Goal: Task Accomplishment & Management: Manage account settings

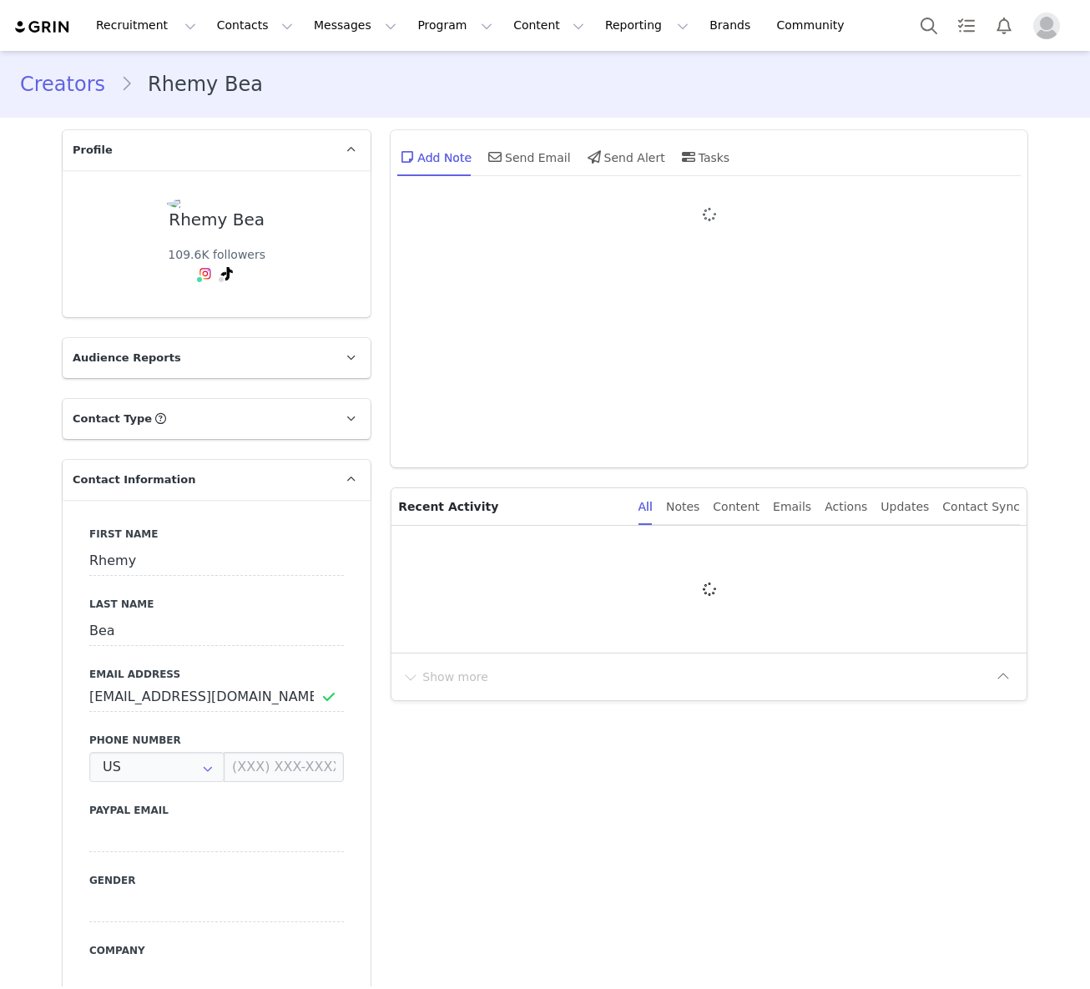
type input "+1 ([GEOGRAPHIC_DATA])"
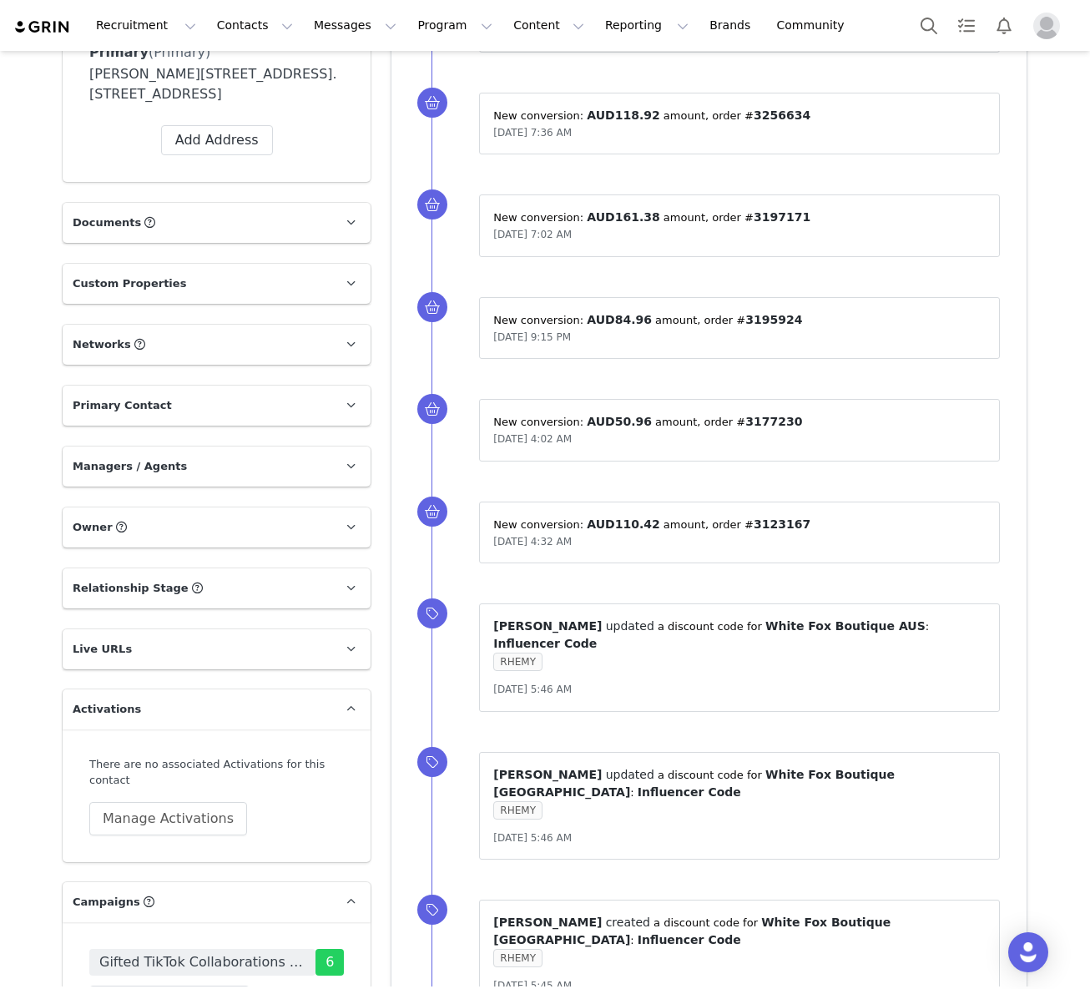
scroll to position [1147, 0]
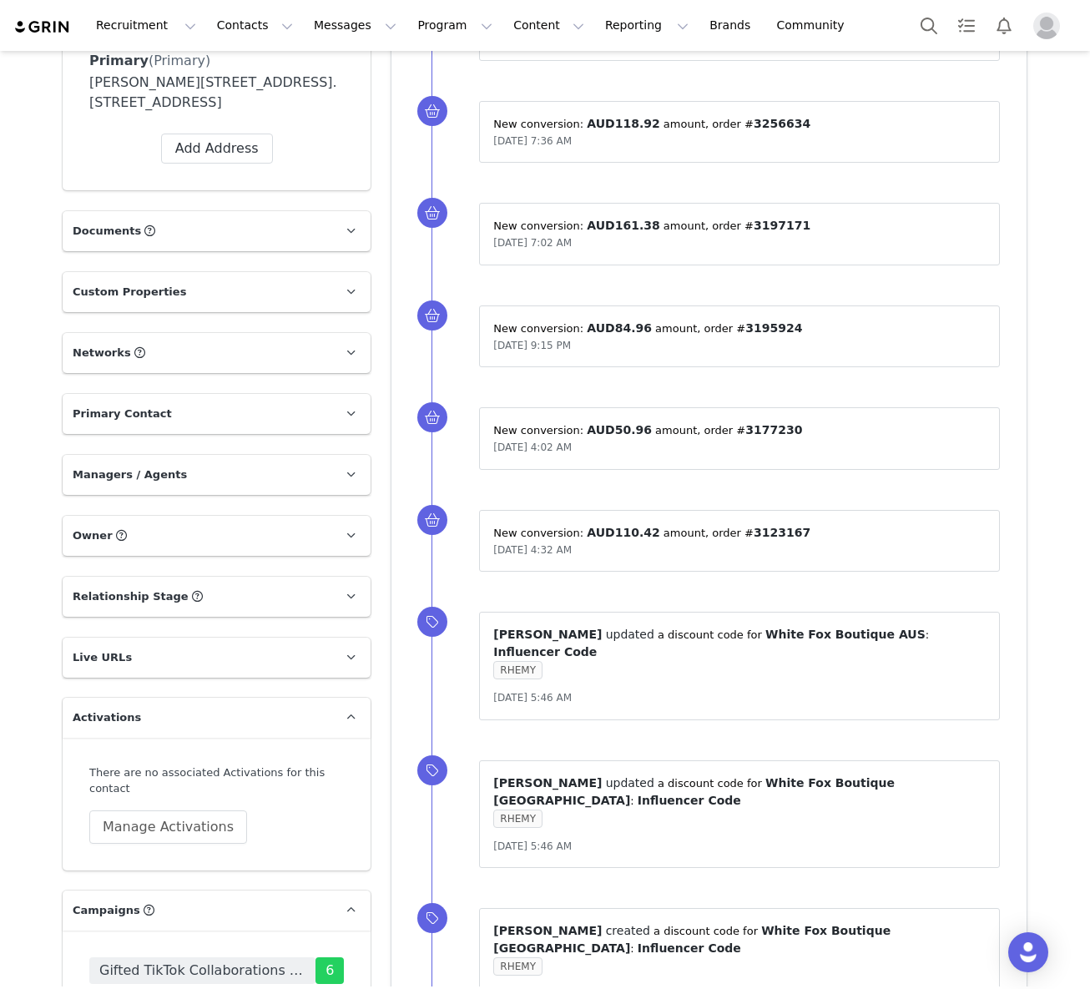
click at [215, 536] on p "Owner The account user who owns the contact" at bounding box center [197, 536] width 268 height 40
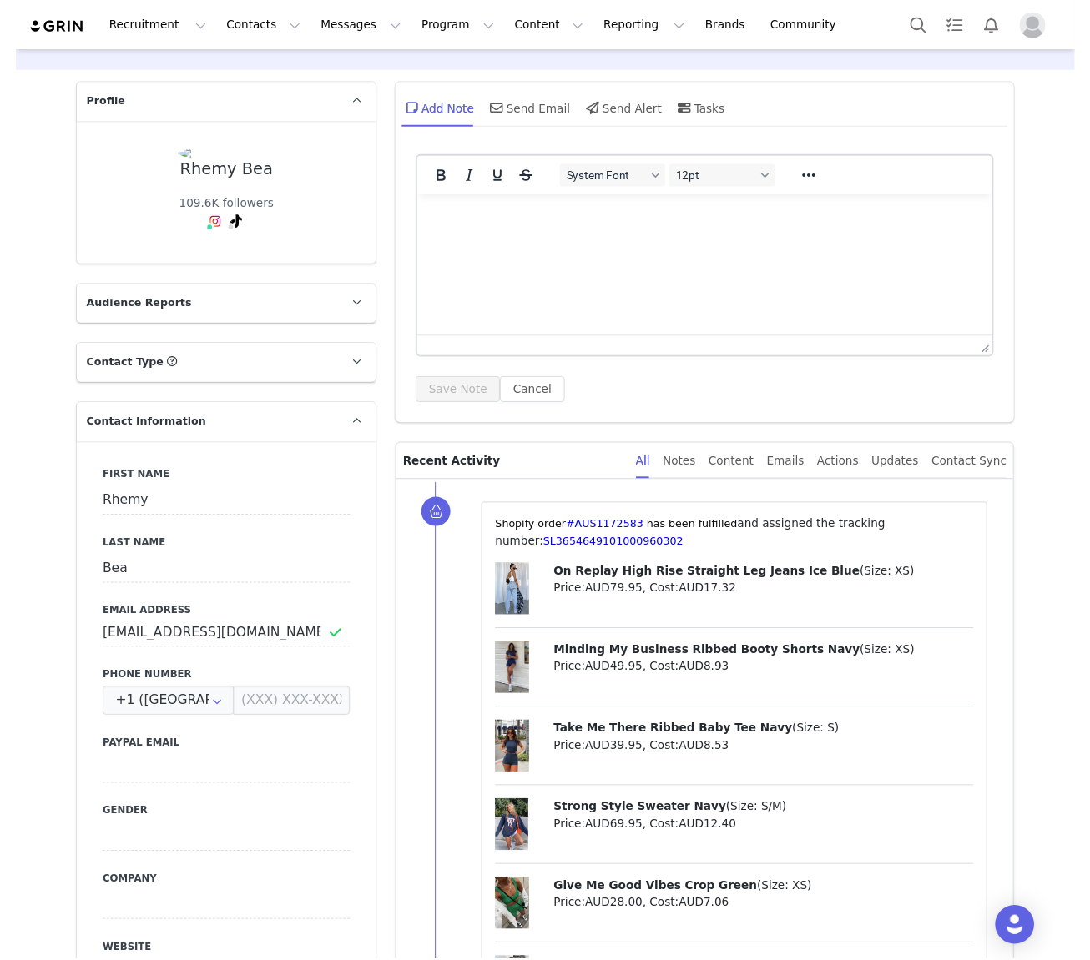
scroll to position [0, 0]
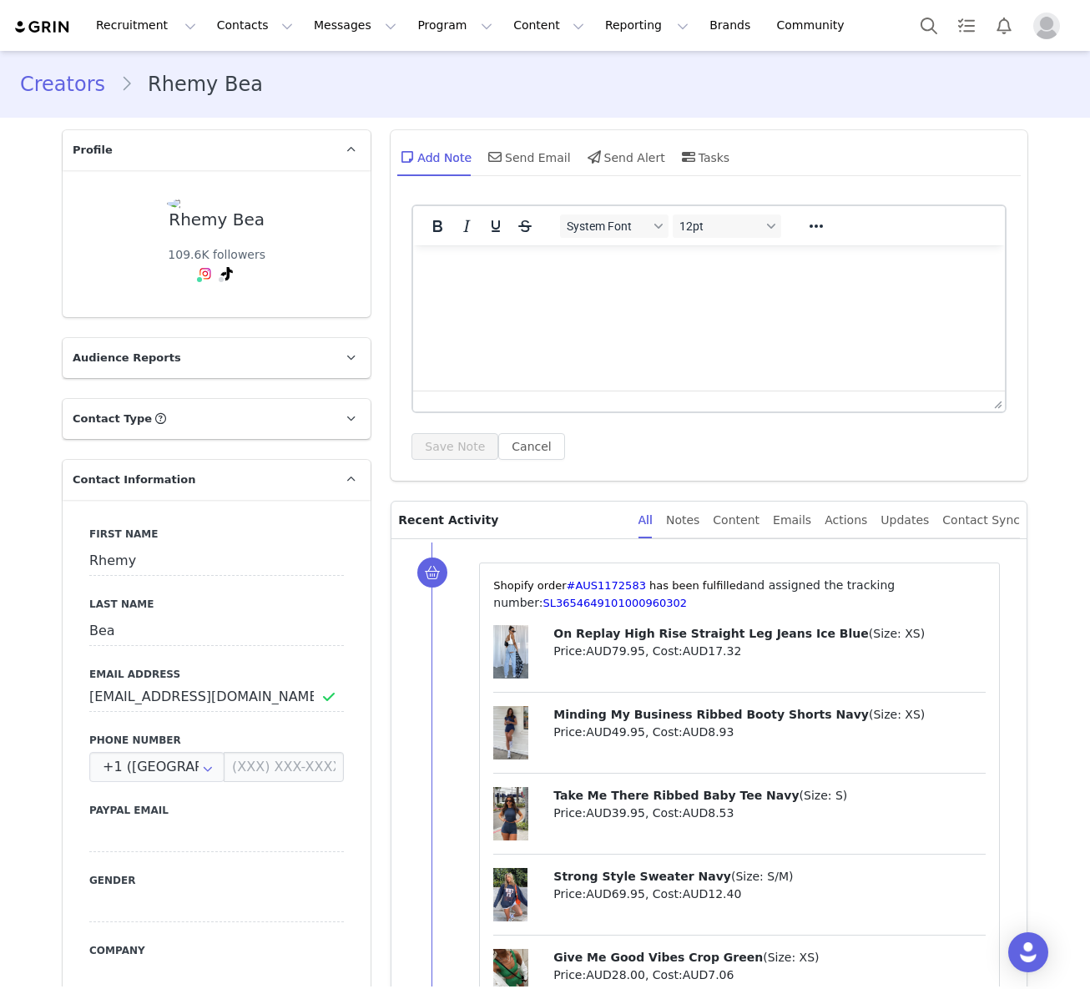
click at [63, 85] on link "Creators" at bounding box center [70, 84] width 100 height 30
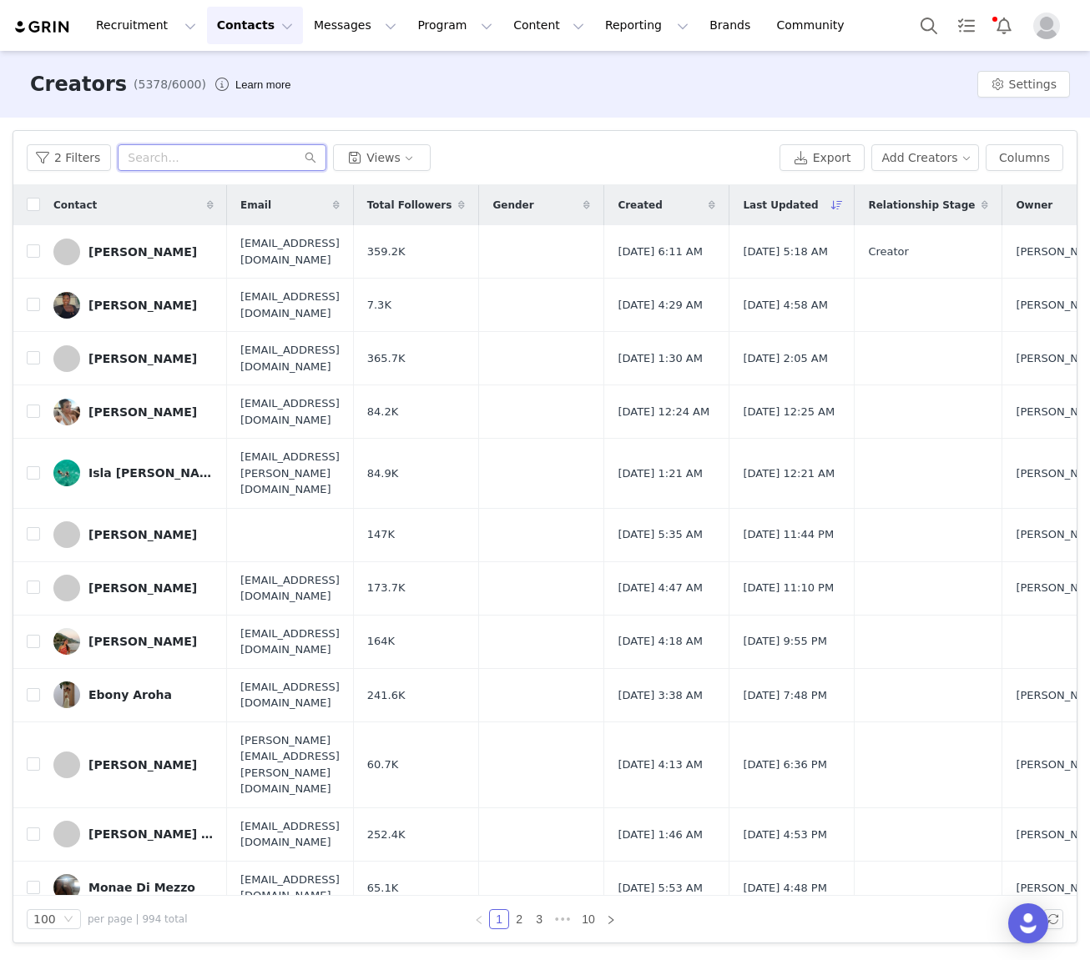
click at [175, 146] on input "text" at bounding box center [222, 157] width 209 height 27
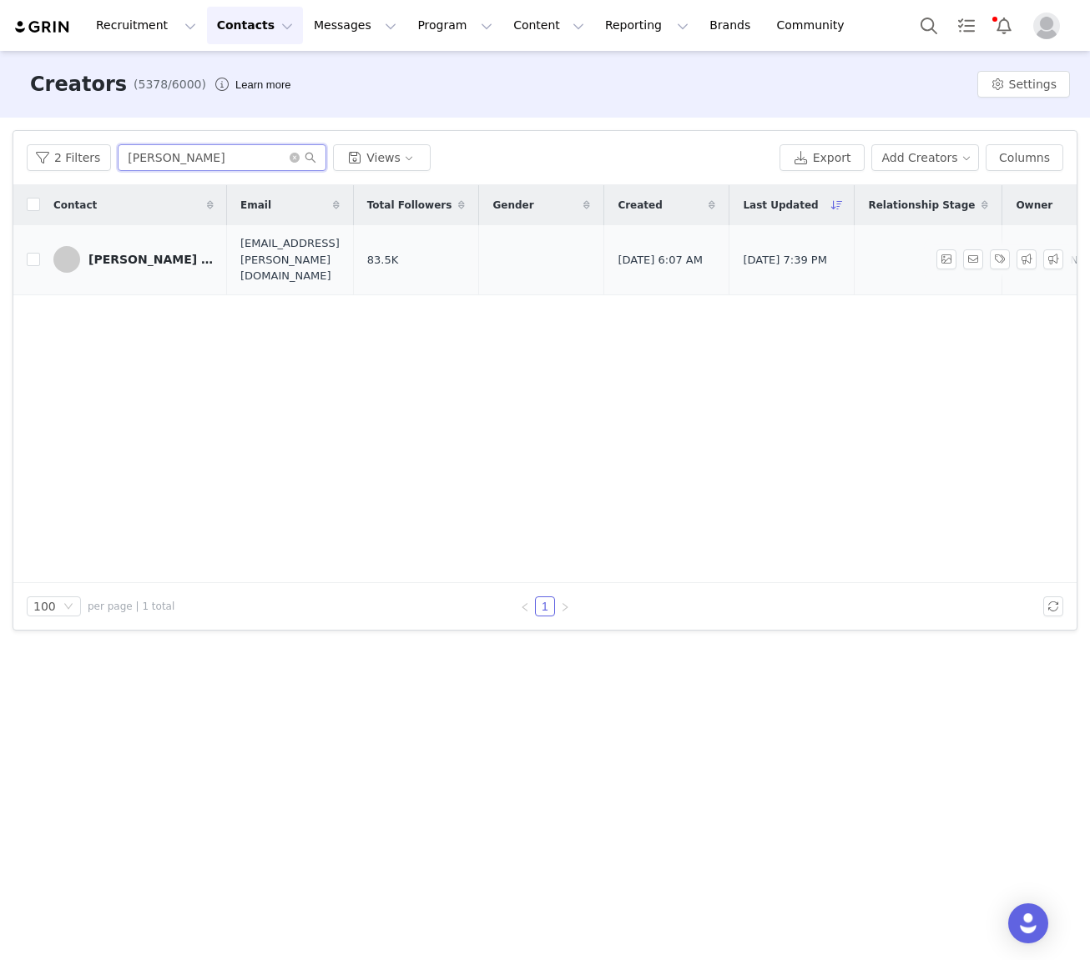
type input "Janine"
click at [135, 260] on link "Janine Allyssa Manansala" at bounding box center [133, 259] width 160 height 27
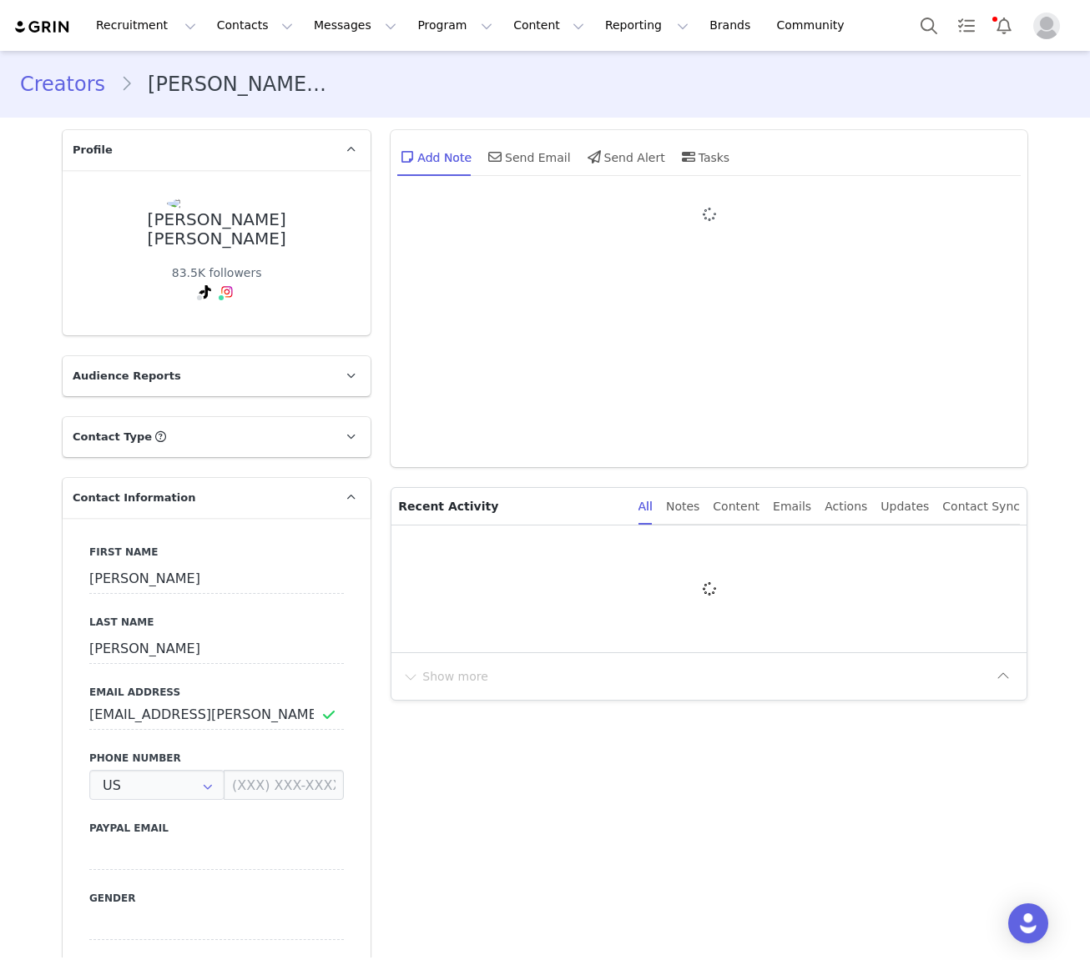
type input "+1 ([GEOGRAPHIC_DATA])"
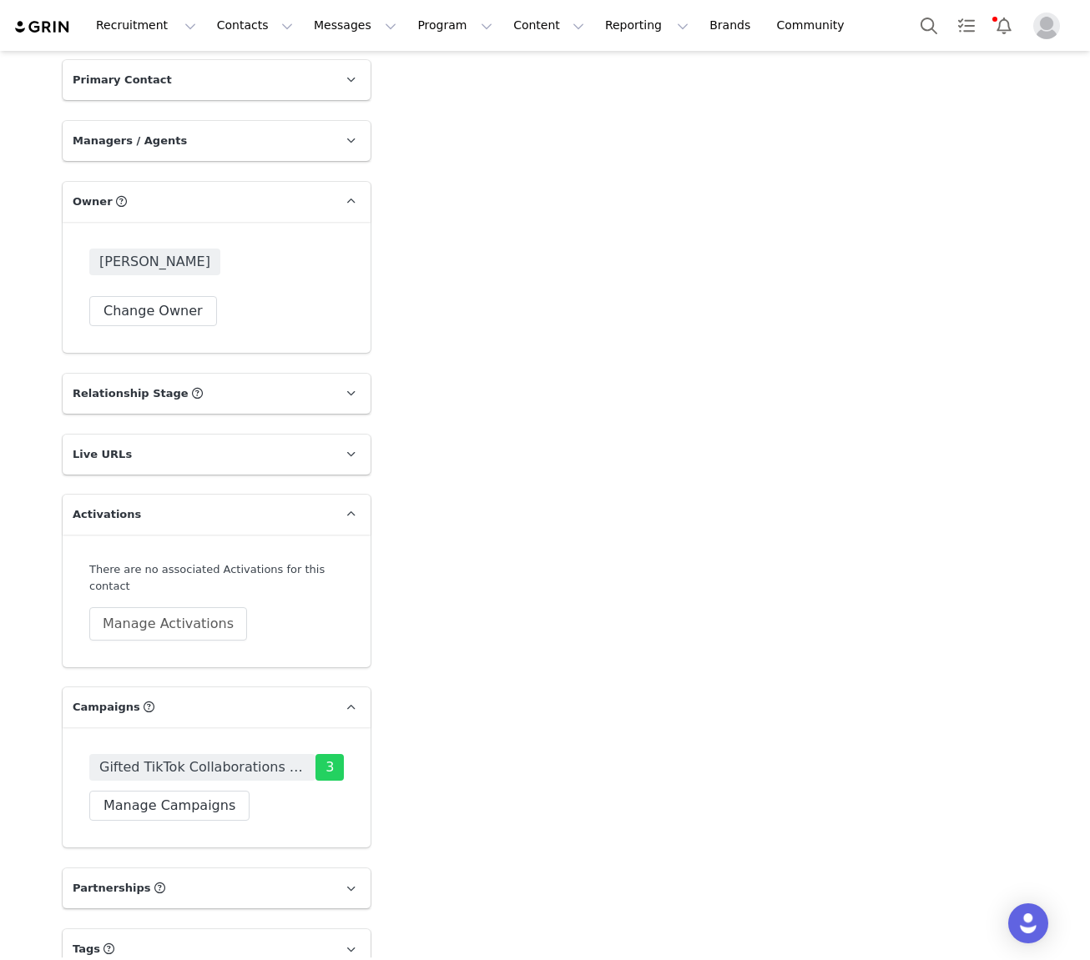
scroll to position [1320, 0]
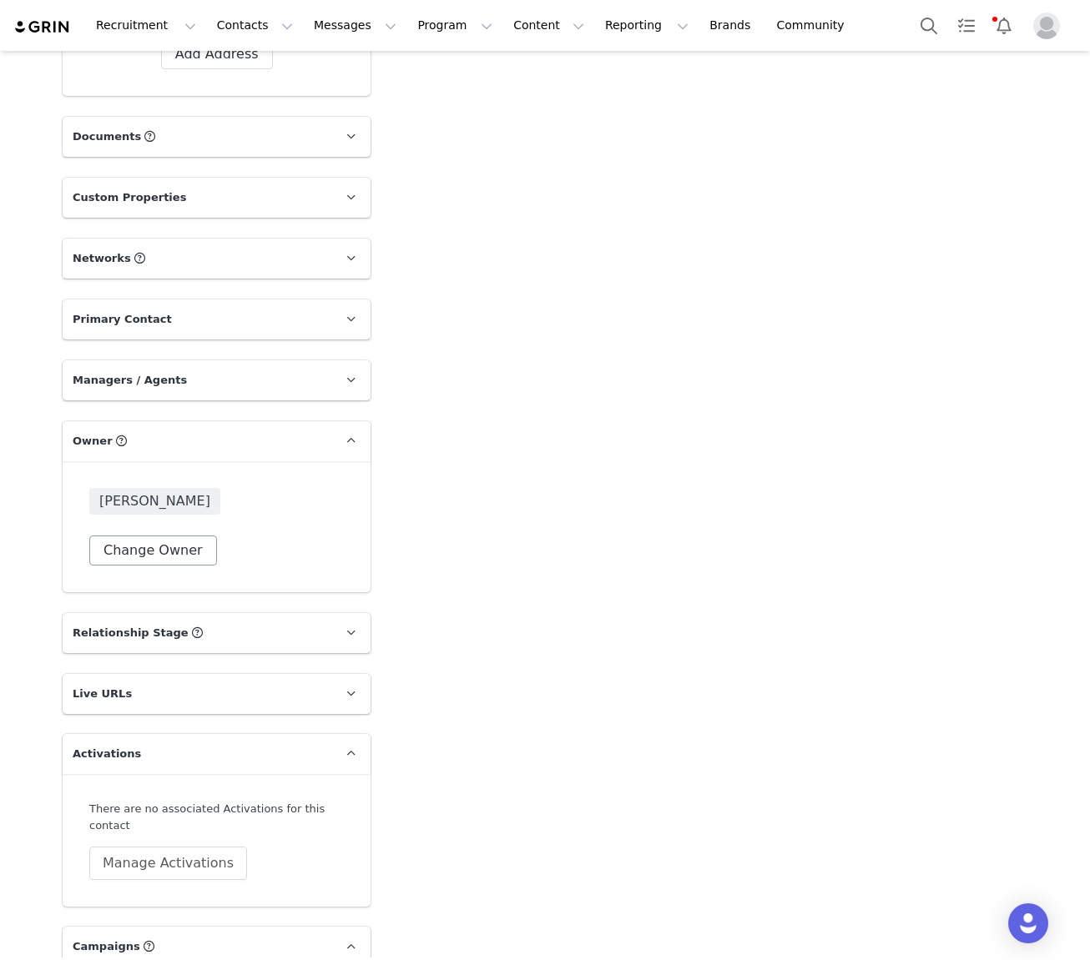
drag, startPoint x: 148, startPoint y: 506, endPoint x: 157, endPoint y: 498, distance: 11.9
click at [149, 506] on div "Bridget Paul Change Owner" at bounding box center [217, 526] width 308 height 131
click at [158, 536] on button "Change Owner" at bounding box center [153, 551] width 128 height 30
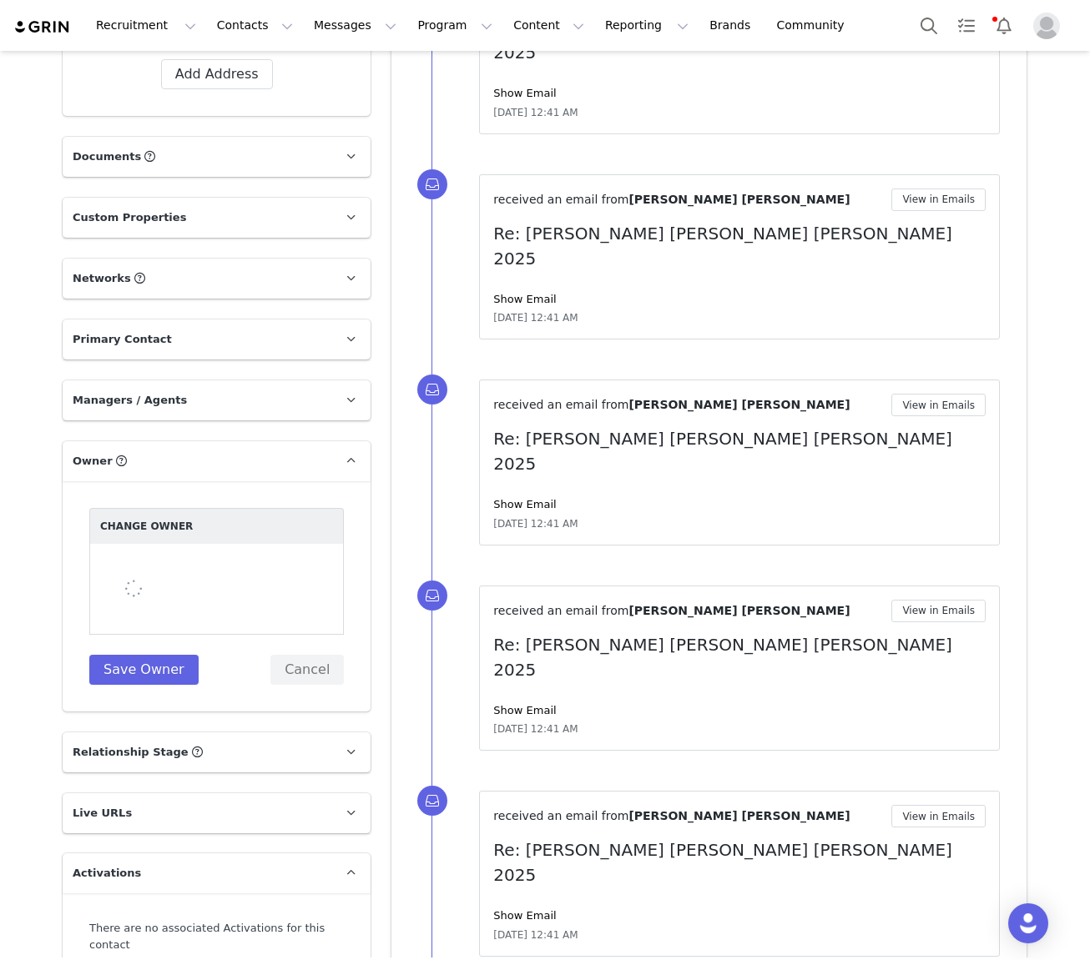
scroll to position [1309, 0]
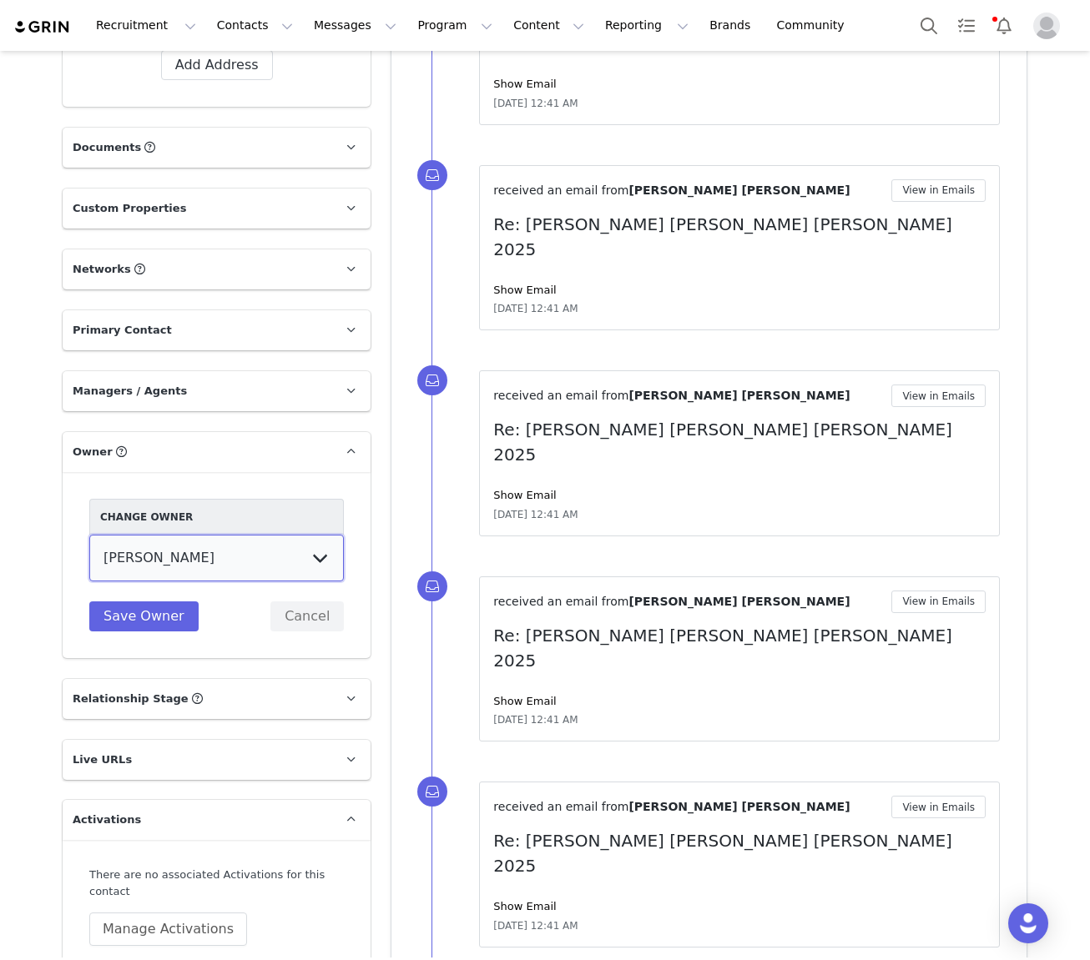
click at [229, 535] on select "Tina Innes Jaz Yap Tiana McLennan Grace Khamis Tyra Mcrae Bridget Paul Tash Kav…" at bounding box center [216, 558] width 255 height 47
select select "64c45316-8e56-44f2-bbcb-602f3105b5fc"
click at [89, 535] on select "Tina Innes Jaz Yap Tiana McLennan Grace Khamis Tyra Mcrae Bridget Paul Tash Kav…" at bounding box center [216, 558] width 255 height 47
click at [159, 602] on button "Save Owner" at bounding box center [143, 617] width 109 height 30
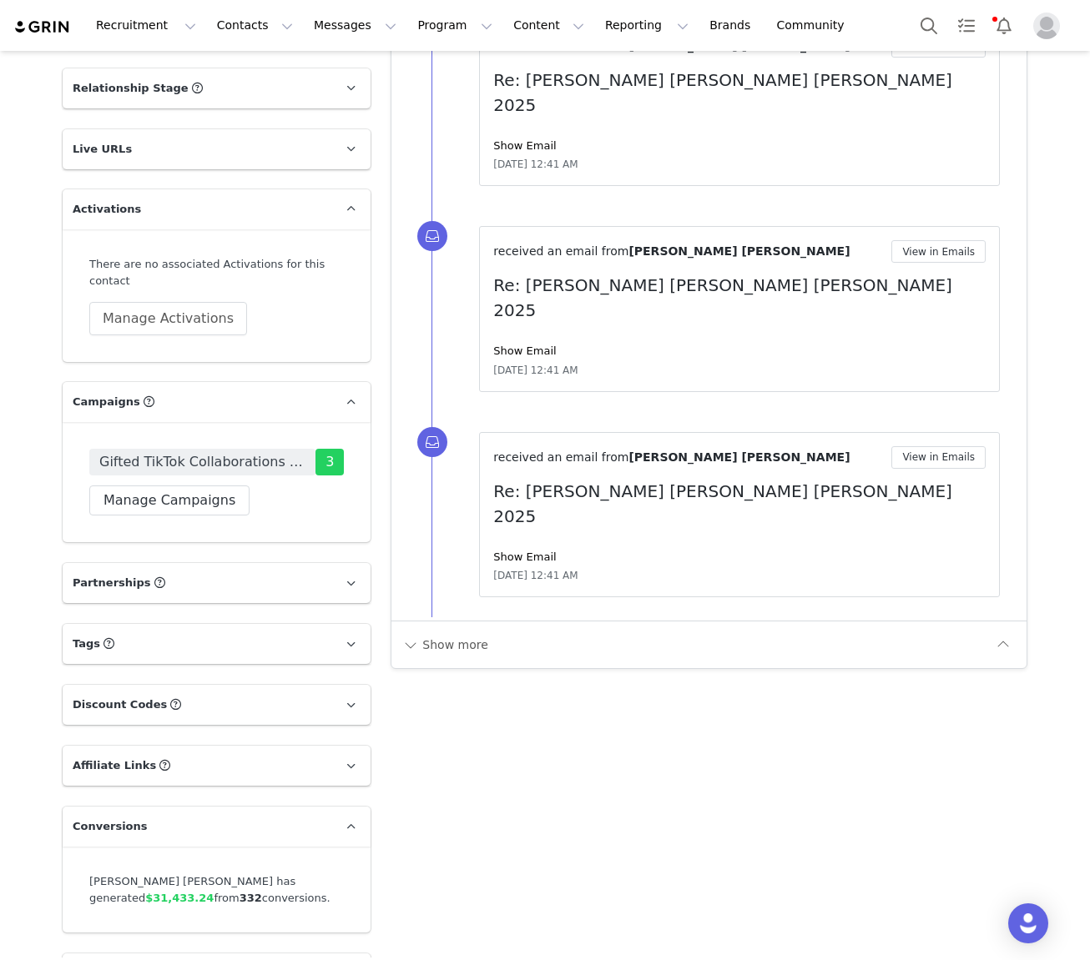
scroll to position [1863, 0]
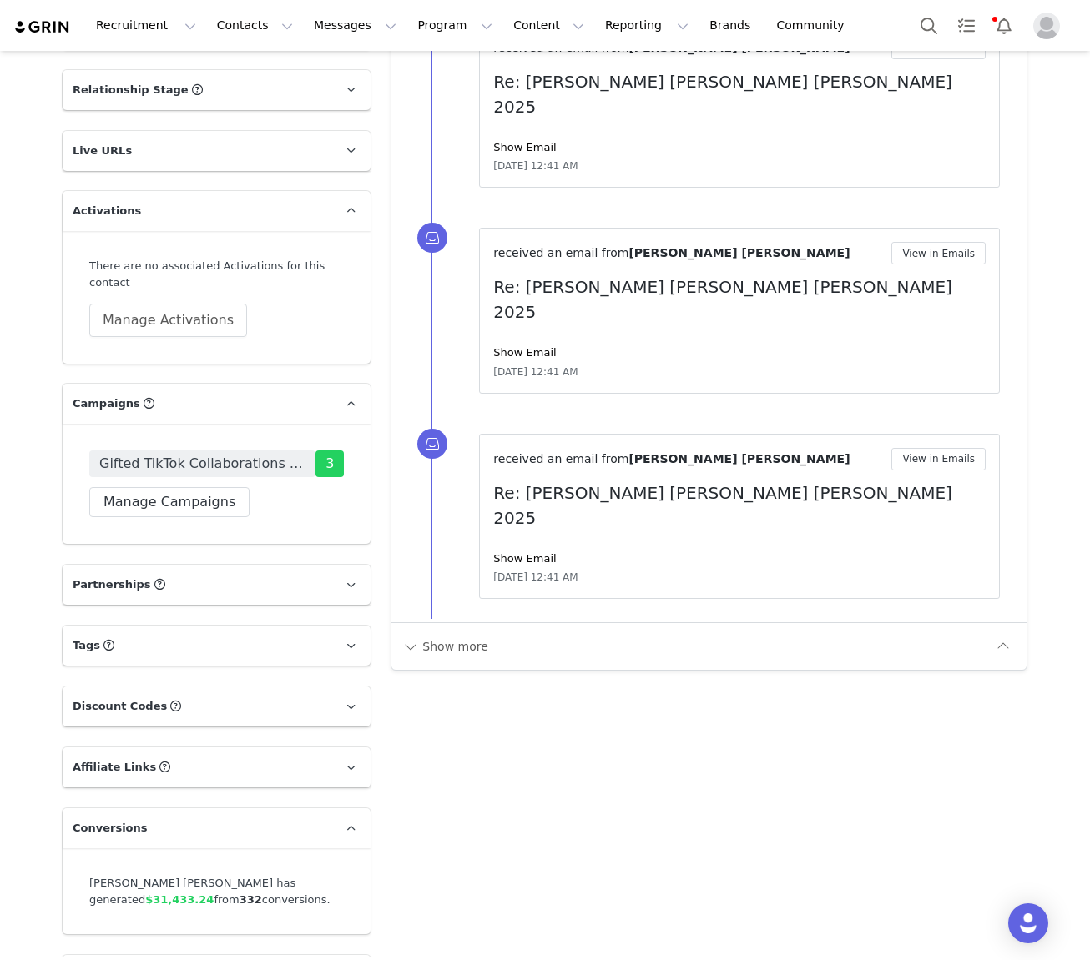
click at [199, 565] on p "Partnerships The partnerships..." at bounding box center [197, 585] width 268 height 40
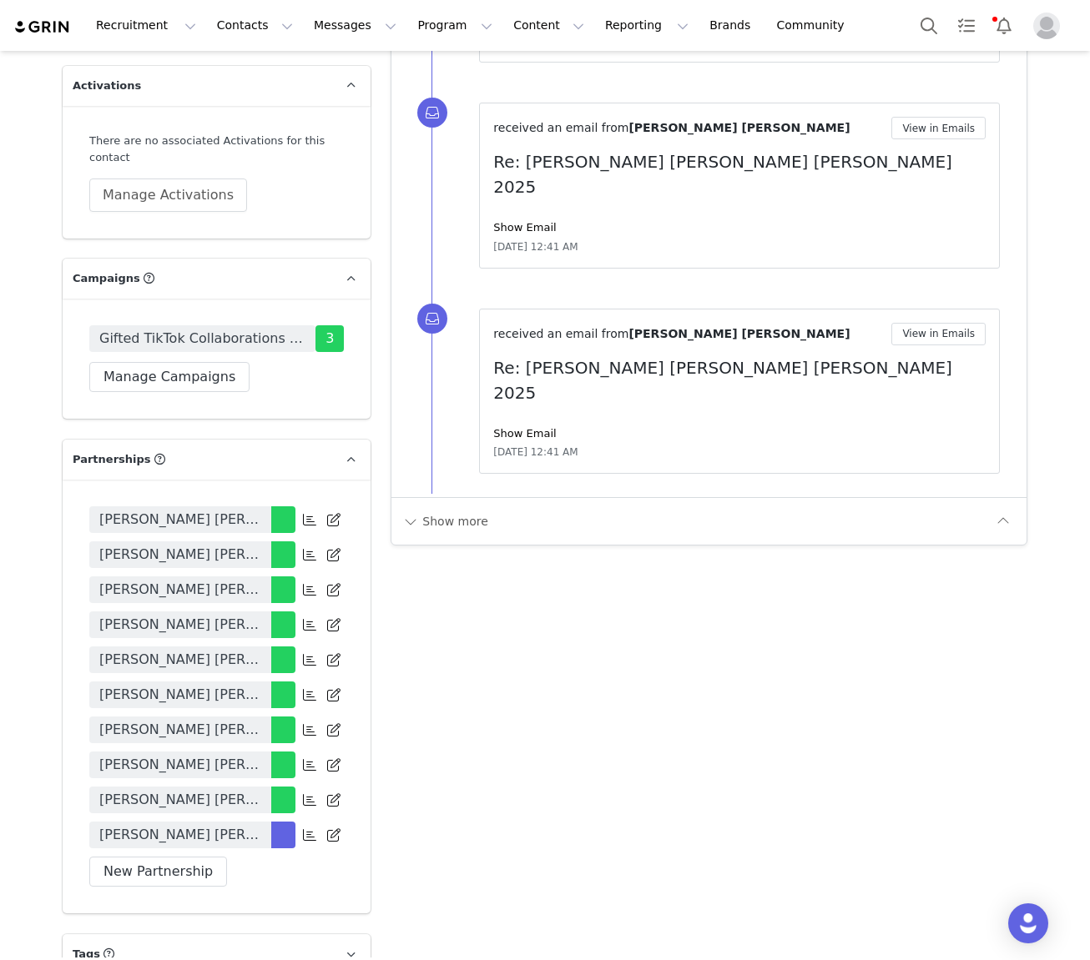
scroll to position [2075, 0]
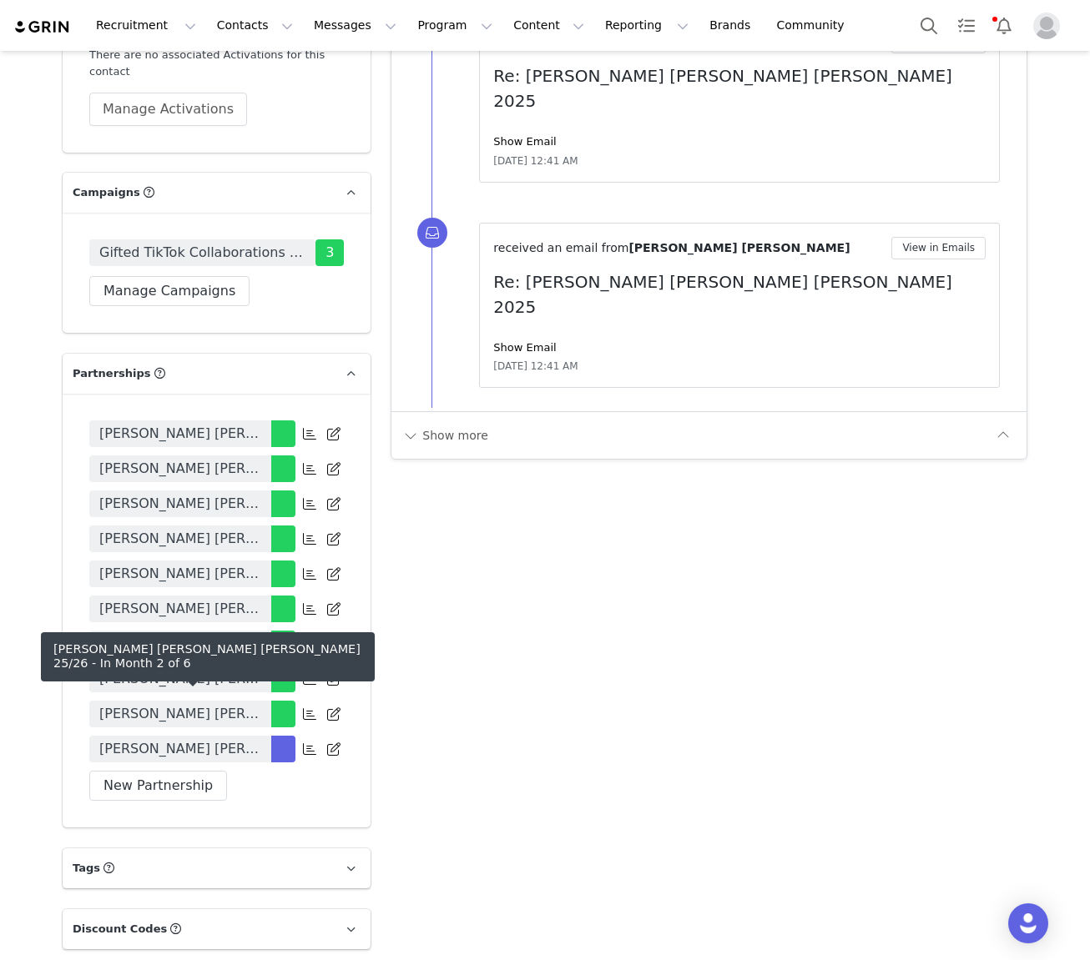
click at [235, 739] on span "Janine Allyssa x White Fox 25/26" at bounding box center [180, 749] width 162 height 20
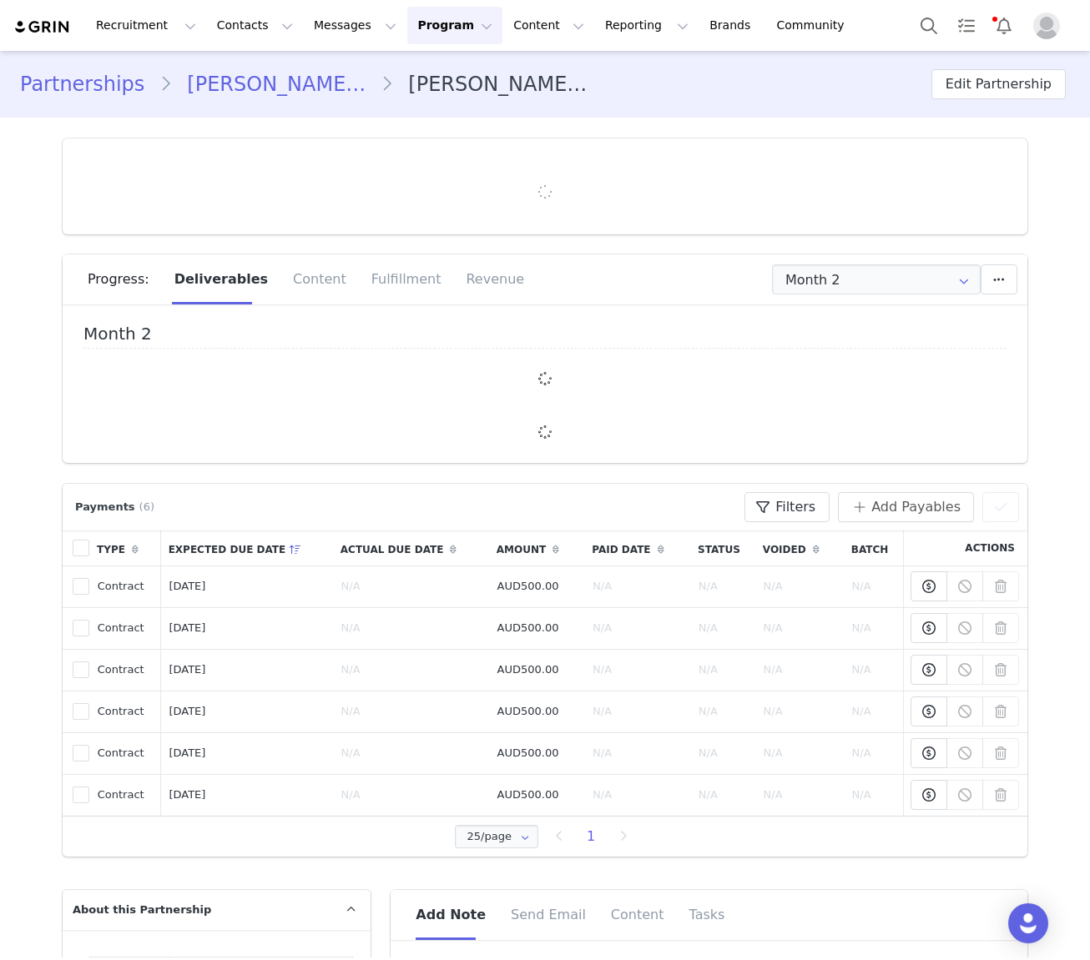
type input "+1 ([GEOGRAPHIC_DATA])"
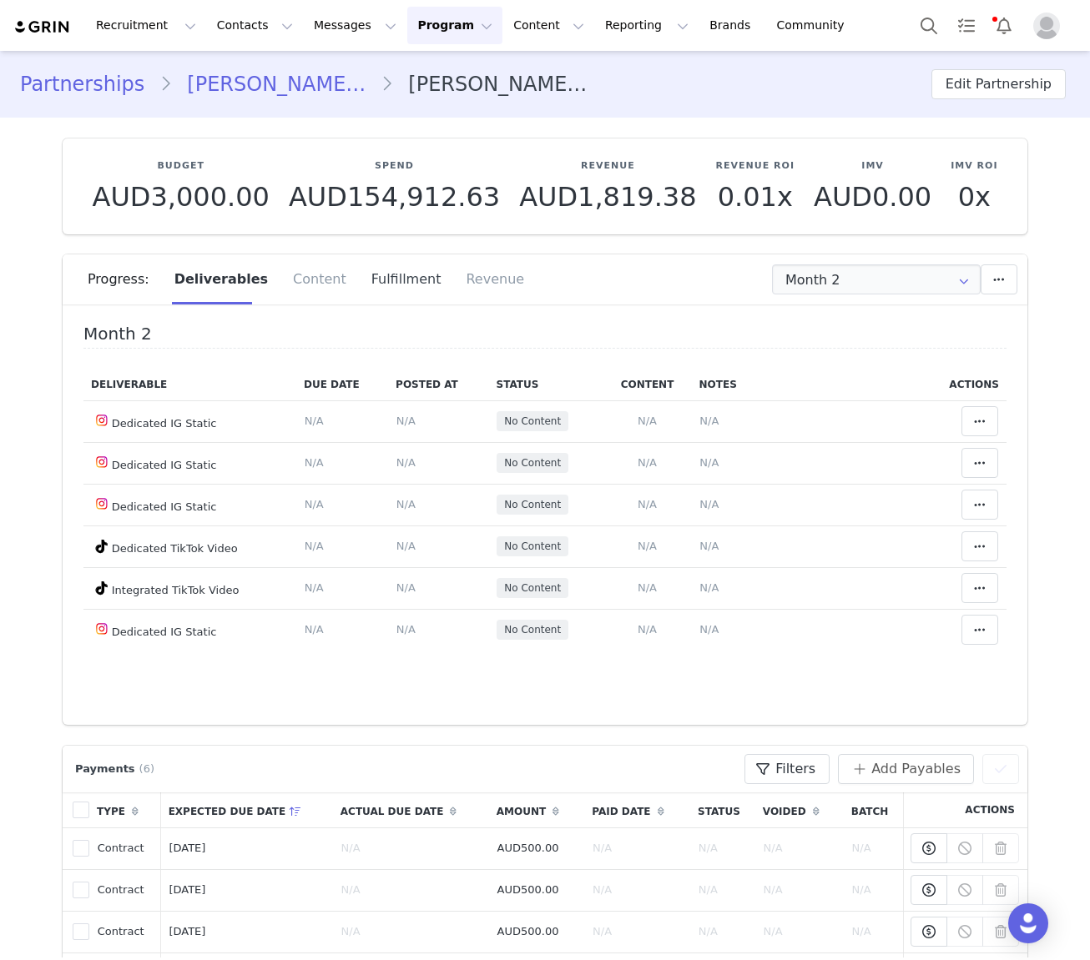
click at [408, 274] on div "Fulfillment" at bounding box center [406, 280] width 95 height 50
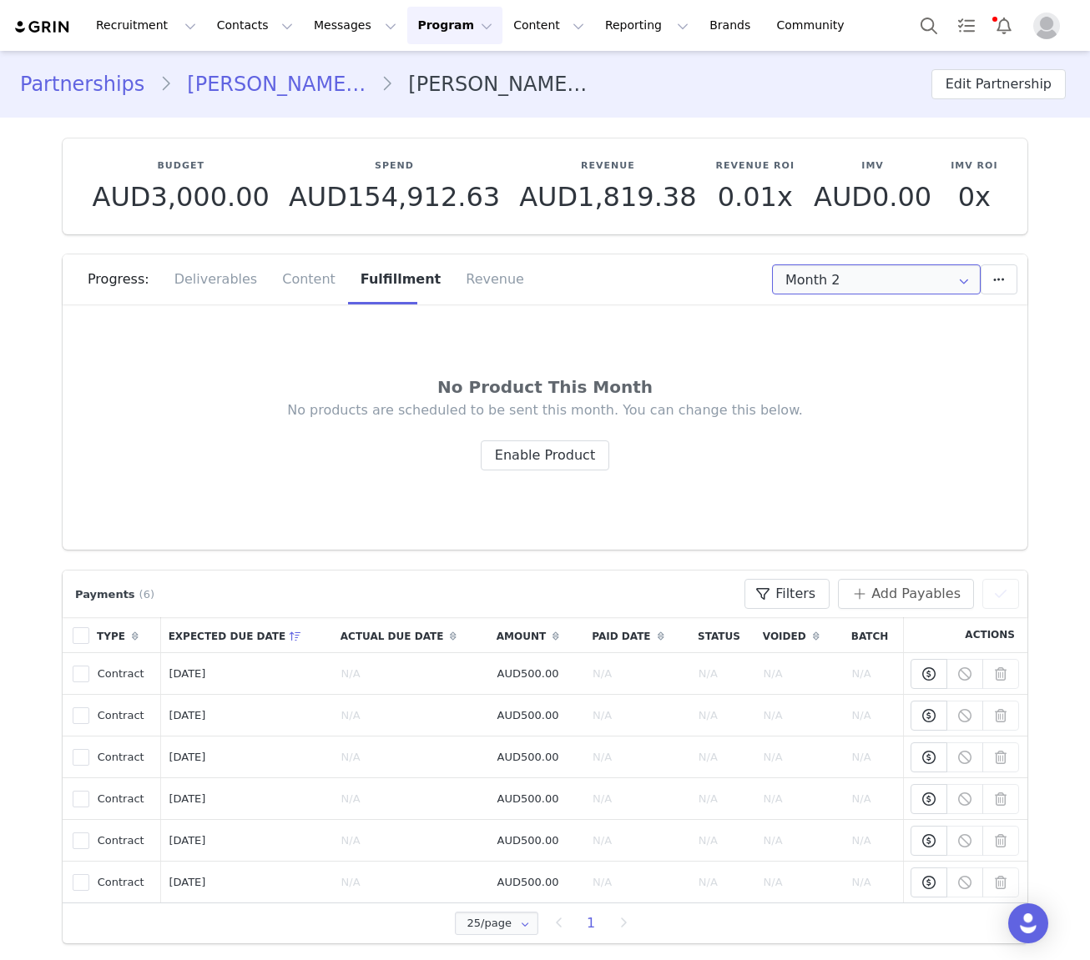
click at [773, 270] on input "Month 2" at bounding box center [876, 280] width 209 height 30
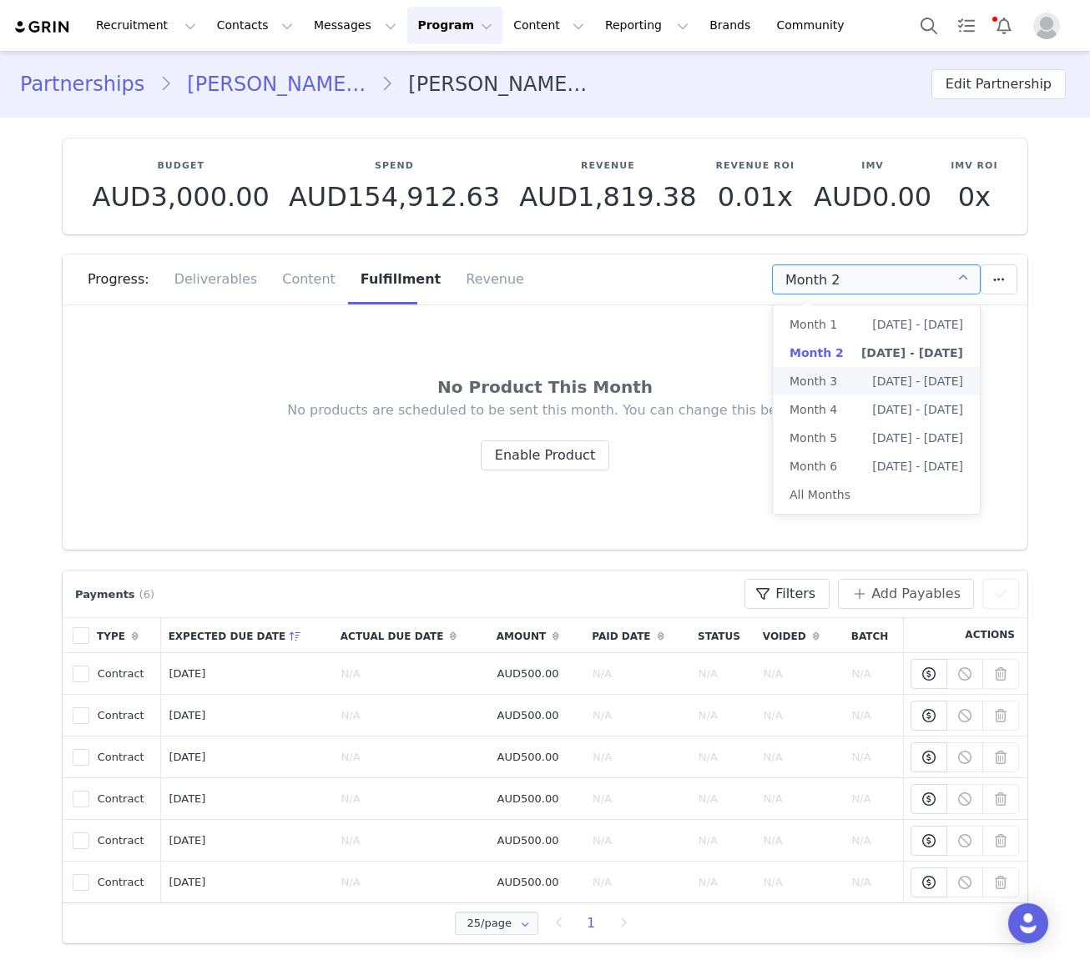
click at [773, 376] on span "Oct 25th - Nov 24th" at bounding box center [917, 381] width 91 height 28
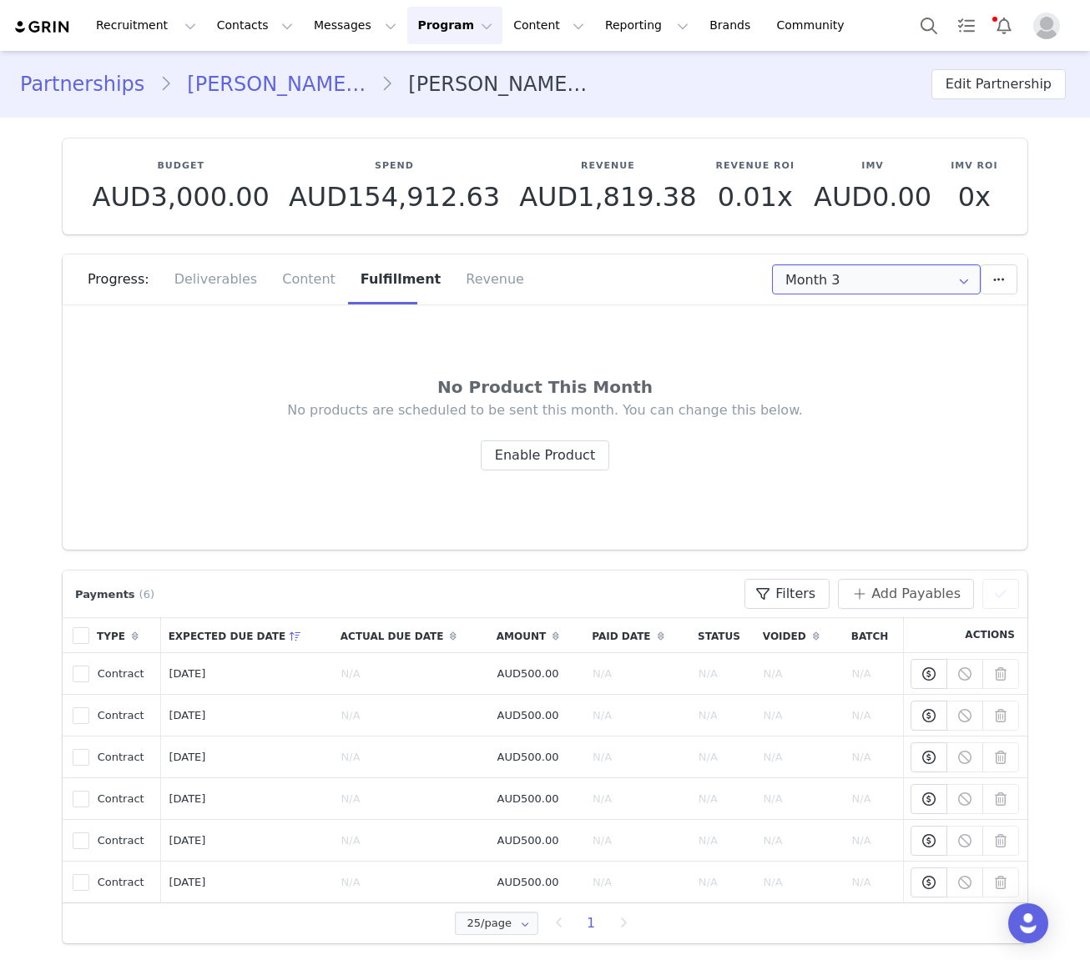
click at [773, 280] on input "Month 3" at bounding box center [876, 280] width 209 height 30
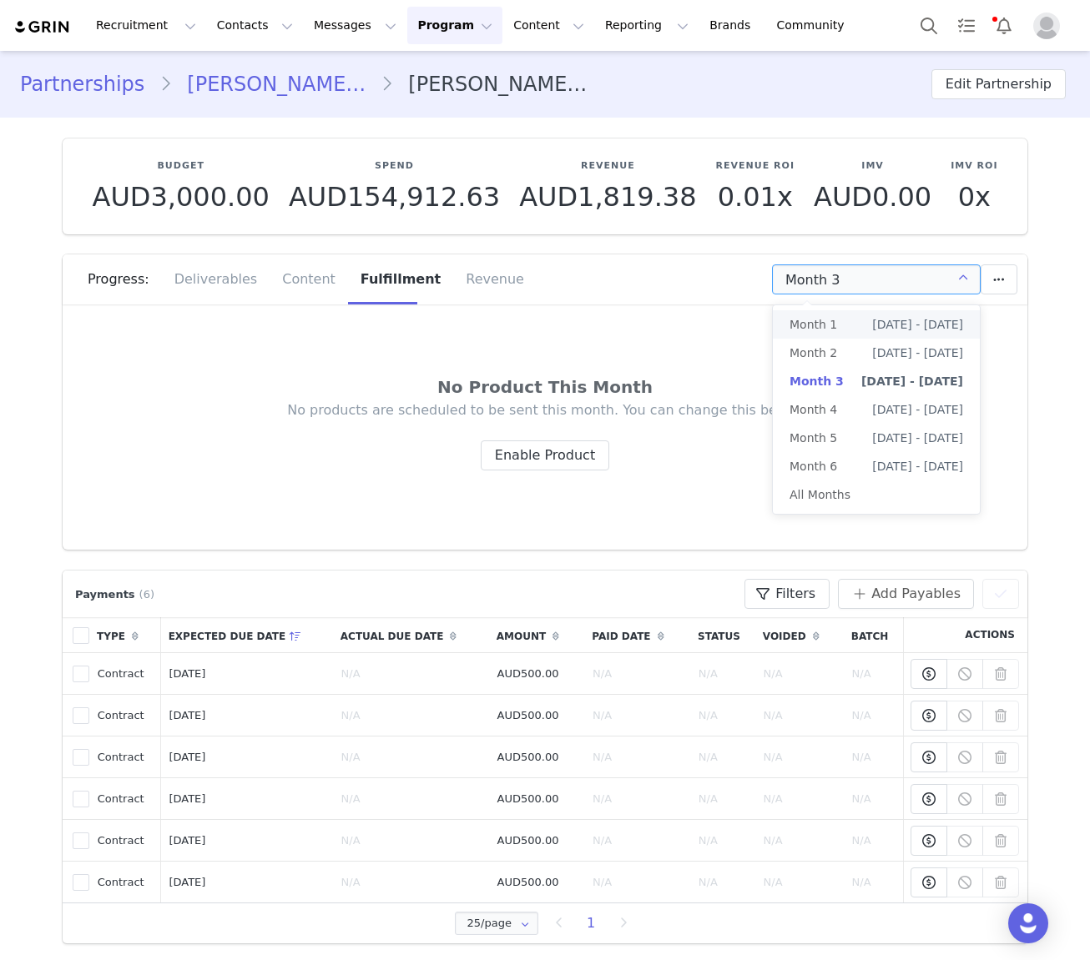
click at [773, 320] on li "Month 1 Aug 25th - Sep 24th" at bounding box center [876, 324] width 207 height 28
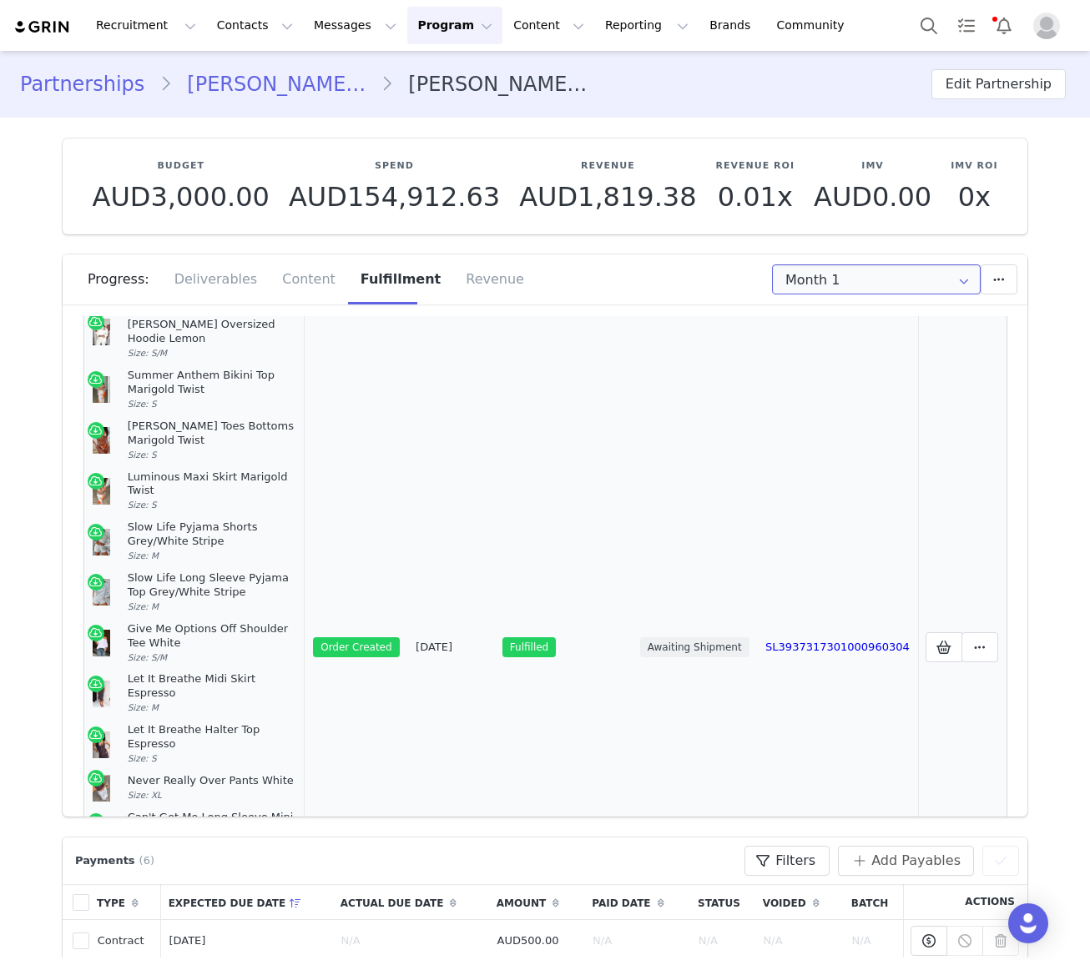
scroll to position [70, 0]
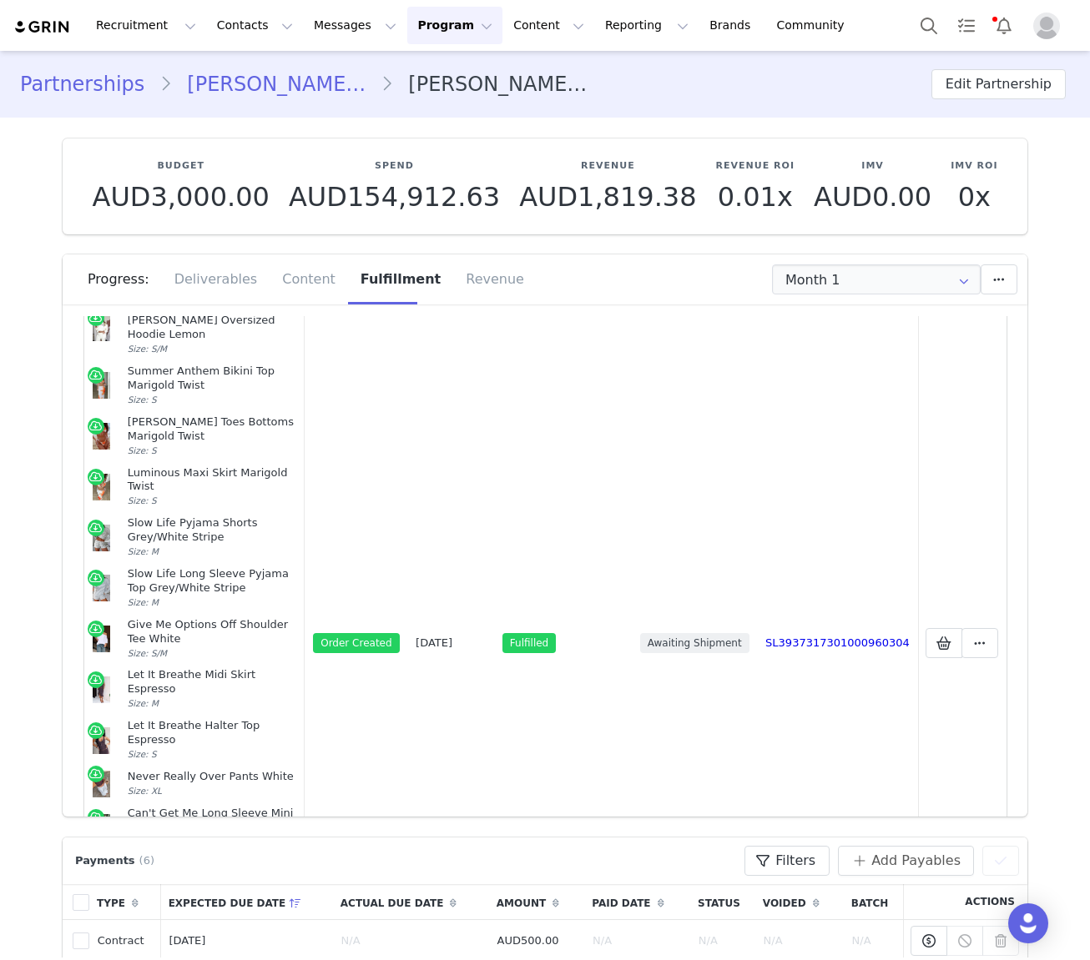
click at [773, 295] on div "Progress: Deliverables Content Fulfillment Revenue" at bounding box center [558, 280] width 940 height 50
click at [773, 280] on input "Month 1" at bounding box center [876, 280] width 209 height 30
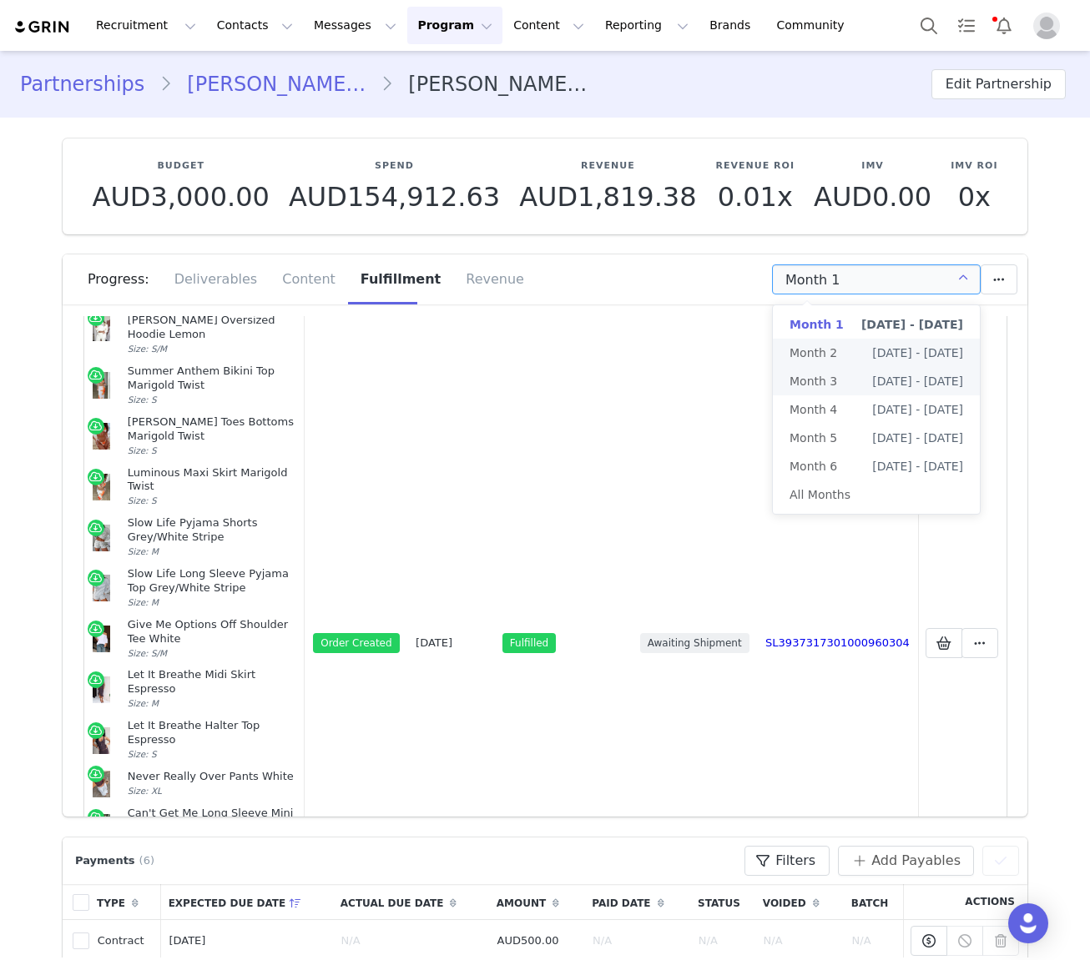
click at [773, 354] on span "Sep 25th - Oct 24th" at bounding box center [917, 353] width 91 height 28
type input "Month 2"
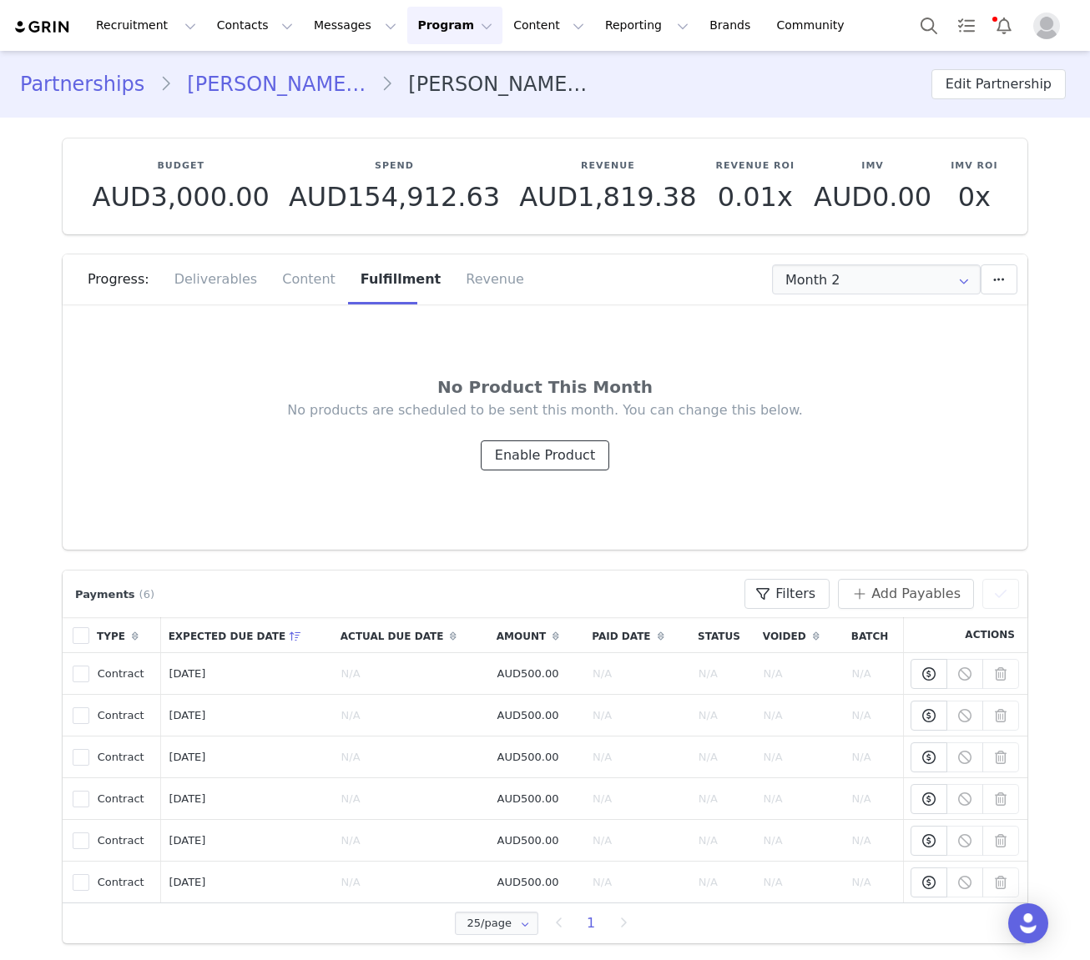
click at [547, 452] on button "Enable Product" at bounding box center [545, 456] width 129 height 30
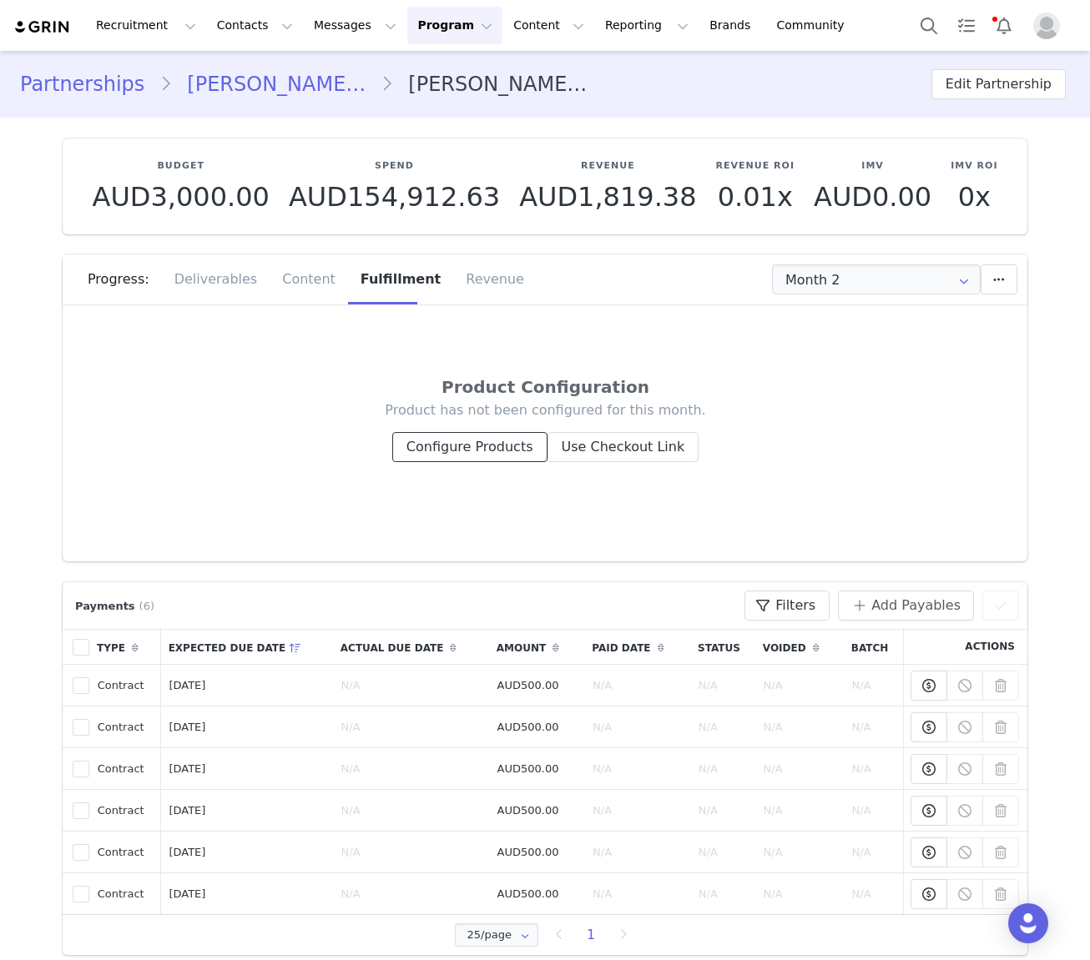
click at [510, 448] on button "Configure Products" at bounding box center [469, 447] width 155 height 30
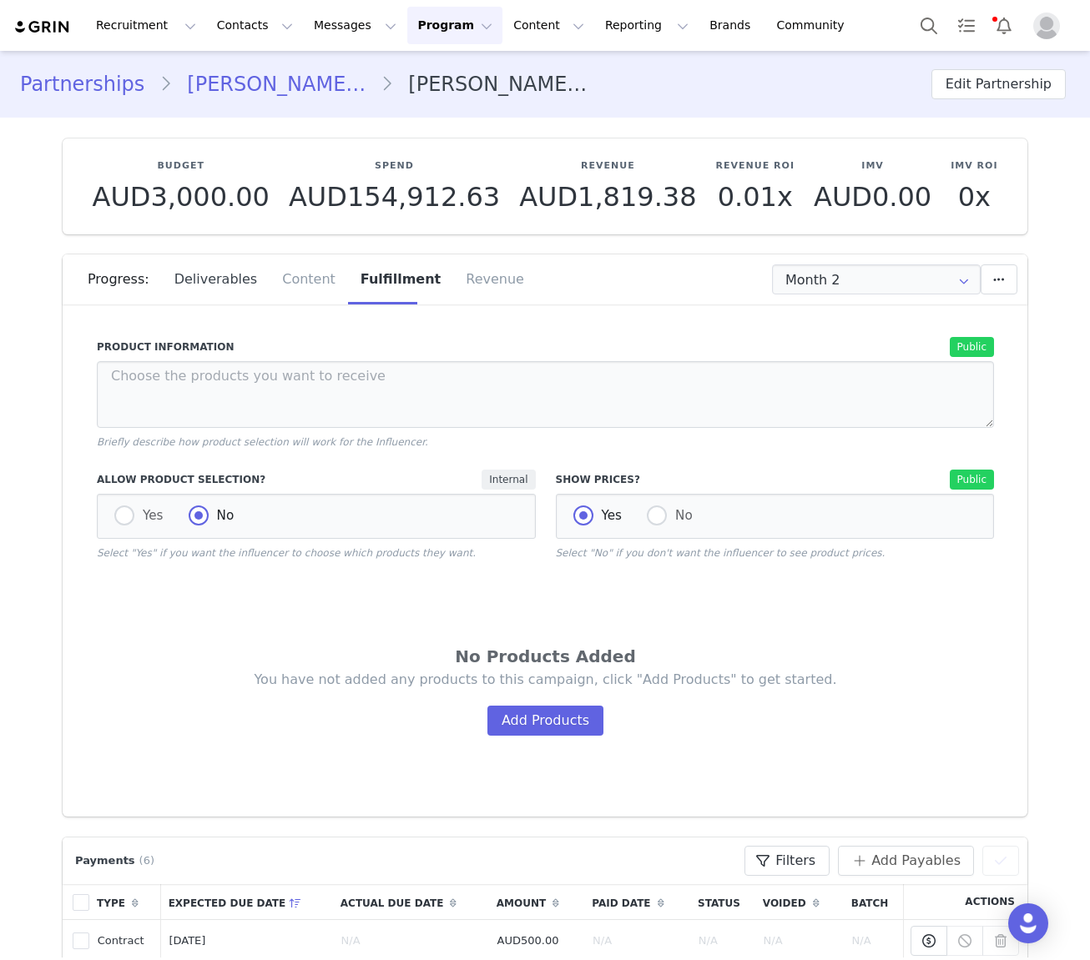
click at [214, 273] on div "Deliverables" at bounding box center [216, 280] width 108 height 50
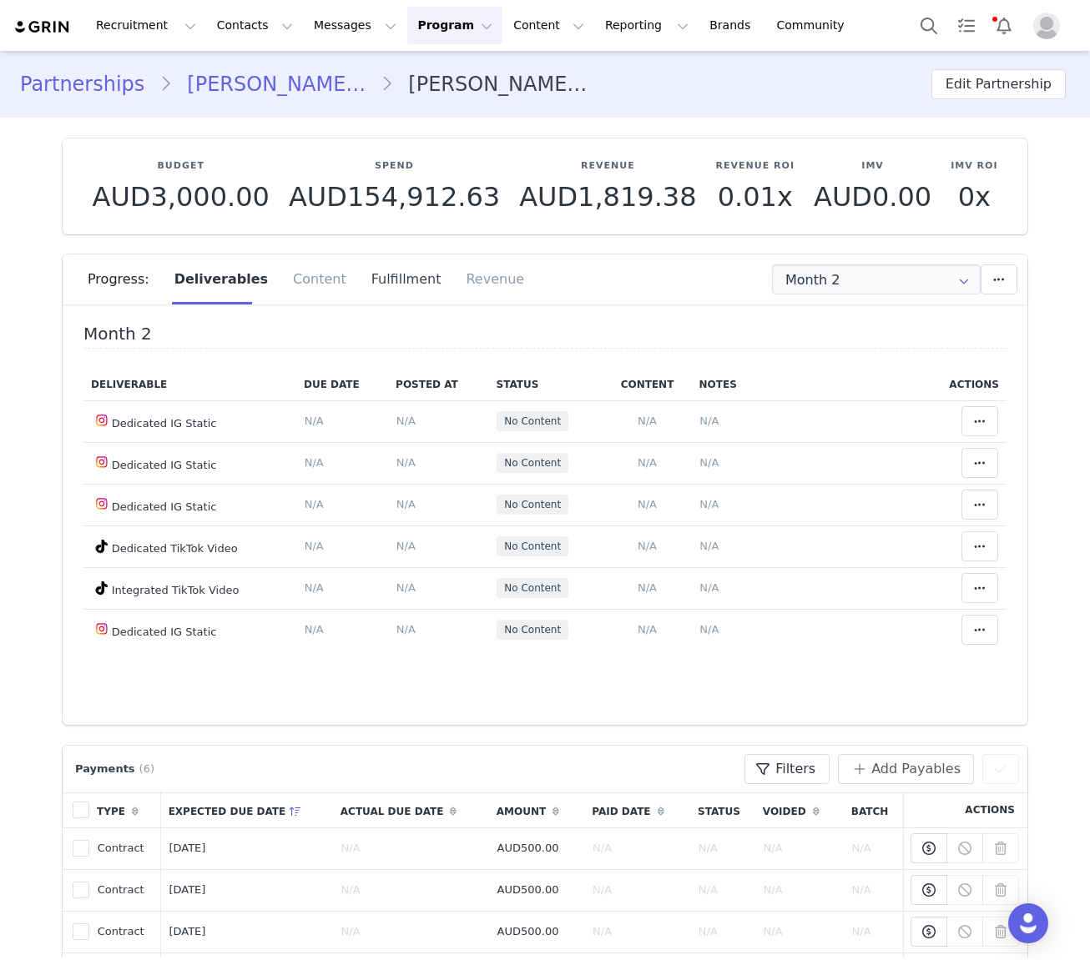
click at [391, 275] on div "Fulfillment" at bounding box center [406, 280] width 95 height 50
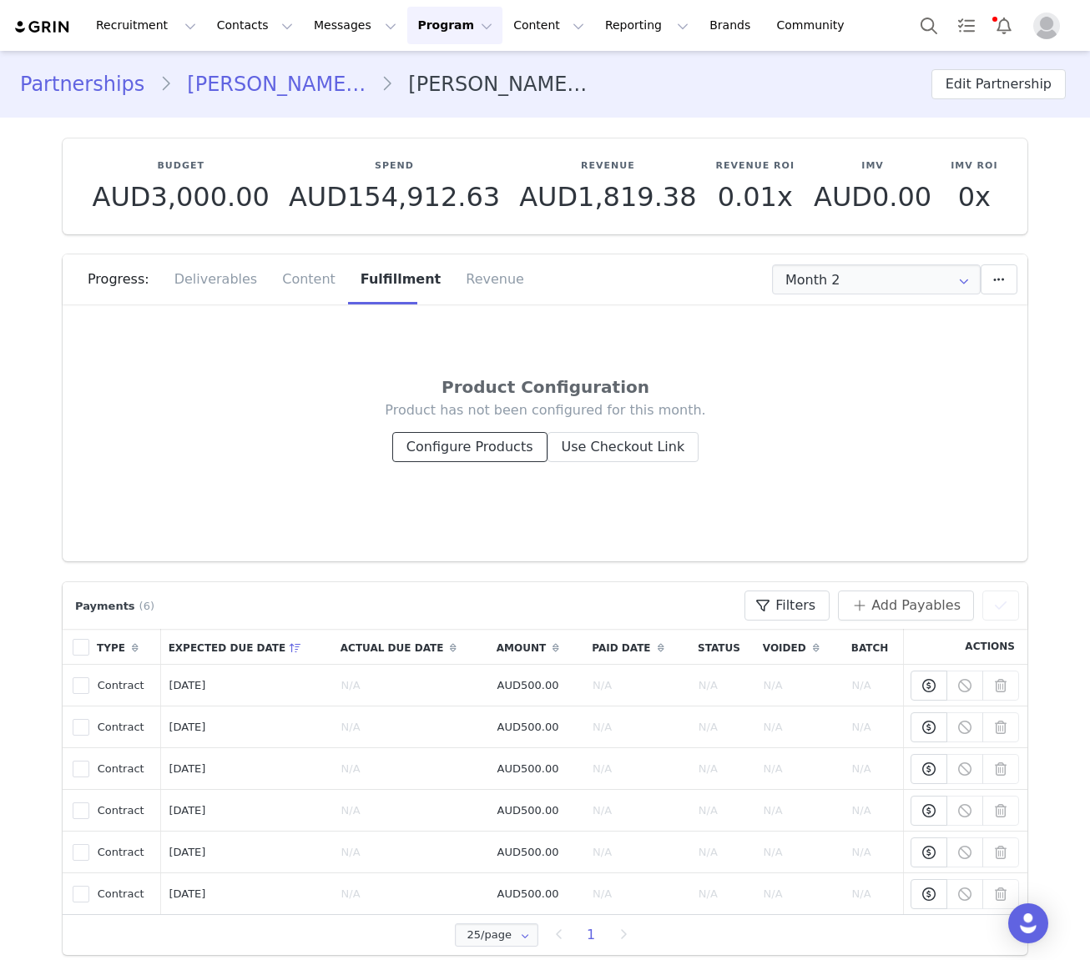
click at [493, 440] on button "Configure Products" at bounding box center [469, 447] width 155 height 30
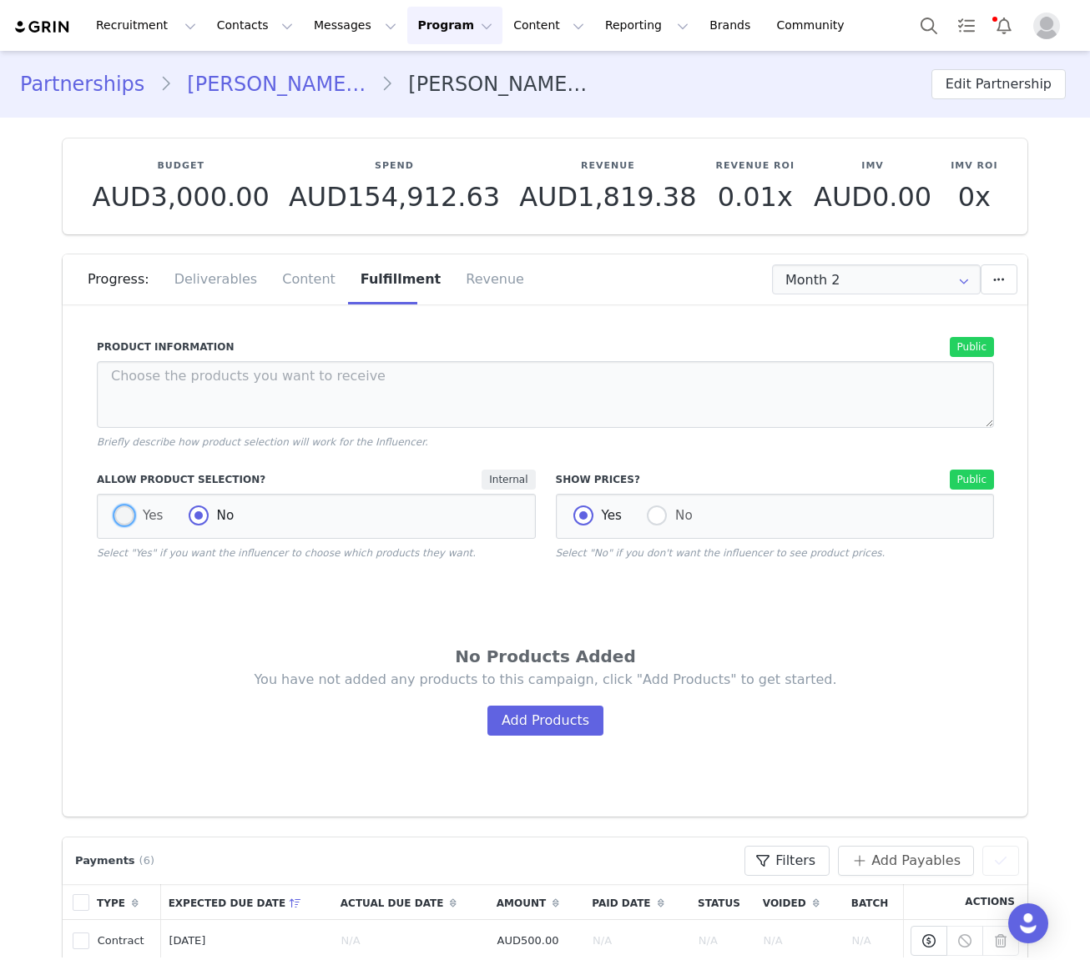
click at [114, 514] on span at bounding box center [124, 516] width 20 height 20
click at [114, 514] on input "Yes" at bounding box center [124, 517] width 20 height 22
radio input "true"
radio input "false"
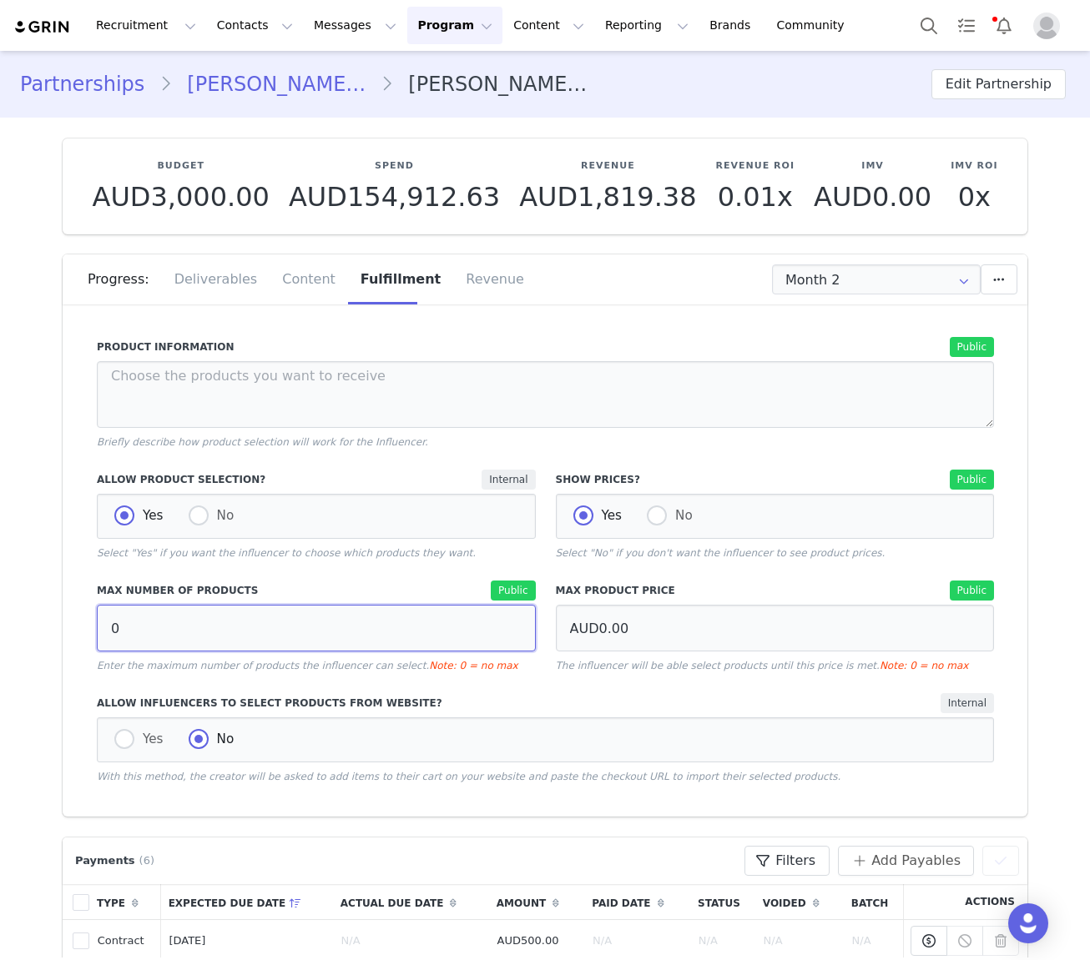
click at [144, 643] on input "0" at bounding box center [316, 628] width 439 height 47
type input "15"
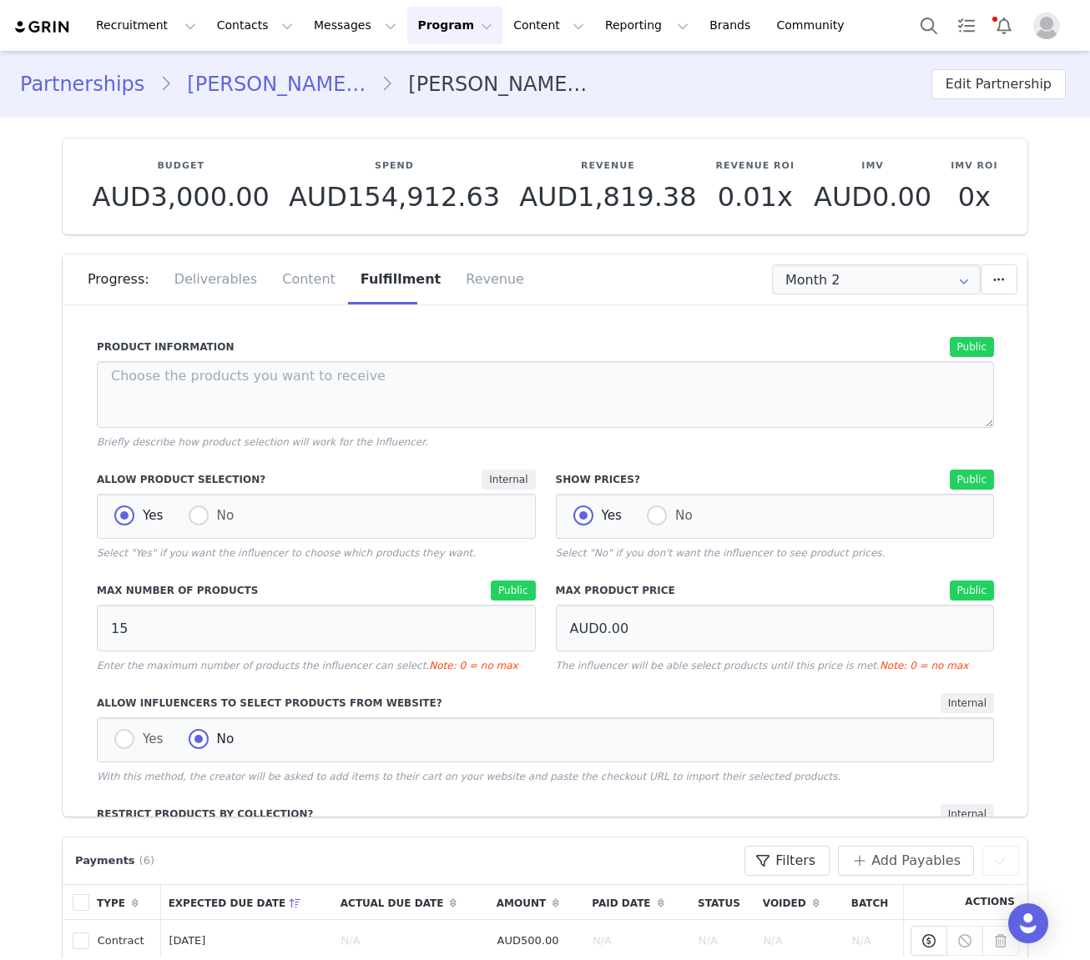
click at [345, 585] on div "Public" at bounding box center [435, 591] width 200 height 20
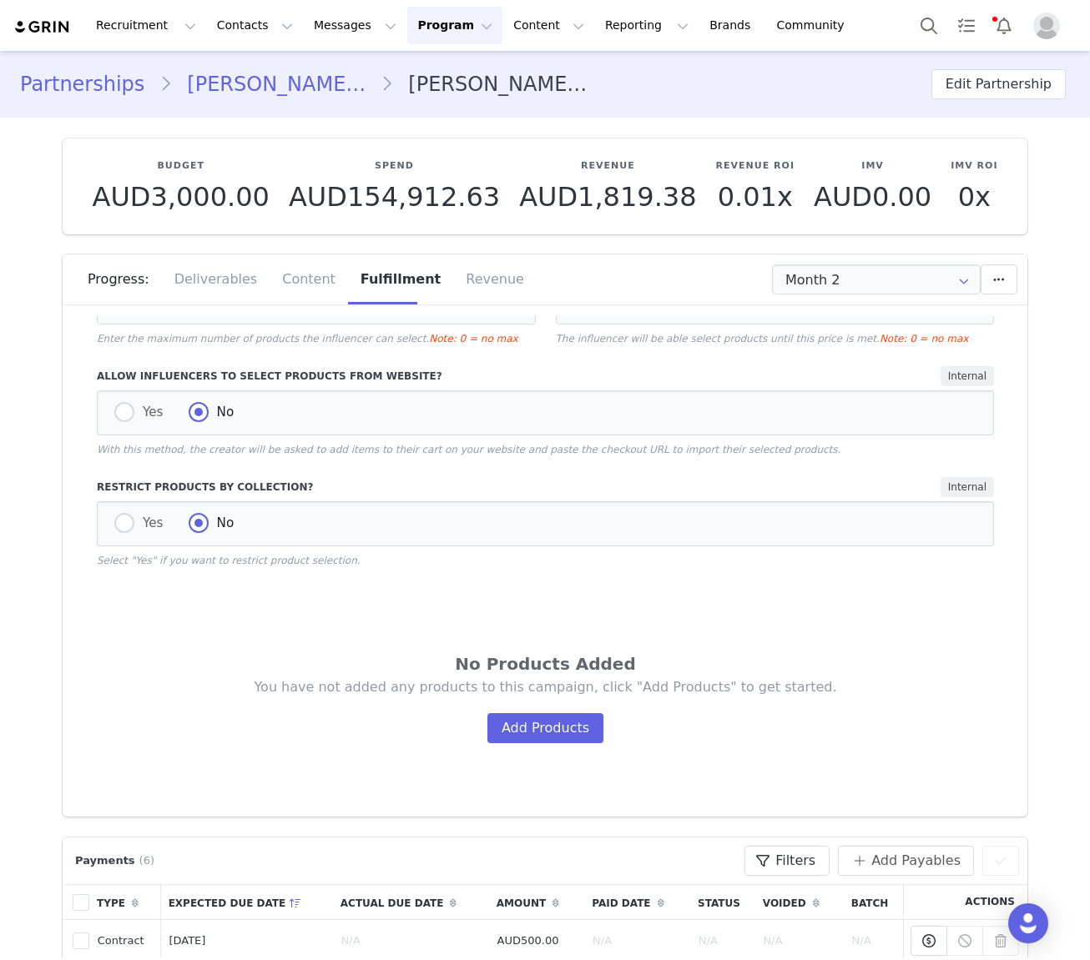
scroll to position [441, 0]
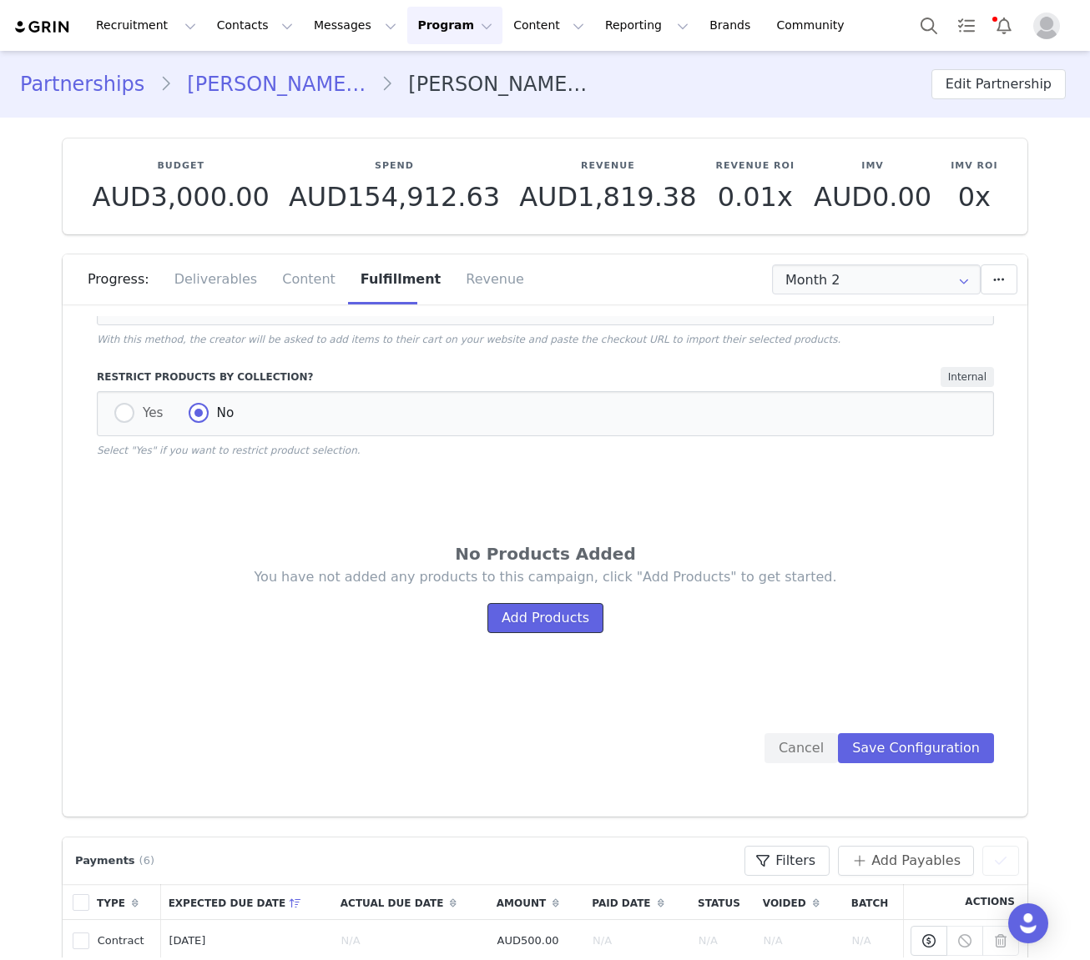
click at [514, 620] on button "Add Products" at bounding box center [545, 618] width 116 height 30
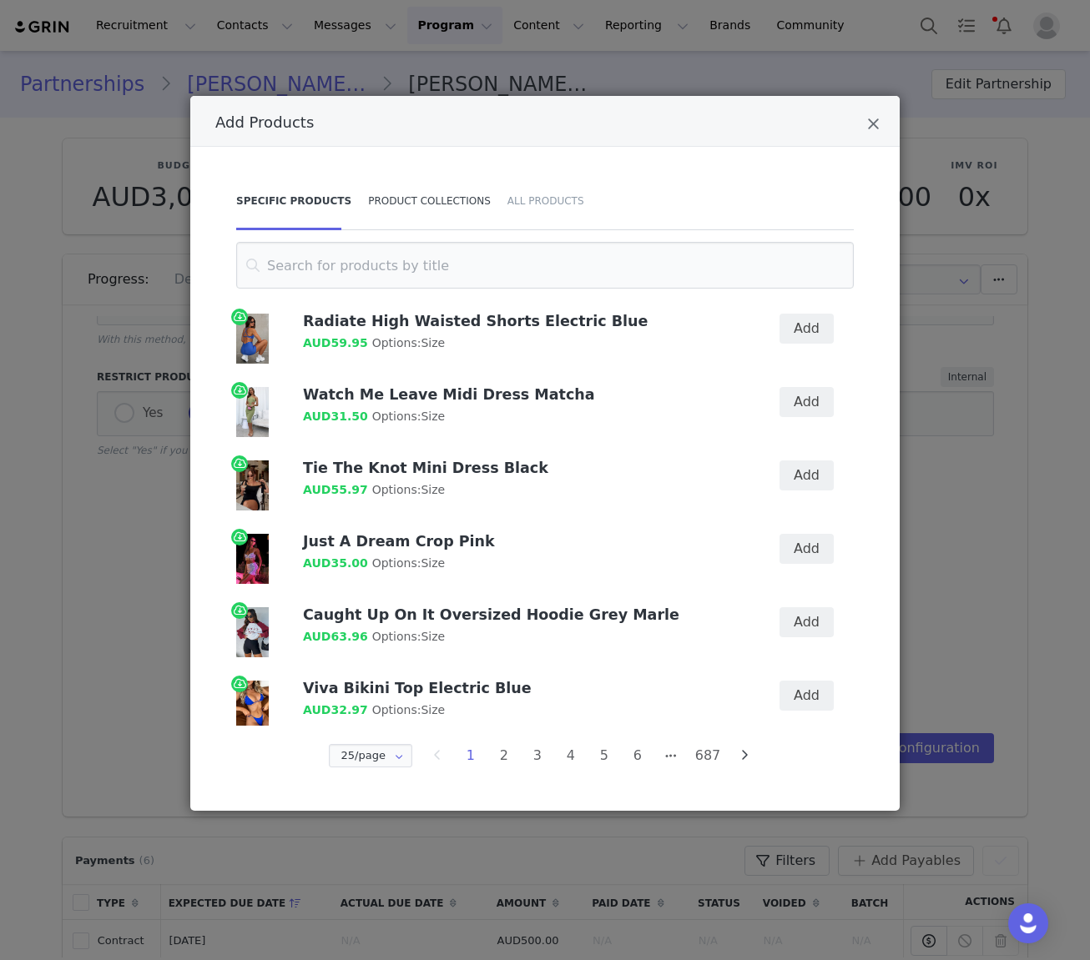
click at [361, 204] on div "Product Collections" at bounding box center [429, 201] width 139 height 58
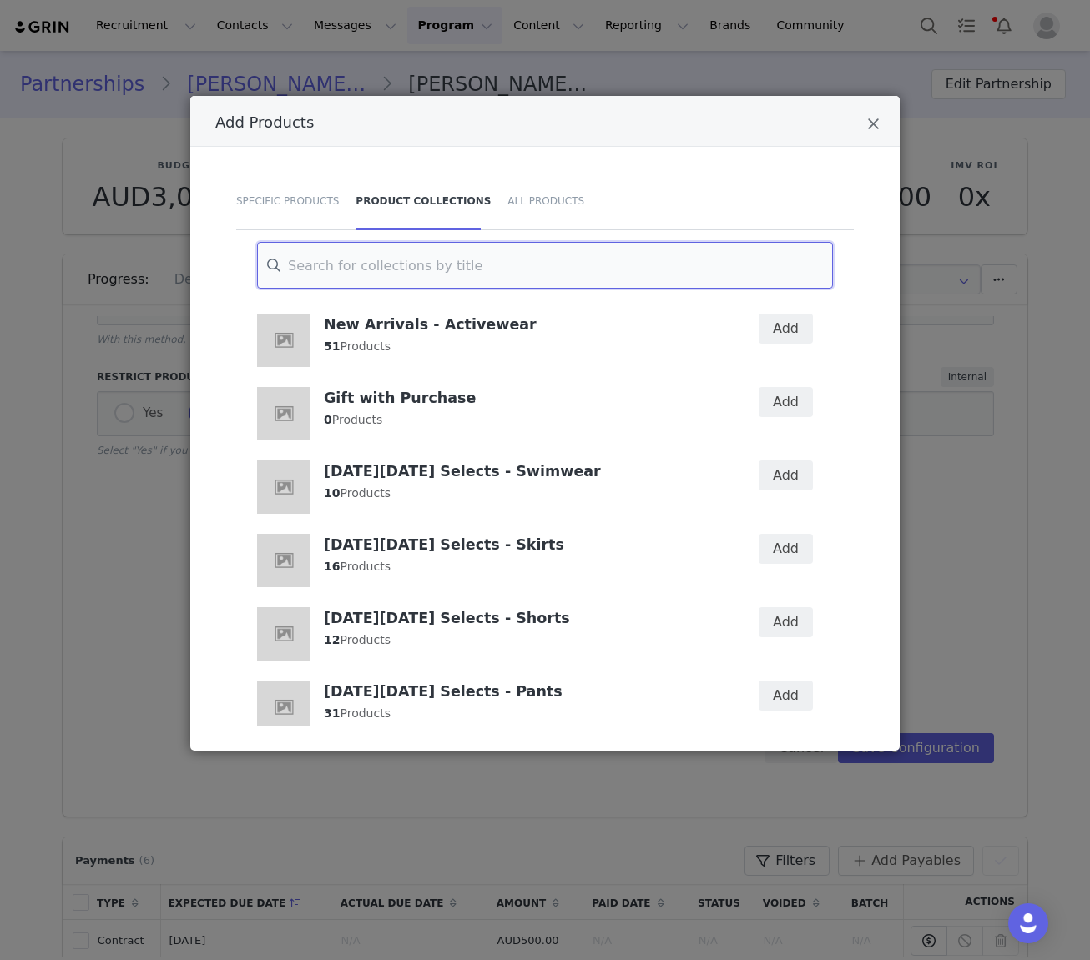
click at [361, 269] on input "Add Products" at bounding box center [545, 265] width 576 height 47
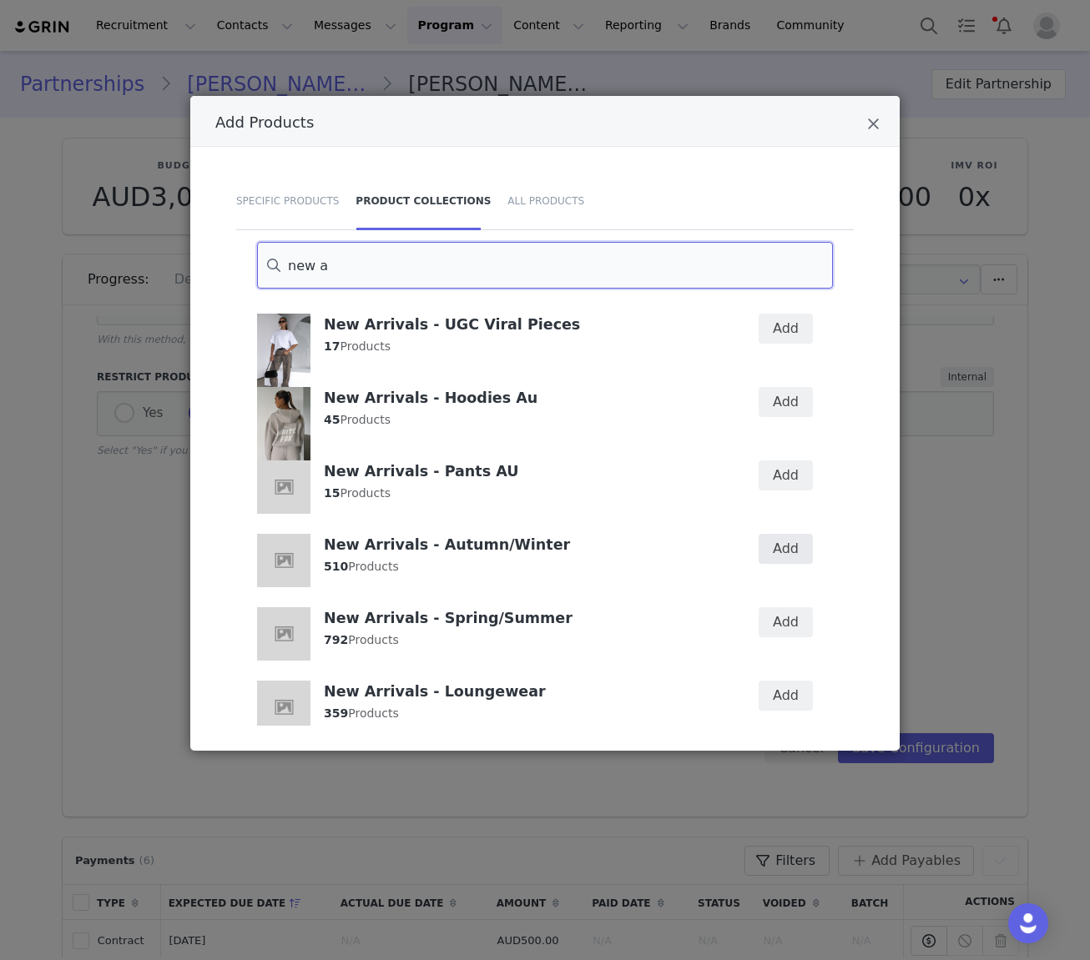
type input "new a"
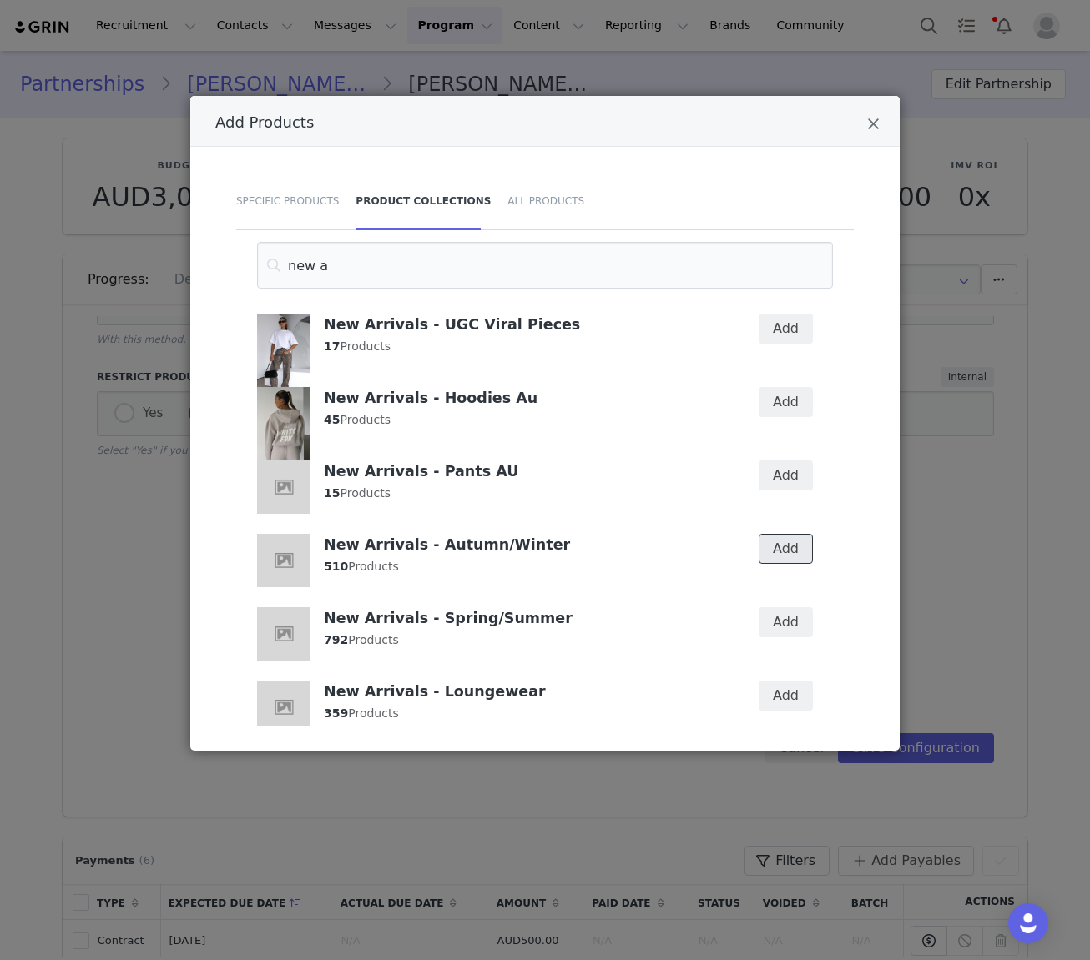
click at [773, 552] on button "Add" at bounding box center [786, 549] width 54 height 30
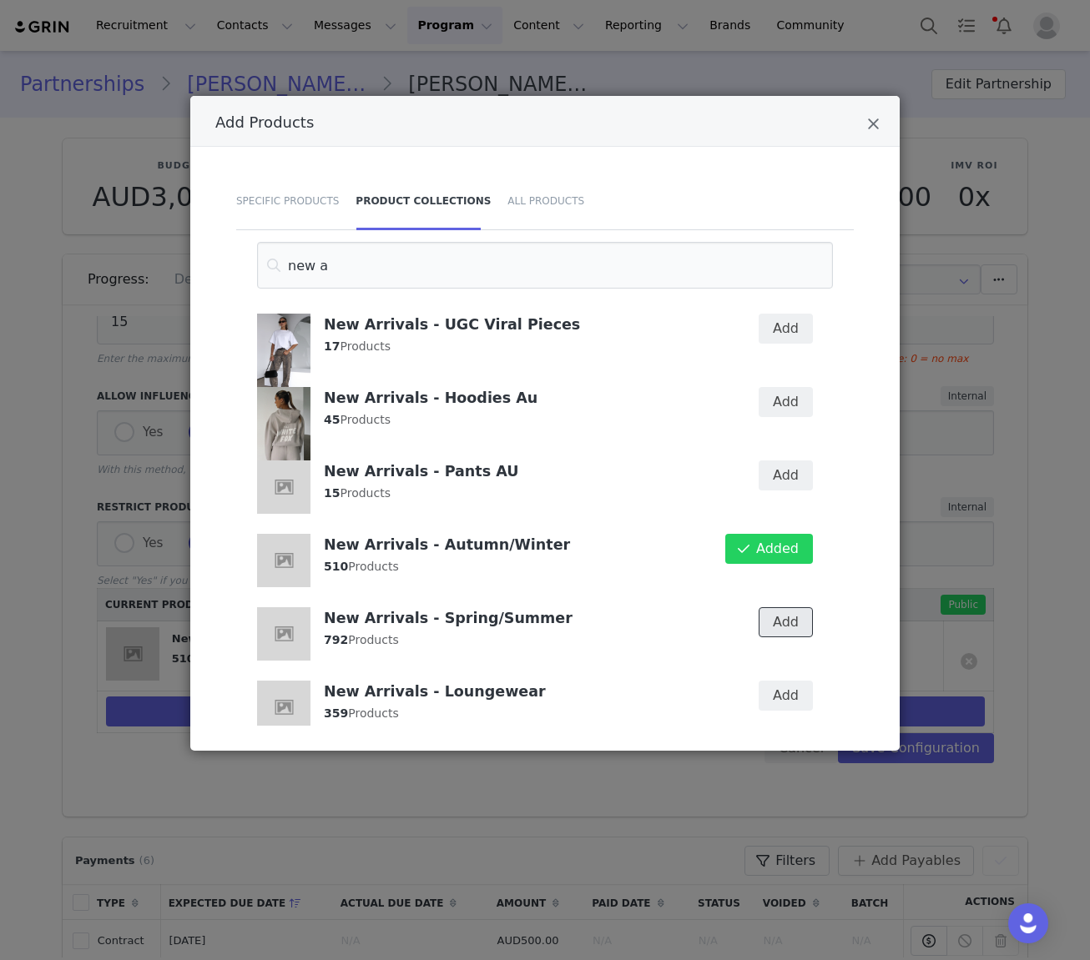
click at [773, 623] on button "Add" at bounding box center [786, 622] width 54 height 30
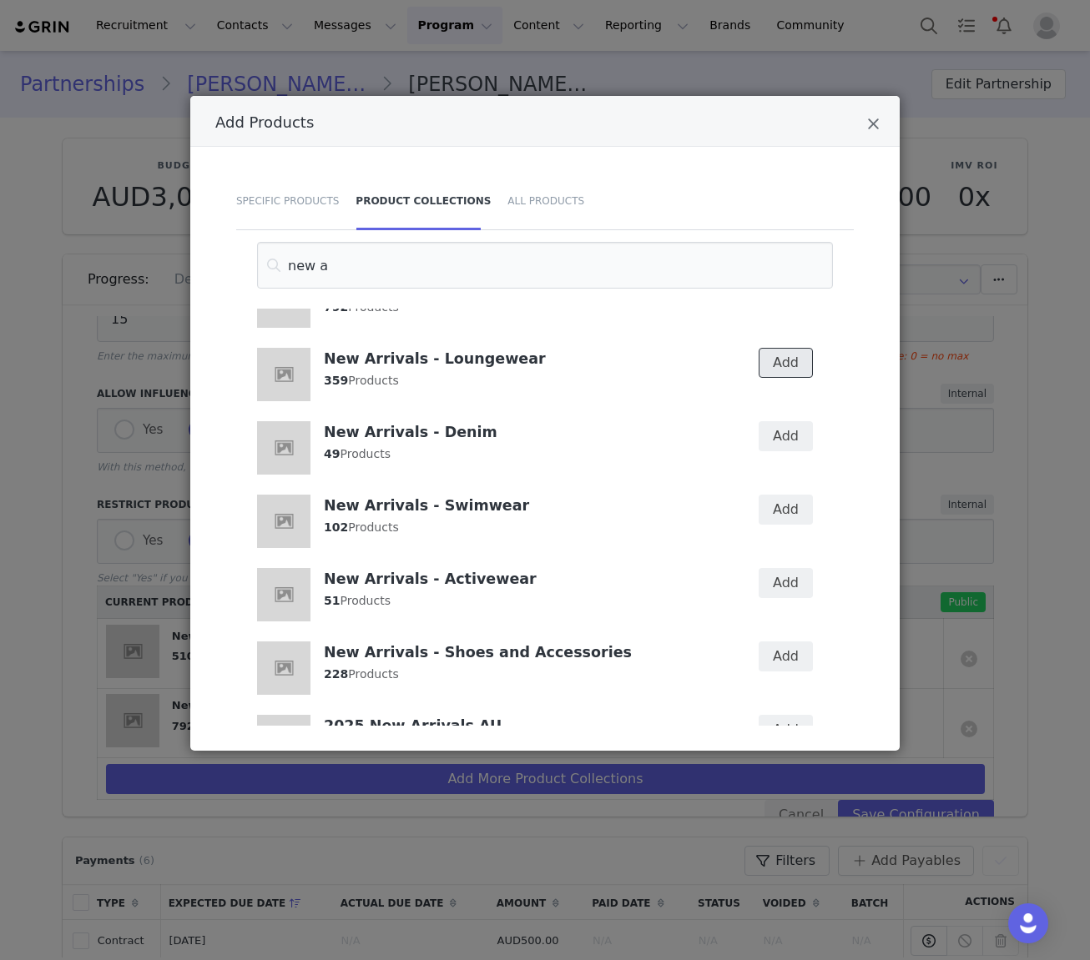
click at [773, 366] on button "Add" at bounding box center [786, 363] width 54 height 30
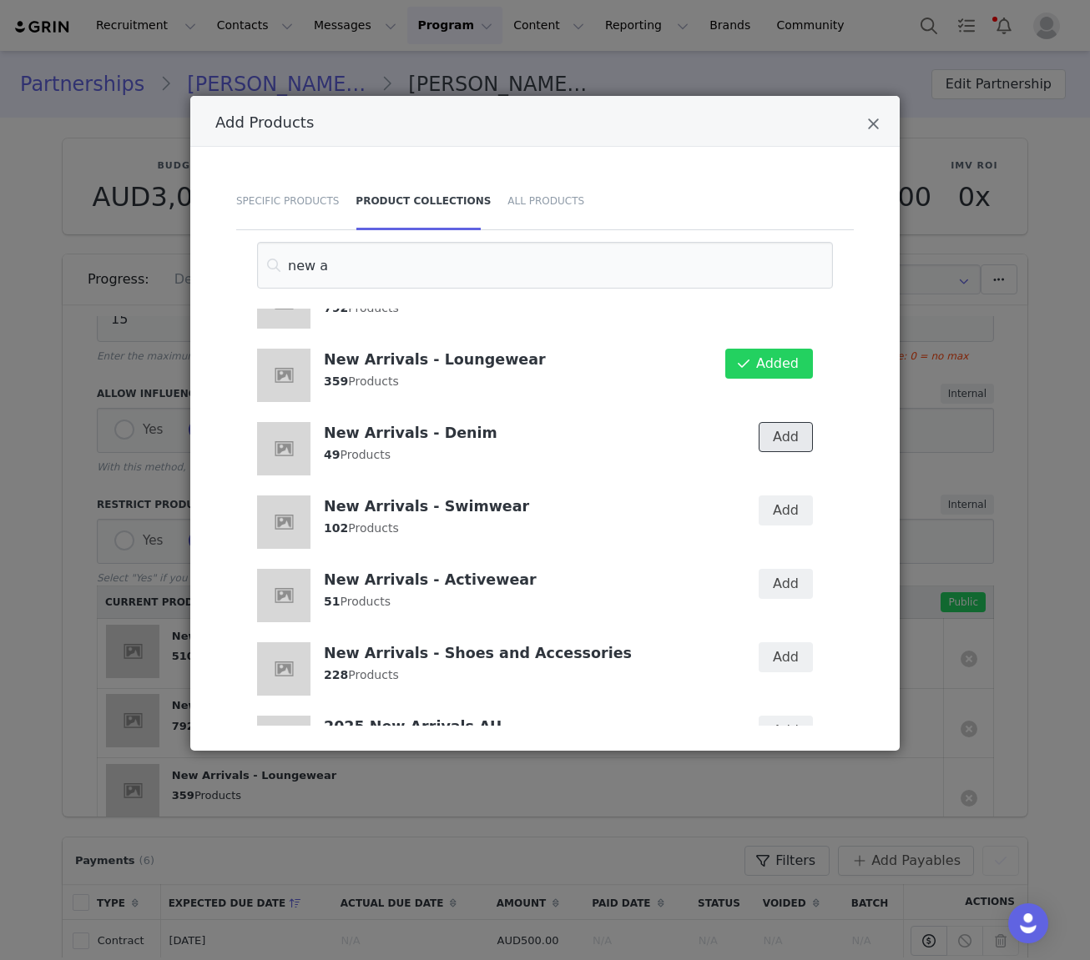
click at [773, 429] on button "Add" at bounding box center [786, 437] width 54 height 30
click at [773, 512] on button "Add" at bounding box center [786, 511] width 54 height 30
click at [773, 585] on button "Add" at bounding box center [786, 584] width 54 height 30
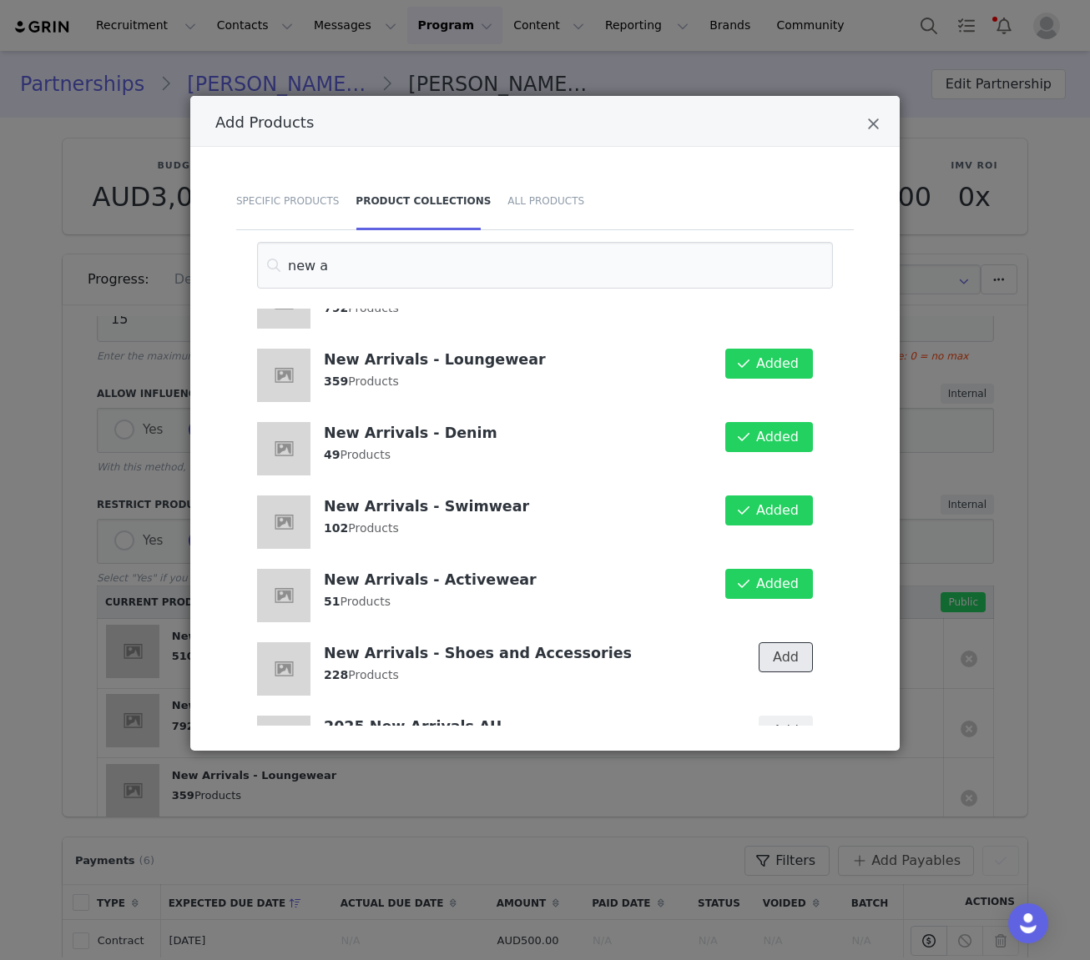
click at [773, 657] on button "Add" at bounding box center [786, 658] width 54 height 30
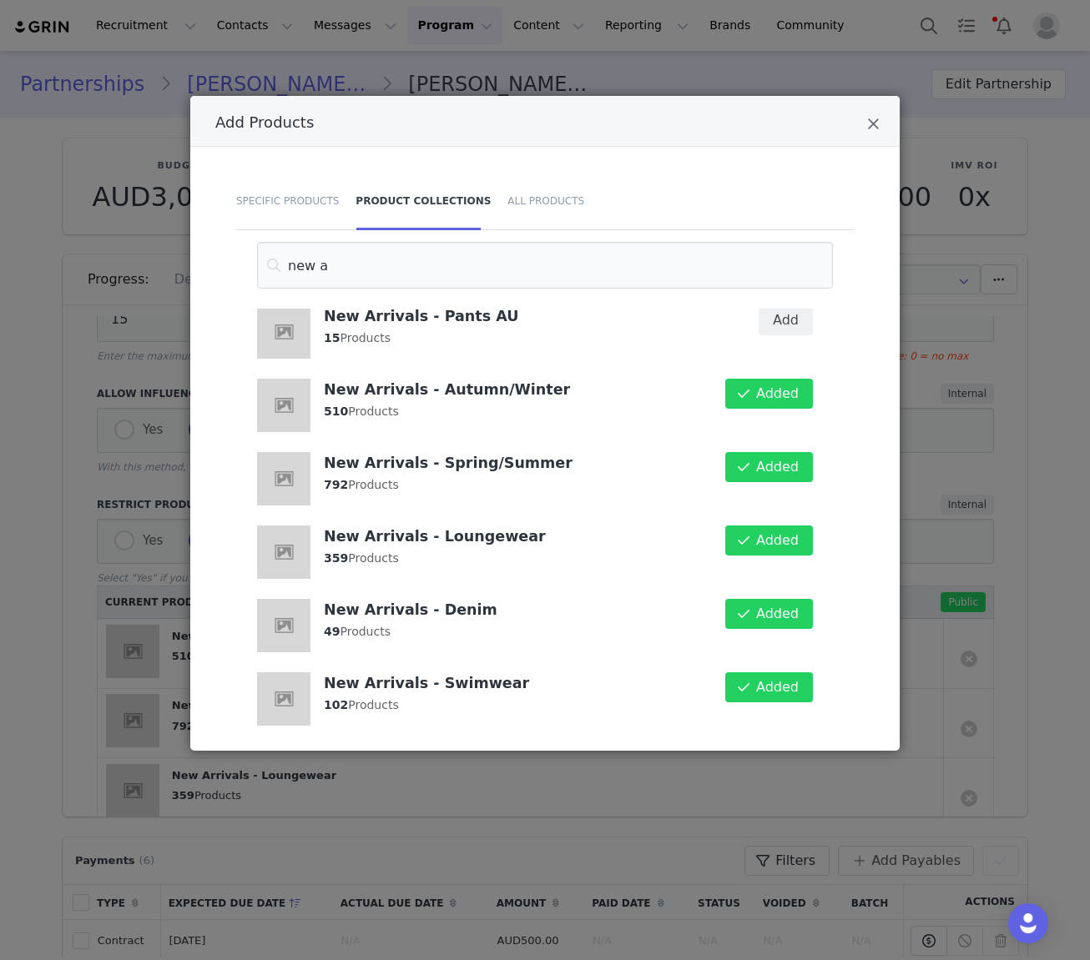
scroll to position [316, 0]
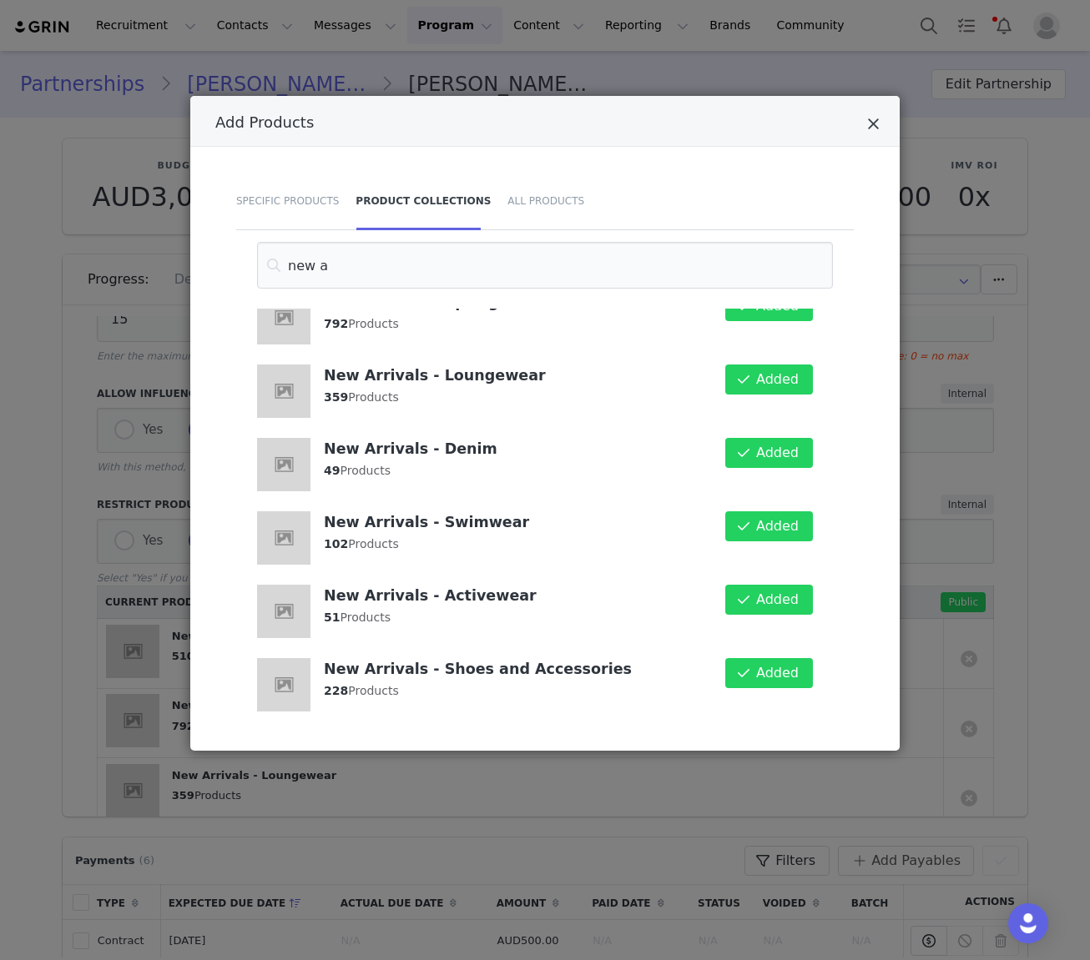
click at [773, 123] on icon "Close" at bounding box center [873, 124] width 13 height 17
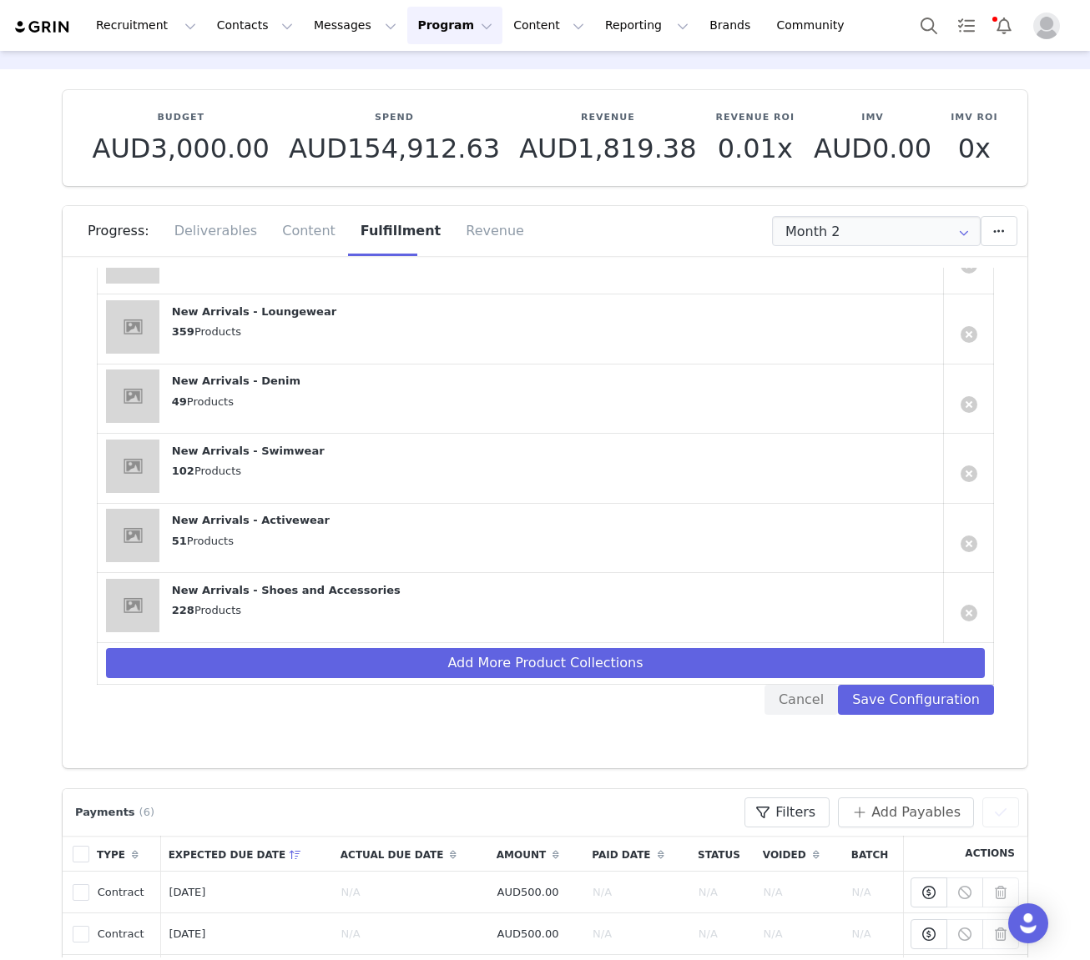
scroll to position [118, 0]
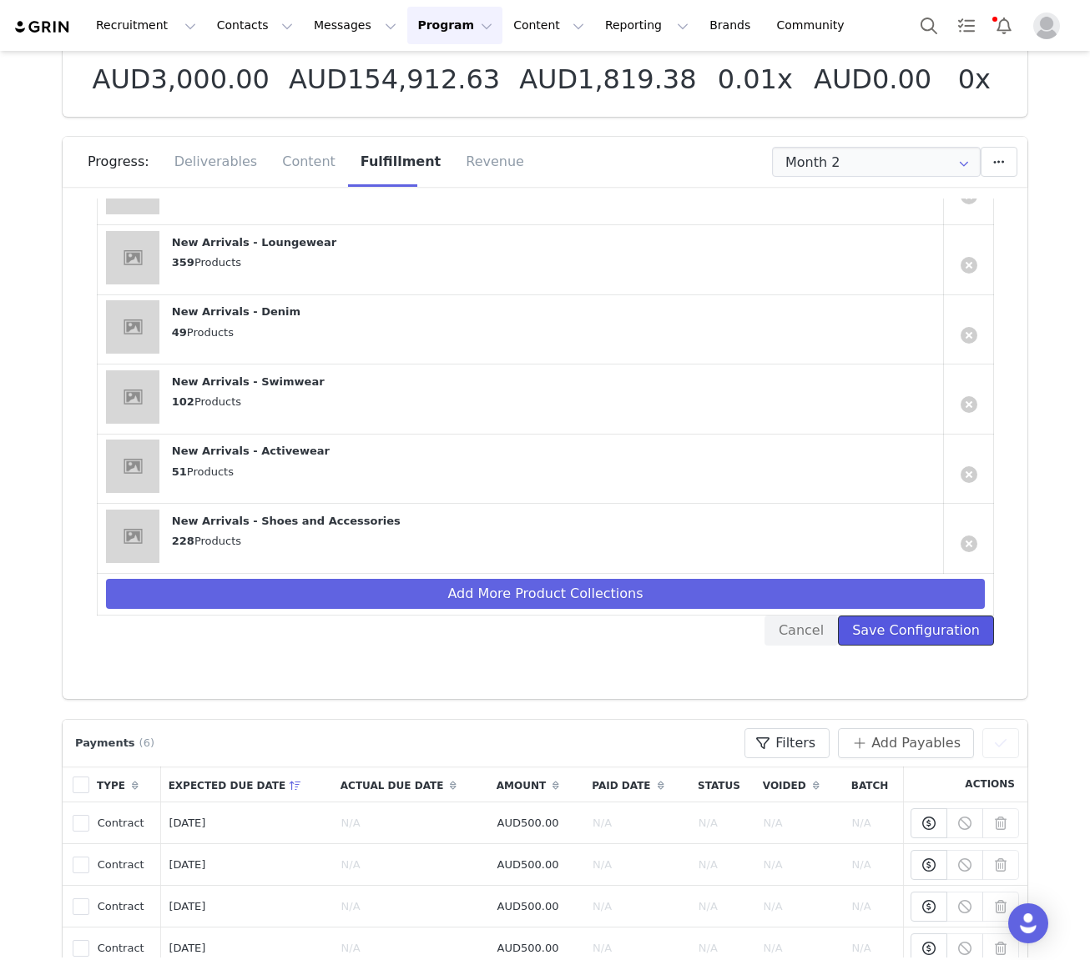
click at [773, 637] on button "Save Configuration" at bounding box center [916, 631] width 156 height 30
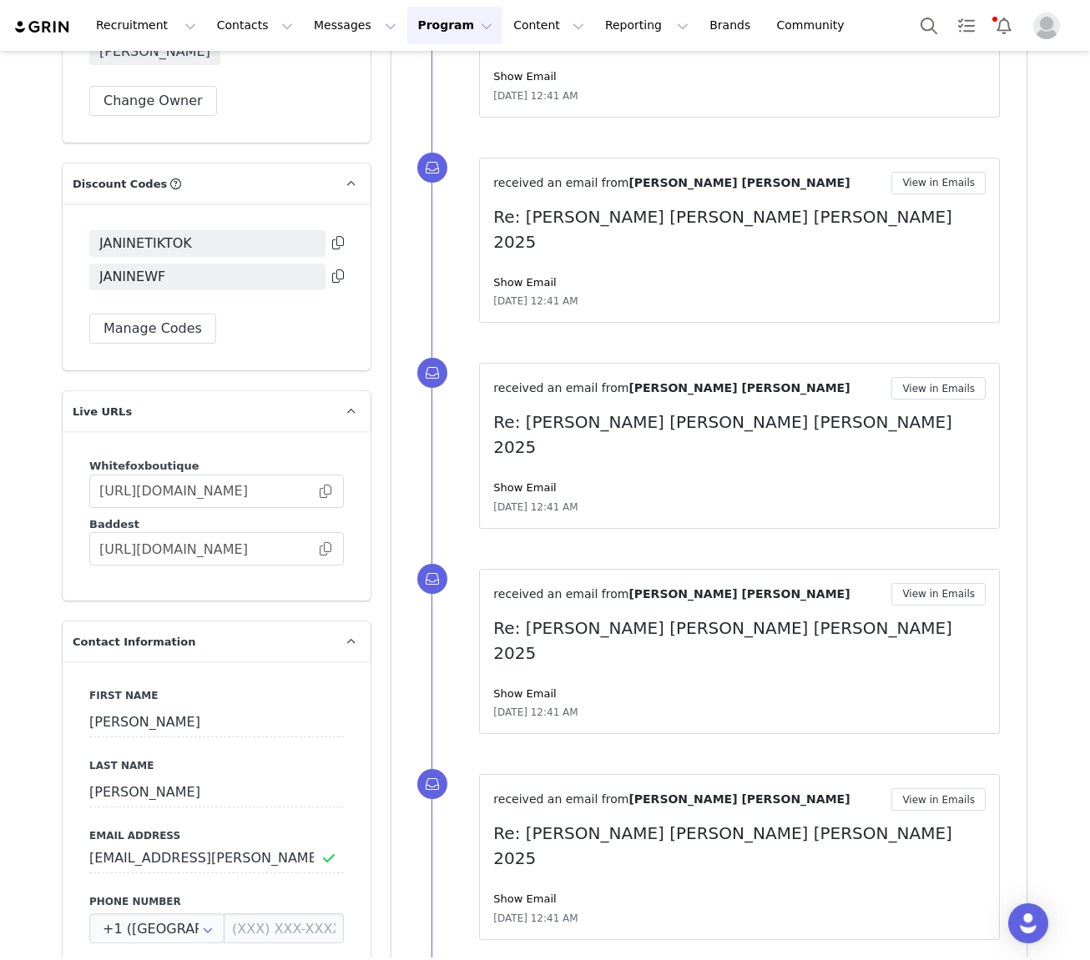
scroll to position [1755, 0]
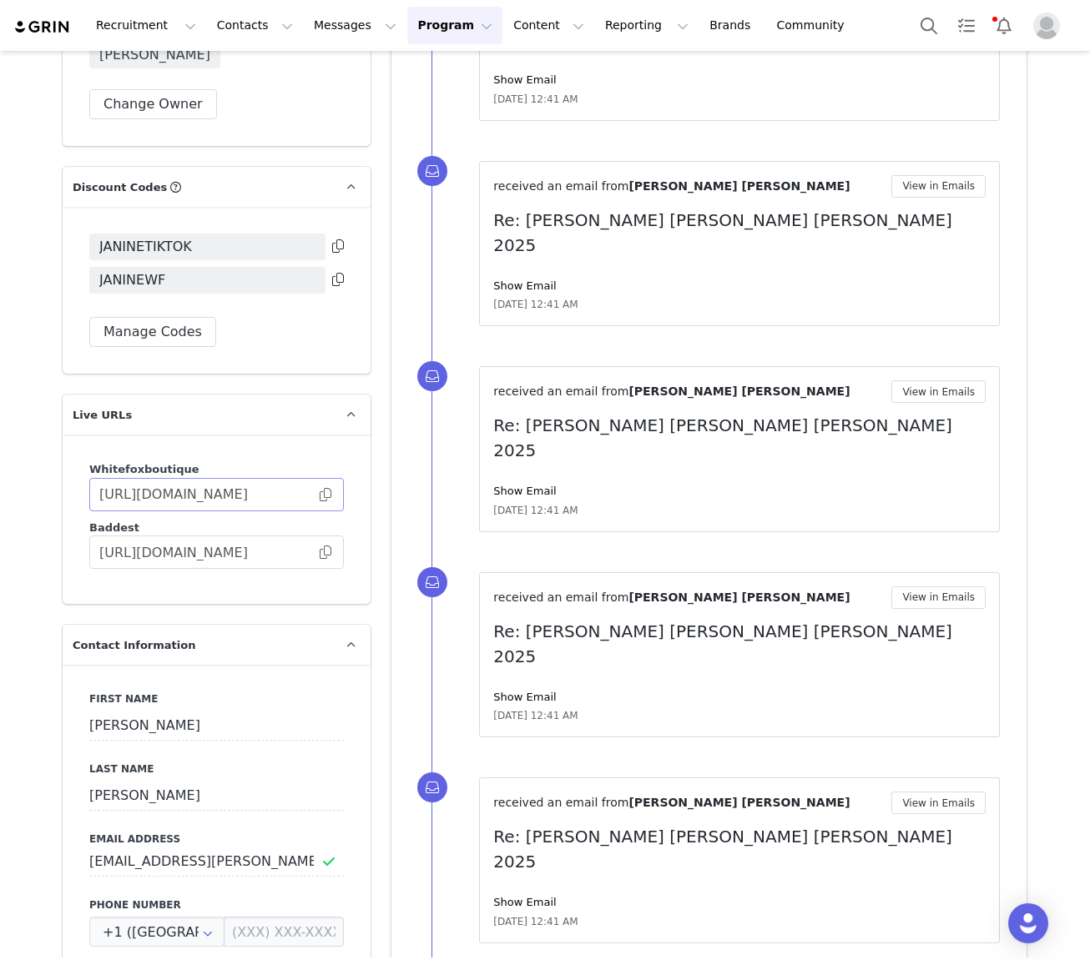
click at [328, 495] on span at bounding box center [325, 495] width 17 height 0
click at [207, 23] on button "Contacts Contacts" at bounding box center [255, 26] width 96 height 38
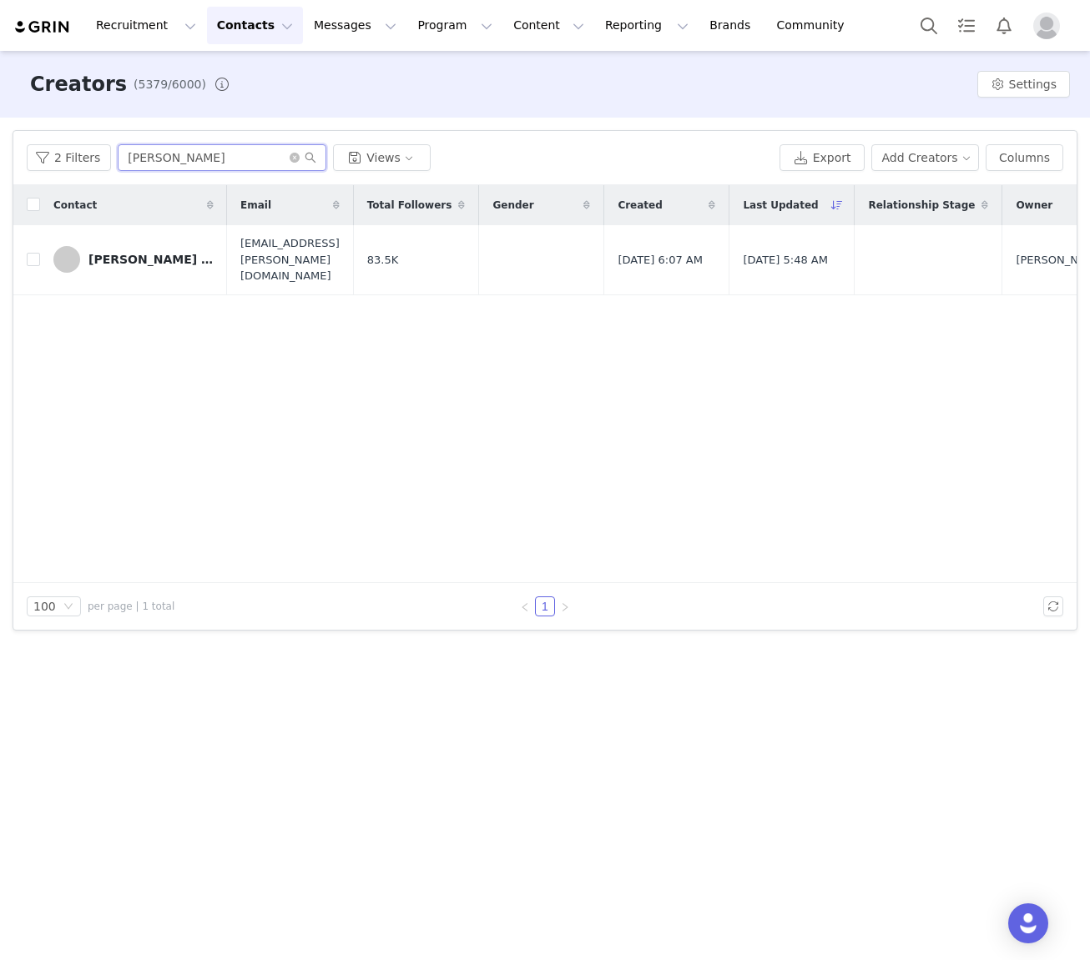
click at [192, 150] on input "[PERSON_NAME]" at bounding box center [222, 157] width 209 height 27
click at [67, 156] on button "2 Filters" at bounding box center [69, 157] width 84 height 27
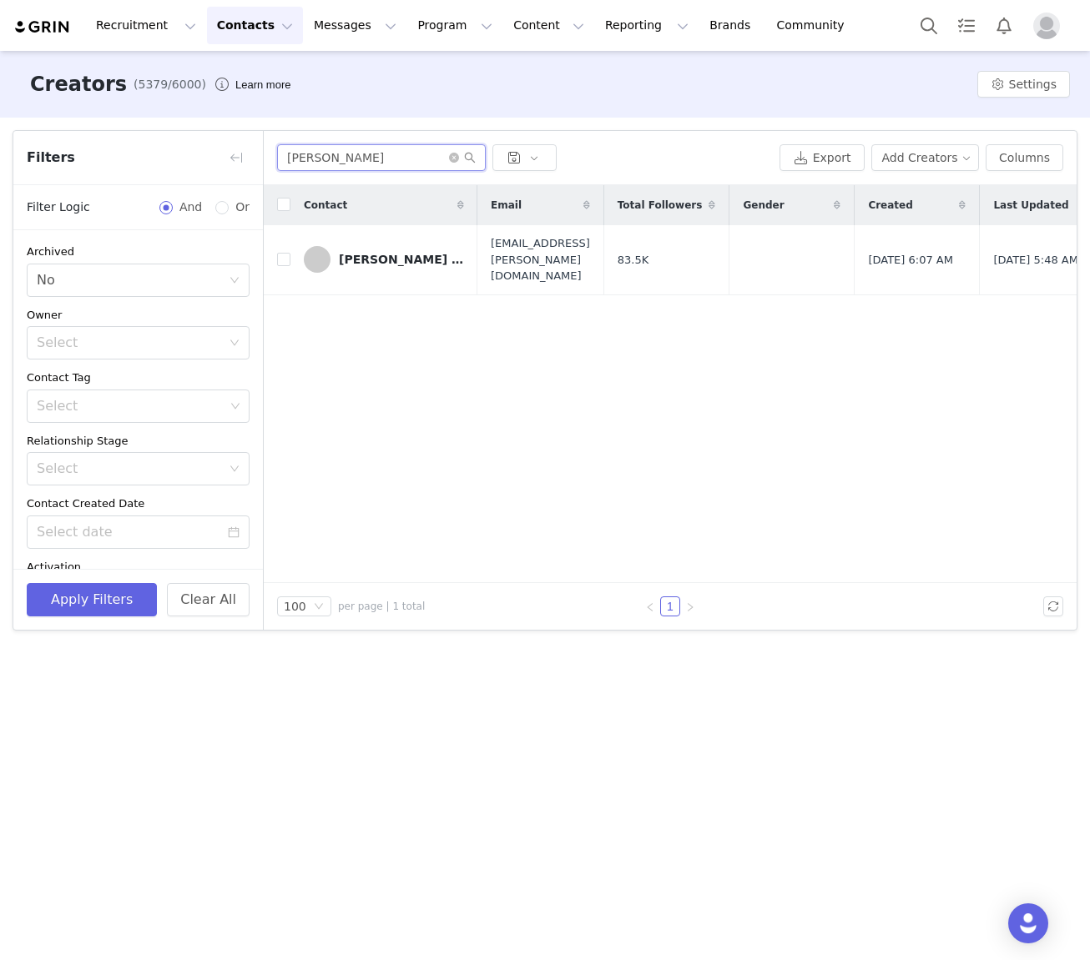
click at [363, 169] on input "Janine" at bounding box center [381, 157] width 209 height 27
click at [363, 168] on input "Janine" at bounding box center [381, 157] width 209 height 27
paste input "Liv Rahm"
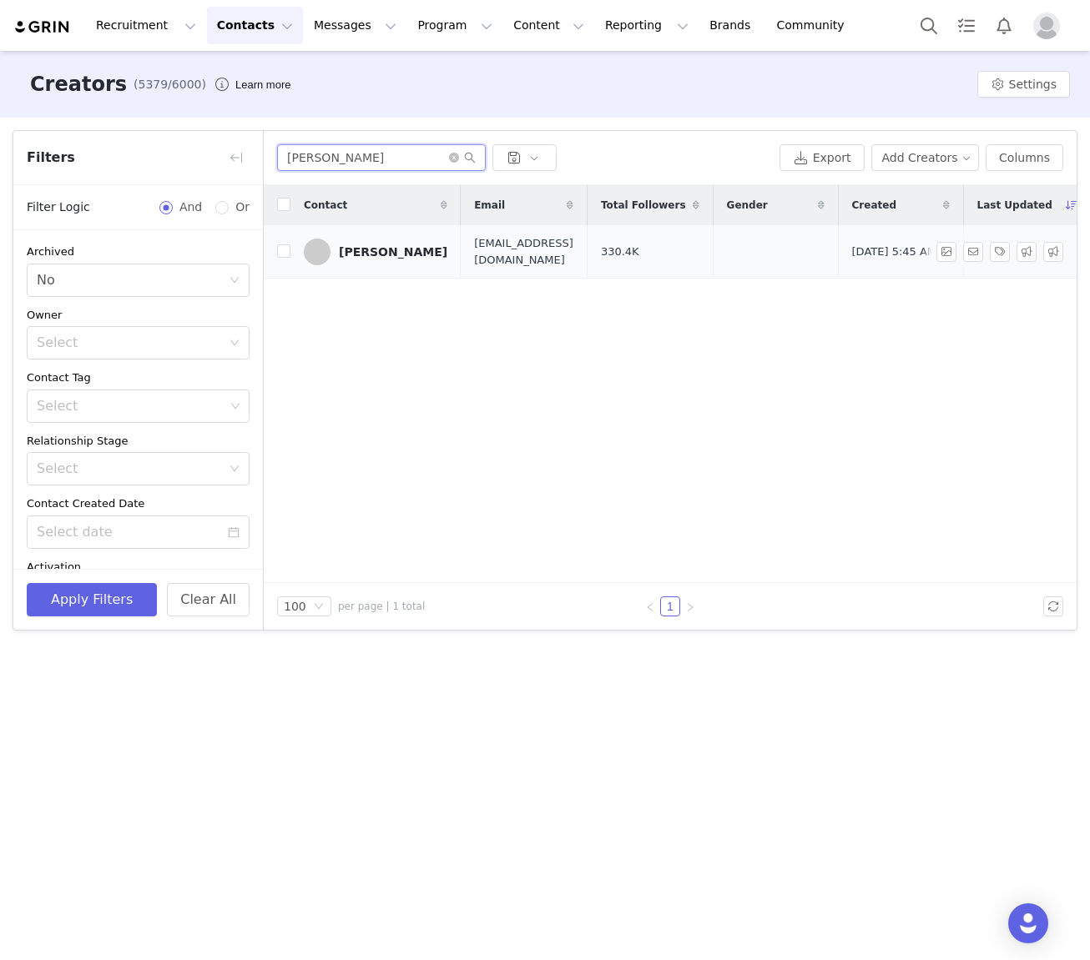
type input "Liv Rahme"
click at [350, 257] on div "Liv Rahmé" at bounding box center [393, 251] width 108 height 13
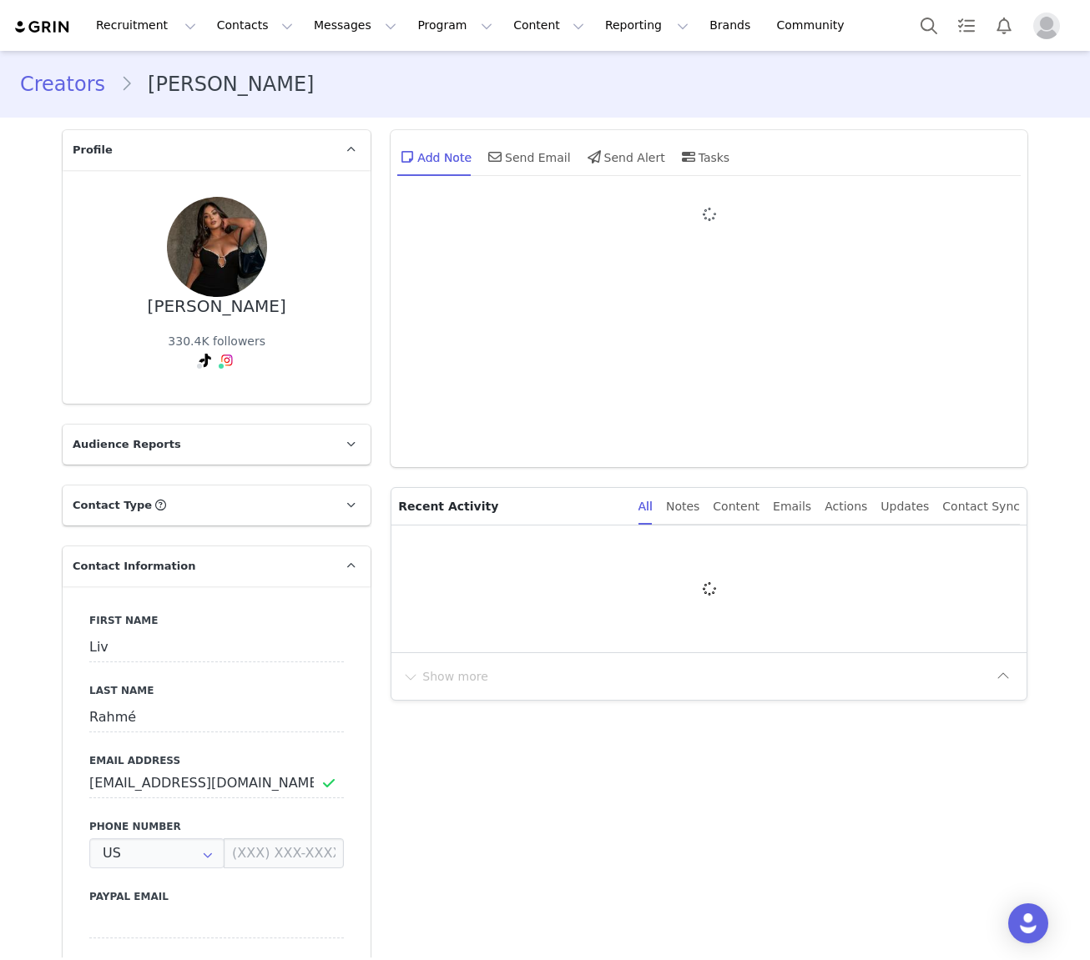
type input "+1 ([GEOGRAPHIC_DATA])"
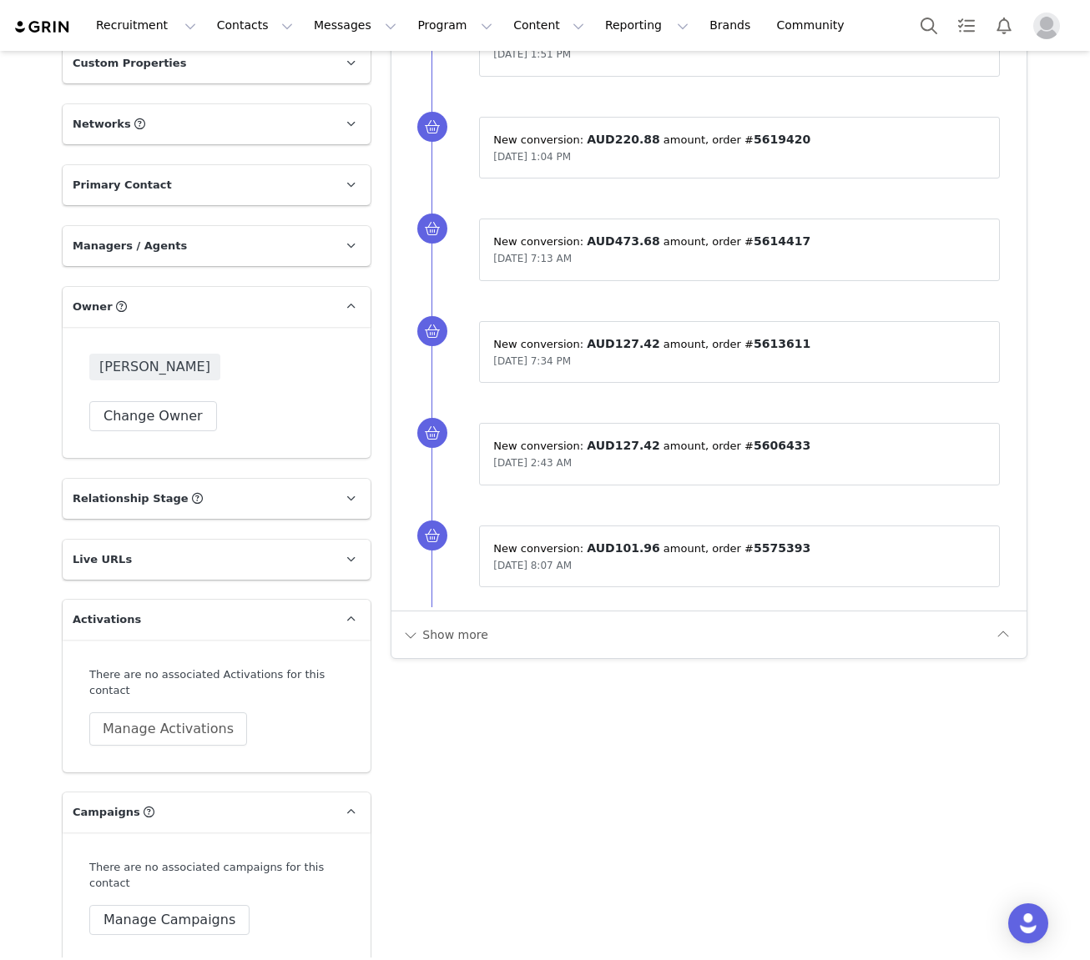
scroll to position [1440, 0]
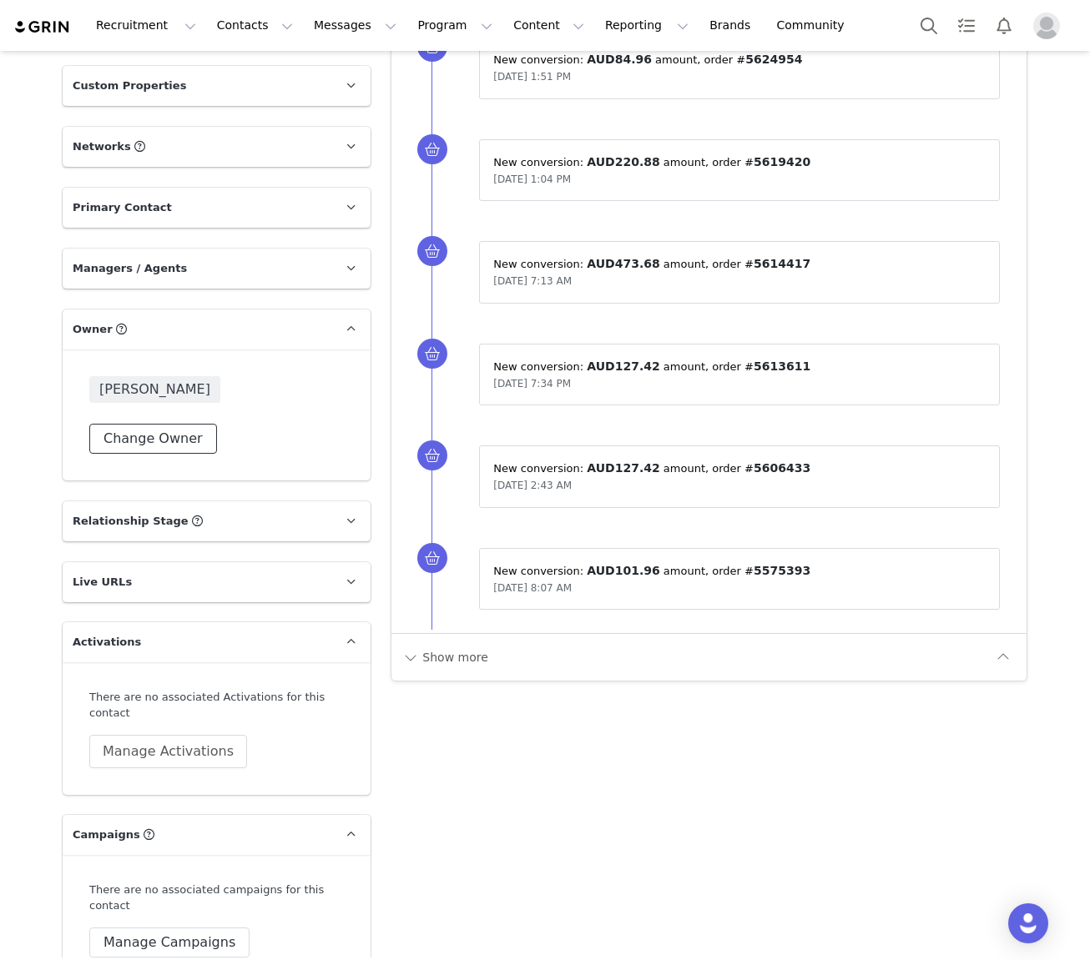
click at [161, 424] on button "Change Owner" at bounding box center [153, 439] width 128 height 30
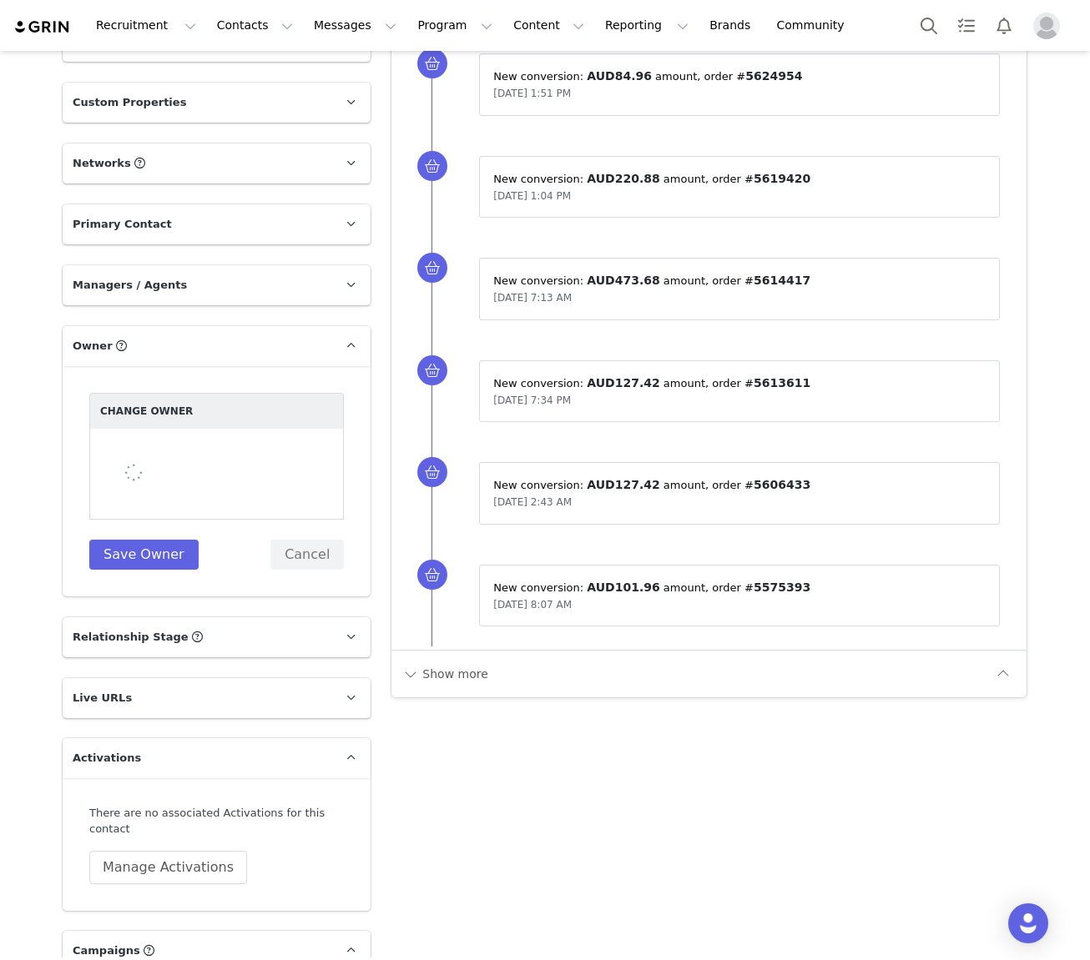
scroll to position [1426, 0]
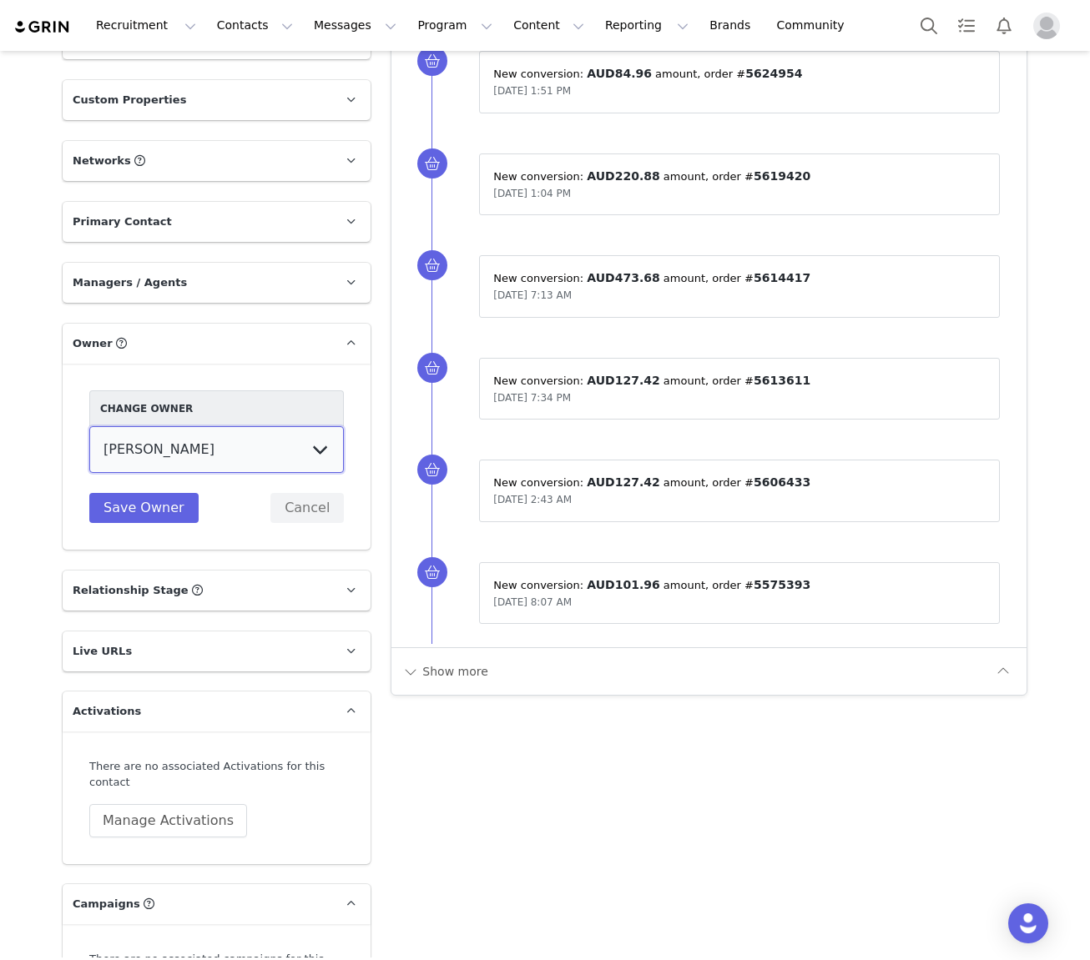
click at [206, 426] on select "Tina Innes Jaz Yap Tiana McLennan Grace Khamis Tyra Mcrae Bridget Paul Tash Kav…" at bounding box center [216, 449] width 255 height 47
select select "64c45316-8e56-44f2-bbcb-602f3105b5fc"
click at [89, 426] on select "Tina Innes Jaz Yap Tiana McLennan Grace Khamis Tyra Mcrae Bridget Paul Tash Kav…" at bounding box center [216, 449] width 255 height 47
click at [145, 493] on button "Save Owner" at bounding box center [143, 508] width 109 height 30
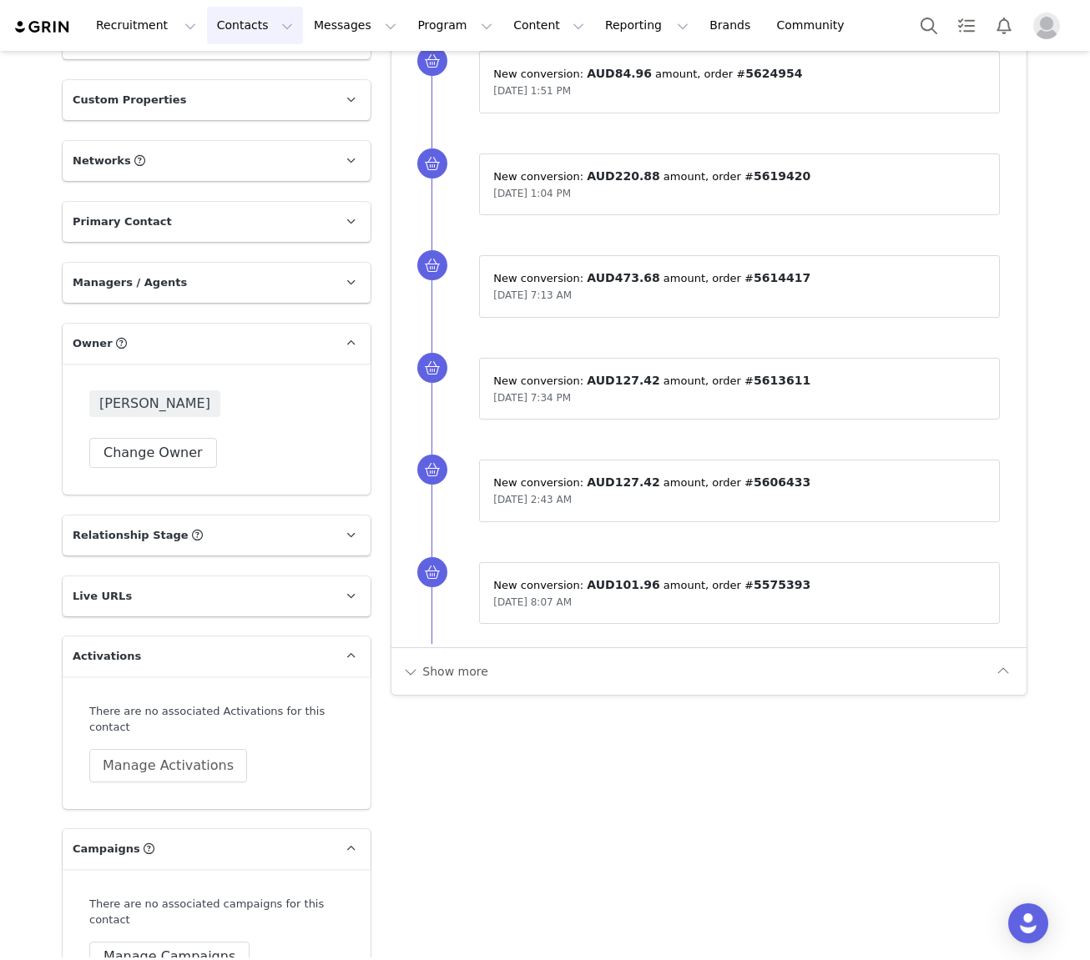
click at [238, 19] on button "Contacts Contacts" at bounding box center [255, 26] width 96 height 38
click at [242, 72] on p "Creators" at bounding box center [234, 74] width 50 height 18
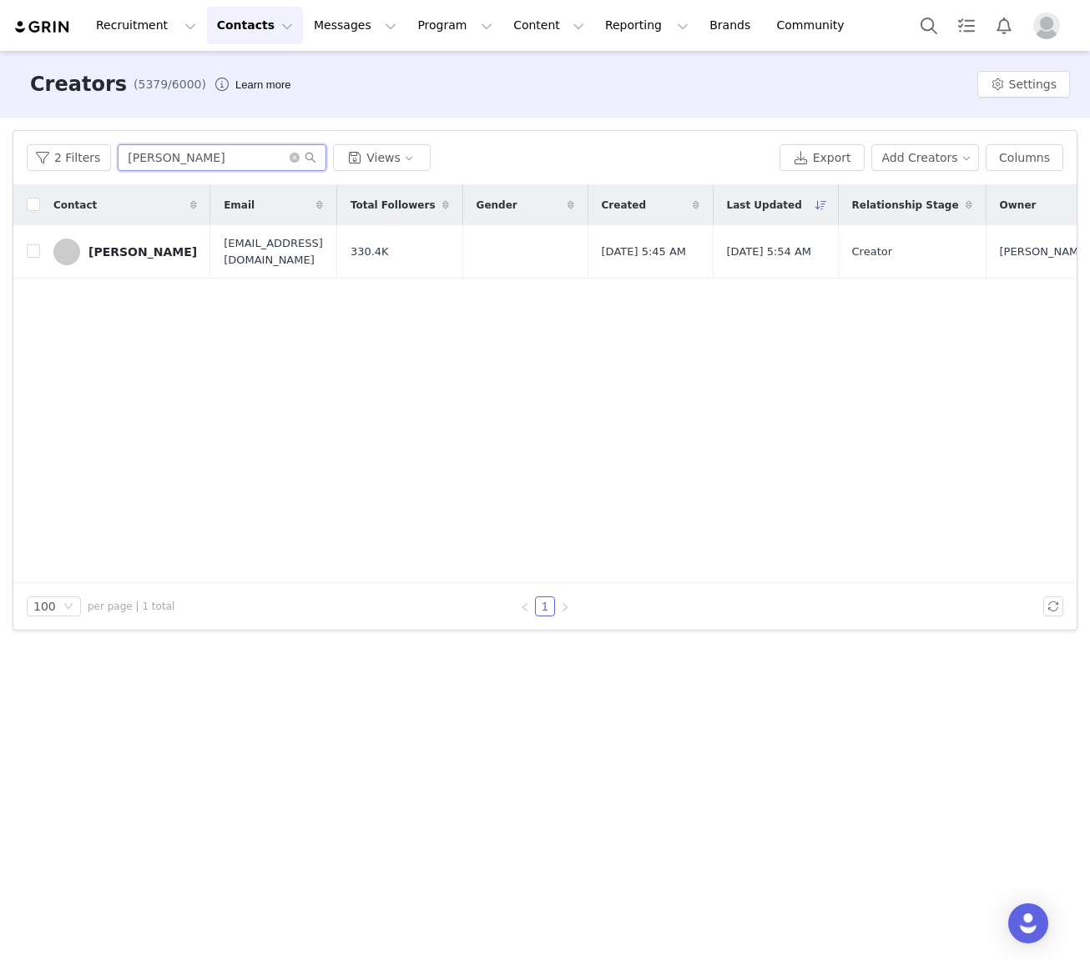
click at [130, 152] on input "Liv Rahme" at bounding box center [222, 157] width 209 height 27
paste input "Anabelle Ussher"
type input "Anabelle Ussher"
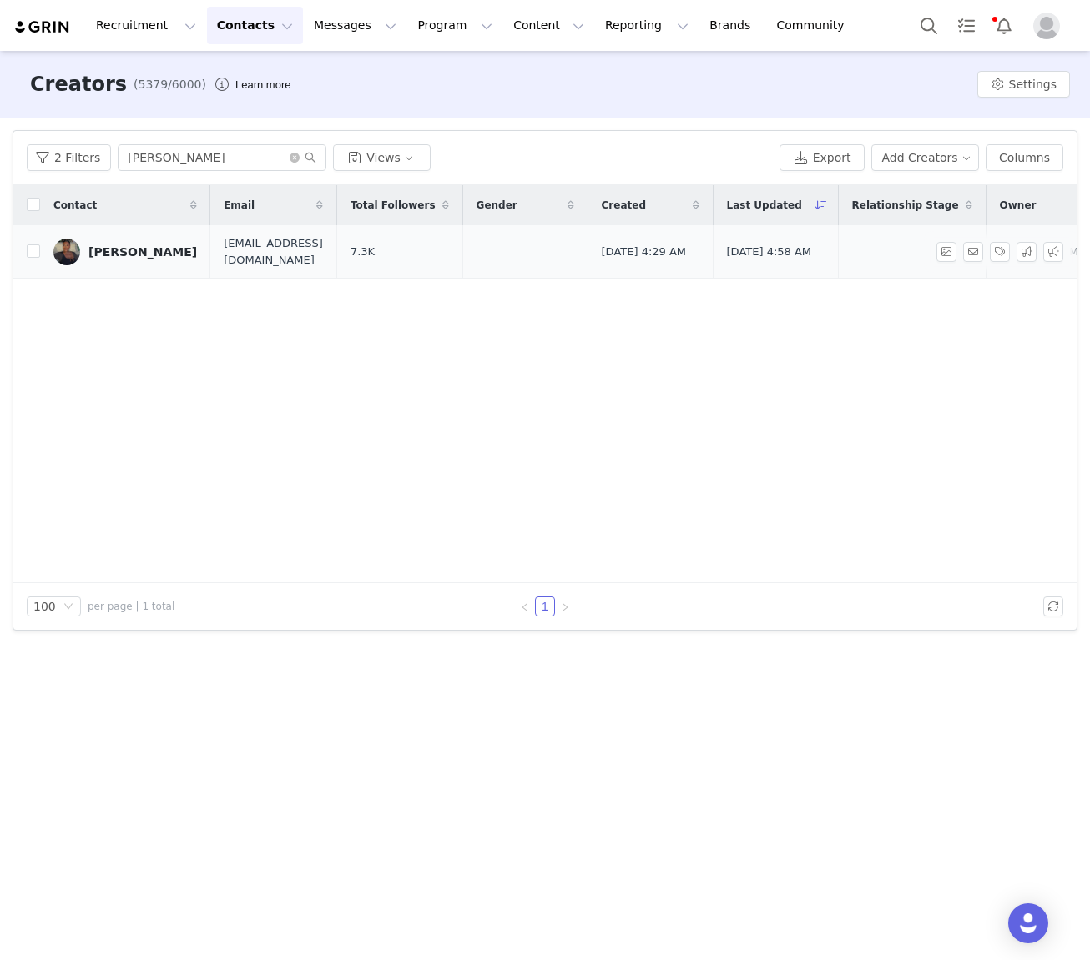
click at [149, 249] on div "Anabelle Ussher" at bounding box center [142, 251] width 108 height 13
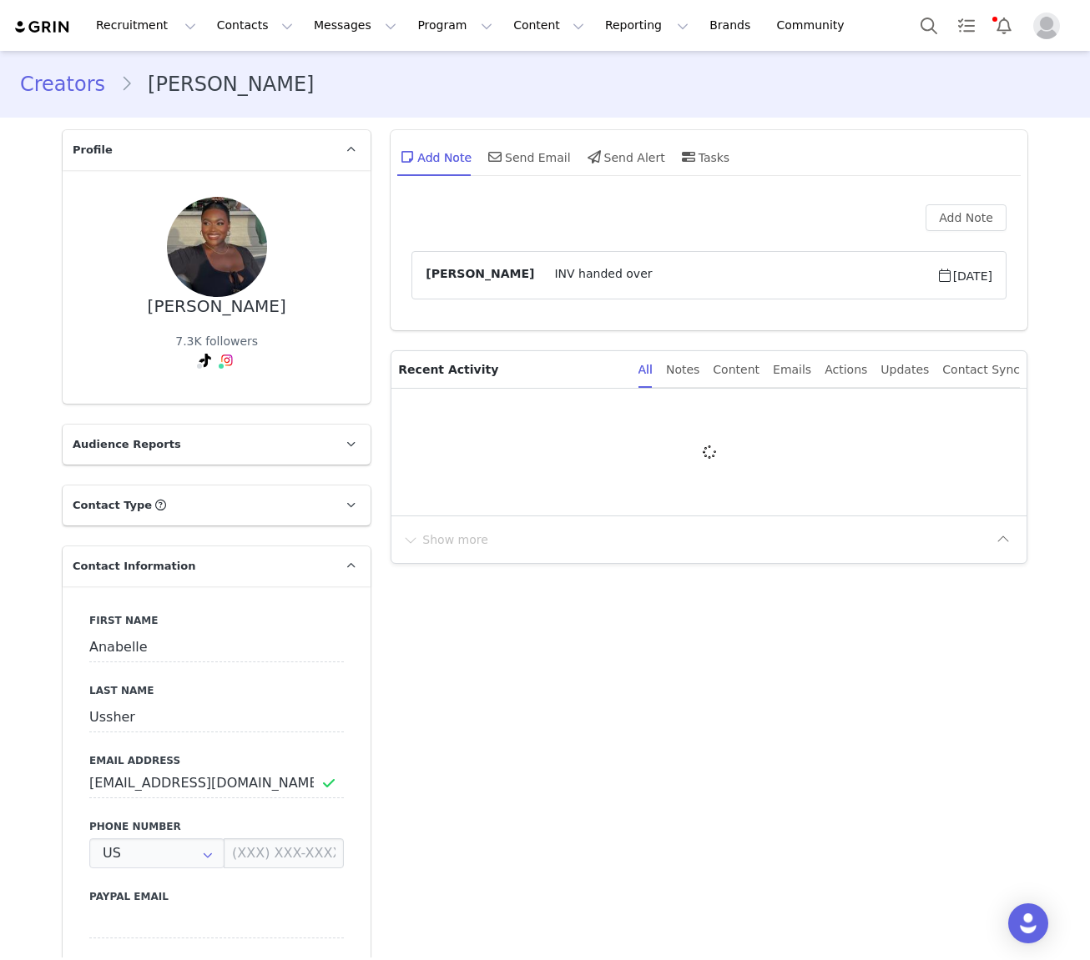
type input "+1 ([GEOGRAPHIC_DATA])"
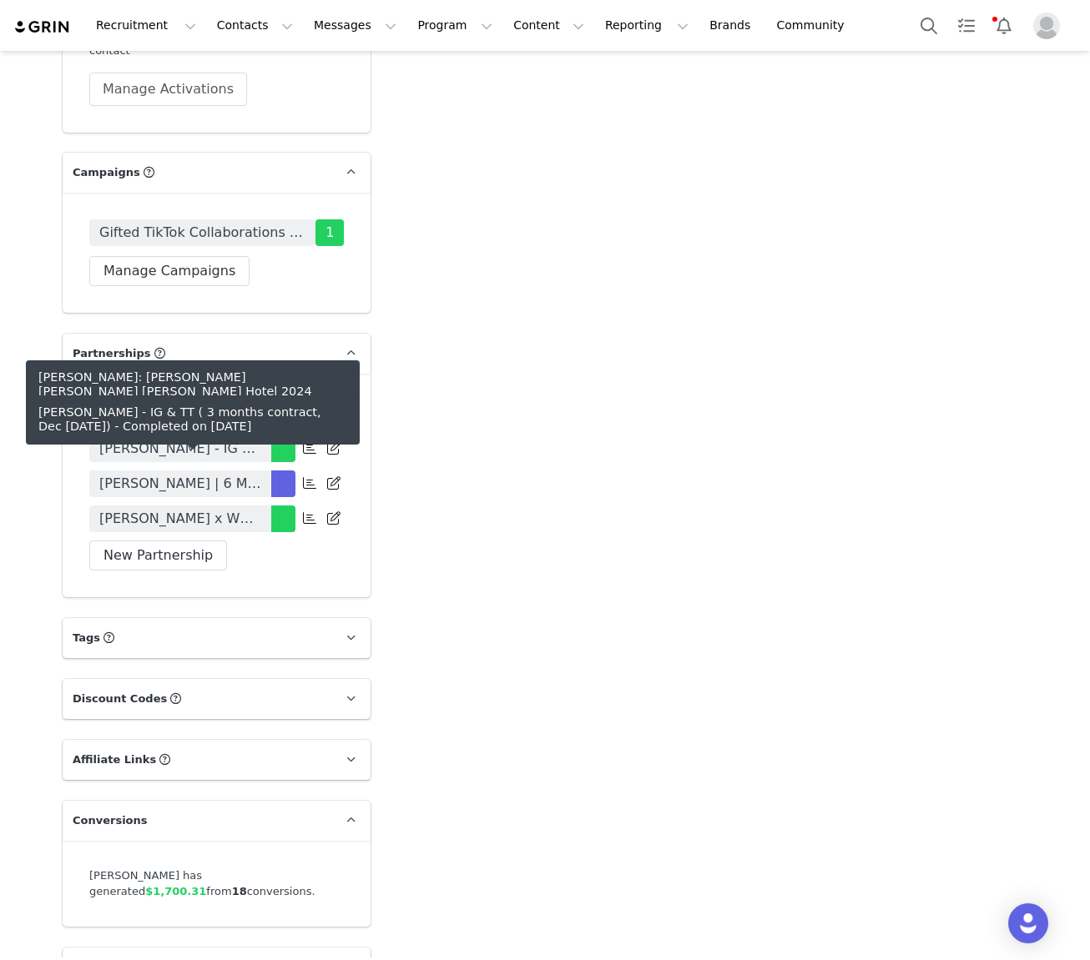
scroll to position [2285, 0]
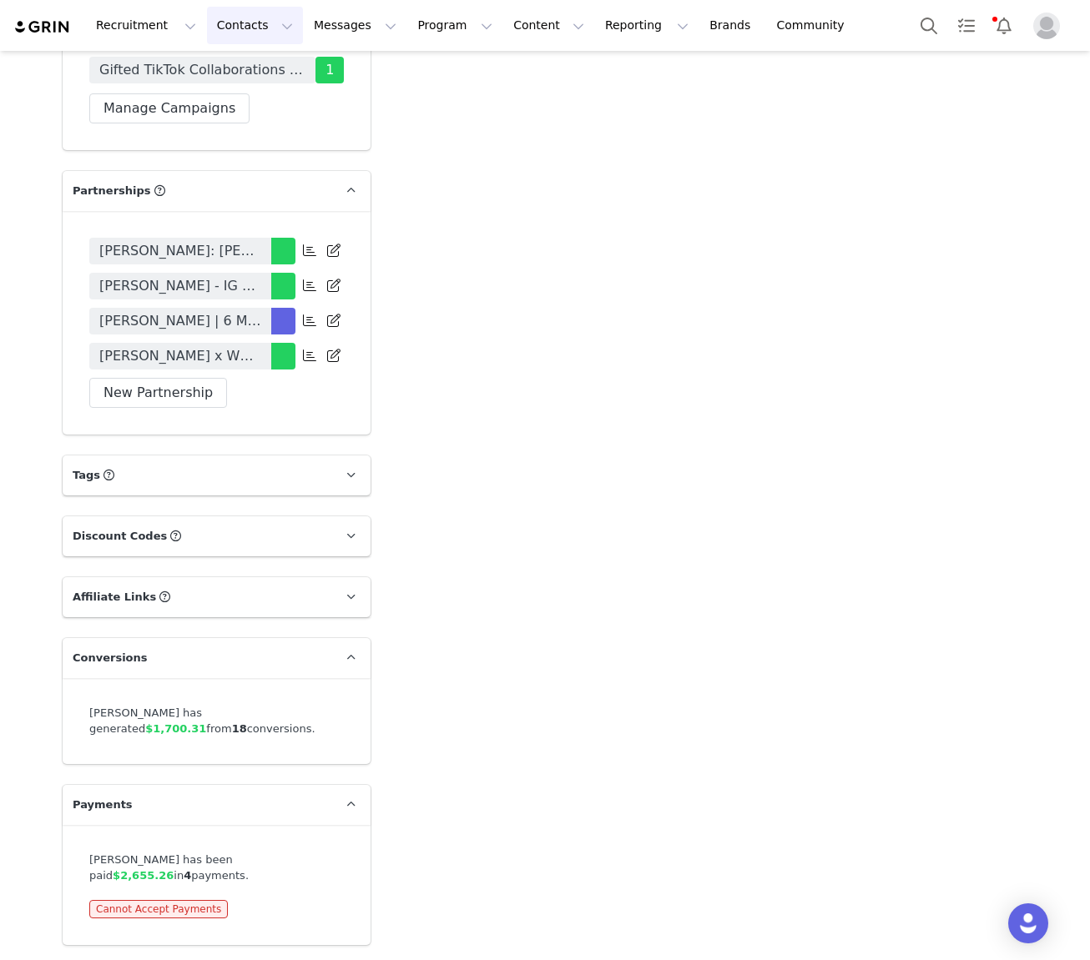
click at [242, 26] on button "Contacts Contacts" at bounding box center [255, 26] width 96 height 38
click at [255, 79] on div "Creators" at bounding box center [261, 74] width 112 height 18
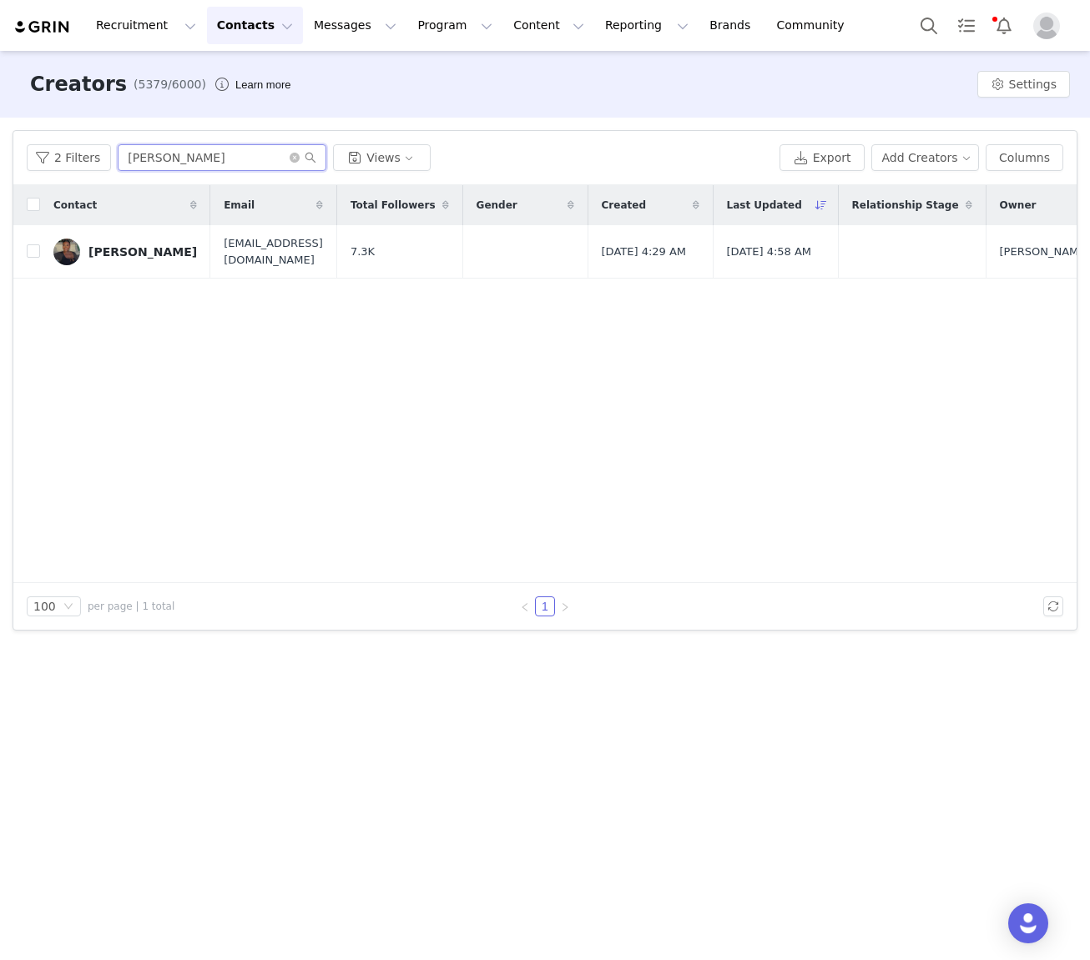
click at [174, 164] on input "Anabelle Ussher" at bounding box center [222, 157] width 209 height 27
paste input "Ella Brown"
type input "Ella Brown"
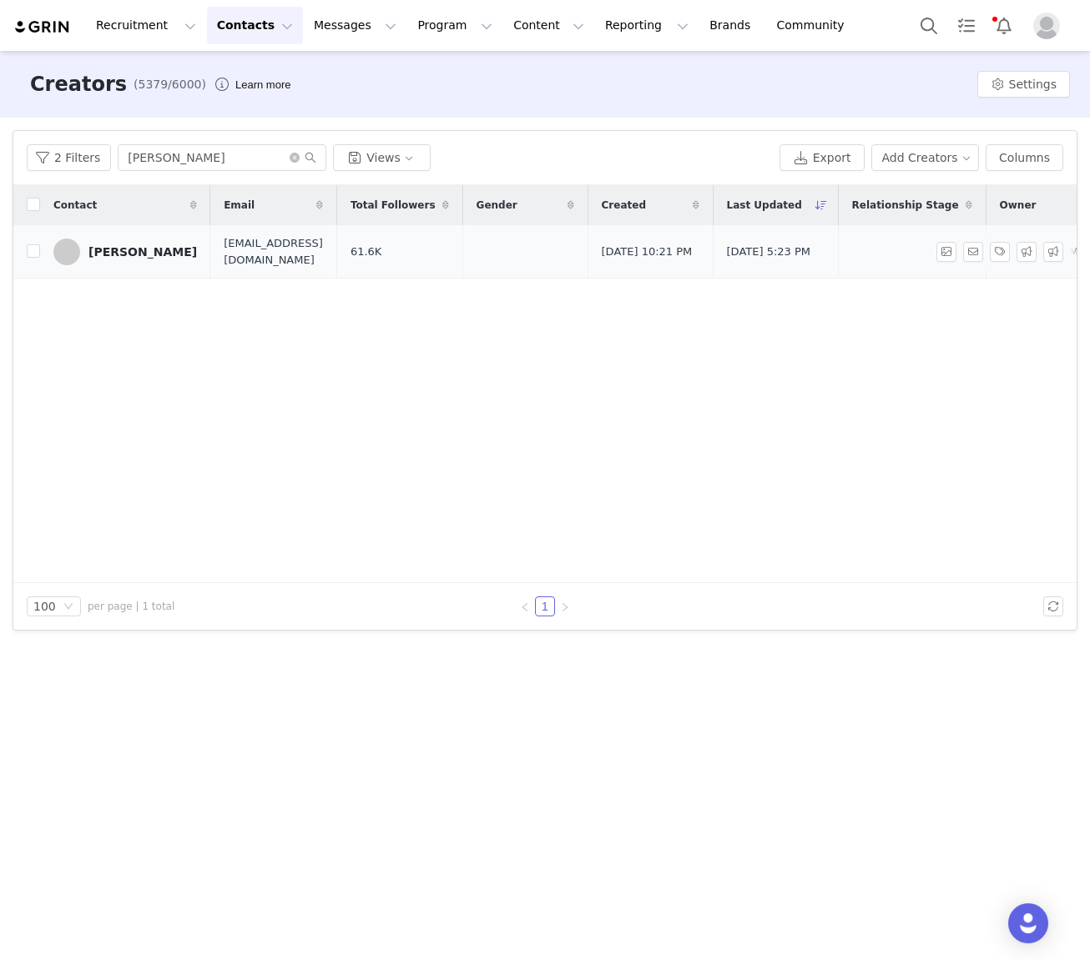
click at [124, 249] on div "Ella Brown" at bounding box center [142, 251] width 108 height 13
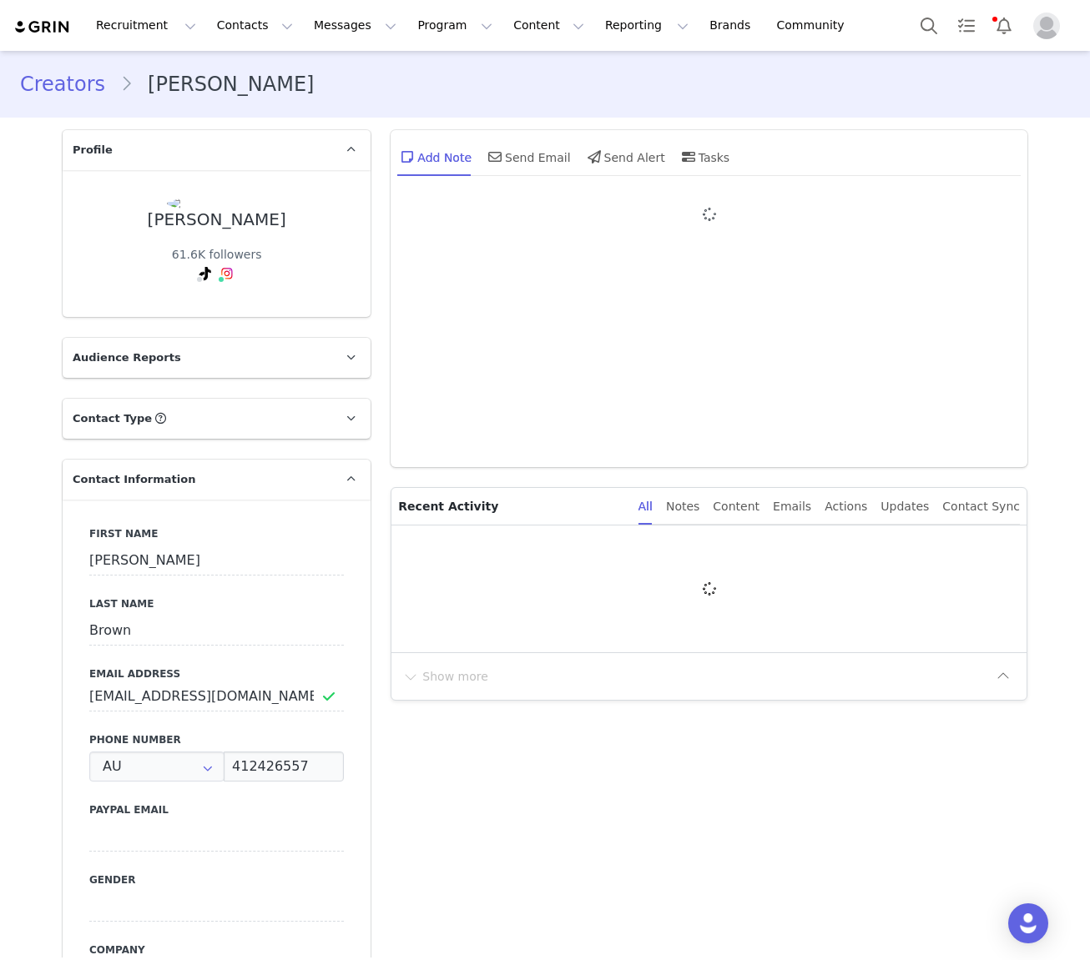
type input "+61 ([GEOGRAPHIC_DATA])"
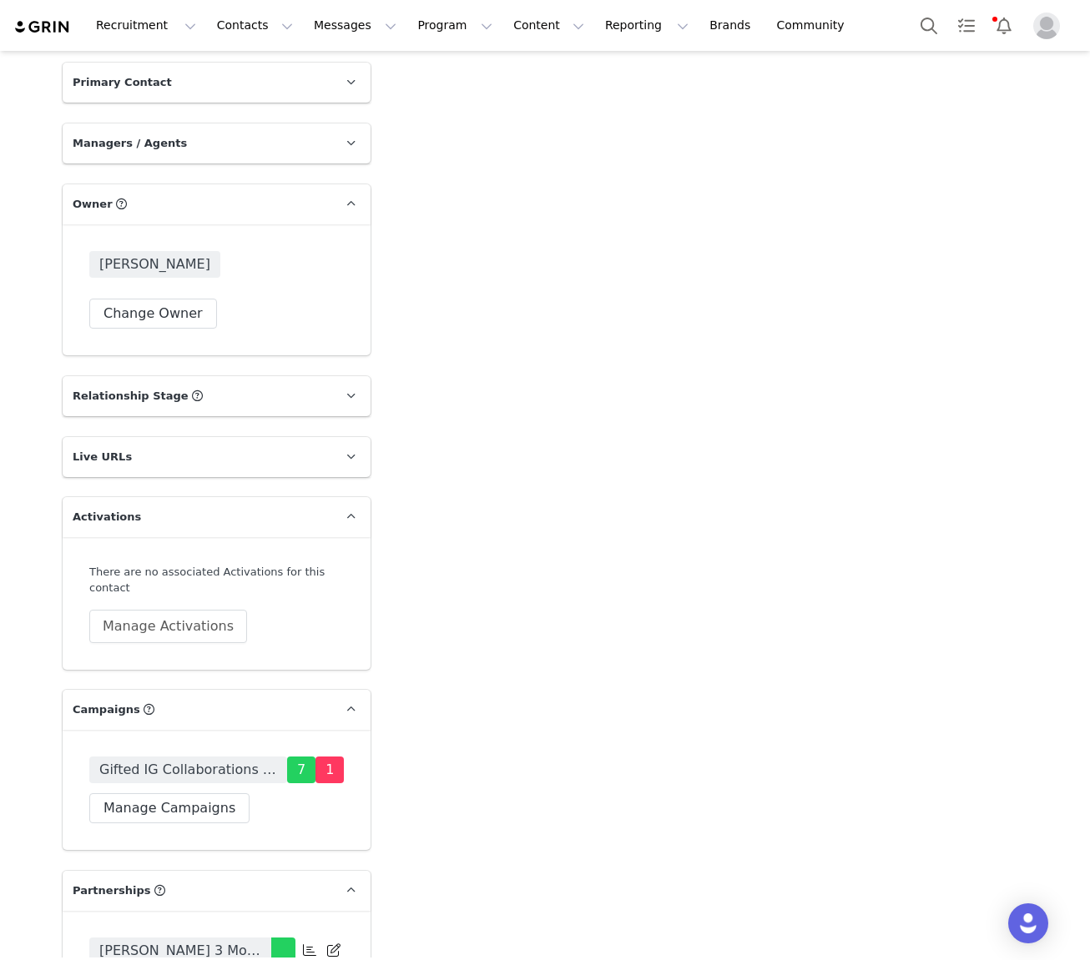
scroll to position [1515, 0]
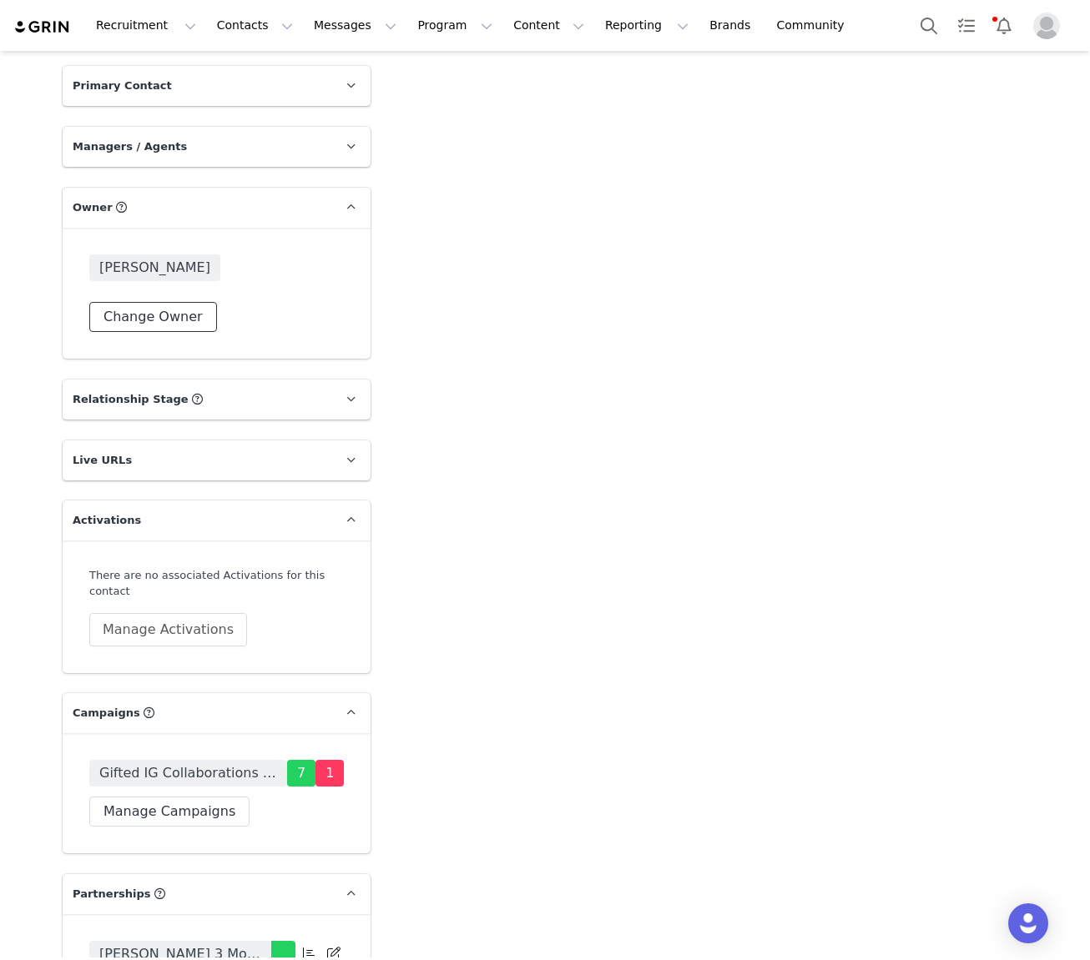
click at [158, 302] on button "Change Owner" at bounding box center [153, 317] width 128 height 30
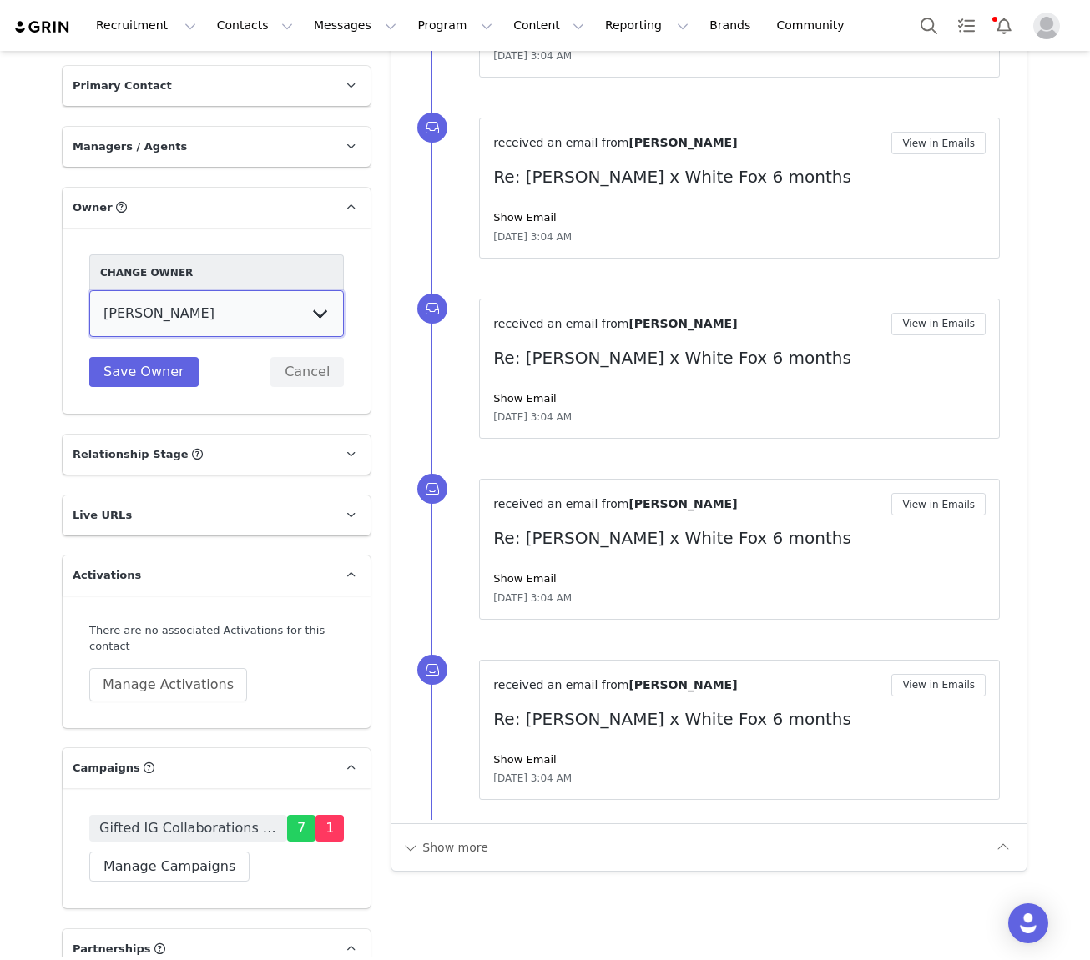
click at [183, 290] on select "Tina Innes Jaz Yap Tiana McLennan Grace Khamis Tyra Mcrae Bridget Paul Tash Kav…" at bounding box center [216, 313] width 255 height 47
select select "64c45316-8e56-44f2-bbcb-602f3105b5fc"
click at [89, 290] on select "Tina Innes Jaz Yap Tiana McLennan Grace Khamis Tyra Mcrae Bridget Paul Tash Kav…" at bounding box center [216, 313] width 255 height 47
click at [154, 357] on button "Save Owner" at bounding box center [143, 372] width 109 height 30
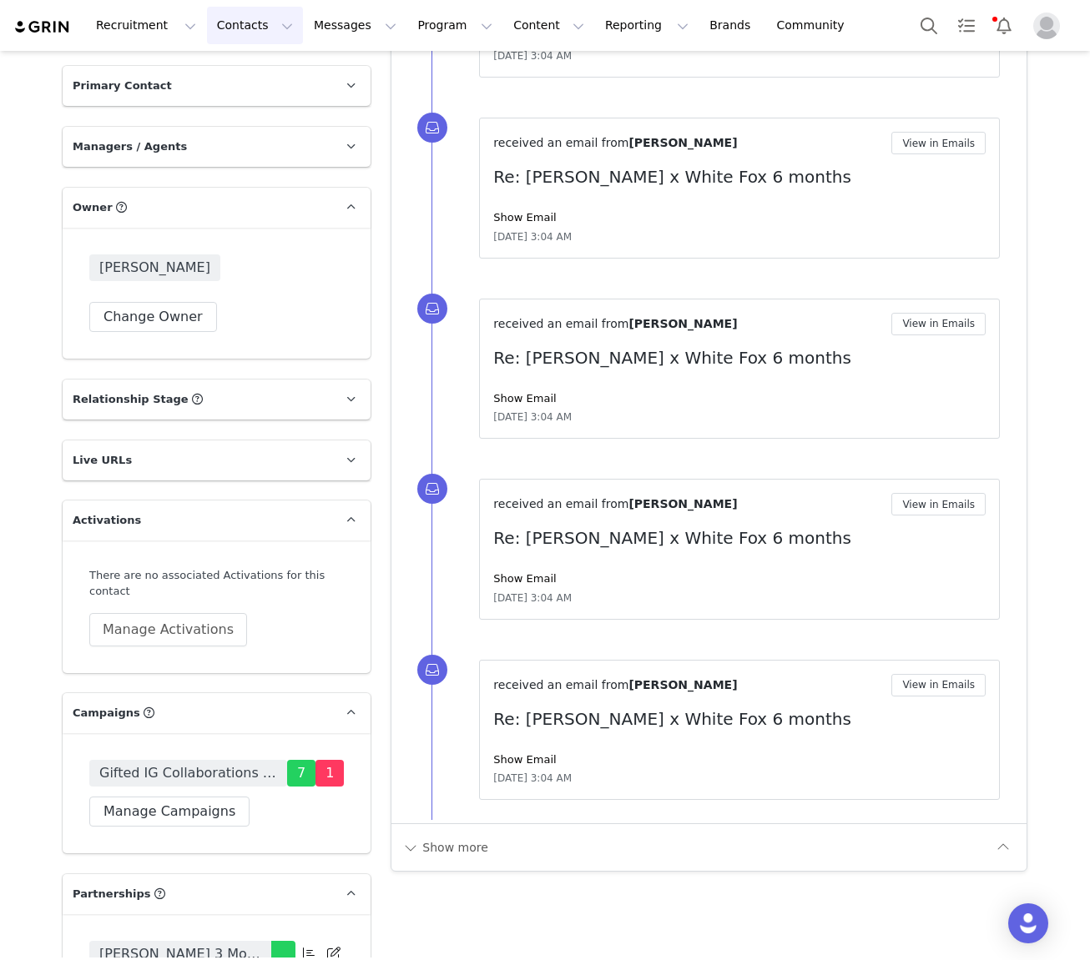
click at [249, 28] on button "Contacts Contacts" at bounding box center [255, 26] width 96 height 38
click at [260, 55] on div "Creators Prospects Applicants" at bounding box center [261, 105] width 134 height 108
click at [256, 67] on div "Creators" at bounding box center [261, 74] width 112 height 18
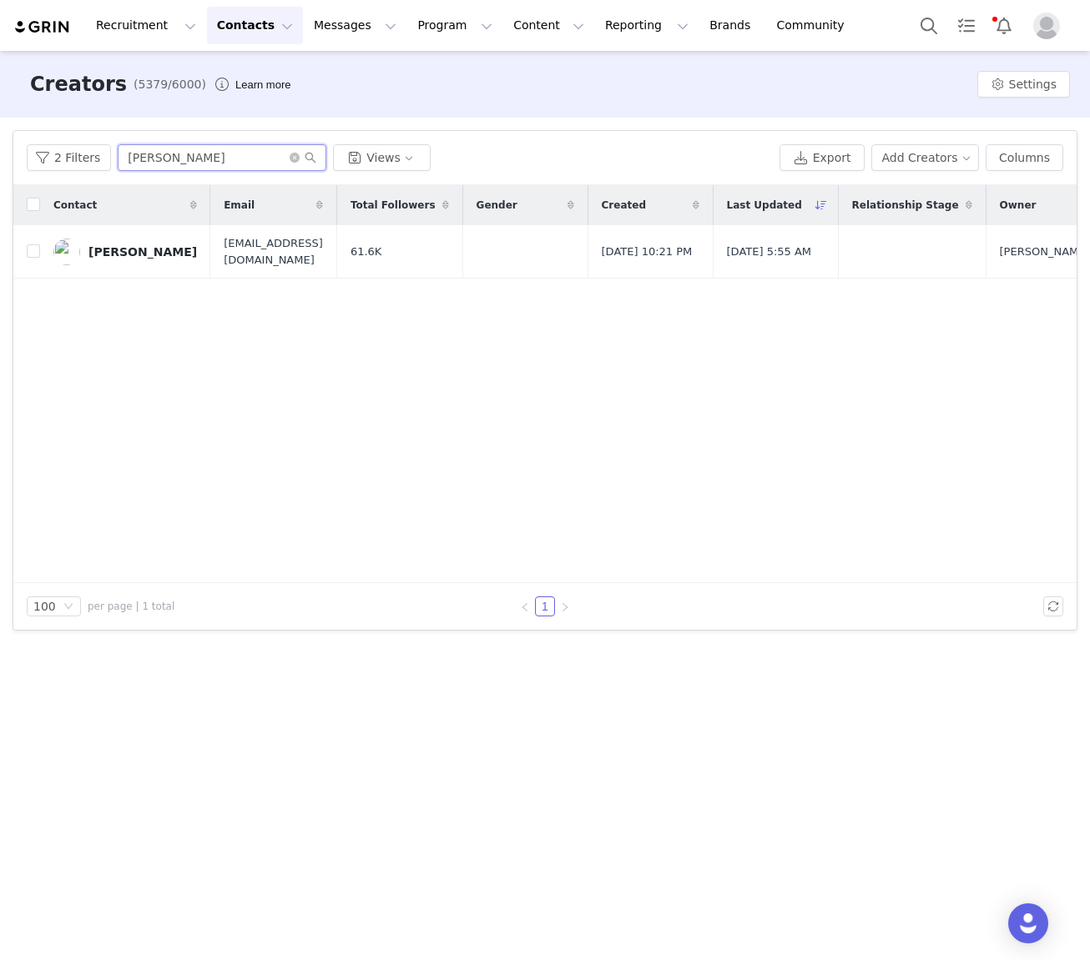
click at [156, 160] on input "Ella Brown" at bounding box center [222, 157] width 209 height 27
paste input "Janeeta Steephe"
type input "Janeeta Steephen"
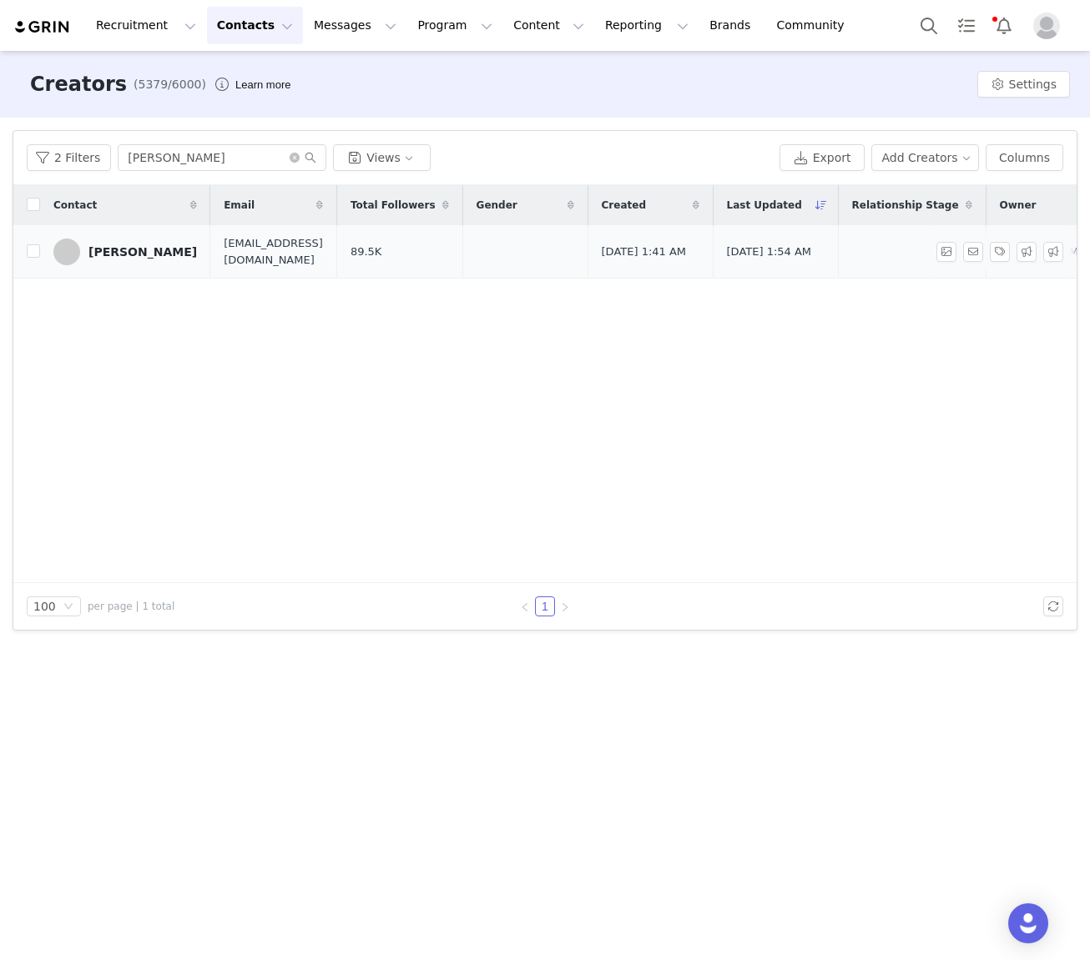
click at [130, 255] on div "Janeeta Steephen" at bounding box center [142, 251] width 108 height 13
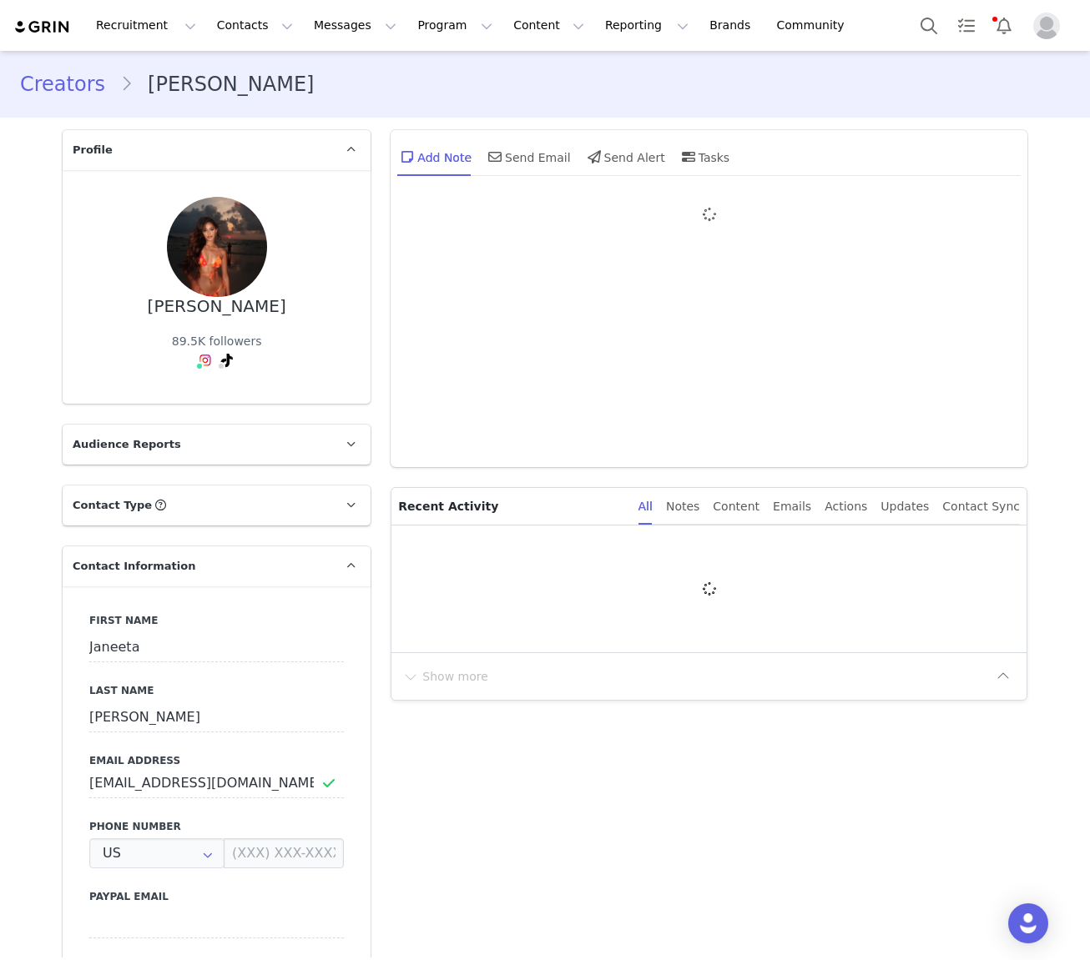
type input "+1 ([GEOGRAPHIC_DATA])"
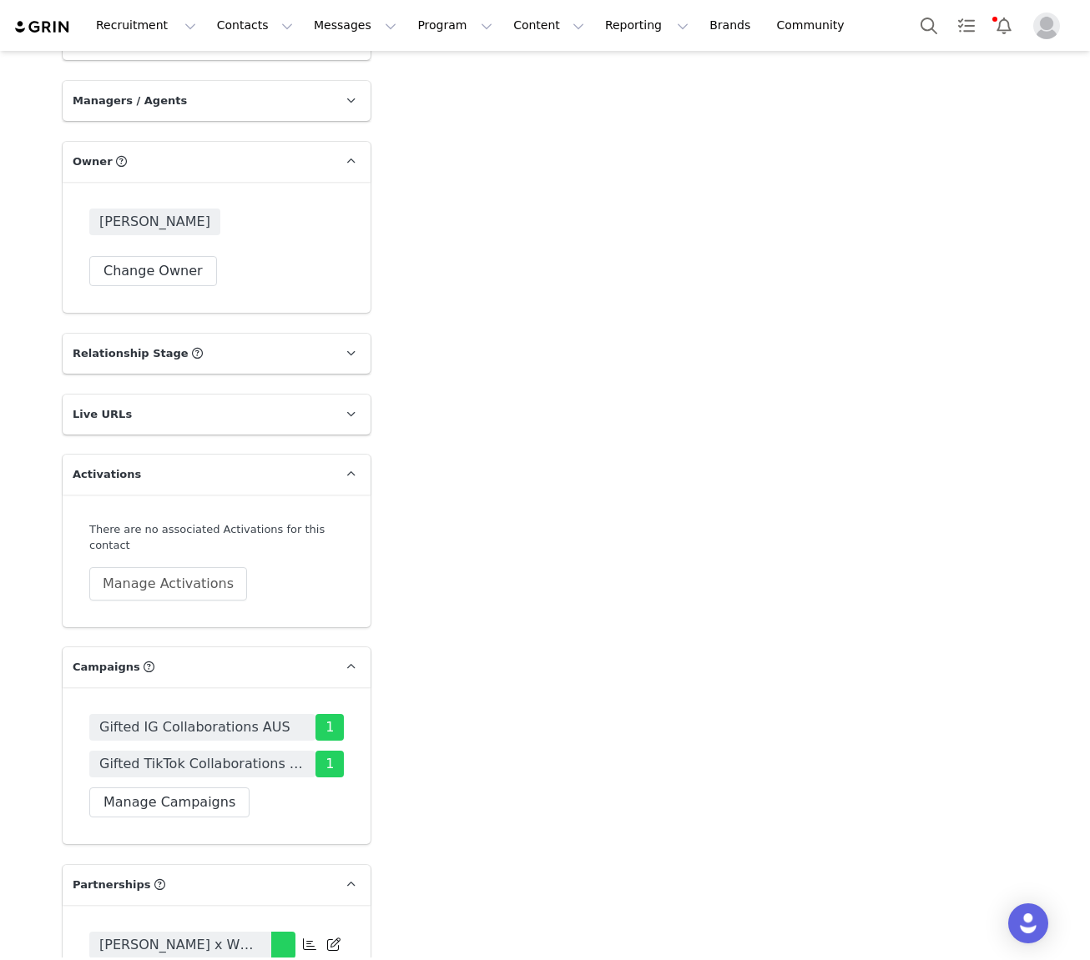
scroll to position [1668, 0]
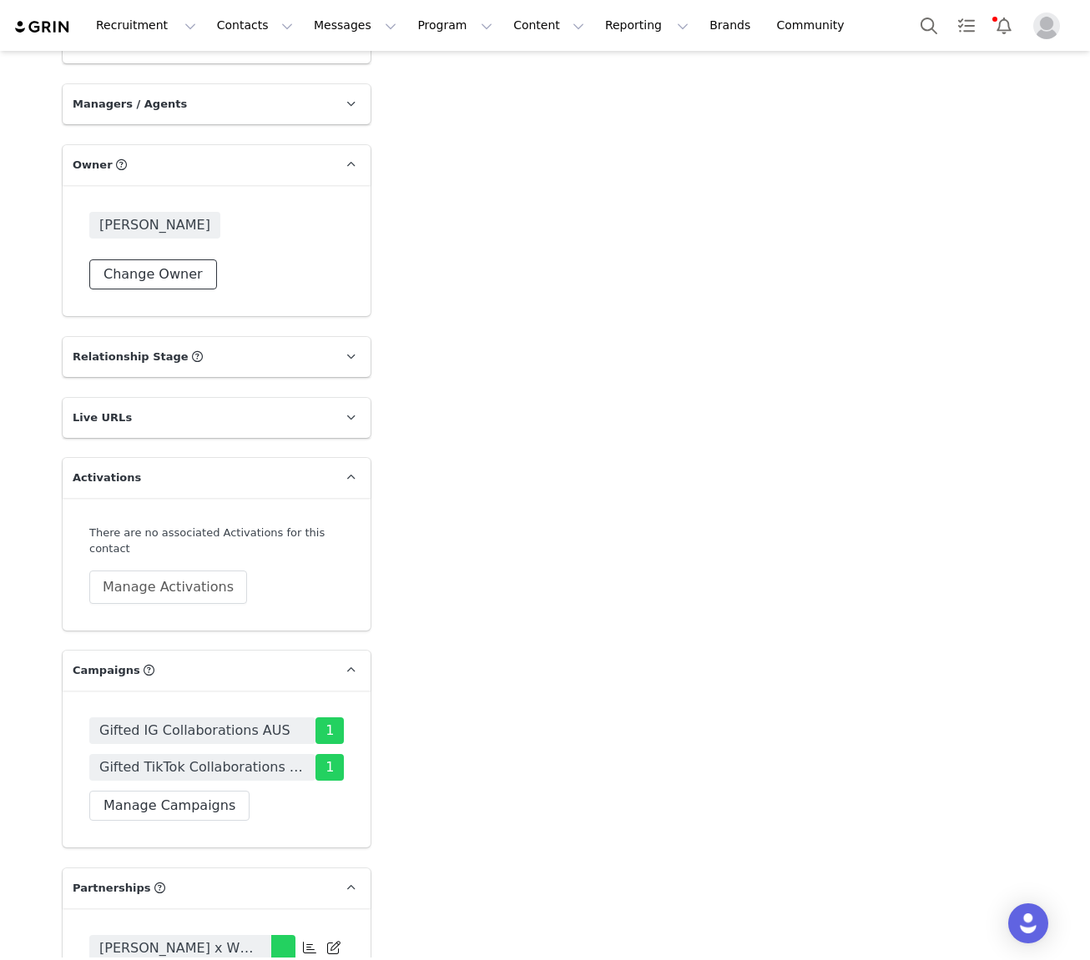
click at [178, 260] on button "Change Owner" at bounding box center [153, 275] width 128 height 30
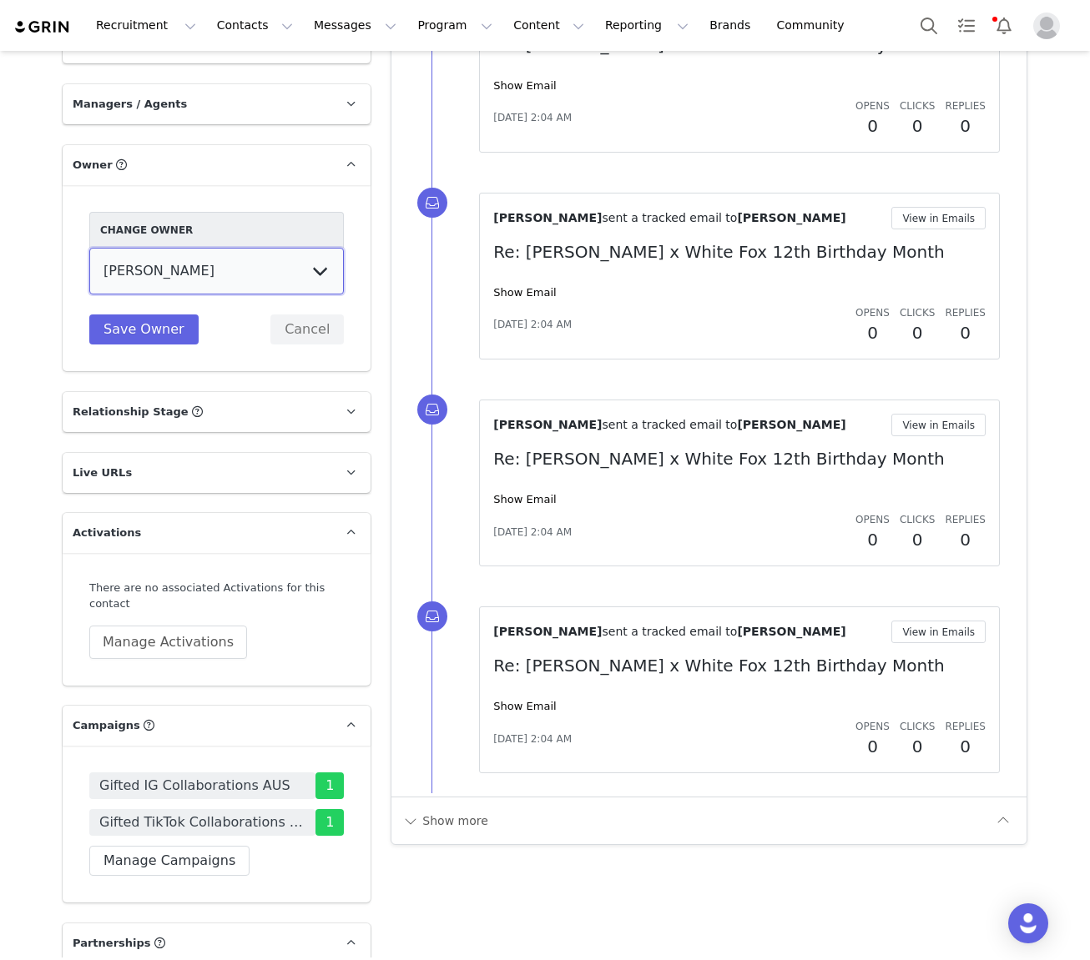
click at [191, 248] on select "Tina Innes Jaz Yap Tiana McLennan Grace Khamis Tyra Mcrae Bridget Paul Tash Kav…" at bounding box center [216, 271] width 255 height 47
select select "64c45316-8e56-44f2-bbcb-602f3105b5fc"
click at [89, 248] on select "Tina Innes Jaz Yap Tiana McLennan Grace Khamis Tyra Mcrae Bridget Paul Tash Kav…" at bounding box center [216, 271] width 255 height 47
click at [149, 315] on button "Save Owner" at bounding box center [143, 330] width 109 height 30
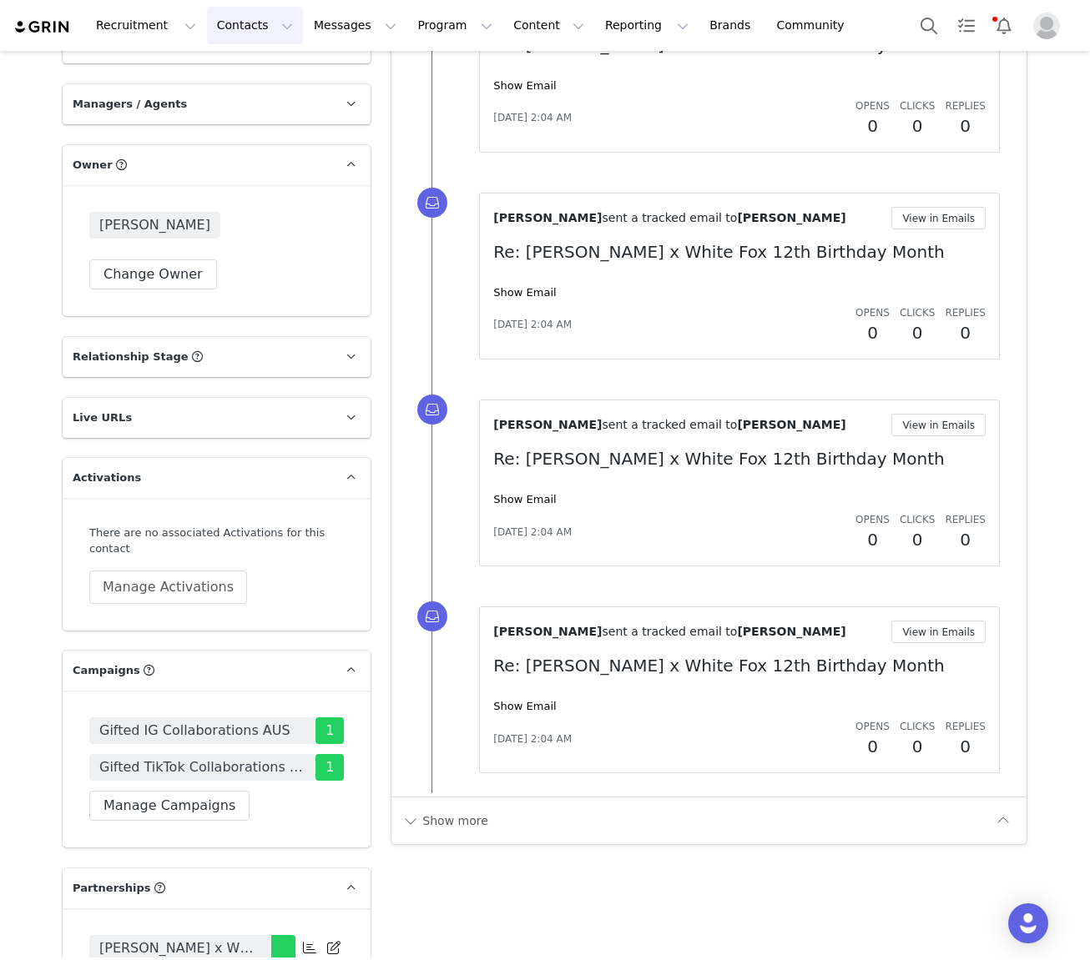
drag, startPoint x: 234, startPoint y: 22, endPoint x: 234, endPoint y: 67, distance: 45.1
click at [234, 22] on button "Contacts Contacts" at bounding box center [255, 26] width 96 height 38
click at [245, 78] on p "Creators" at bounding box center [234, 74] width 50 height 18
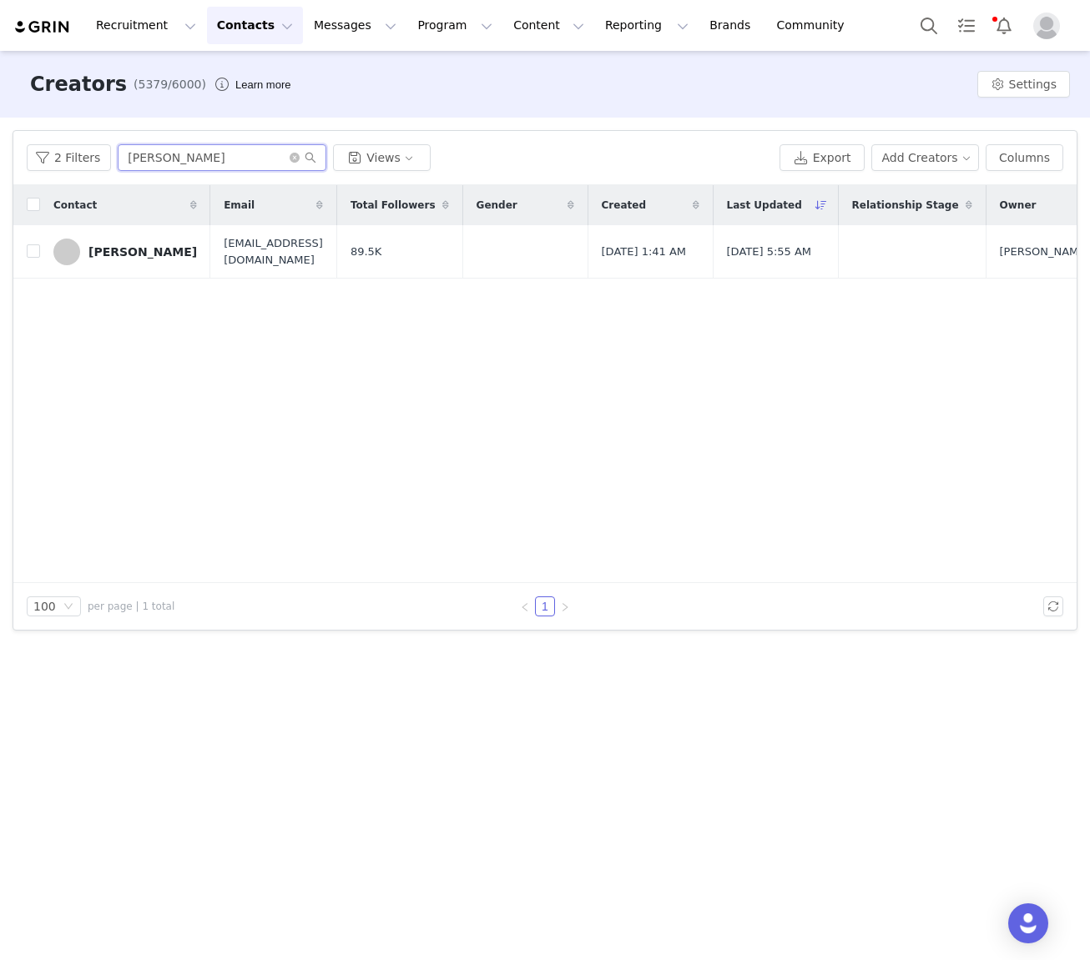
click at [167, 155] on input "Janeeta Steephen" at bounding box center [222, 157] width 209 height 27
paste input "Hannah Perera"
type input "Hannah Perera"
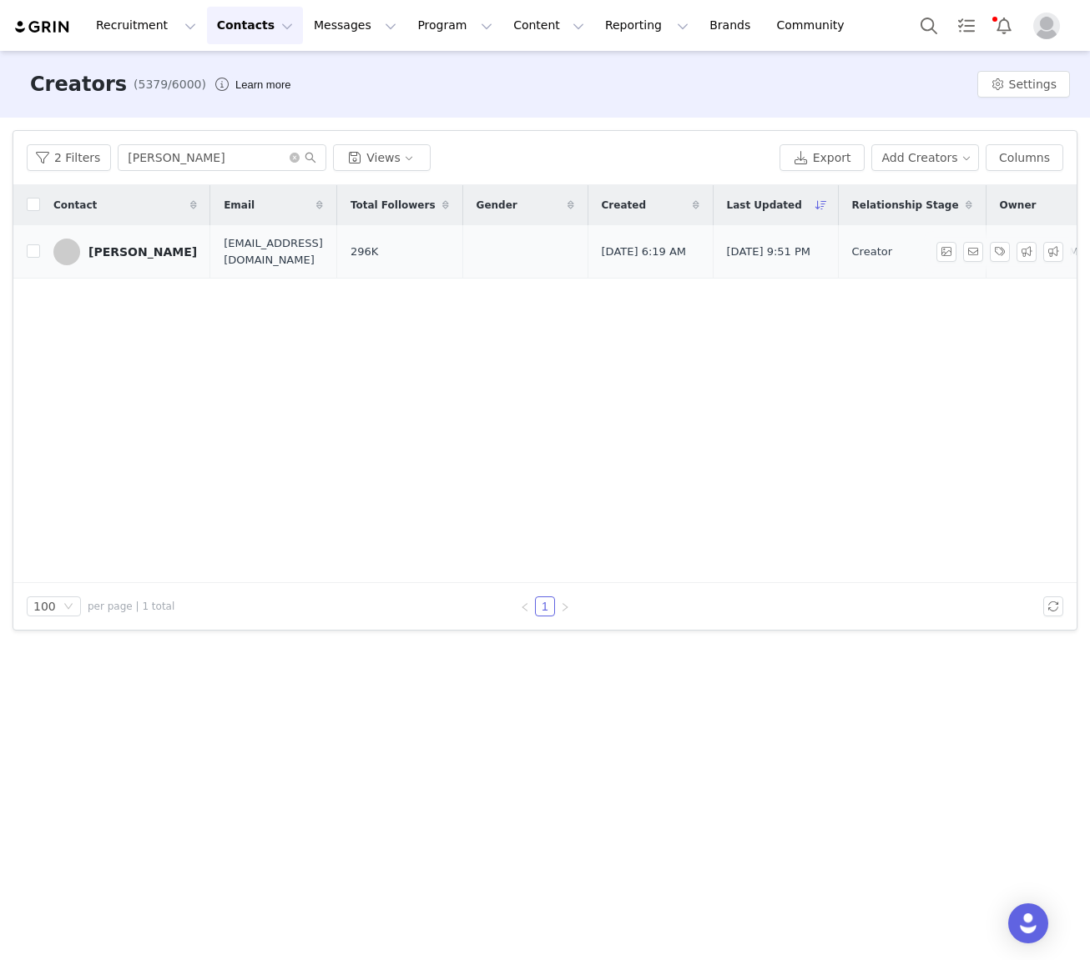
click at [135, 262] on link "Hannah Perera" at bounding box center [125, 252] width 144 height 27
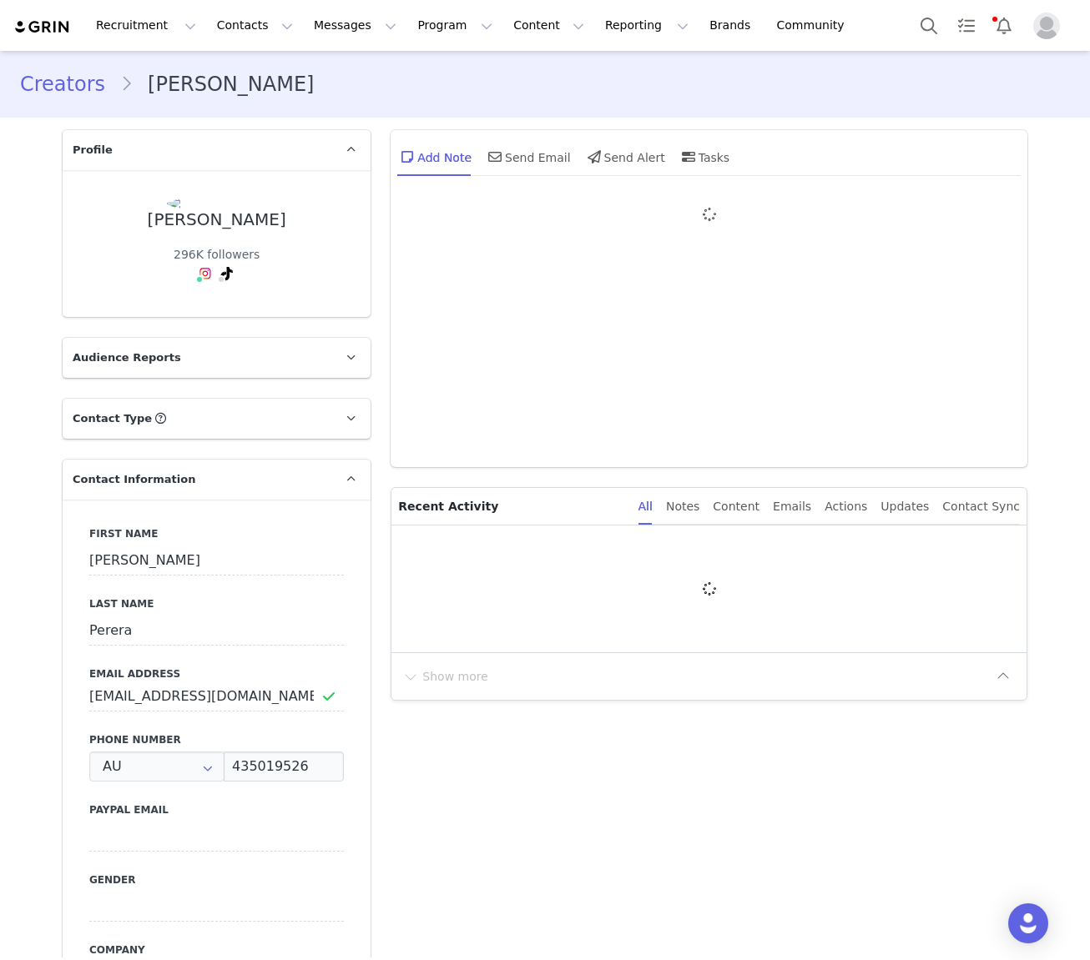
type input "+61 ([GEOGRAPHIC_DATA])"
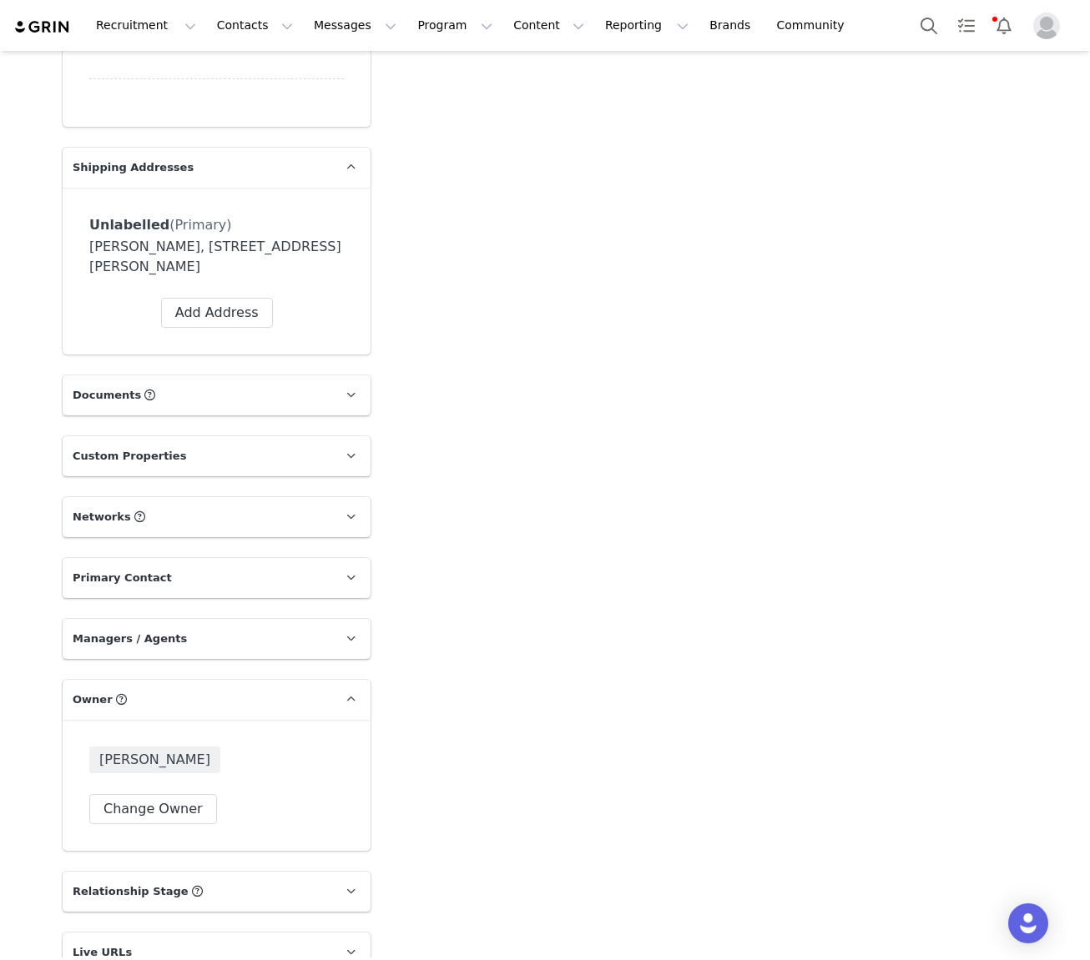
scroll to position [1379, 0]
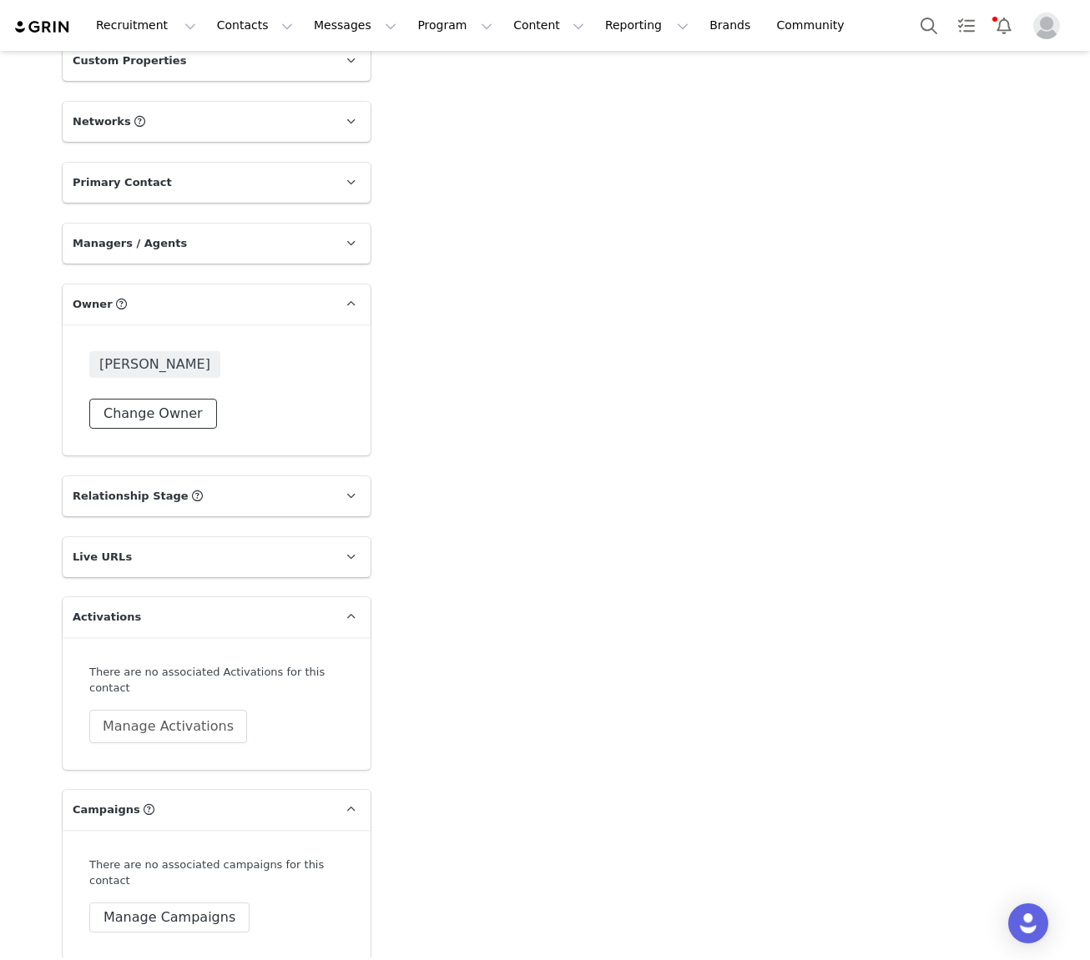
click at [182, 415] on button "Change Owner" at bounding box center [153, 414] width 128 height 30
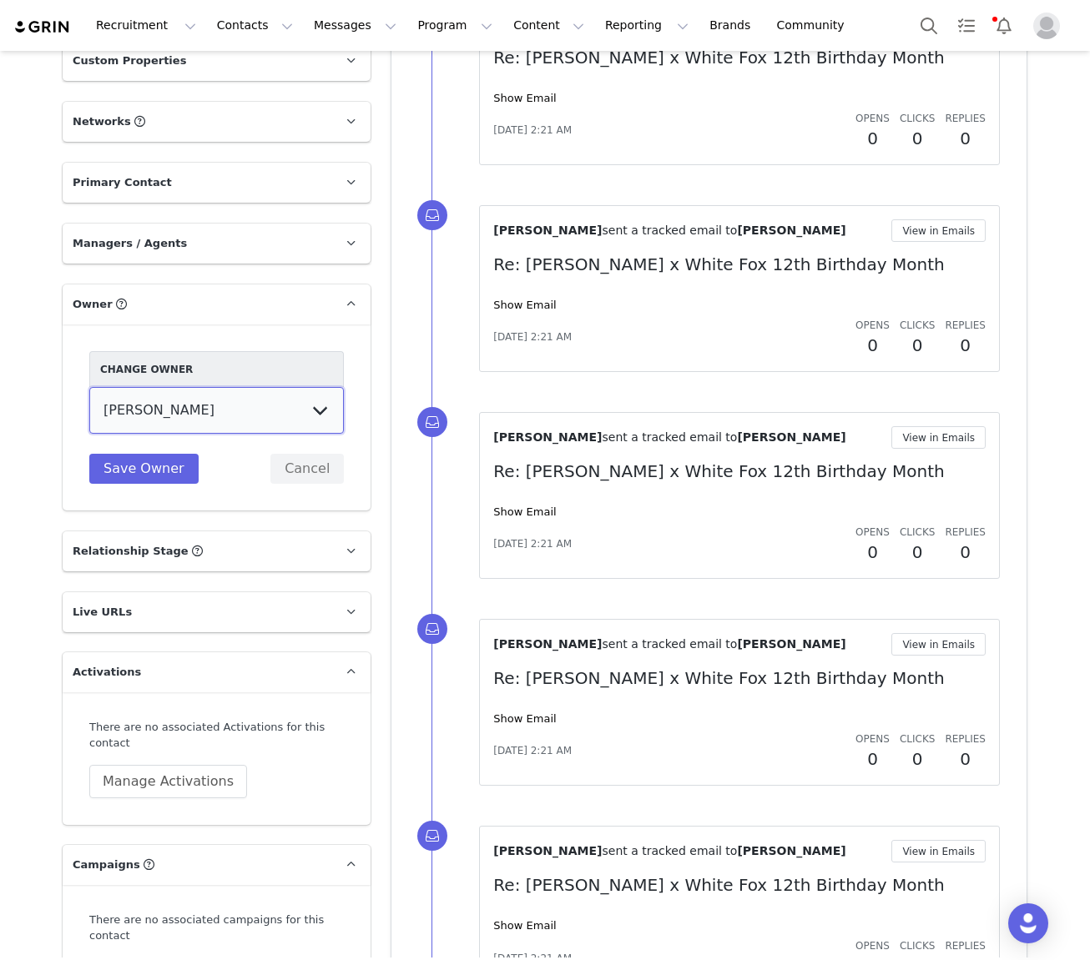
click at [182, 417] on select "Tina Innes Jaz Yap Tiana McLennan Grace Khamis Tyra Mcrae Bridget Paul Tash Kav…" at bounding box center [216, 410] width 255 height 47
select select "64c45316-8e56-44f2-bbcb-602f3105b5fc"
click at [89, 387] on select "Tina Innes Jaz Yap Tiana McLennan Grace Khamis Tyra Mcrae Bridget Paul Tash Kav…" at bounding box center [216, 410] width 255 height 47
click at [154, 471] on button "Save Owner" at bounding box center [143, 469] width 109 height 30
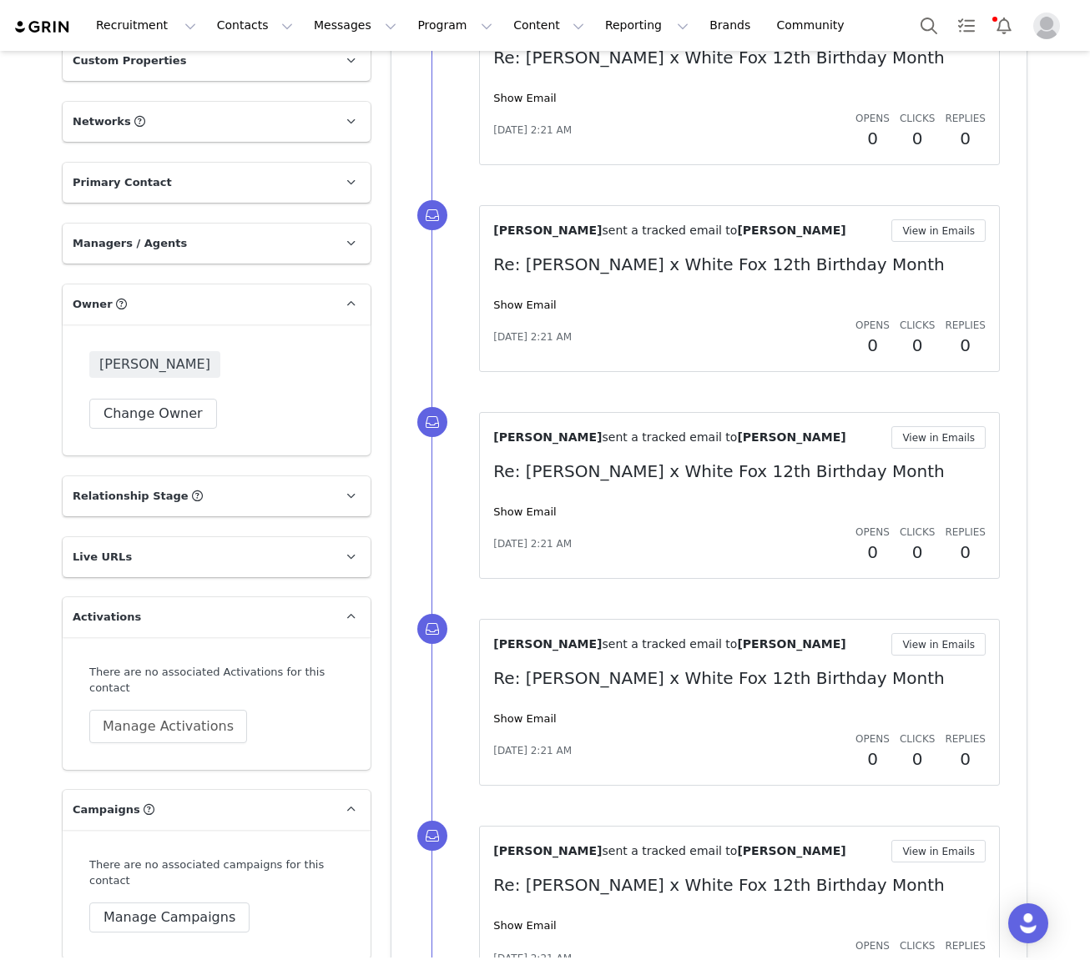
scroll to position [1379, 0]
drag, startPoint x: 248, startPoint y: 27, endPoint x: 247, endPoint y: 71, distance: 44.2
click at [247, 31] on button "Contacts Contacts" at bounding box center [255, 26] width 96 height 38
drag, startPoint x: 255, startPoint y: 75, endPoint x: 264, endPoint y: 78, distance: 9.8
click at [255, 75] on div "Creators" at bounding box center [261, 74] width 112 height 18
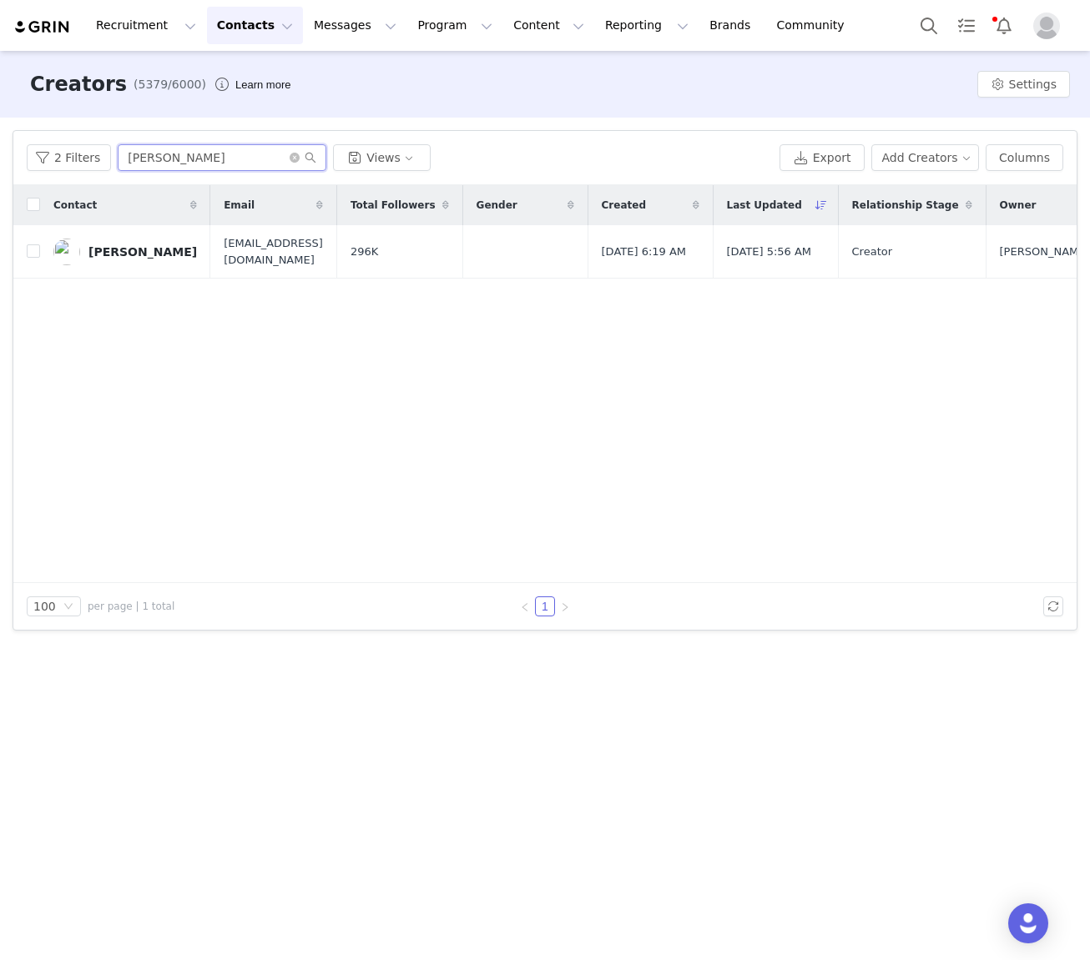
click at [173, 165] on input "Hannah Perera" at bounding box center [222, 157] width 209 height 27
paste input "Ali Blakey"
type input "Ali Blakey"
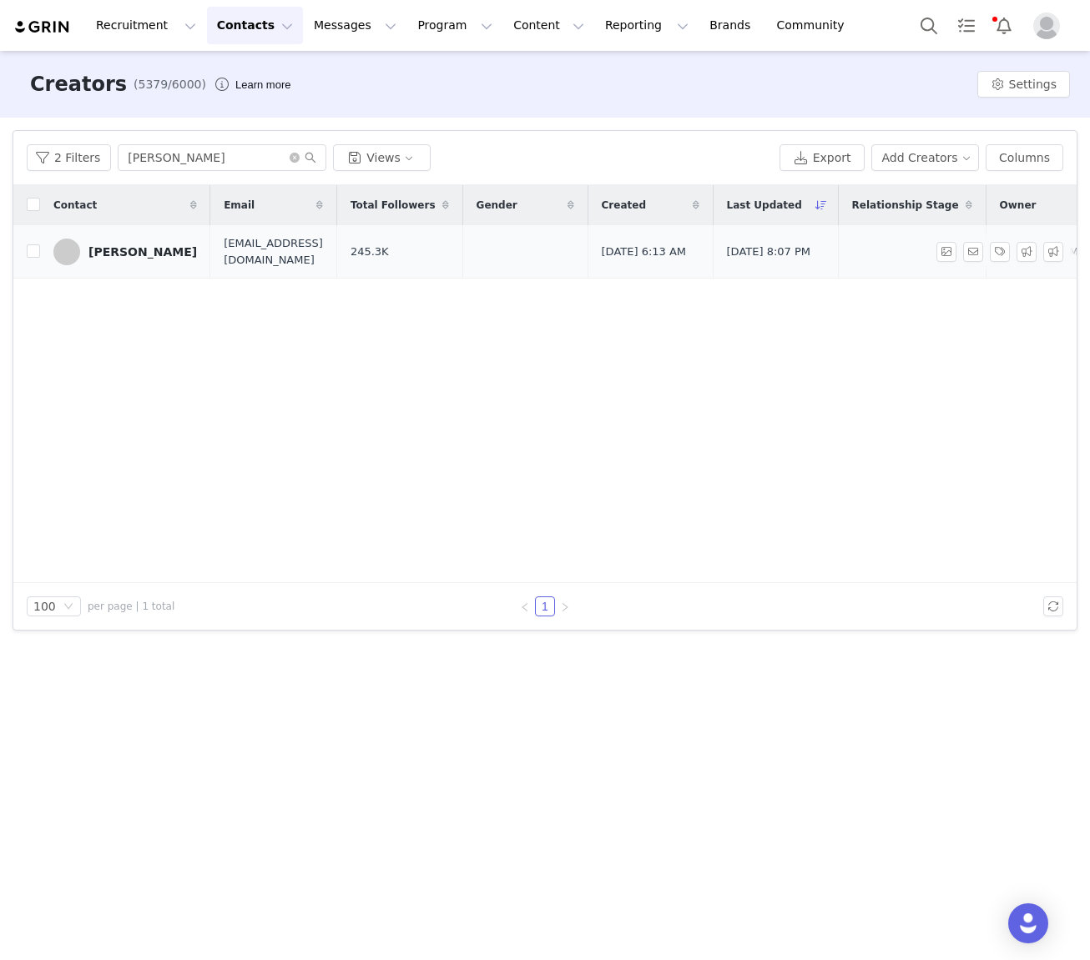
click at [130, 250] on div "Ali Blakey" at bounding box center [142, 251] width 108 height 13
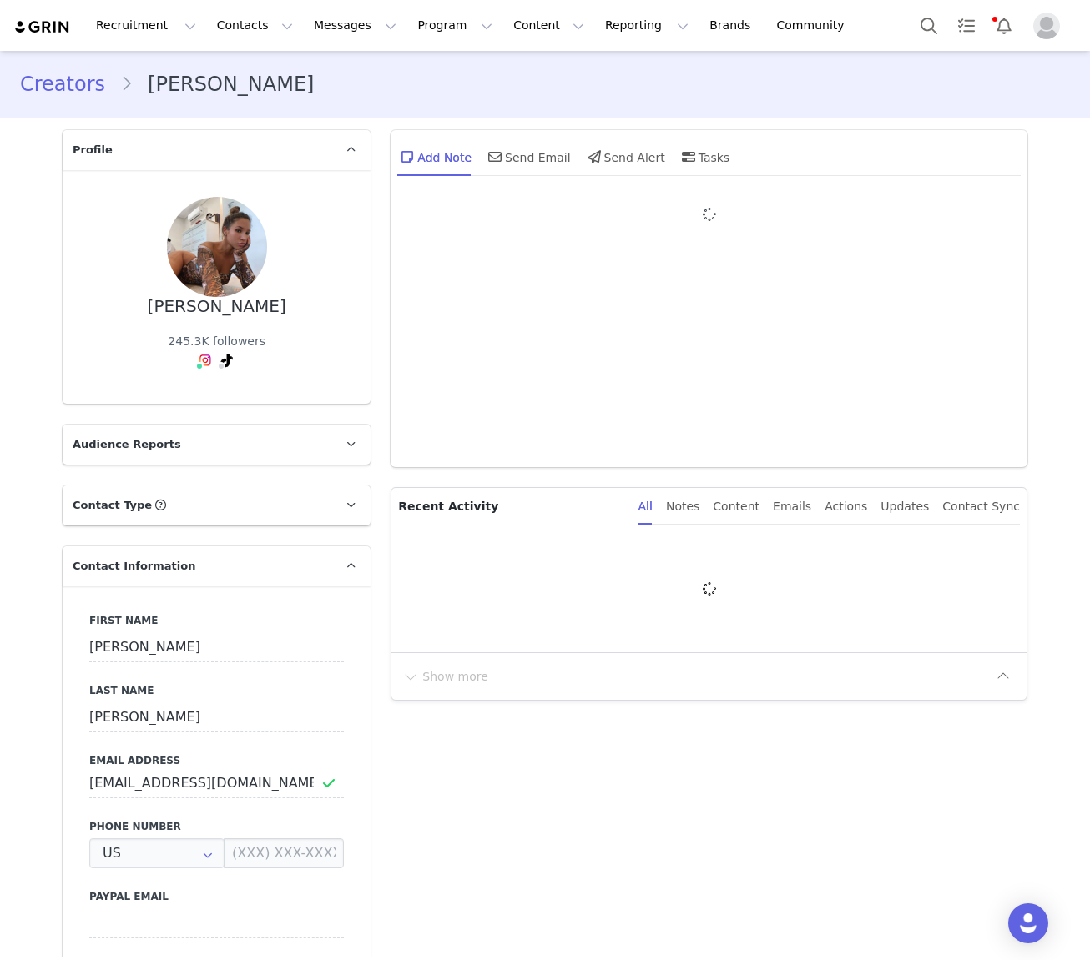
type input "+1 ([GEOGRAPHIC_DATA])"
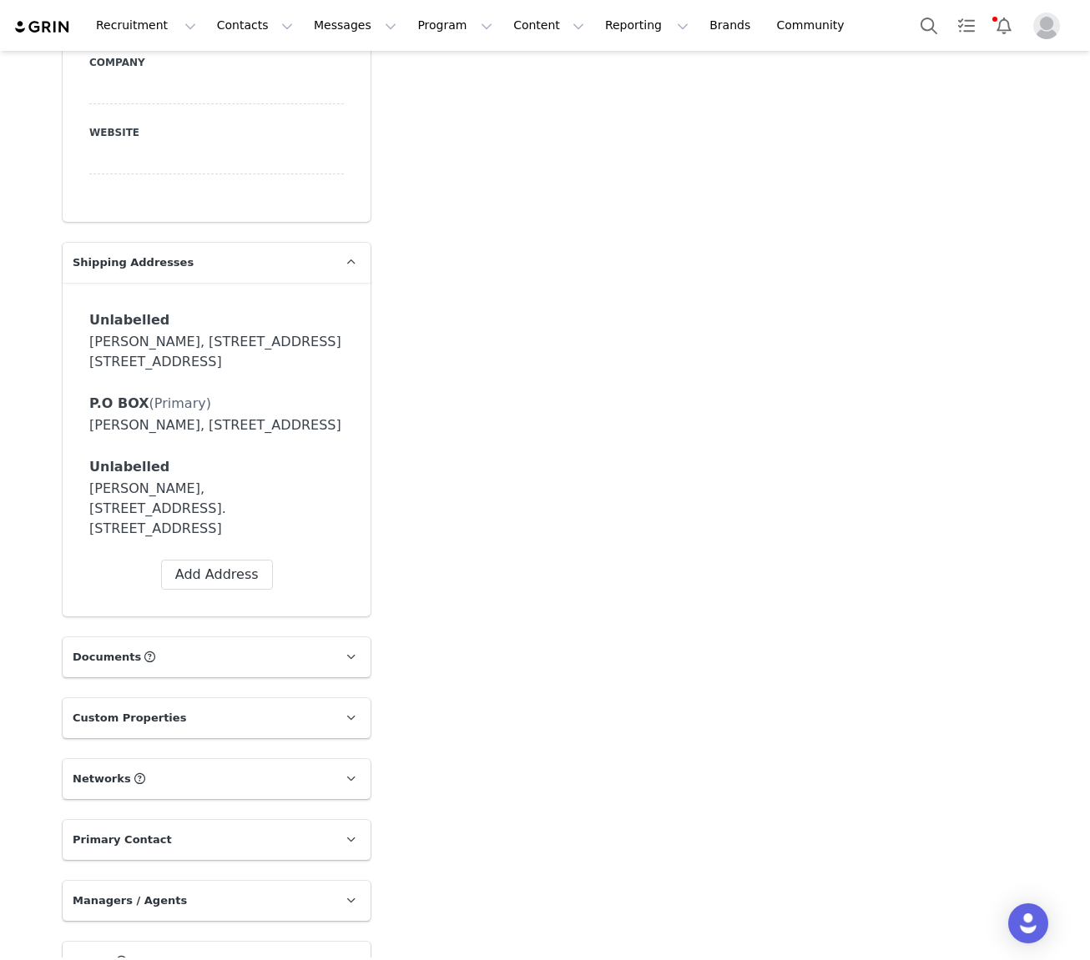
scroll to position [1559, 0]
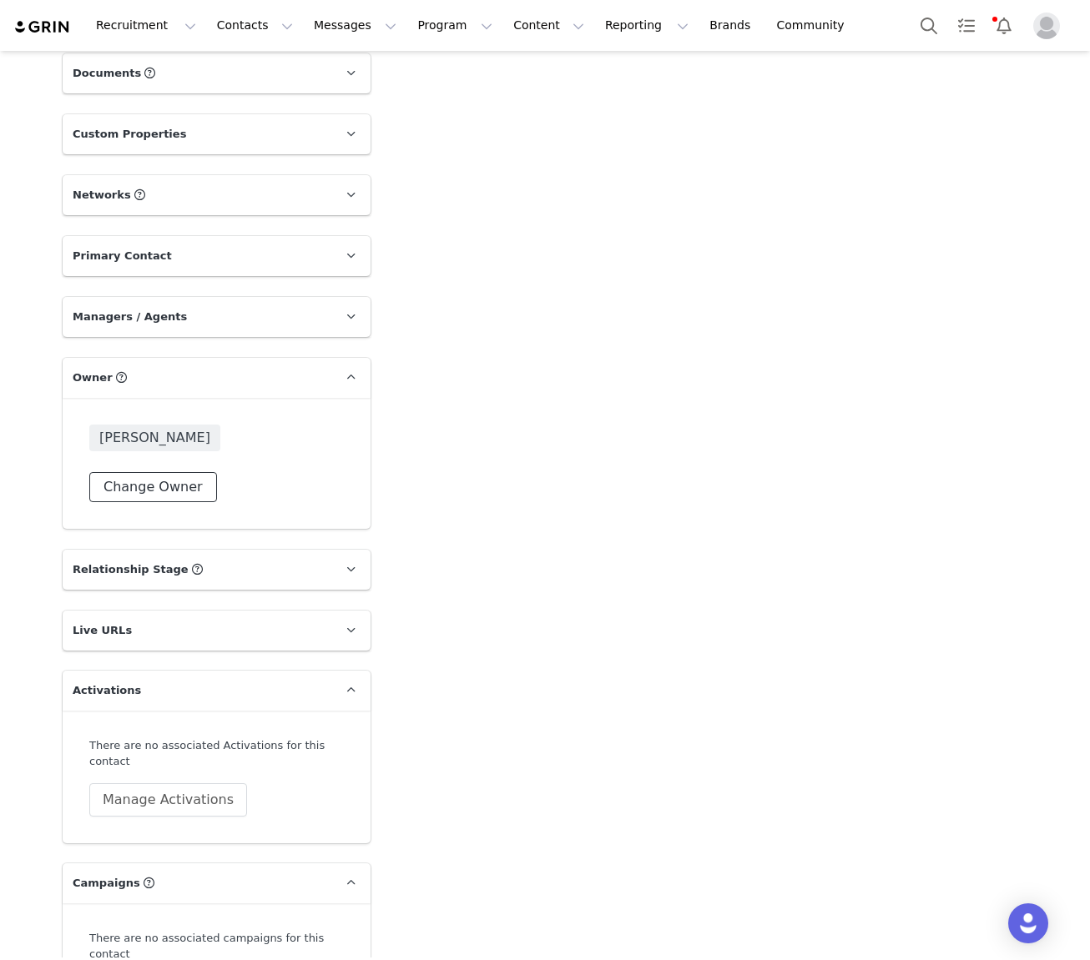
click at [161, 472] on button "Change Owner" at bounding box center [153, 487] width 128 height 30
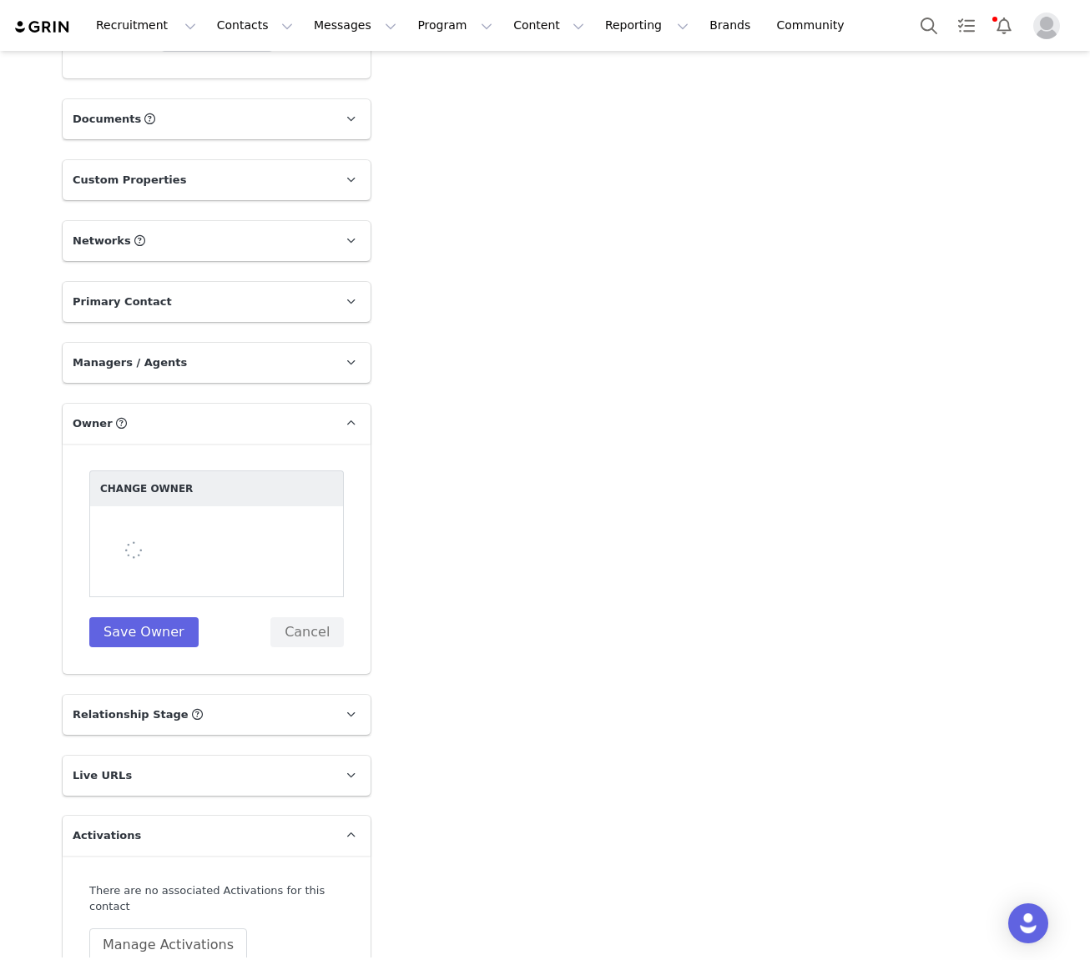
scroll to position [1511, 0]
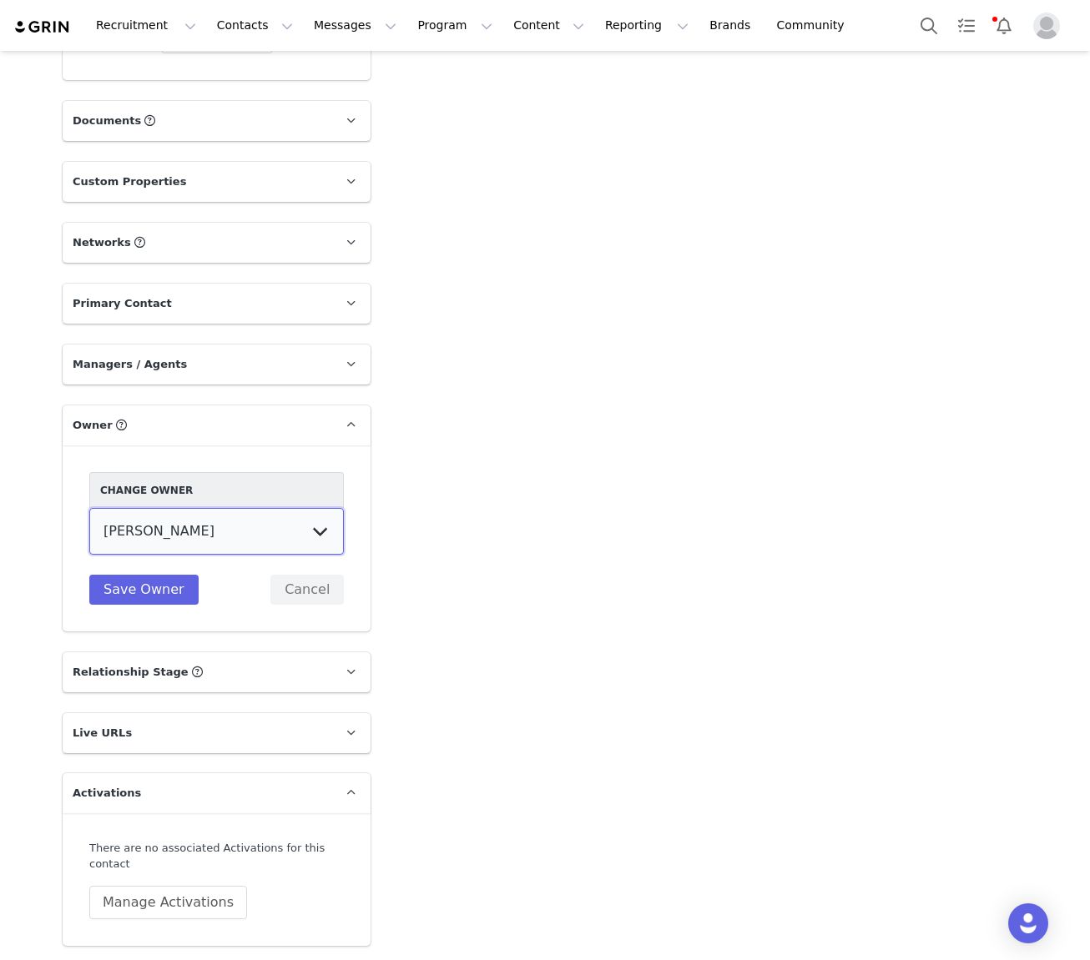
click at [179, 508] on select "Tina Innes Jaz Yap Tiana McLennan Grace Khamis Tyra Mcrae Bridget Paul Tash Kav…" at bounding box center [216, 531] width 255 height 47
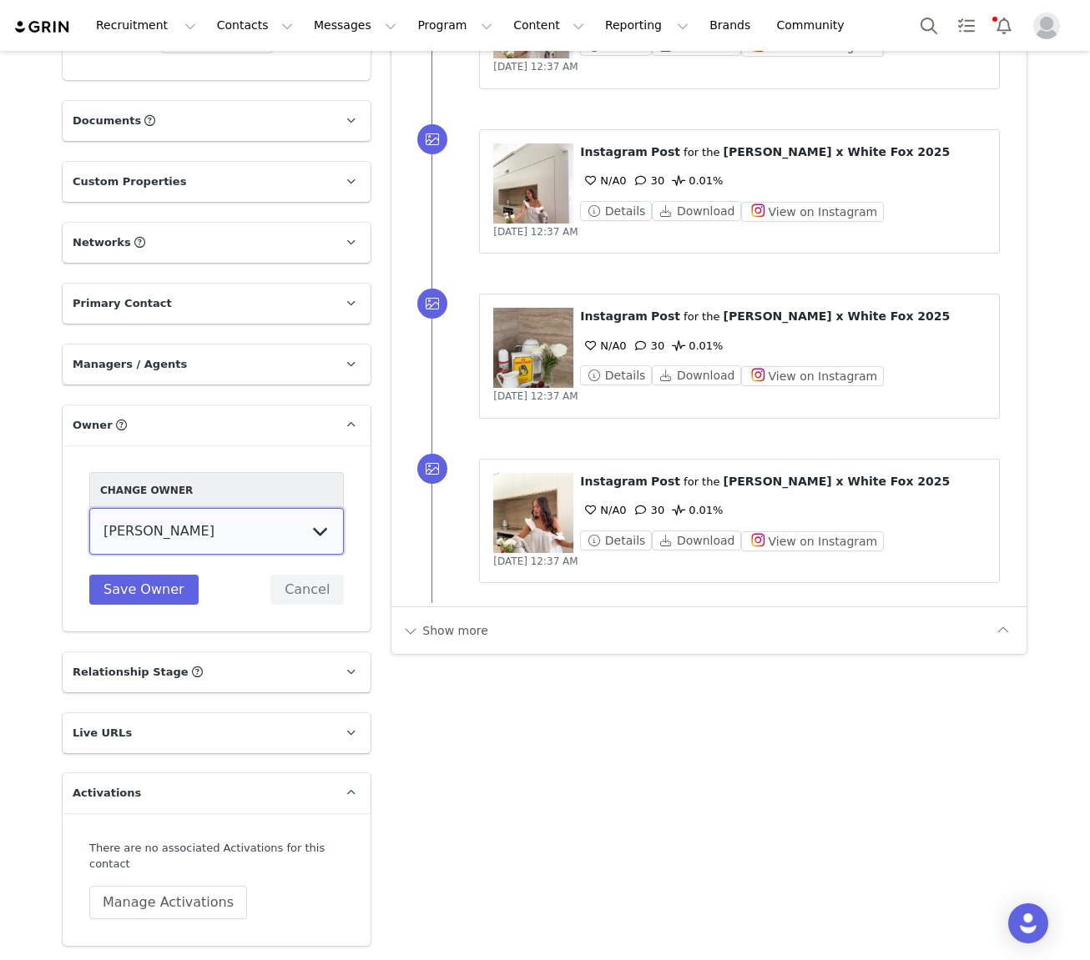
select select "64c45316-8e56-44f2-bbcb-602f3105b5fc"
click at [89, 508] on select "Tina Innes Jaz Yap Tiana McLennan Grace Khamis Tyra Mcrae Bridget Paul Tash Kav…" at bounding box center [216, 531] width 255 height 47
click at [149, 575] on button "Save Owner" at bounding box center [143, 590] width 109 height 30
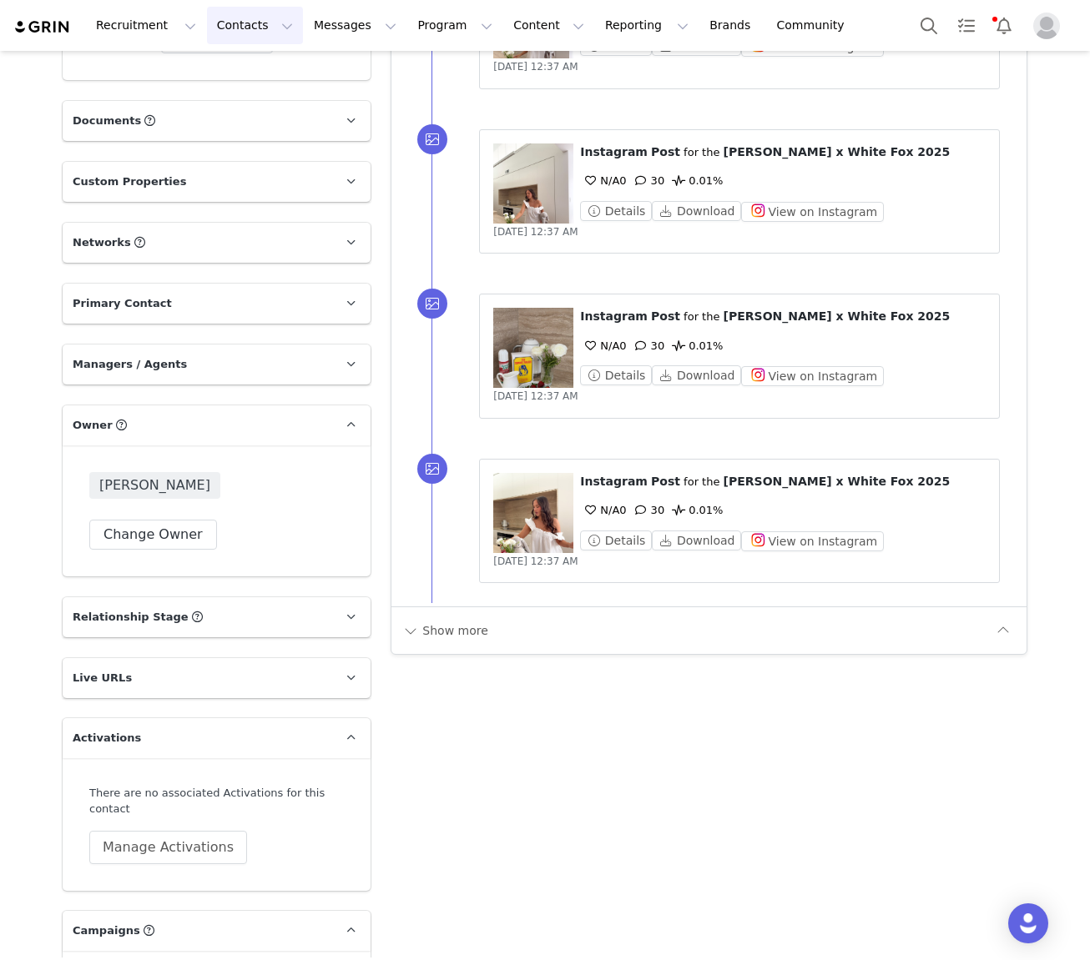
click at [243, 23] on button "Contacts Contacts" at bounding box center [255, 26] width 96 height 38
click at [254, 78] on p "Creators" at bounding box center [234, 74] width 50 height 18
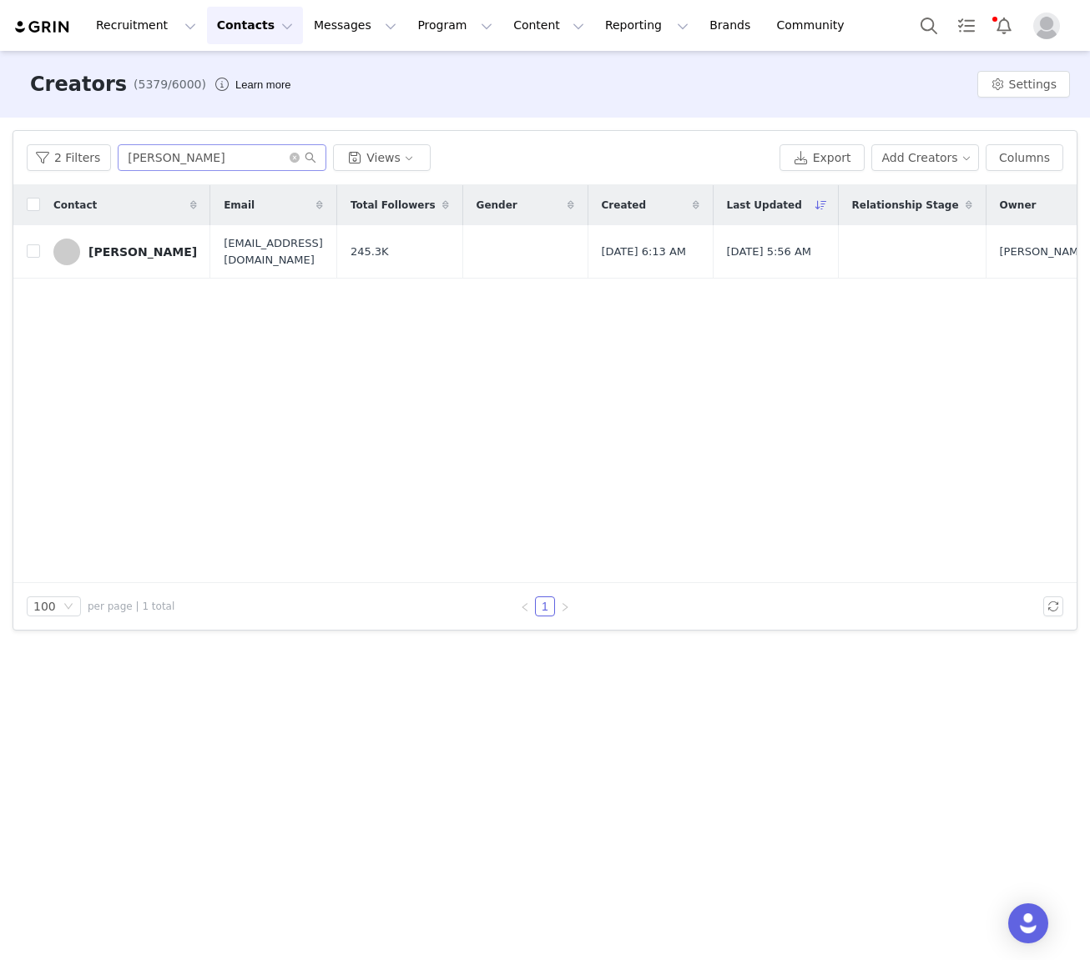
click at [206, 171] on div "2 Filters Ali Blakey Views Export Add Creators Columns" at bounding box center [544, 158] width 1063 height 54
click at [209, 164] on input "Ali Blakey" at bounding box center [222, 157] width 209 height 27
paste input "Lauren Wheatl"
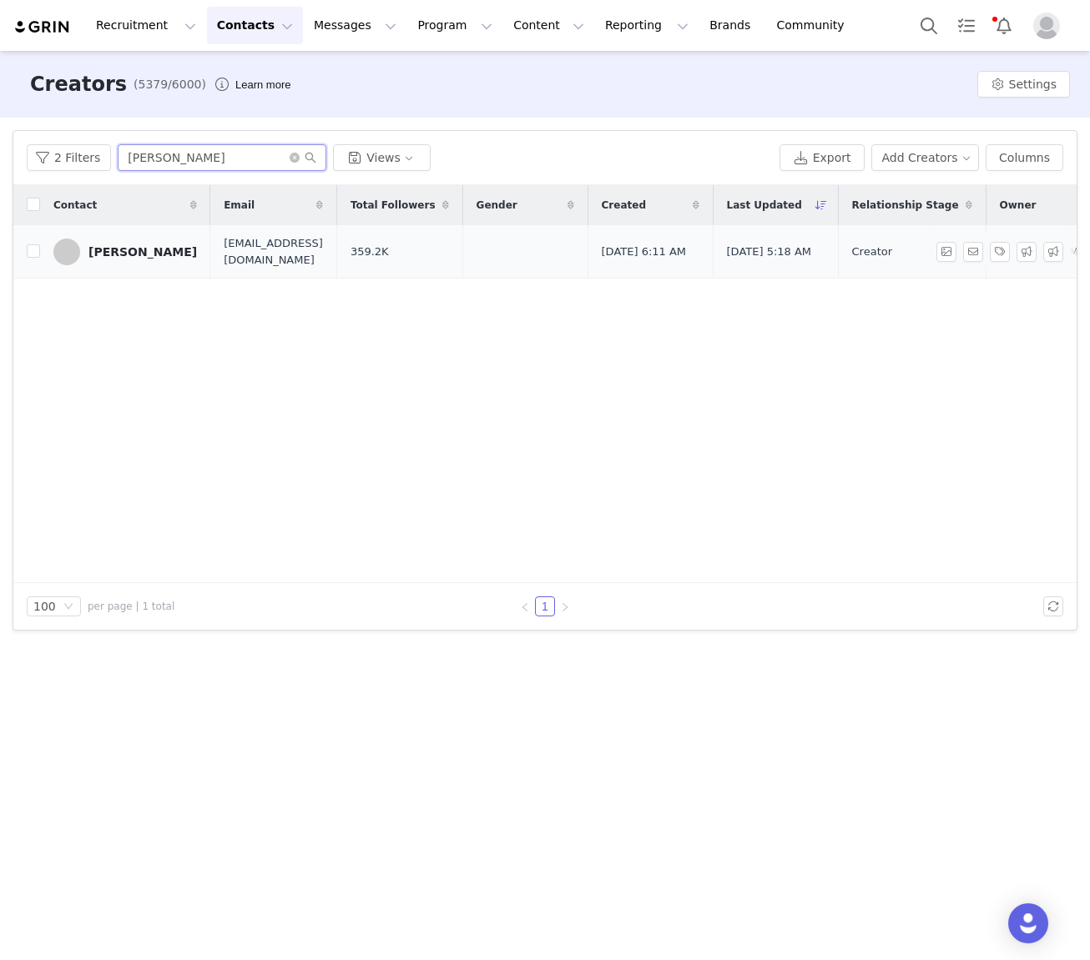
type input "Lauren Wheatley"
click at [124, 250] on div "Lauren Wheatley" at bounding box center [142, 251] width 108 height 13
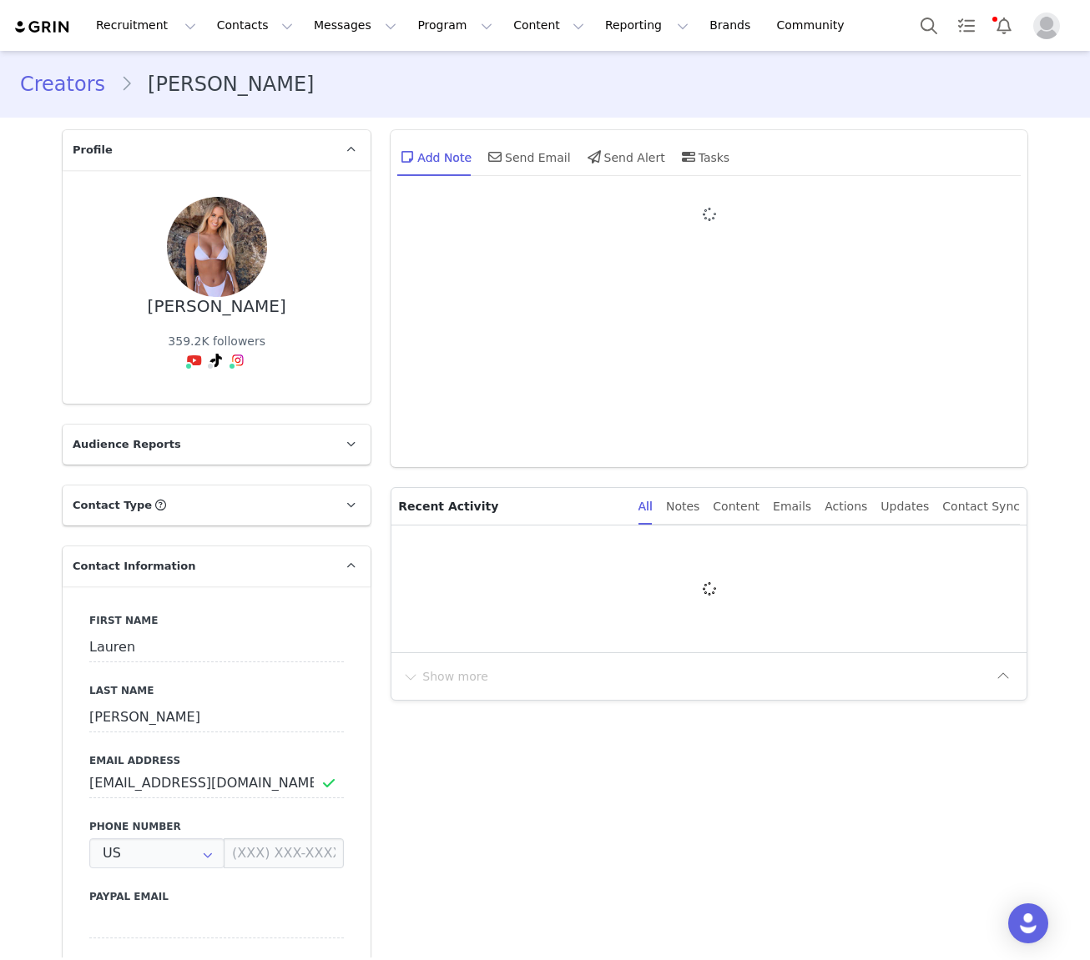
type input "+1 ([GEOGRAPHIC_DATA])"
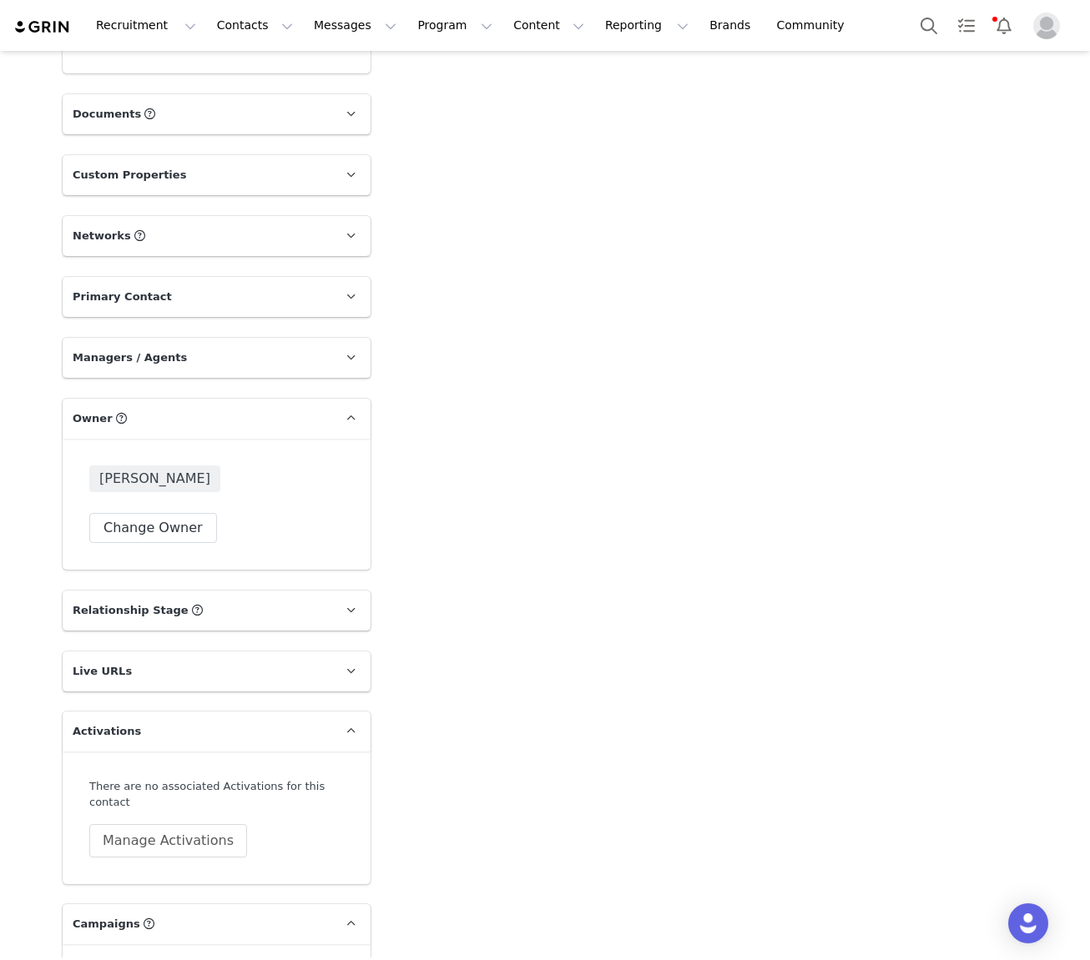
scroll to position [1488, 0]
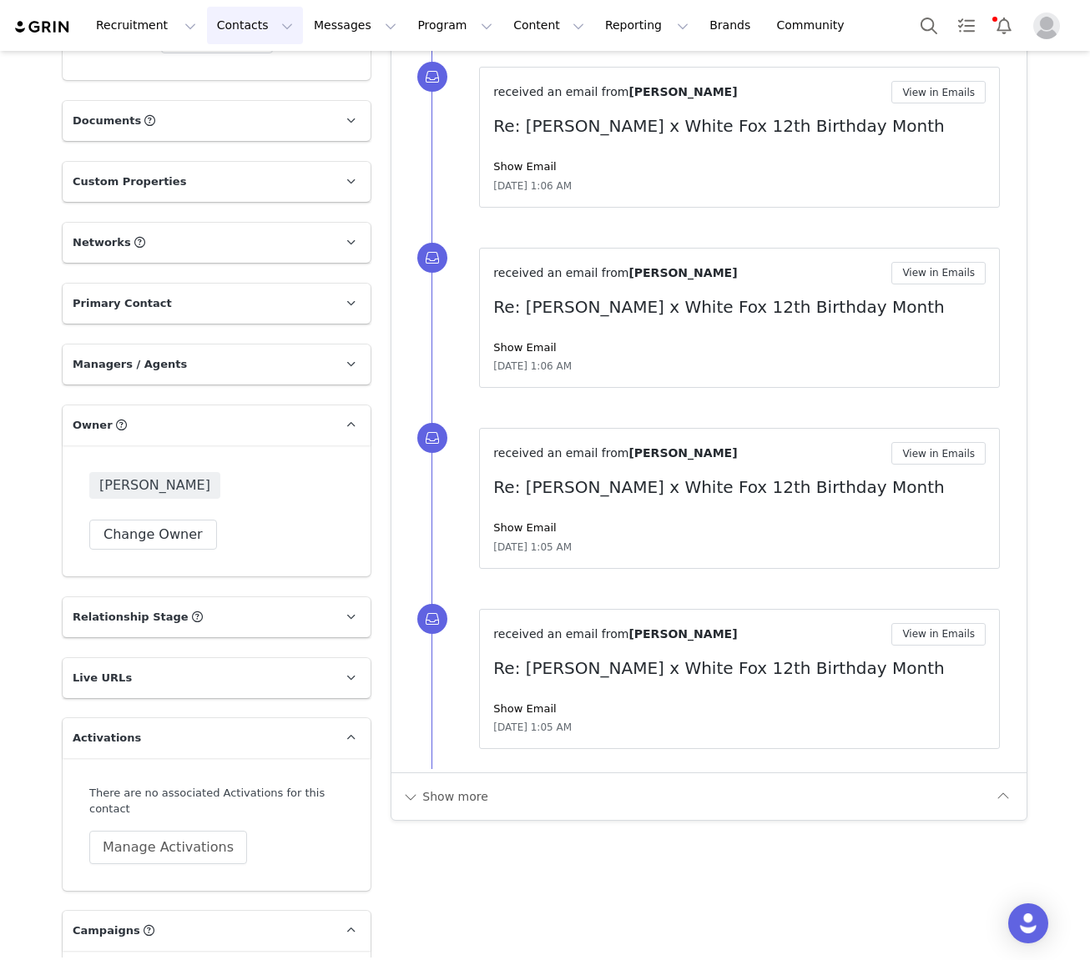
click at [242, 33] on button "Contacts Contacts" at bounding box center [255, 26] width 96 height 38
click at [216, 75] on p "Creators" at bounding box center [234, 74] width 50 height 18
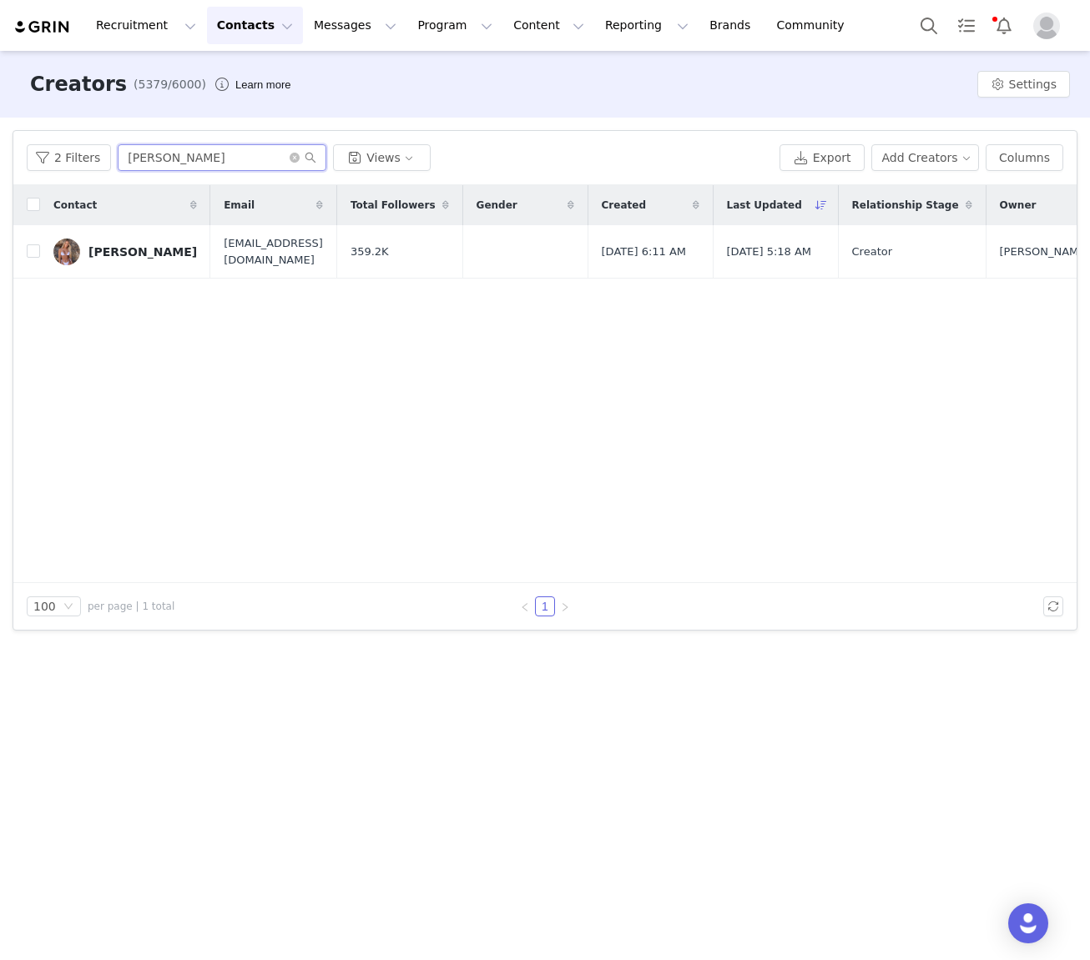
click at [159, 158] on input "Lauren Wheatley" at bounding box center [222, 157] width 209 height 27
paste input "Kavya Gor"
type input "Kavya Gor"
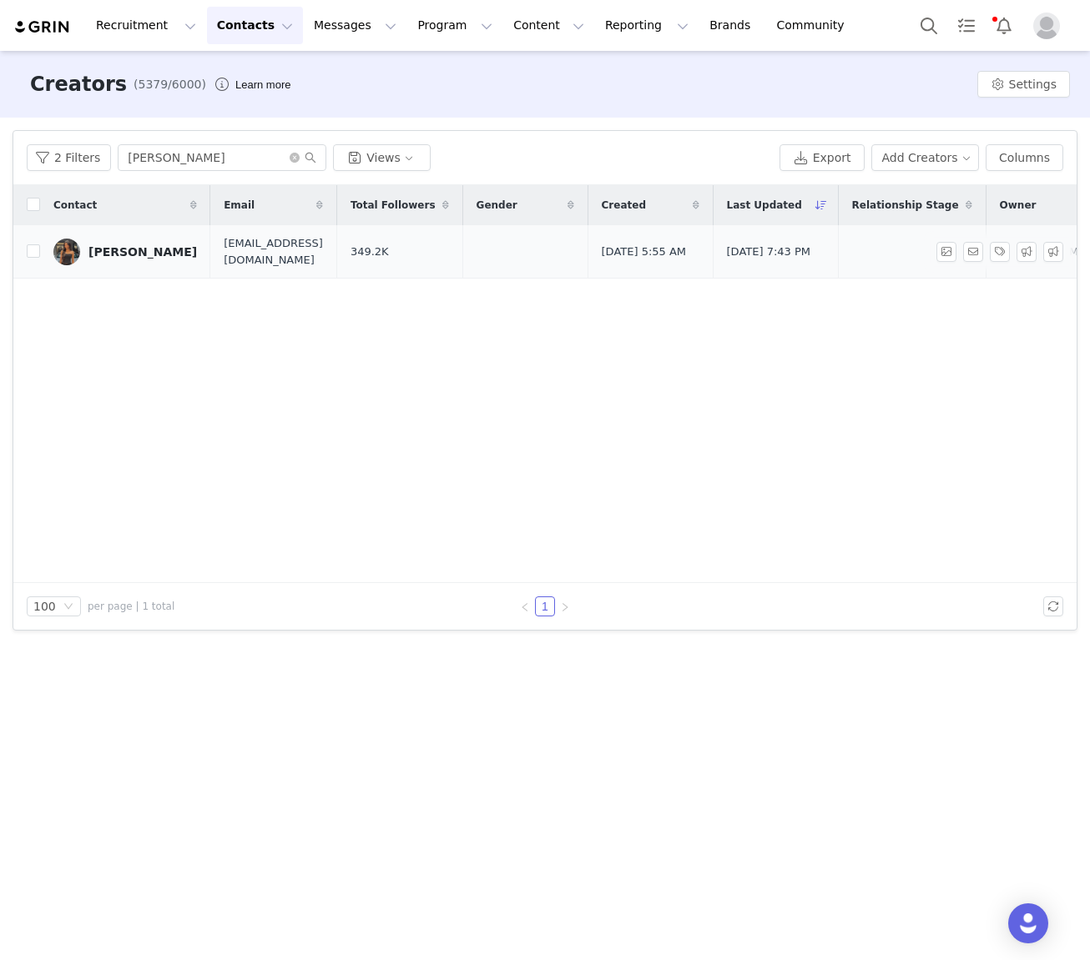
click at [118, 254] on div "Kavya Gor" at bounding box center [142, 251] width 108 height 13
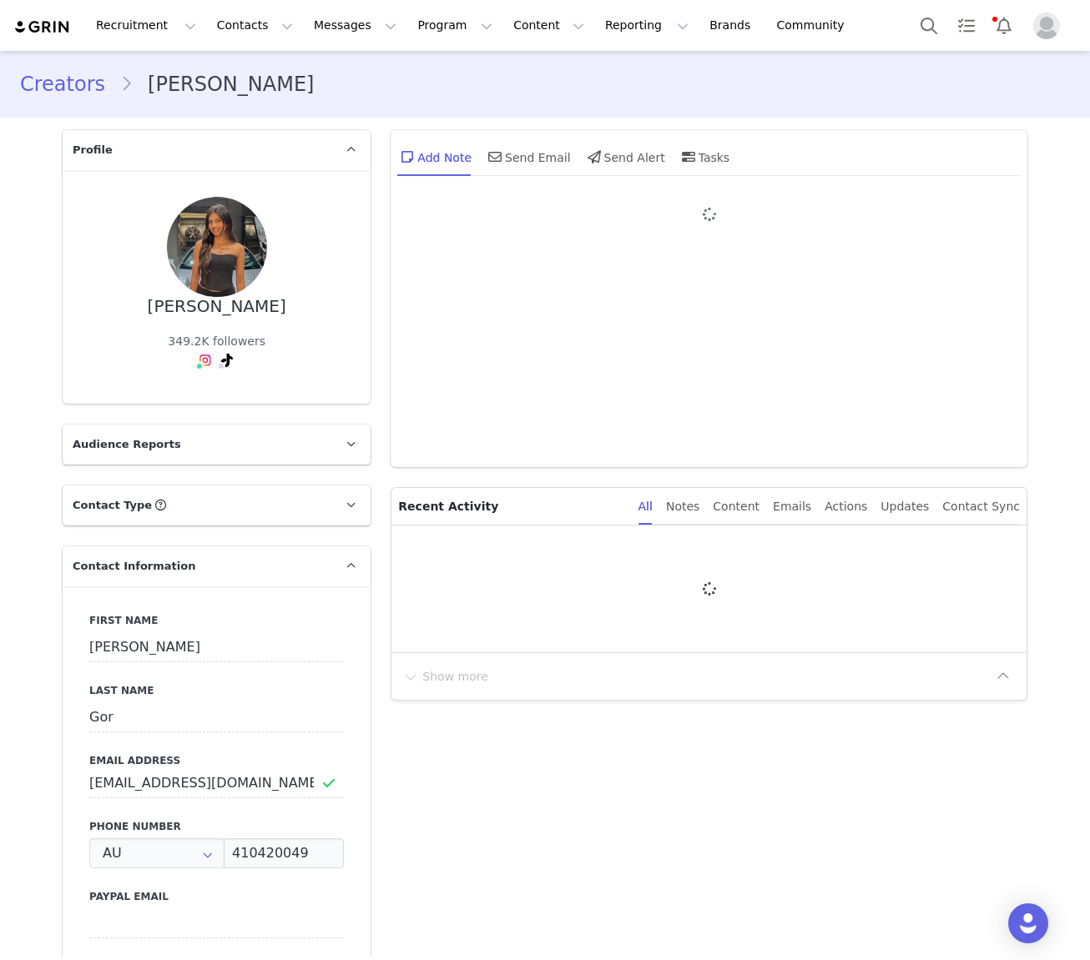
type input "+61 ([GEOGRAPHIC_DATA])"
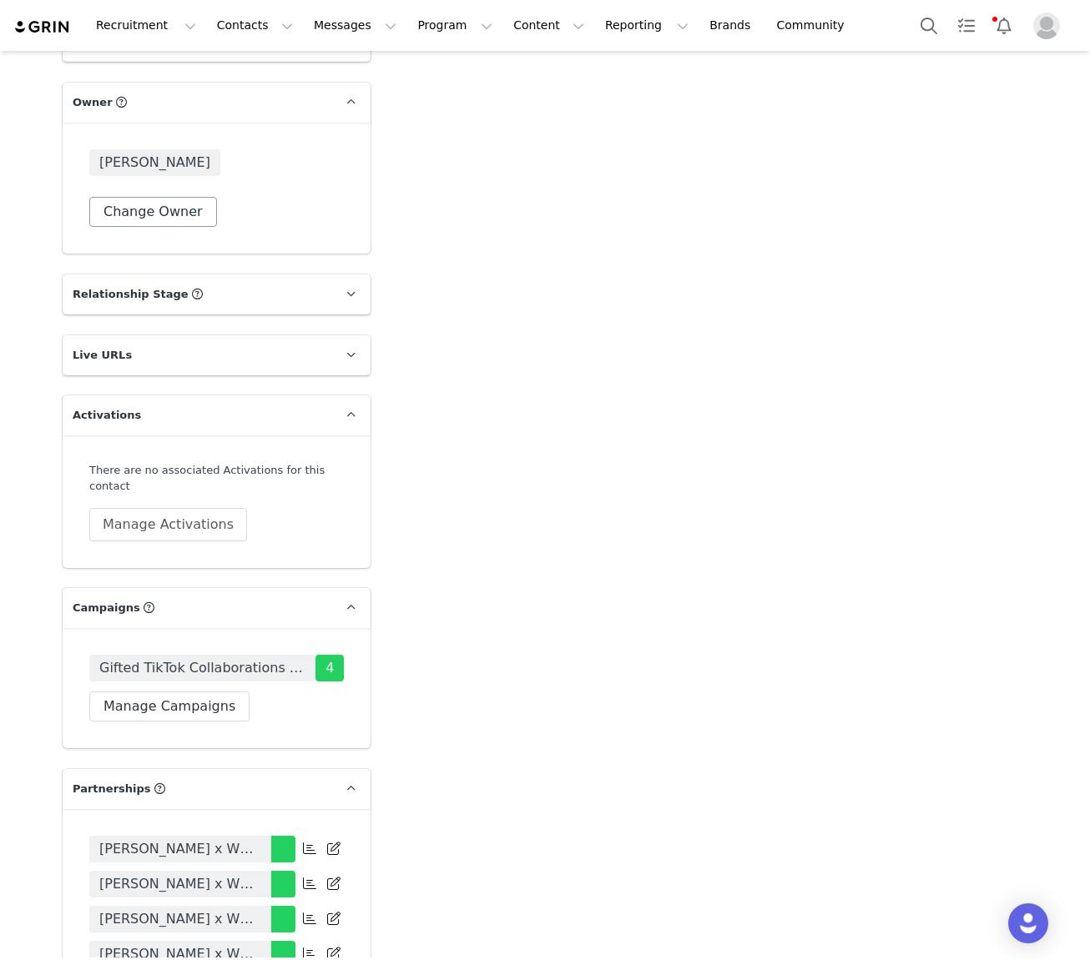
scroll to position [1645, 0]
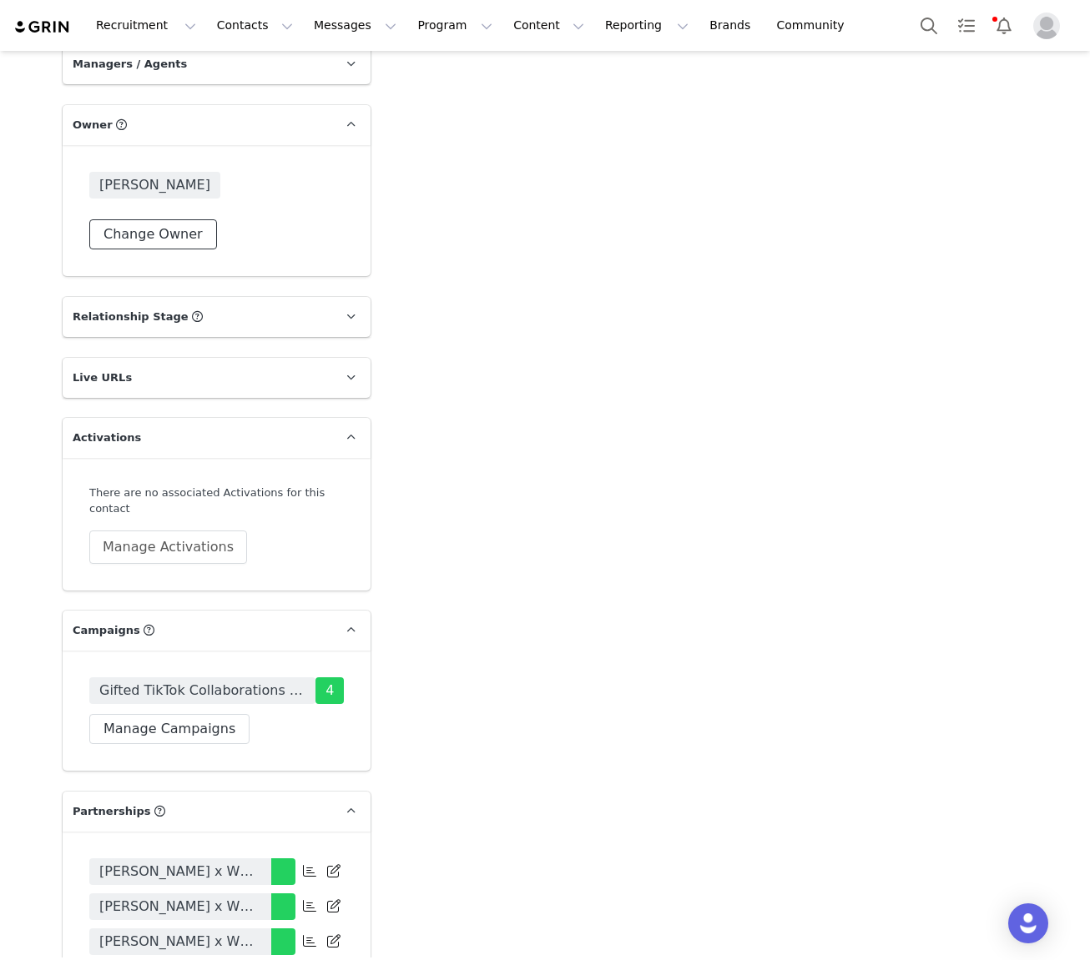
click at [134, 242] on button "Change Owner" at bounding box center [153, 234] width 128 height 30
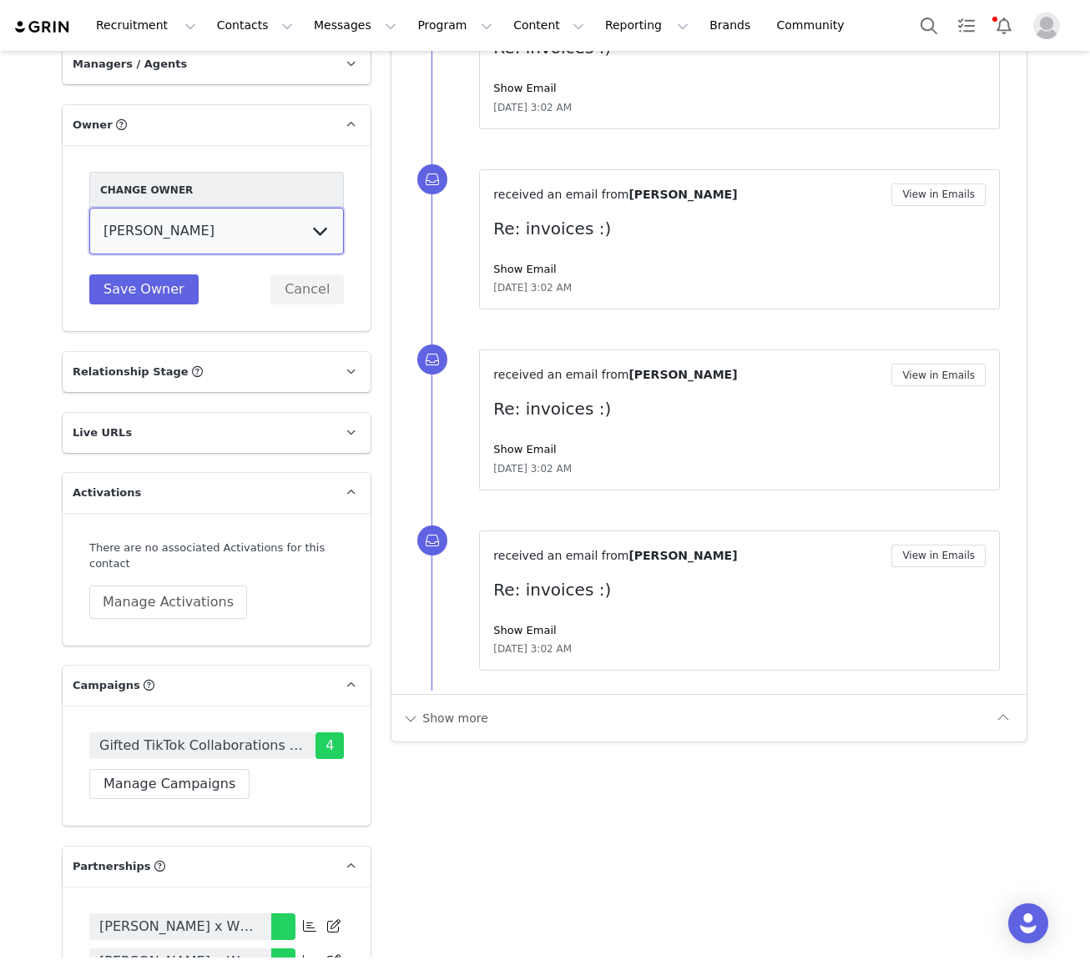
click at [198, 235] on select "Tina Innes Jaz Yap Tiana McLennan Grace Khamis Tyra Mcrae Bridget Paul Tash Kav…" at bounding box center [216, 231] width 255 height 47
select select "64c45316-8e56-44f2-bbcb-602f3105b5fc"
click at [89, 208] on select "Tina Innes Jaz Yap Tiana McLennan Grace Khamis Tyra Mcrae Bridget Paul Tash Kav…" at bounding box center [216, 231] width 255 height 47
click at [146, 289] on button "Save Owner" at bounding box center [143, 290] width 109 height 30
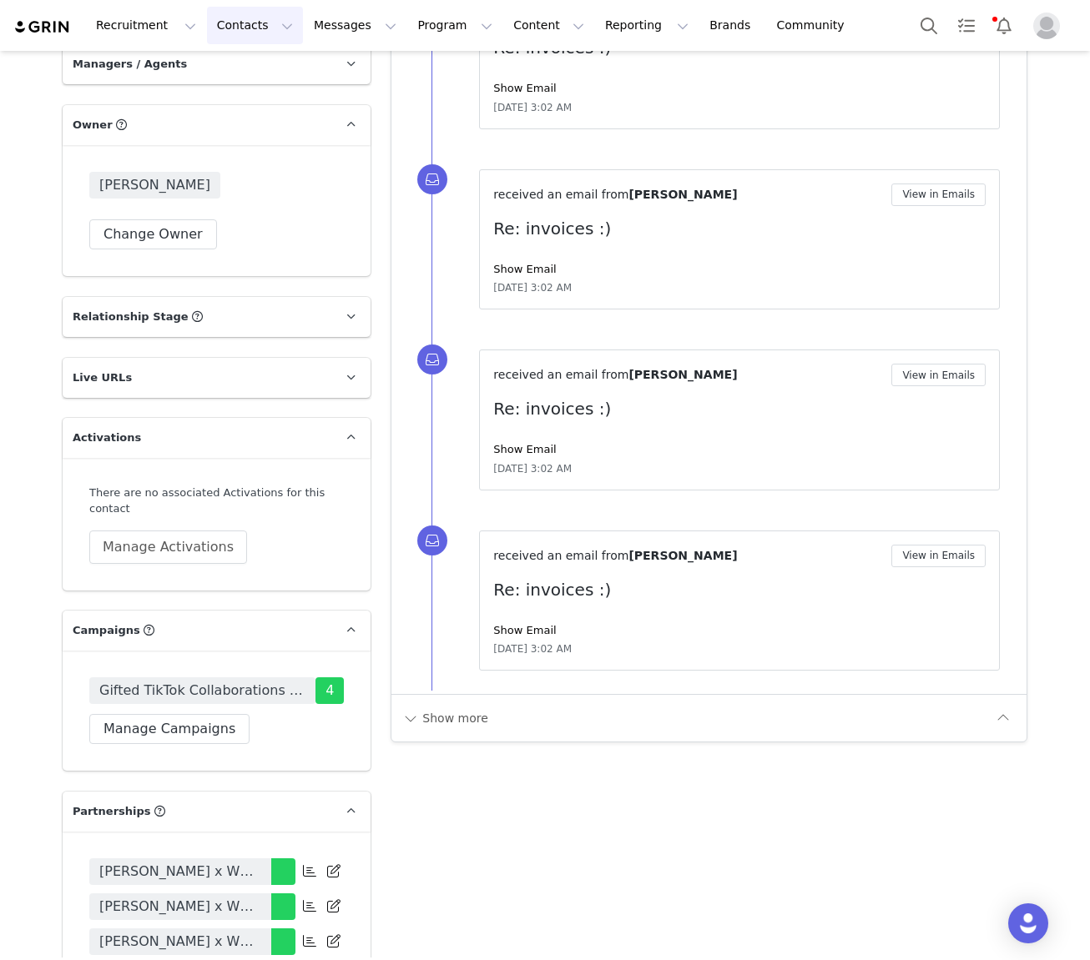
click at [229, 24] on button "Contacts Contacts" at bounding box center [255, 26] width 96 height 38
drag, startPoint x: 249, startPoint y: 66, endPoint x: 197, endPoint y: 84, distance: 54.9
click at [249, 66] on p "Creators" at bounding box center [234, 74] width 50 height 18
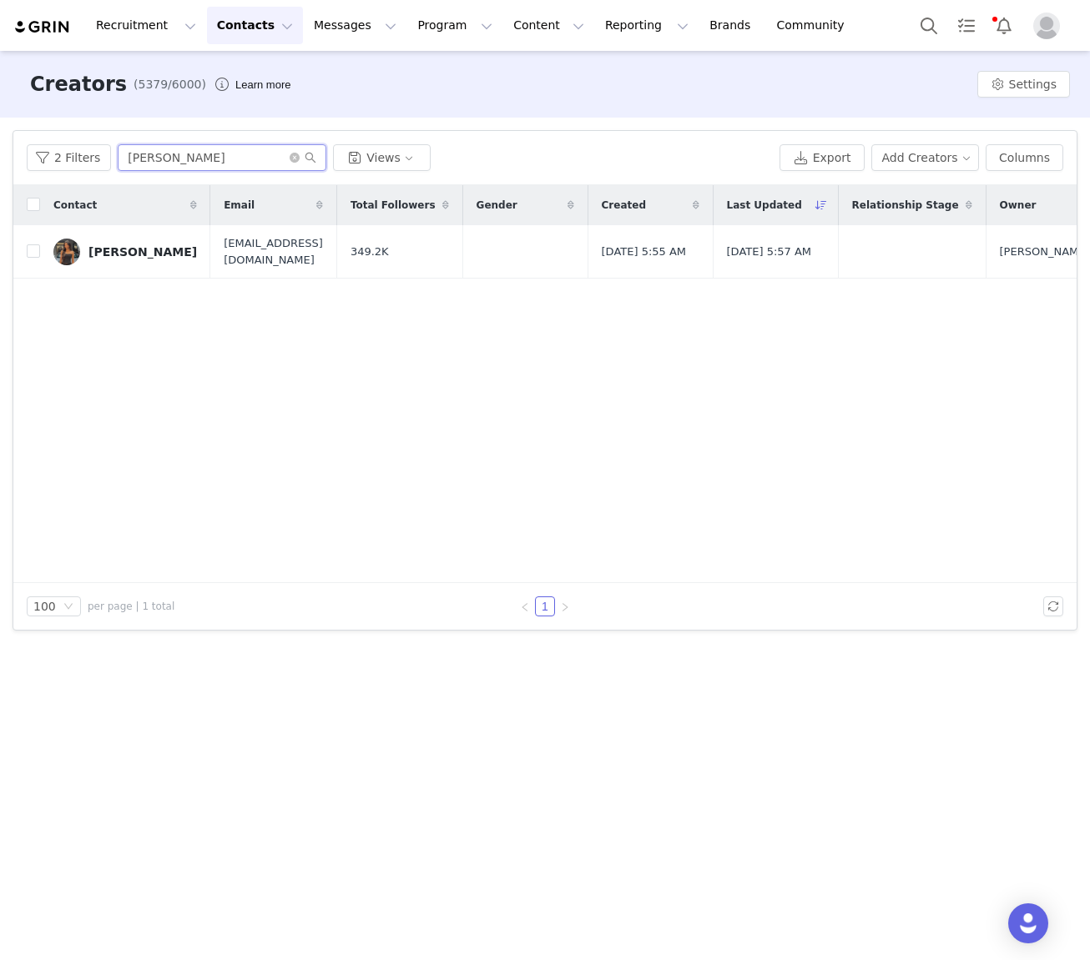
click at [180, 152] on input "Kavya Gor" at bounding box center [222, 157] width 209 height 27
click at [181, 152] on input "Kavya Gor" at bounding box center [222, 157] width 209 height 27
paste input "Alex Prout"
type input "Alex Prout"
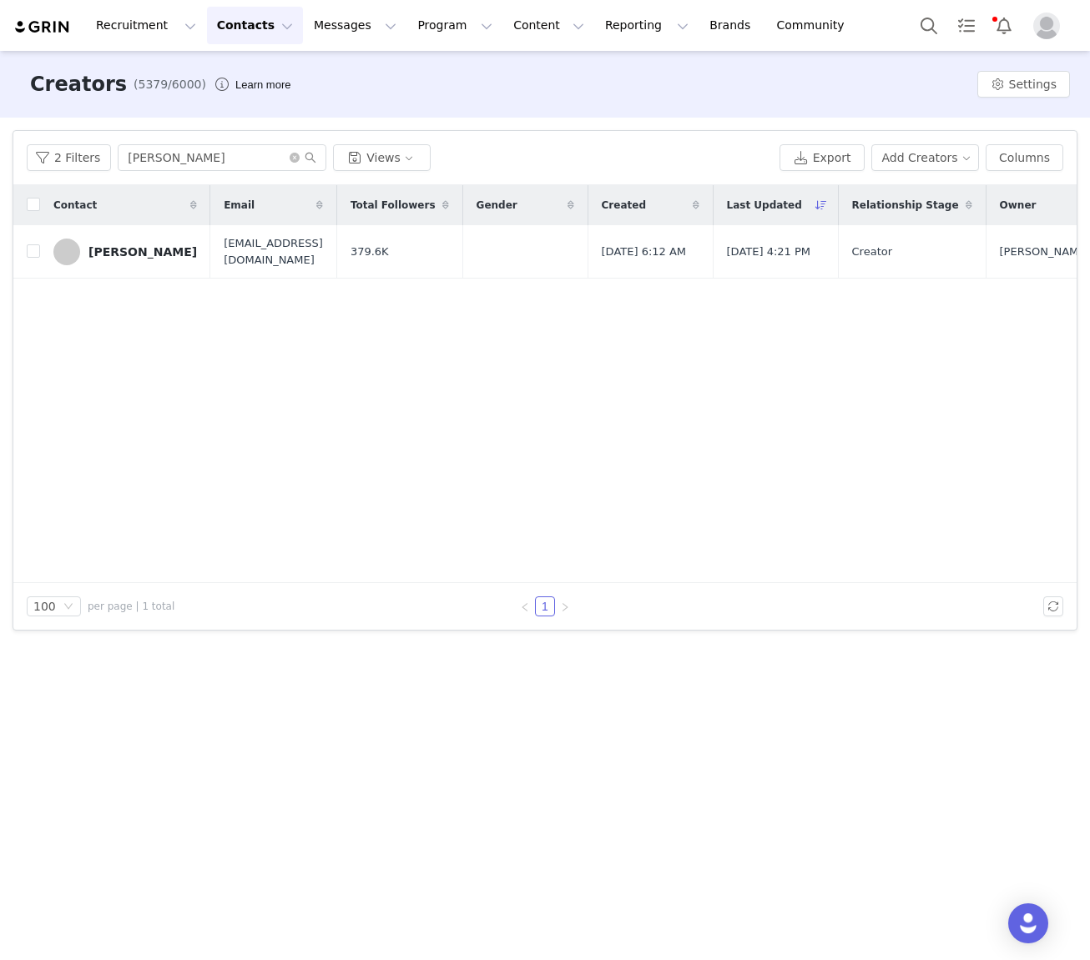
click at [116, 252] on div "Alex Prout" at bounding box center [142, 251] width 108 height 13
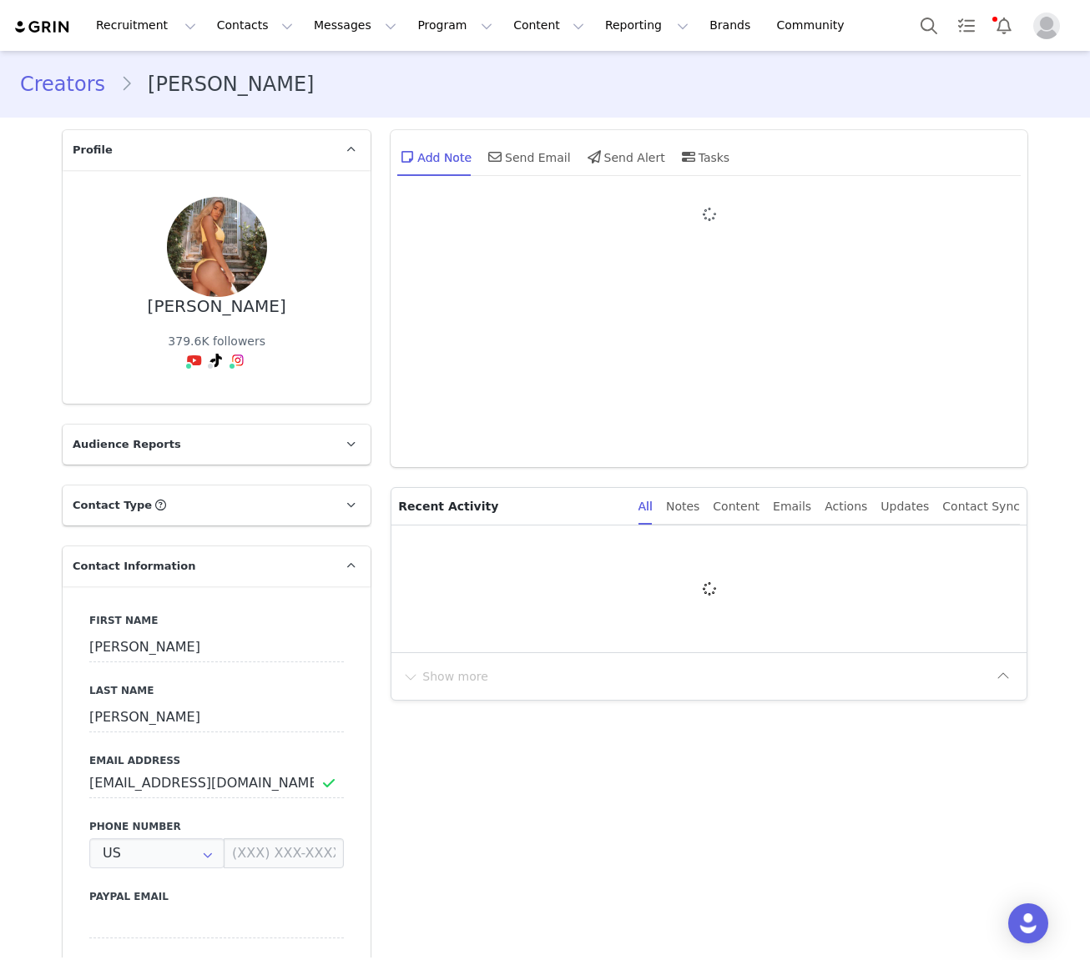
type input "+1 ([GEOGRAPHIC_DATA])"
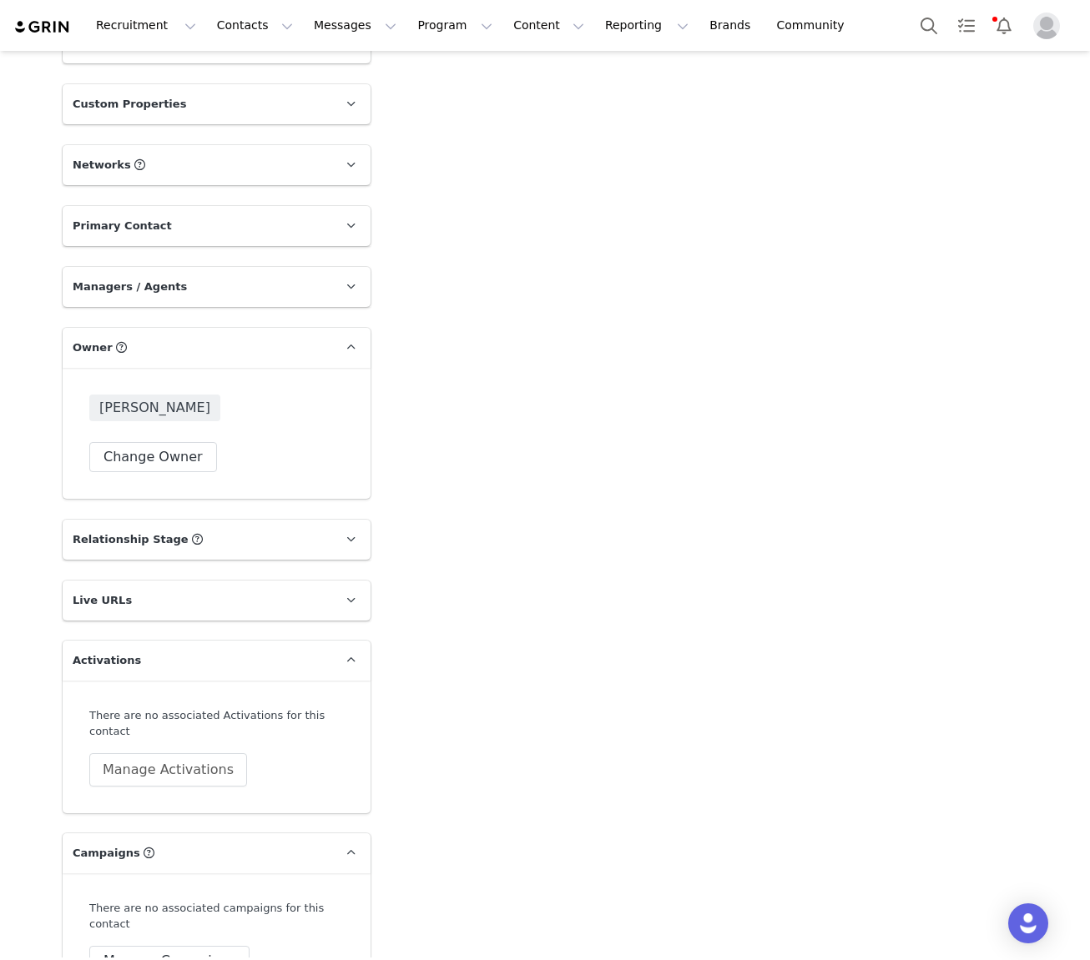
scroll to position [1477, 0]
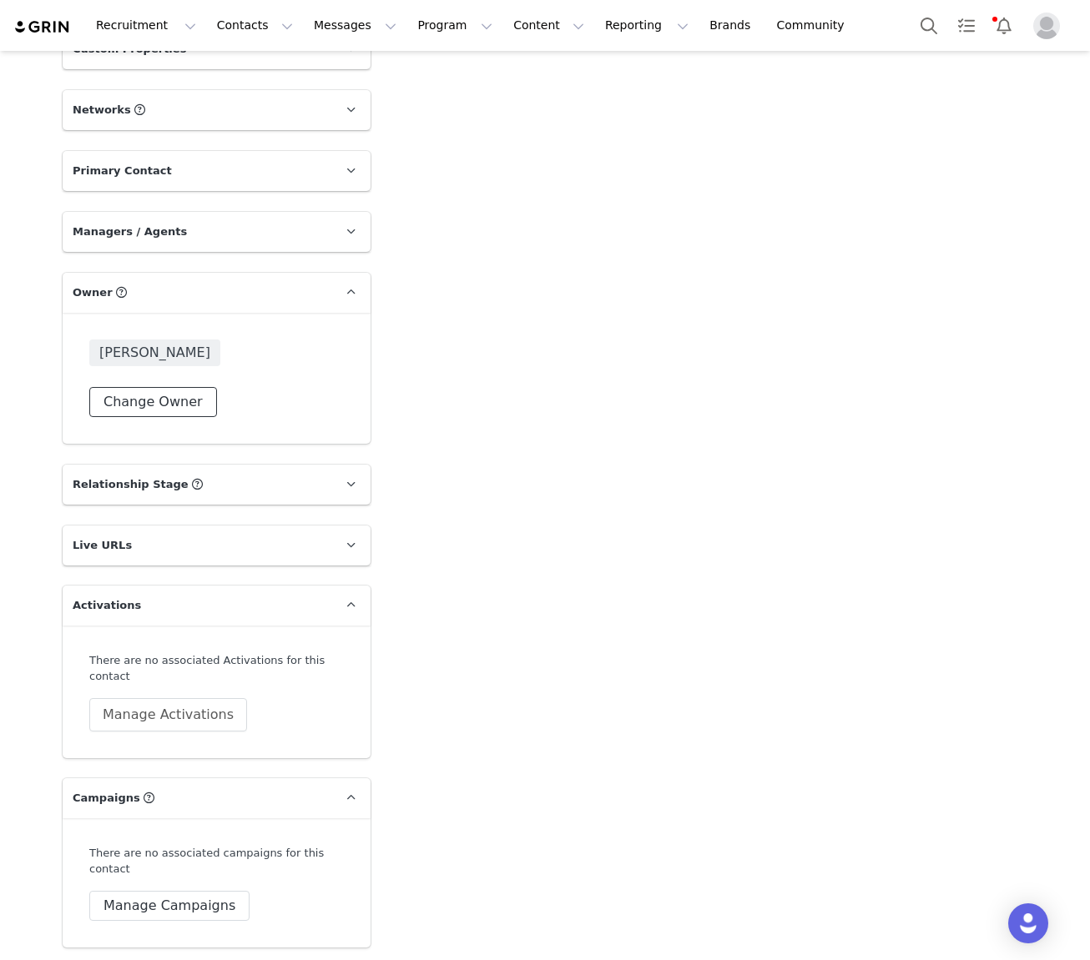
click at [185, 387] on button "Change Owner" at bounding box center [153, 402] width 128 height 30
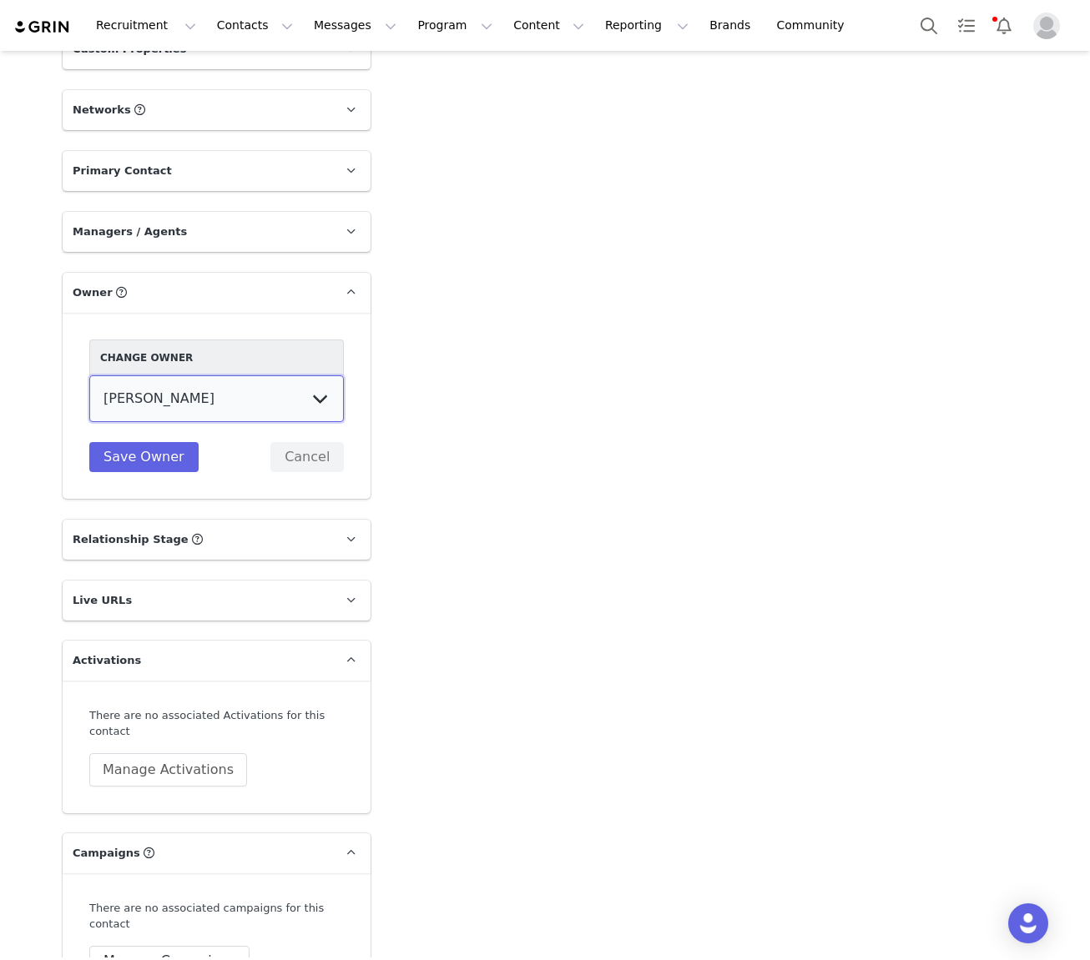
click at [191, 376] on select "Tina Innes Jaz Yap Tiana McLennan Grace Khamis Tyra Mcrae Bridget Paul Tash Kav…" at bounding box center [216, 399] width 255 height 47
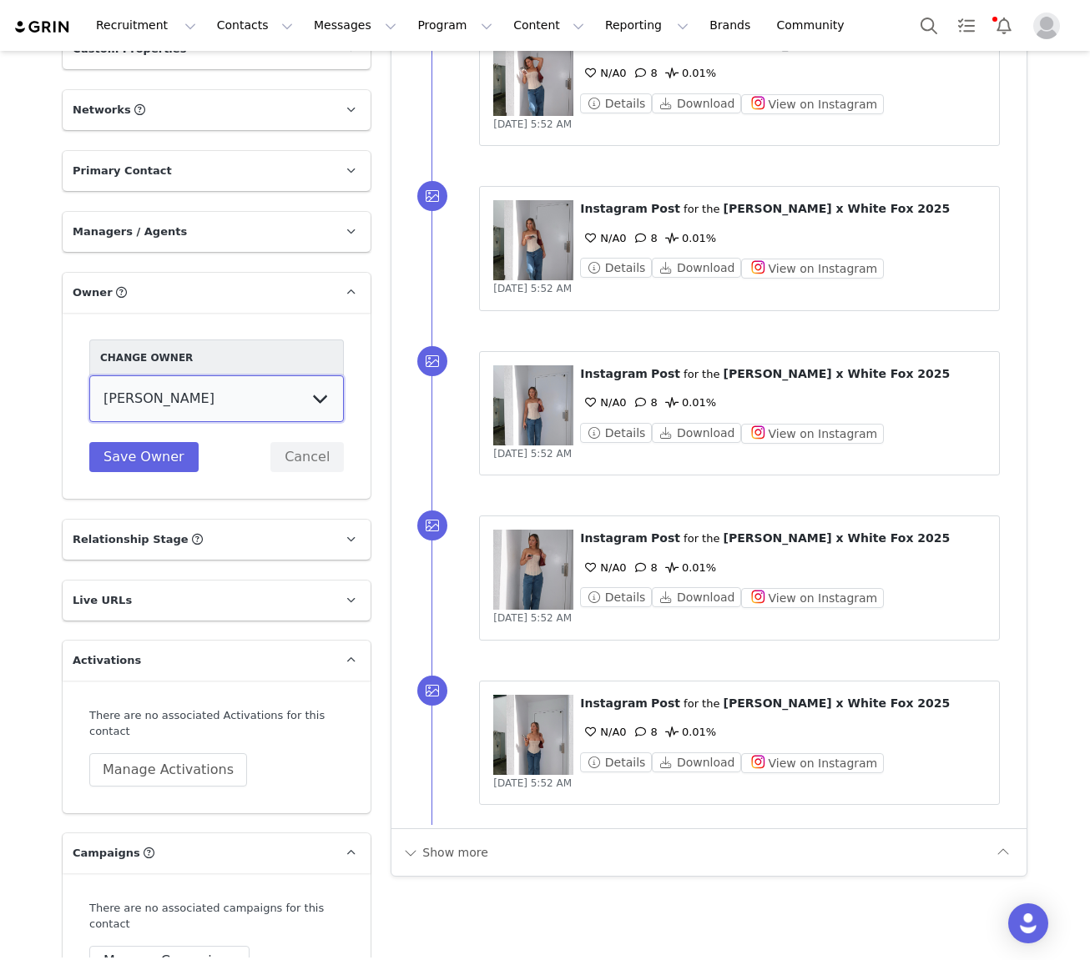
select select "64c45316-8e56-44f2-bbcb-602f3105b5fc"
click at [89, 376] on select "Tina Innes Jaz Yap Tiana McLennan Grace Khamis Tyra Mcrae Bridget Paul Tash Kav…" at bounding box center [216, 399] width 255 height 47
drag, startPoint x: 154, startPoint y: 372, endPoint x: 164, endPoint y: 375, distance: 10.3
click at [154, 442] on button "Save Owner" at bounding box center [143, 457] width 109 height 30
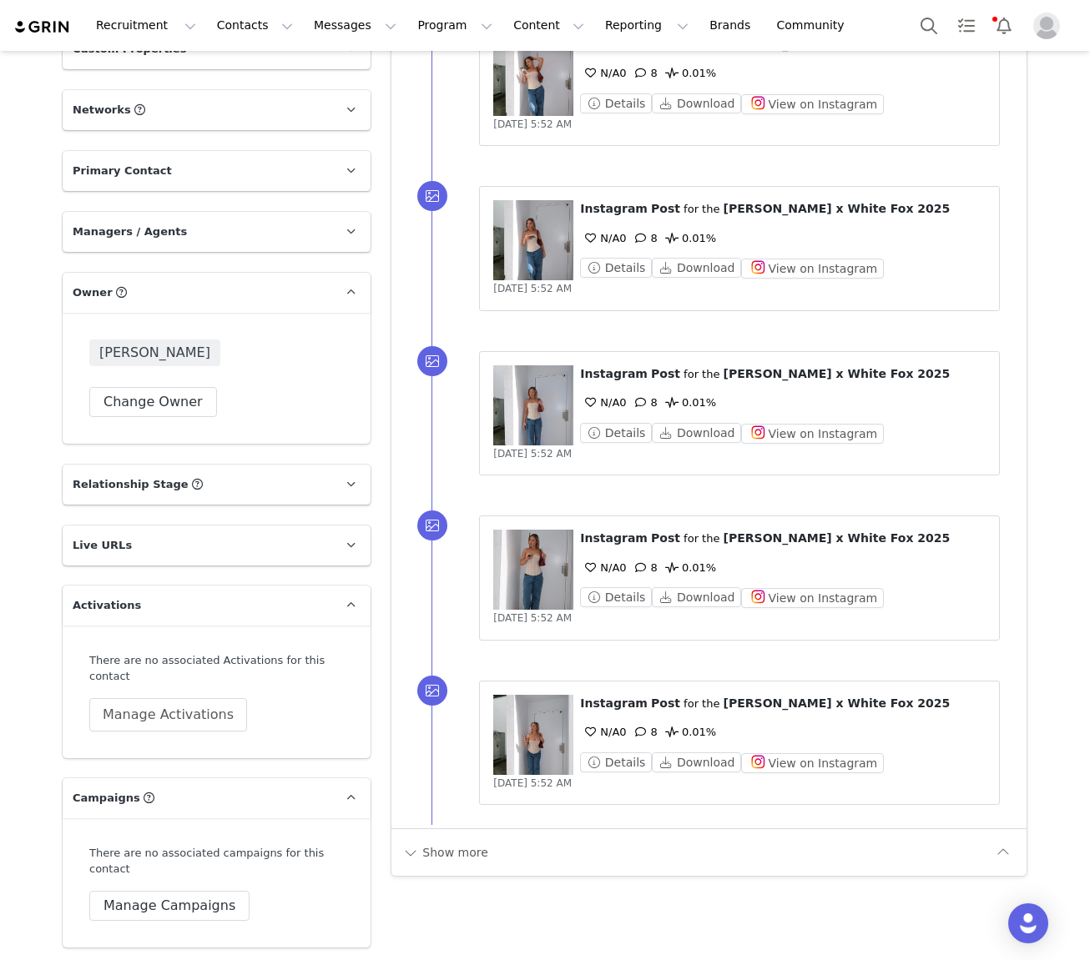
scroll to position [0, 0]
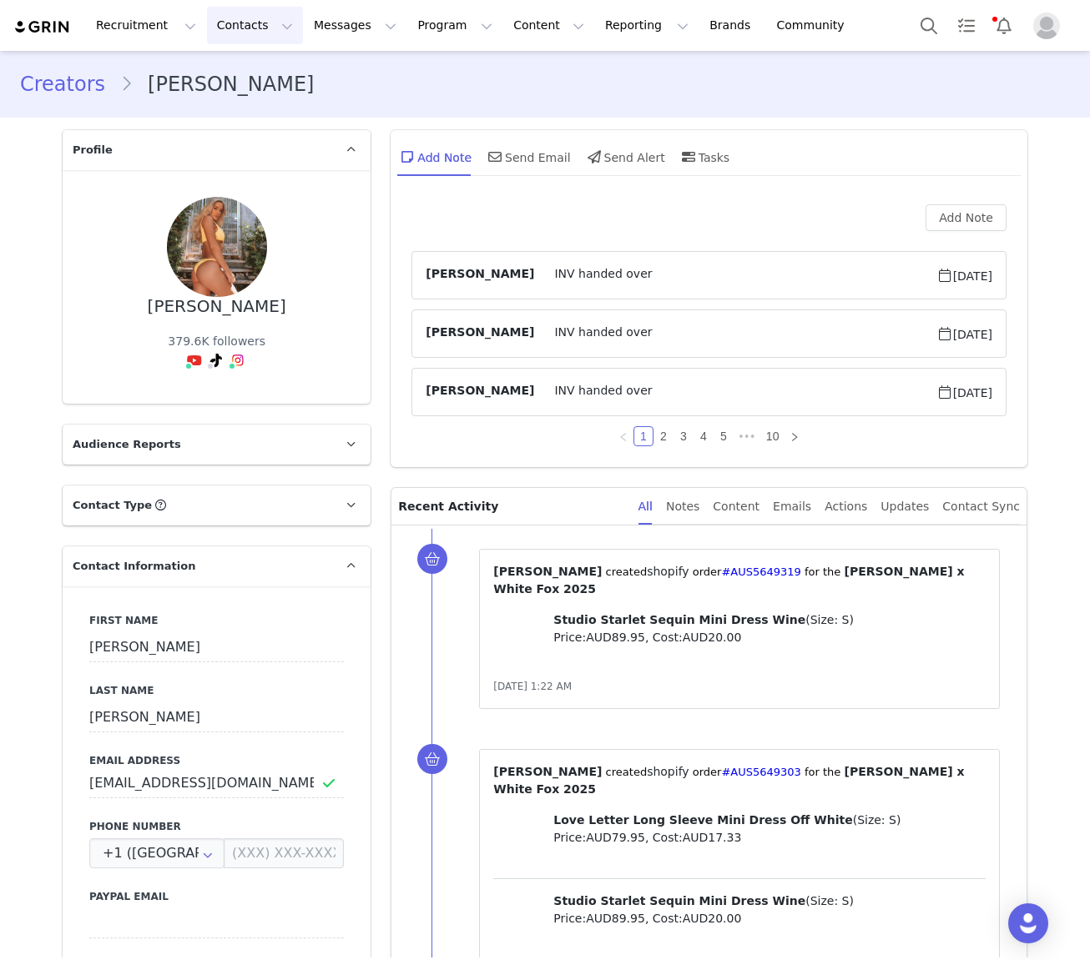
drag, startPoint x: 247, startPoint y: 31, endPoint x: 251, endPoint y: 38, distance: 8.6
click at [248, 34] on button "Contacts Contacts" at bounding box center [255, 26] width 96 height 38
drag, startPoint x: 270, startPoint y: 62, endPoint x: 235, endPoint y: 63, distance: 34.2
click at [270, 61] on link "Creators" at bounding box center [261, 73] width 132 height 31
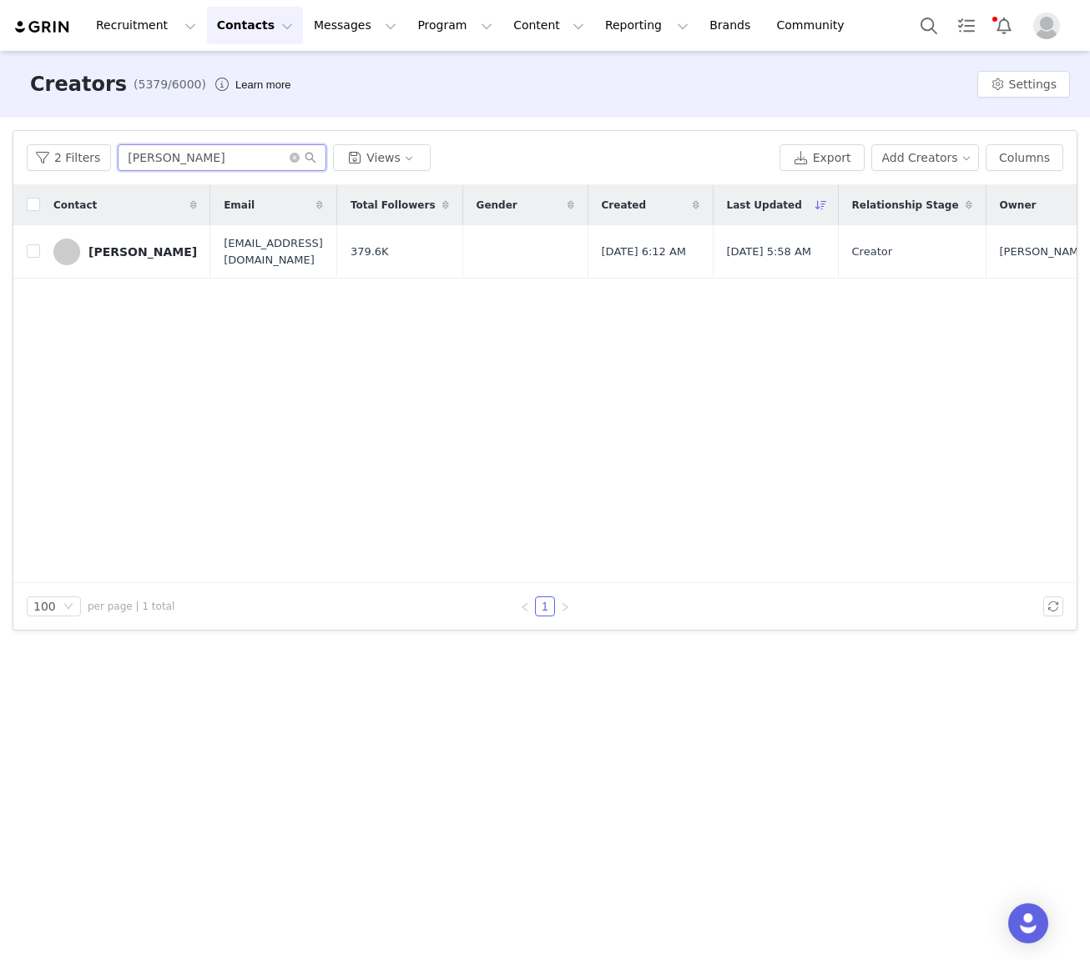
click at [163, 169] on input "Alex Prout" at bounding box center [222, 157] width 209 height 27
paste input "nna Fountain"
type input "Anna Fountain"
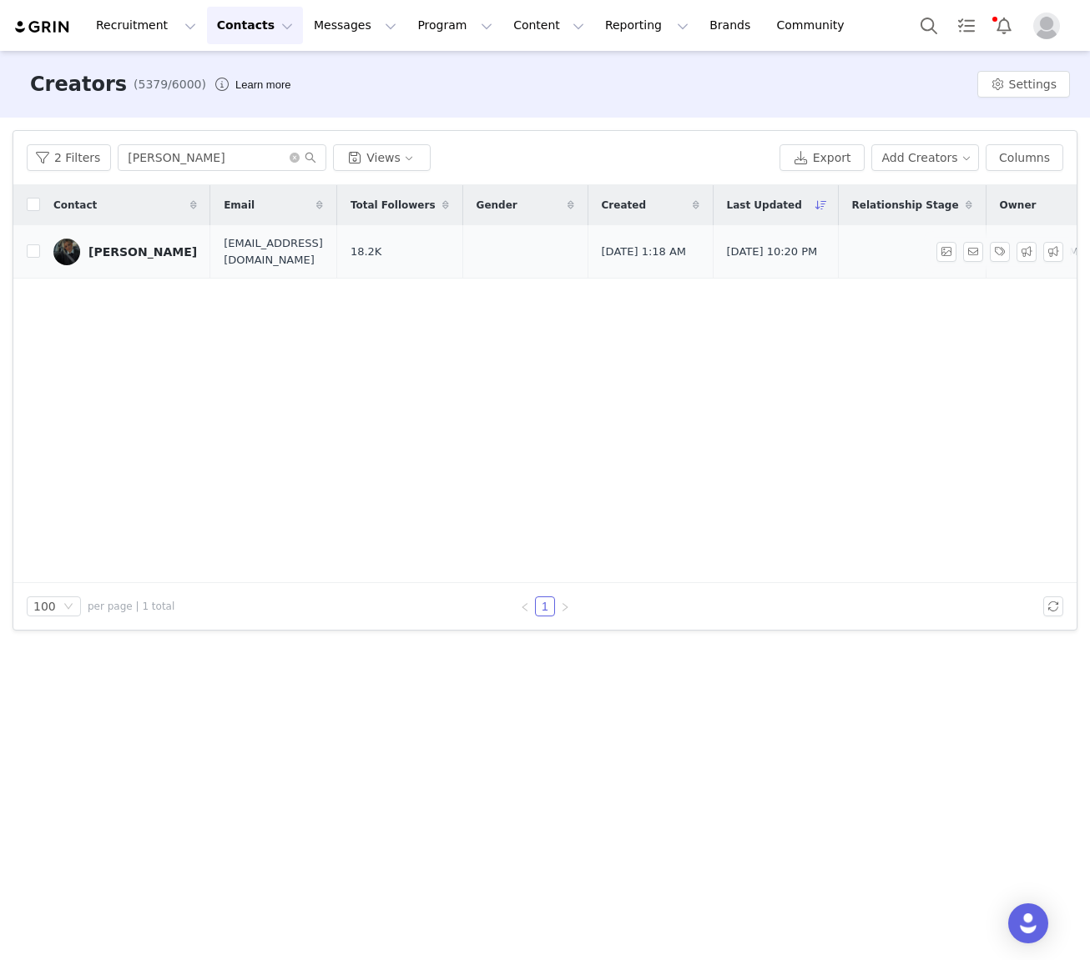
click at [113, 254] on div "Anna Fountain" at bounding box center [142, 251] width 108 height 13
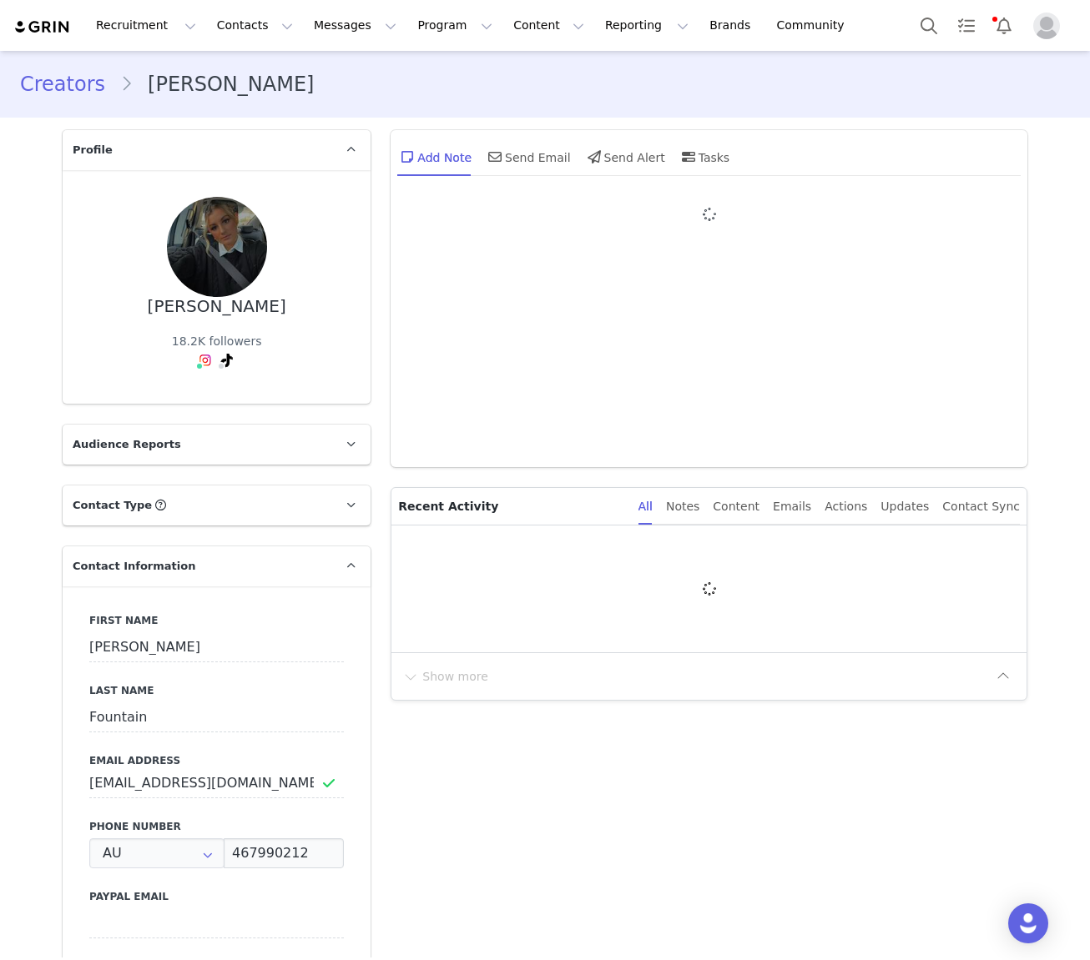
type input "+61 ([GEOGRAPHIC_DATA])"
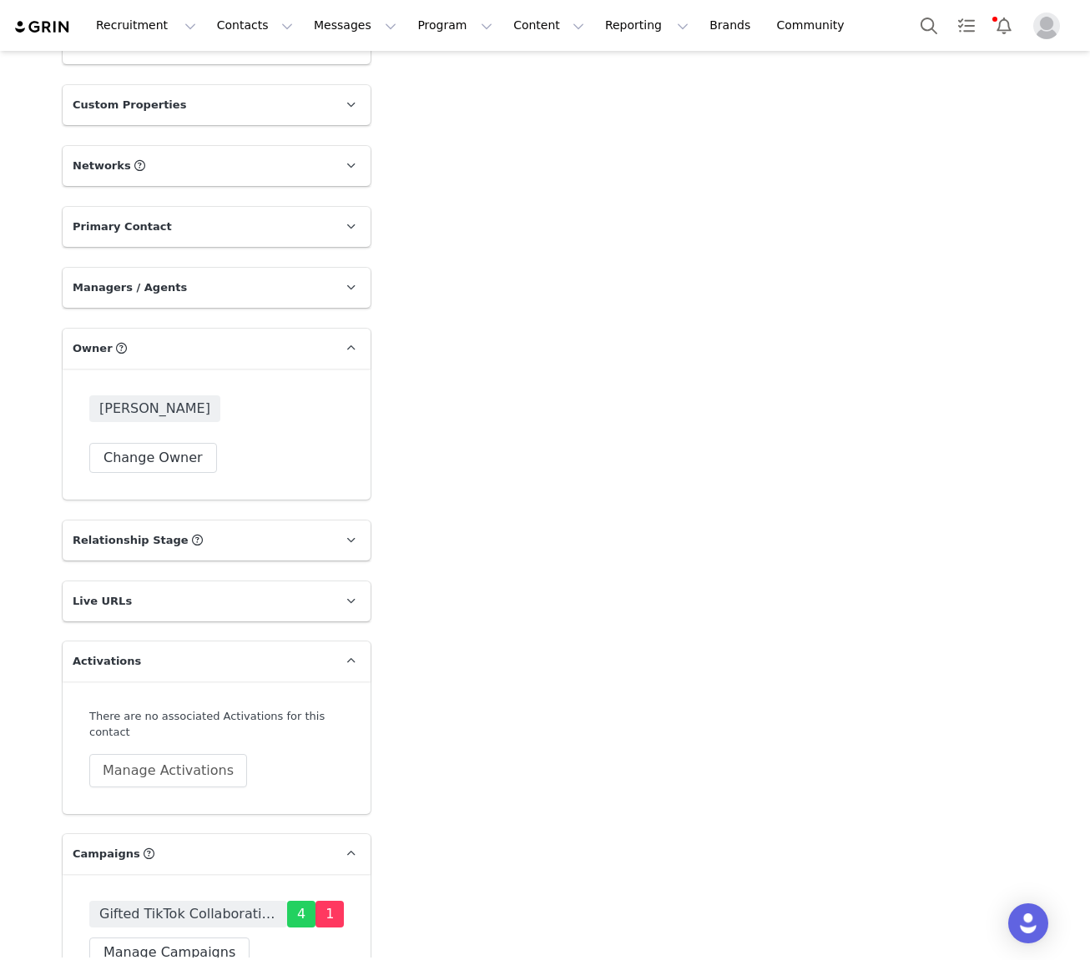
scroll to position [1422, 0]
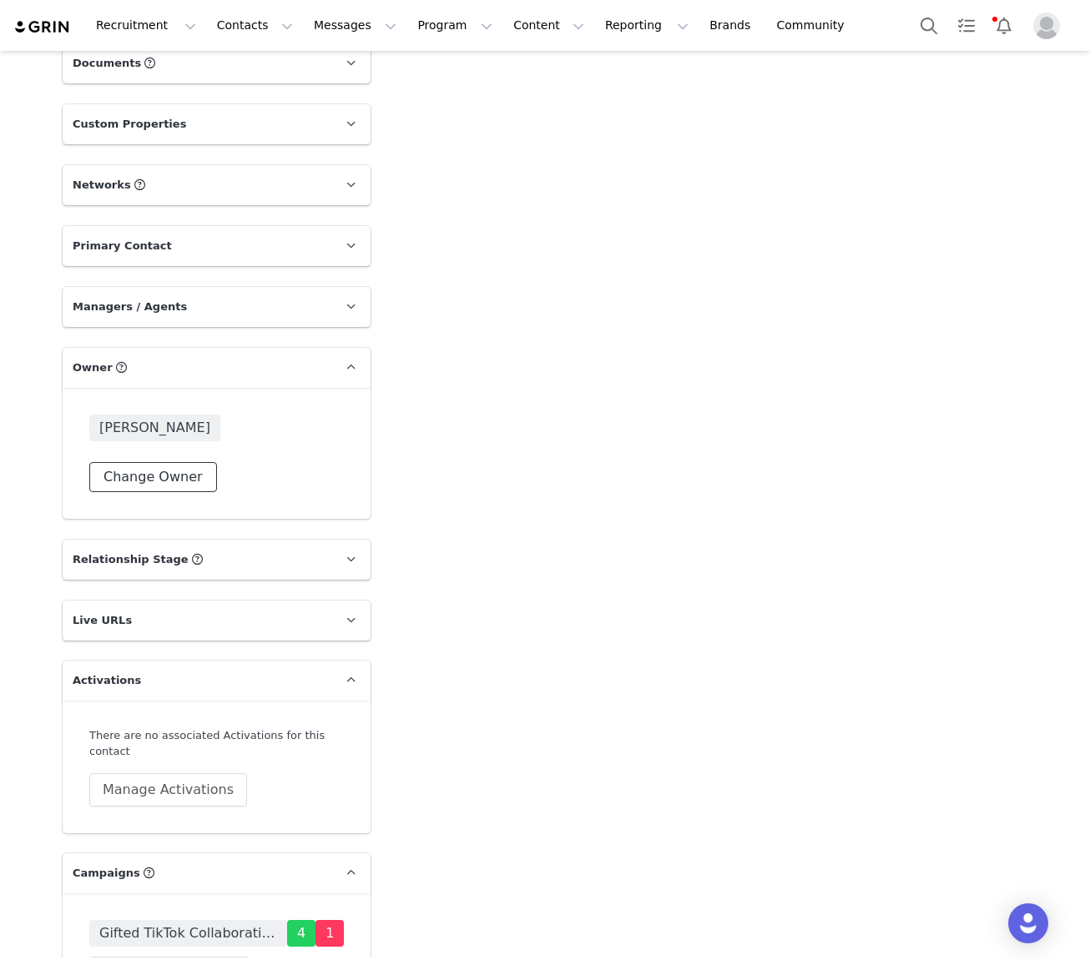
click at [177, 462] on button "Change Owner" at bounding box center [153, 477] width 128 height 30
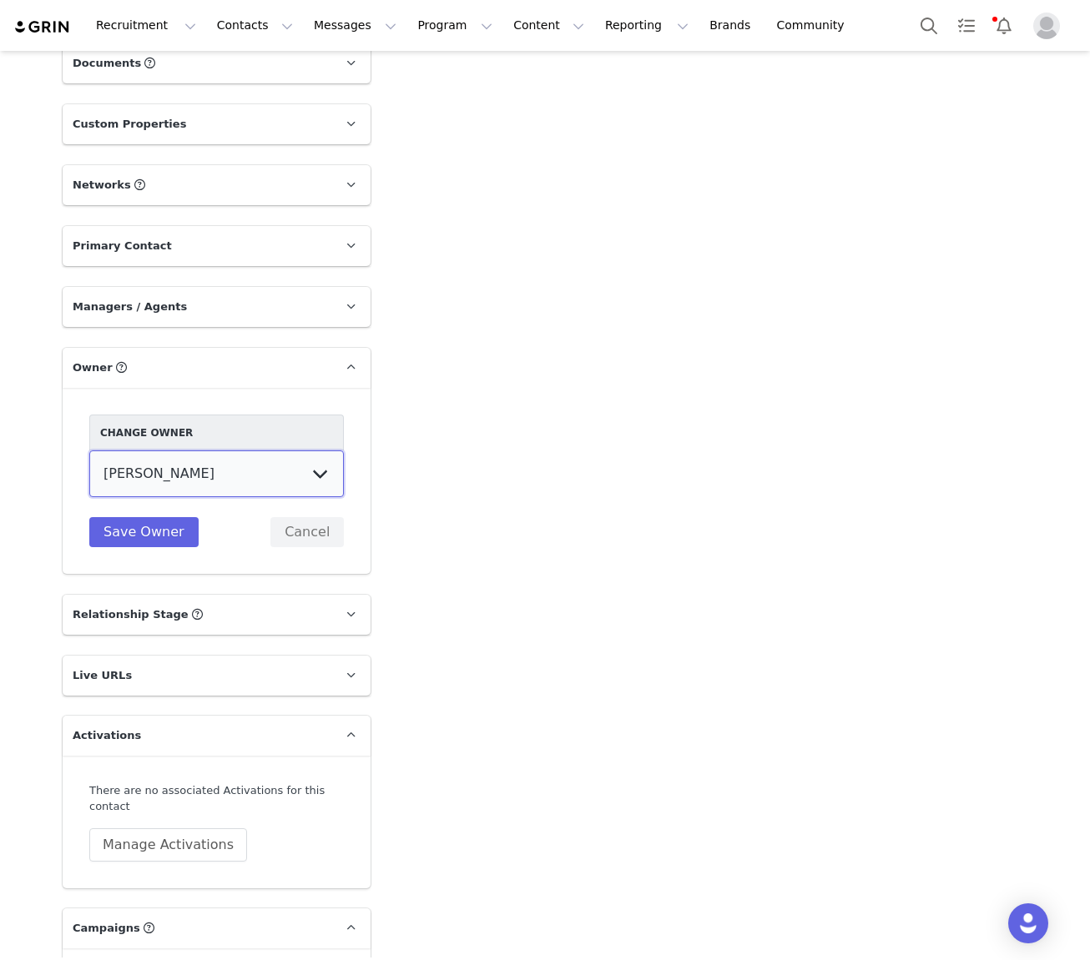
click at [189, 451] on select "Tina Innes Jaz Yap Tiana McLennan Grace Khamis Tyra Mcrae Bridget Paul Tash Kav…" at bounding box center [216, 474] width 255 height 47
select select "64c45316-8e56-44f2-bbcb-602f3105b5fc"
click at [89, 451] on select "Tina Innes Jaz Yap Tiana McLennan Grace Khamis Tyra Mcrae Bridget Paul Tash Kav…" at bounding box center [216, 474] width 255 height 47
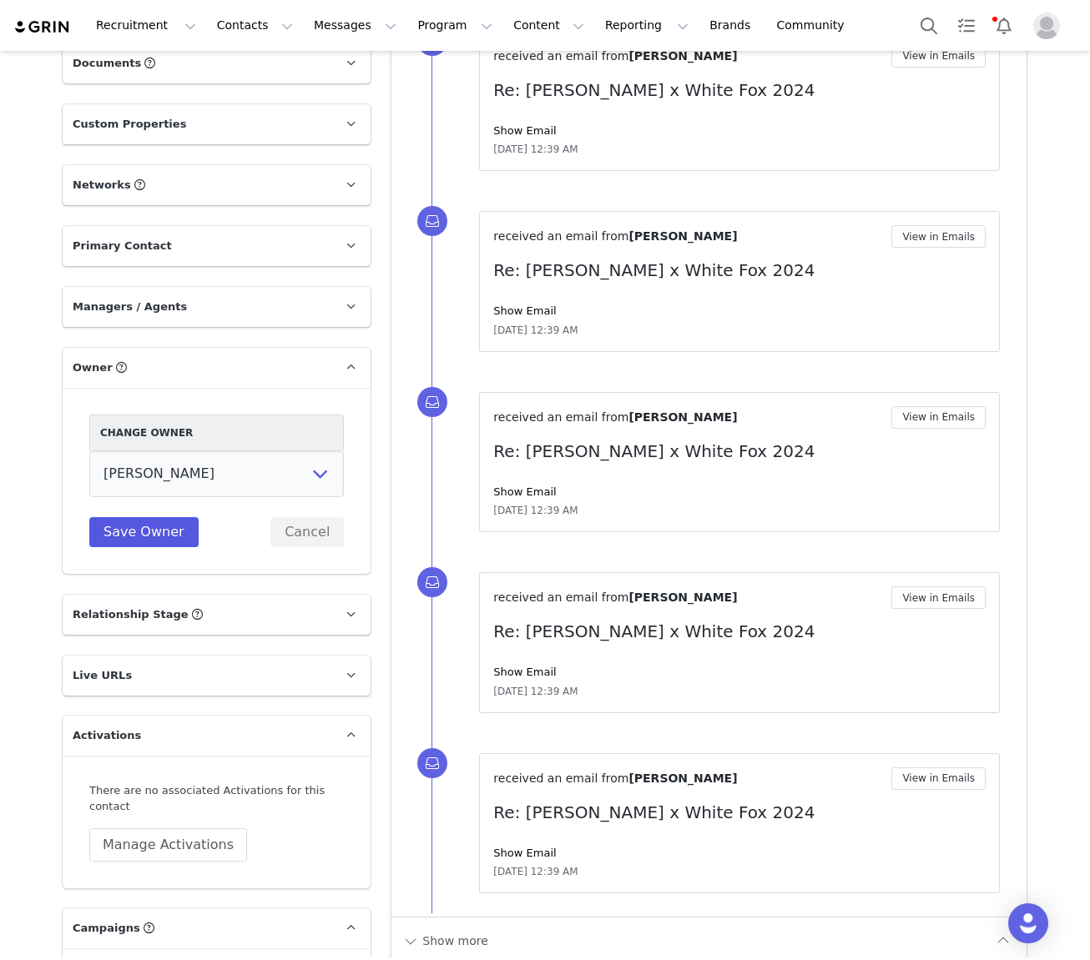
drag, startPoint x: 149, startPoint y: 445, endPoint x: 156, endPoint y: 425, distance: 21.4
click at [149, 445] on div "Change Owner Tina Innes Jaz Yap Tiana McLennan Grace Khamis Tyra Mcrae Bridget …" at bounding box center [217, 481] width 308 height 186
click at [155, 517] on button "Save Owner" at bounding box center [143, 532] width 109 height 30
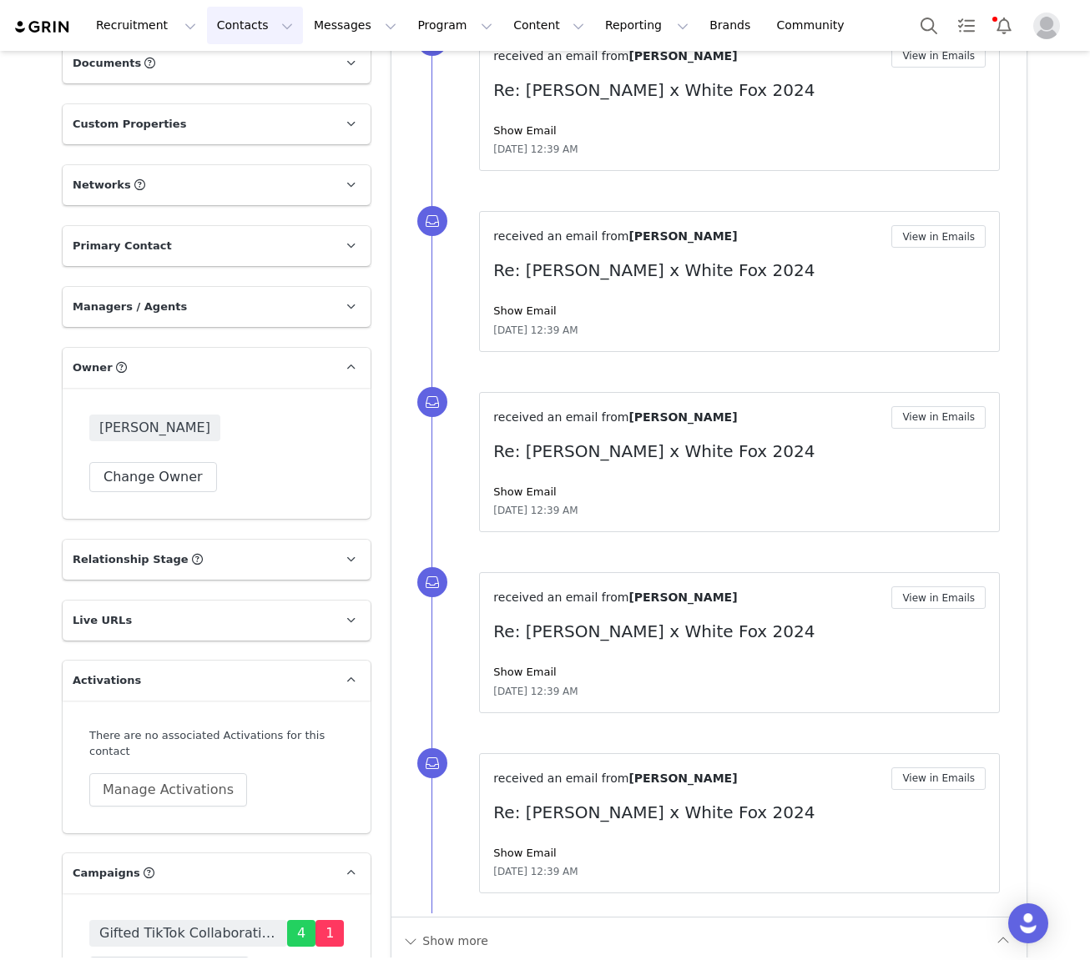
drag, startPoint x: 228, startPoint y: 31, endPoint x: 236, endPoint y: 73, distance: 43.4
click at [228, 33] on button "Contacts Contacts" at bounding box center [255, 26] width 96 height 38
click at [255, 68] on div "Creators" at bounding box center [261, 74] width 112 height 18
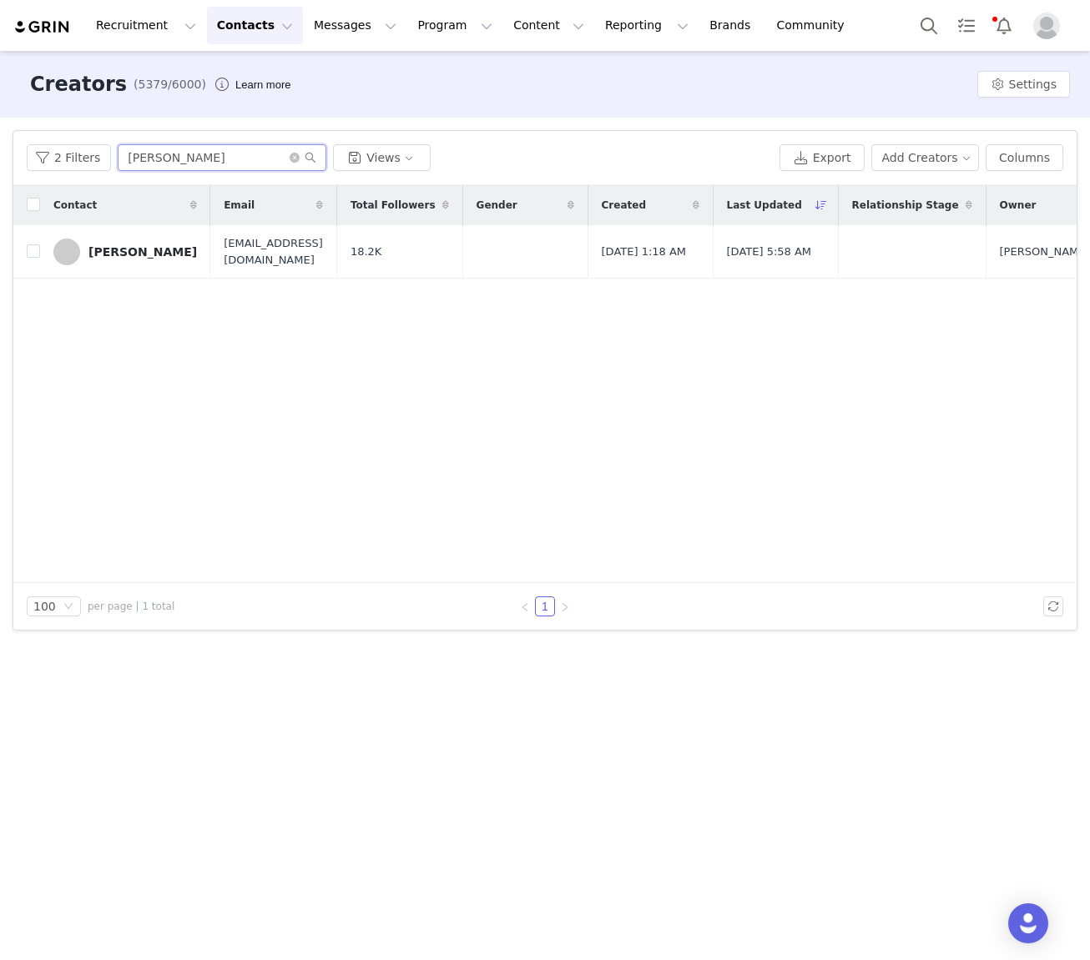
click at [210, 161] on input "Anna Fountain" at bounding box center [222, 157] width 209 height 27
paste input "Charlotte Weera"
type input "Charlotte Weera"
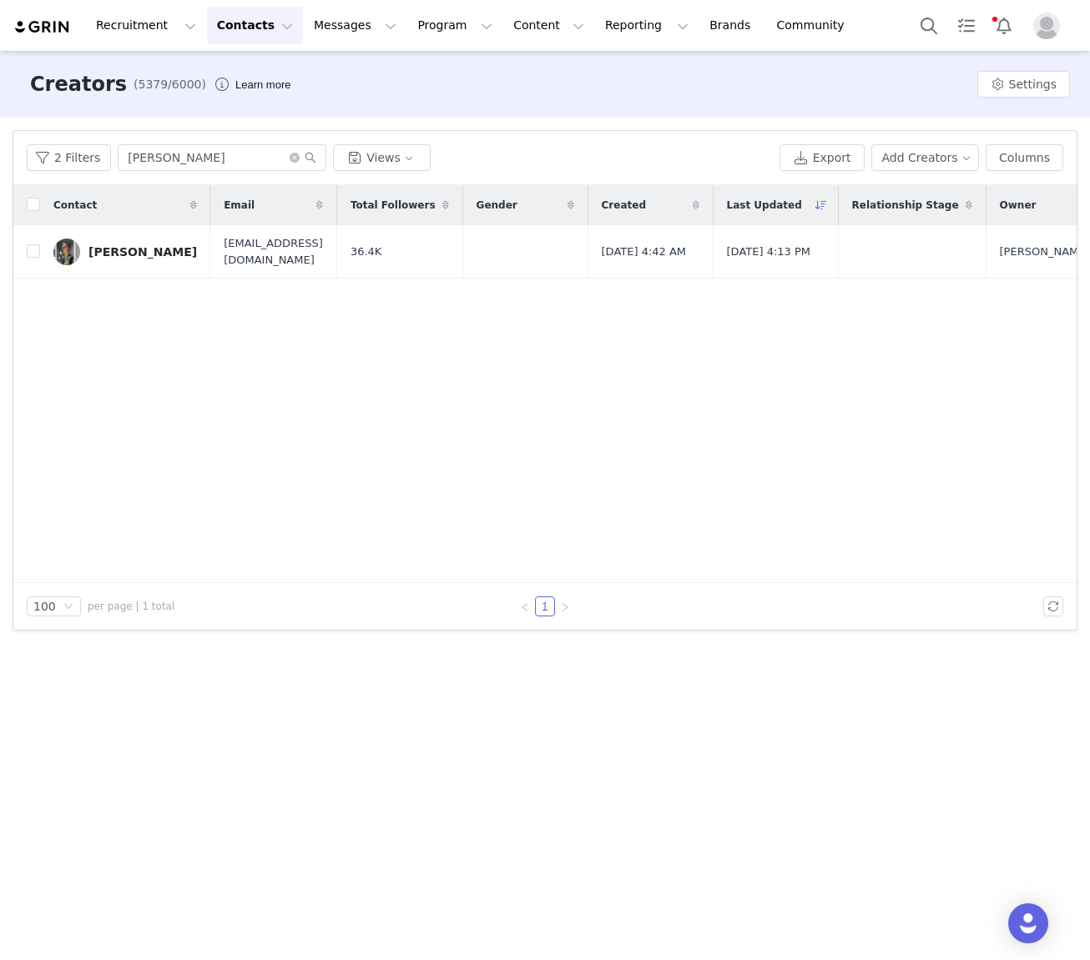
click at [109, 251] on div "Charlotte Weera" at bounding box center [142, 251] width 108 height 13
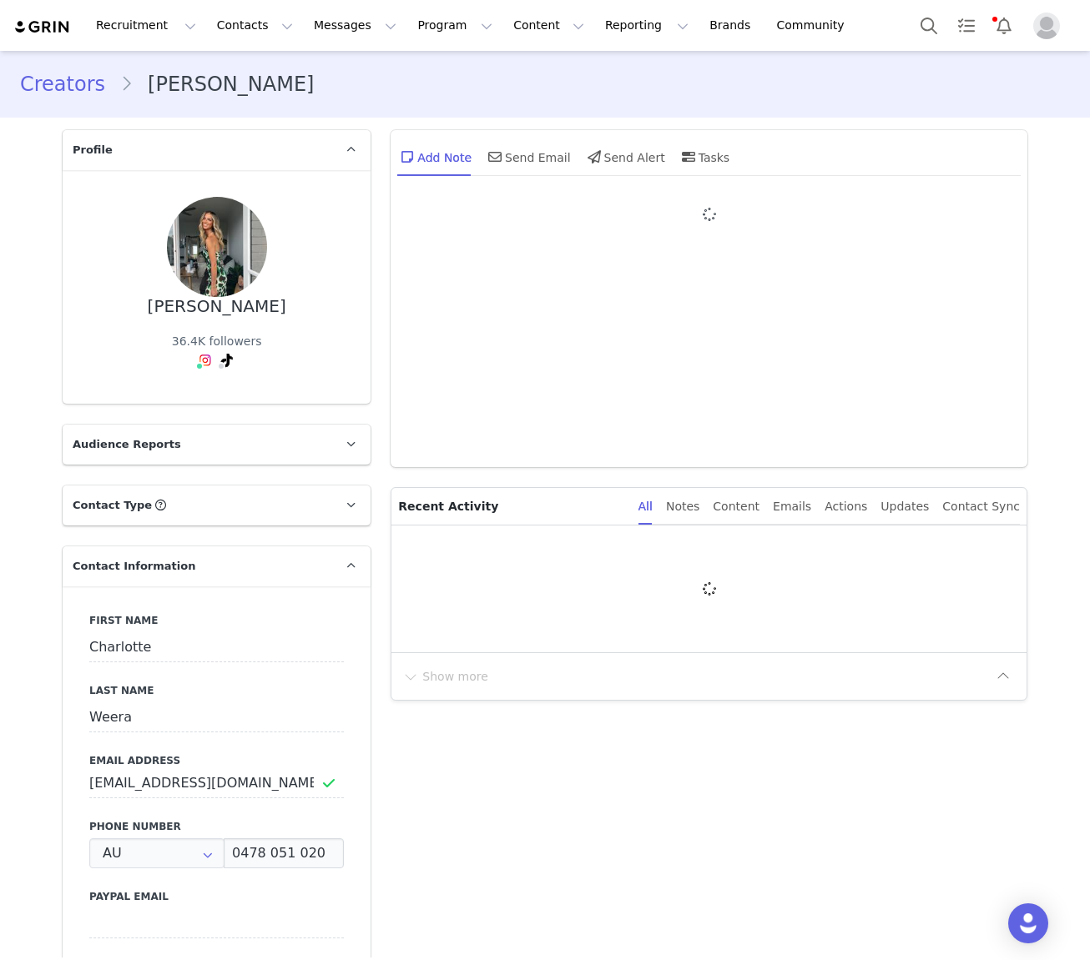
type input "+61 ([GEOGRAPHIC_DATA])"
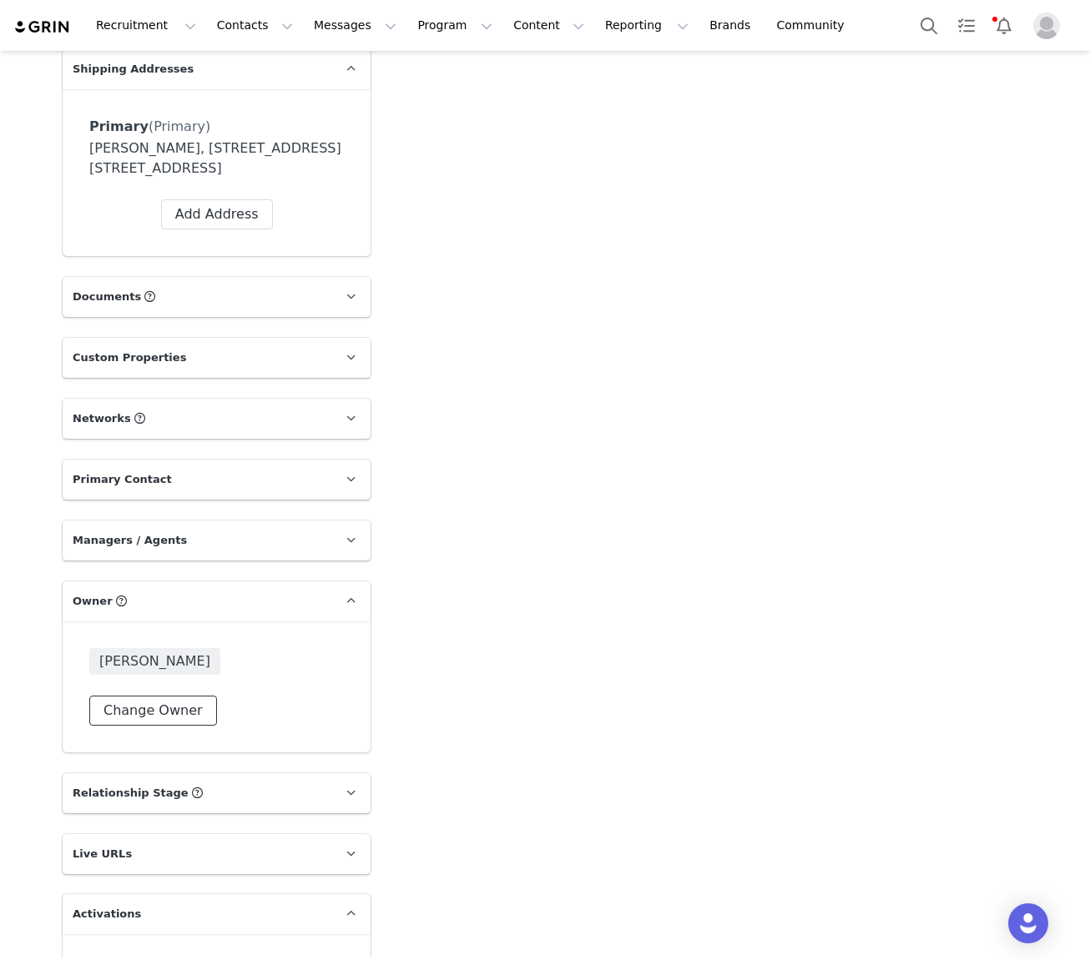
click at [174, 696] on button "Change Owner" at bounding box center [153, 711] width 128 height 30
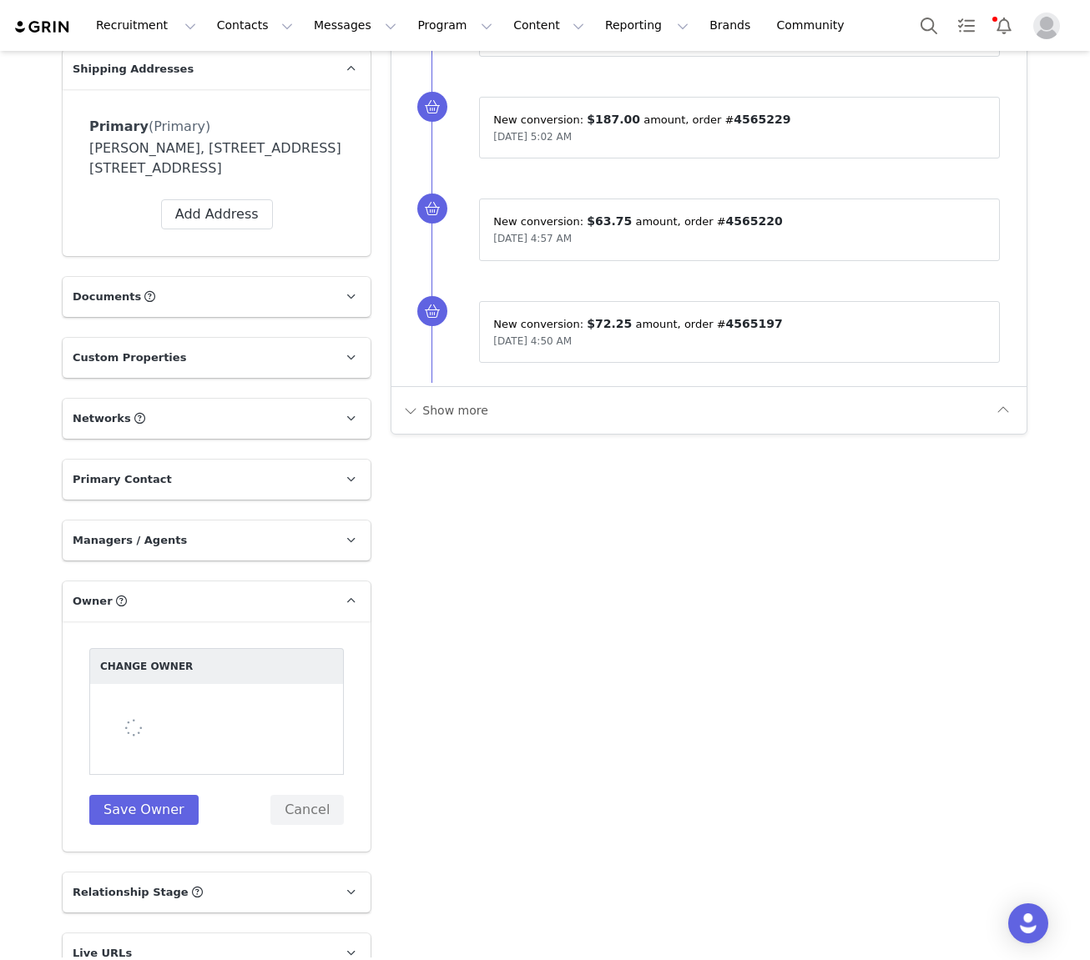
scroll to position [1158, 0]
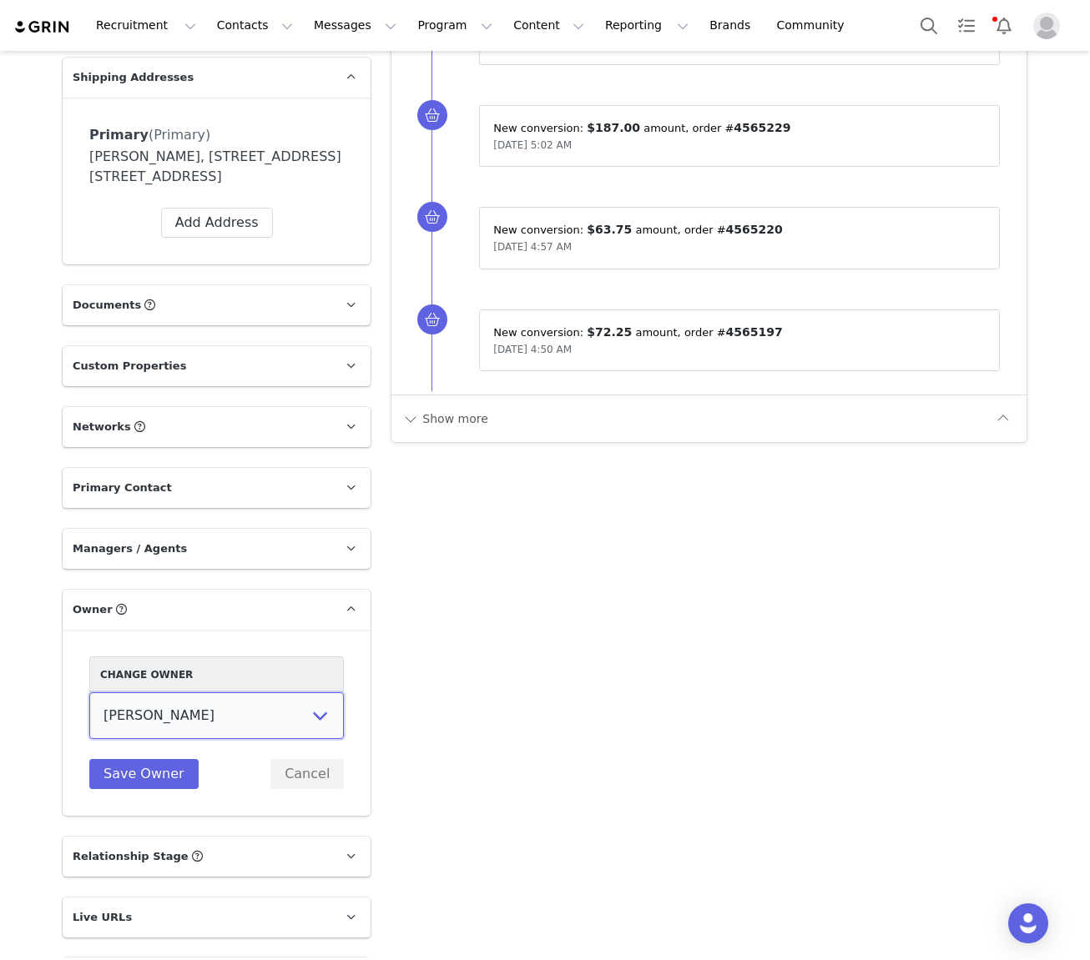
click at [208, 693] on select "Tina Innes Jaz Yap Tiana McLennan Grace Khamis Tyra Mcrae Bridget Paul Tash Kav…" at bounding box center [216, 716] width 255 height 47
select select "64c45316-8e56-44f2-bbcb-602f3105b5fc"
click at [89, 694] on select "Tina Innes Jaz Yap Tiana McLennan Grace Khamis Tyra Mcrae Bridget Paul Tash Kav…" at bounding box center [216, 717] width 255 height 47
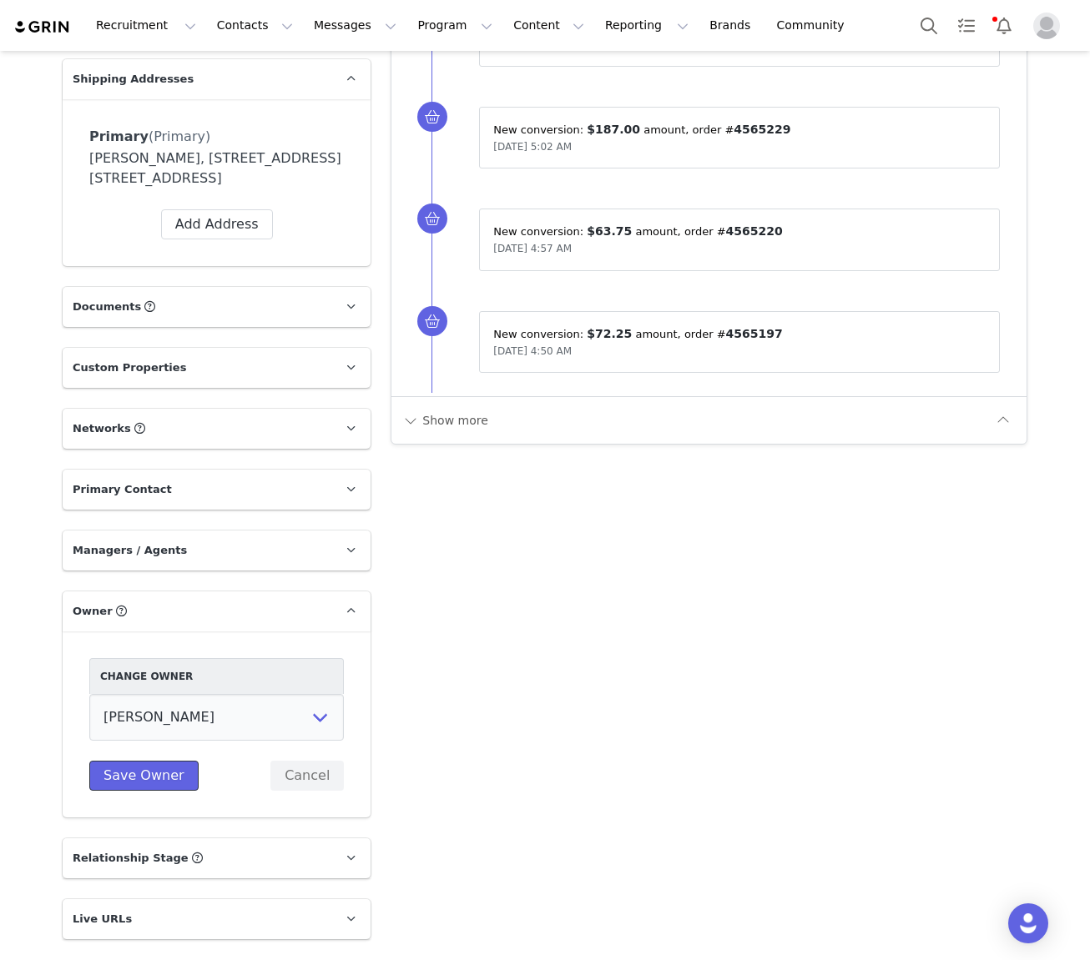
click at [156, 761] on button "Save Owner" at bounding box center [143, 776] width 109 height 30
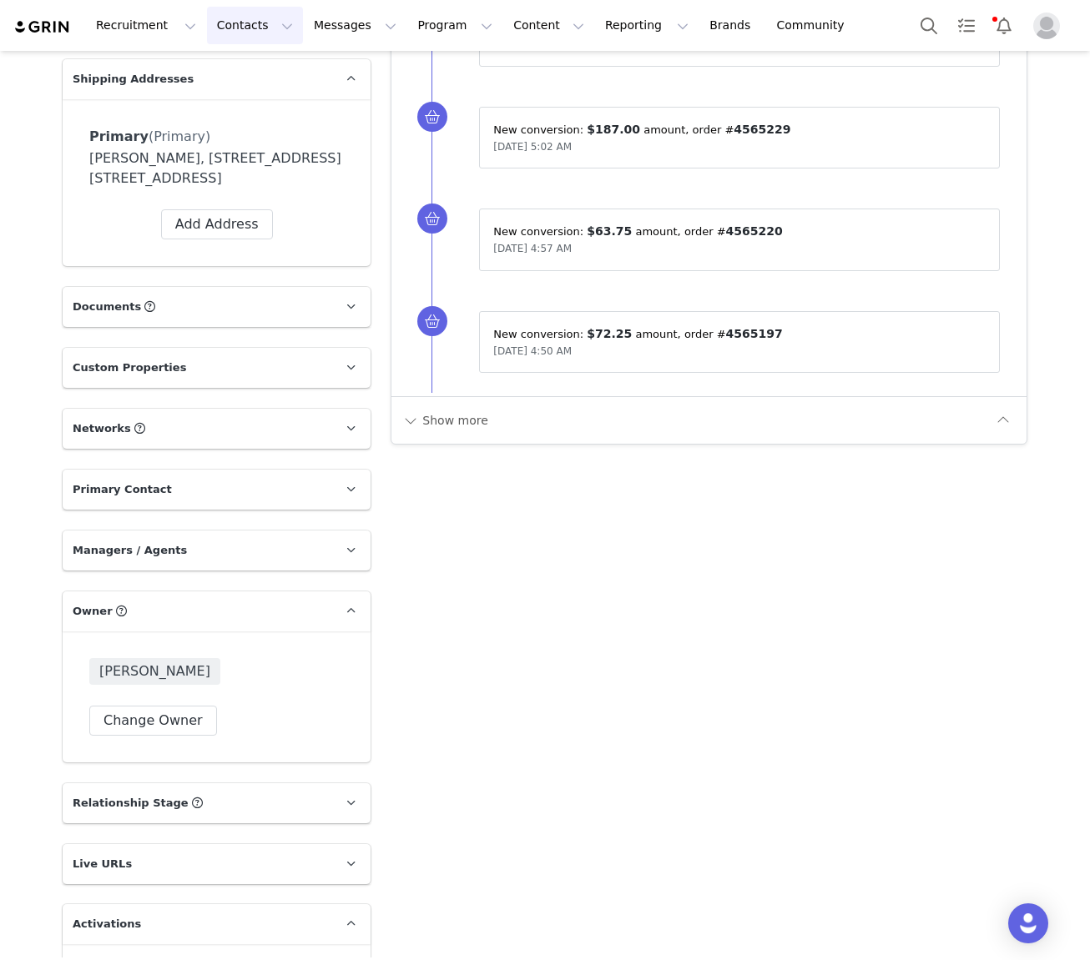
click at [242, 19] on button "Contacts Contacts" at bounding box center [255, 26] width 96 height 38
click at [258, 75] on div "Creators" at bounding box center [261, 74] width 112 height 18
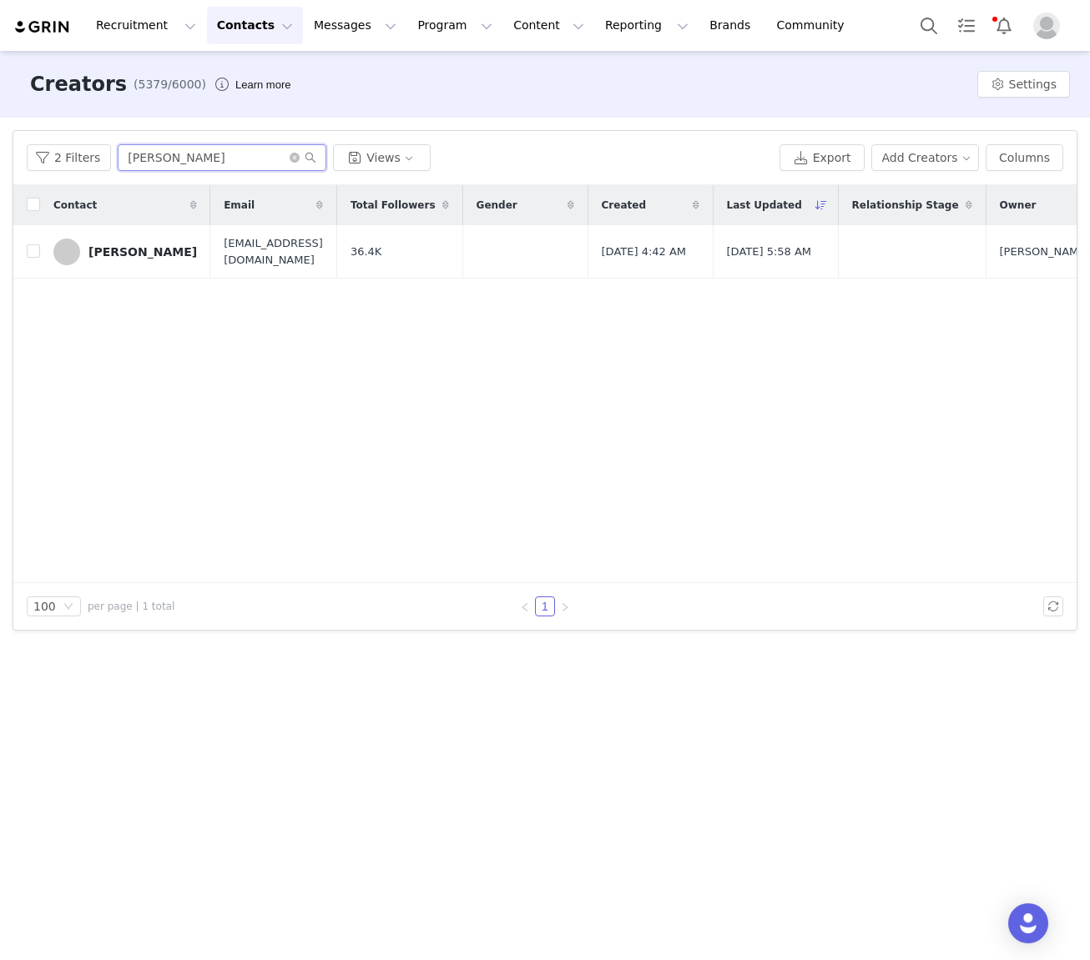
click at [189, 163] on input "Charlotte Weera" at bounding box center [222, 157] width 209 height 27
paste input "Siobhan Awad"
type input "Siobhan Awad"
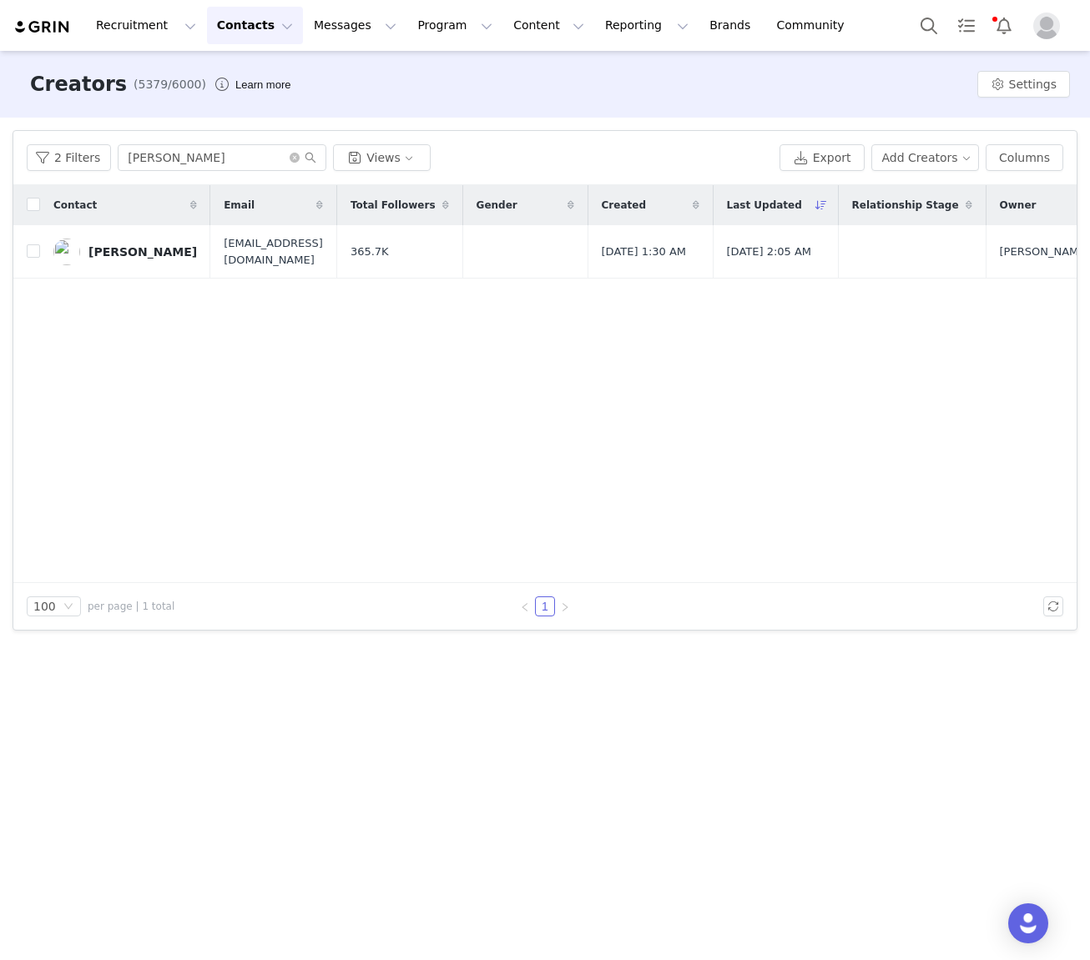
click at [113, 257] on div "Siobhan Awad" at bounding box center [142, 251] width 108 height 13
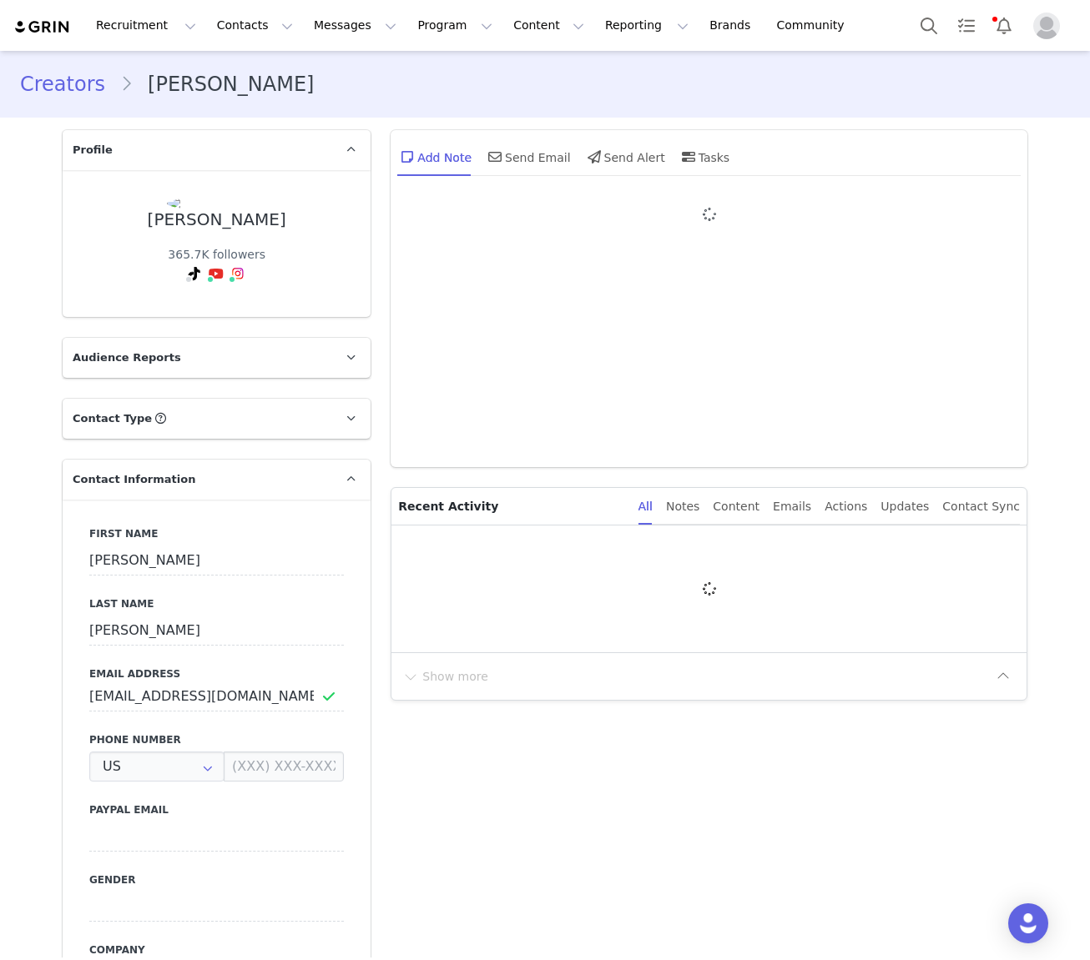
type input "+1 ([GEOGRAPHIC_DATA])"
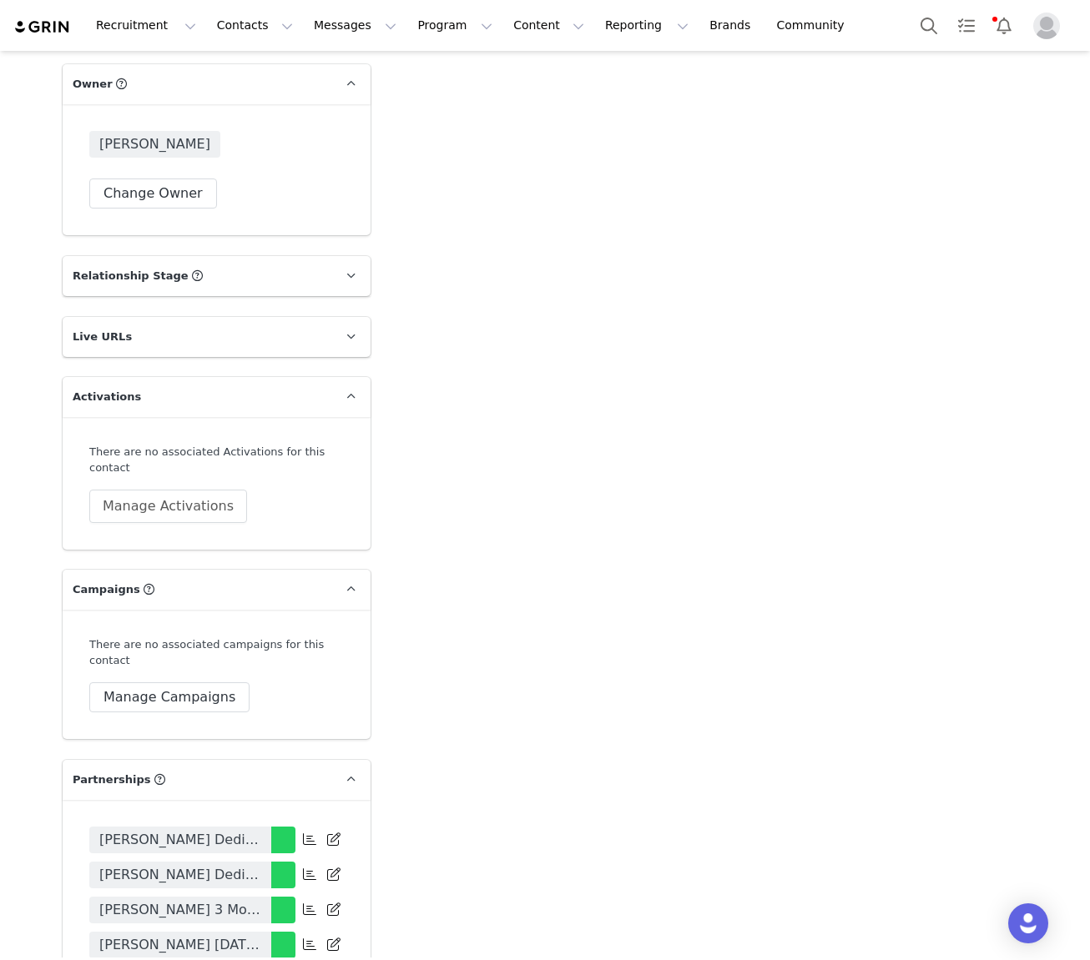
scroll to position [1614, 0]
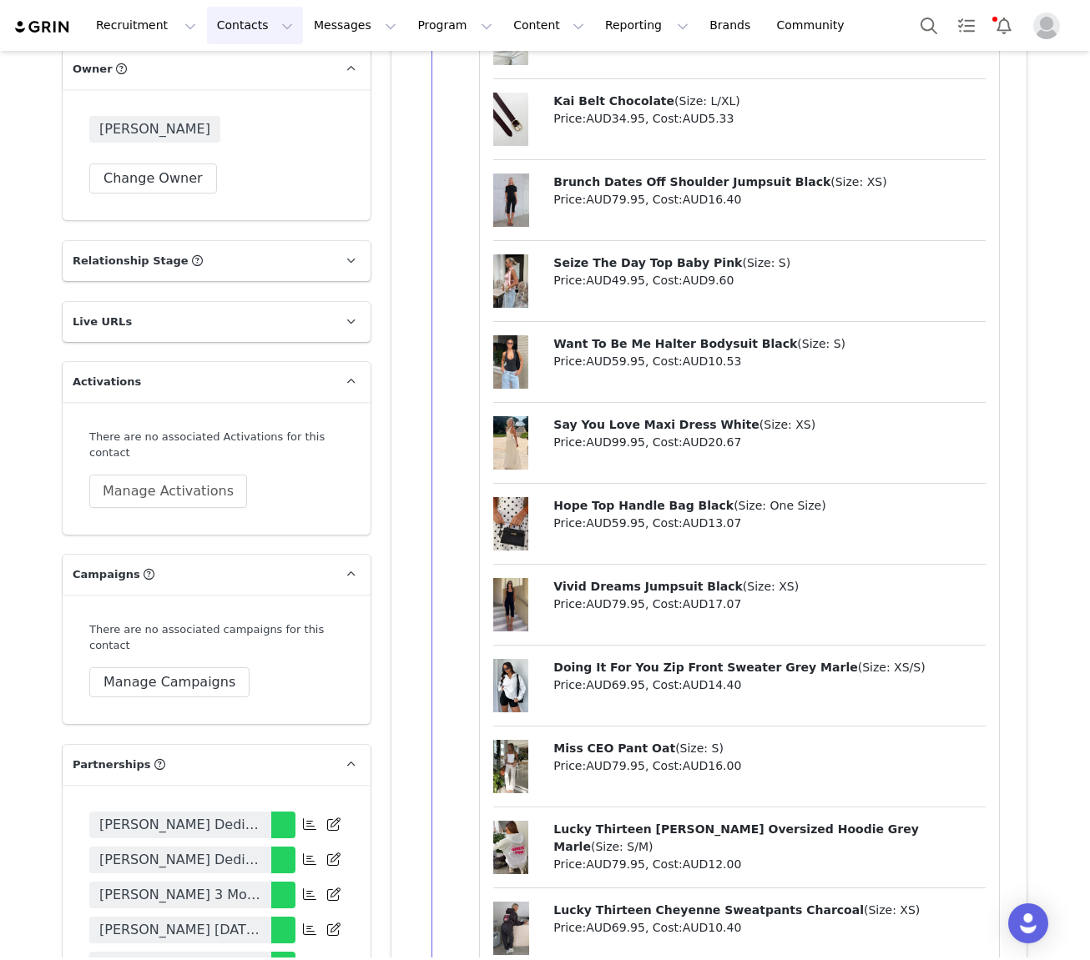
drag, startPoint x: 232, startPoint y: 24, endPoint x: 227, endPoint y: 50, distance: 26.3
click at [231, 24] on button "Contacts Contacts" at bounding box center [255, 26] width 96 height 38
click at [247, 63] on link "Creators" at bounding box center [261, 73] width 132 height 31
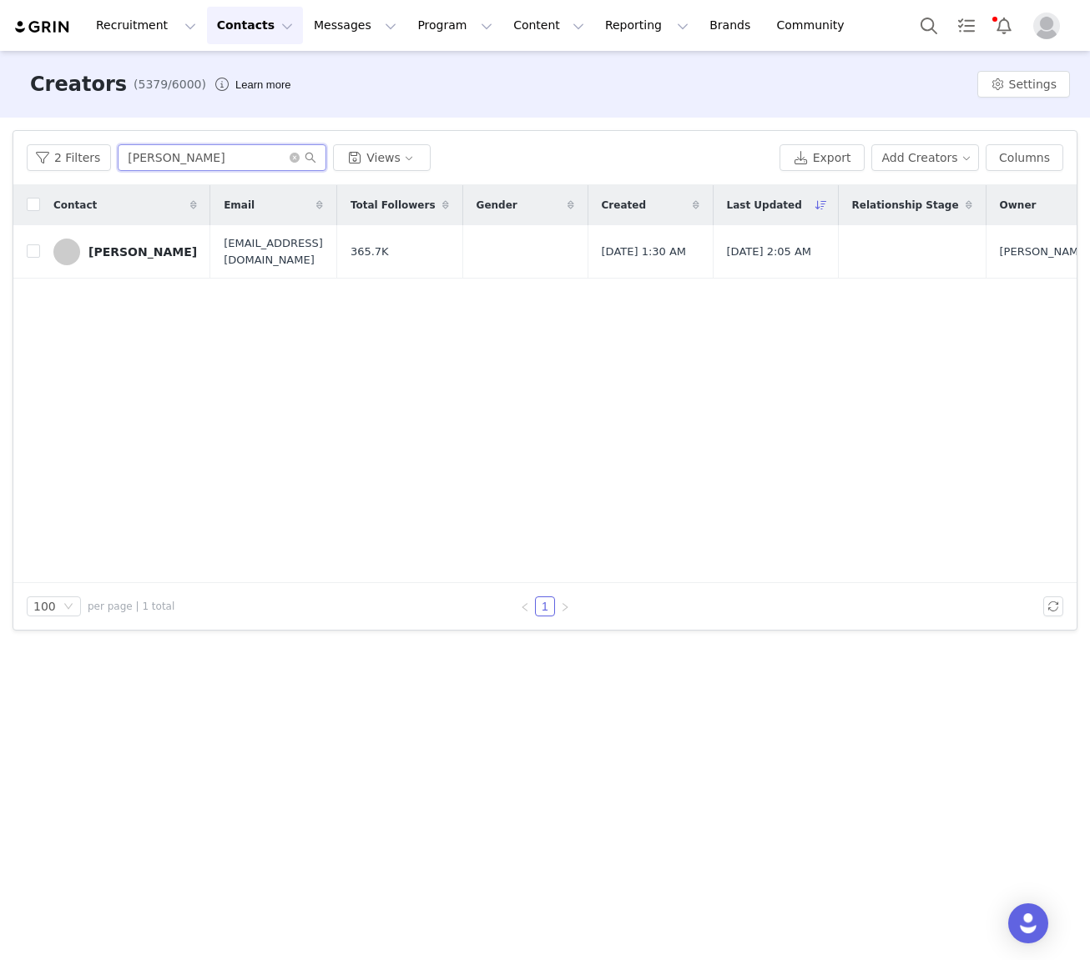
click at [176, 163] on input "Siobhan Awad" at bounding box center [222, 157] width 209 height 27
paste input "askia Ormsby"
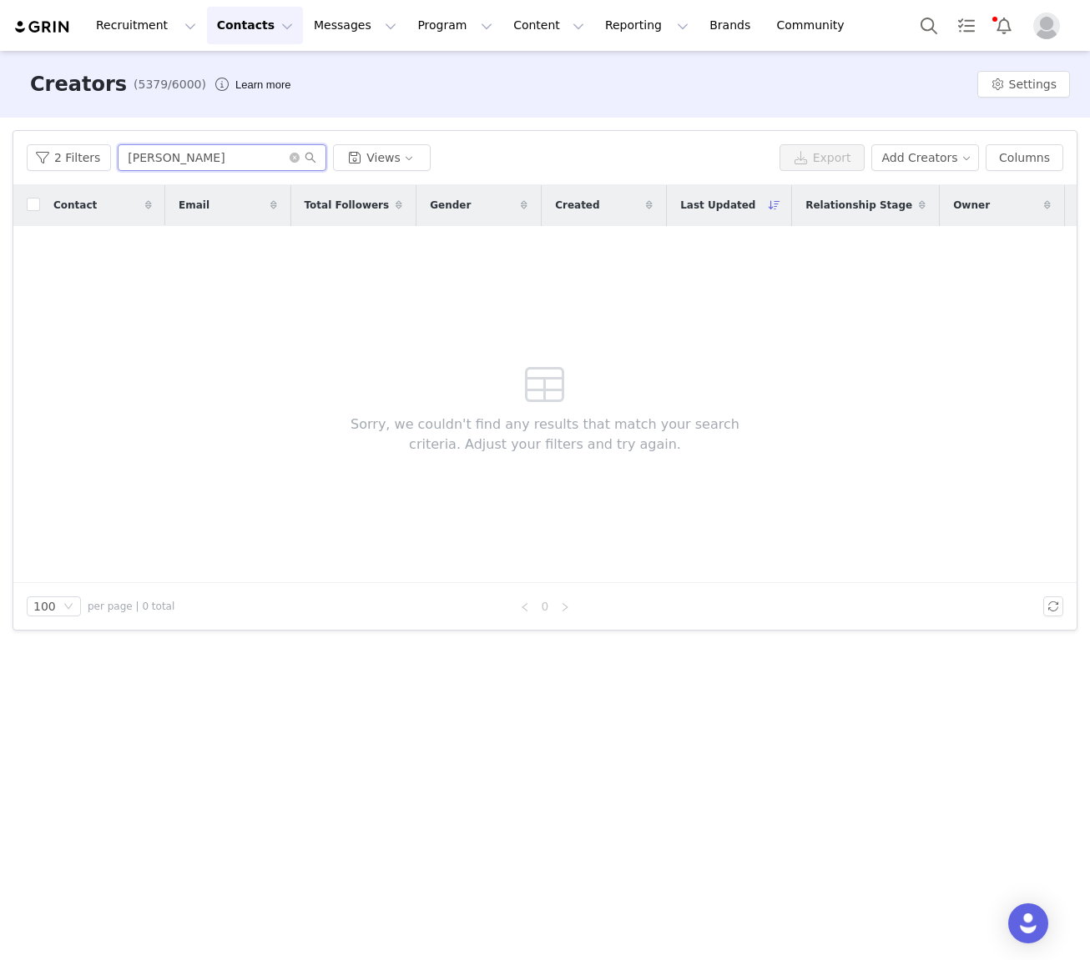
click at [186, 159] on input "Saskia Ormsby" at bounding box center [222, 157] width 209 height 27
type input "Saskia"
click at [80, 156] on button "2 Filters" at bounding box center [69, 157] width 84 height 27
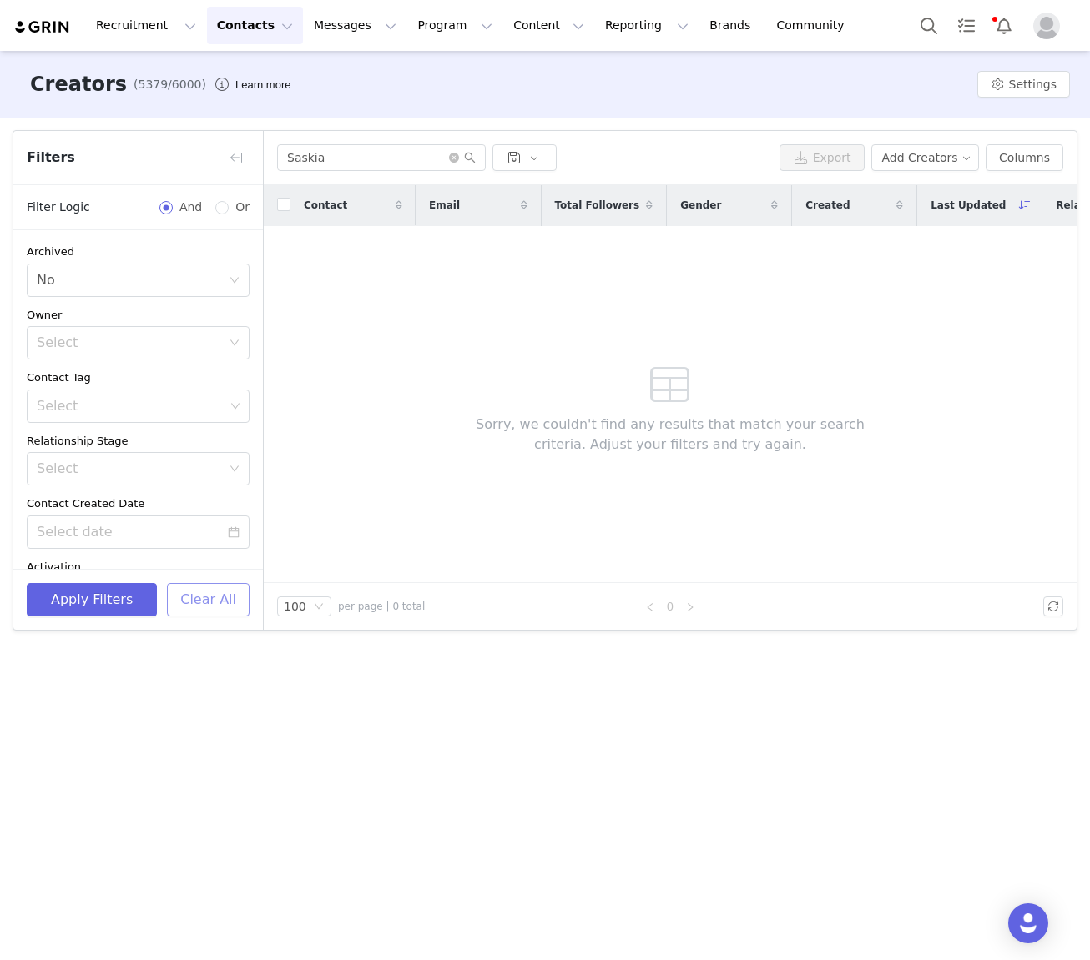
click at [214, 607] on button "Clear All" at bounding box center [208, 599] width 83 height 33
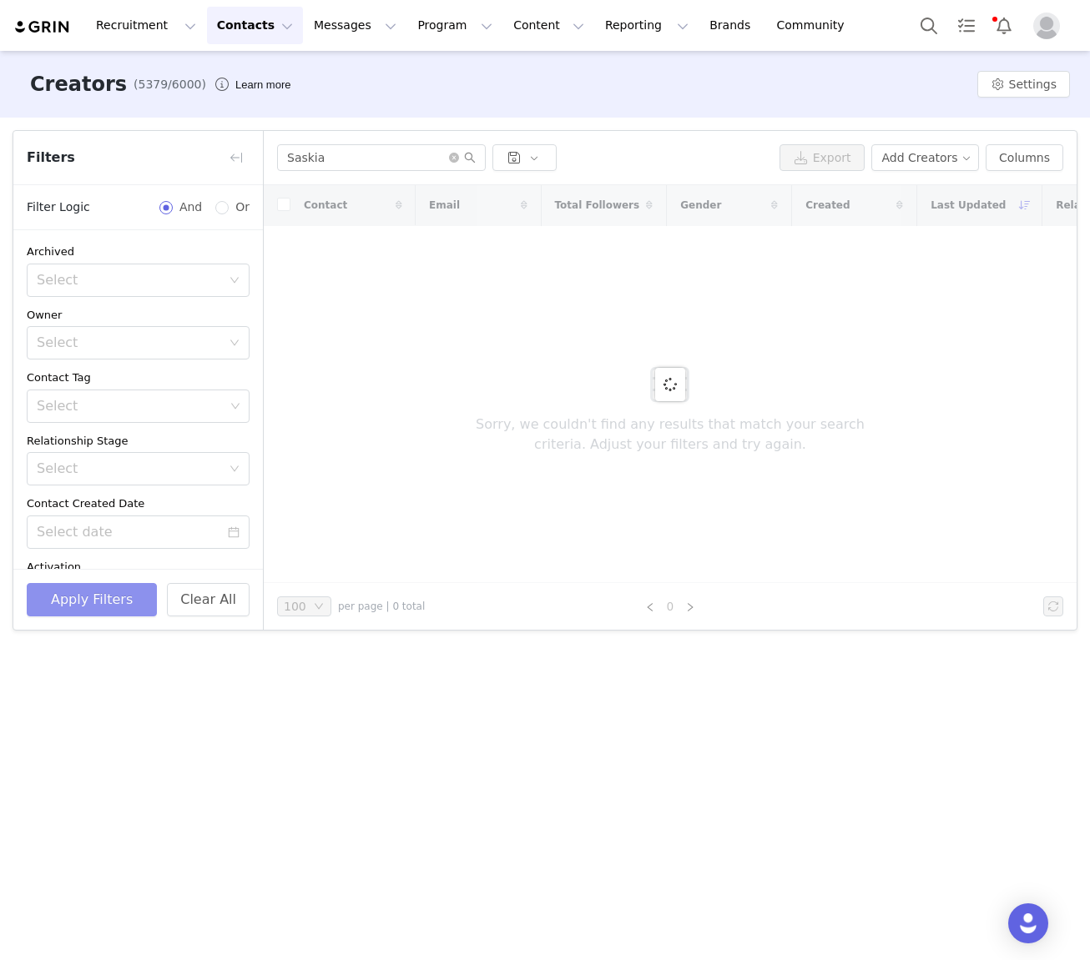
click at [110, 607] on button "Apply Filters" at bounding box center [92, 599] width 130 height 33
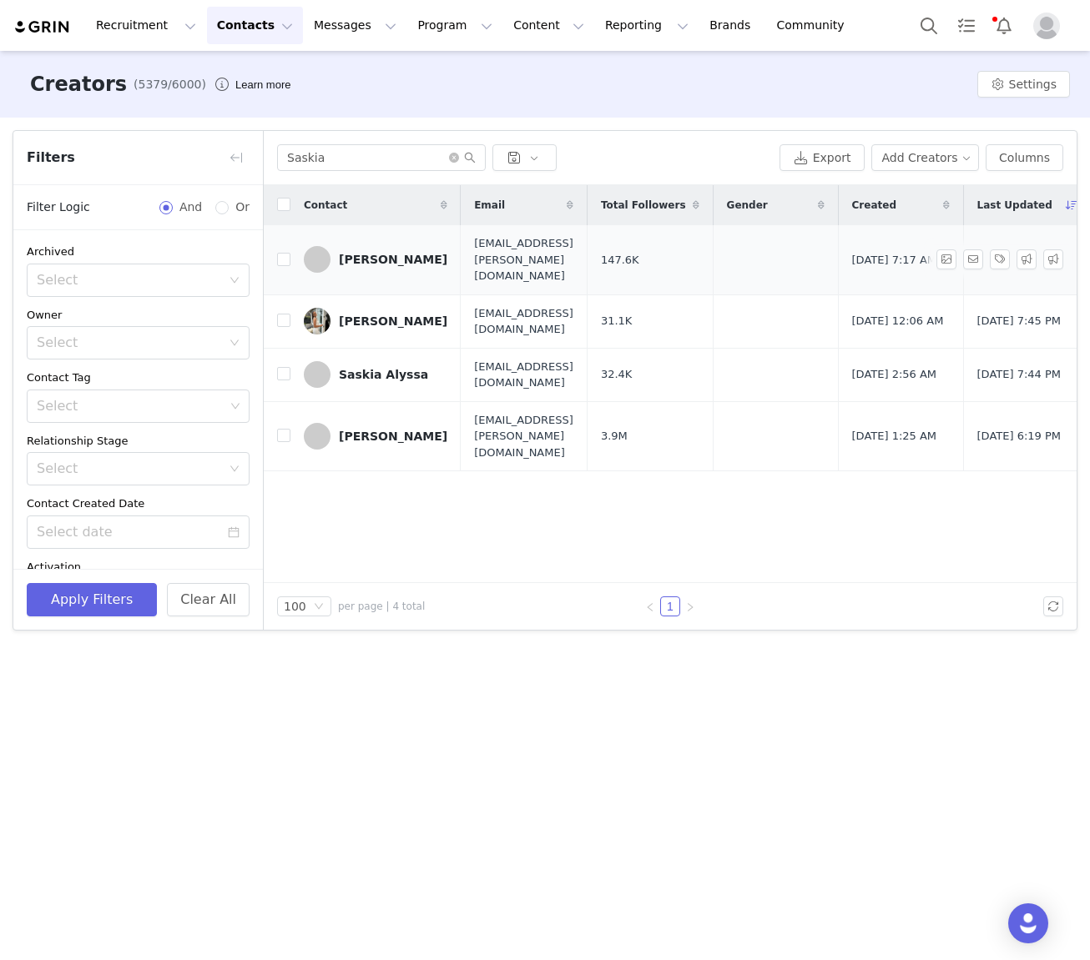
click at [401, 253] on div "Saskia Ormsby" at bounding box center [393, 259] width 108 height 13
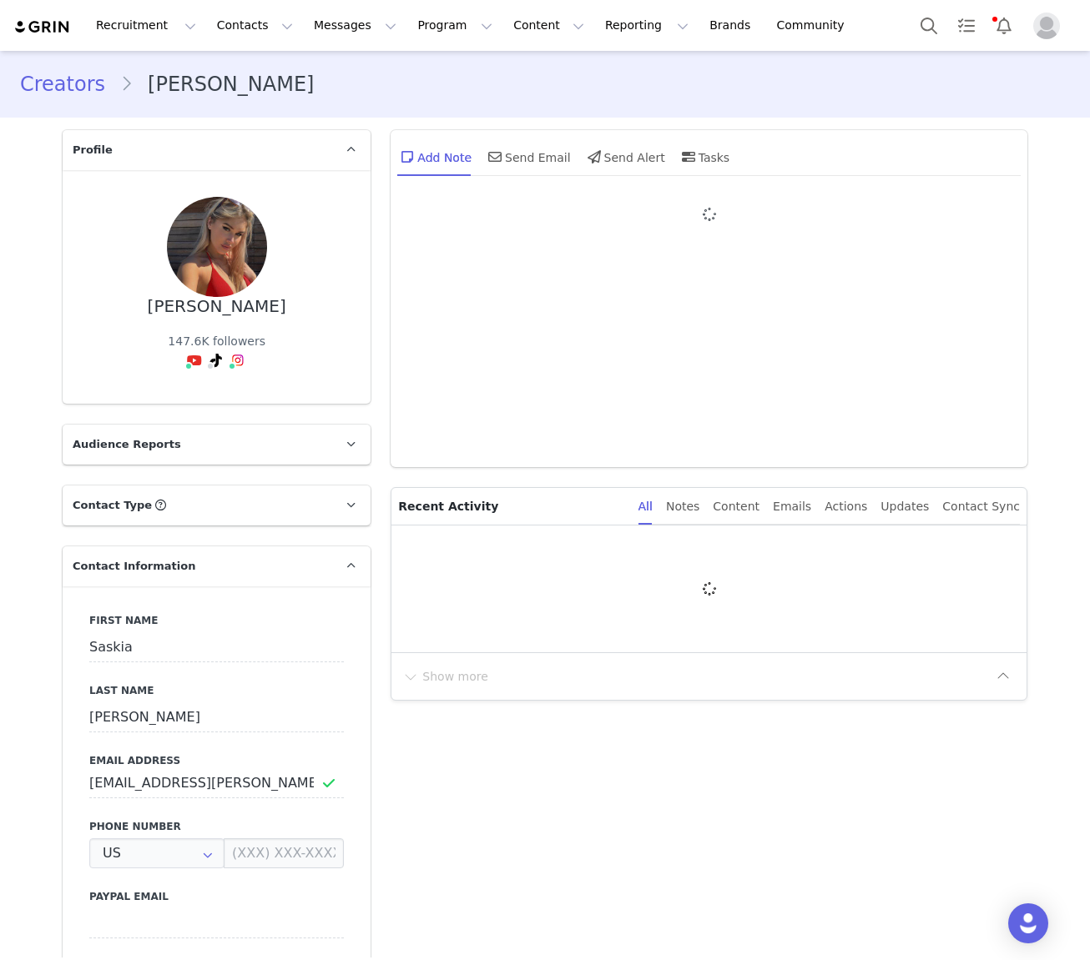
type input "+1 ([GEOGRAPHIC_DATA])"
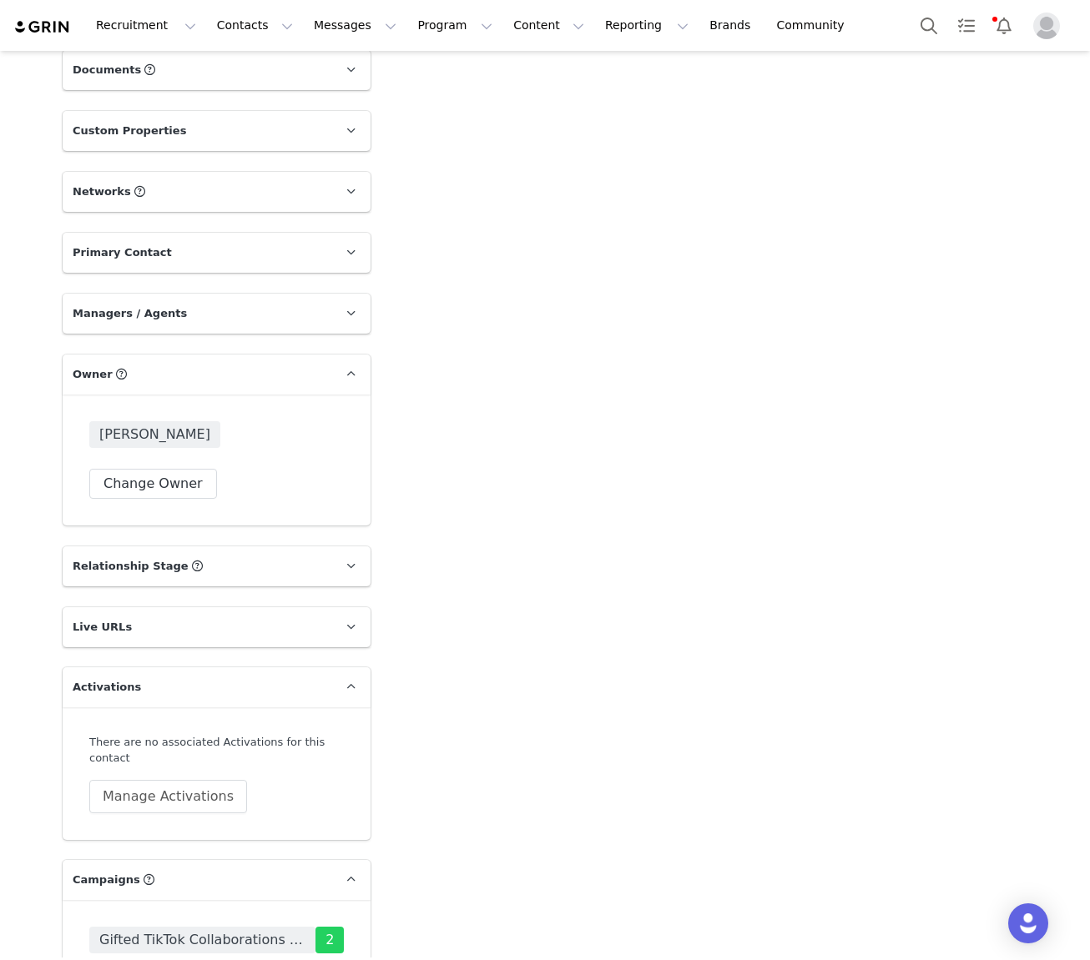
scroll to position [1377, 0]
click at [257, 23] on button "Contacts Contacts" at bounding box center [255, 26] width 96 height 38
click at [257, 67] on div "Creators" at bounding box center [261, 74] width 112 height 18
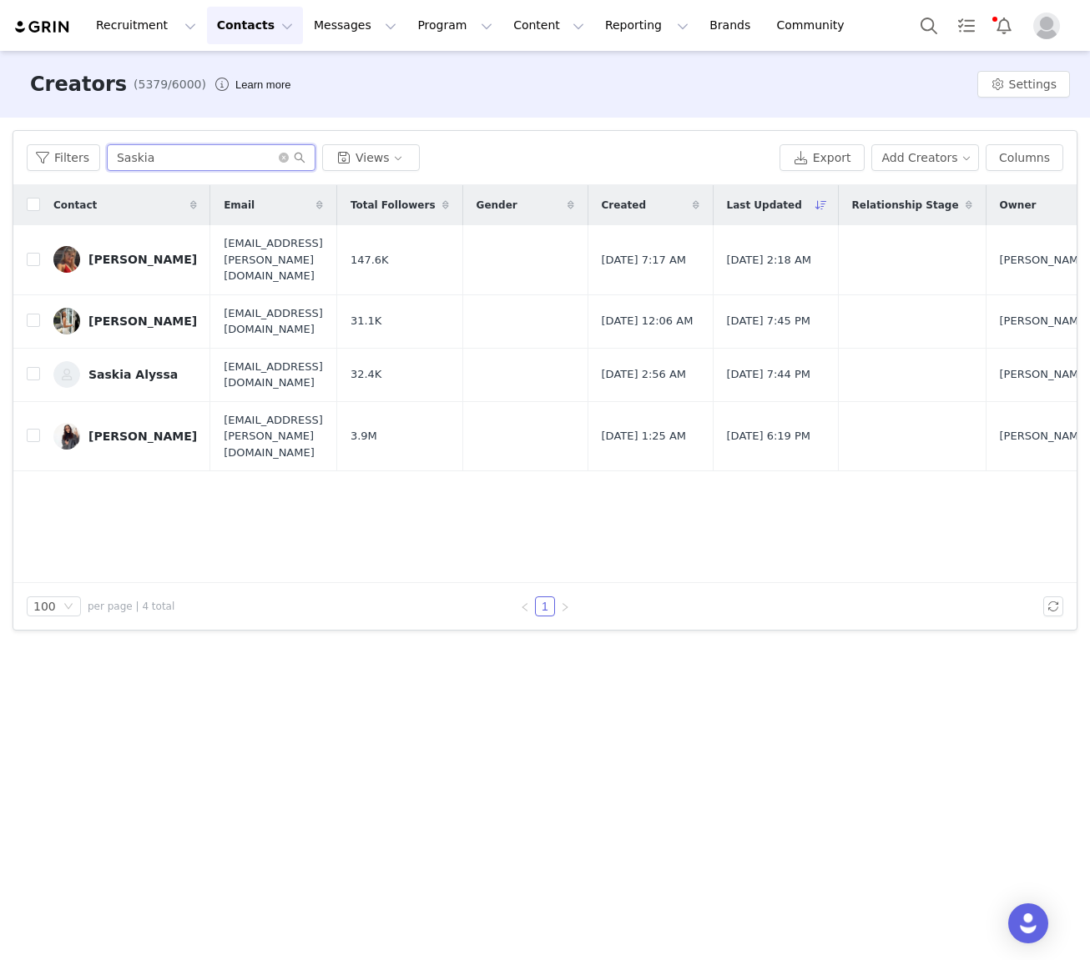
click at [120, 163] on input "Saskia" at bounding box center [211, 157] width 209 height 27
paste input "Cidnee Cadman"
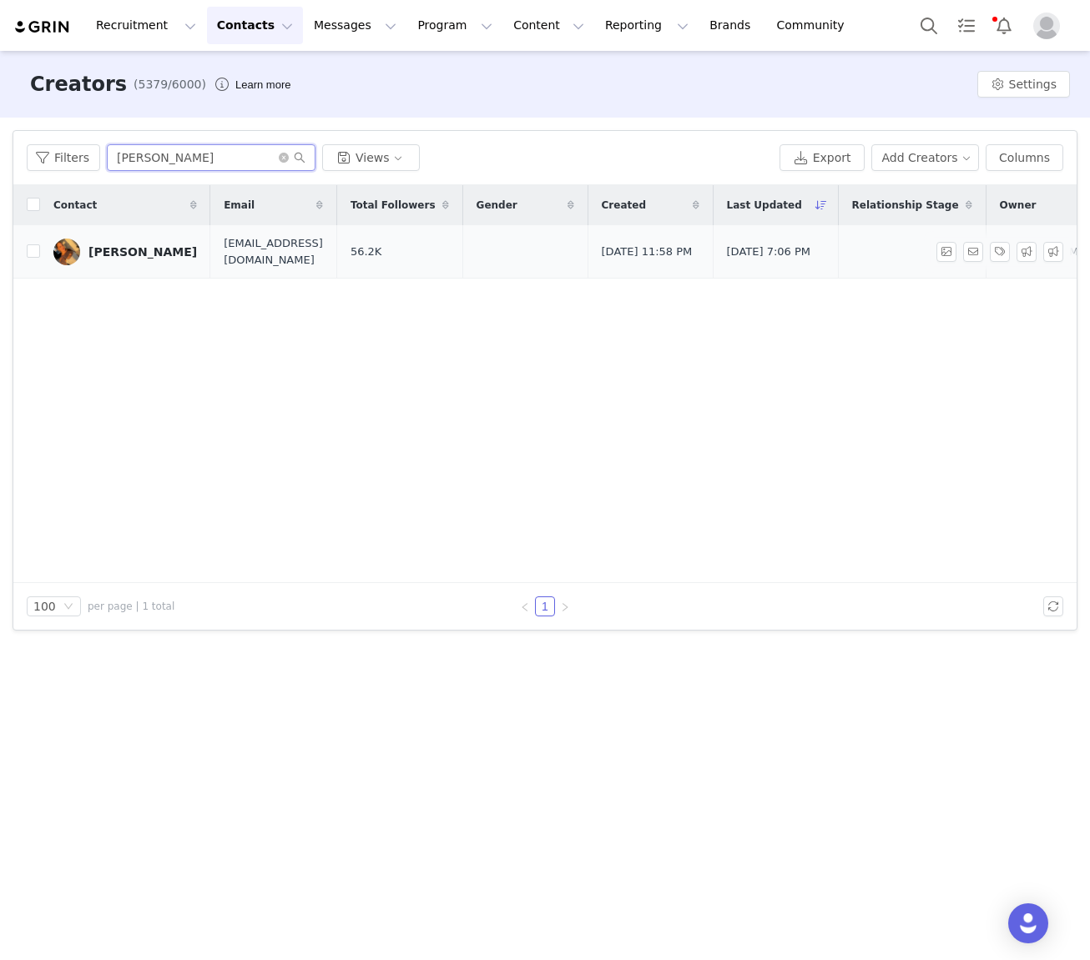
type input "Cidnee Cadman"
click at [174, 253] on div "Cidnee Cadman" at bounding box center [142, 251] width 108 height 13
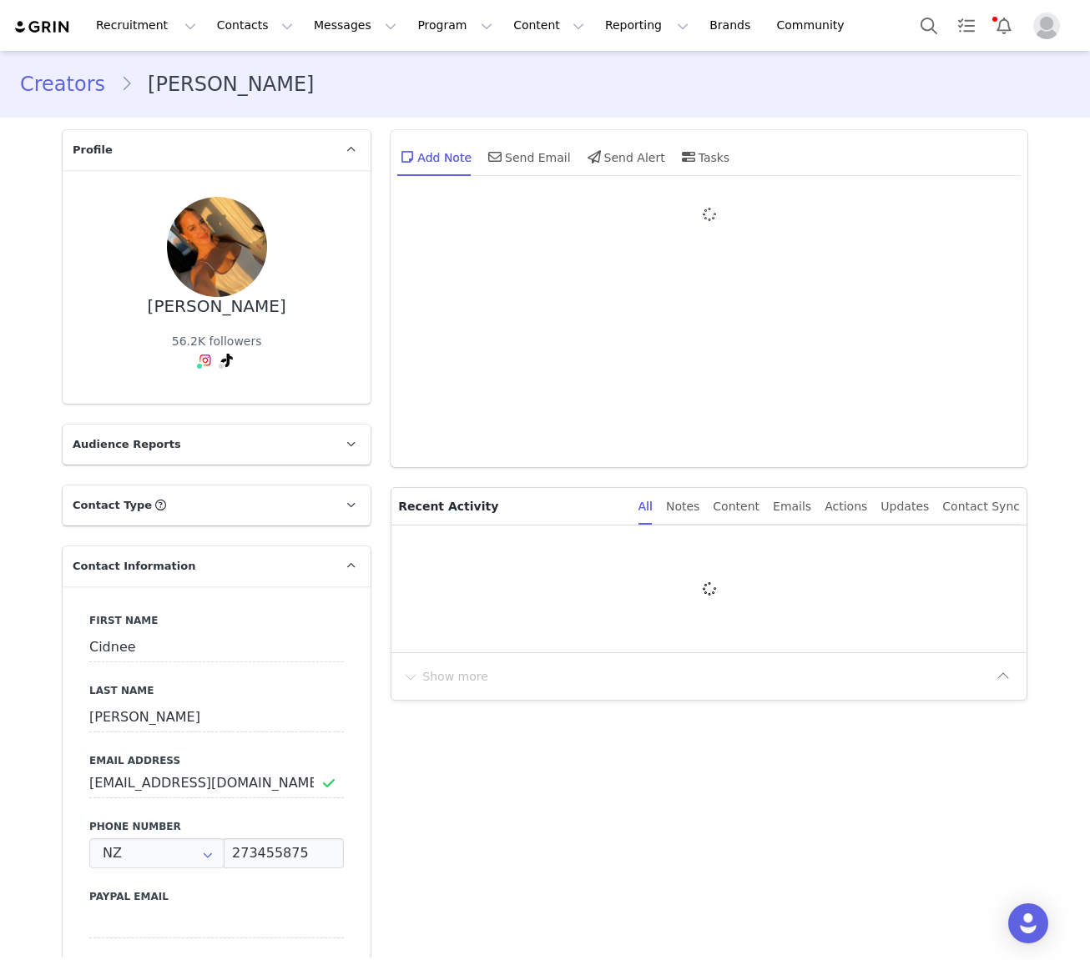
type input "+64 ([GEOGRAPHIC_DATA])"
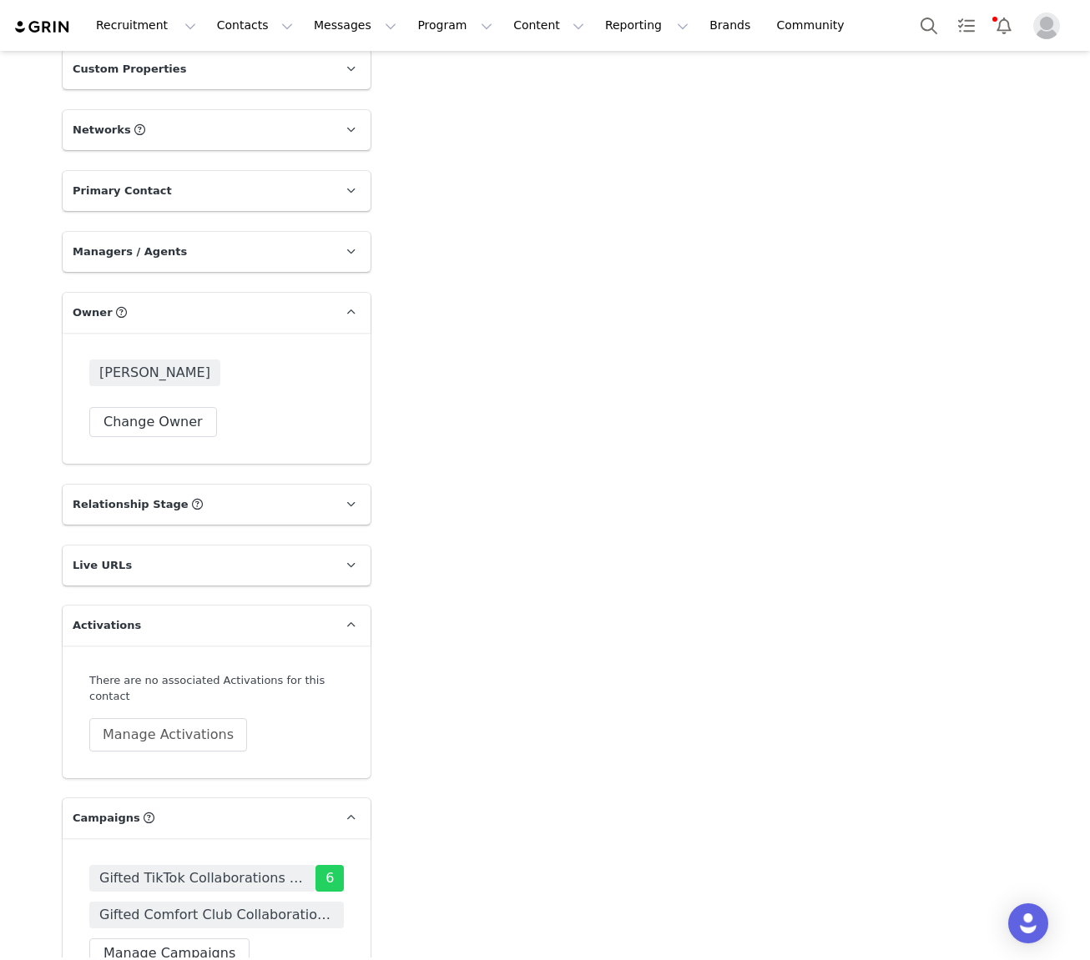
scroll to position [1479, 0]
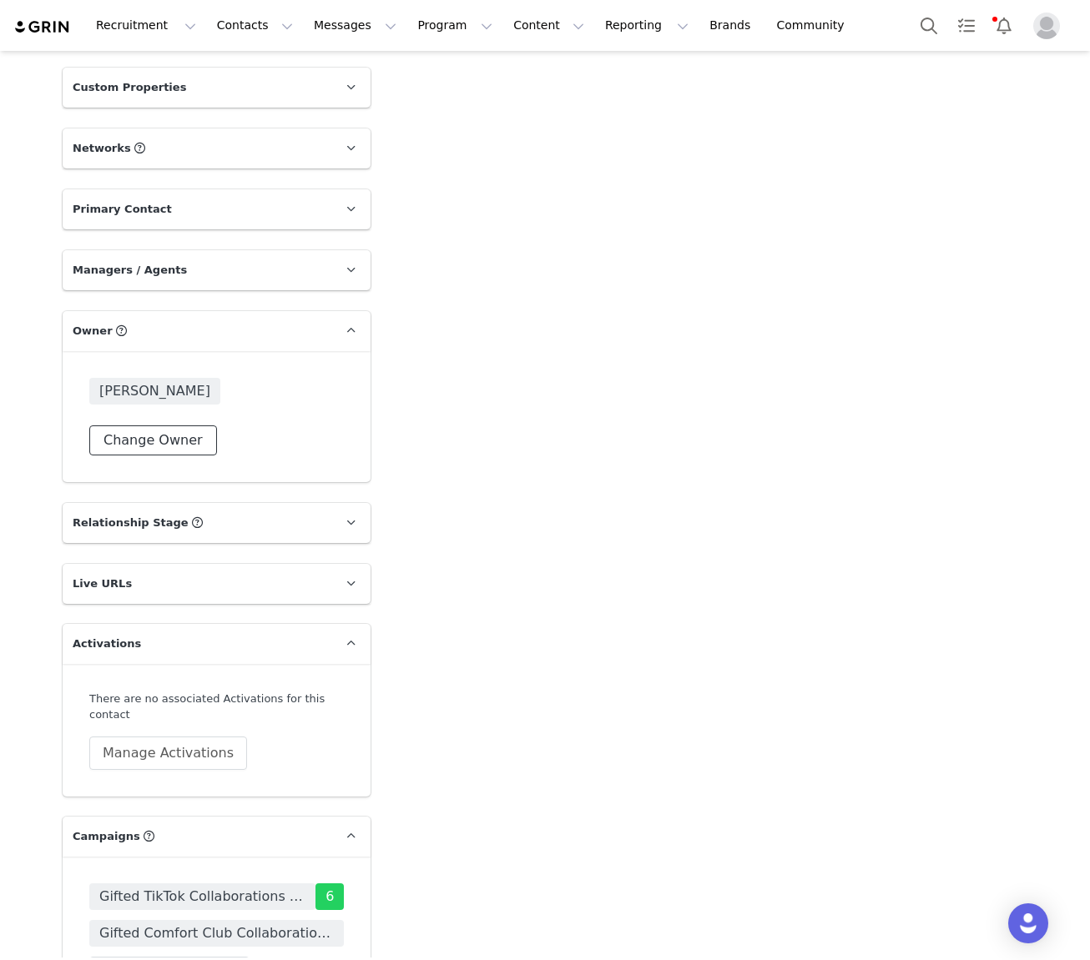
click at [134, 426] on button "Change Owner" at bounding box center [153, 441] width 128 height 30
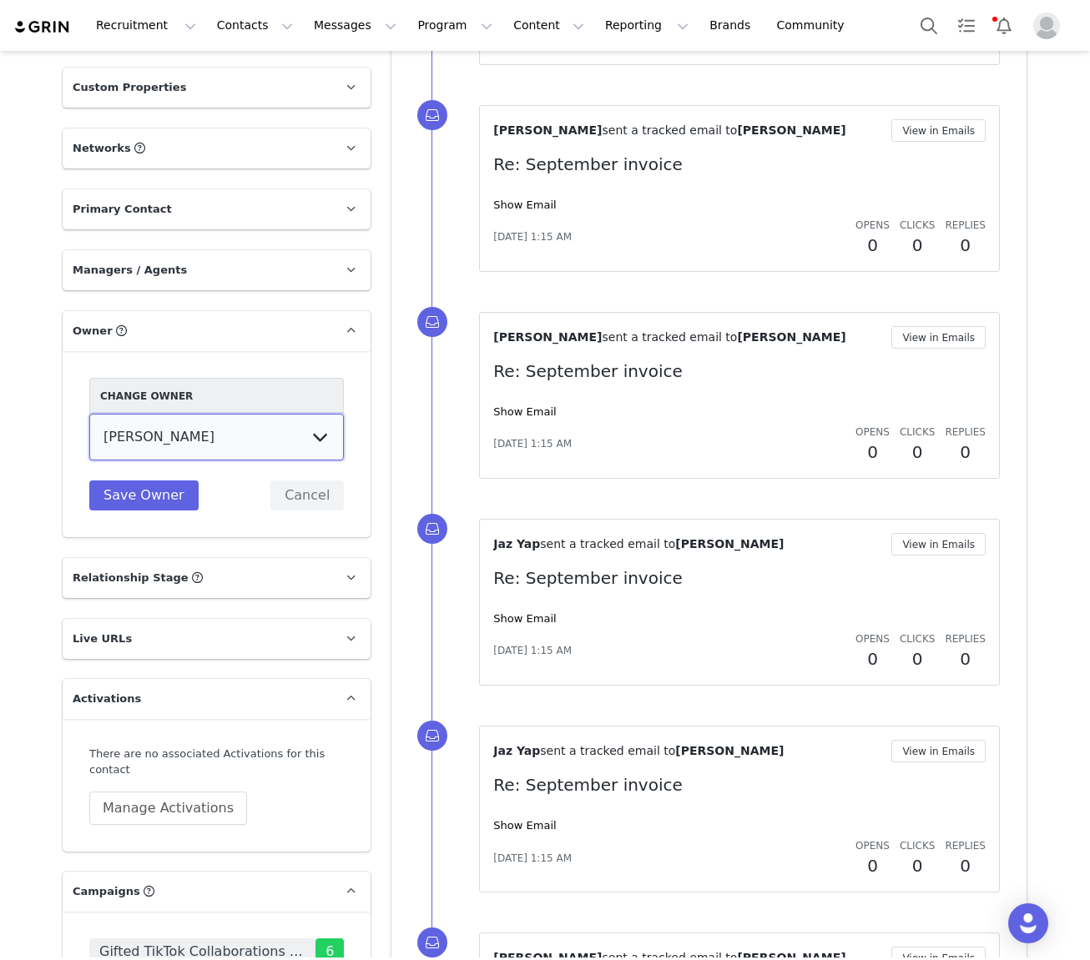
click at [159, 414] on select "Tina Innes Jaz Yap Tiana McLennan Grace Khamis Tyra Mcrae Bridget Paul Tash Kav…" at bounding box center [216, 437] width 255 height 47
select select "64c45316-8e56-44f2-bbcb-602f3105b5fc"
click at [89, 414] on select "Tina Innes Jaz Yap Tiana McLennan Grace Khamis Tyra Mcrae Bridget Paul Tash Kav…" at bounding box center [216, 437] width 255 height 47
click at [150, 481] on button "Save Owner" at bounding box center [143, 496] width 109 height 30
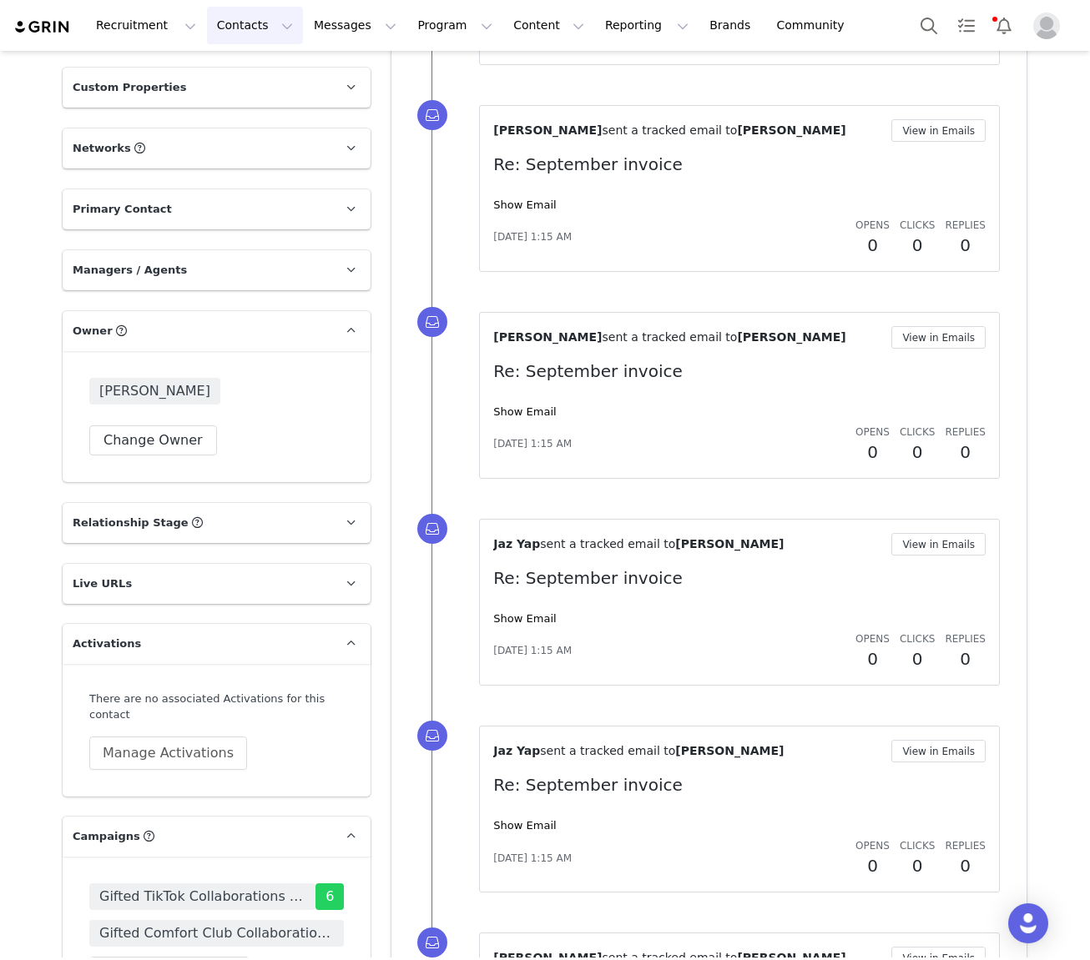
click at [241, 26] on button "Contacts Contacts" at bounding box center [255, 26] width 96 height 38
drag, startPoint x: 244, startPoint y: 71, endPoint x: 202, endPoint y: 65, distance: 42.1
click at [244, 70] on p "Creators" at bounding box center [234, 74] width 50 height 18
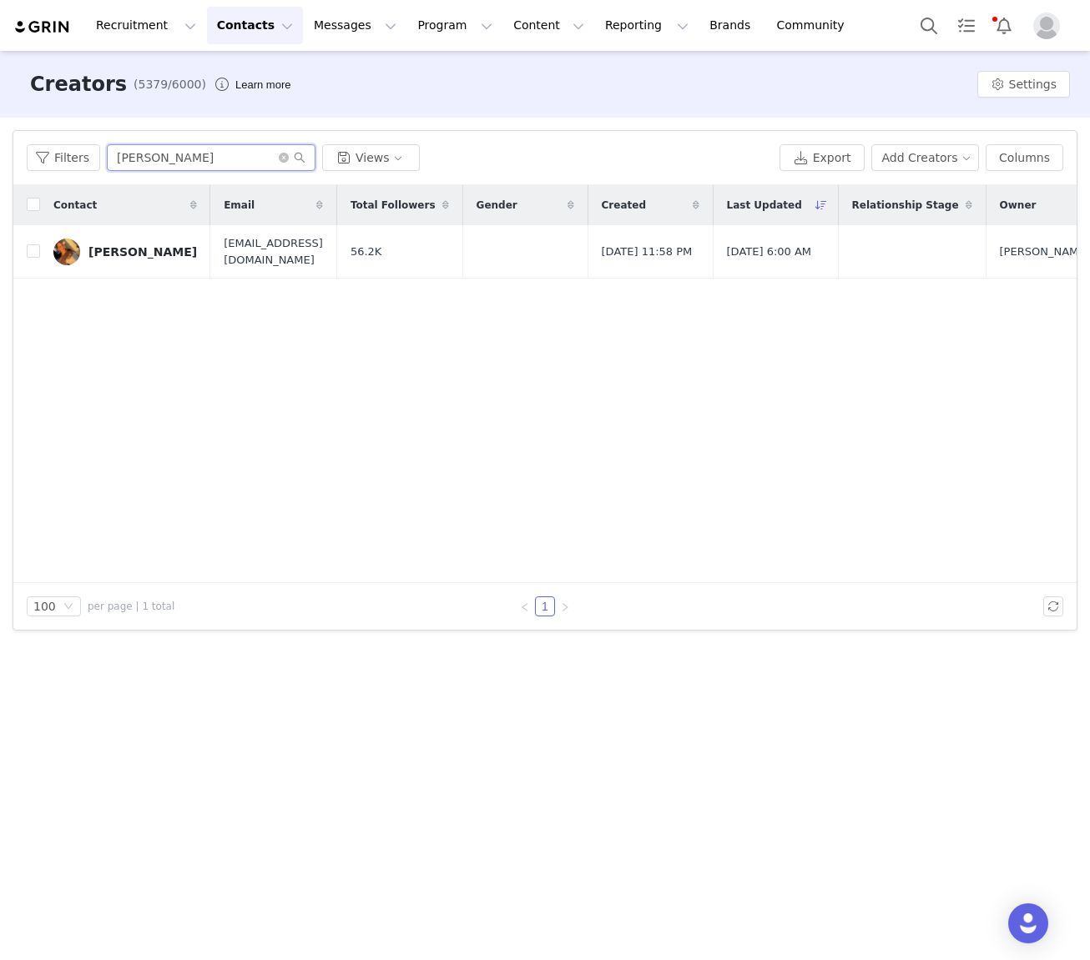
click at [123, 157] on input "Cidnee Cadman" at bounding box center [211, 157] width 209 height 27
click at [123, 156] on input "Cidnee Cadman" at bounding box center [211, 157] width 209 height 27
paste input "Natalie Sinead"
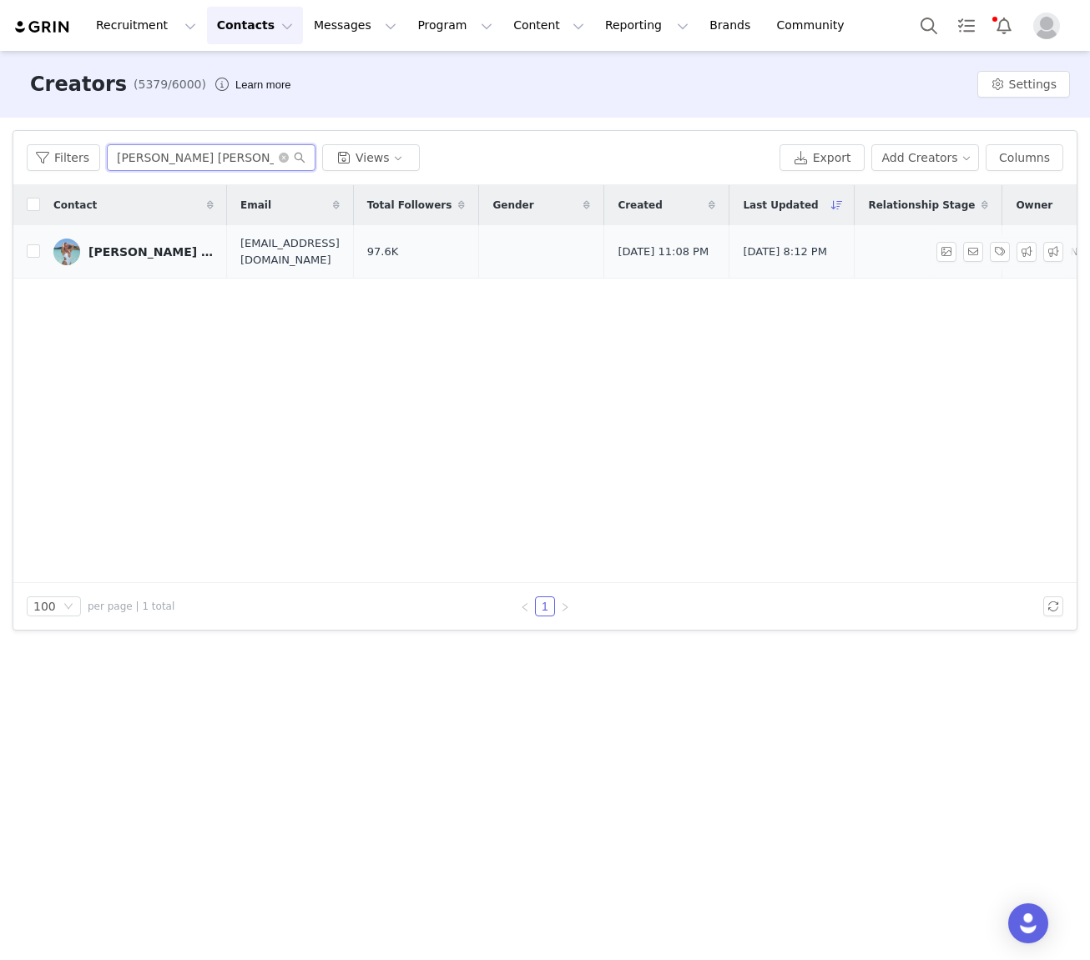
type input "Natalie Sinead"
click at [155, 254] on div "Natalie Sinead" at bounding box center [150, 251] width 125 height 13
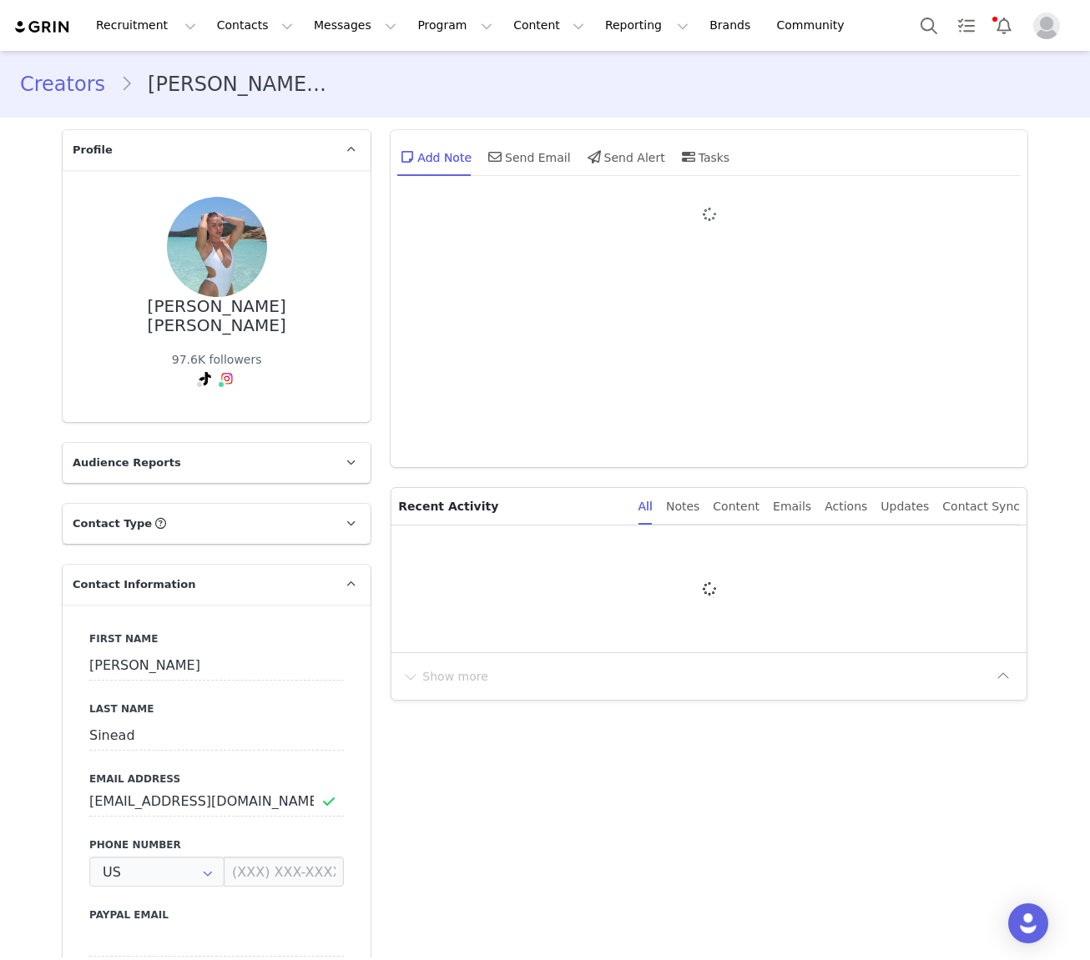
type input "+1 ([GEOGRAPHIC_DATA])"
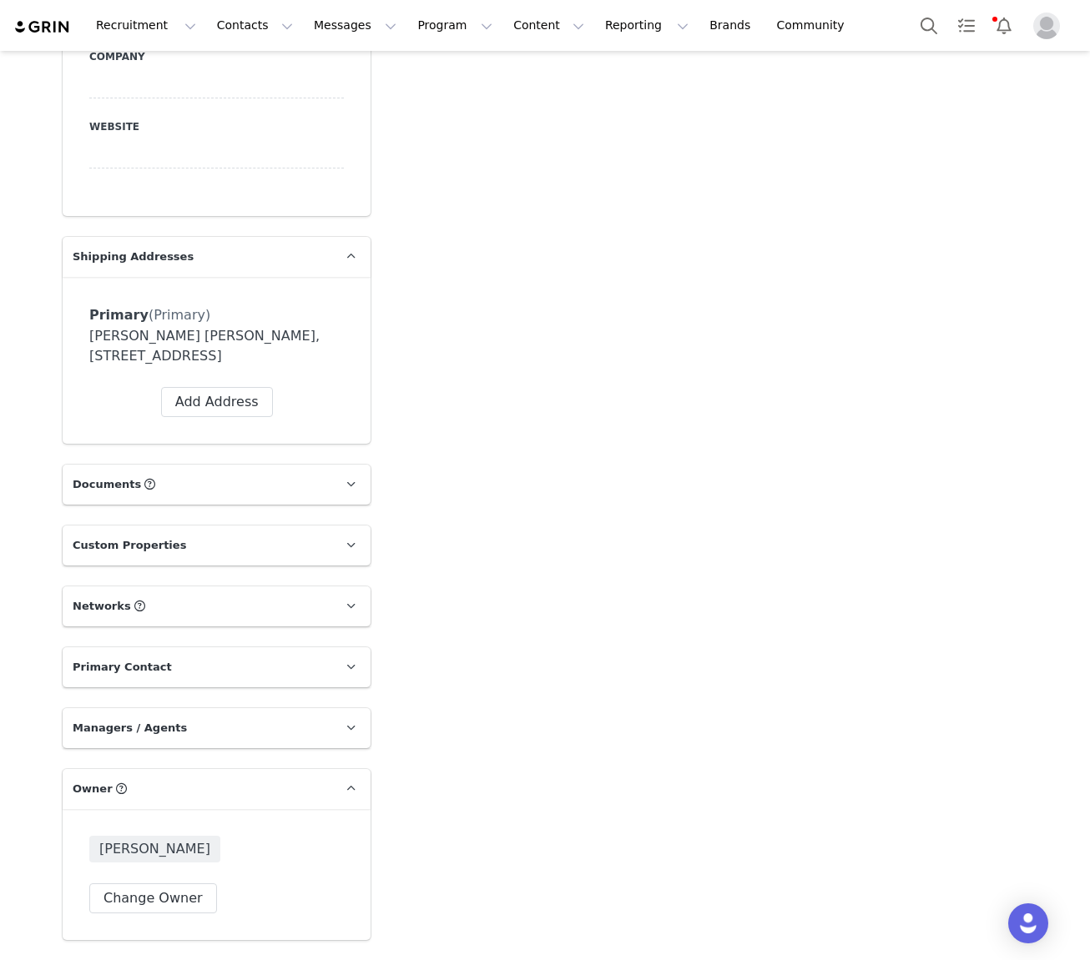
scroll to position [1020, 0]
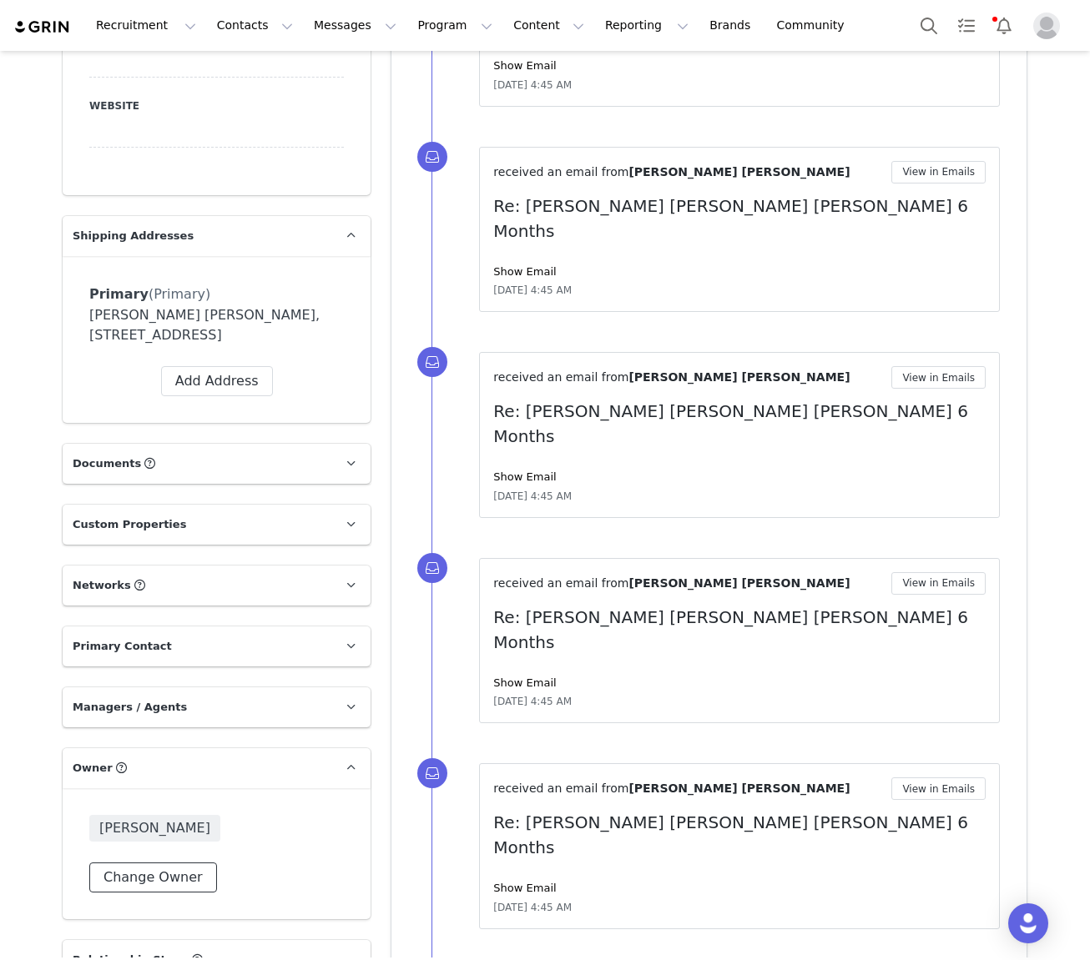
click at [162, 865] on button "Change Owner" at bounding box center [153, 878] width 128 height 30
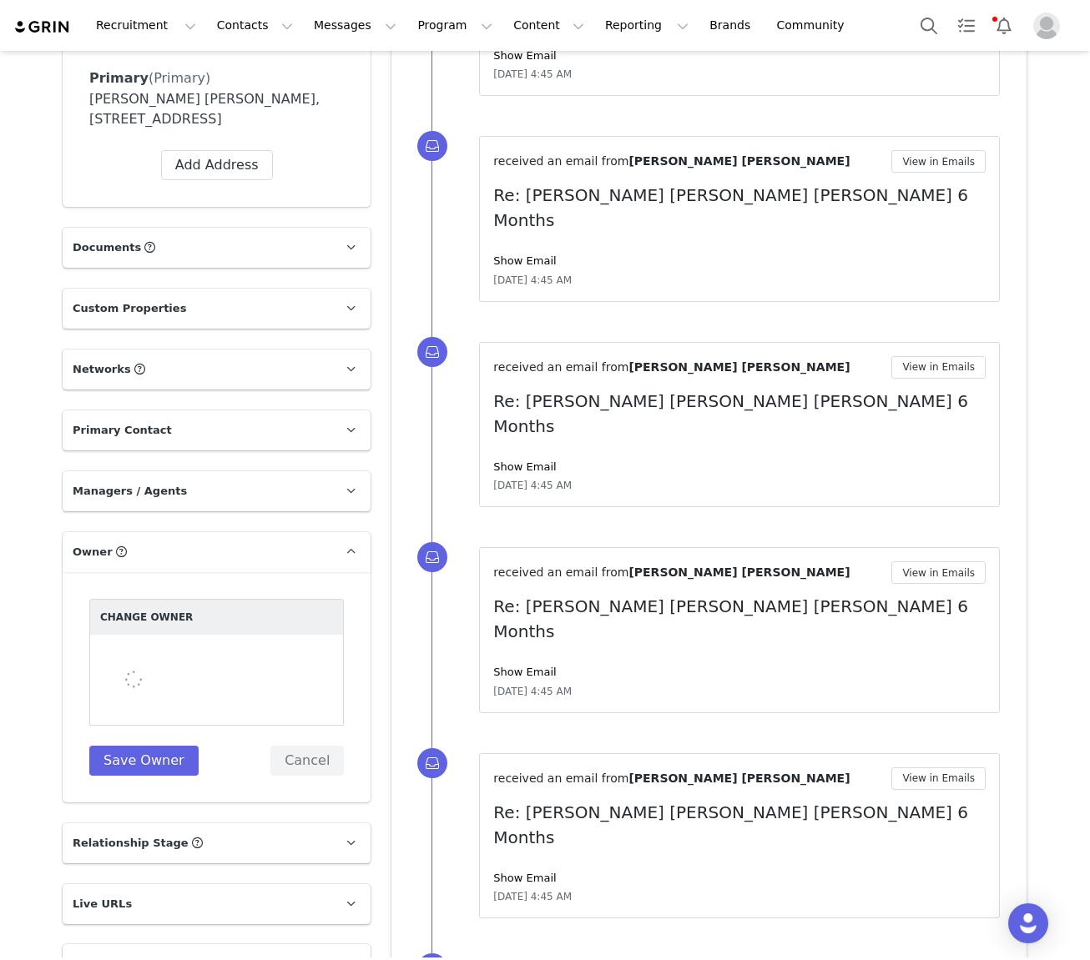
scroll to position [1265, 0]
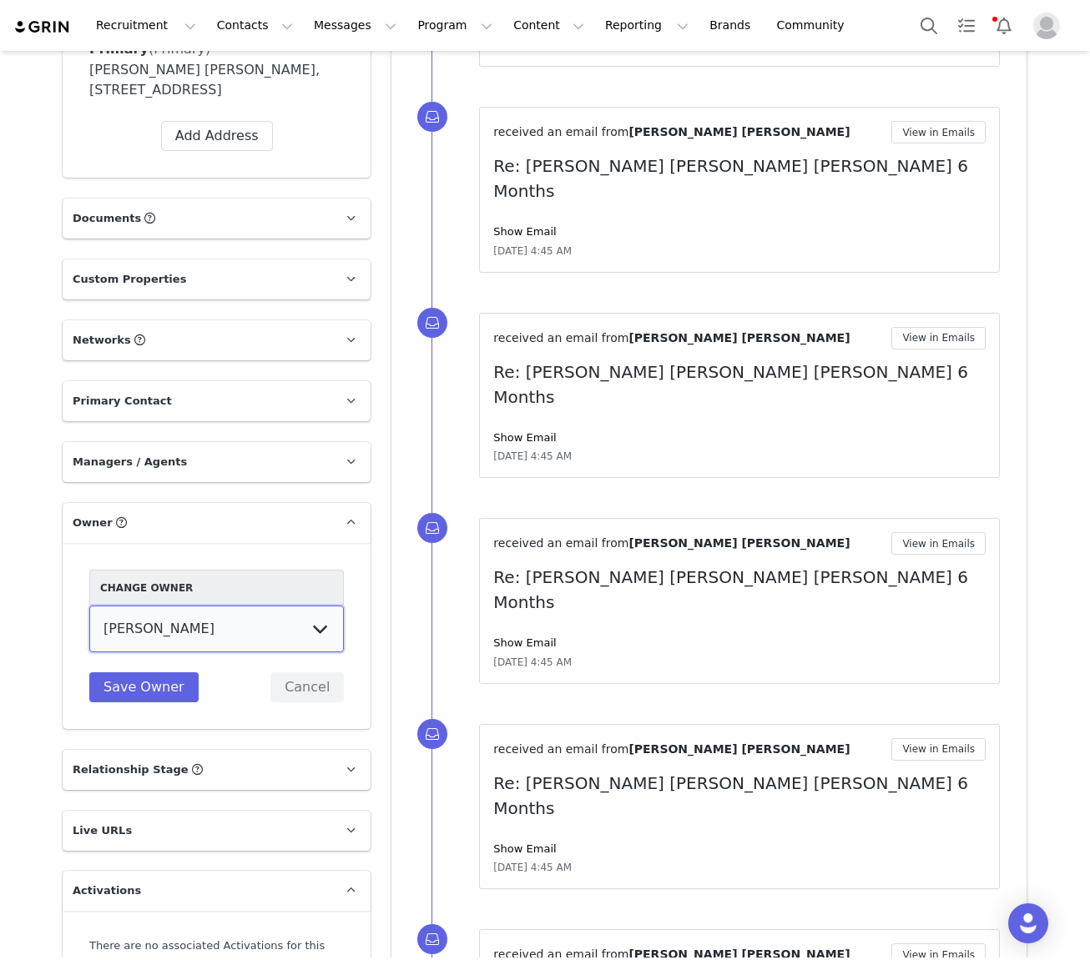
click at [217, 620] on select "Tina Innes Jaz Yap Tiana McLennan Grace Khamis Tyra Mcrae Bridget Paul Tash Kav…" at bounding box center [216, 629] width 255 height 47
select select "64c45316-8e56-44f2-bbcb-602f3105b5fc"
click at [89, 606] on select "Tina Innes Jaz Yap Tiana McLennan Grace Khamis Tyra Mcrae Bridget Paul Tash Kav…" at bounding box center [216, 629] width 255 height 47
click at [160, 673] on button "Save Owner" at bounding box center [143, 688] width 109 height 30
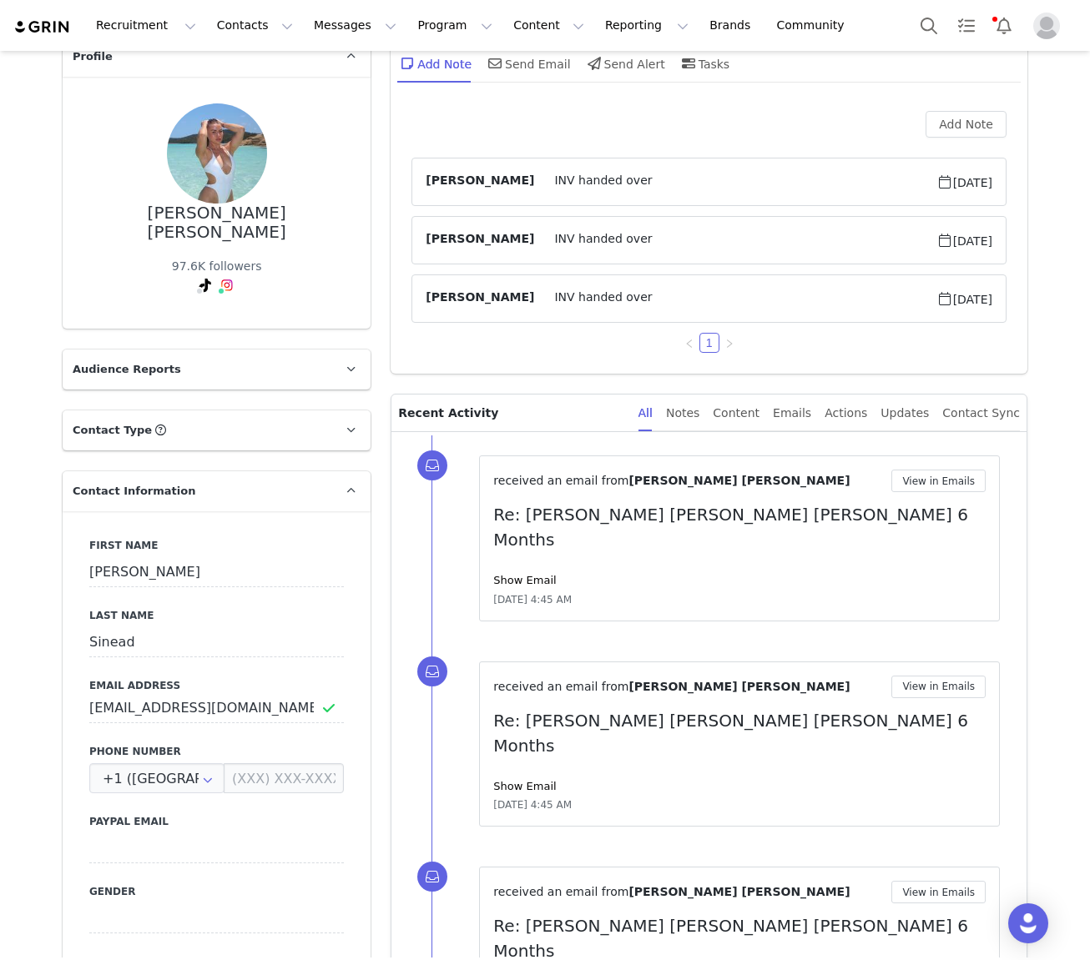
scroll to position [0, 0]
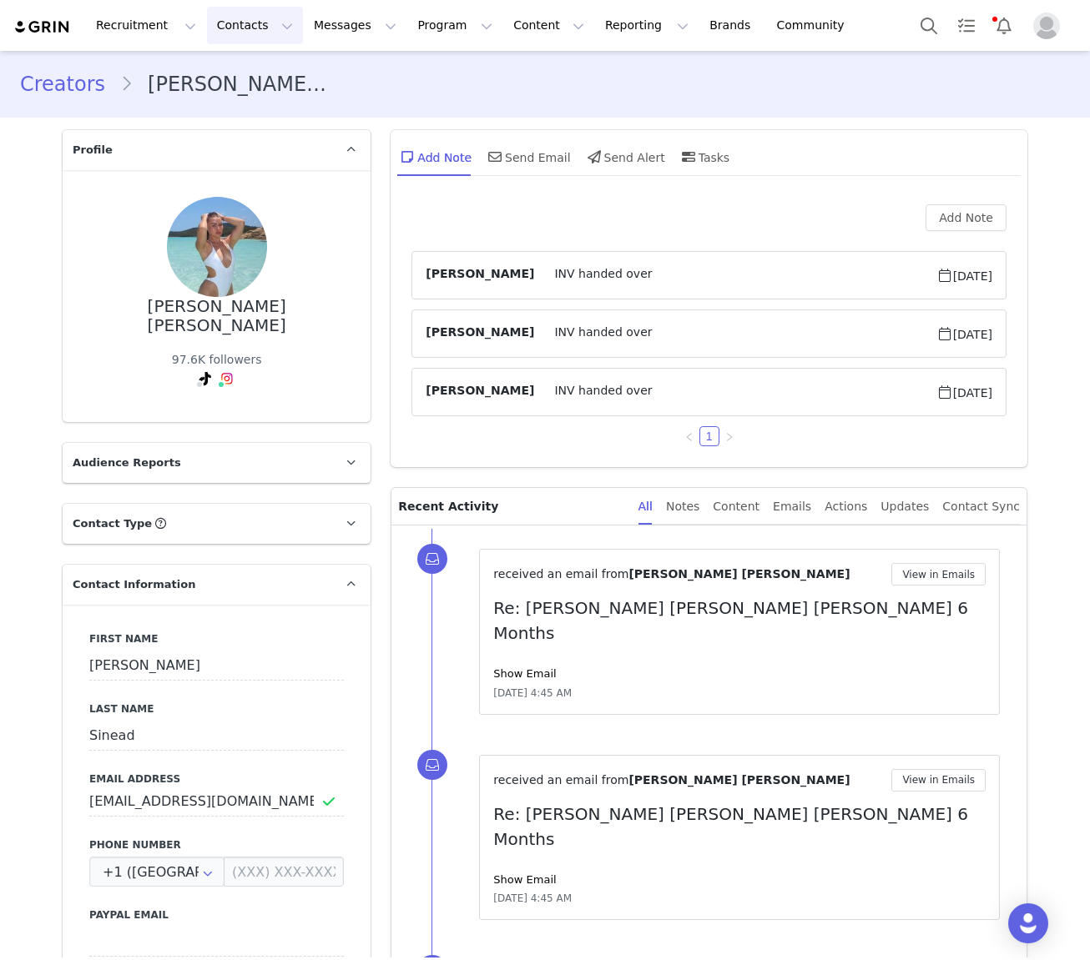
click at [234, 28] on button "Contacts Contacts" at bounding box center [255, 26] width 96 height 38
click at [265, 67] on div "Creators" at bounding box center [261, 74] width 112 height 18
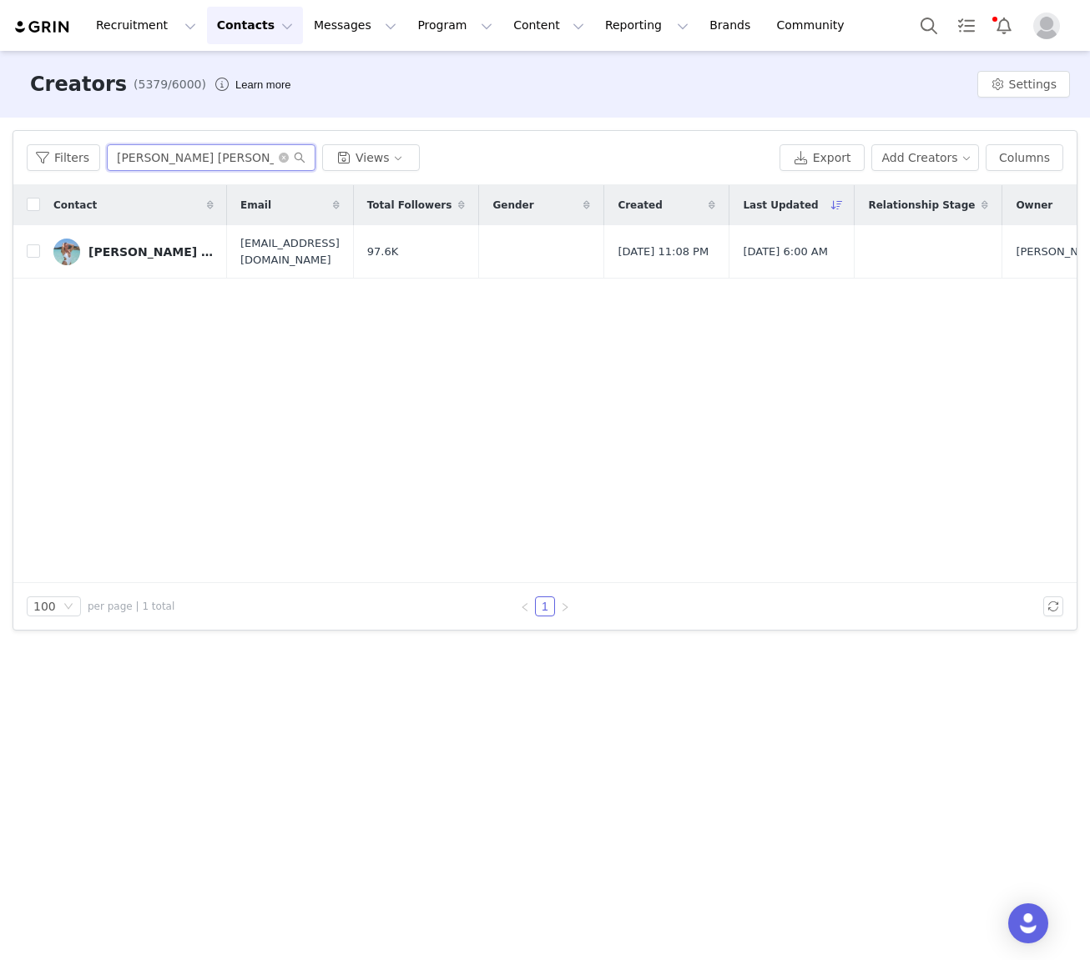
click at [134, 158] on input "Natalie Sinead" at bounding box center [211, 157] width 209 height 27
paste input "Aaliyah Steedman"
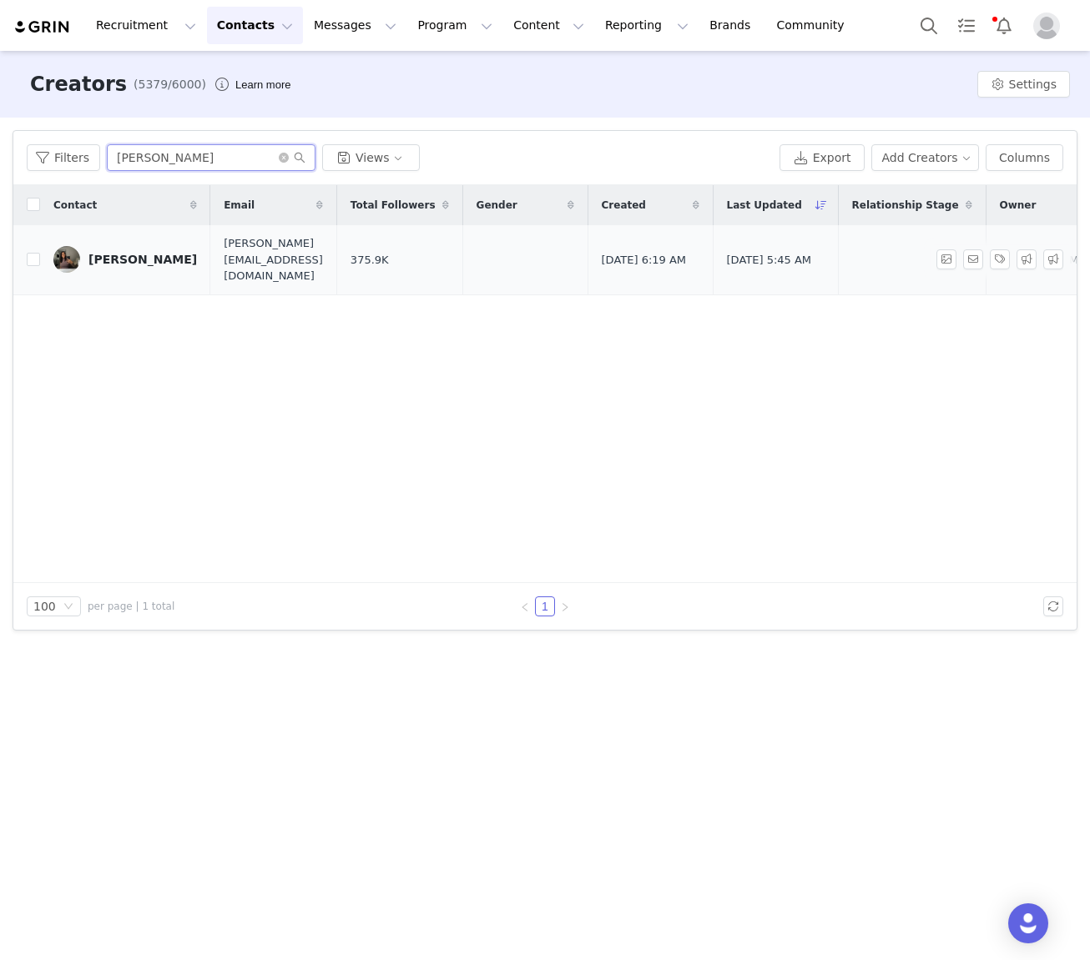
type input "Aaliyah Steedman"
click at [129, 255] on div "Aaliyah Steedman" at bounding box center [142, 259] width 108 height 13
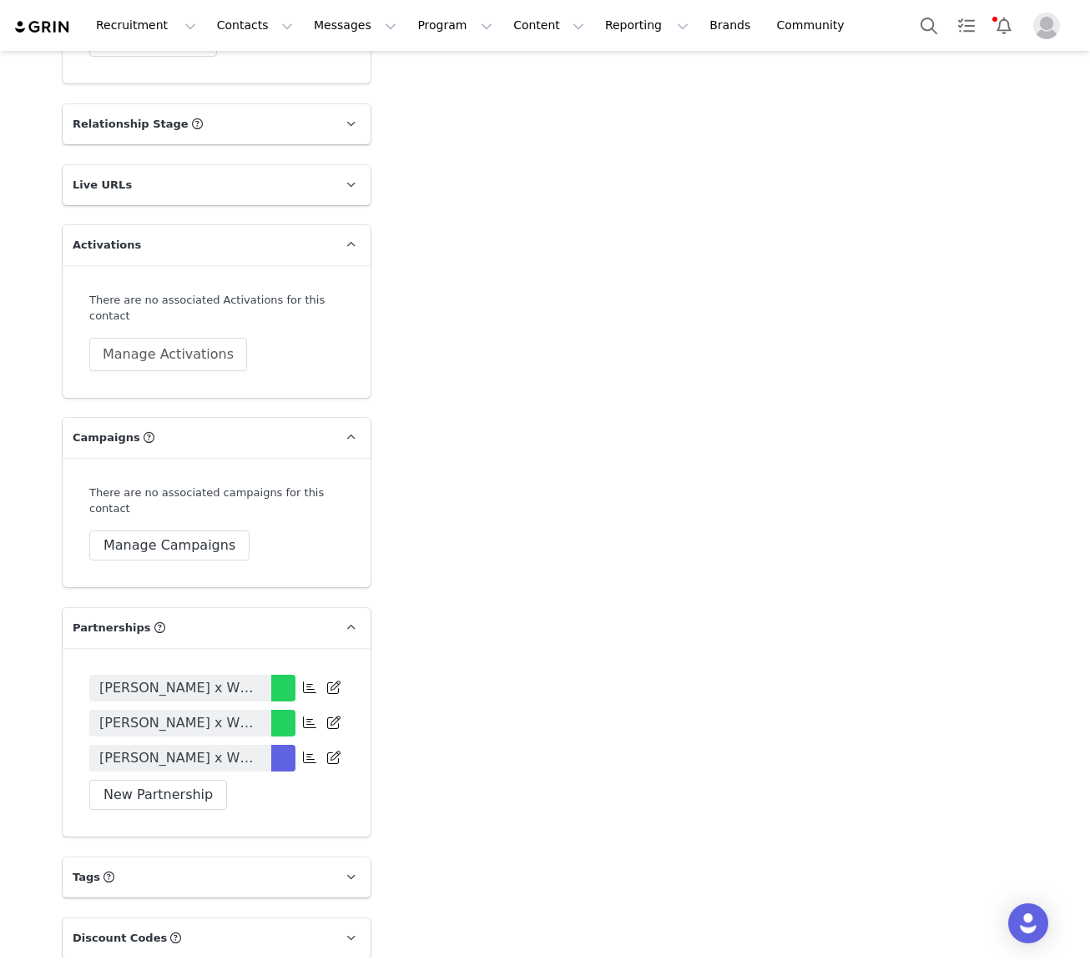
scroll to position [1479, 0]
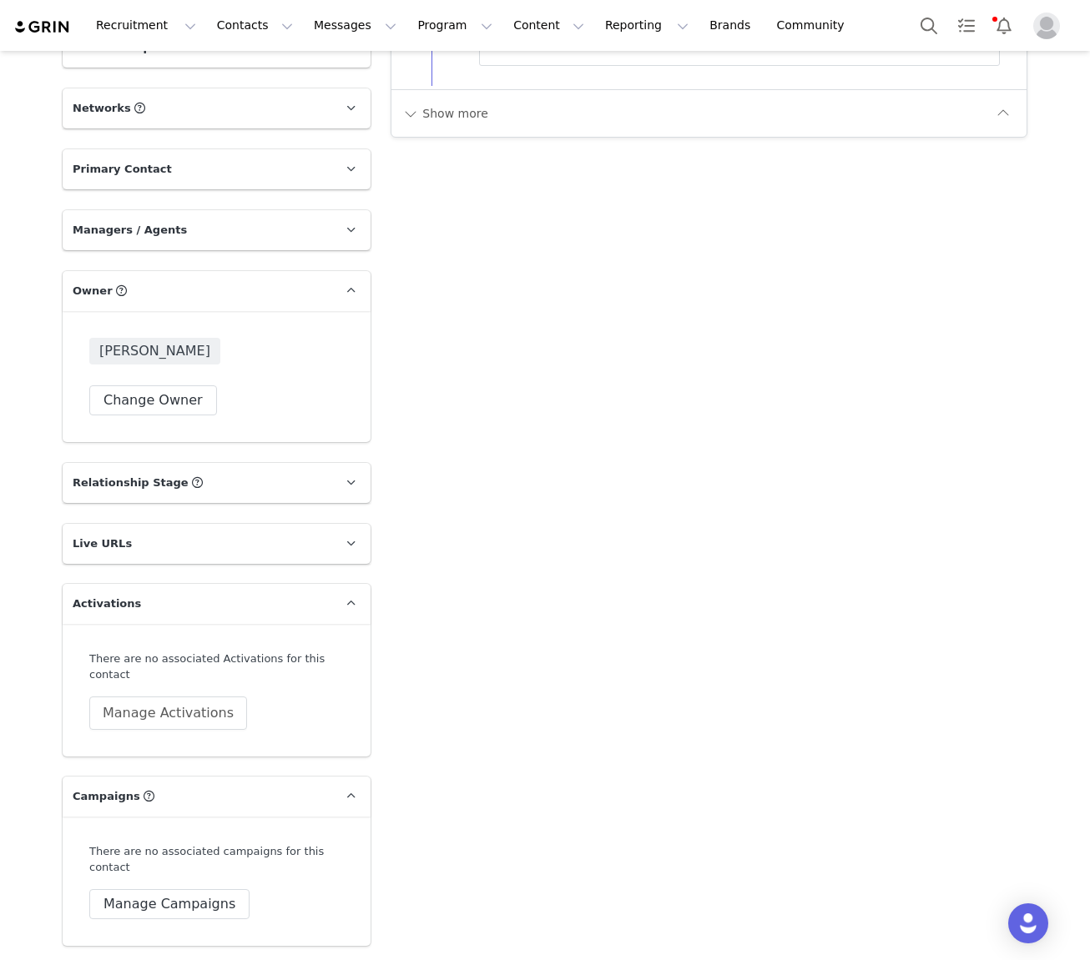
type input "+1 ([GEOGRAPHIC_DATA])"
click at [153, 392] on button "Change Owner" at bounding box center [153, 401] width 128 height 30
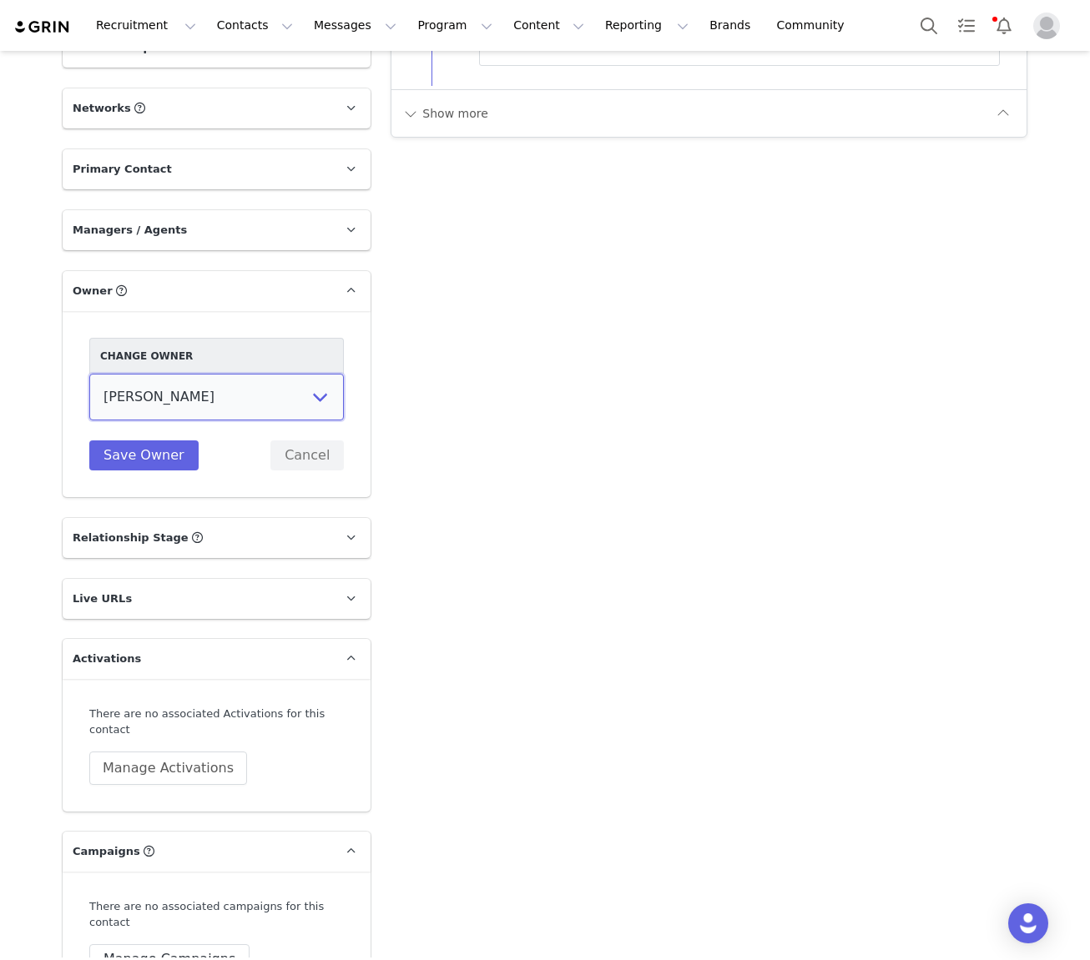
click at [210, 401] on select "Tina Innes Jaz Yap Tiana McLennan Grace Khamis Tyra Mcrae Bridget Paul Tash Kav…" at bounding box center [216, 397] width 255 height 47
select select "64c45316-8e56-44f2-bbcb-602f3105b5fc"
click at [89, 374] on select "Tina Innes Jaz Yap Tiana McLennan Grace Khamis Tyra Mcrae Bridget Paul Tash Kav…" at bounding box center [216, 397] width 255 height 47
click at [148, 463] on button "Save Owner" at bounding box center [143, 456] width 109 height 30
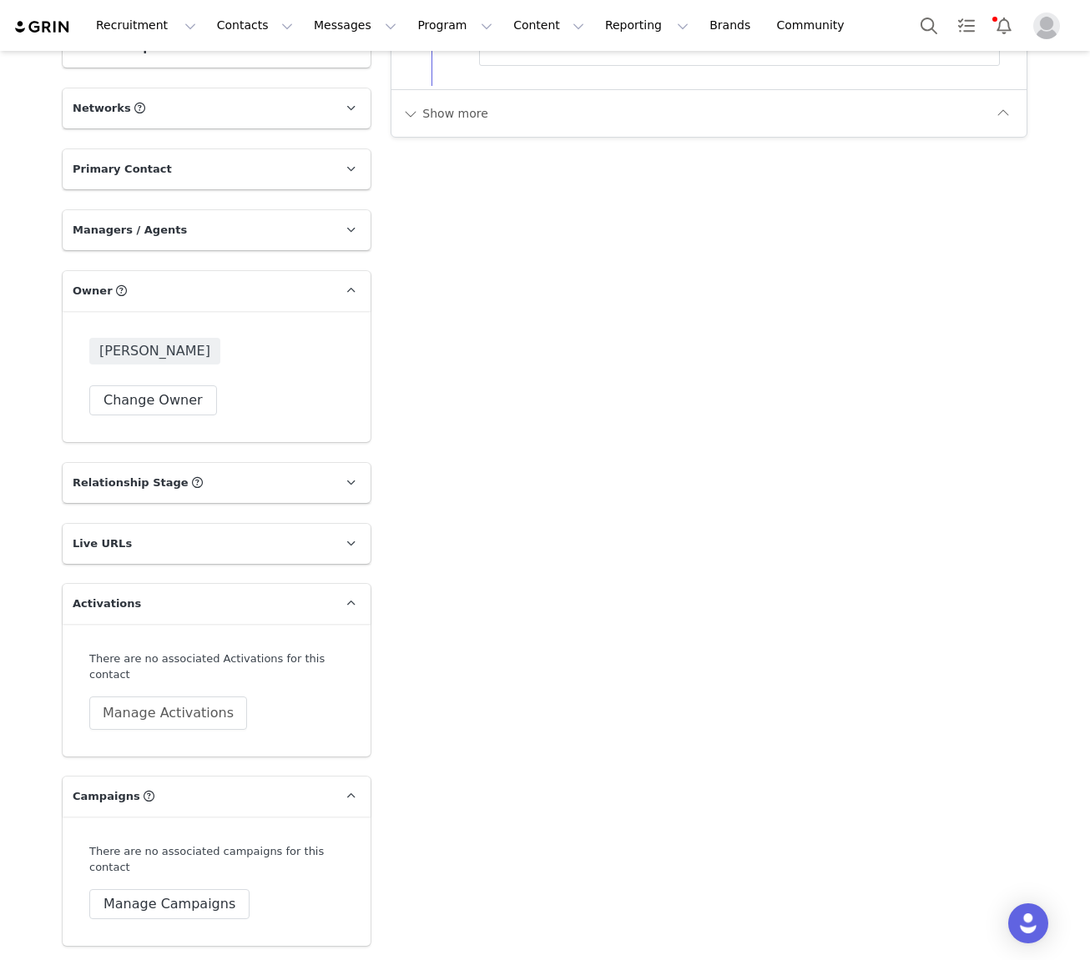
scroll to position [0, 0]
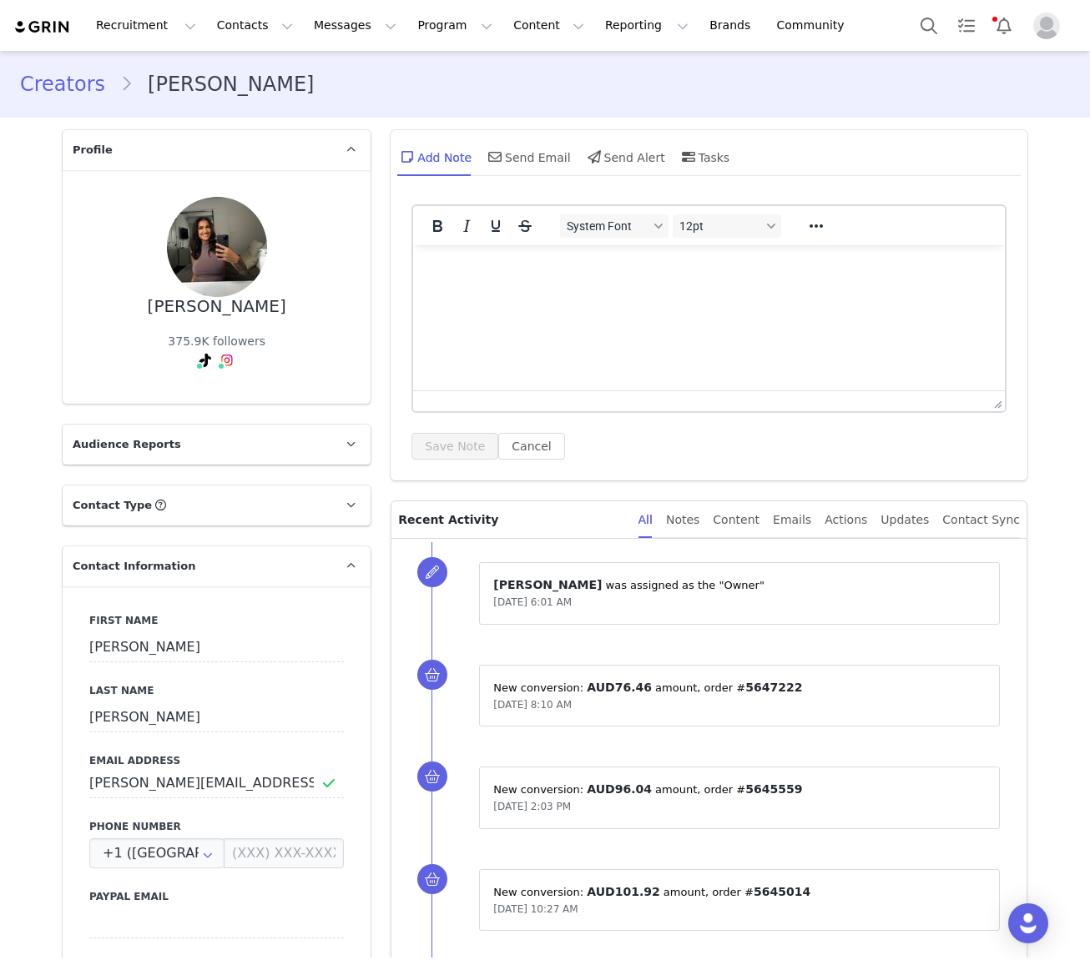
click at [52, 86] on link "Creators" at bounding box center [70, 84] width 100 height 30
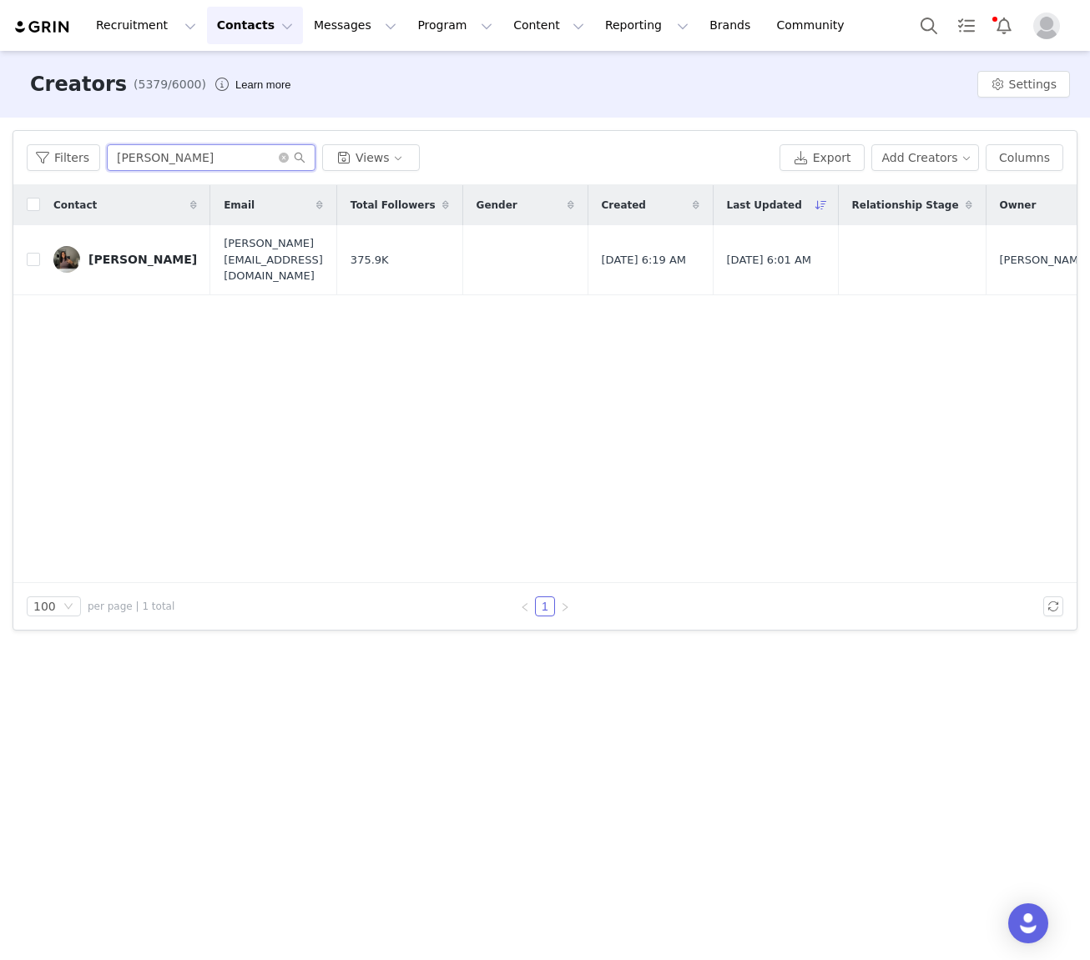
click at [156, 166] on input "Aaliyah Steedman" at bounding box center [211, 157] width 209 height 27
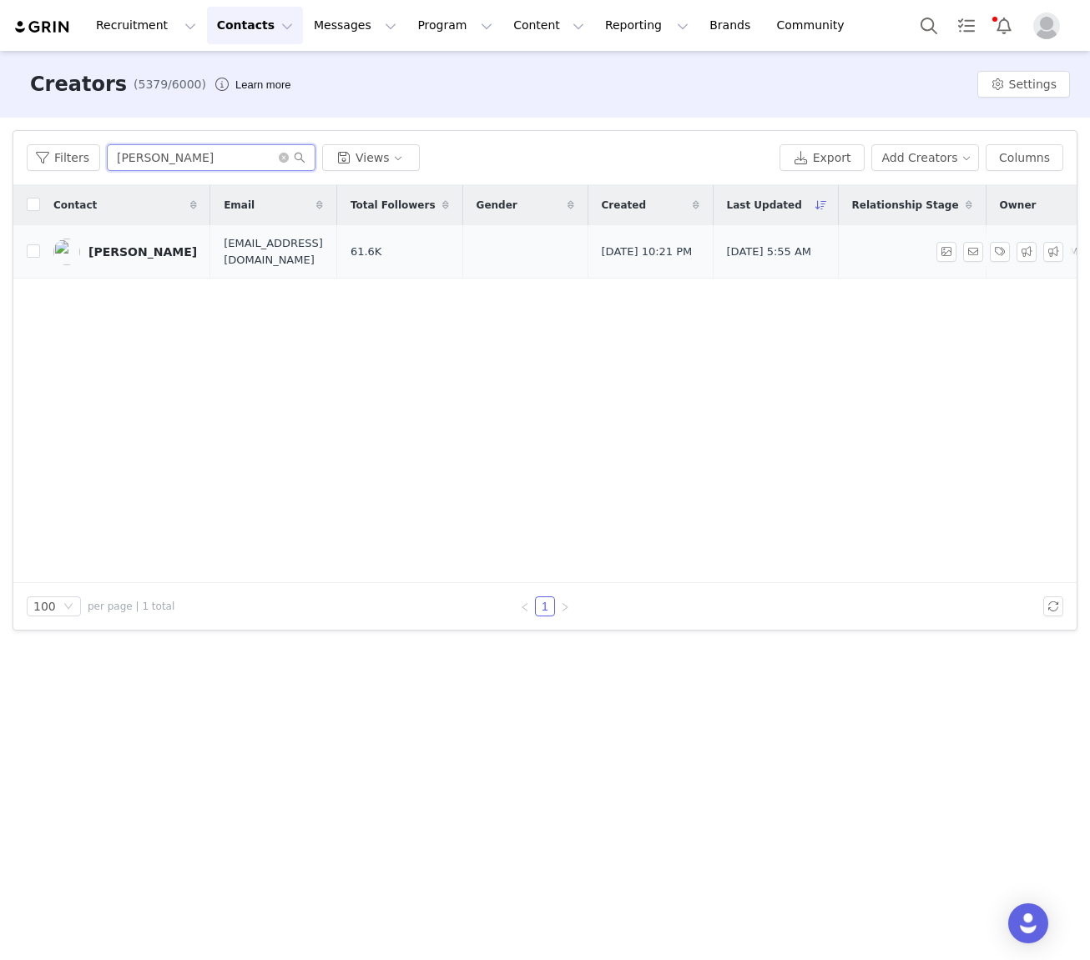
type input "[PERSON_NAME]"
click at [144, 255] on div "[PERSON_NAME]" at bounding box center [142, 251] width 108 height 13
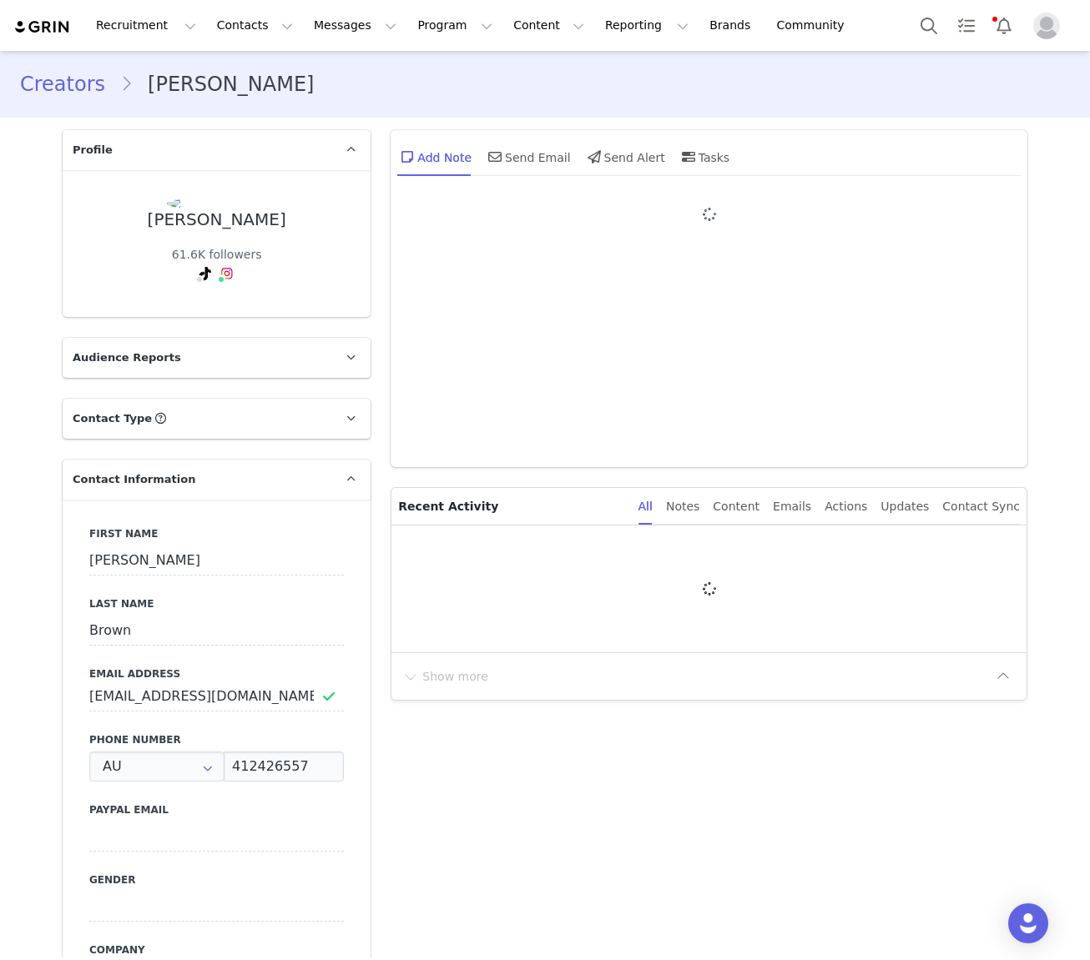
type input "+61 ([GEOGRAPHIC_DATA])"
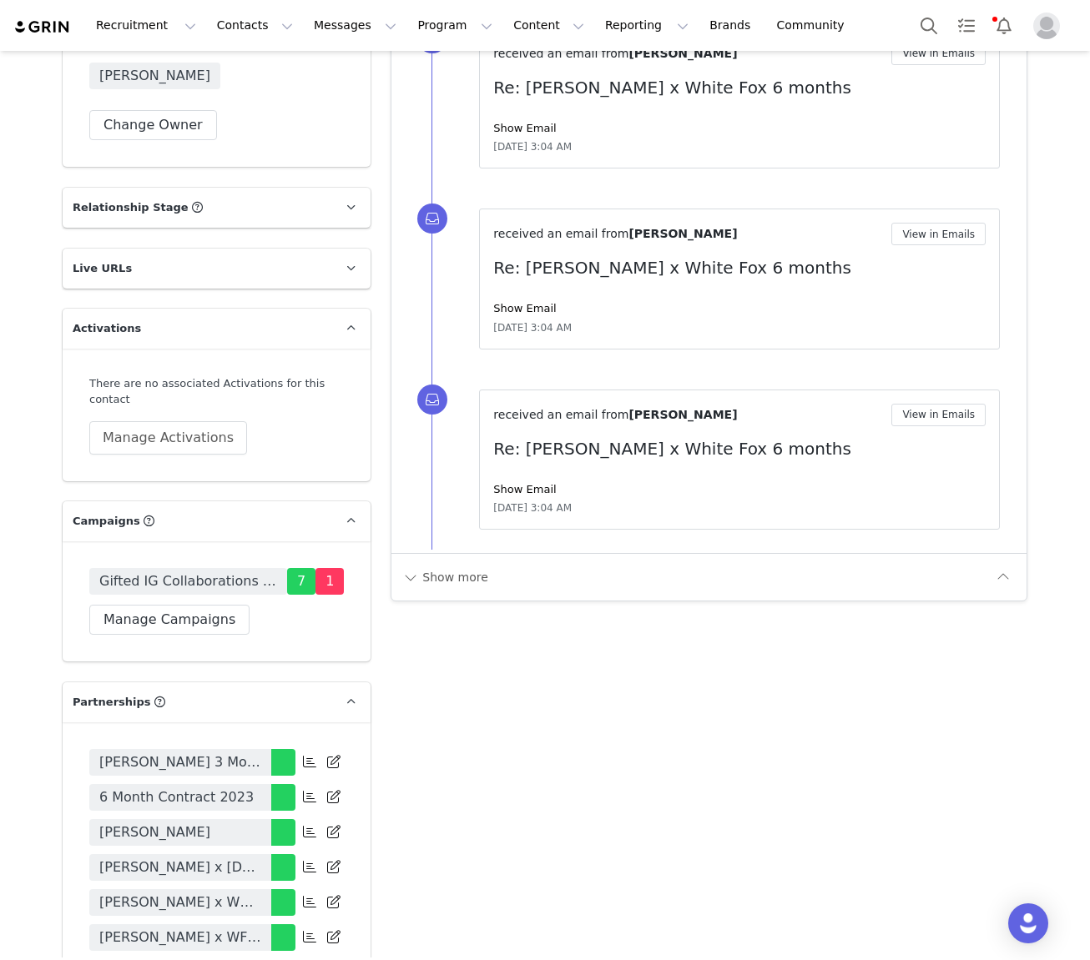
scroll to position [1903, 0]
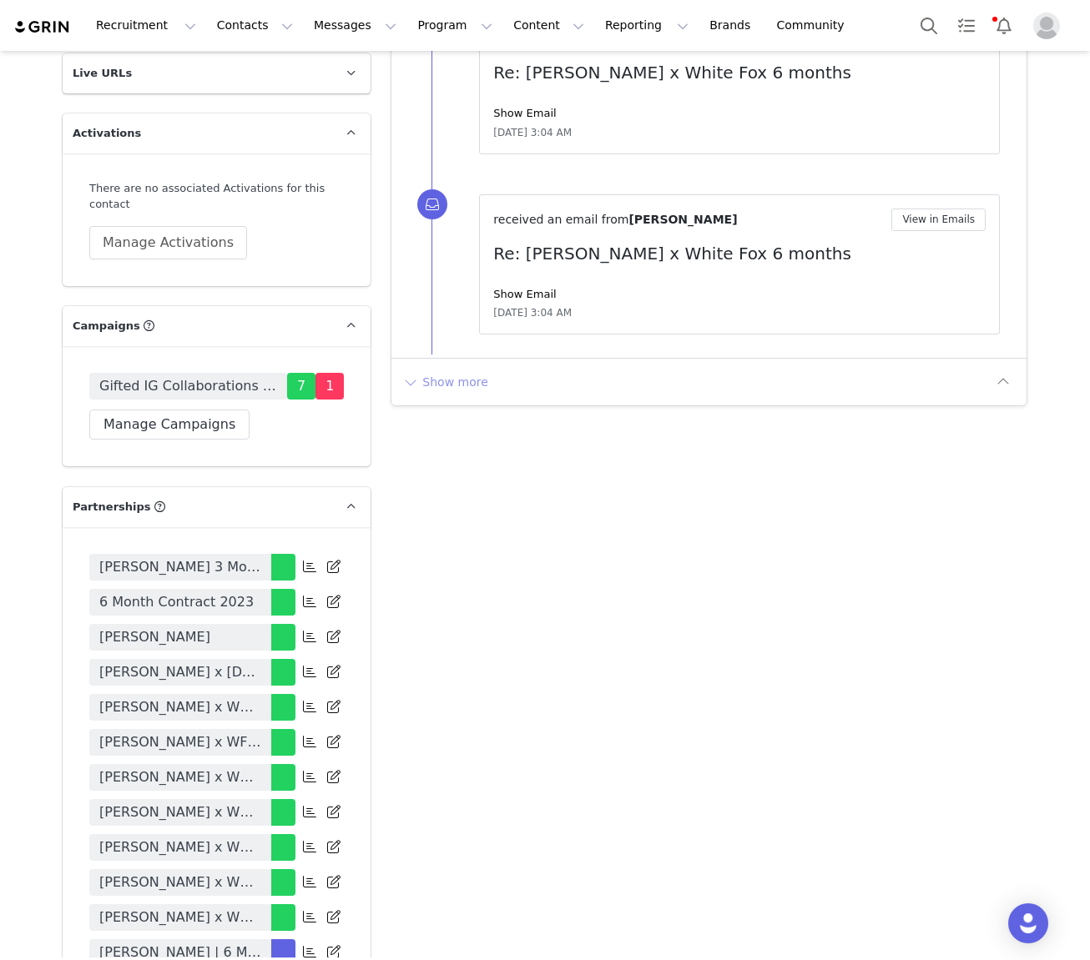
click at [450, 384] on button "Show more" at bounding box center [445, 382] width 88 height 27
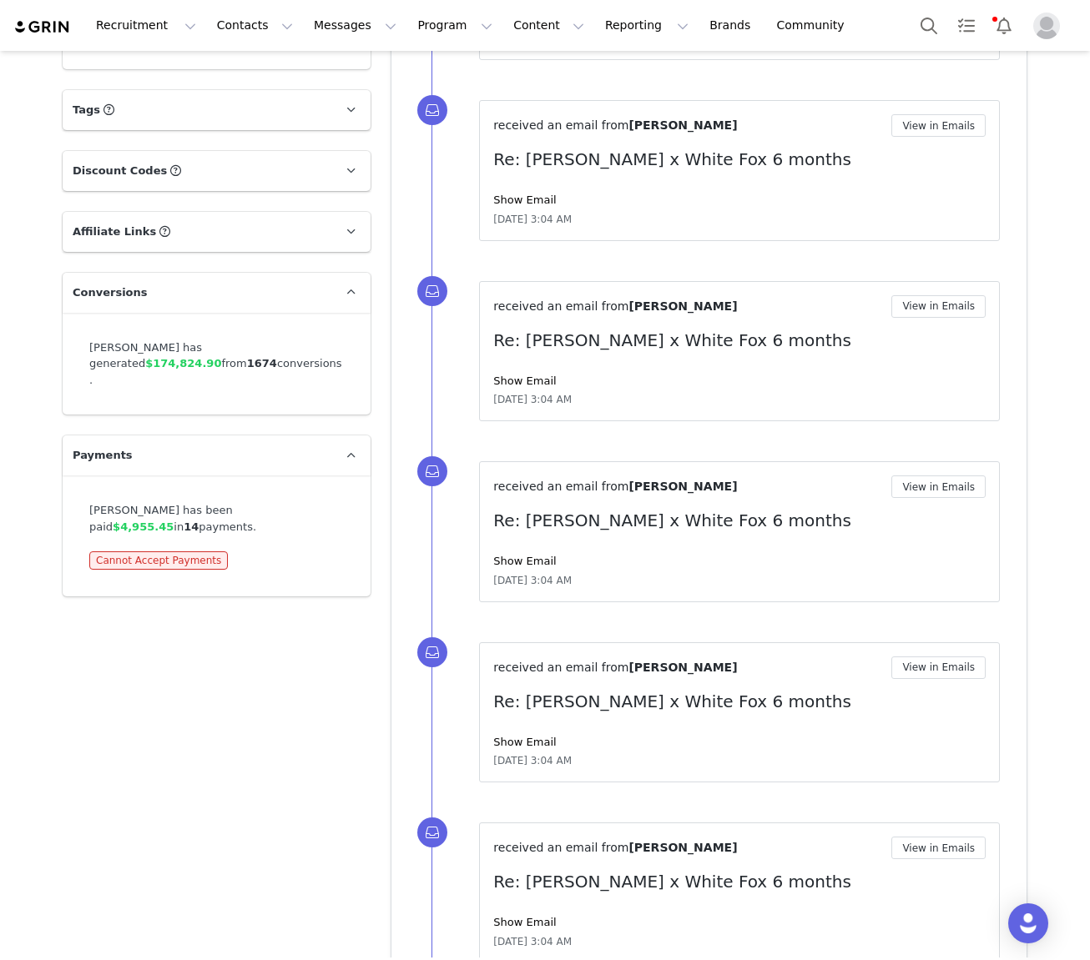
scroll to position [3170, 0]
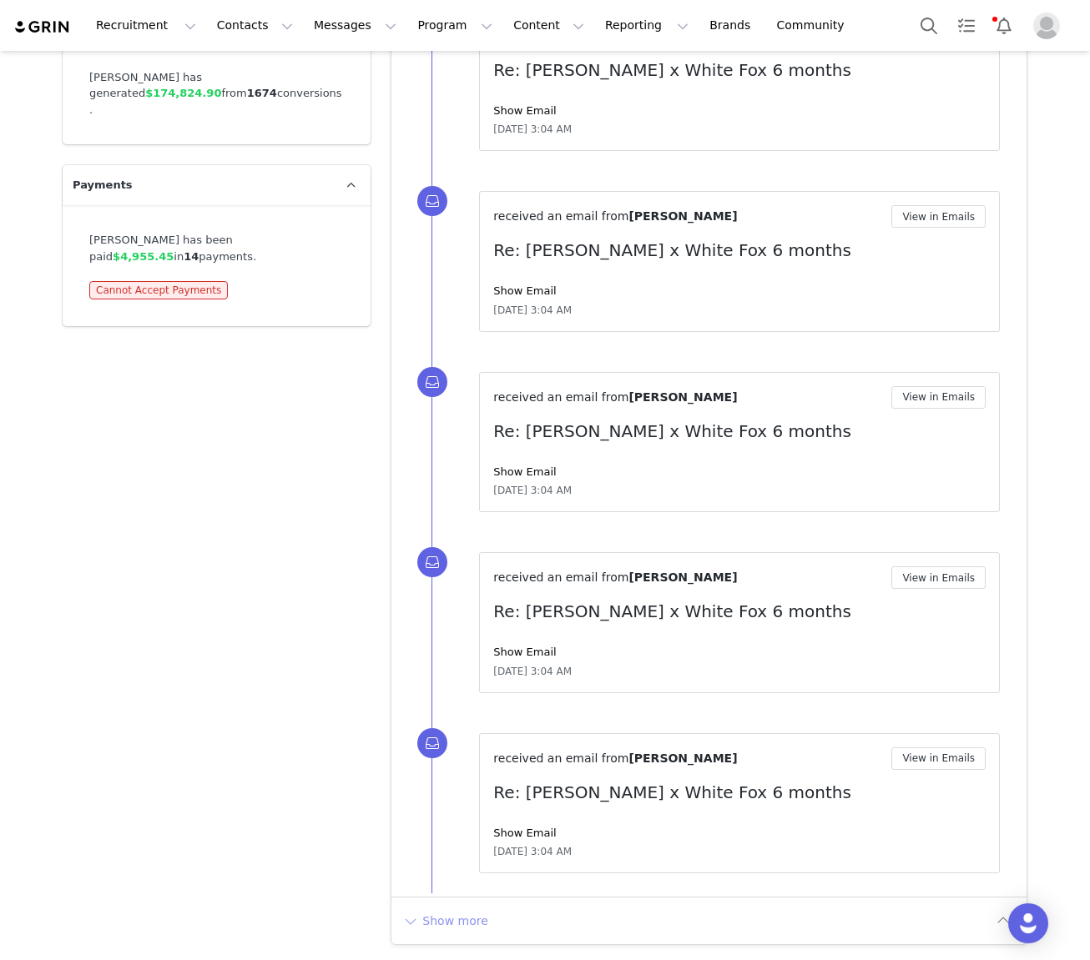
click at [459, 927] on button "Show more" at bounding box center [445, 921] width 88 height 27
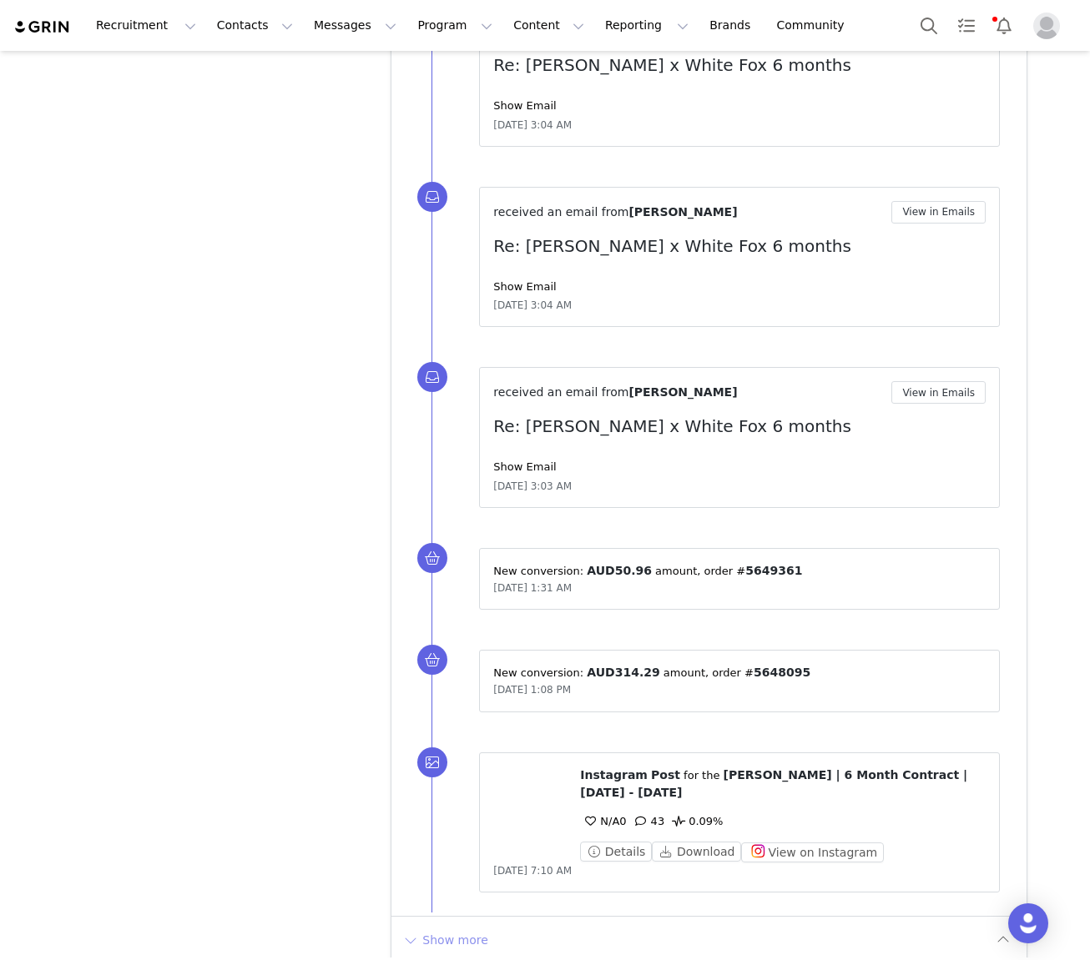
scroll to position [4819, 0]
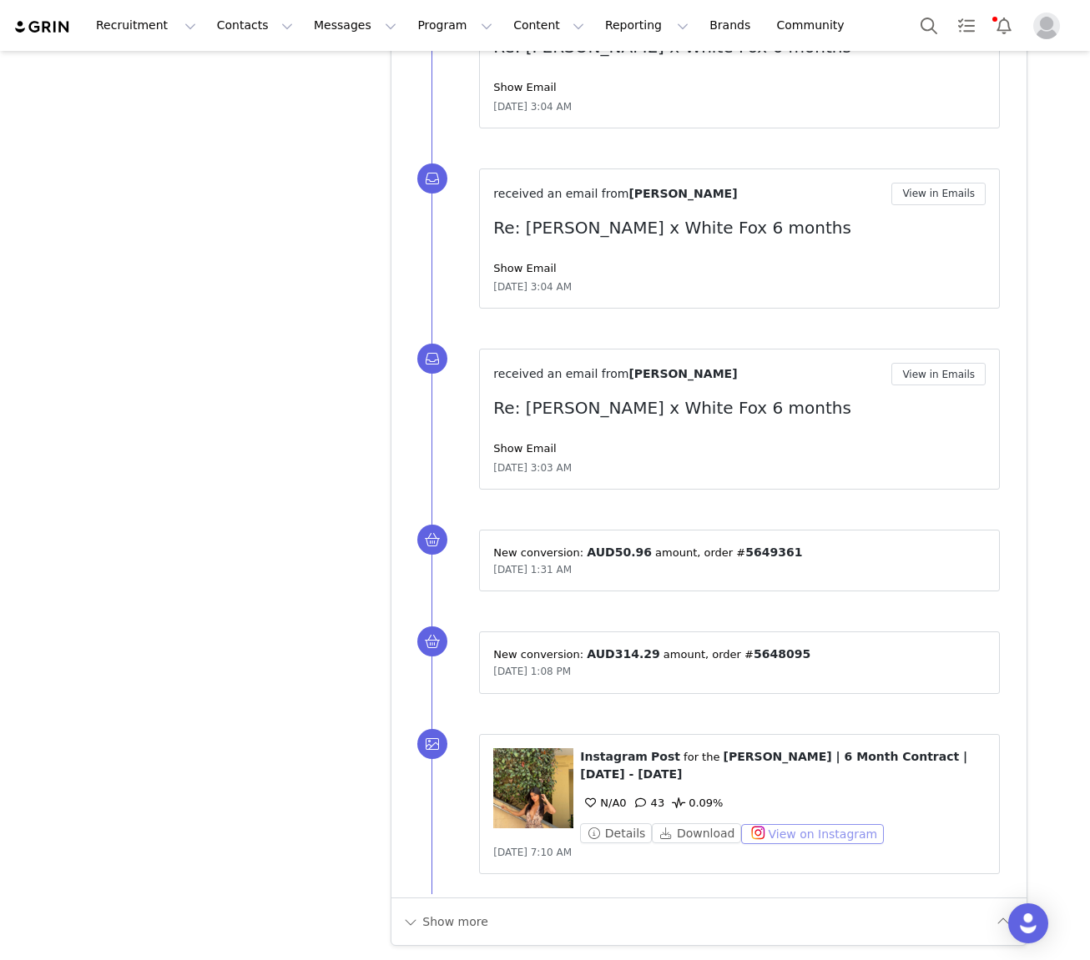
click at [796, 837] on button "View on Instagram" at bounding box center [812, 834] width 143 height 20
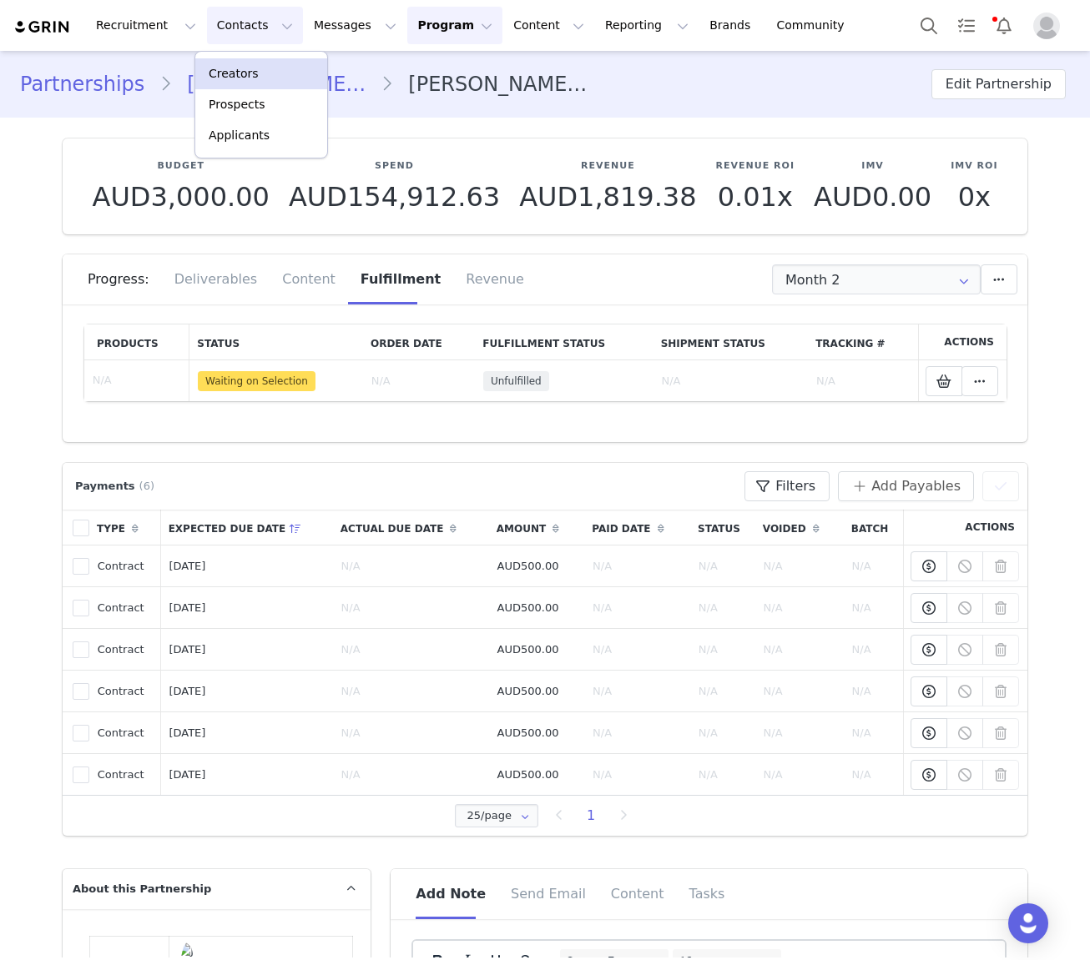
click at [239, 65] on p "Creators" at bounding box center [234, 74] width 50 height 18
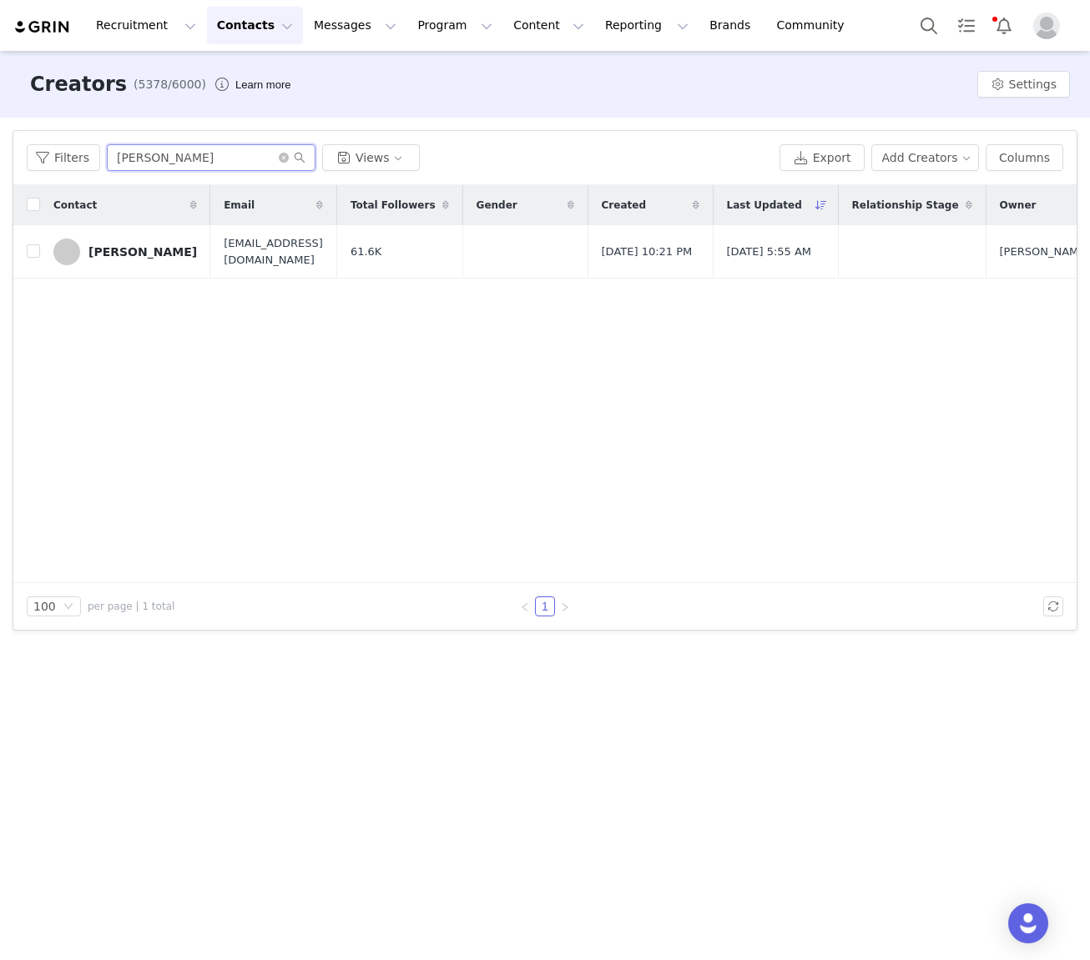
click at [166, 161] on input "ella brown" at bounding box center [211, 157] width 209 height 27
click at [126, 260] on link "Ella Brown" at bounding box center [125, 252] width 144 height 27
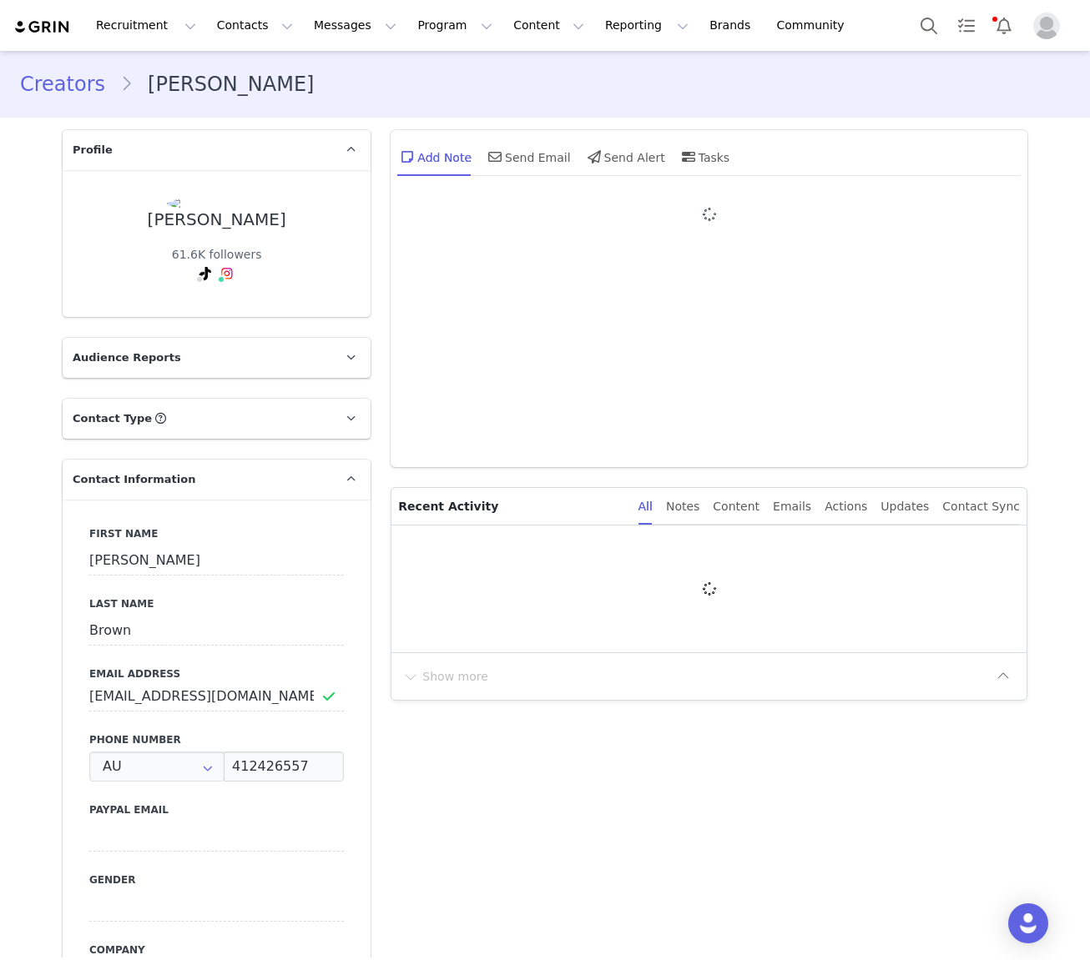
type input "+61 ([GEOGRAPHIC_DATA])"
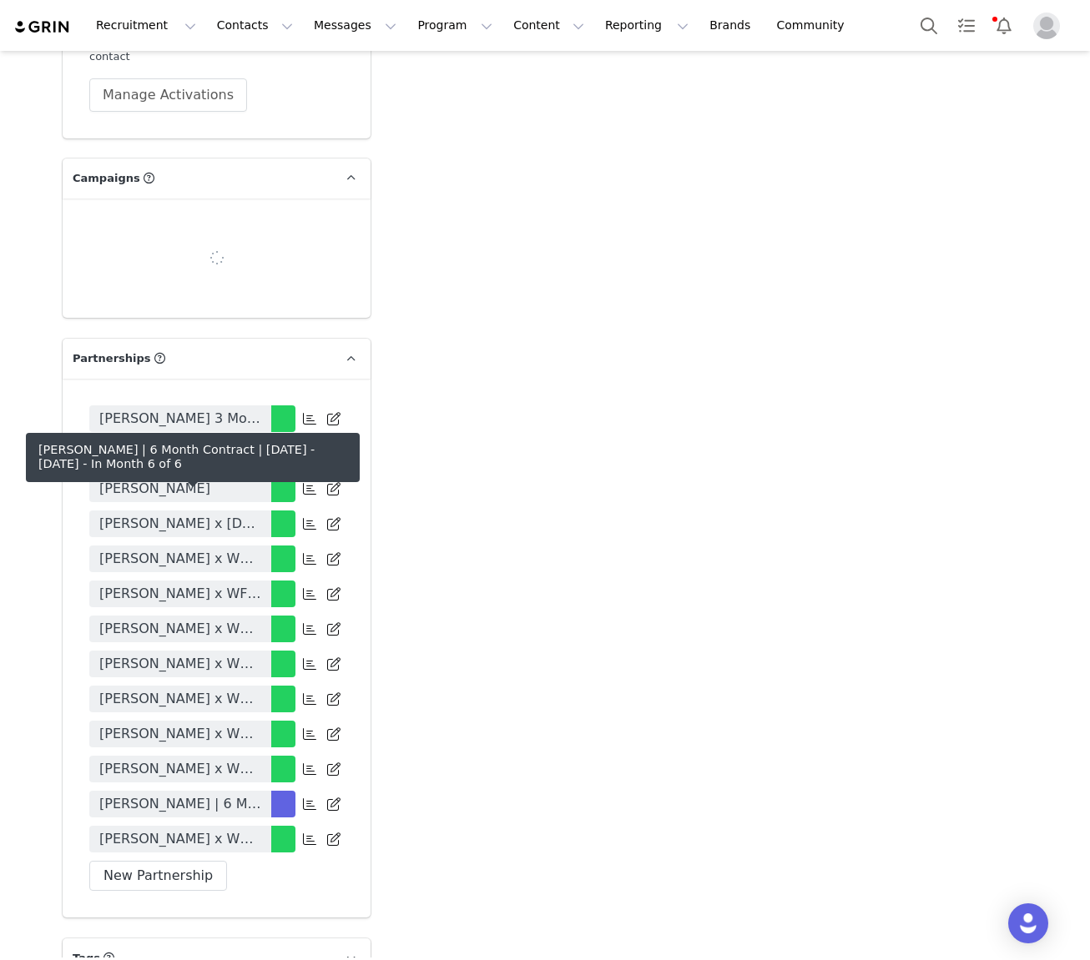
click at [210, 794] on span "Ella Brown | 6 Month Contract | April - September 2025" at bounding box center [180, 804] width 162 height 20
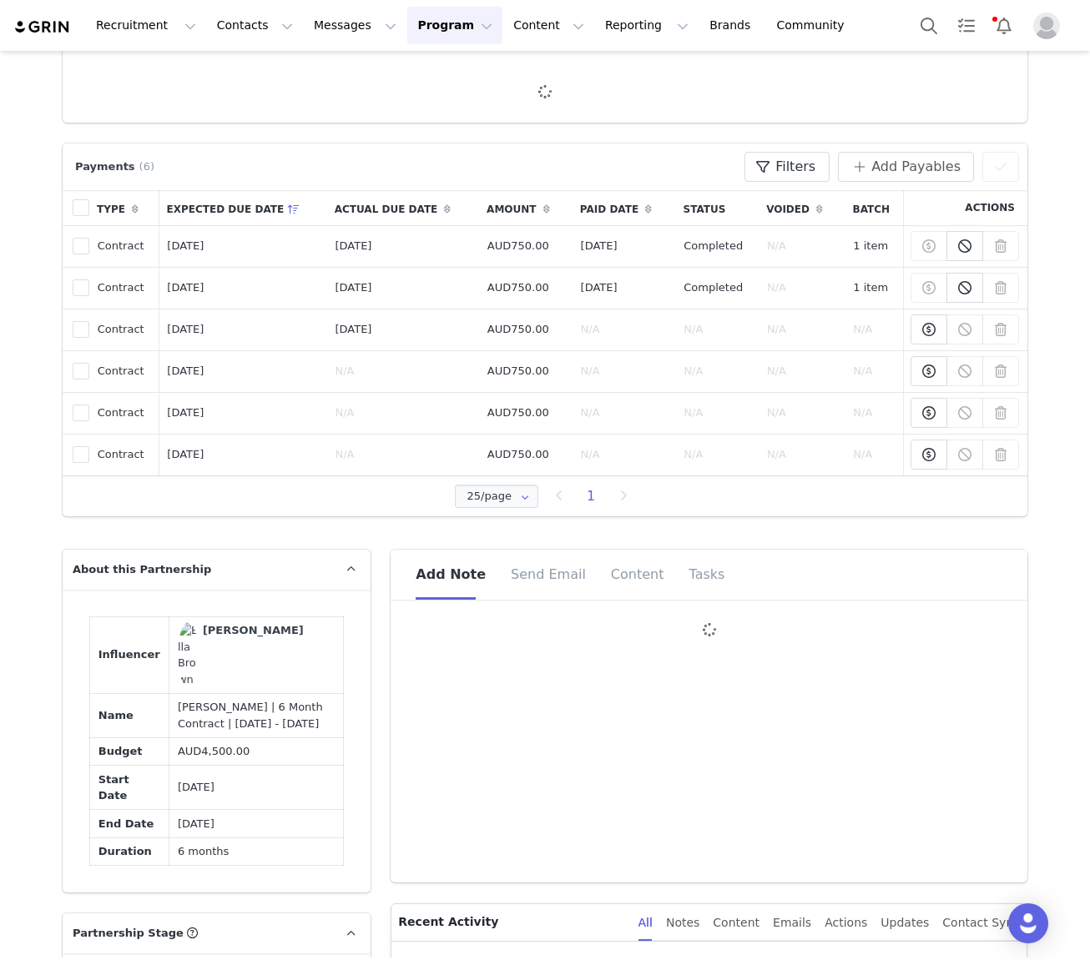
scroll to position [340, 0]
type input "+61 ([GEOGRAPHIC_DATA])"
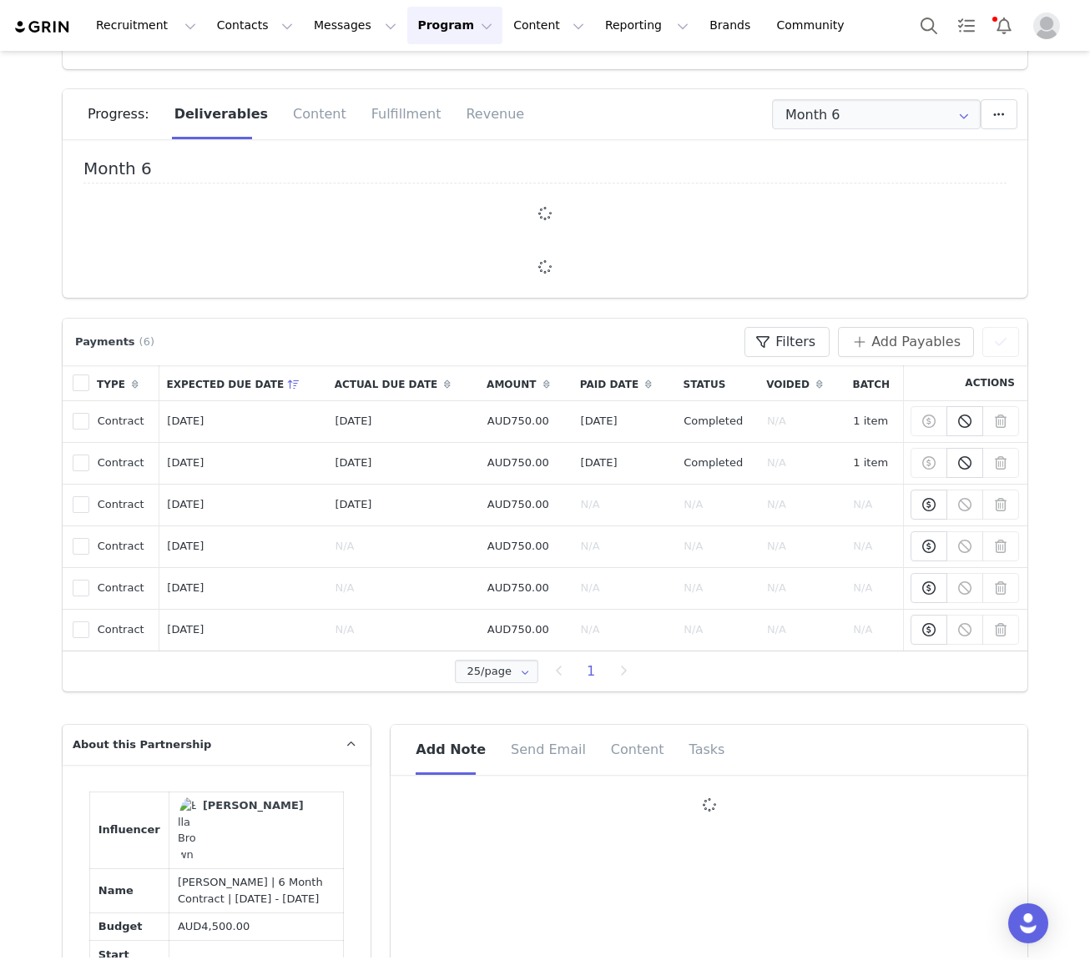
scroll to position [0, 0]
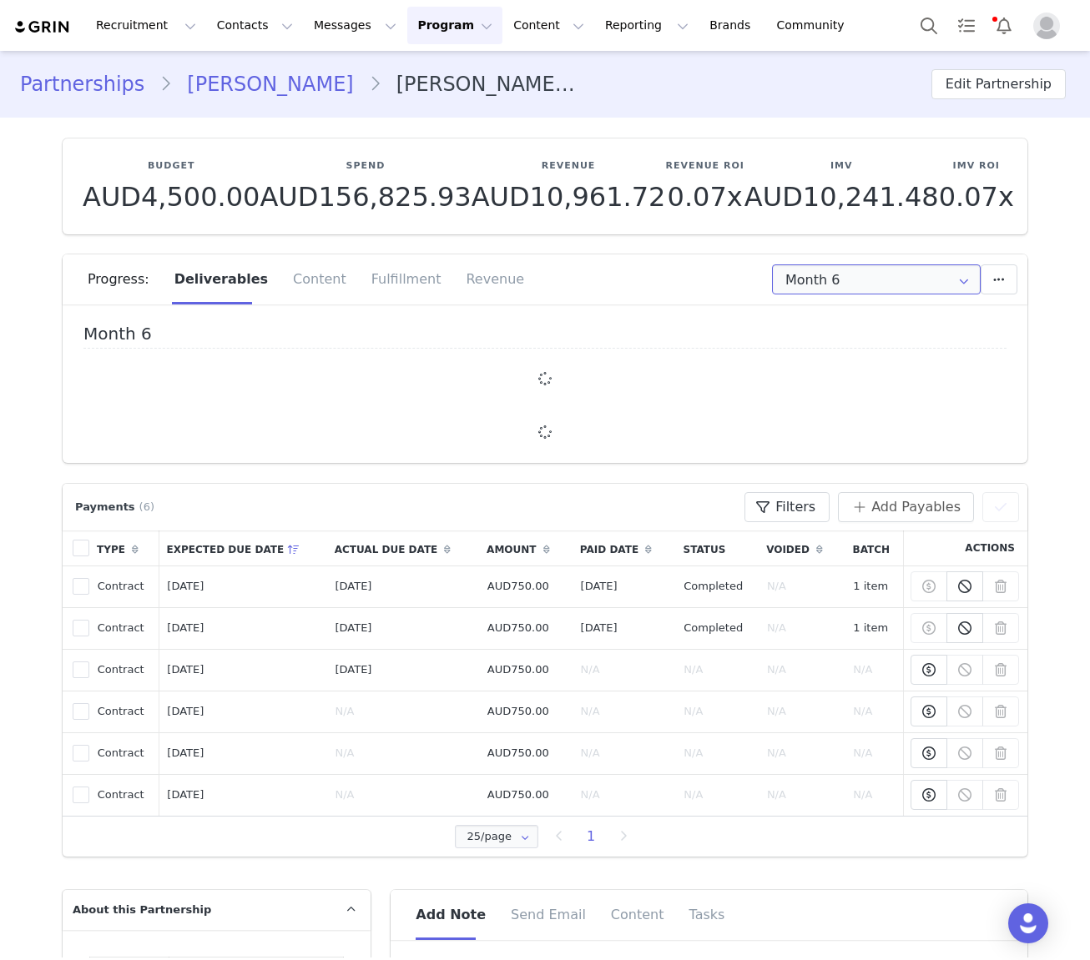
click at [915, 283] on input "Month 6" at bounding box center [876, 280] width 209 height 30
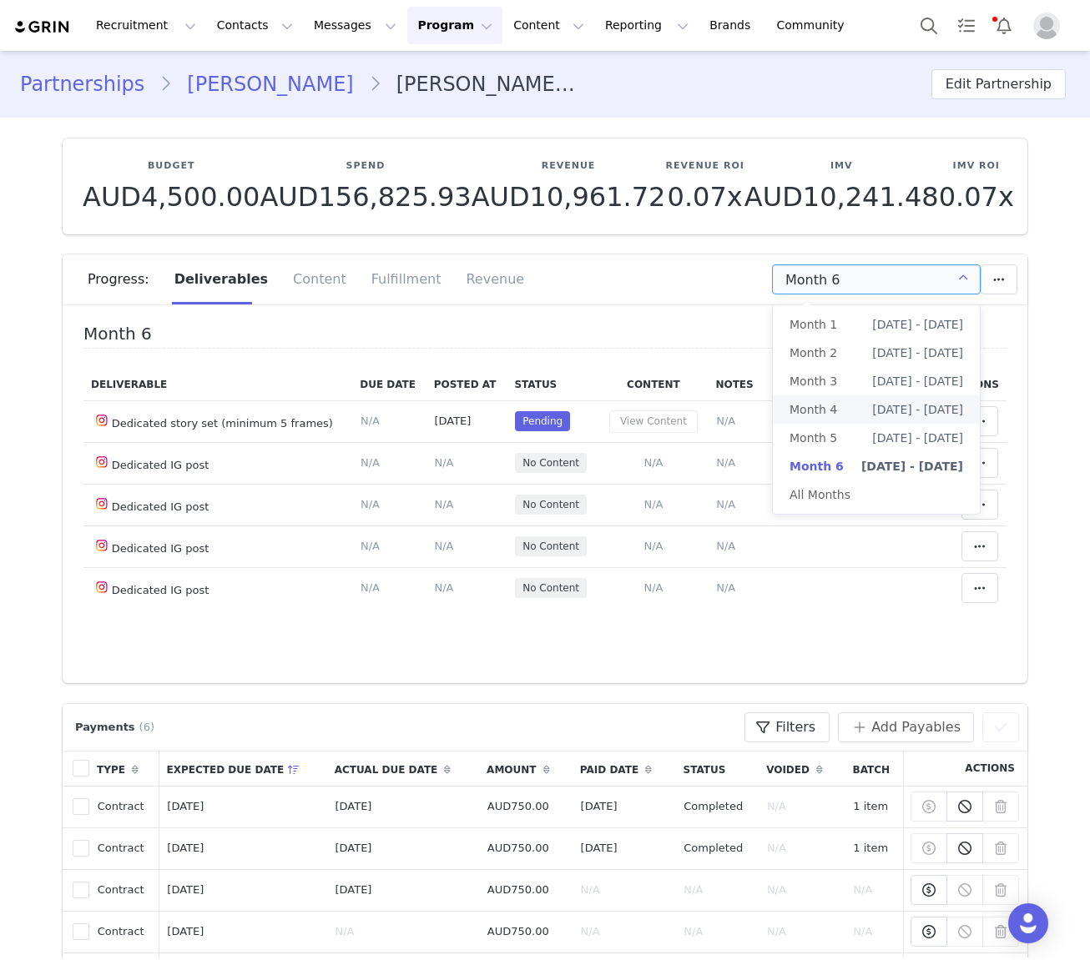
click at [837, 411] on li "Month 4 Jul 1st - Jul 31st" at bounding box center [876, 410] width 207 height 28
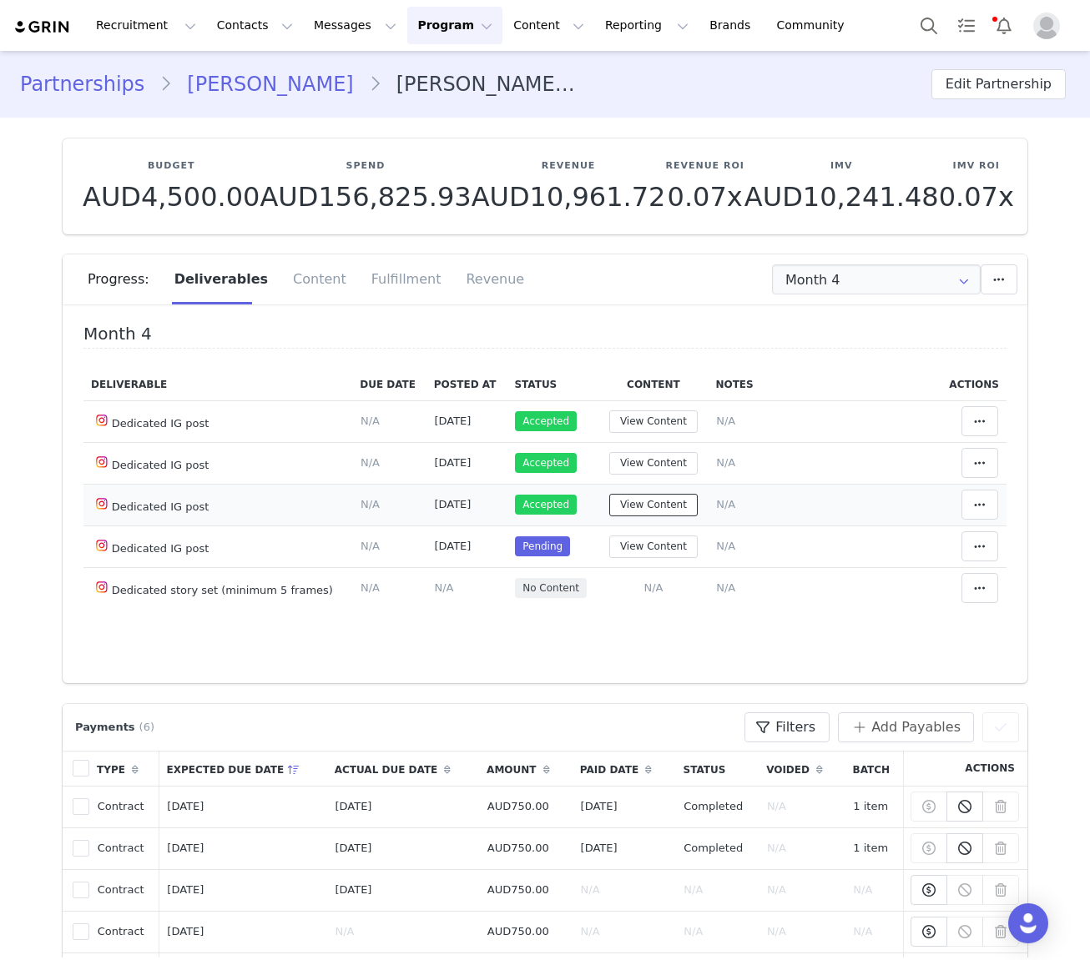
click at [656, 501] on button "View Content" at bounding box center [653, 505] width 88 height 23
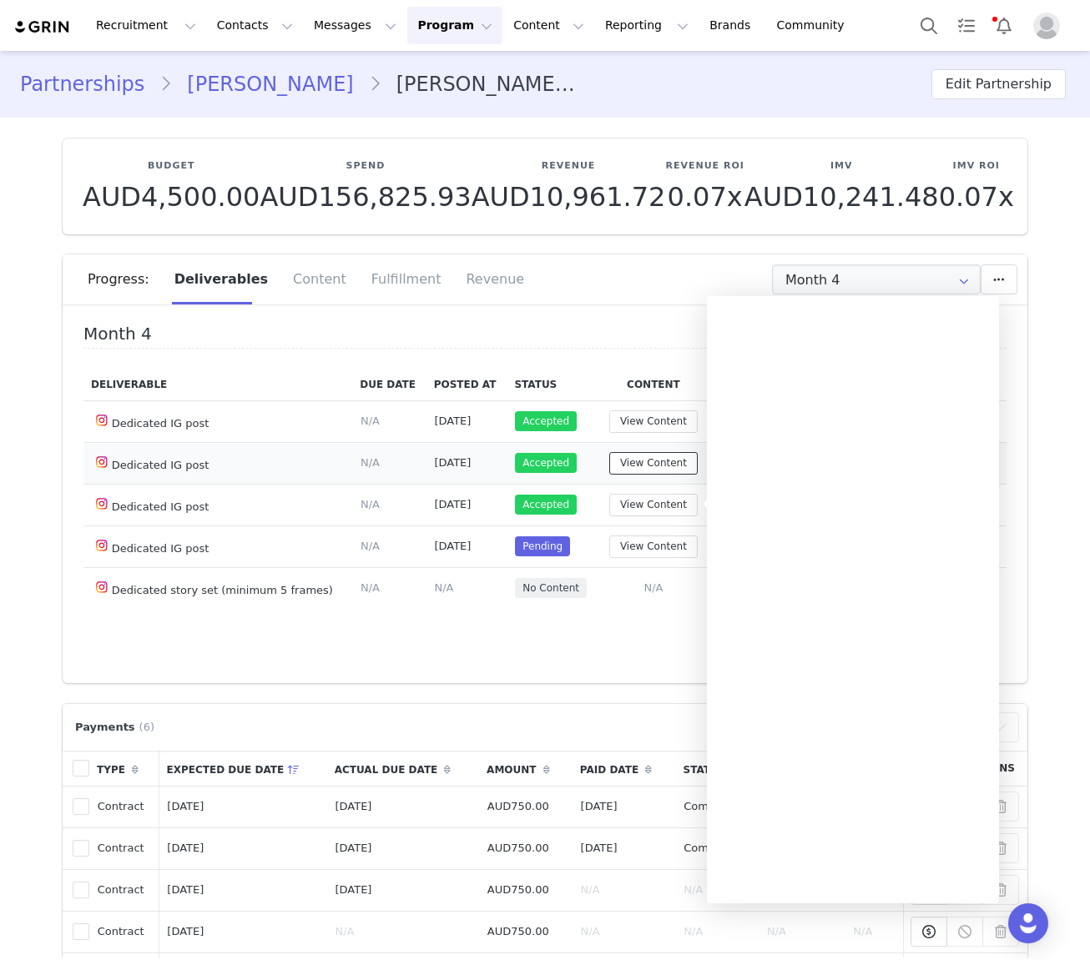
click at [651, 464] on button "View Content" at bounding box center [653, 463] width 88 height 23
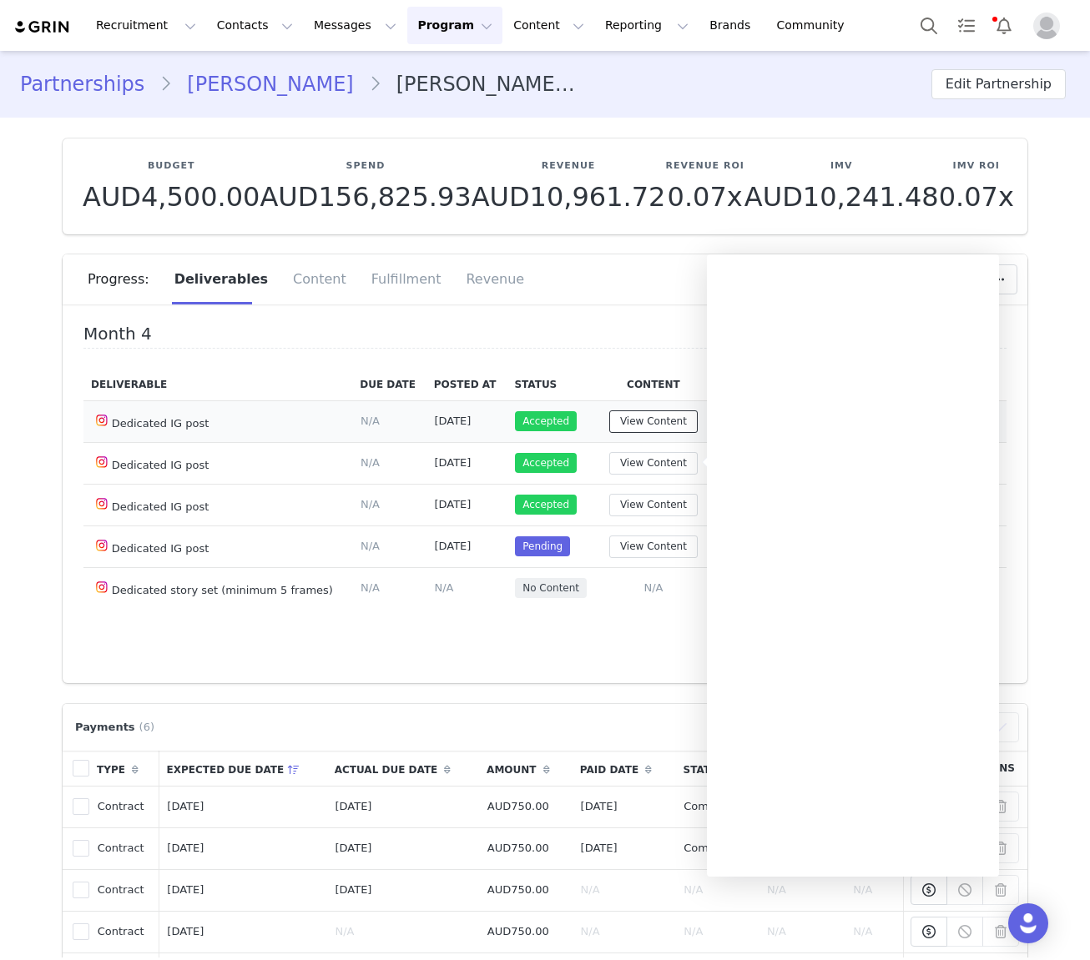
click at [635, 421] on button "View Content" at bounding box center [653, 422] width 88 height 23
click at [663, 548] on button "View Content" at bounding box center [653, 547] width 88 height 23
click at [641, 325] on h4 "Month 4" at bounding box center [544, 337] width 923 height 24
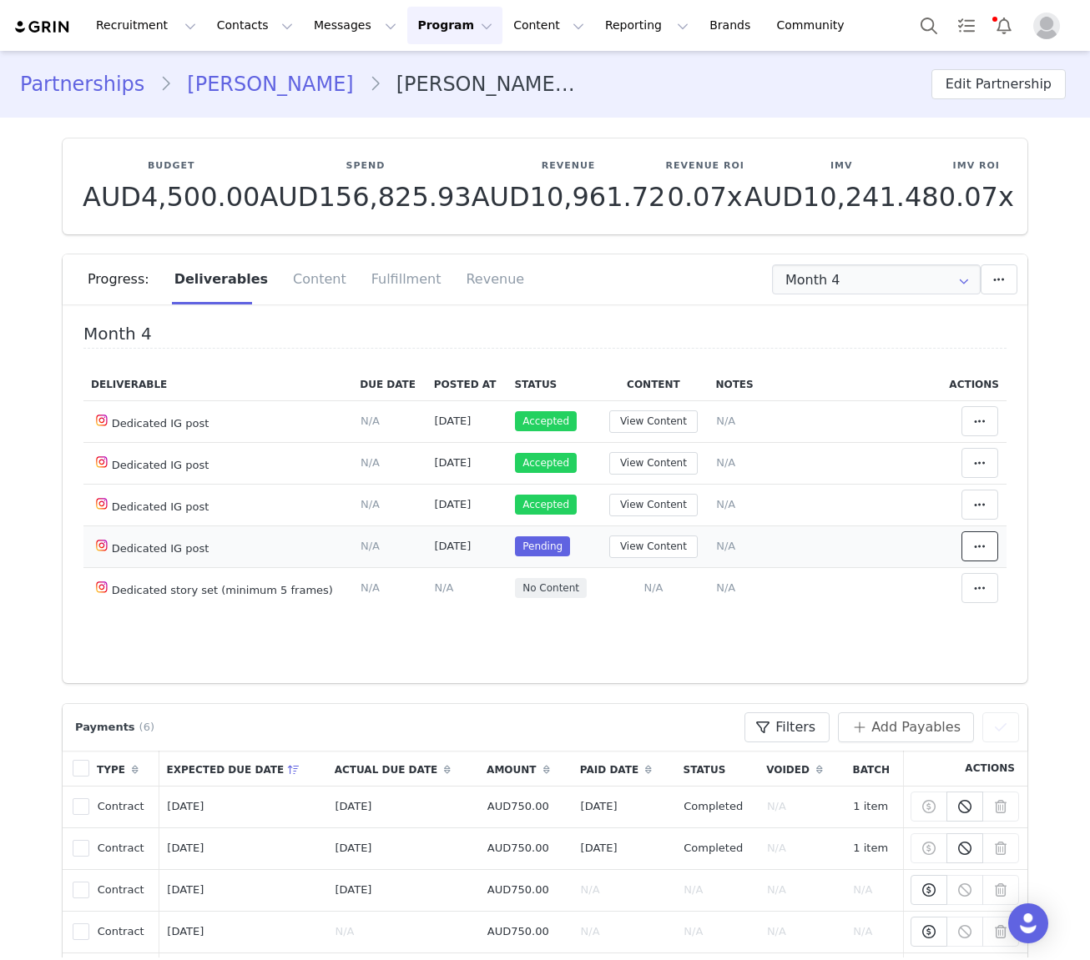
click at [975, 542] on icon at bounding box center [980, 546] width 12 height 13
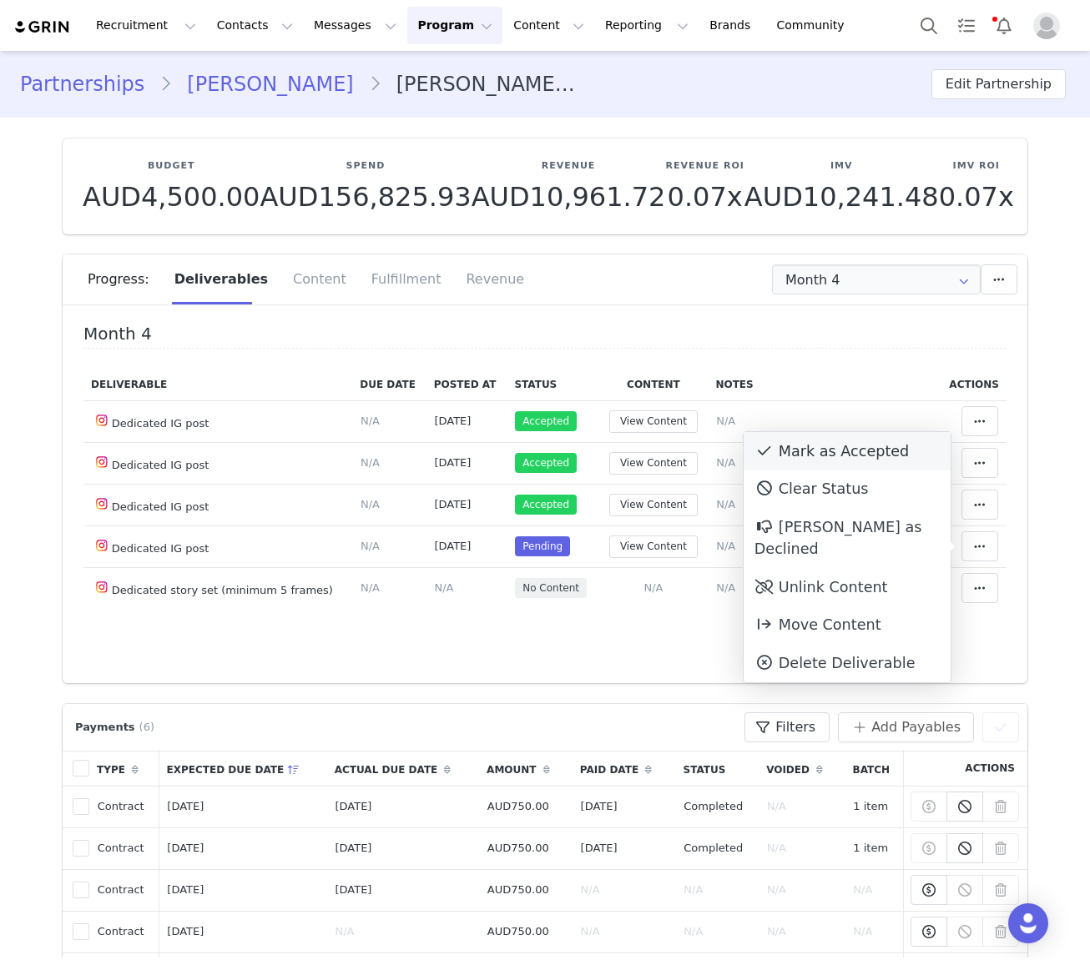
click at [853, 456] on div "Mark as Accepted" at bounding box center [847, 451] width 207 height 38
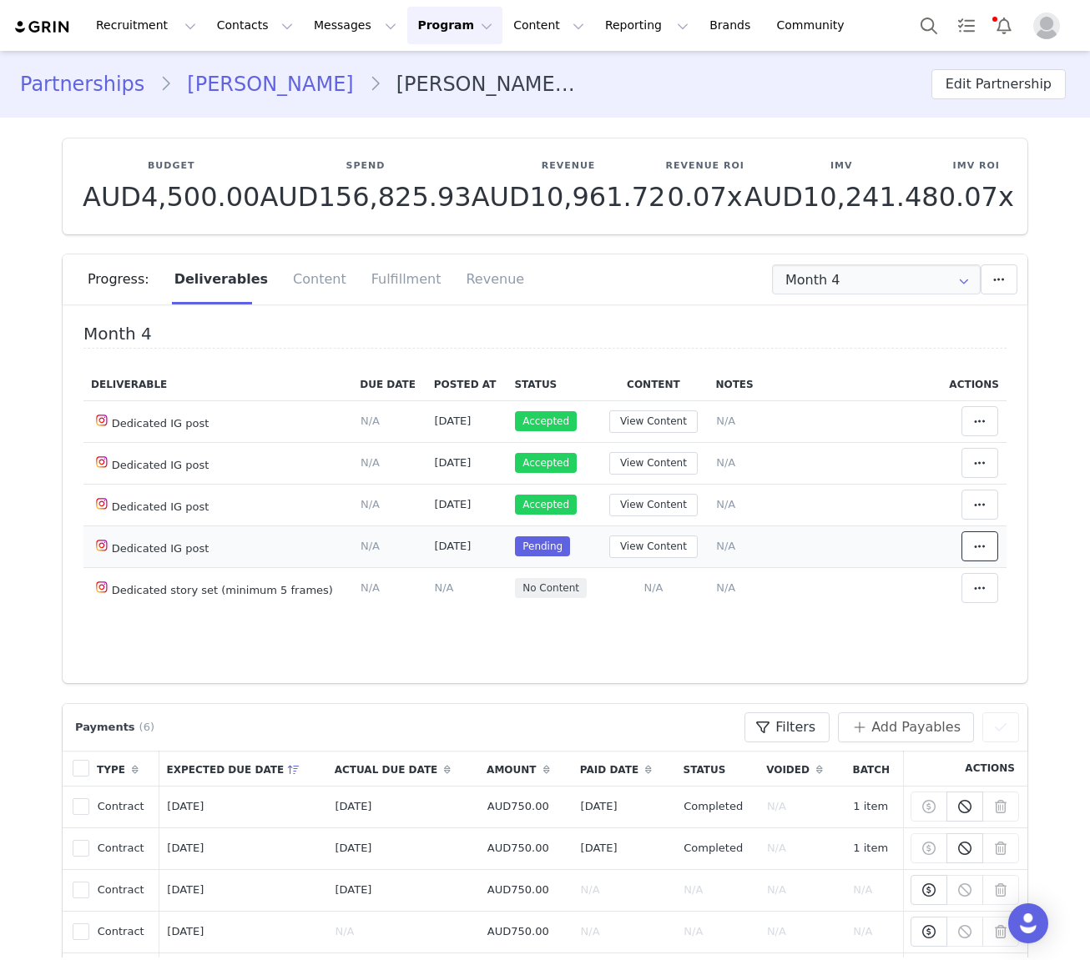
click at [990, 547] on button at bounding box center [979, 547] width 37 height 30
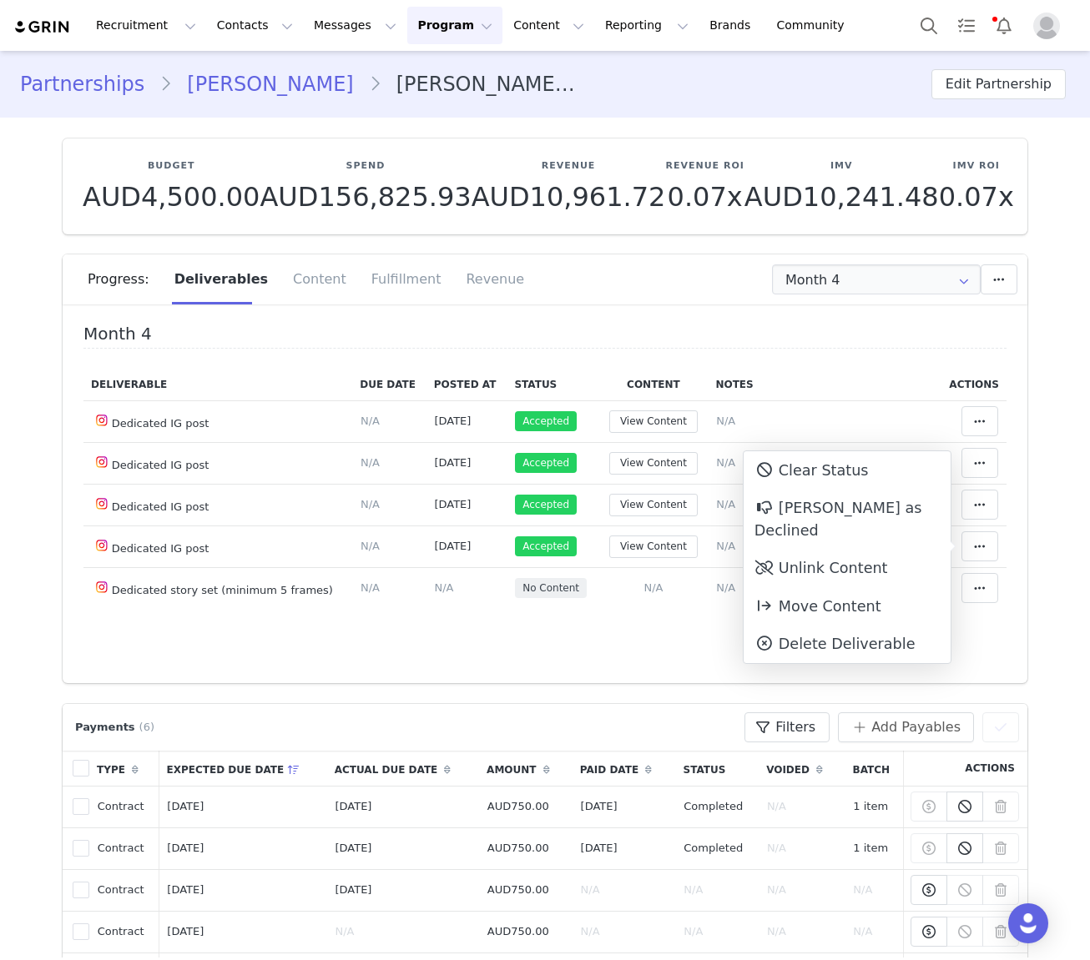
drag, startPoint x: 696, startPoint y: 284, endPoint x: 690, endPoint y: 295, distance: 13.1
click at [695, 284] on div "Month 4 Add a new deliverable What type of deliverable? Dedicated story set (mi…" at bounding box center [808, 280] width 417 height 30
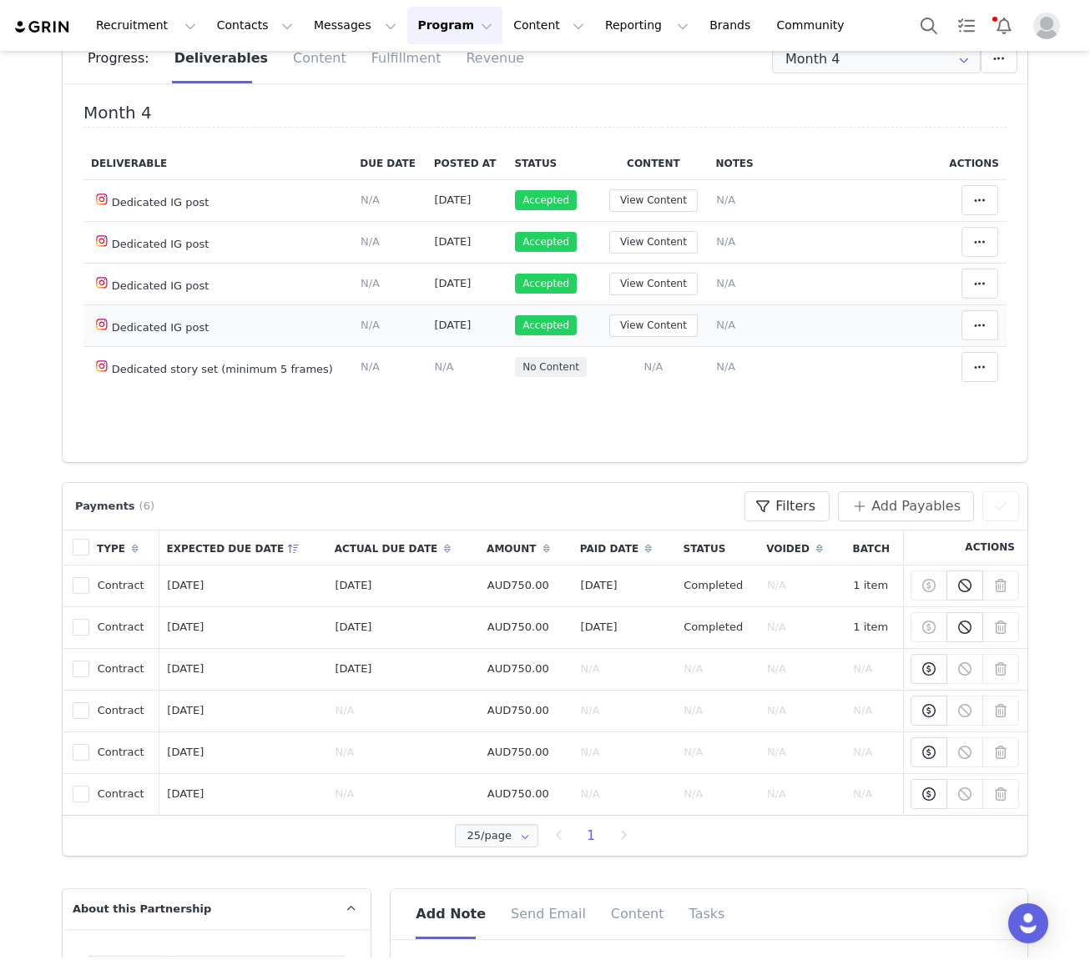
scroll to position [248, 0]
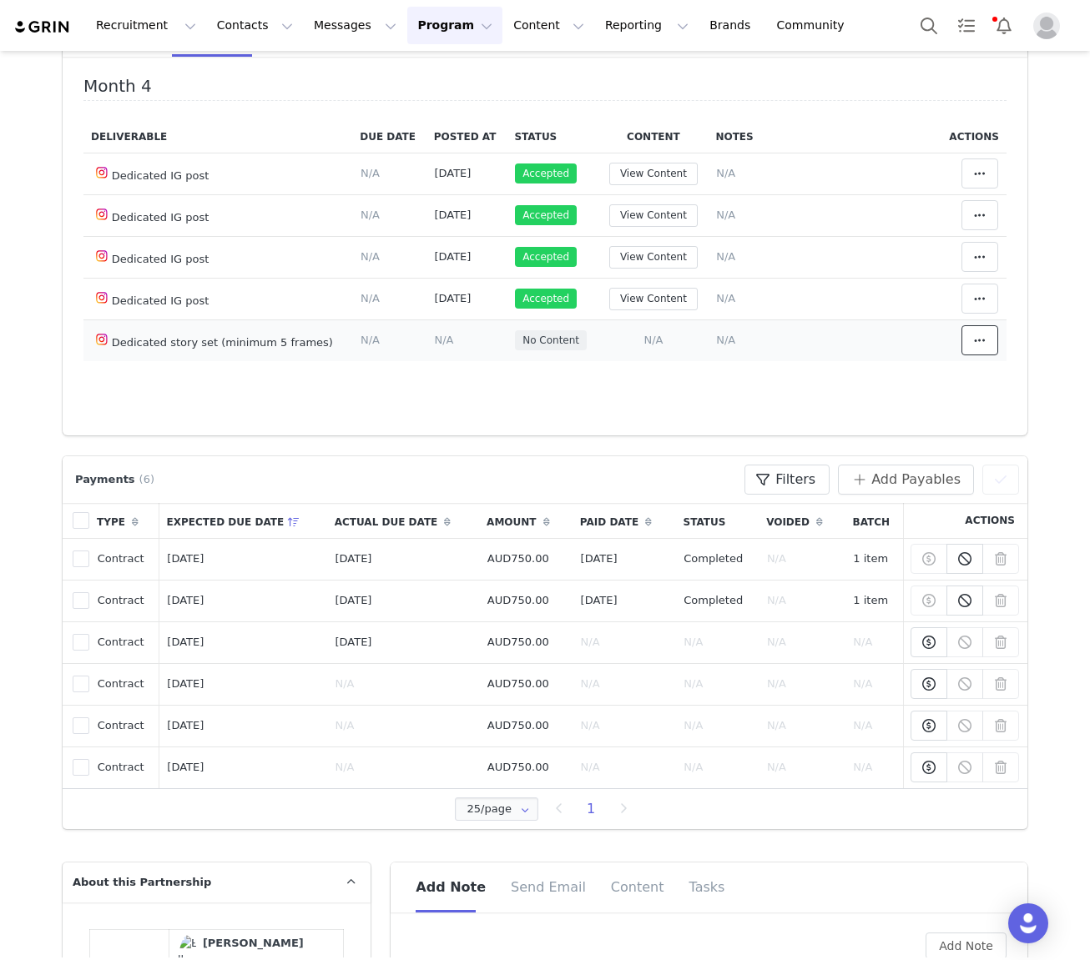
click at [975, 341] on icon at bounding box center [980, 340] width 12 height 13
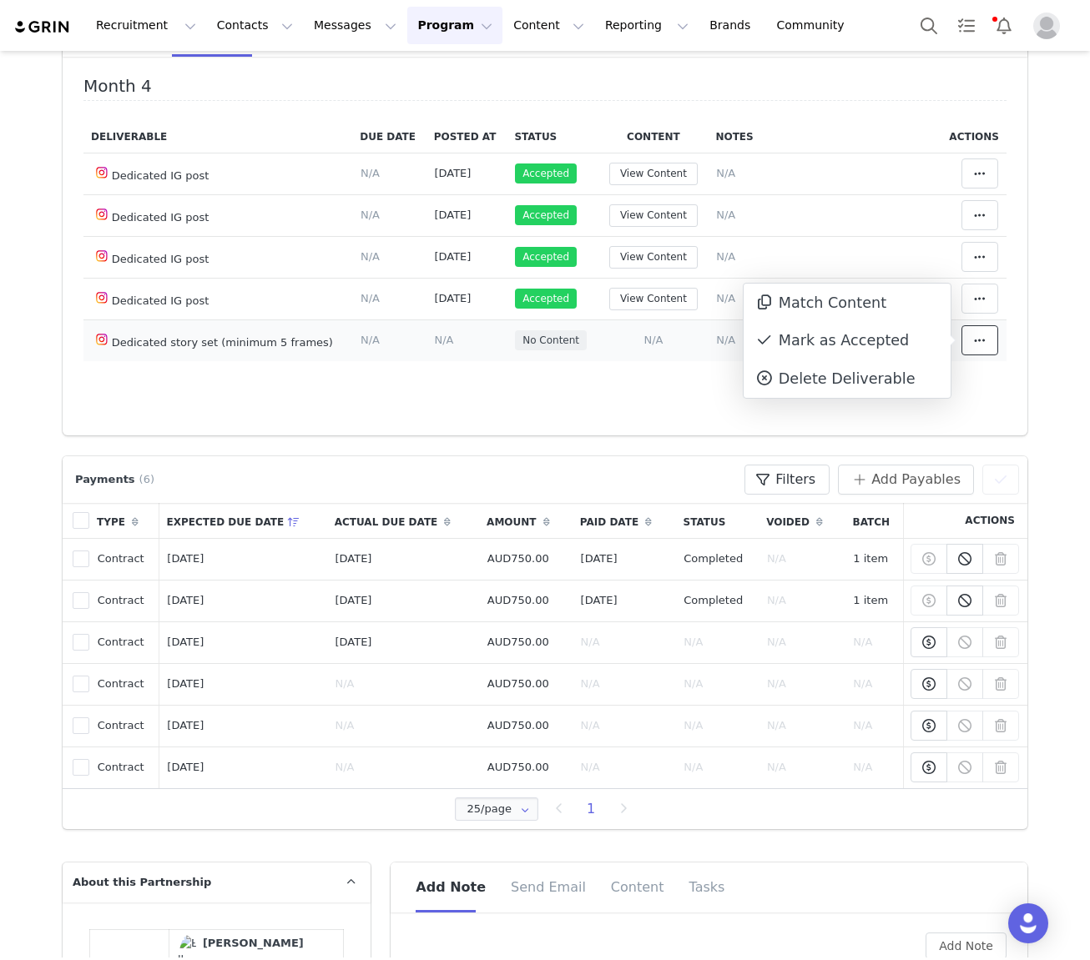
click at [975, 341] on icon at bounding box center [980, 340] width 12 height 13
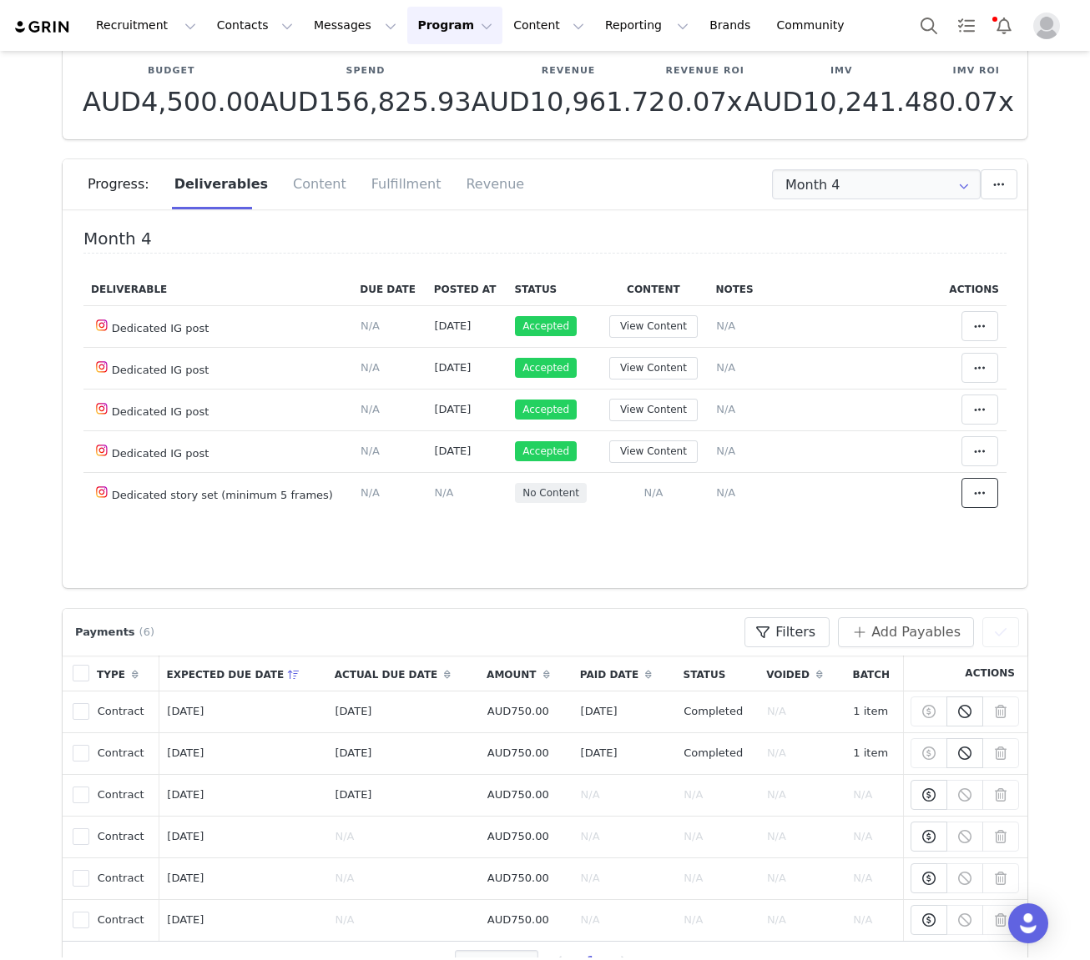
scroll to position [0, 0]
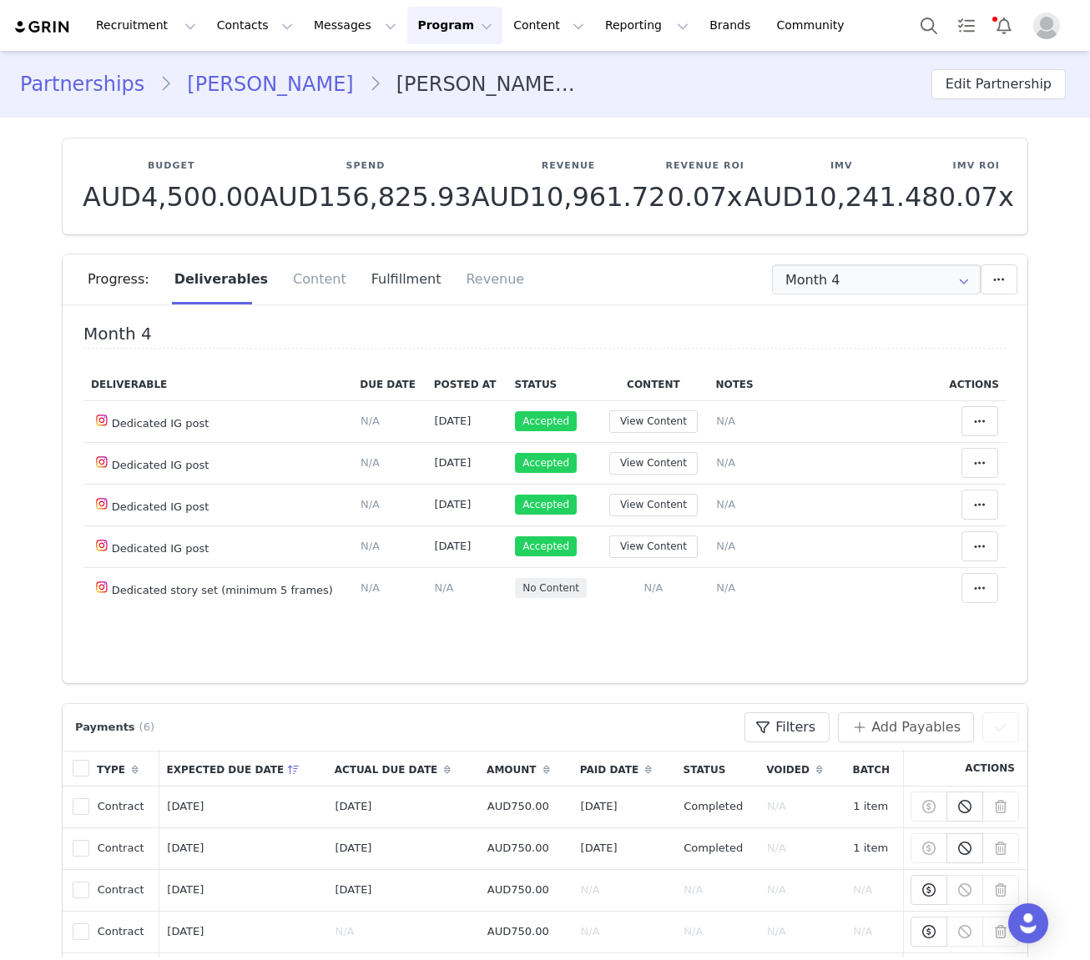
click at [391, 286] on div "Fulfillment" at bounding box center [406, 280] width 95 height 50
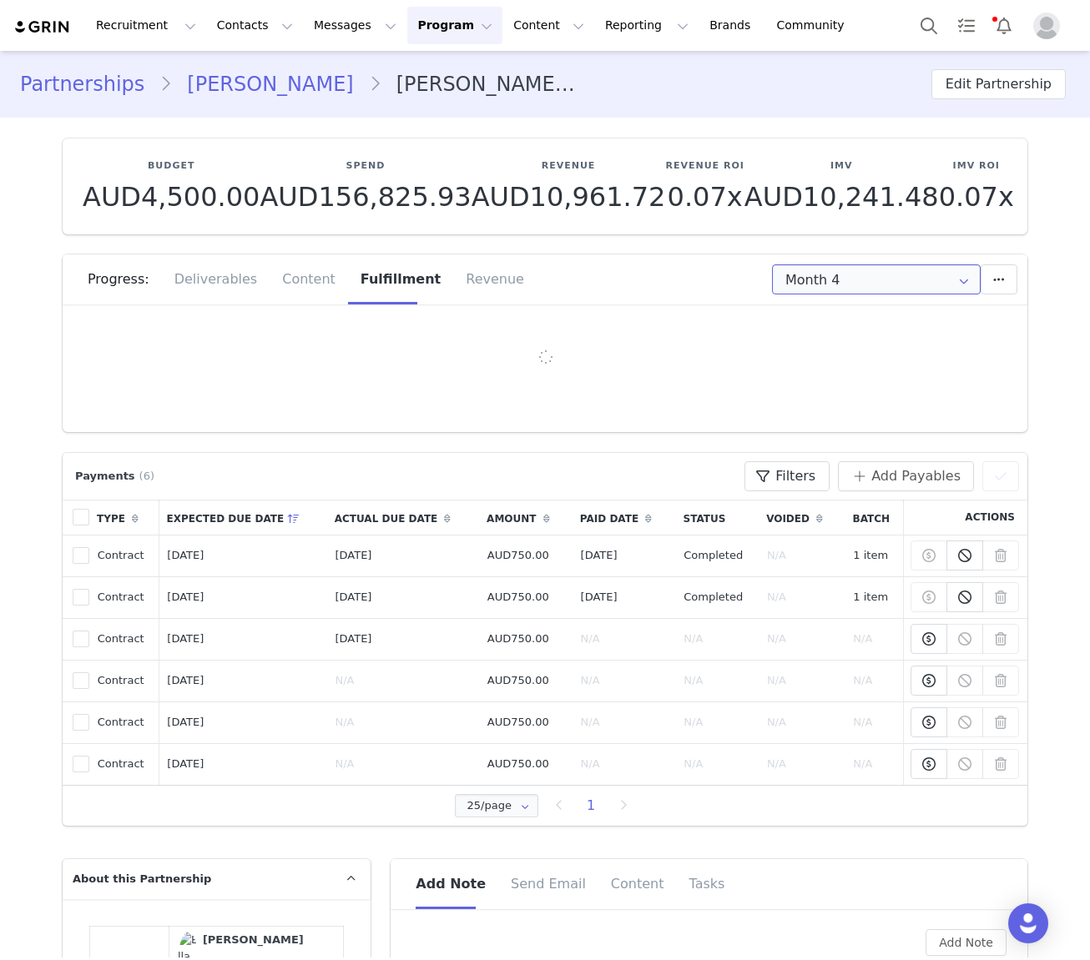
click at [872, 267] on input "Month 4" at bounding box center [876, 280] width 209 height 30
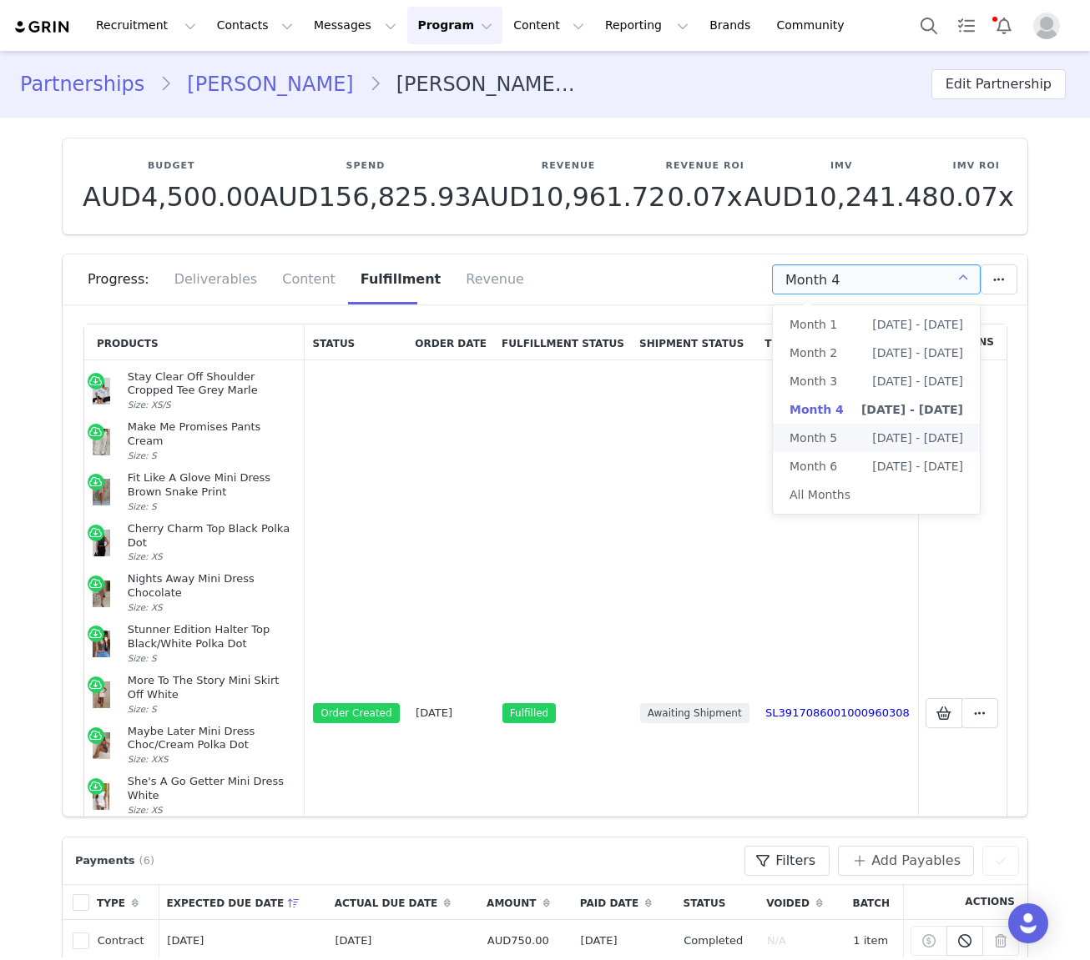
click at [818, 437] on span "Month 5" at bounding box center [813, 438] width 48 height 28
type input "Month 5"
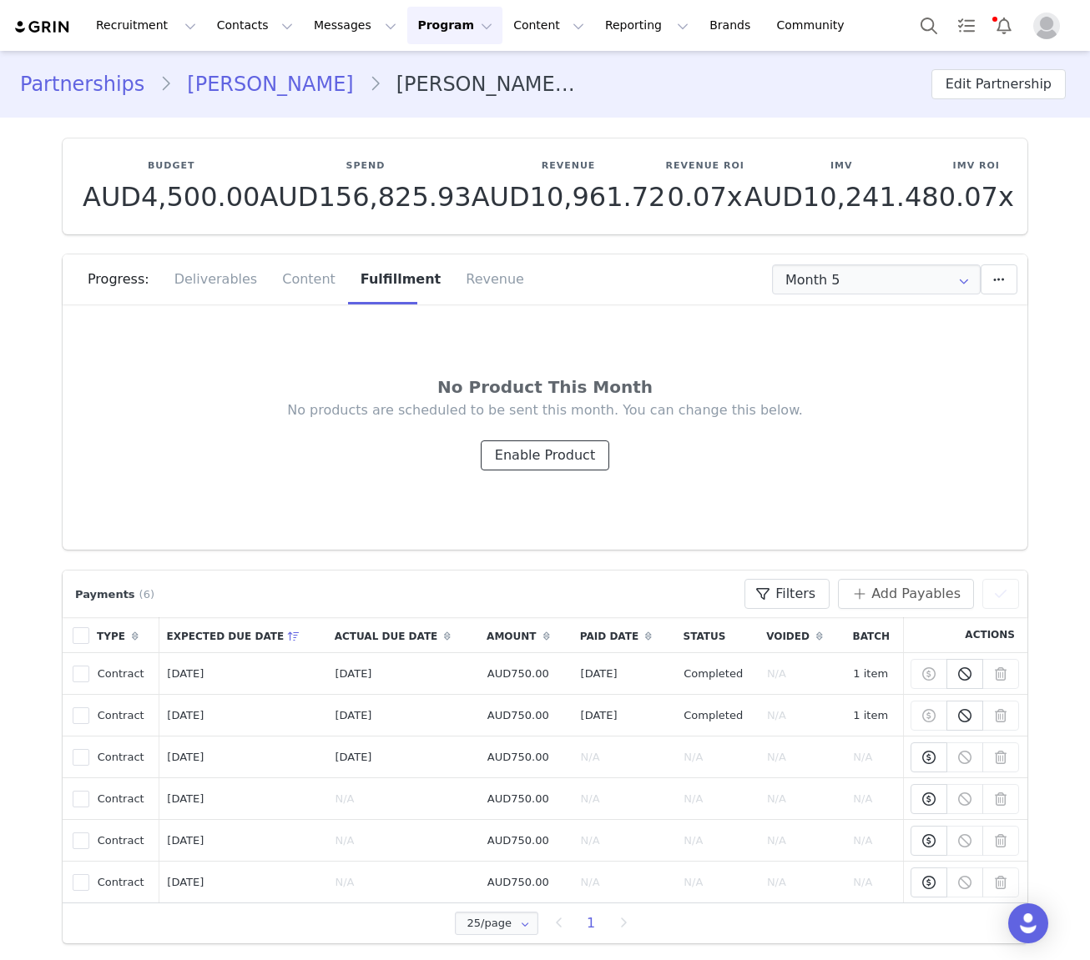
click at [582, 458] on button "Enable Product" at bounding box center [545, 456] width 129 height 30
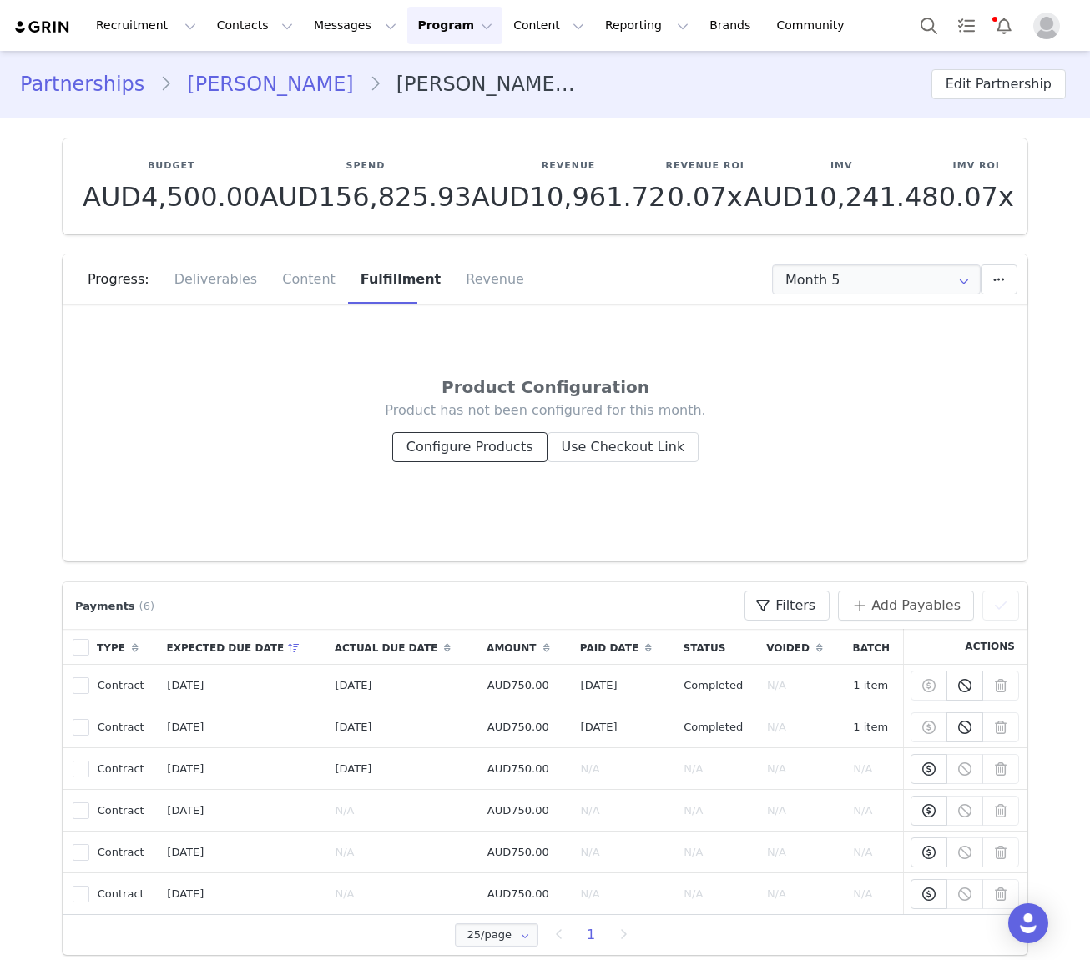
click at [487, 459] on button "Configure Products" at bounding box center [469, 447] width 155 height 30
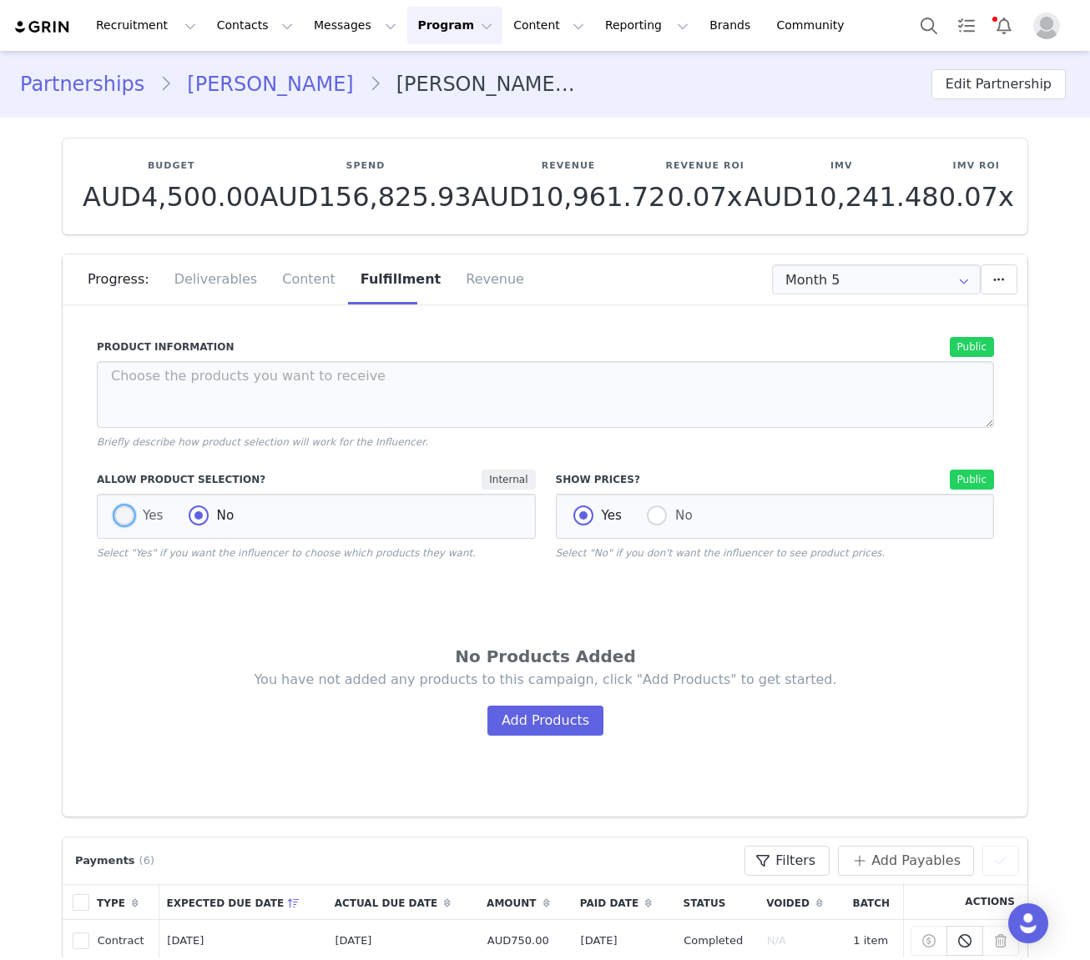
click at [127, 523] on span at bounding box center [124, 516] width 20 height 20
click at [127, 523] on input "Yes" at bounding box center [124, 517] width 20 height 22
radio input "true"
radio input "false"
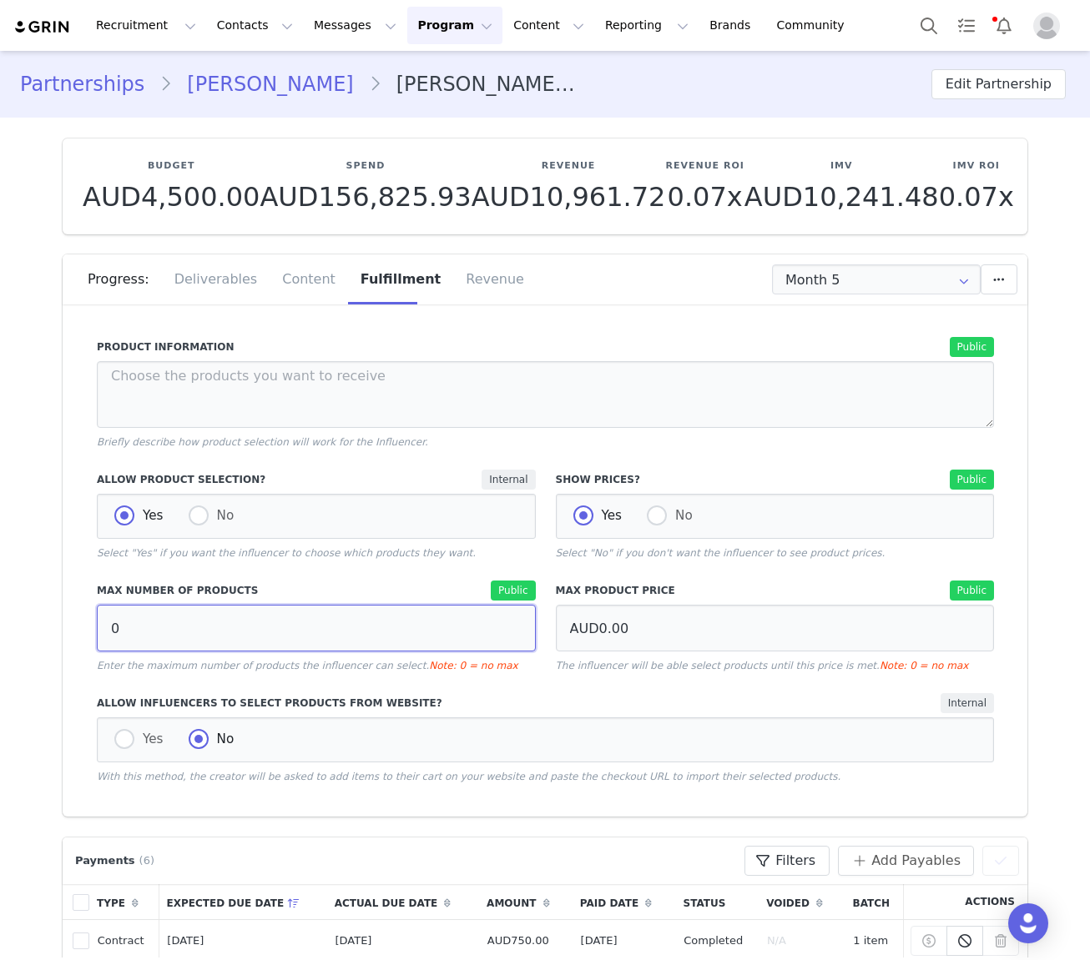
click at [189, 628] on input "0" at bounding box center [316, 628] width 439 height 47
type input "15"
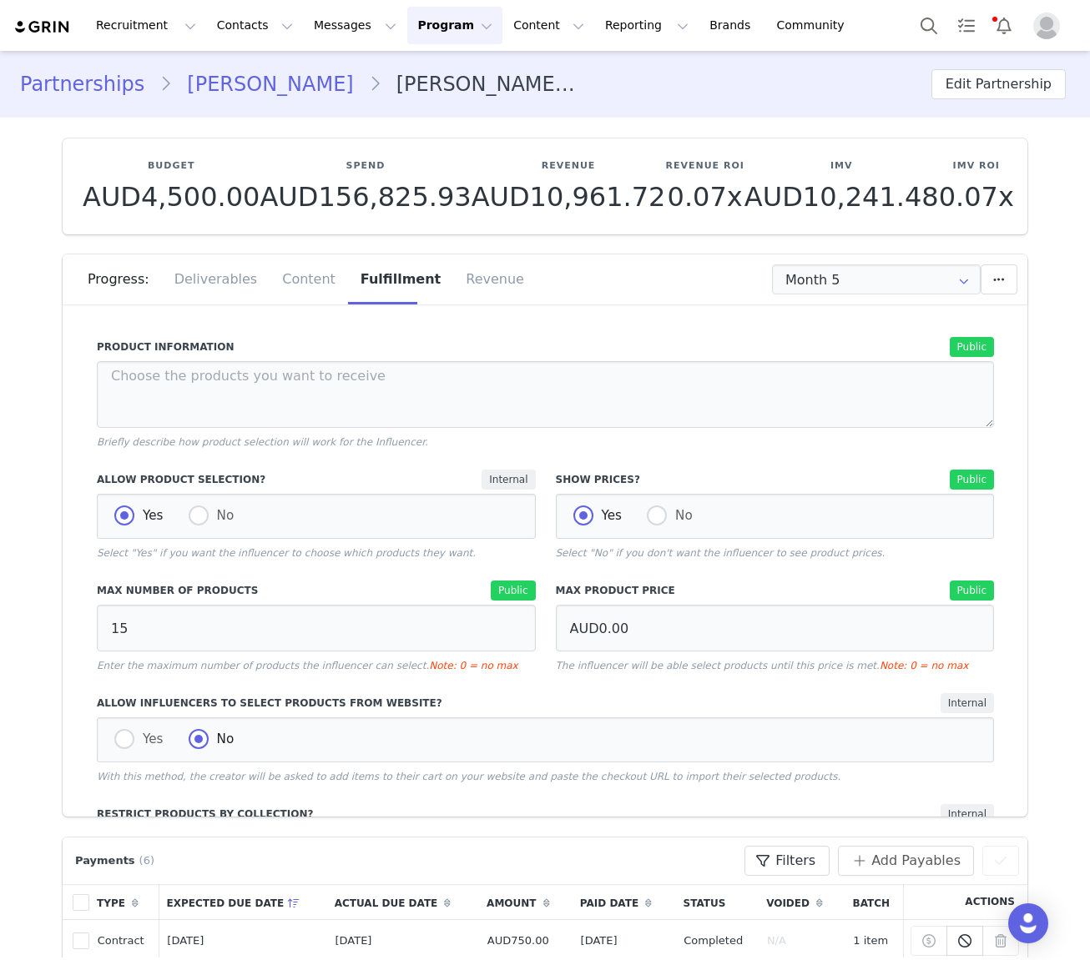
click at [602, 697] on div "Internal" at bounding box center [777, 703] width 434 height 20
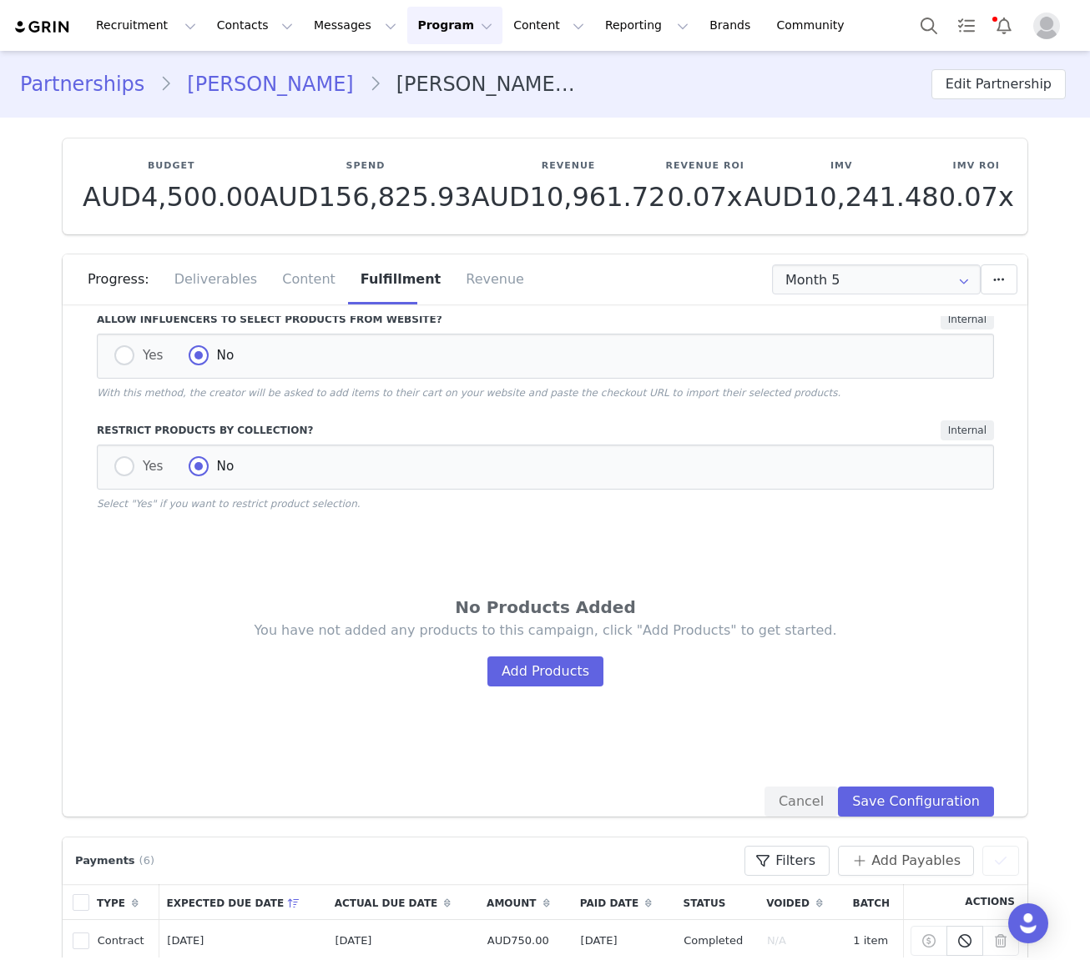
scroll to position [441, 0]
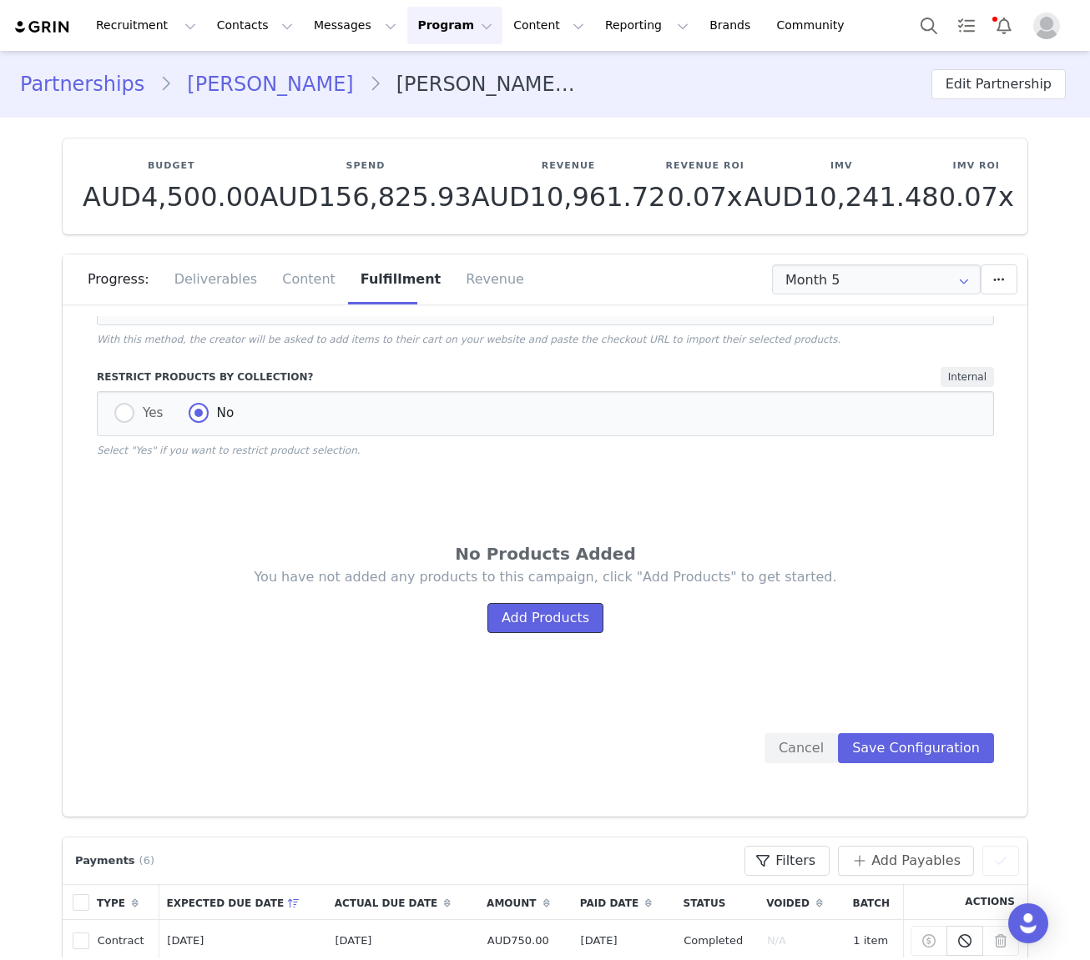
click at [574, 623] on button "Add Products" at bounding box center [545, 618] width 116 height 30
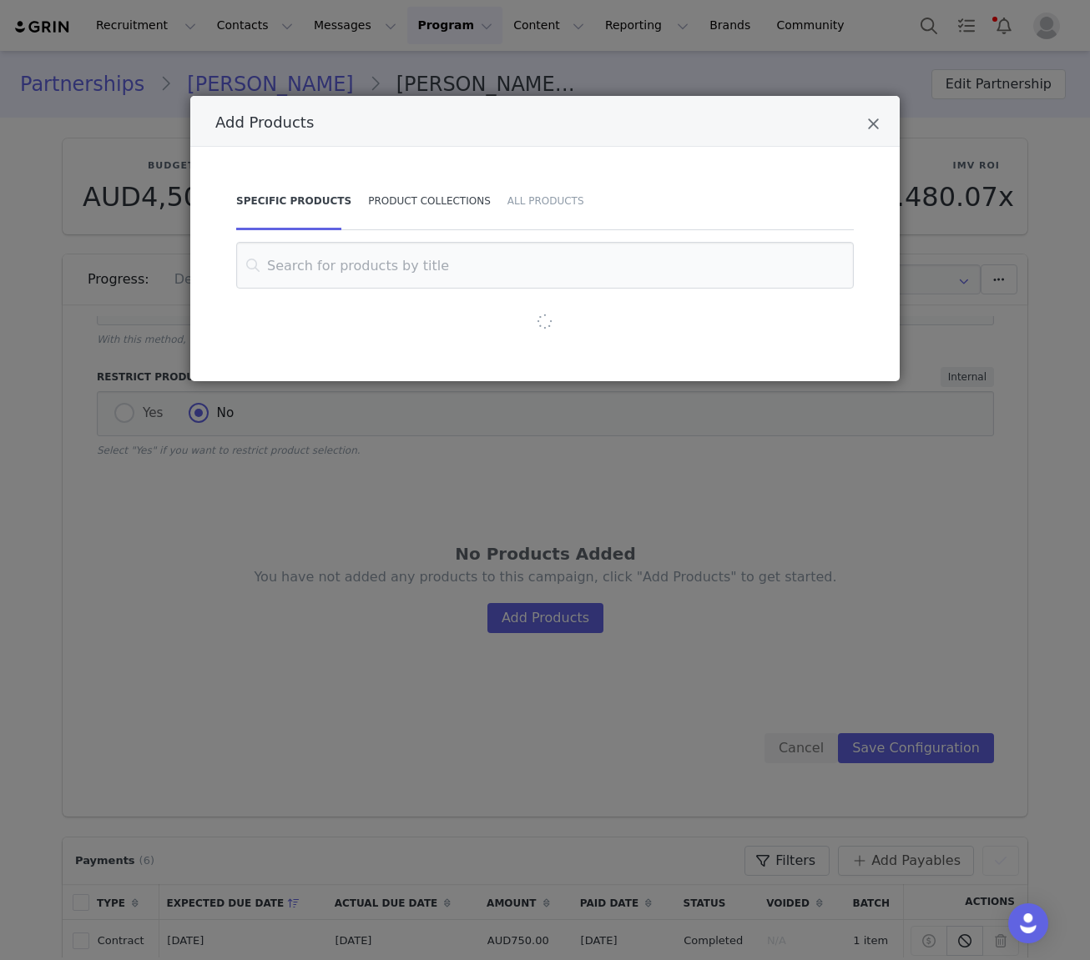
click at [416, 211] on div "Product Collections" at bounding box center [429, 201] width 139 height 58
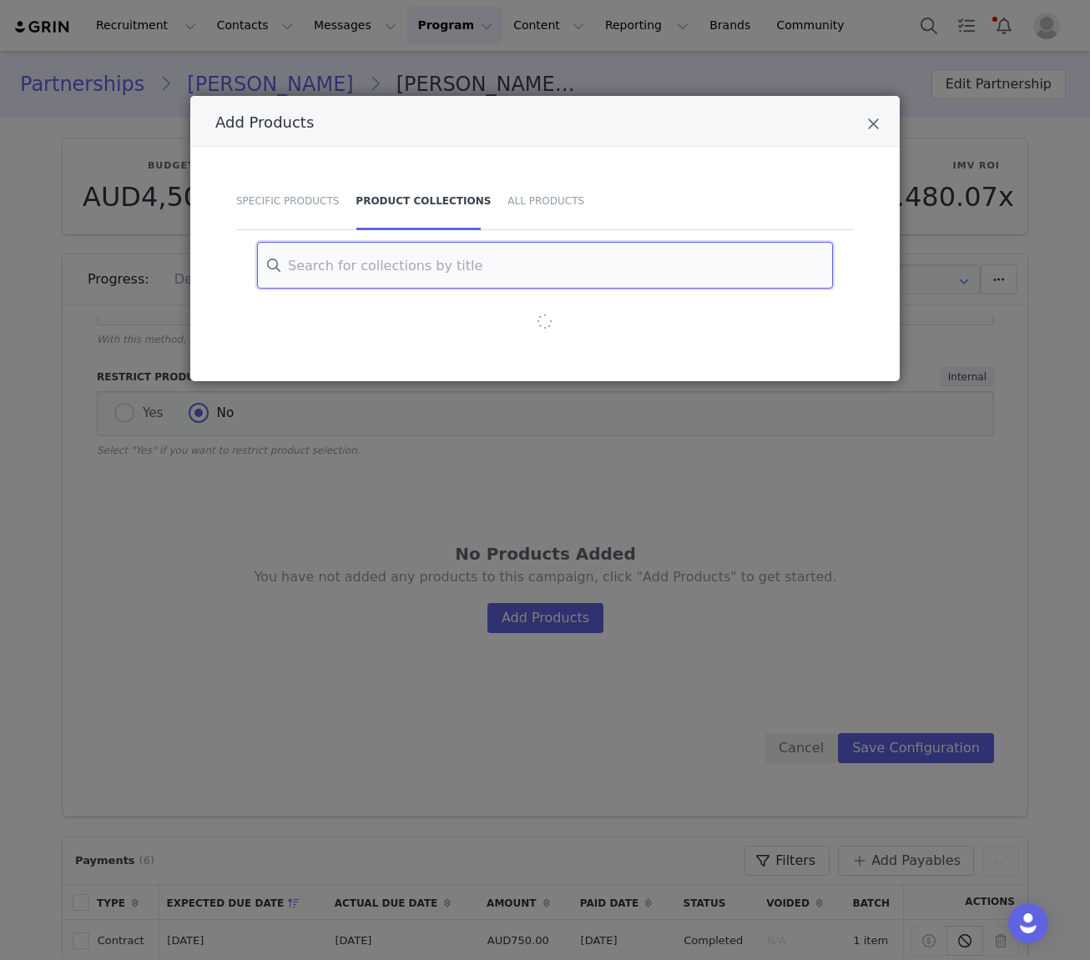
click at [352, 270] on input "Add Products" at bounding box center [545, 265] width 576 height 47
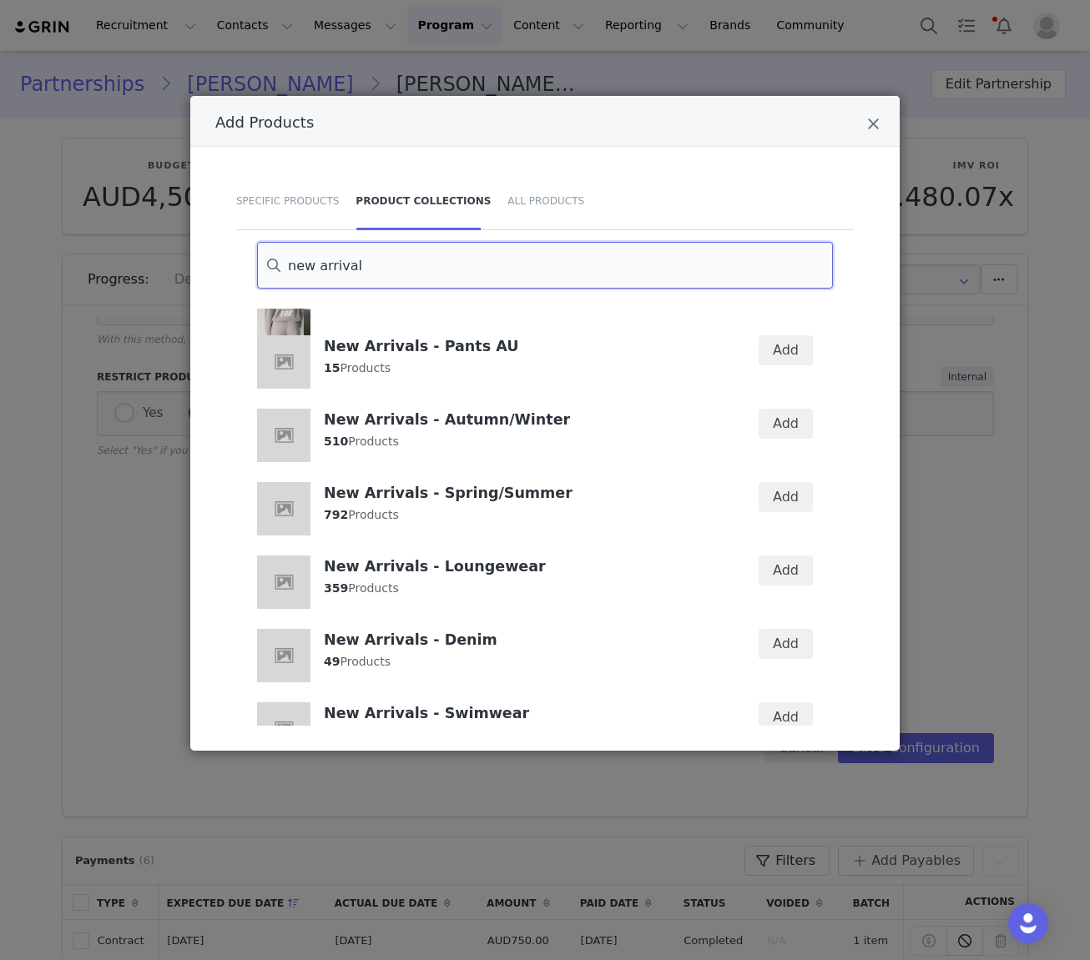
scroll to position [133, 0]
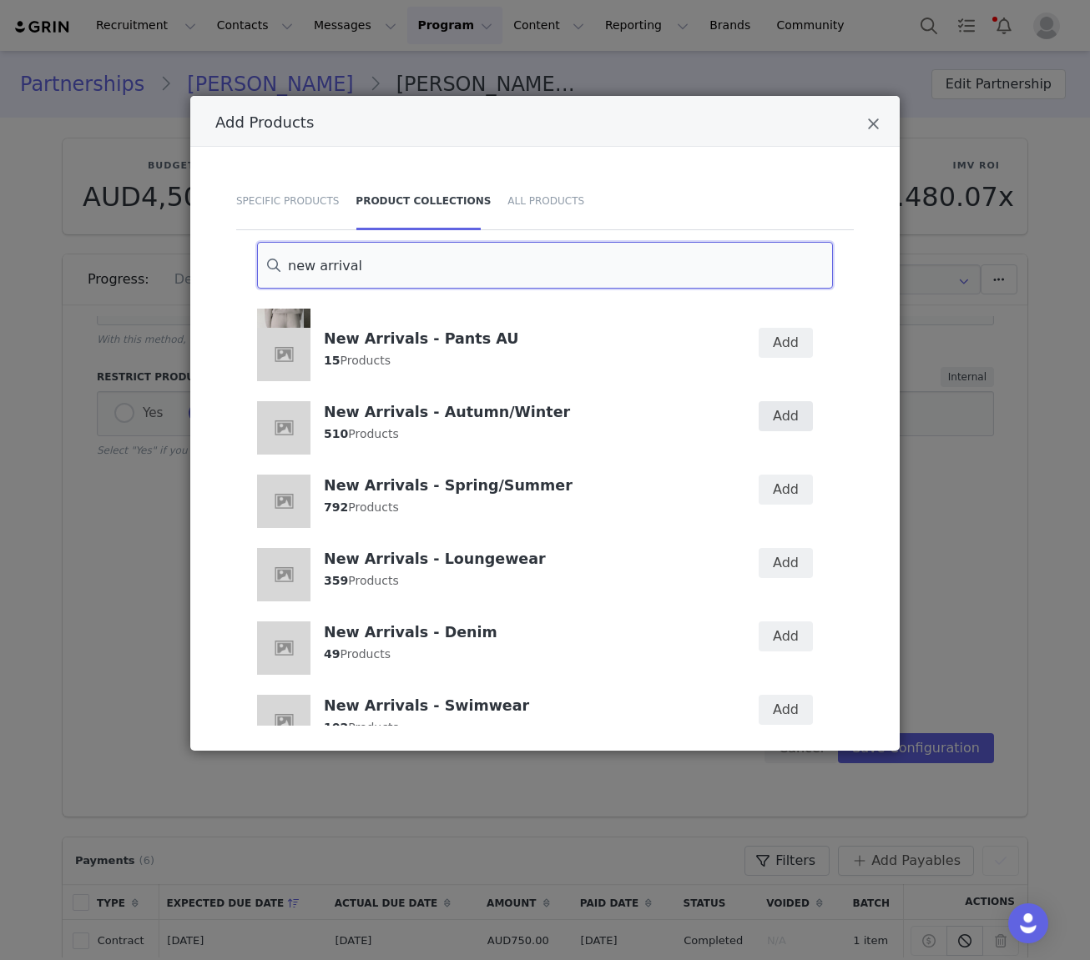
type input "new arrival"
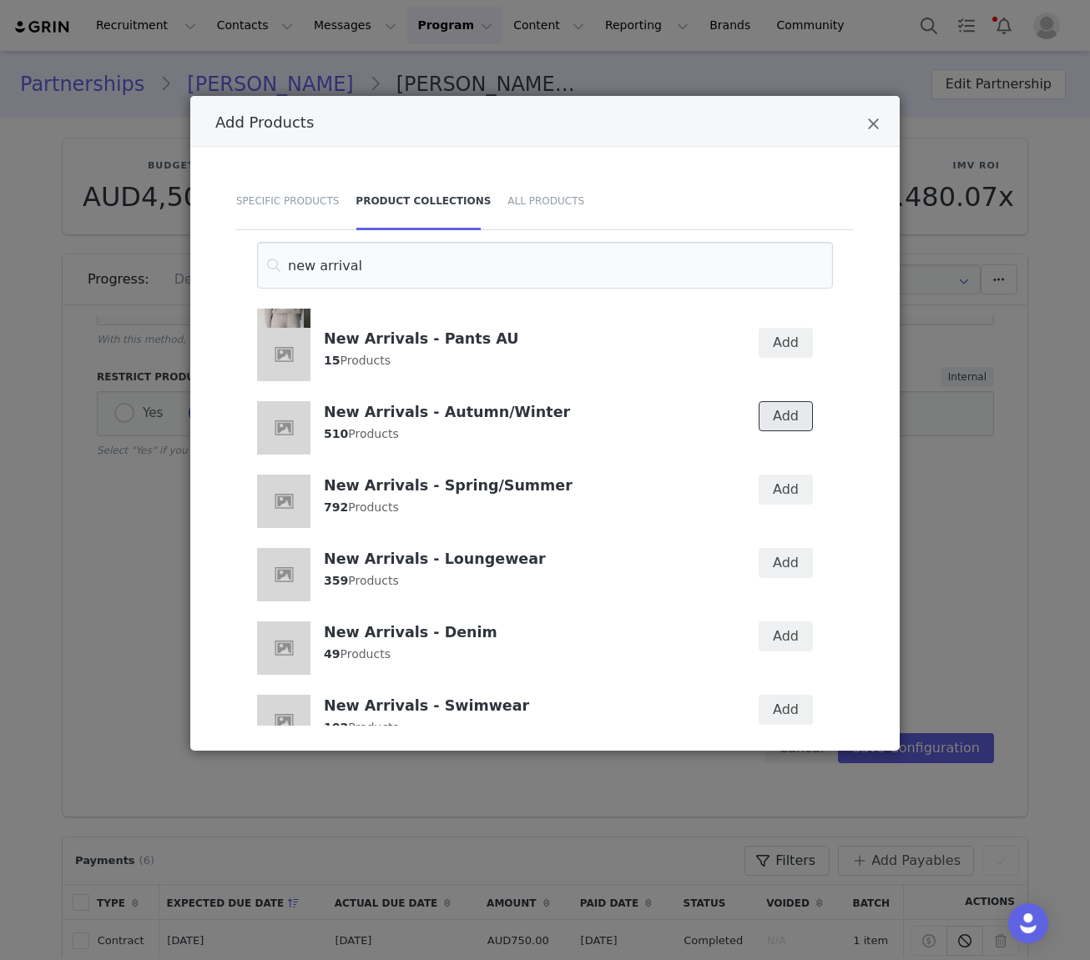
drag, startPoint x: 797, startPoint y: 416, endPoint x: 801, endPoint y: 426, distance: 10.8
click at [797, 416] on button "Add" at bounding box center [786, 416] width 54 height 30
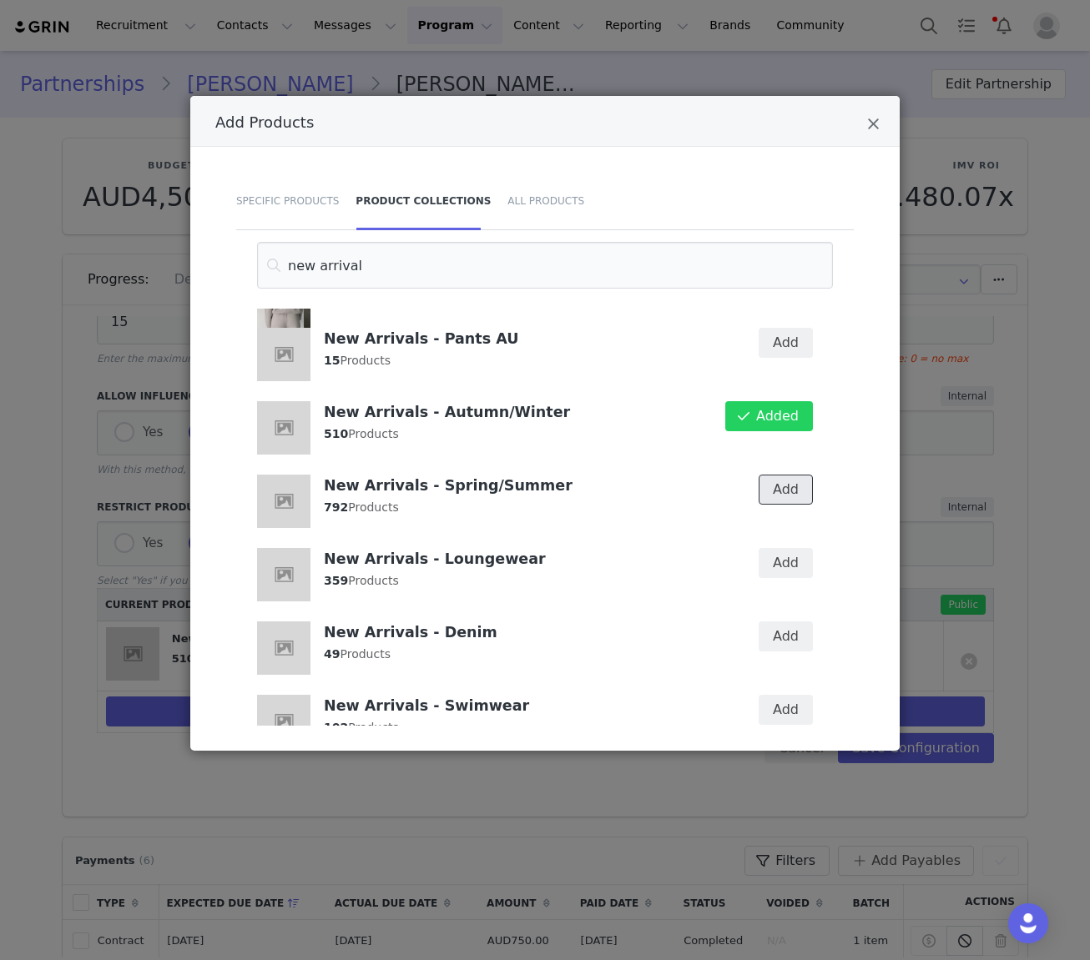
click at [789, 493] on button "Add" at bounding box center [786, 490] width 54 height 30
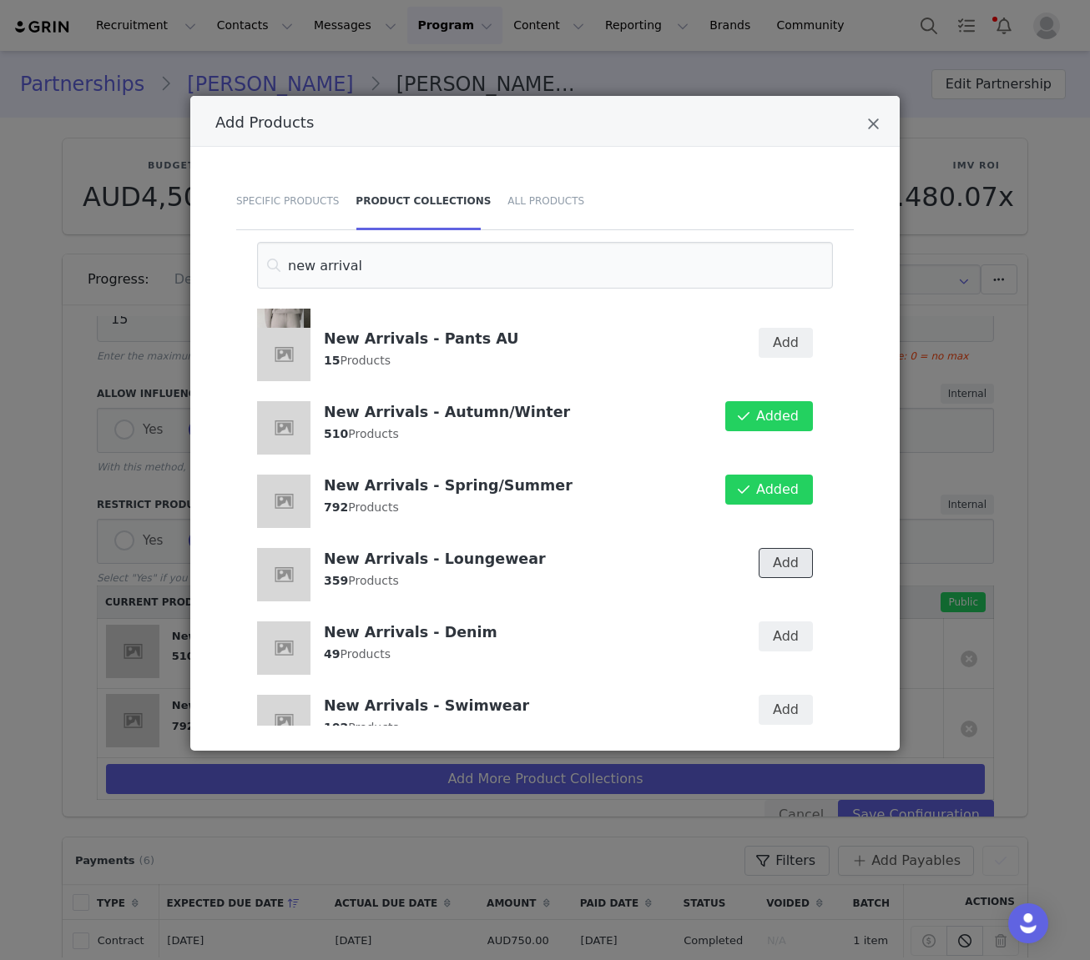
click at [798, 570] on button "Add" at bounding box center [786, 563] width 54 height 30
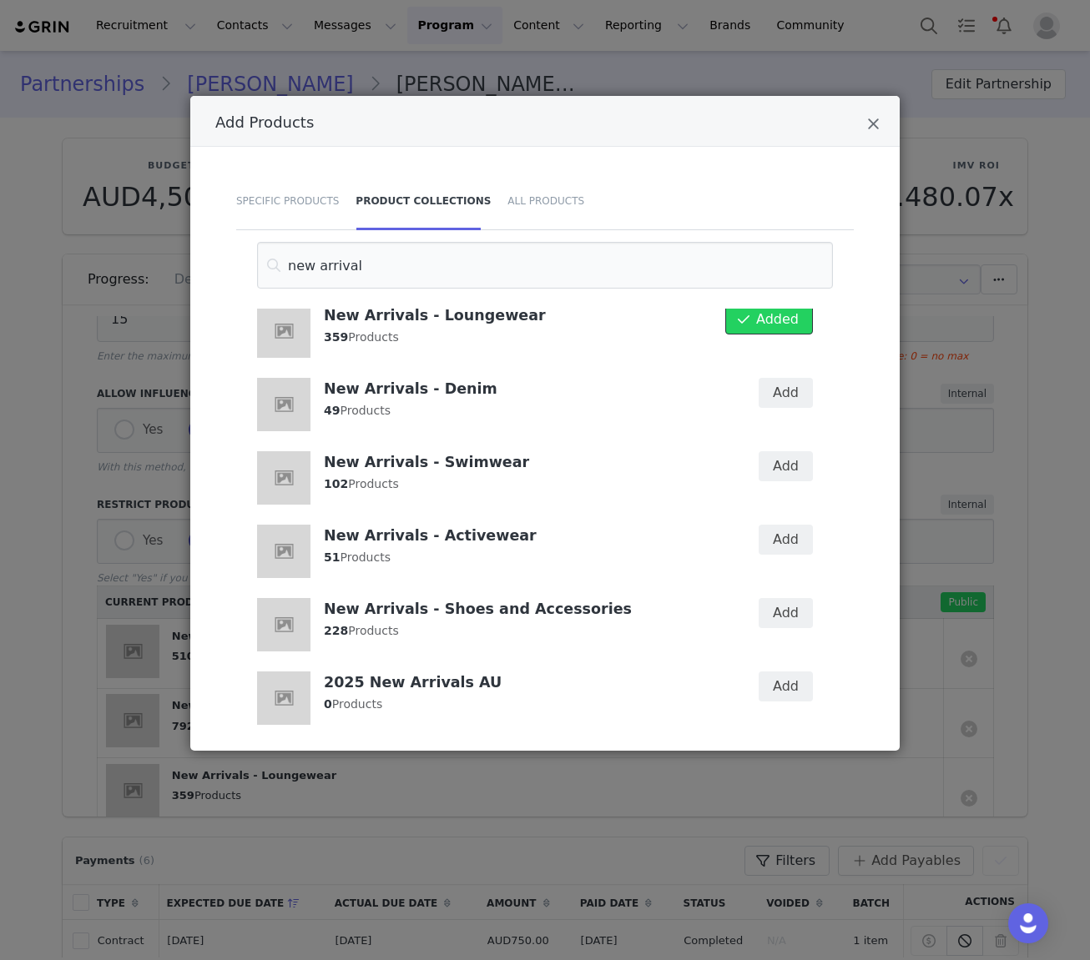
scroll to position [386, 0]
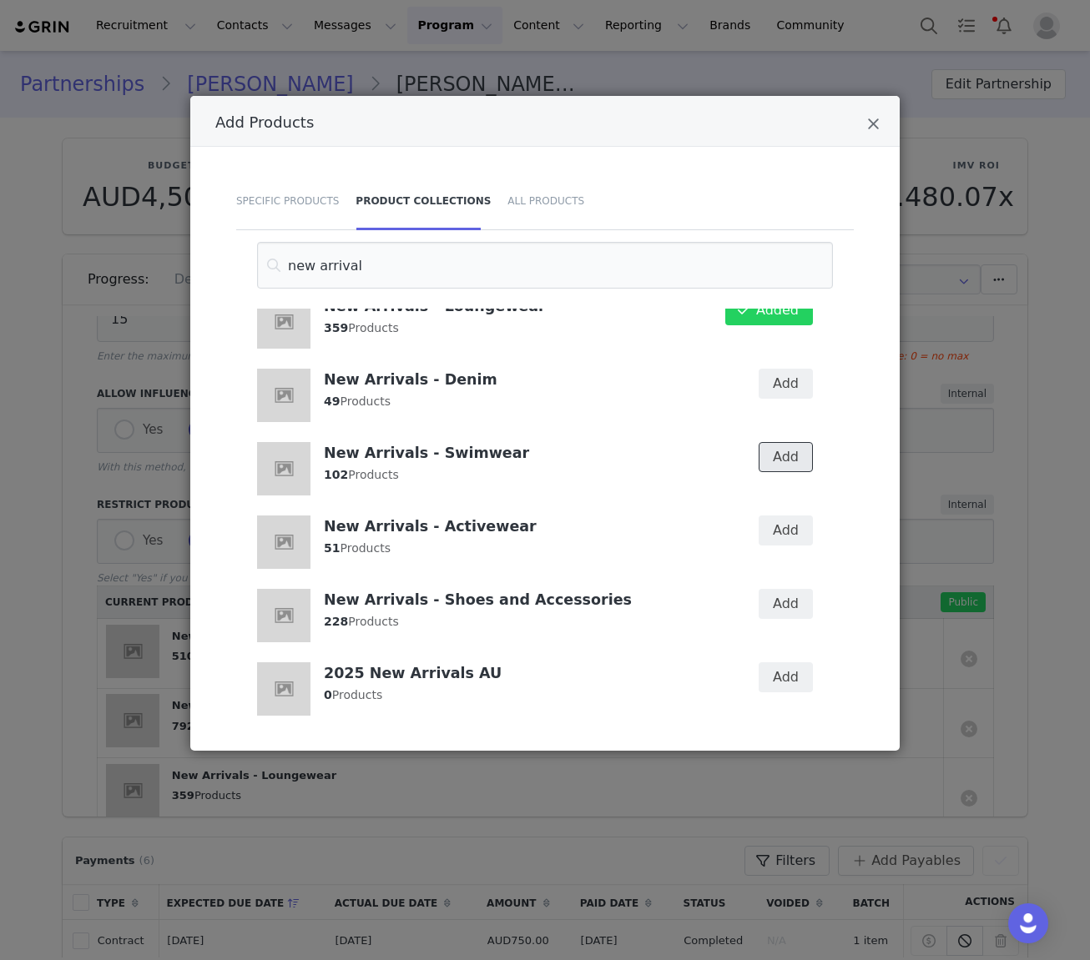
click at [787, 460] on button "Add" at bounding box center [786, 457] width 54 height 30
click at [784, 530] on button "Add" at bounding box center [786, 531] width 54 height 30
click at [789, 607] on button "Add" at bounding box center [786, 604] width 54 height 30
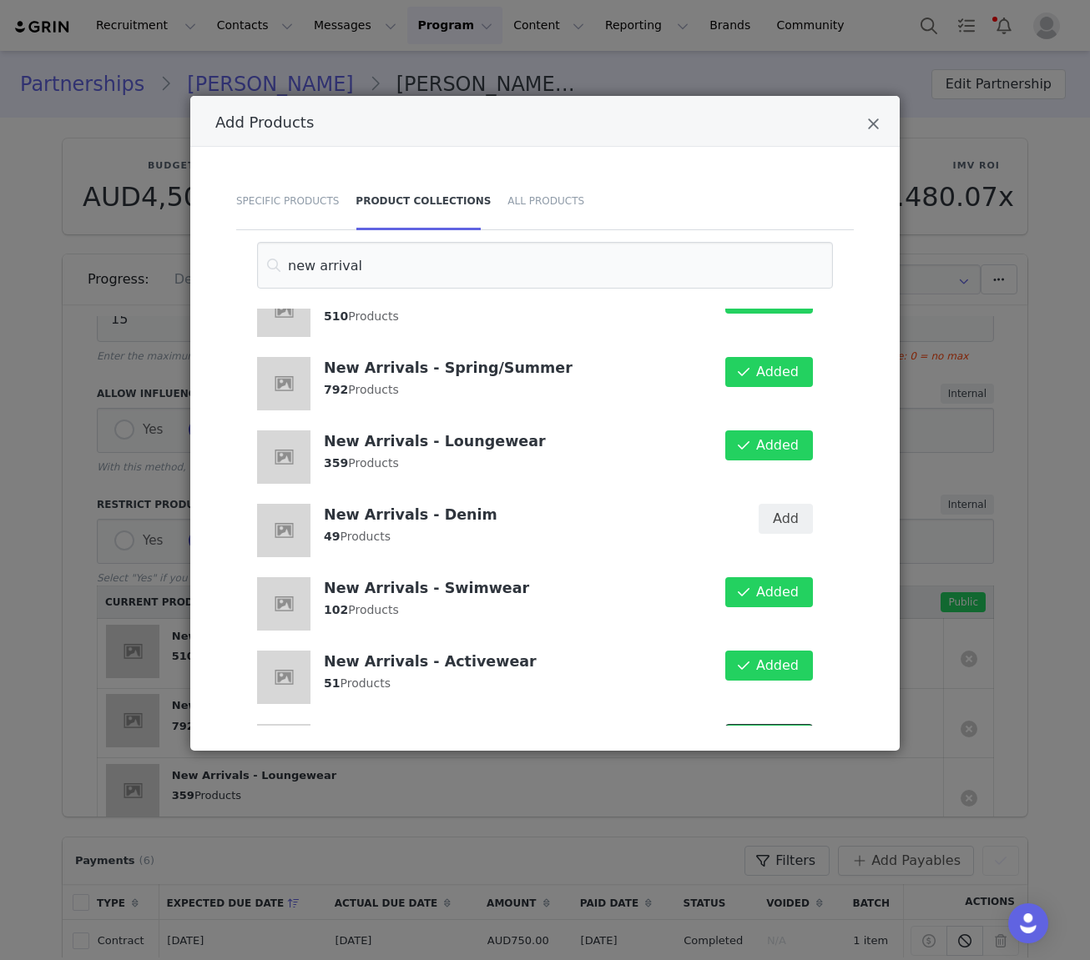
scroll to position [252, 0]
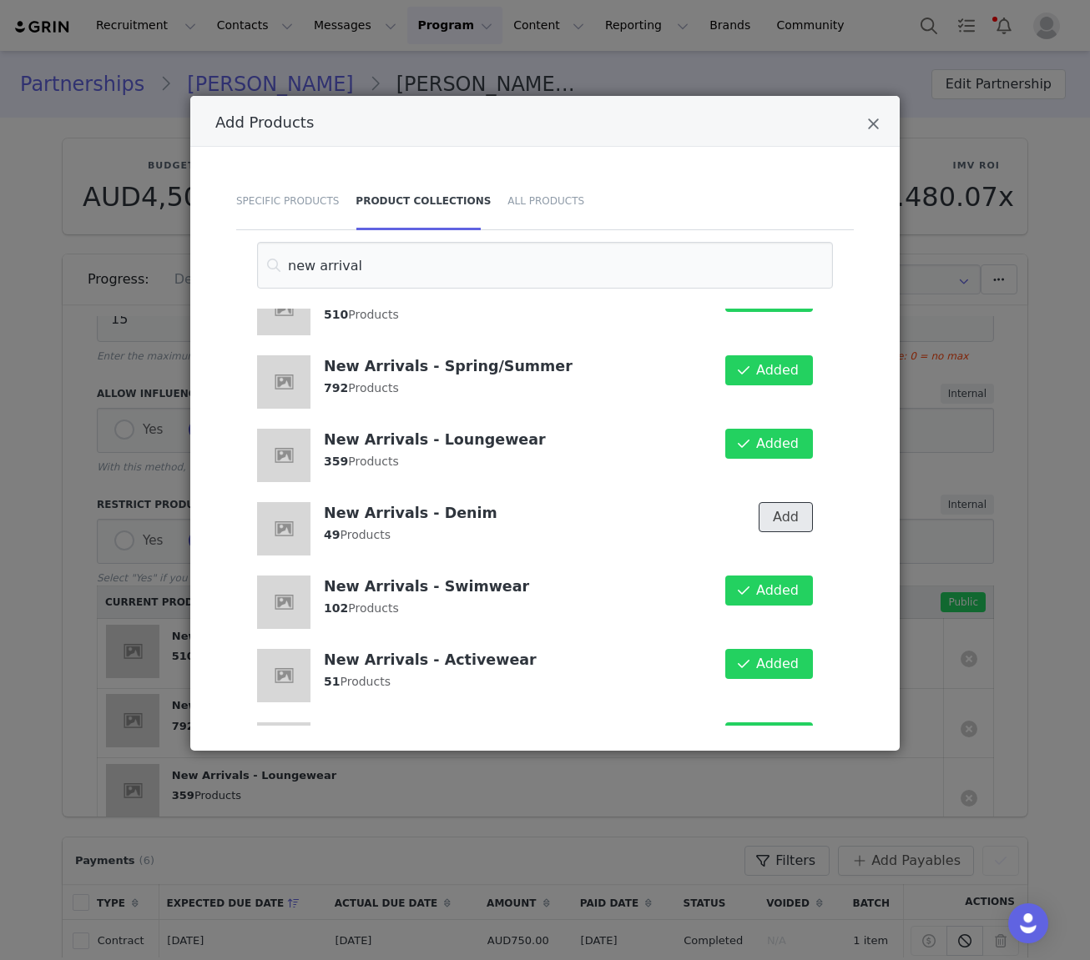
click at [794, 519] on button "Add" at bounding box center [786, 517] width 54 height 30
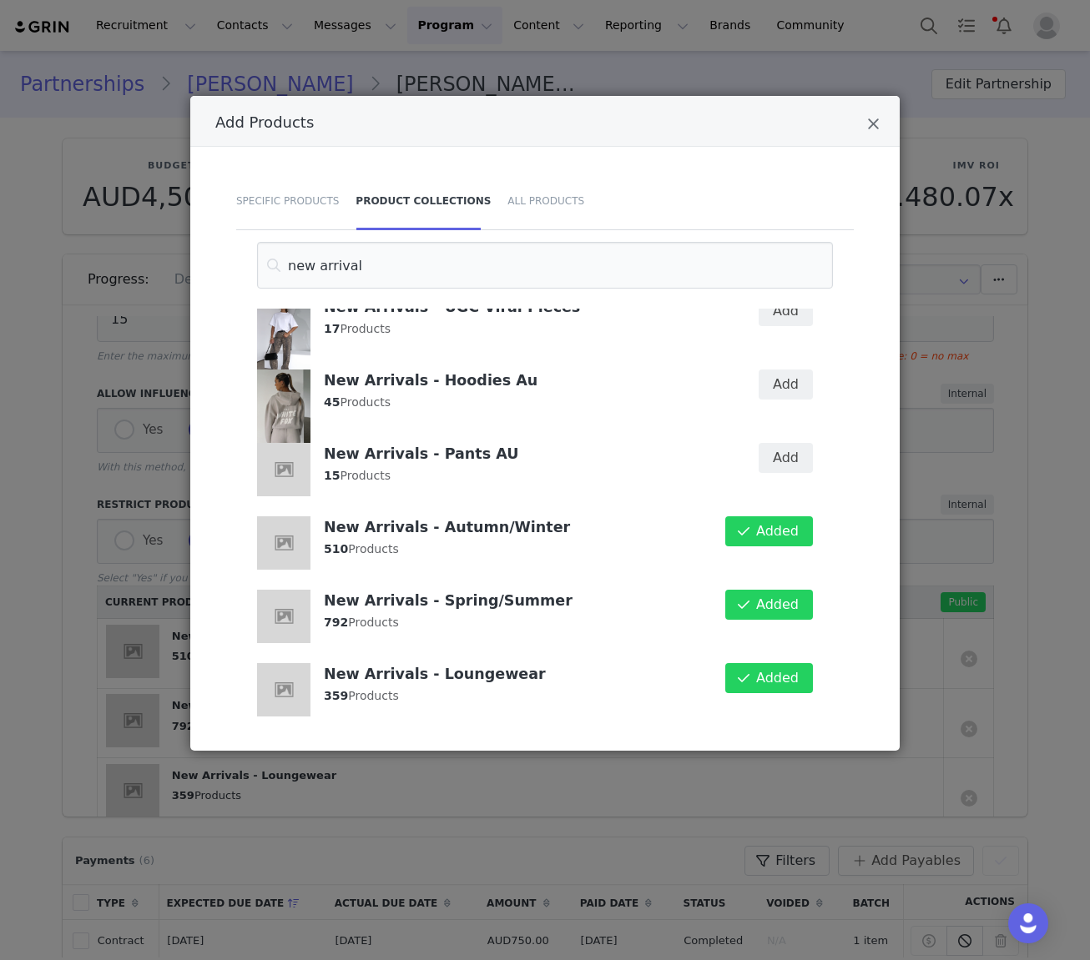
scroll to position [0, 0]
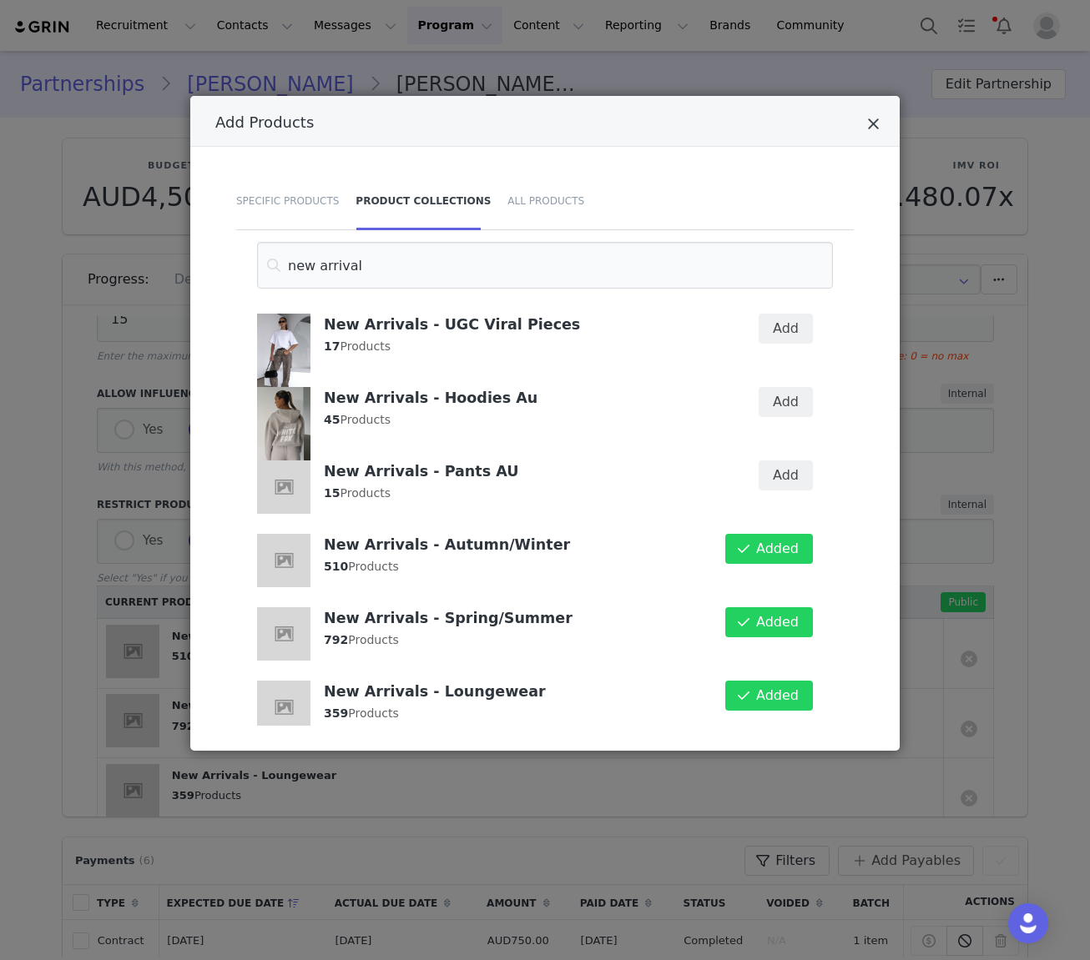
click at [873, 124] on icon "Close" at bounding box center [873, 124] width 13 height 17
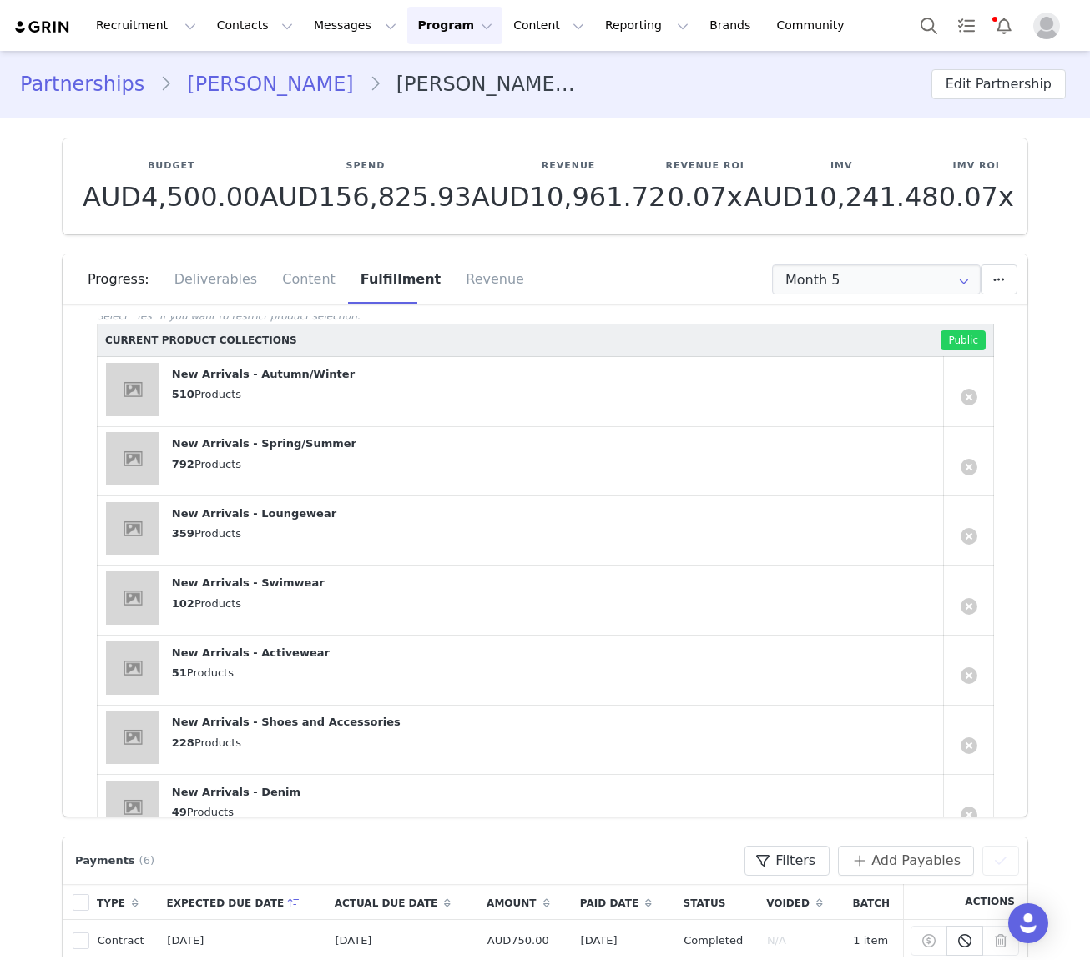
scroll to position [725, 0]
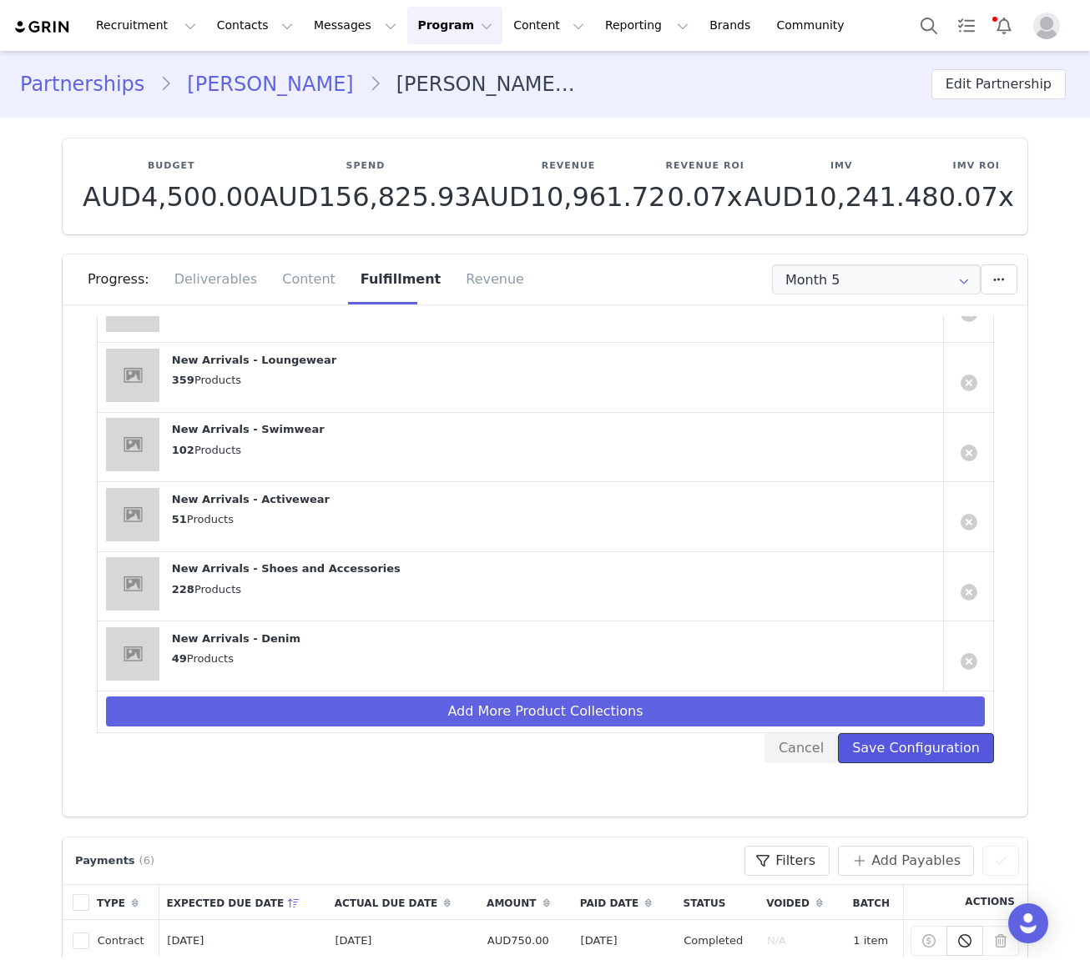
click at [959, 748] on button "Save Configuration" at bounding box center [916, 749] width 156 height 30
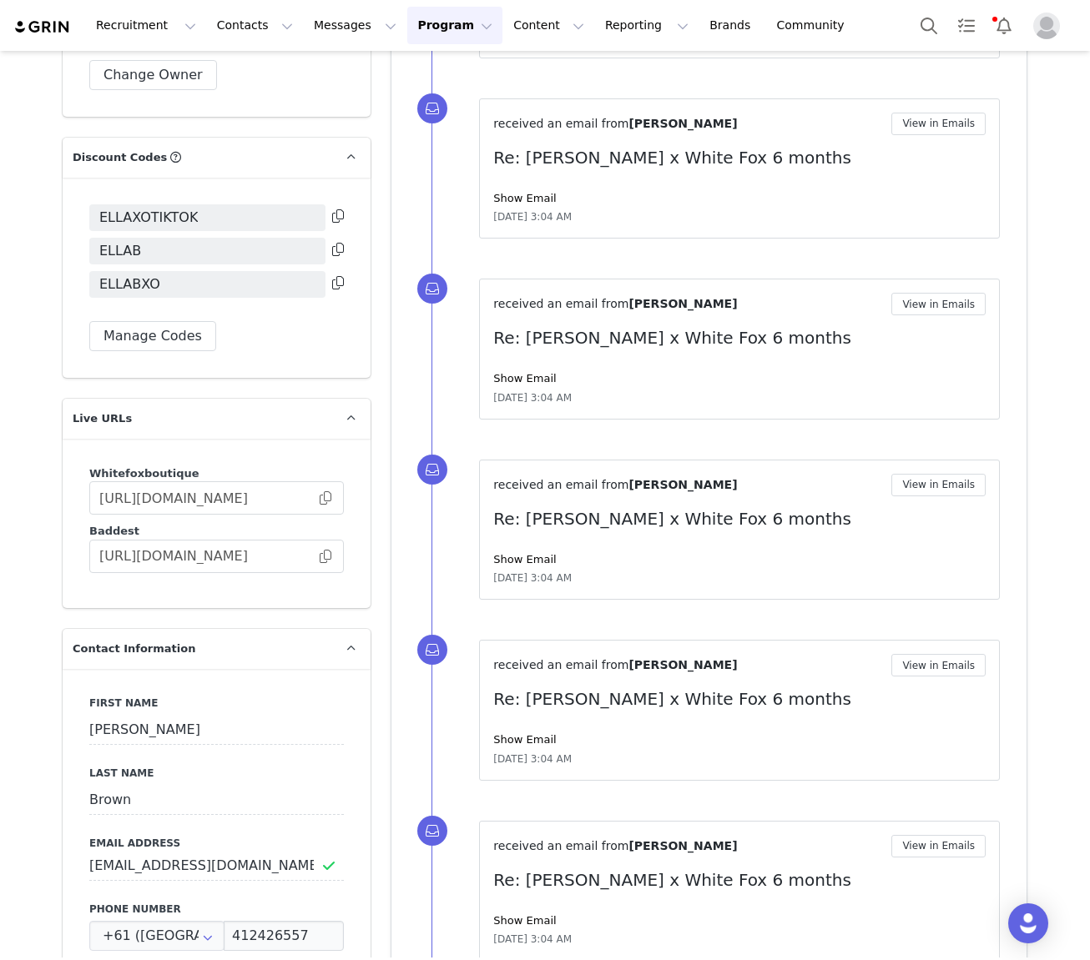
scroll to position [1671, 0]
click at [332, 504] on input "https://whitefoxboutique.grin.live/cedd2b58-edce-4f0b-be7c-6436dd61761b" at bounding box center [216, 497] width 255 height 33
click at [327, 497] on span at bounding box center [325, 497] width 17 height 0
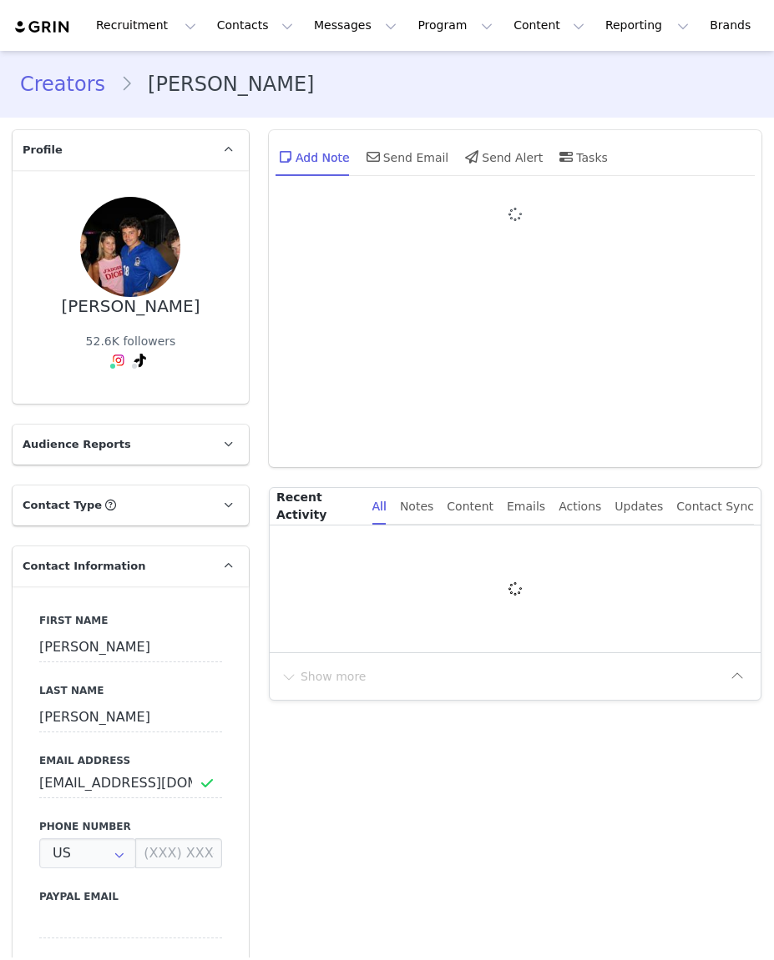
type input "+1 ([GEOGRAPHIC_DATA])"
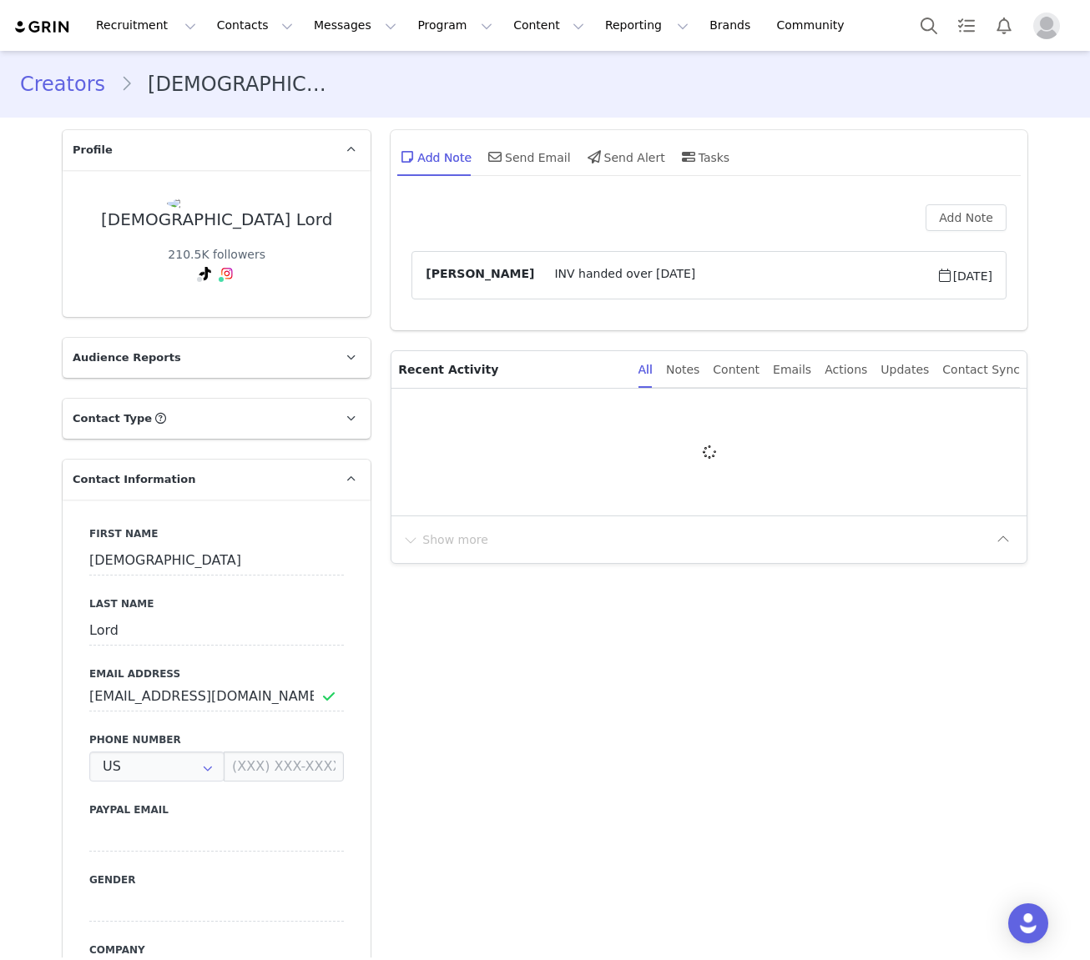
type input "+1 ([GEOGRAPHIC_DATA])"
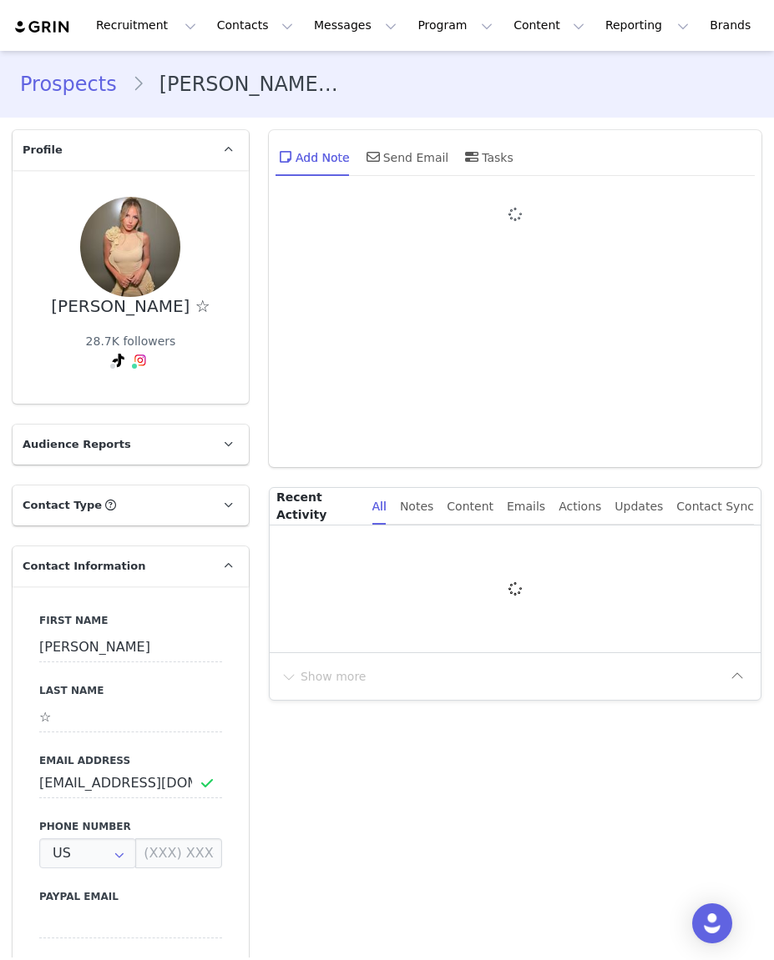
type input "+1 ([GEOGRAPHIC_DATA])"
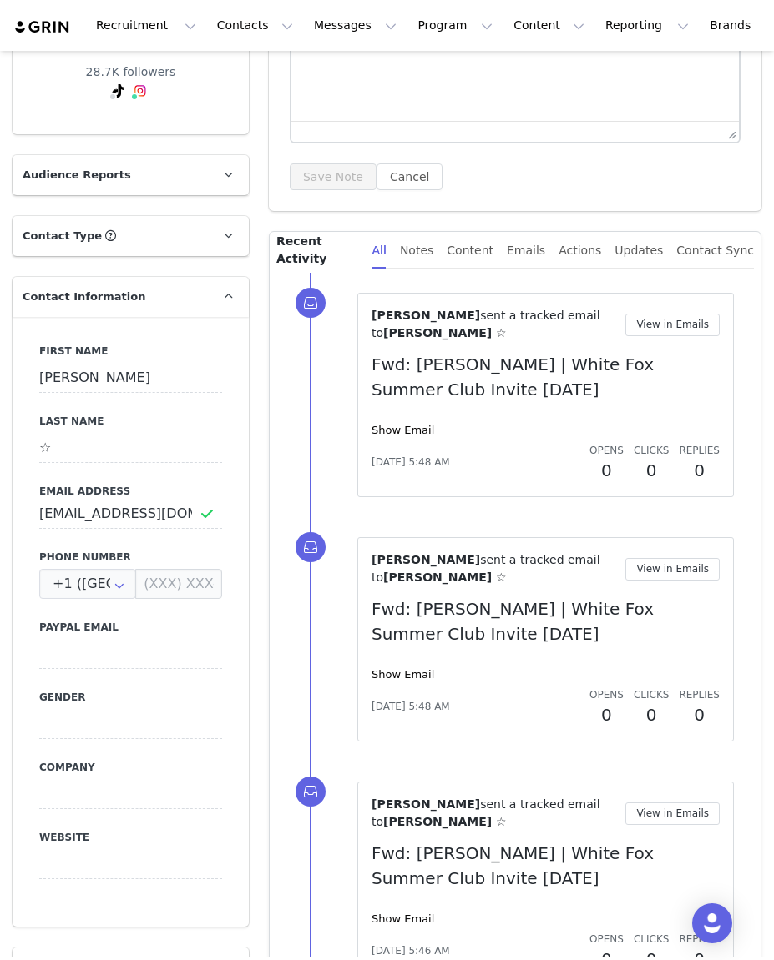
scroll to position [270, 0]
click at [397, 428] on link "Show Email" at bounding box center [402, 429] width 63 height 13
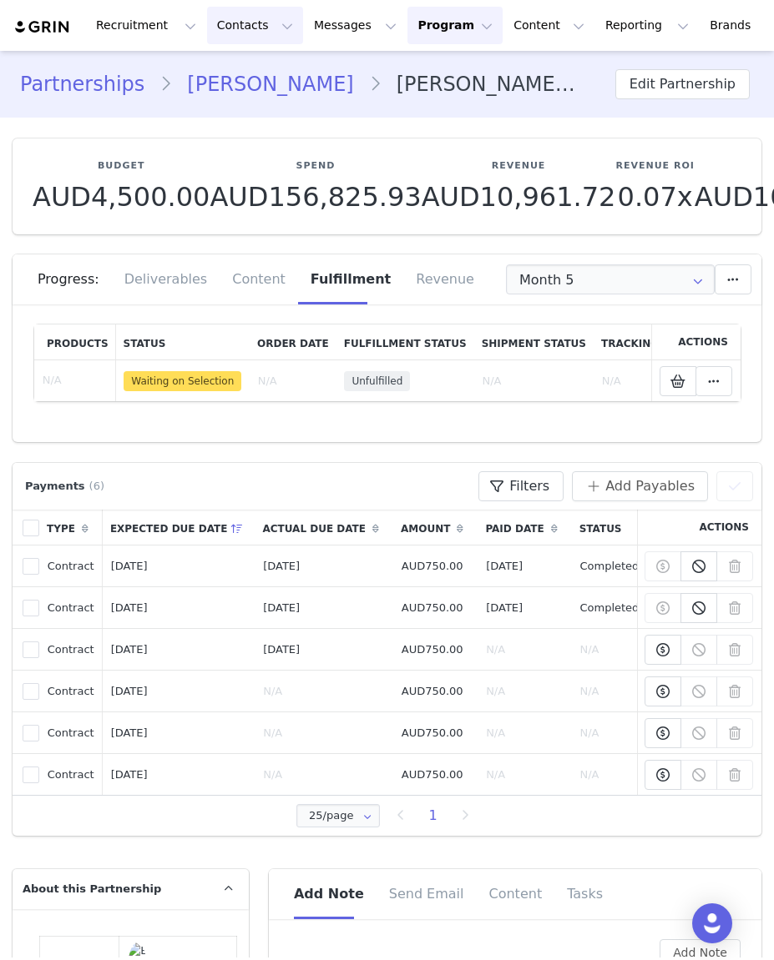
scroll to position [1671, 0]
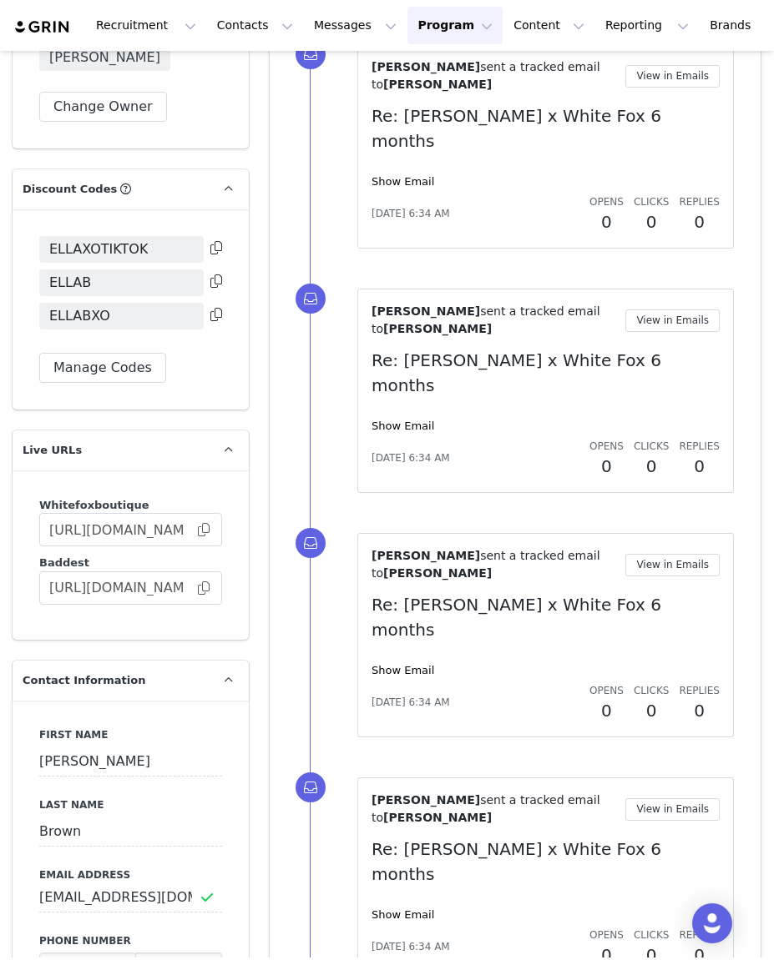
click at [451, 26] on button "Program Program" at bounding box center [454, 26] width 95 height 38
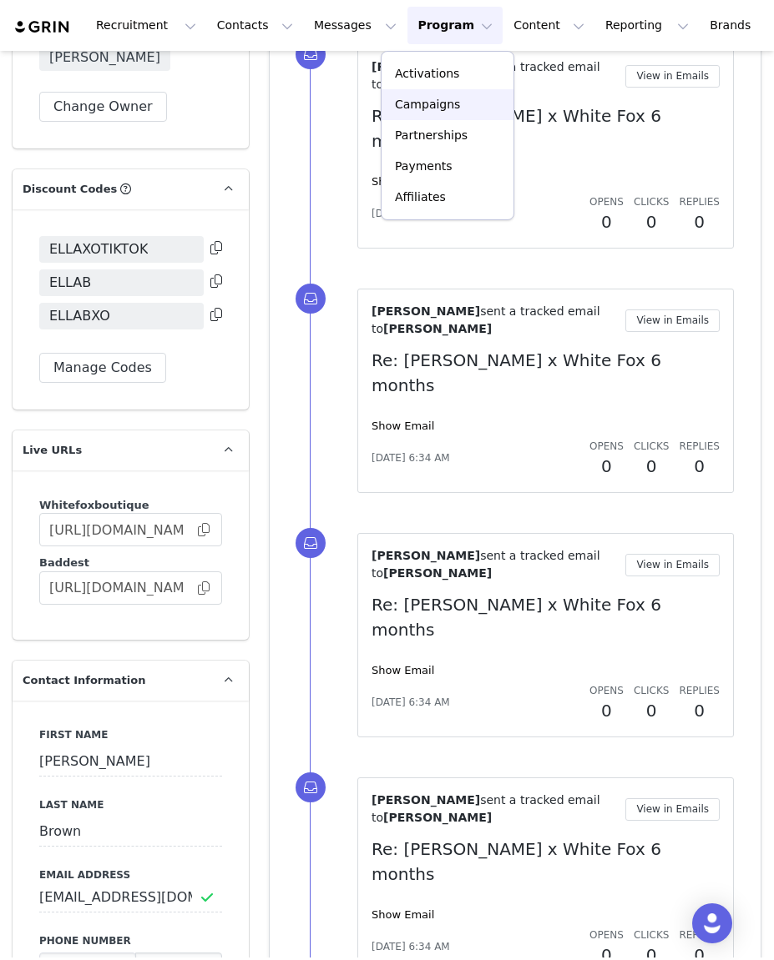
click at [451, 108] on p "Campaigns" at bounding box center [427, 105] width 65 height 18
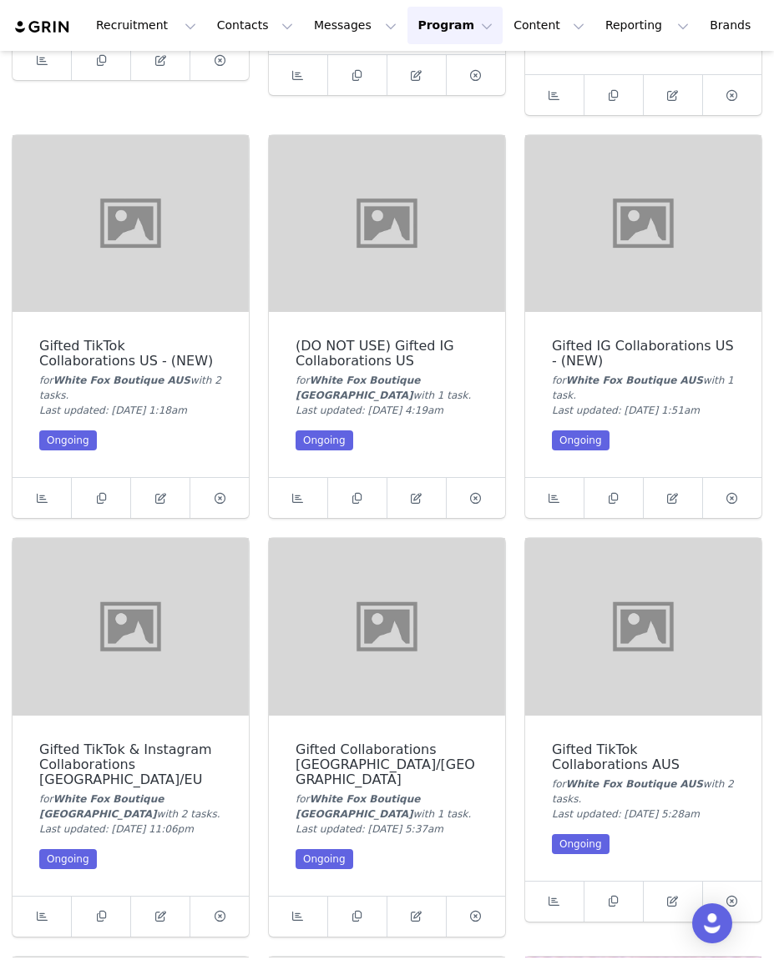
scroll to position [419, 0]
drag, startPoint x: 250, startPoint y: 22, endPoint x: 260, endPoint y: 47, distance: 27.0
click at [250, 22] on button "Contacts Contacts" at bounding box center [255, 26] width 96 height 38
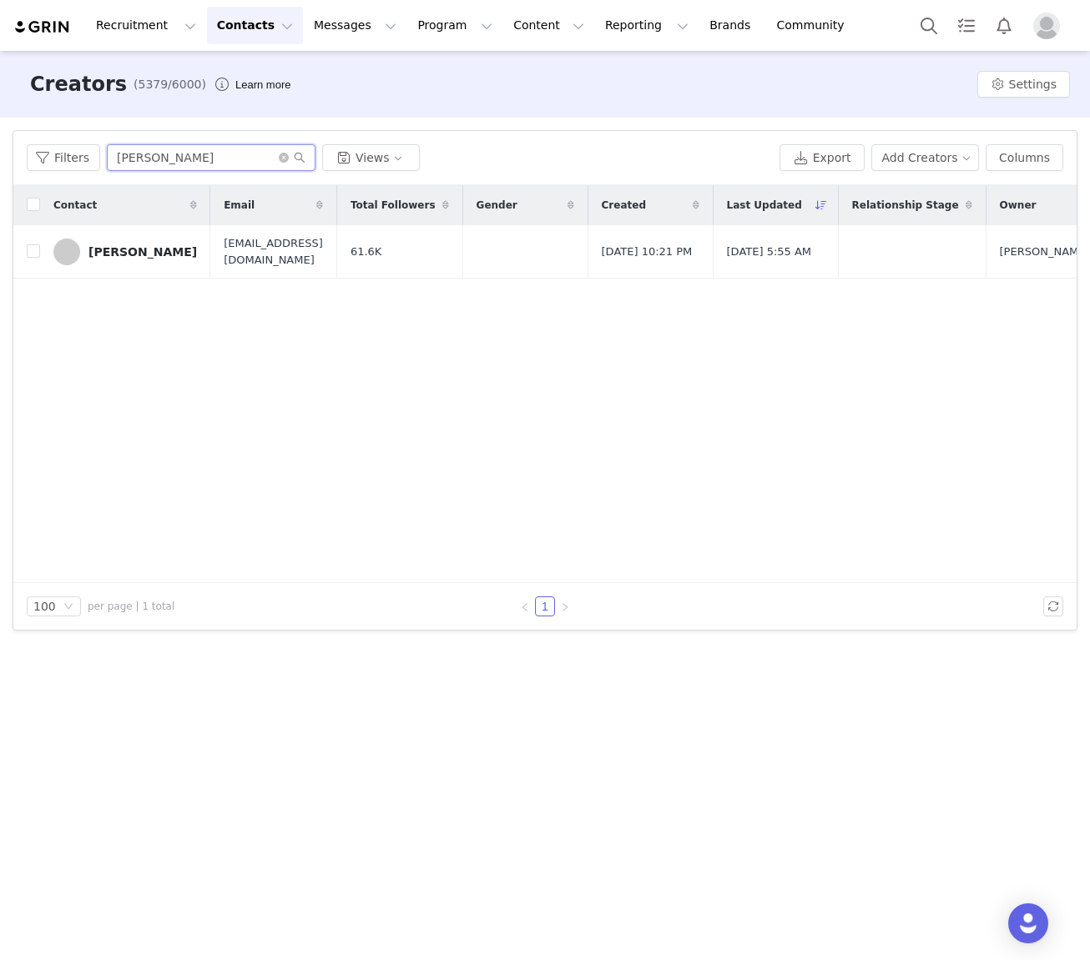
click at [170, 163] on input "[PERSON_NAME]" at bounding box center [211, 157] width 209 height 27
click at [172, 163] on input "[PERSON_NAME]" at bounding box center [211, 157] width 209 height 27
click at [172, 162] on input "[PERSON_NAME]" at bounding box center [211, 157] width 209 height 27
drag, startPoint x: 56, startPoint y: 153, endPoint x: 0, endPoint y: 155, distance: 56.0
click at [0, 155] on div "Filters Filter Logic And Or Archived Select Owner Select Contact Tag Select Rel…" at bounding box center [545, 381] width 1090 height 526
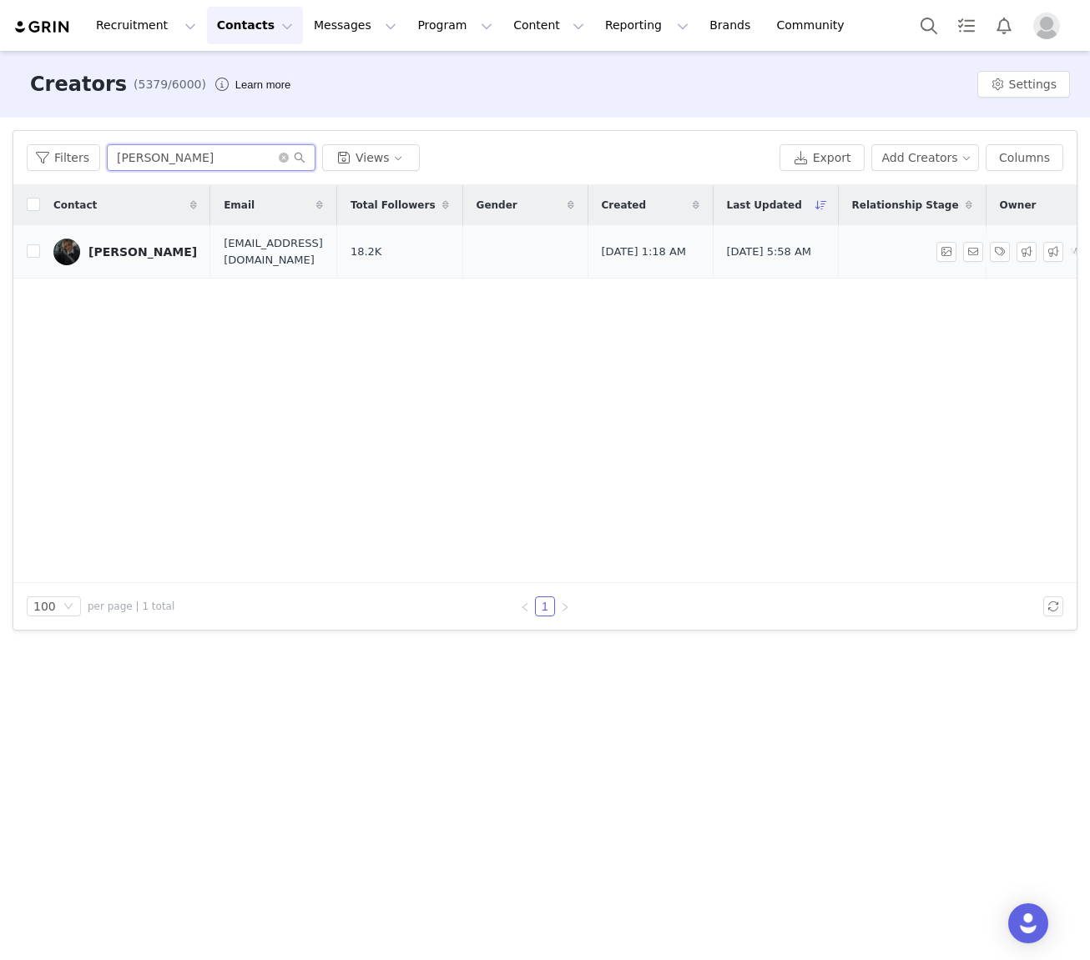
type input "[PERSON_NAME]"
click at [141, 250] on div "[PERSON_NAME]" at bounding box center [142, 251] width 108 height 13
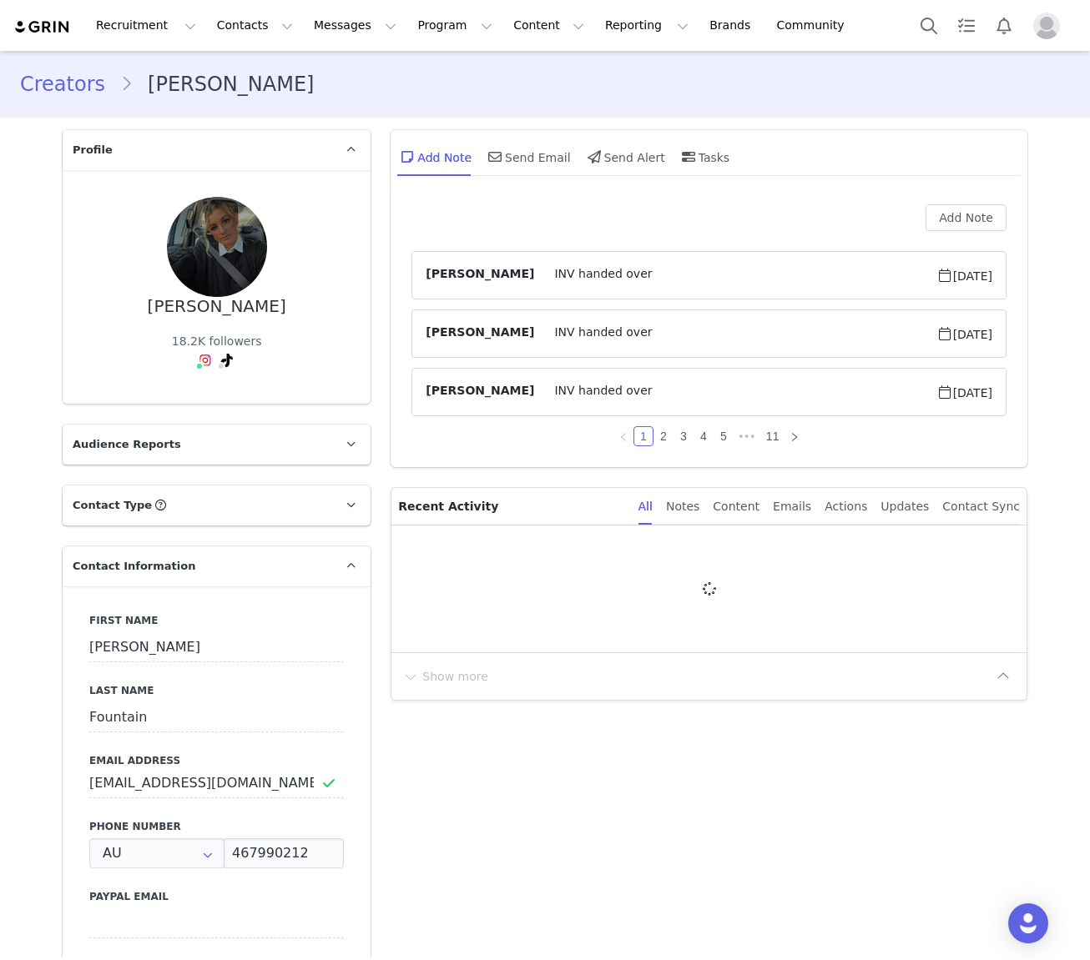
type input "+61 ([GEOGRAPHIC_DATA])"
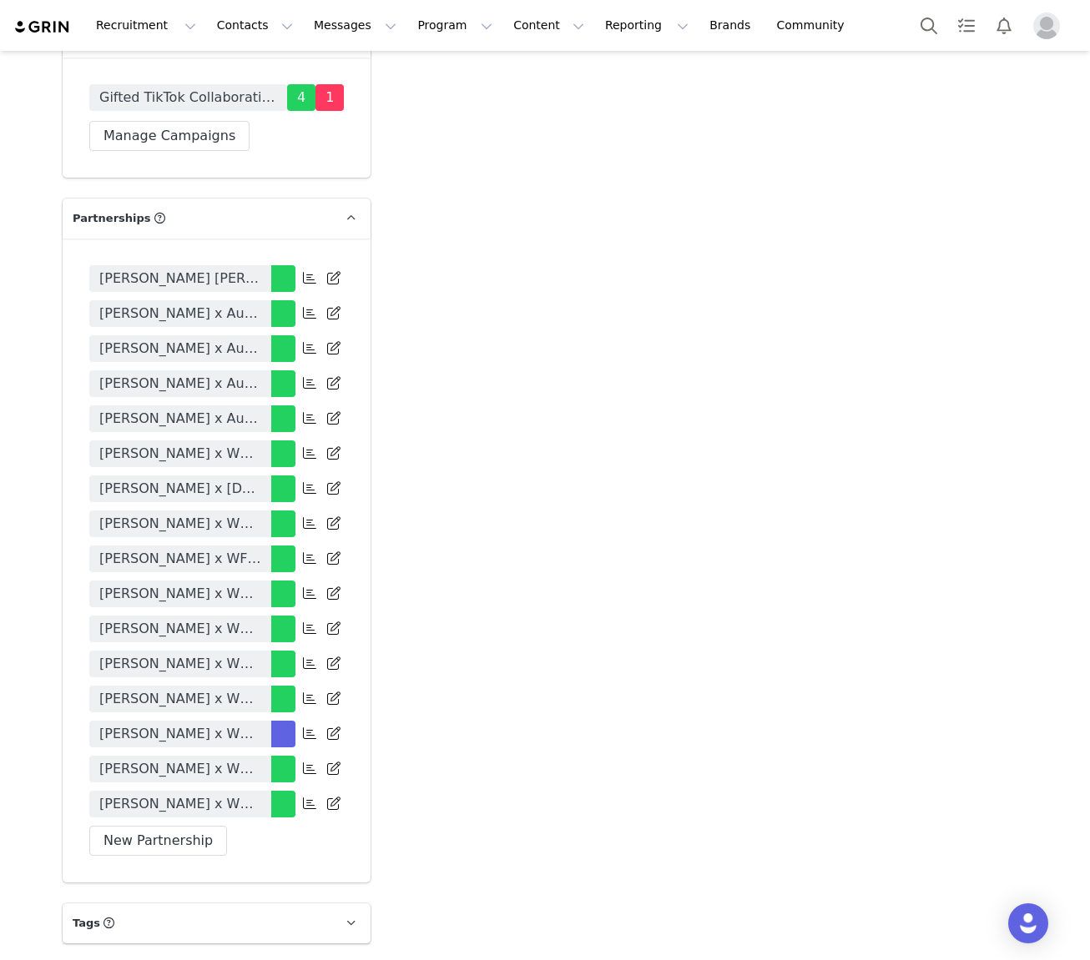
scroll to position [2419, 0]
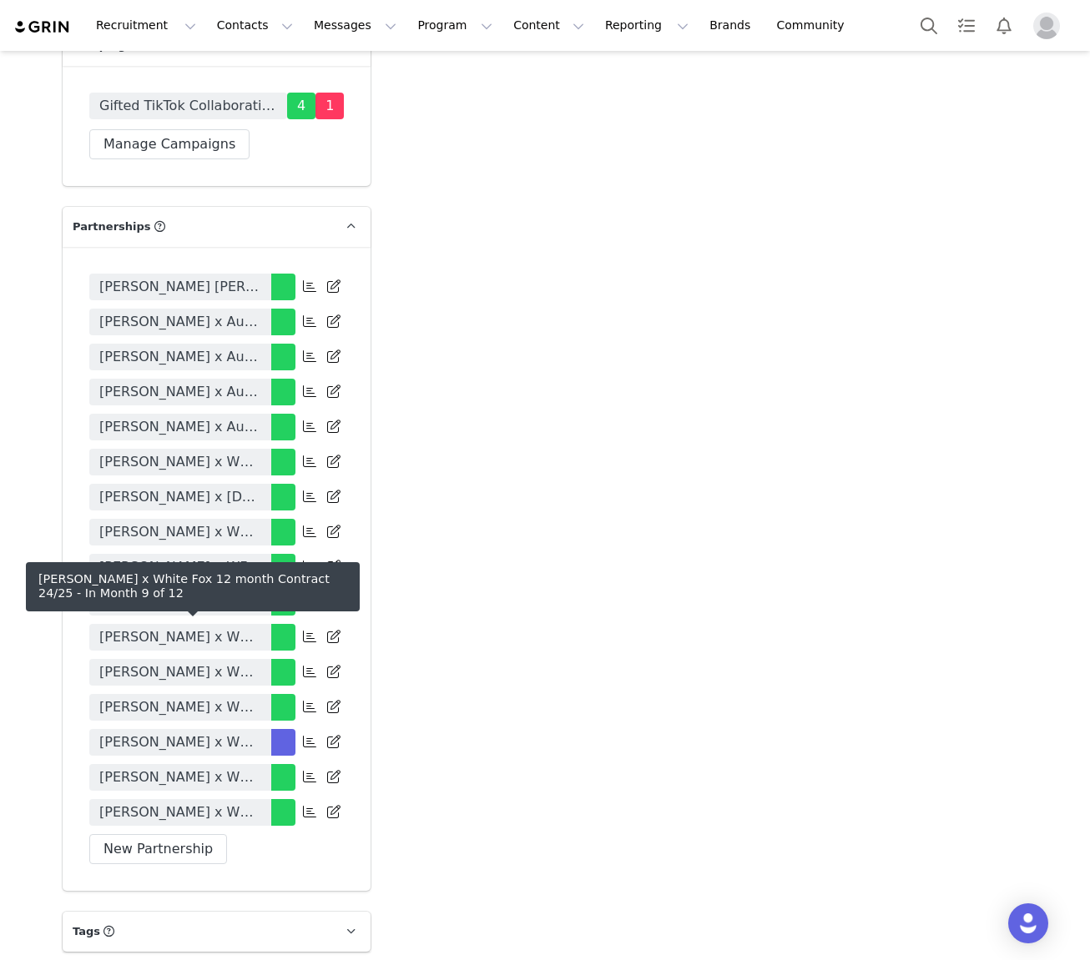
click at [217, 733] on span "[PERSON_NAME] x White Fox 12 month Contract 24/25" at bounding box center [180, 743] width 162 height 20
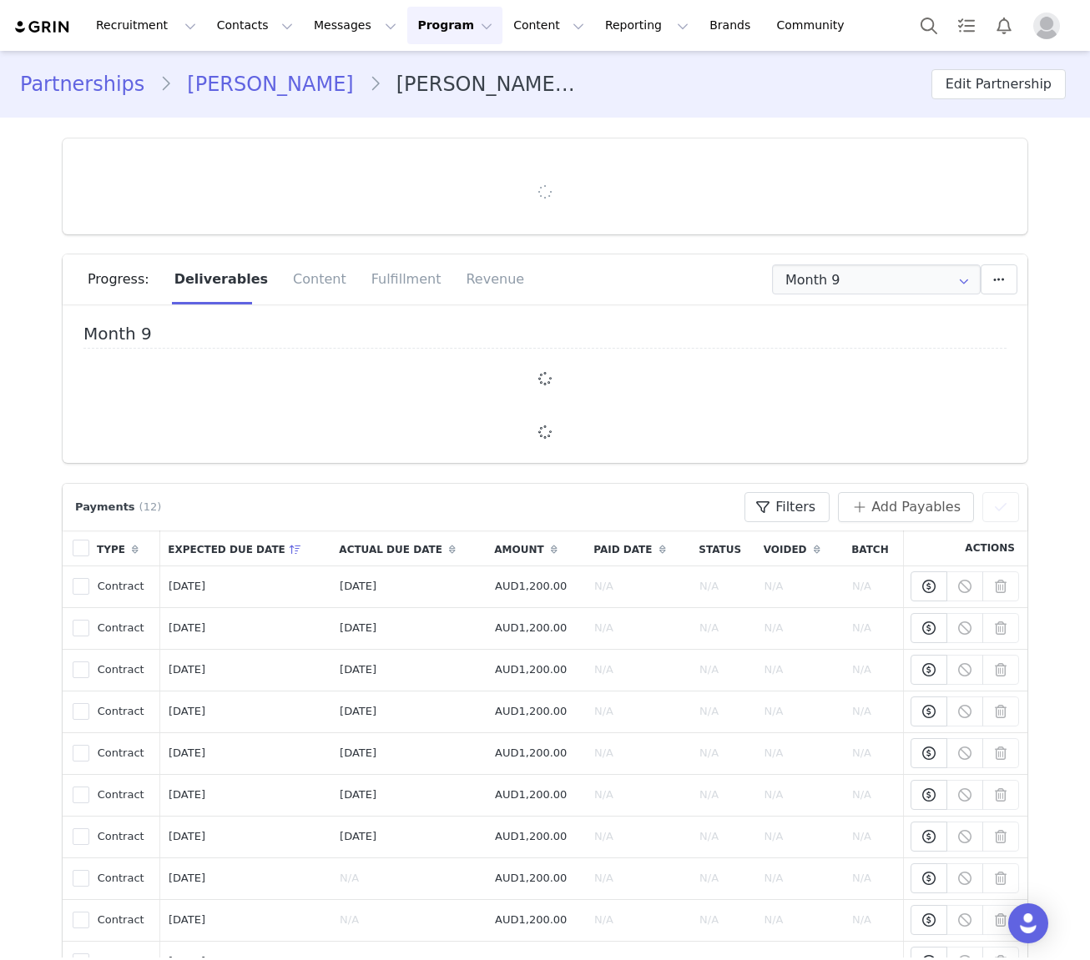
type input "+61 ([GEOGRAPHIC_DATA])"
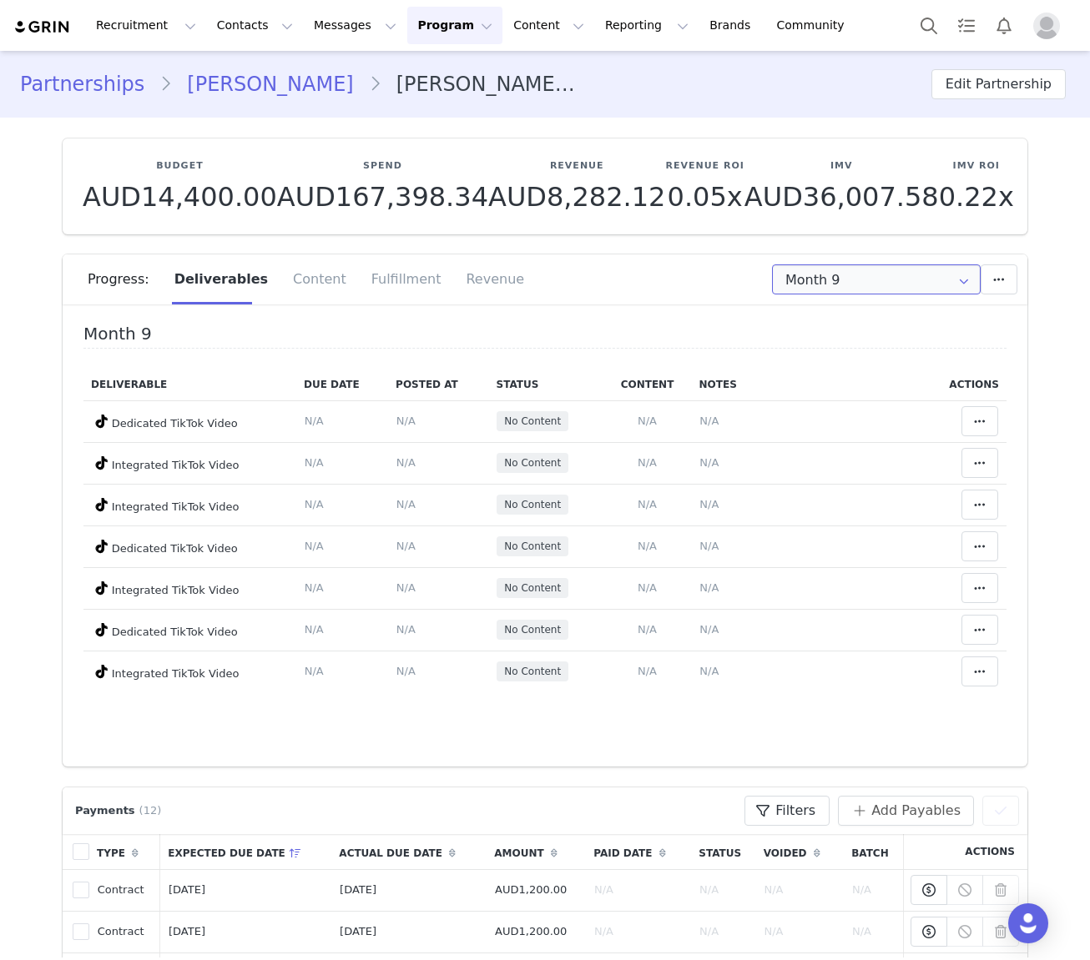
click at [773, 275] on input "Month 9" at bounding box center [876, 280] width 209 height 30
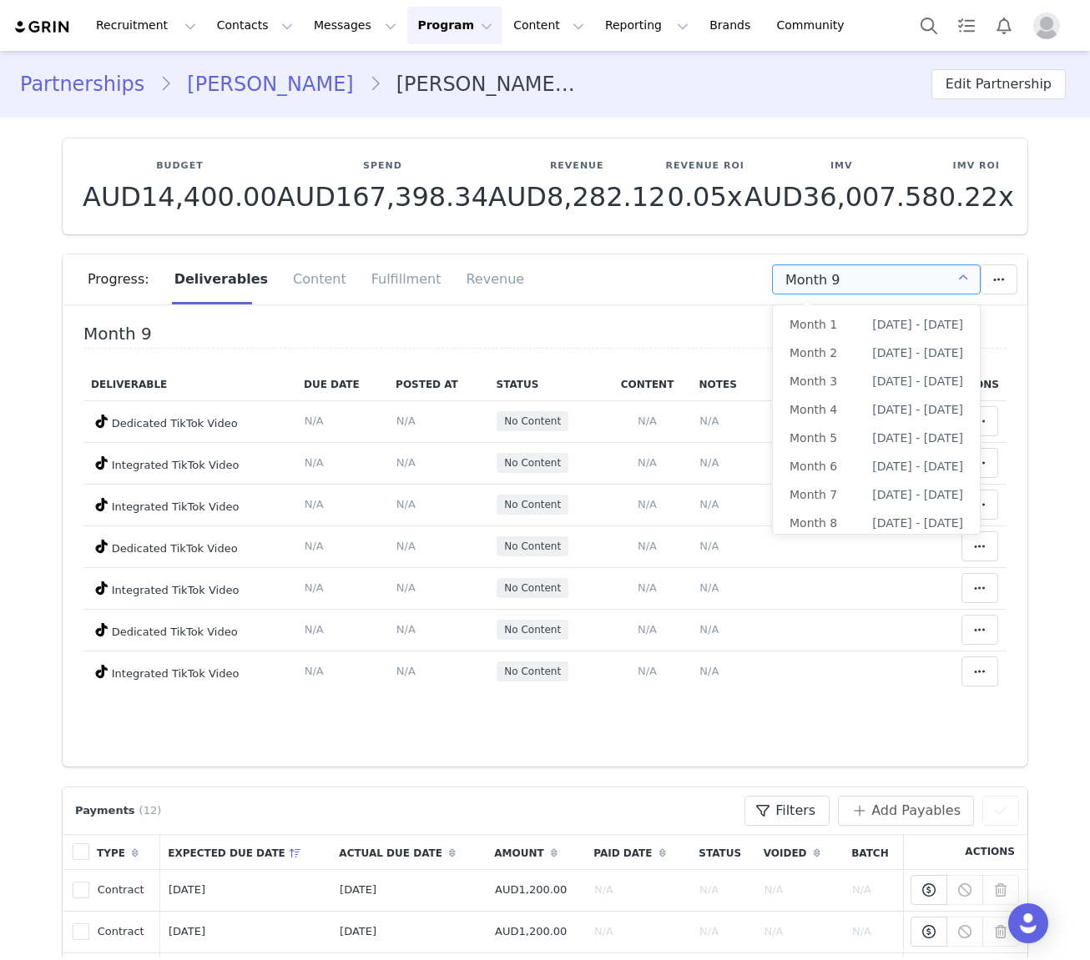
scroll to position [32, 0]
click at [773, 464] on span "[DATE] - [DATE]" at bounding box center [917, 463] width 91 height 28
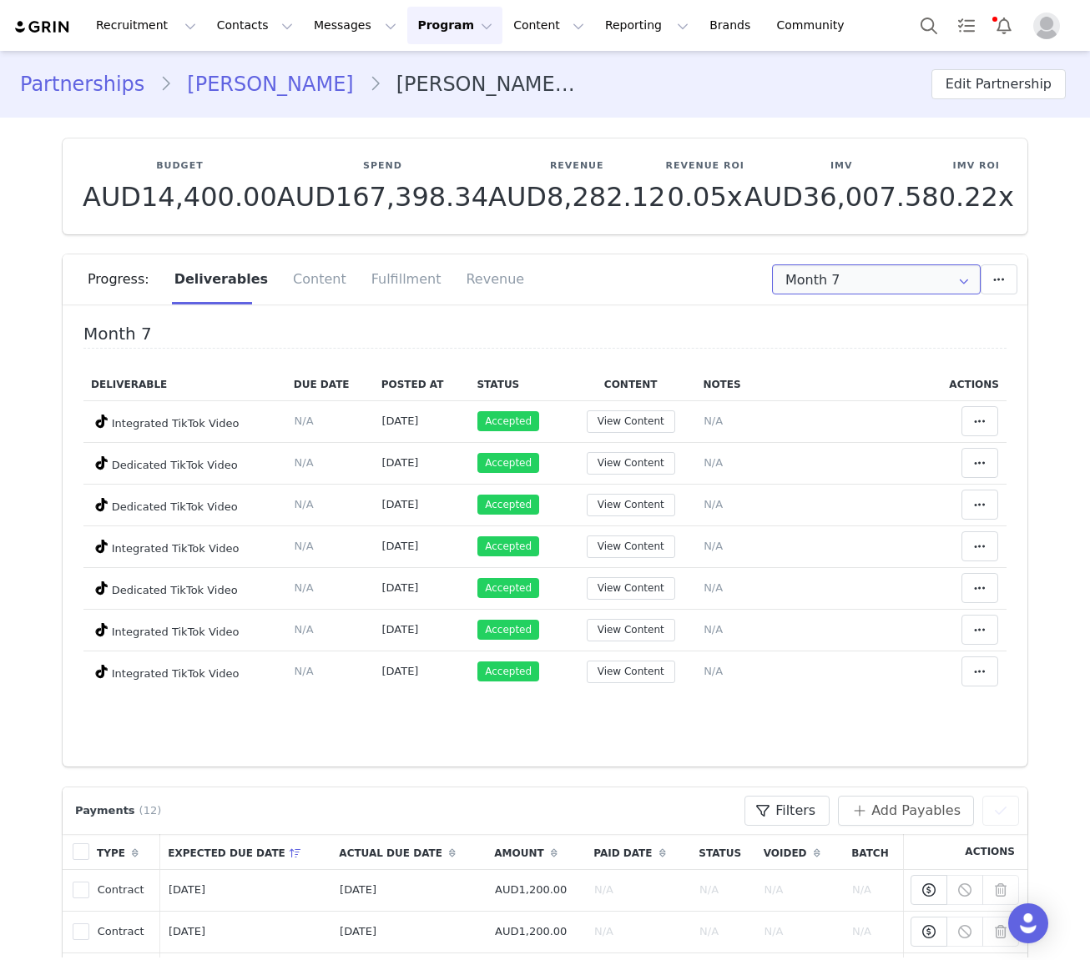
click at [773, 280] on input "Month 7" at bounding box center [876, 280] width 209 height 30
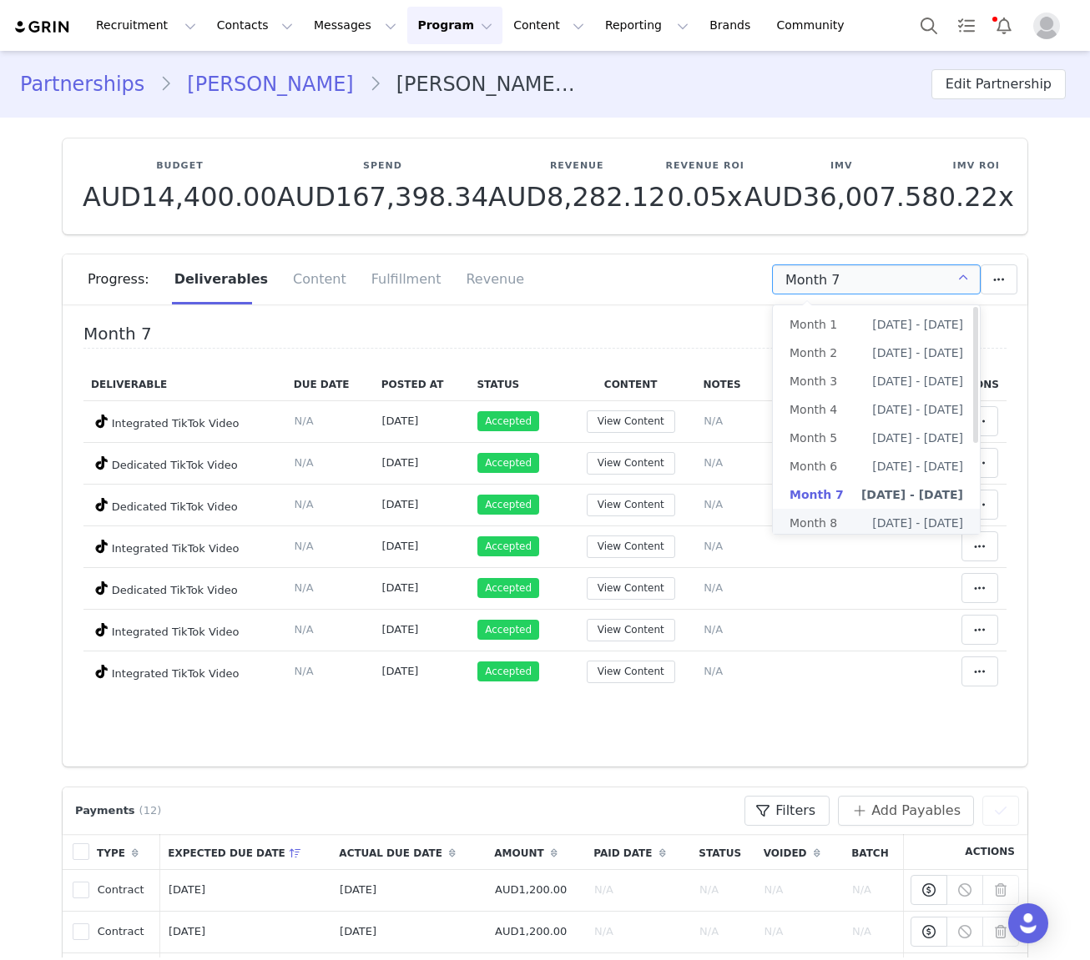
drag, startPoint x: 838, startPoint y: 527, endPoint x: 849, endPoint y: 522, distance: 12.7
click at [773, 527] on div at bounding box center [876, 529] width 204 height 5
click at [773, 517] on li "Month 8 [DATE] - [DATE]" at bounding box center [876, 523] width 207 height 28
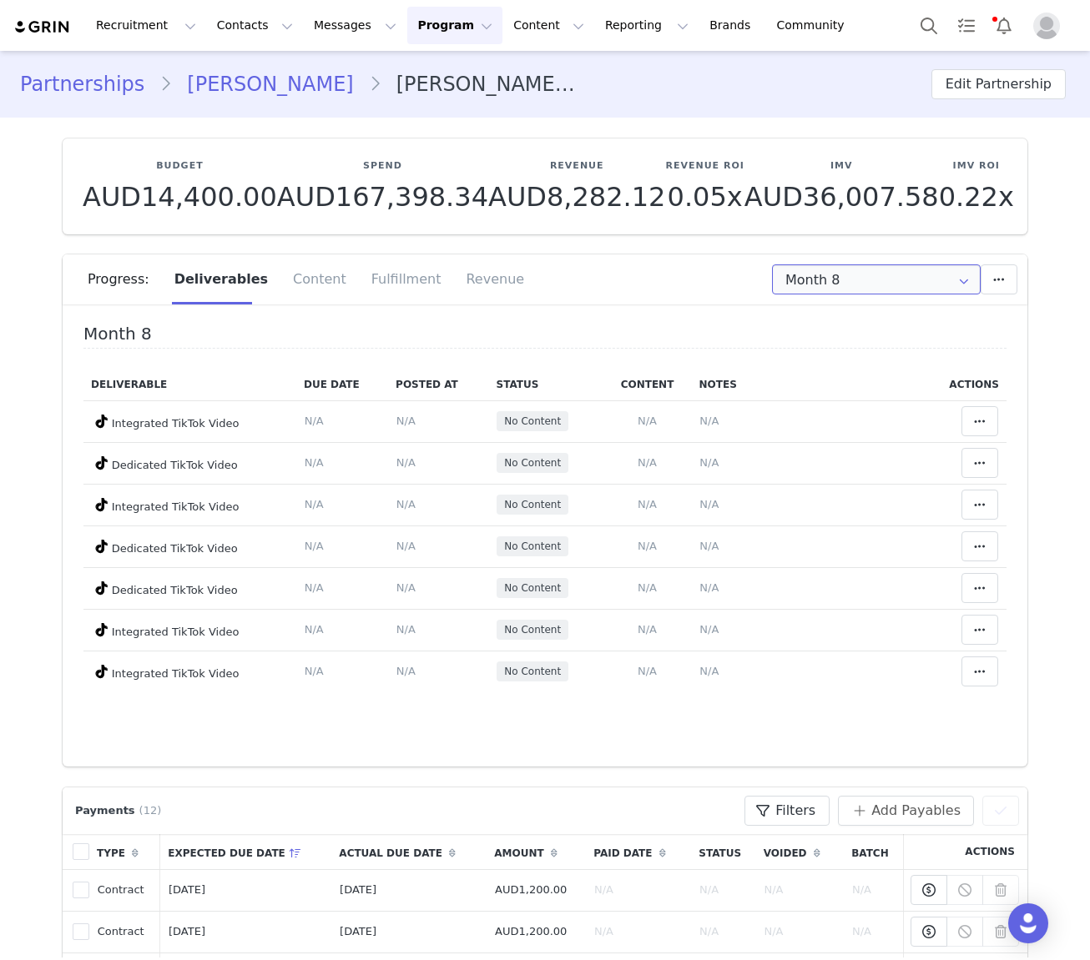
click at [773, 280] on input "Month 8" at bounding box center [876, 280] width 209 height 30
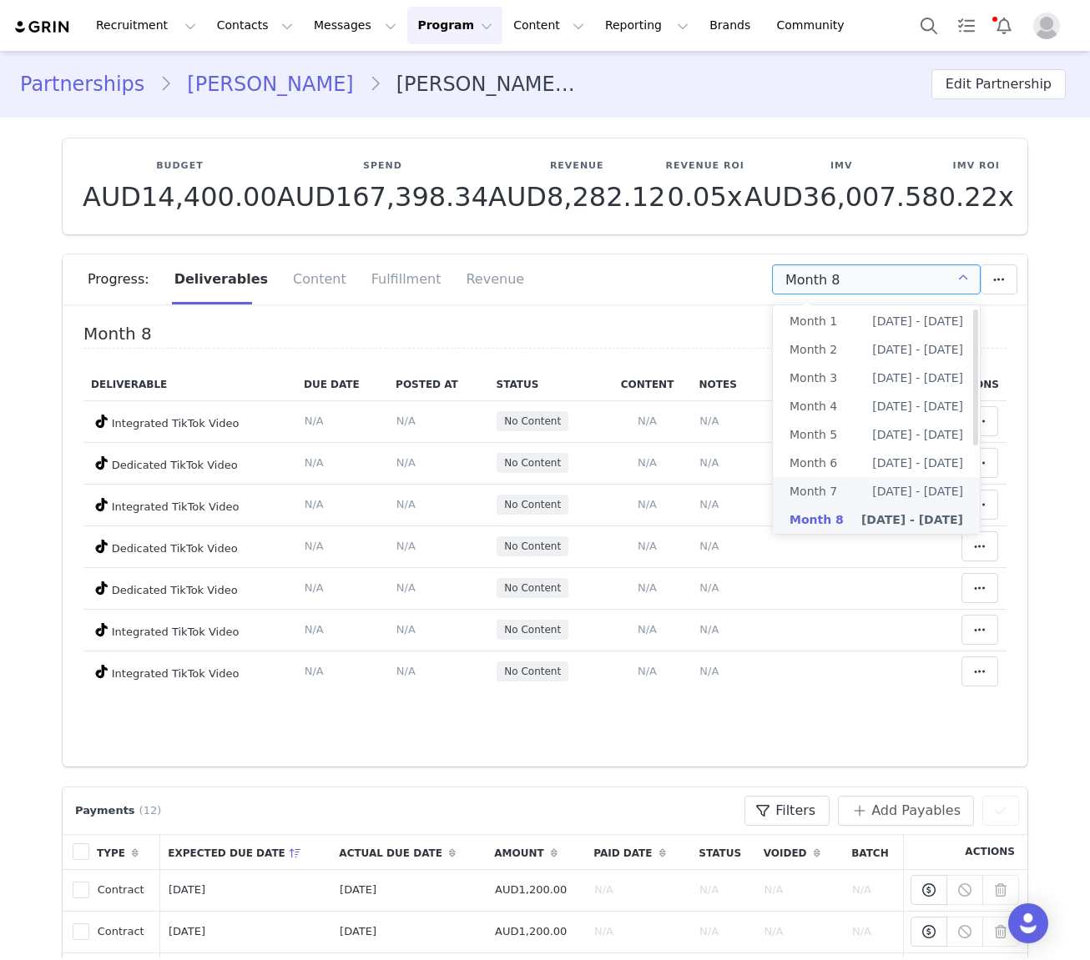
scroll to position [4, 0]
click at [773, 494] on span "[DATE] - [DATE]" at bounding box center [917, 490] width 91 height 28
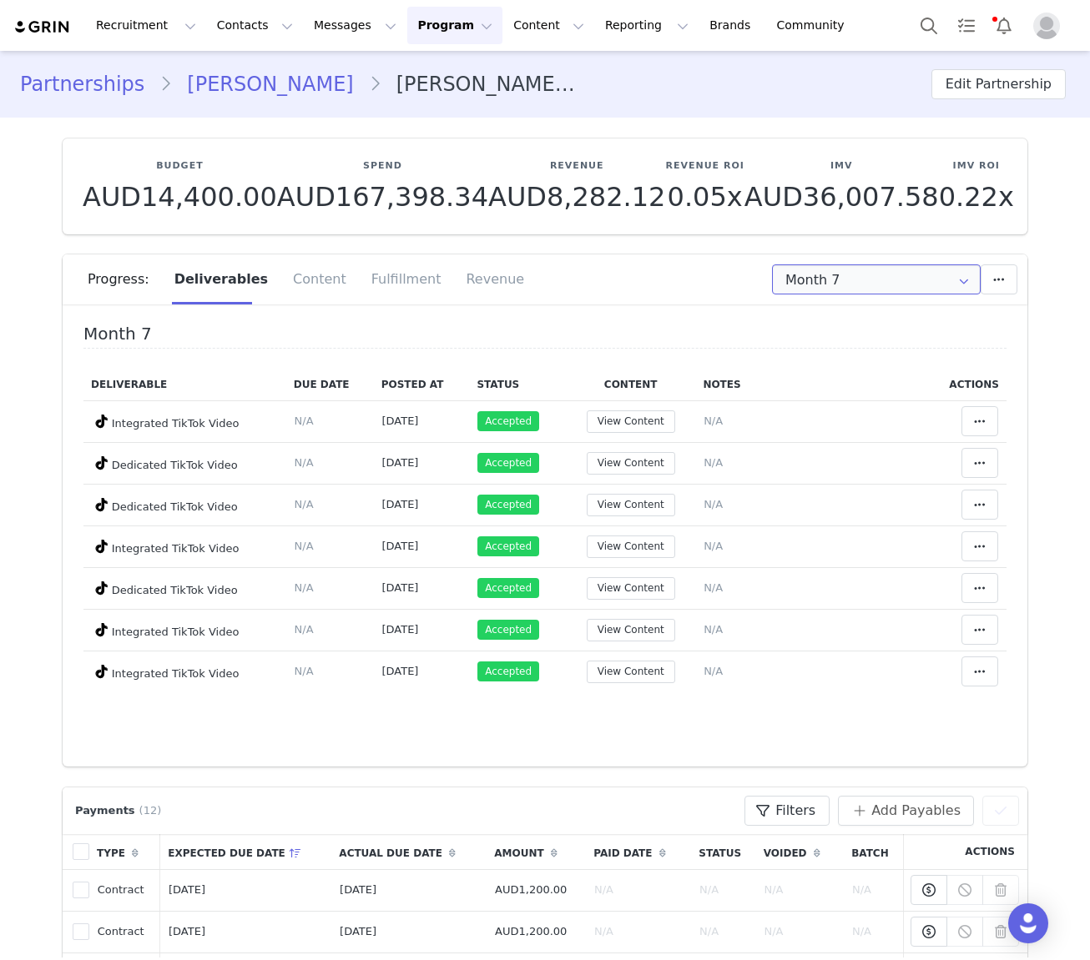
drag, startPoint x: 876, startPoint y: 281, endPoint x: 880, endPoint y: 293, distance: 12.2
click at [773, 281] on input "Month 7" at bounding box center [876, 280] width 209 height 30
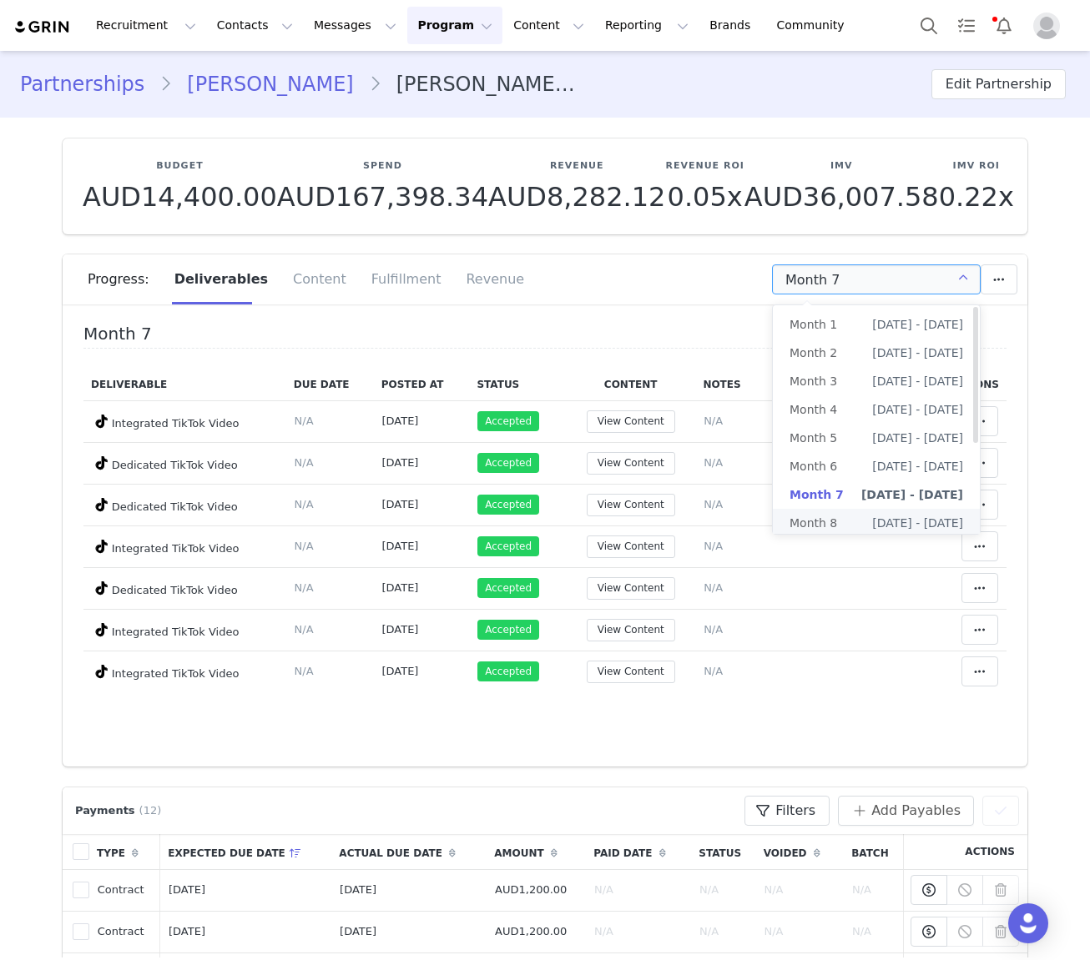
click at [773, 523] on li "Month 8 [DATE] - [DATE]" at bounding box center [876, 523] width 207 height 28
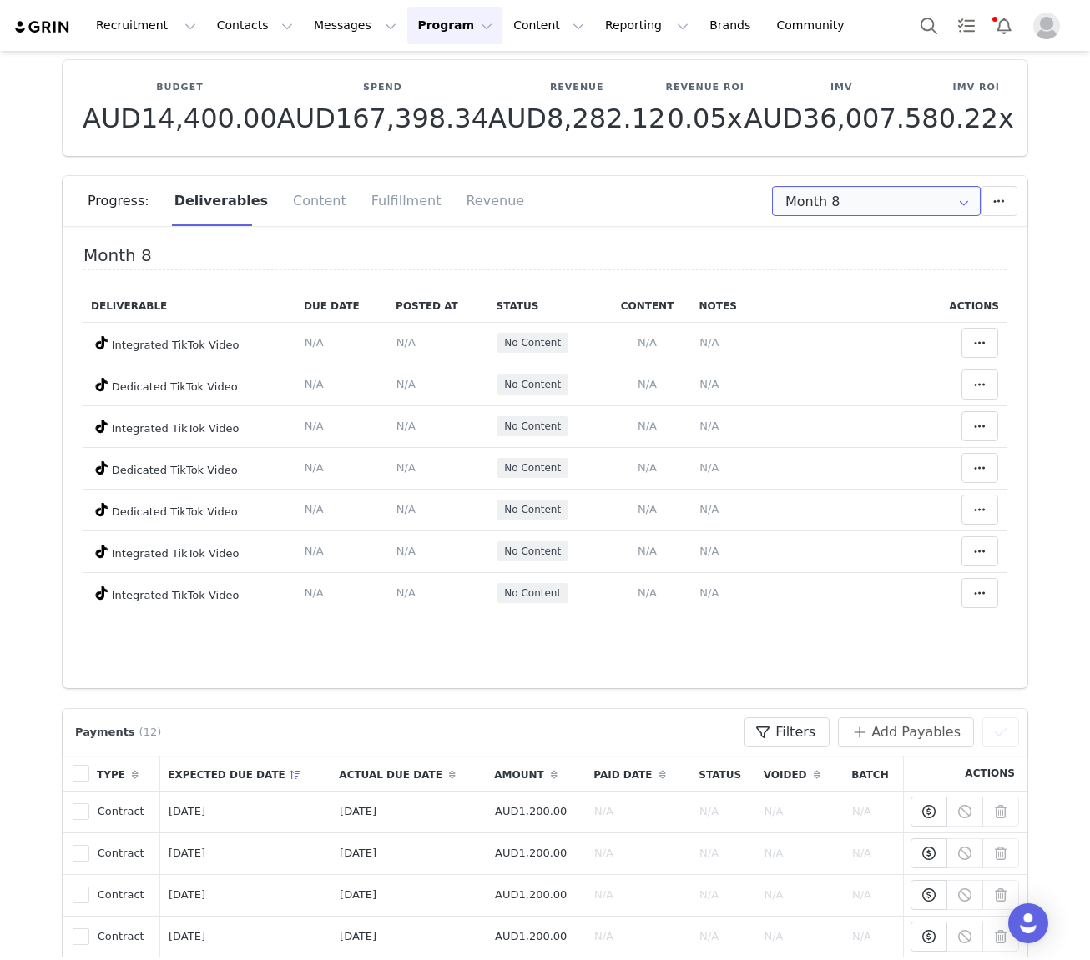
scroll to position [0, 0]
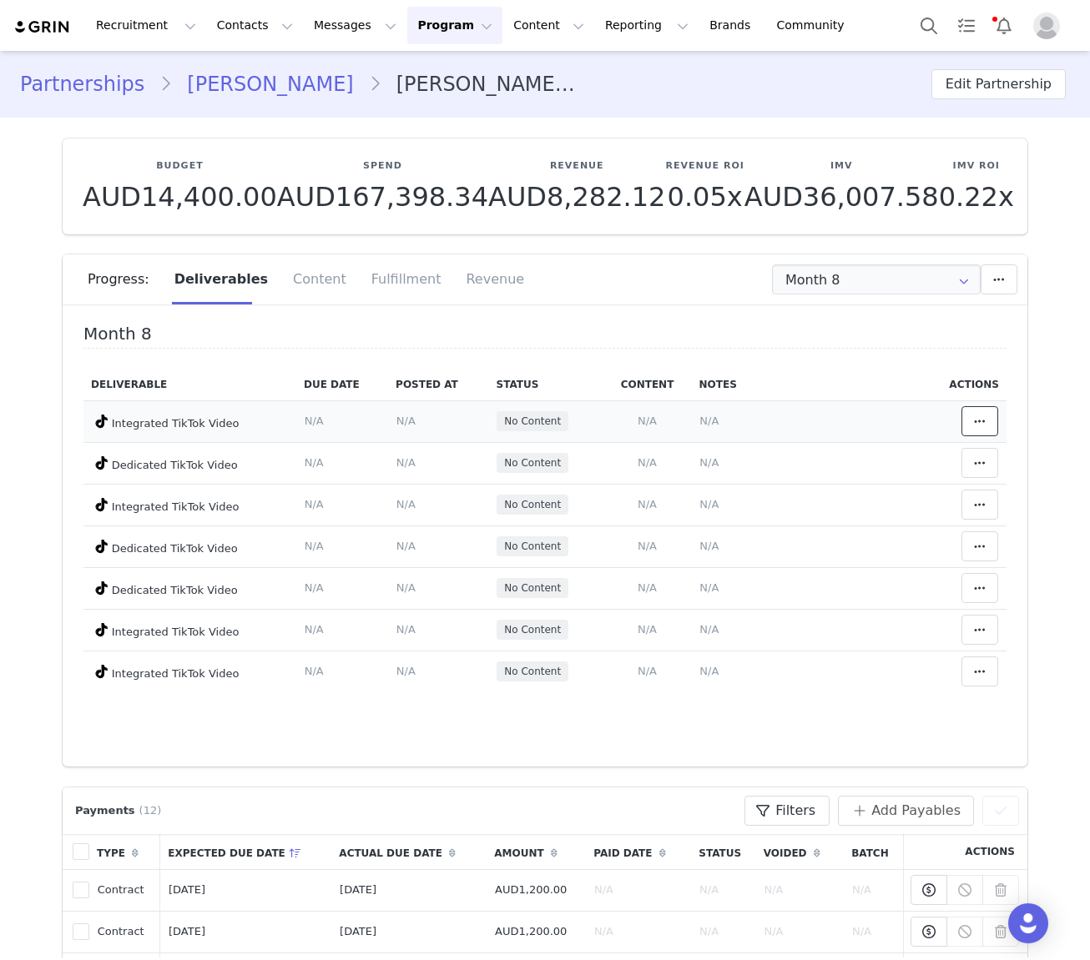
click at [773, 421] on icon at bounding box center [980, 421] width 12 height 13
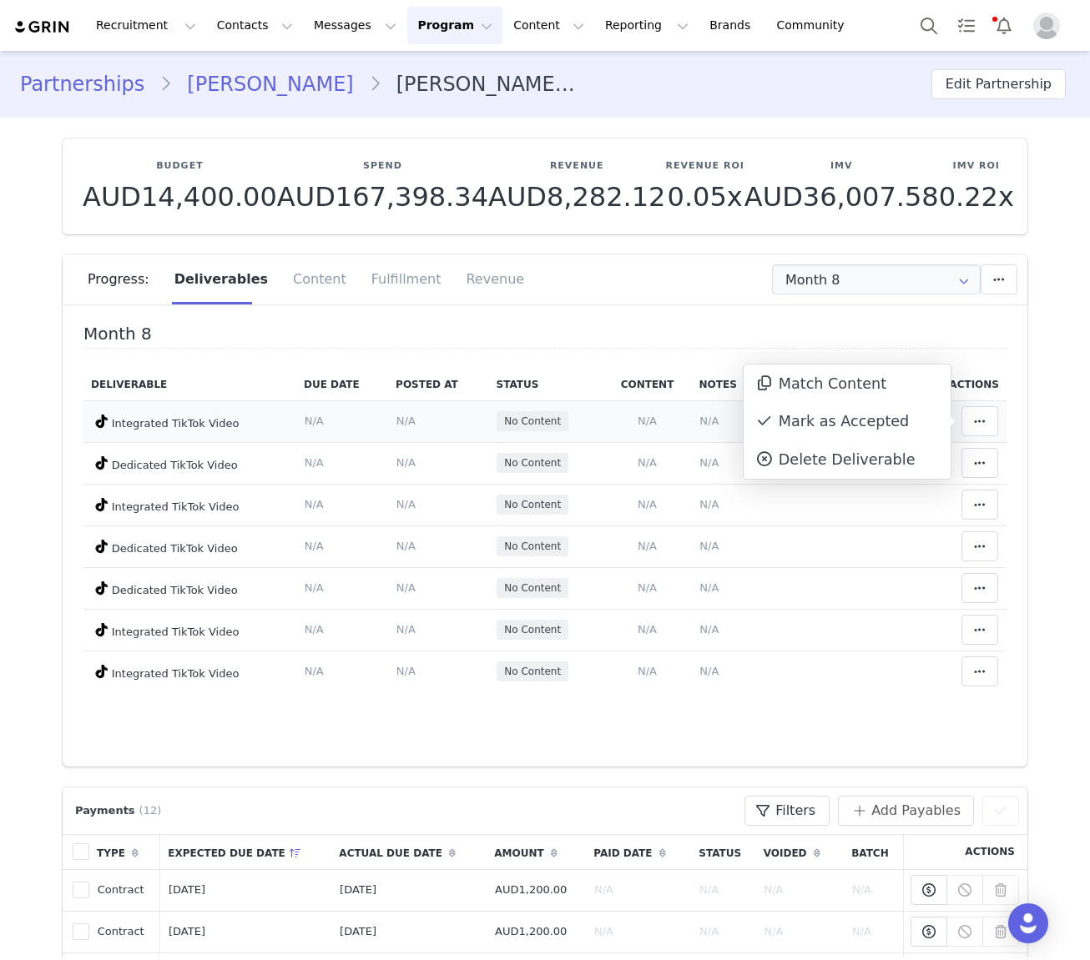
click at [552, 425] on span "No Content" at bounding box center [532, 421] width 57 height 15
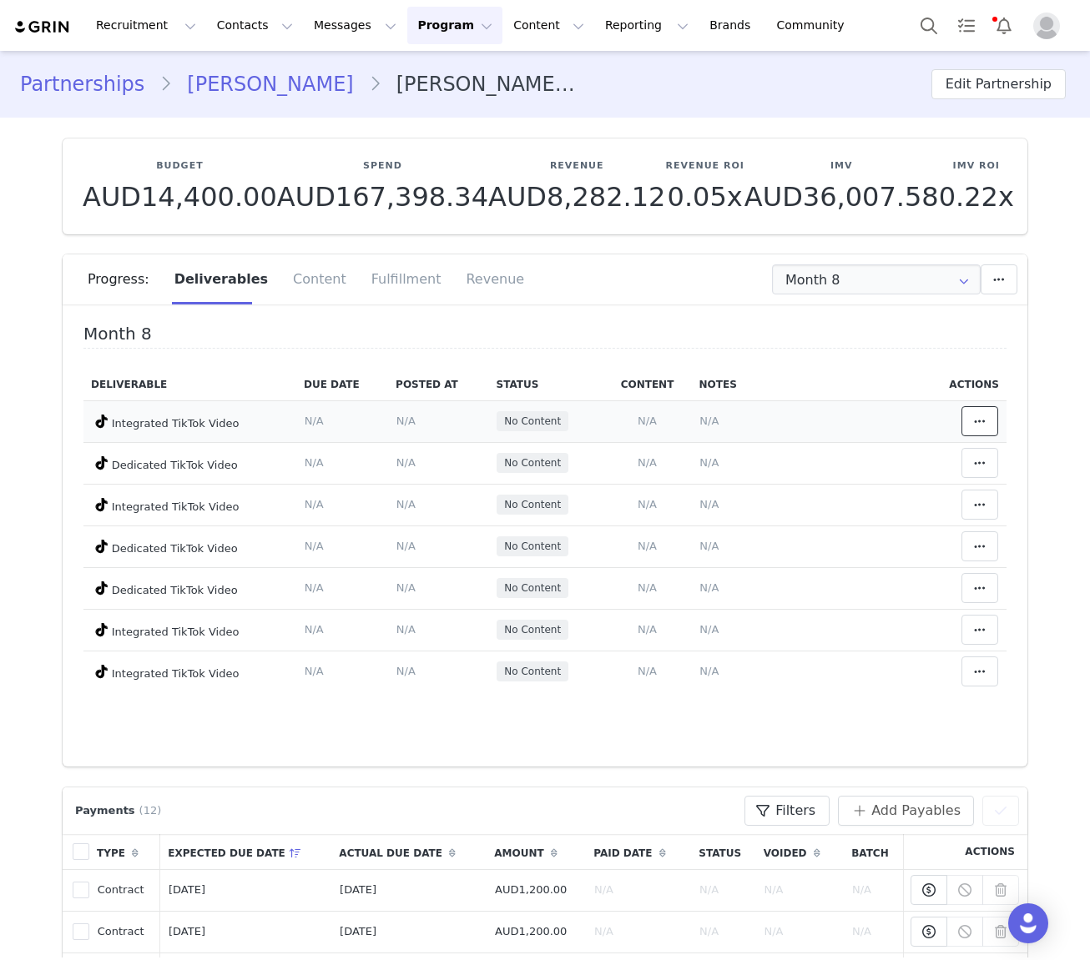
drag, startPoint x: 977, startPoint y: 426, endPoint x: 957, endPoint y: 424, distance: 20.2
click at [773, 426] on icon at bounding box center [980, 421] width 12 height 13
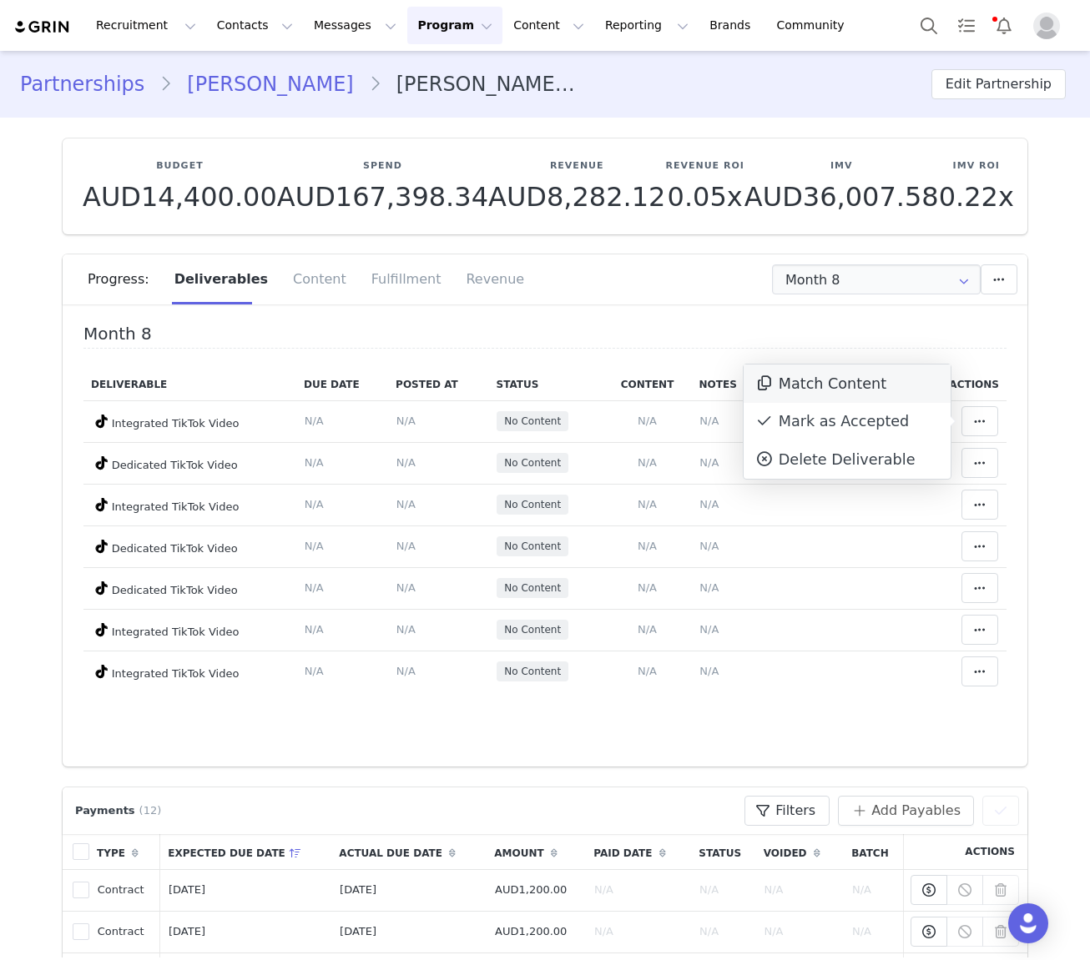
click at [773, 387] on div "Match Content" at bounding box center [847, 384] width 207 height 38
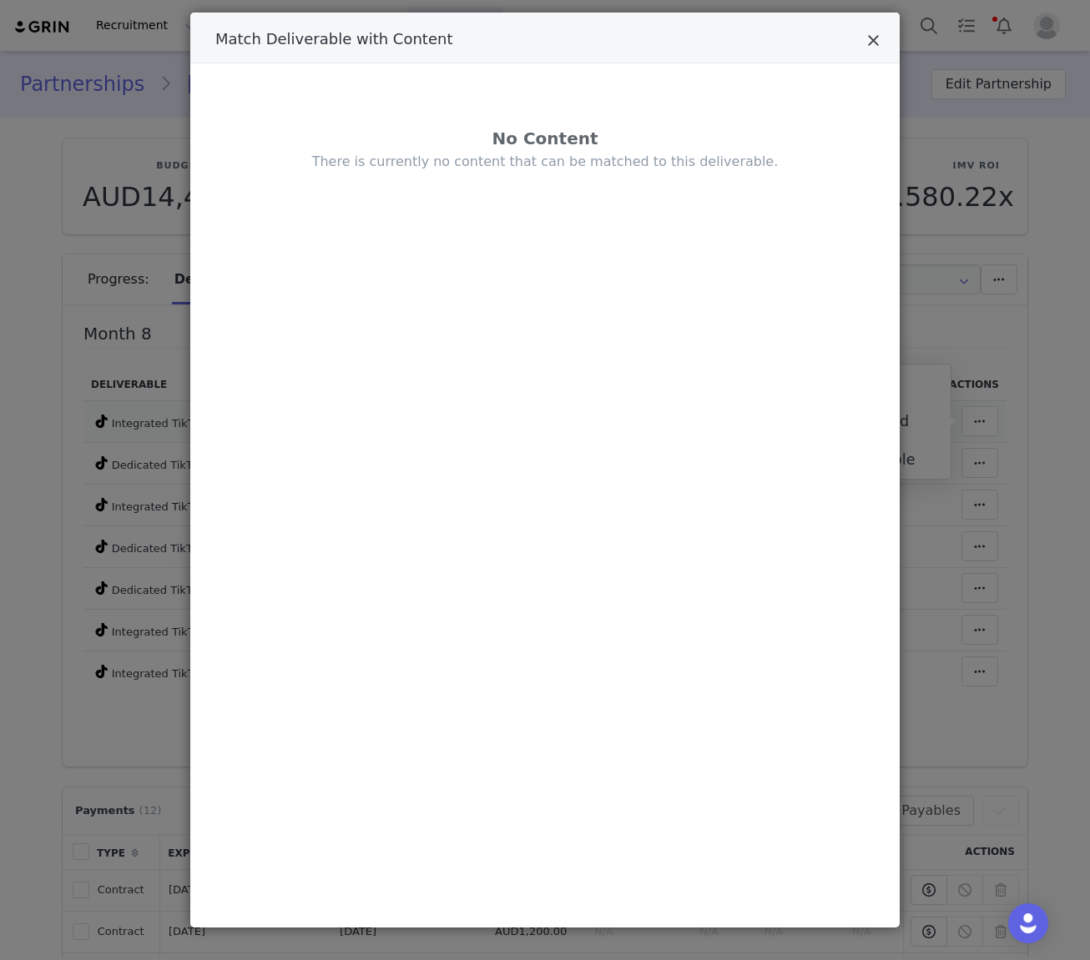
click at [773, 46] on icon "Close" at bounding box center [873, 41] width 13 height 17
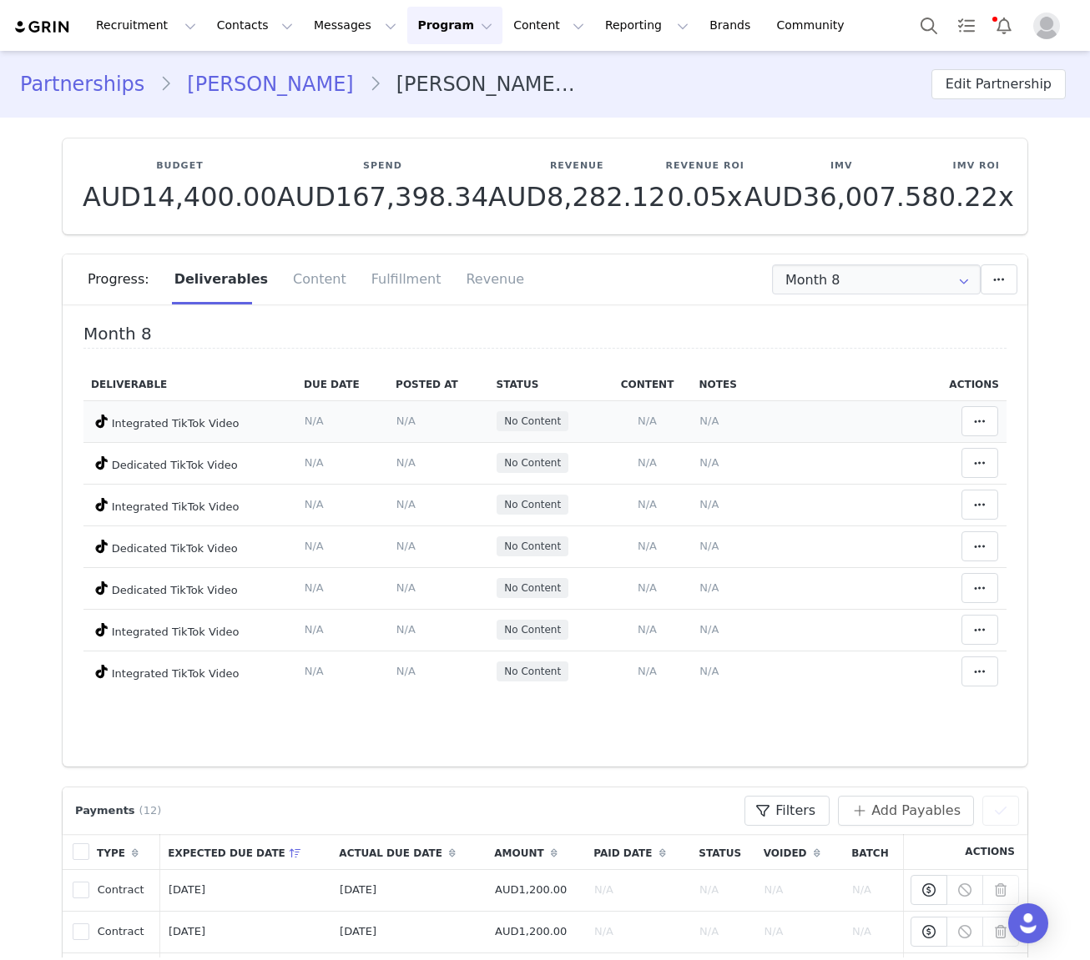
drag, startPoint x: 260, startPoint y: 422, endPoint x: 285, endPoint y: 423, distance: 24.2
click at [269, 422] on td "Integrated TikTok Video" at bounding box center [189, 422] width 213 height 42
drag, startPoint x: 550, startPoint y: 419, endPoint x: 575, endPoint y: 420, distance: 25.0
click at [552, 419] on span "No Content" at bounding box center [532, 421] width 57 height 15
click at [773, 412] on button at bounding box center [979, 421] width 37 height 30
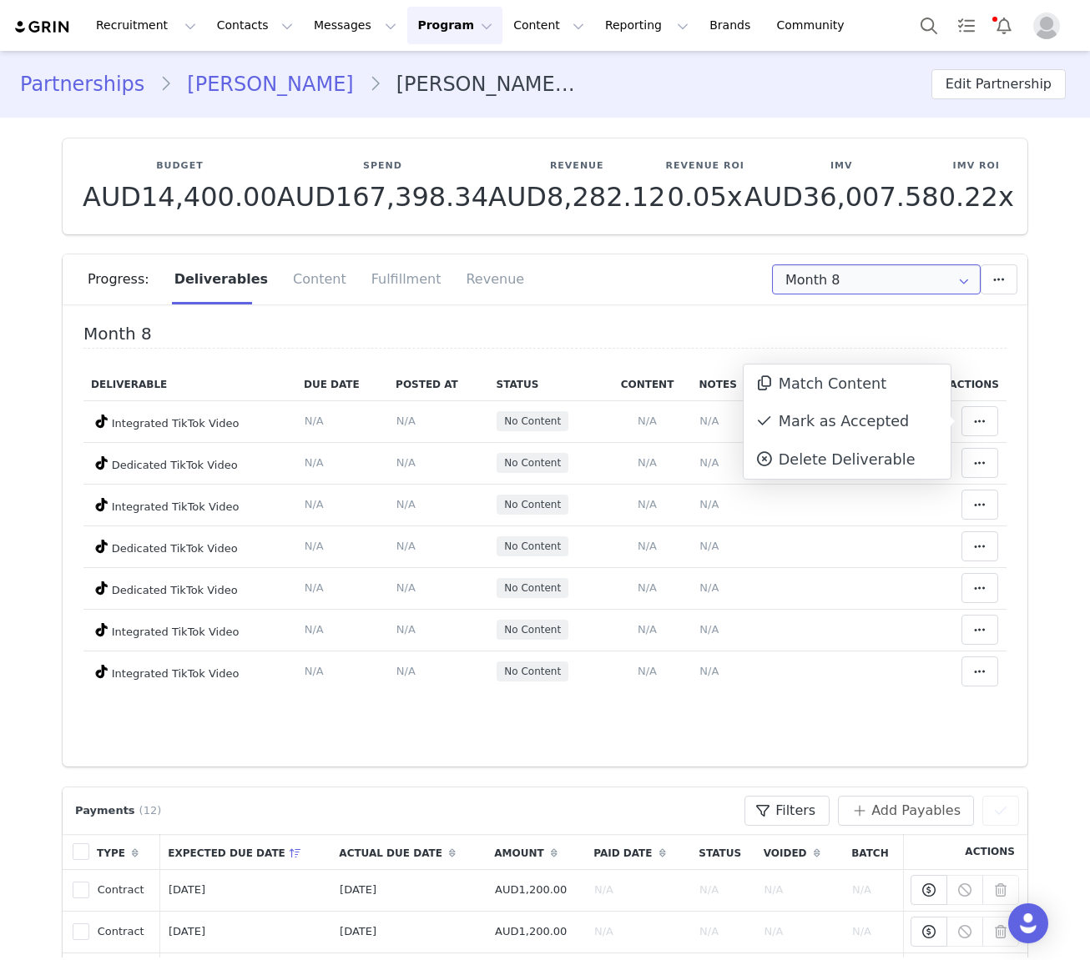
click at [773, 285] on input "Month 8" at bounding box center [876, 280] width 209 height 30
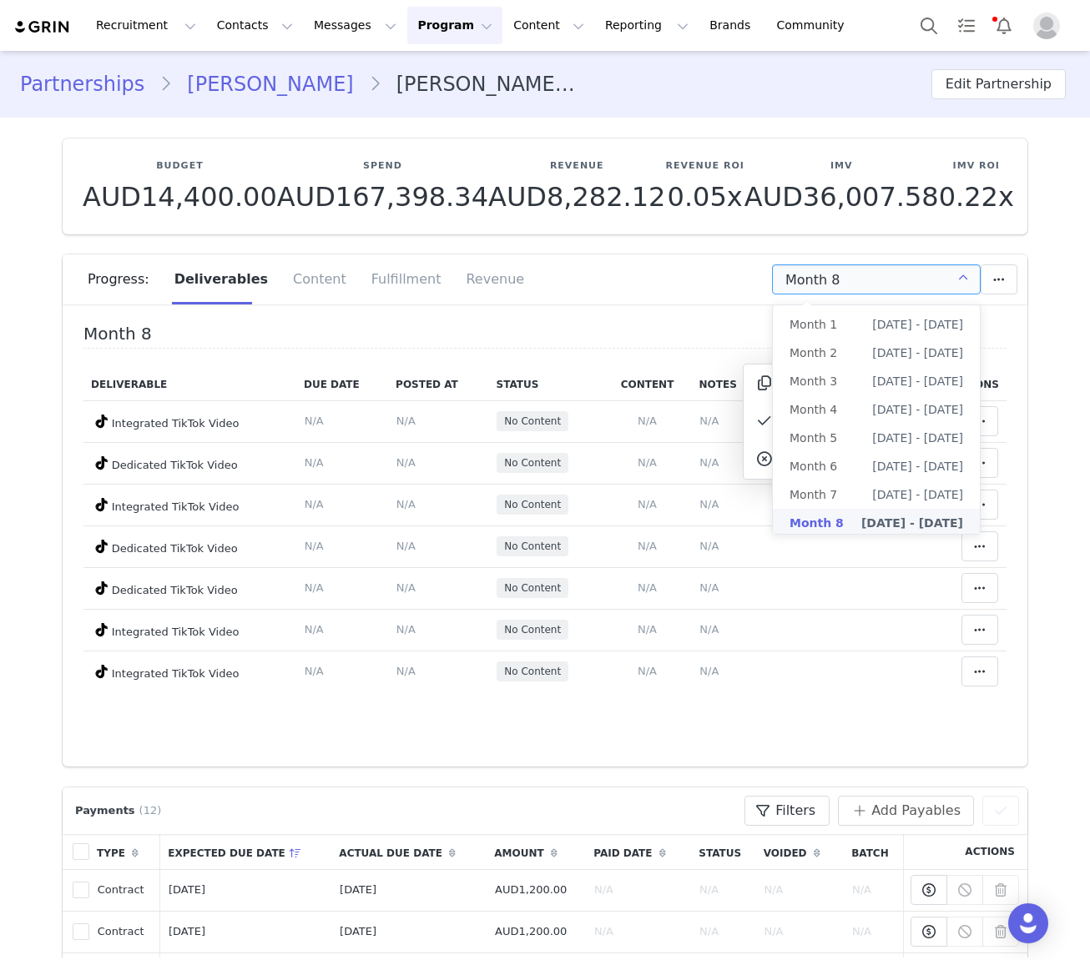
scroll to position [3, 0]
drag, startPoint x: 827, startPoint y: 494, endPoint x: 828, endPoint y: 480, distance: 14.2
click at [773, 492] on span "Month 7" at bounding box center [813, 491] width 48 height 28
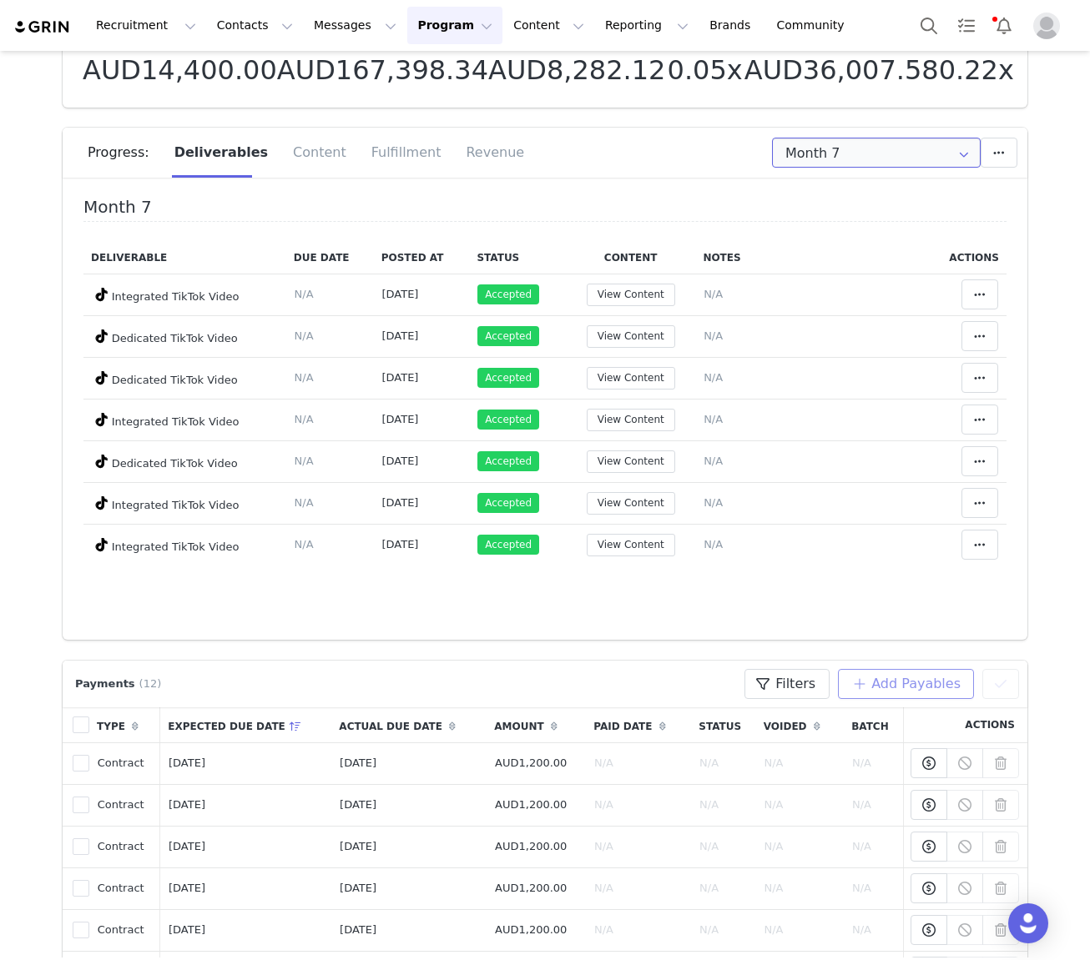
scroll to position [125, 0]
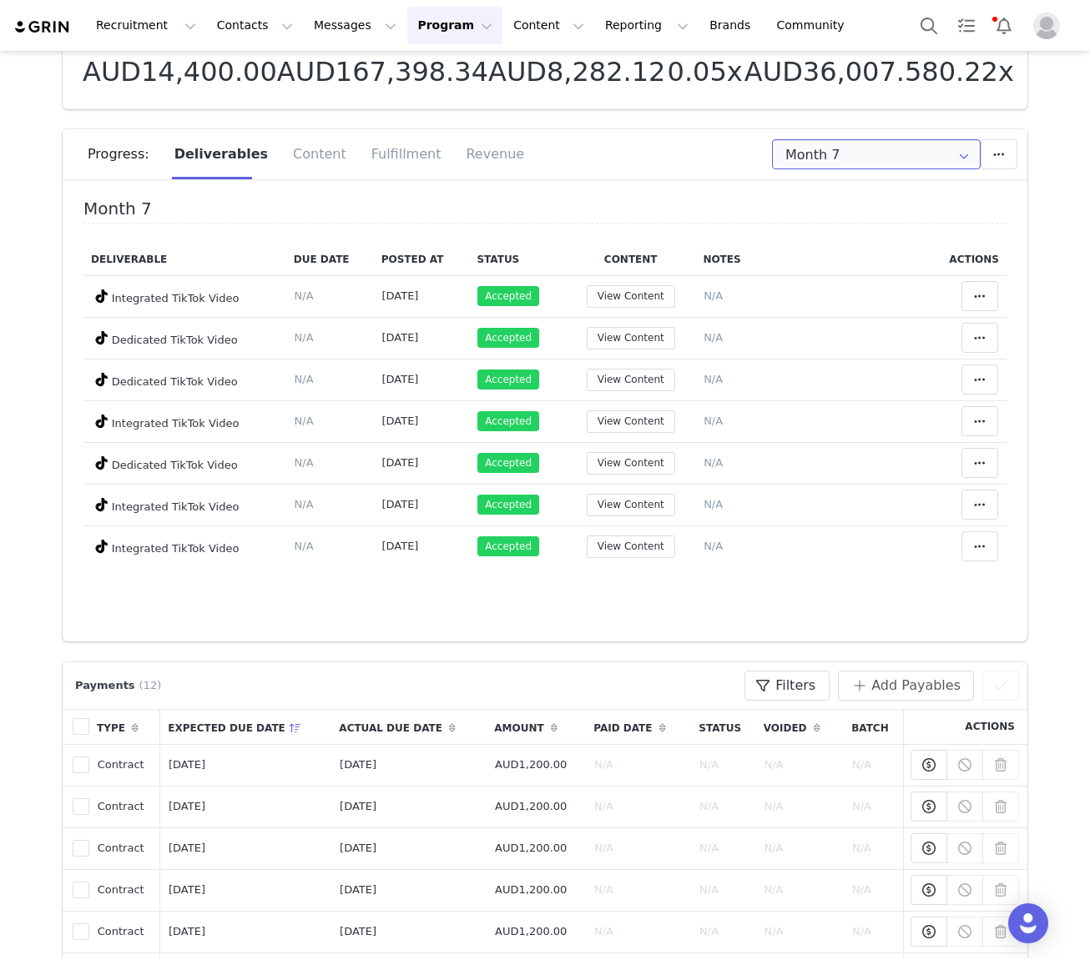
drag, startPoint x: 876, startPoint y: 155, endPoint x: 826, endPoint y: 246, distance: 103.8
click at [773, 160] on input "Month 7" at bounding box center [876, 154] width 209 height 30
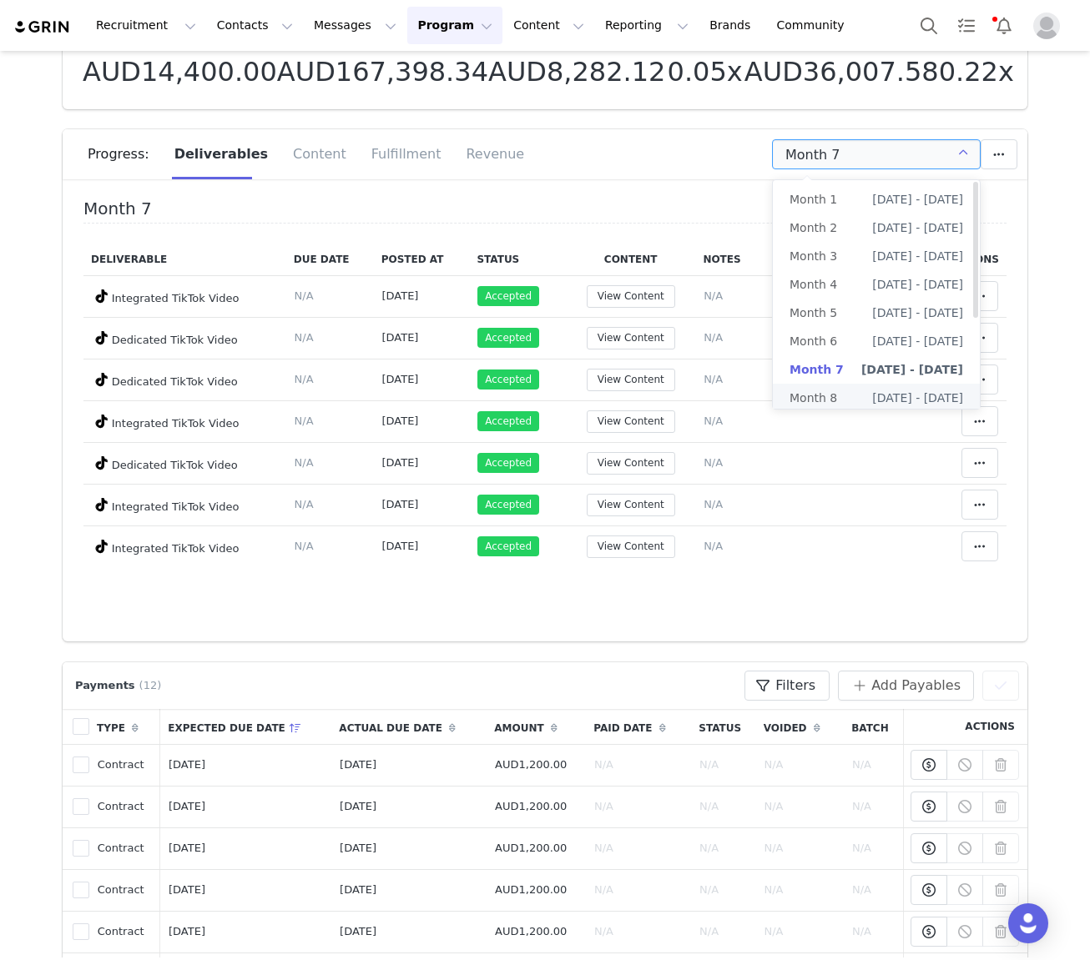
click at [773, 401] on li "Month 8 [DATE] - [DATE]" at bounding box center [876, 398] width 207 height 28
type input "Month 8"
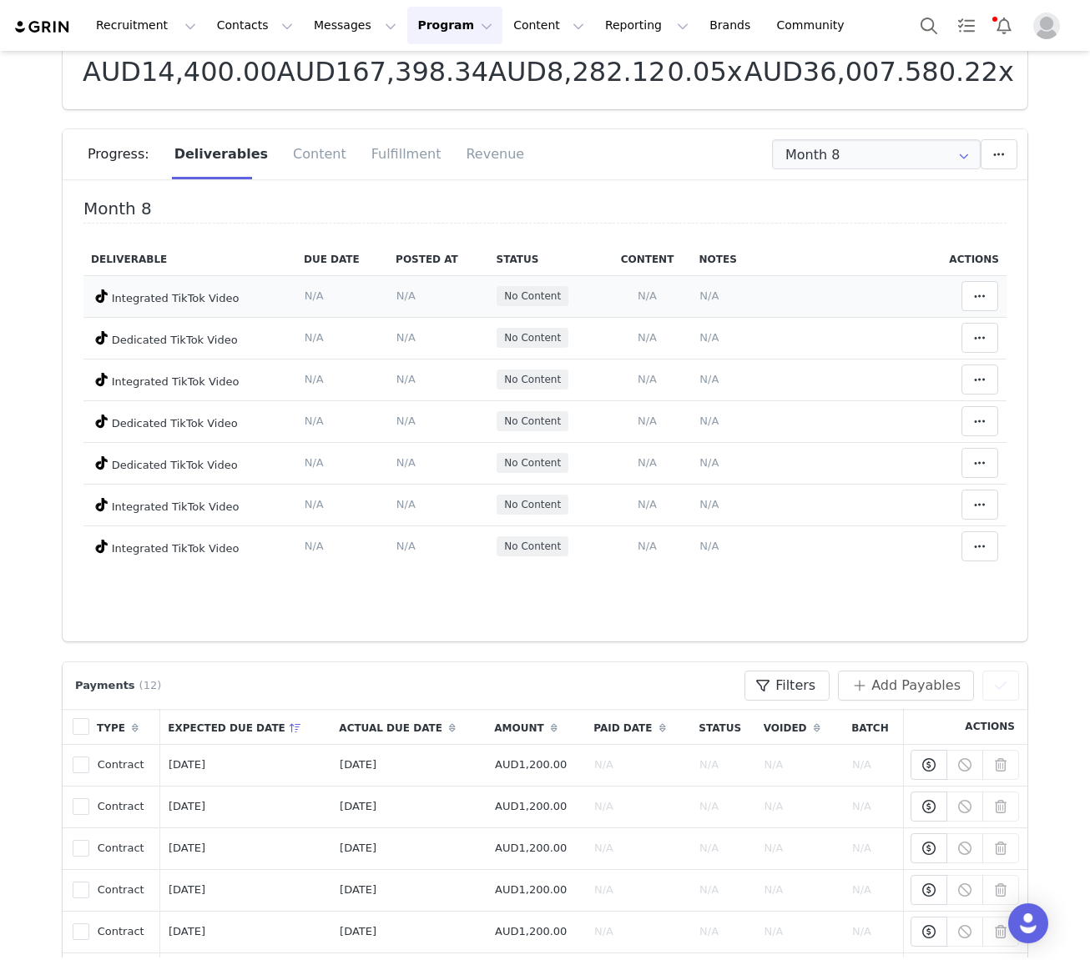
click at [532, 298] on span "No Content" at bounding box center [532, 296] width 57 height 15
click at [304, 149] on div "Content" at bounding box center [319, 154] width 78 height 50
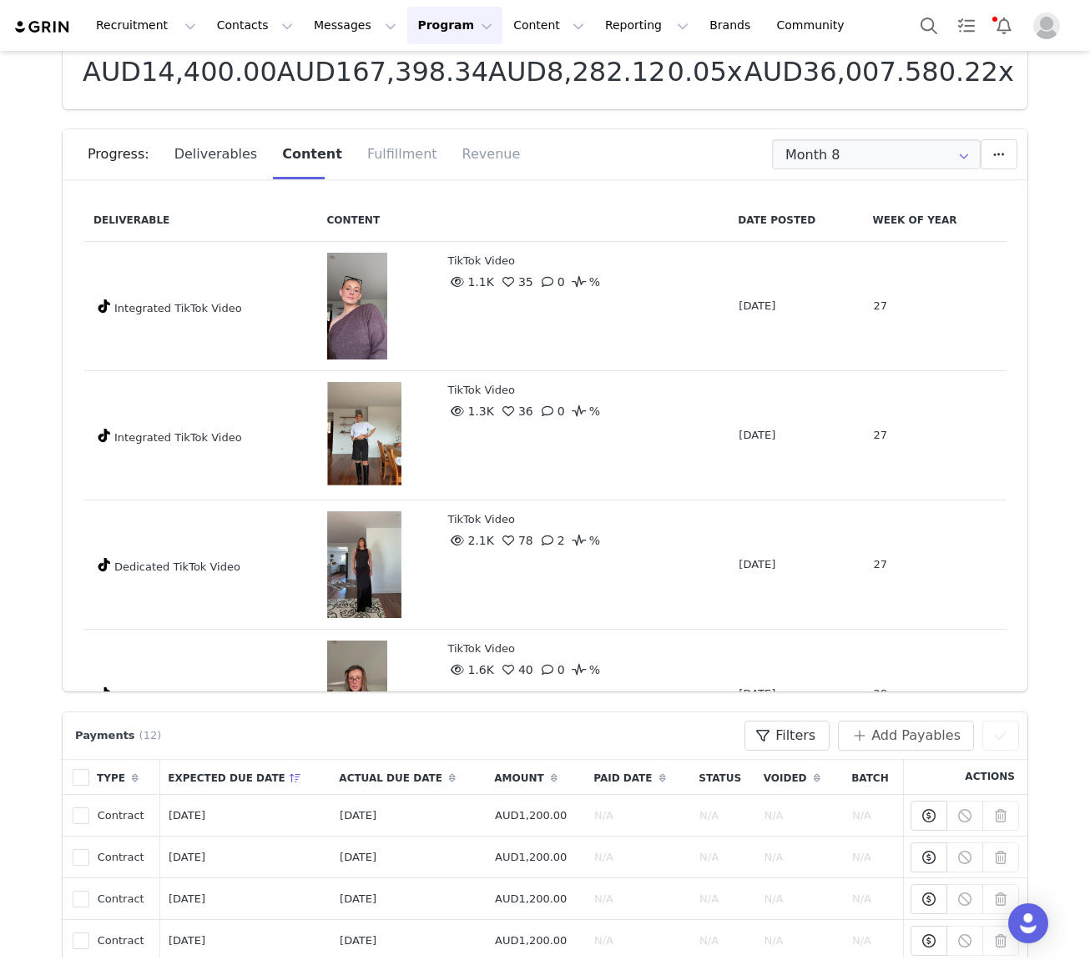
click at [218, 160] on div "Deliverables" at bounding box center [216, 154] width 108 height 50
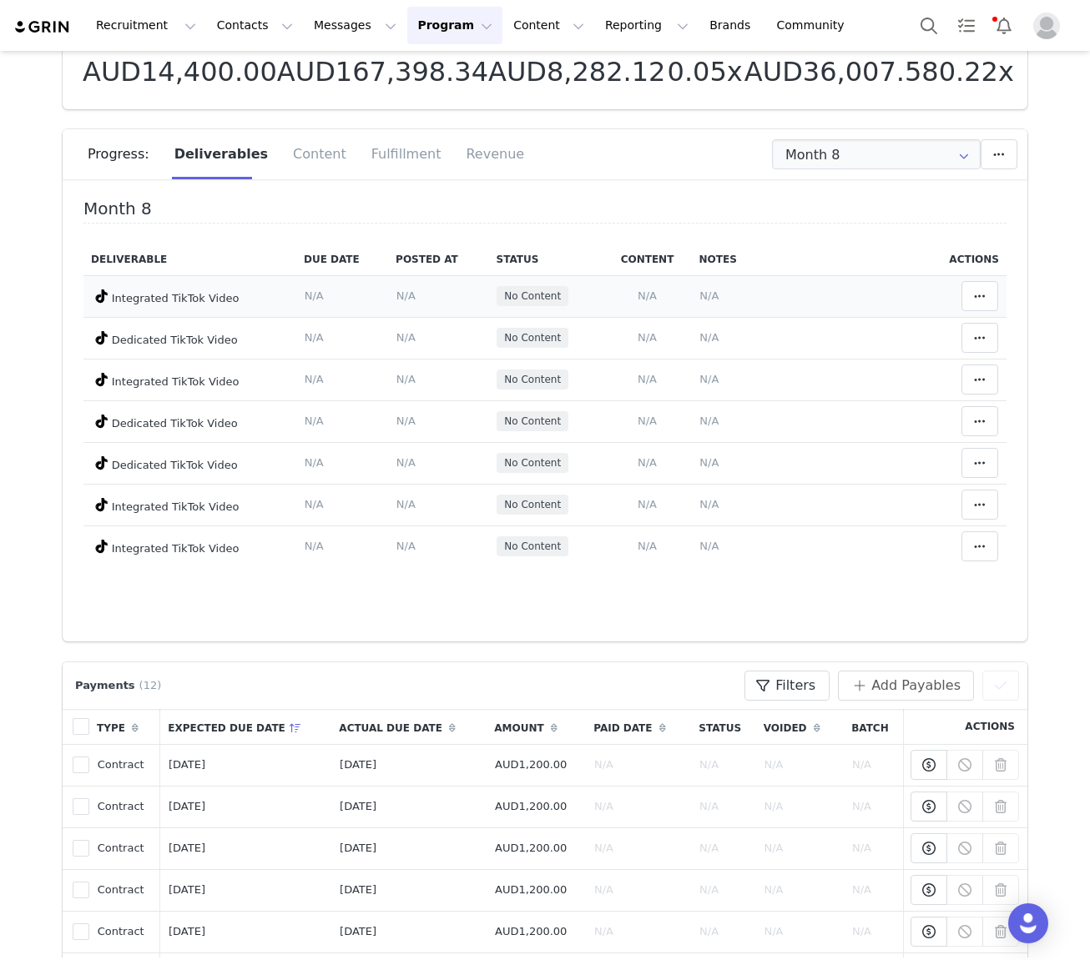
click at [647, 295] on span "N/A" at bounding box center [647, 296] width 19 height 13
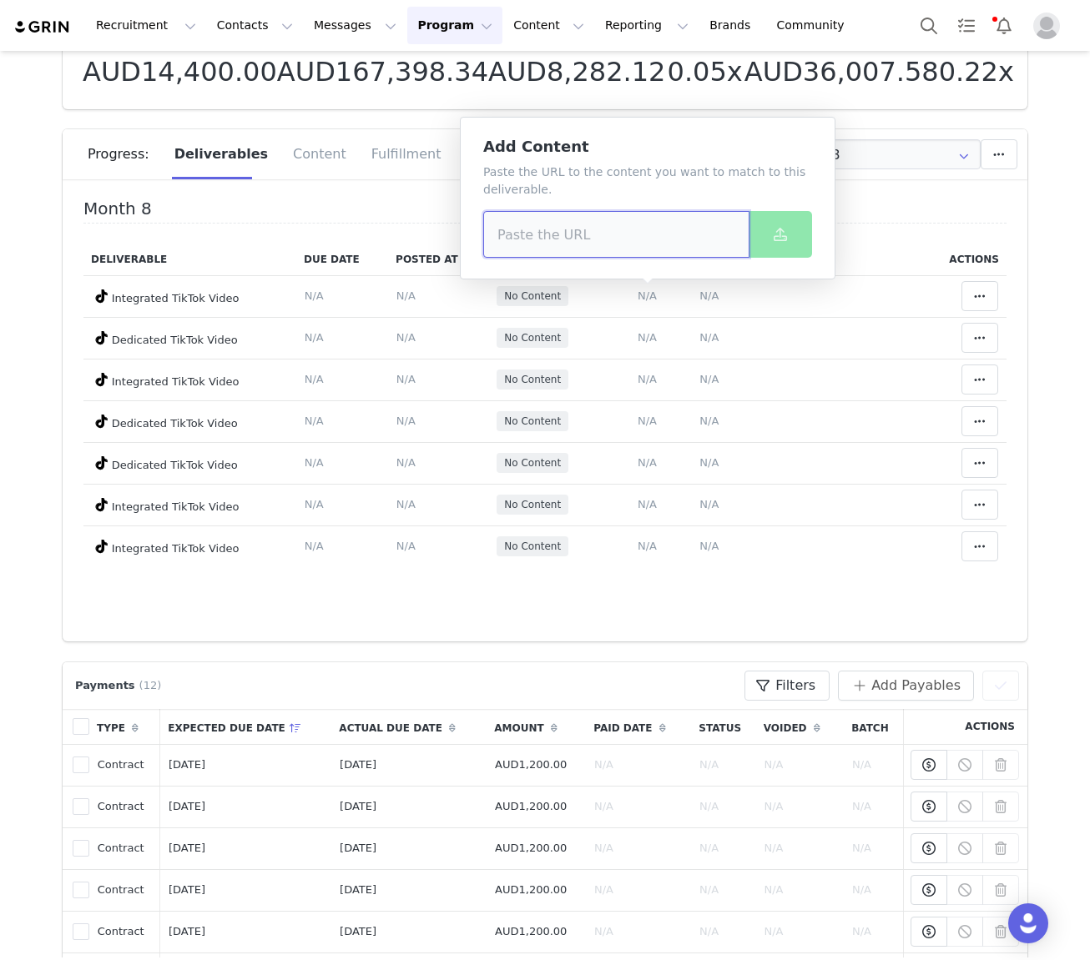
click at [571, 241] on input at bounding box center [616, 234] width 266 height 47
paste input "[URL][DOMAIN_NAME]"
type input "[URL][DOMAIN_NAME]"
click at [773, 238] on icon at bounding box center [780, 234] width 13 height 13
click at [708, 305] on td "Notes Save Cancel N/A" at bounding box center [807, 296] width 231 height 42
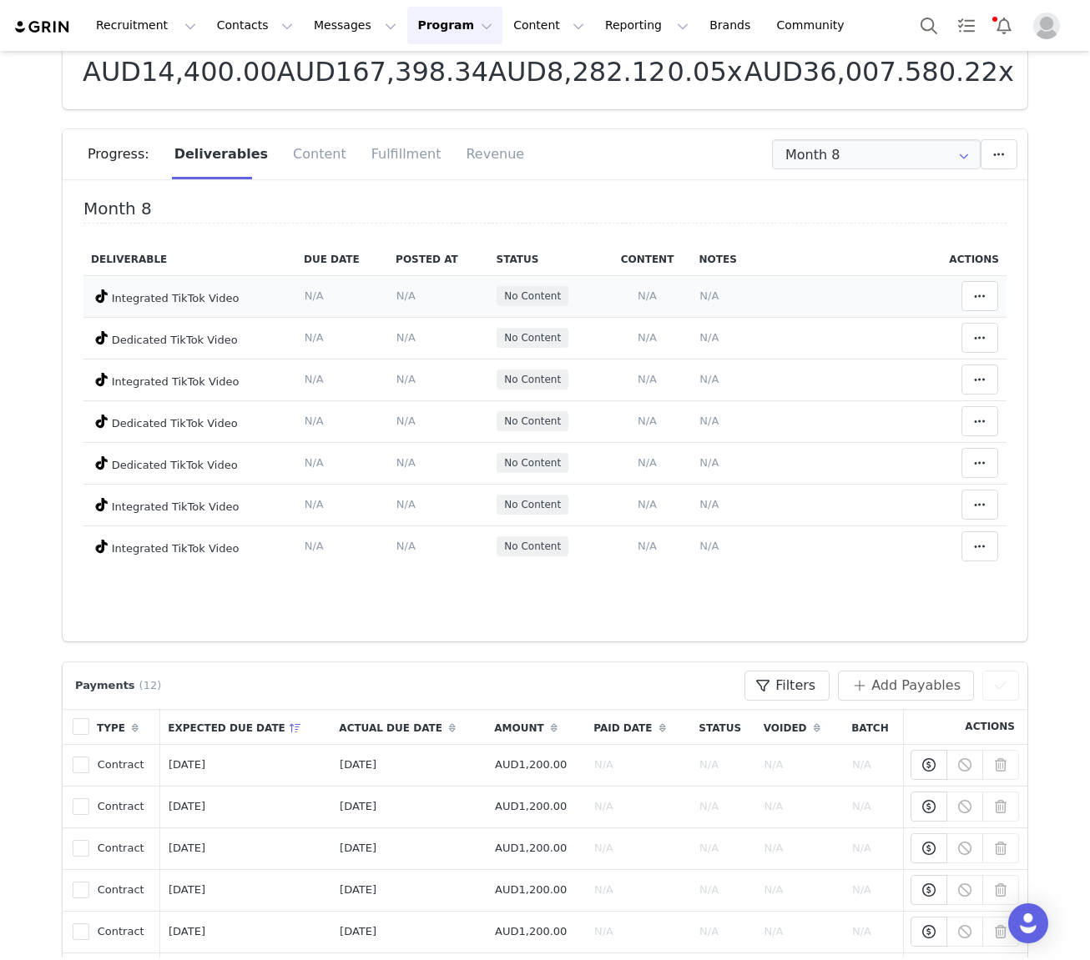
click at [713, 295] on span "N/A" at bounding box center [708, 296] width 19 height 13
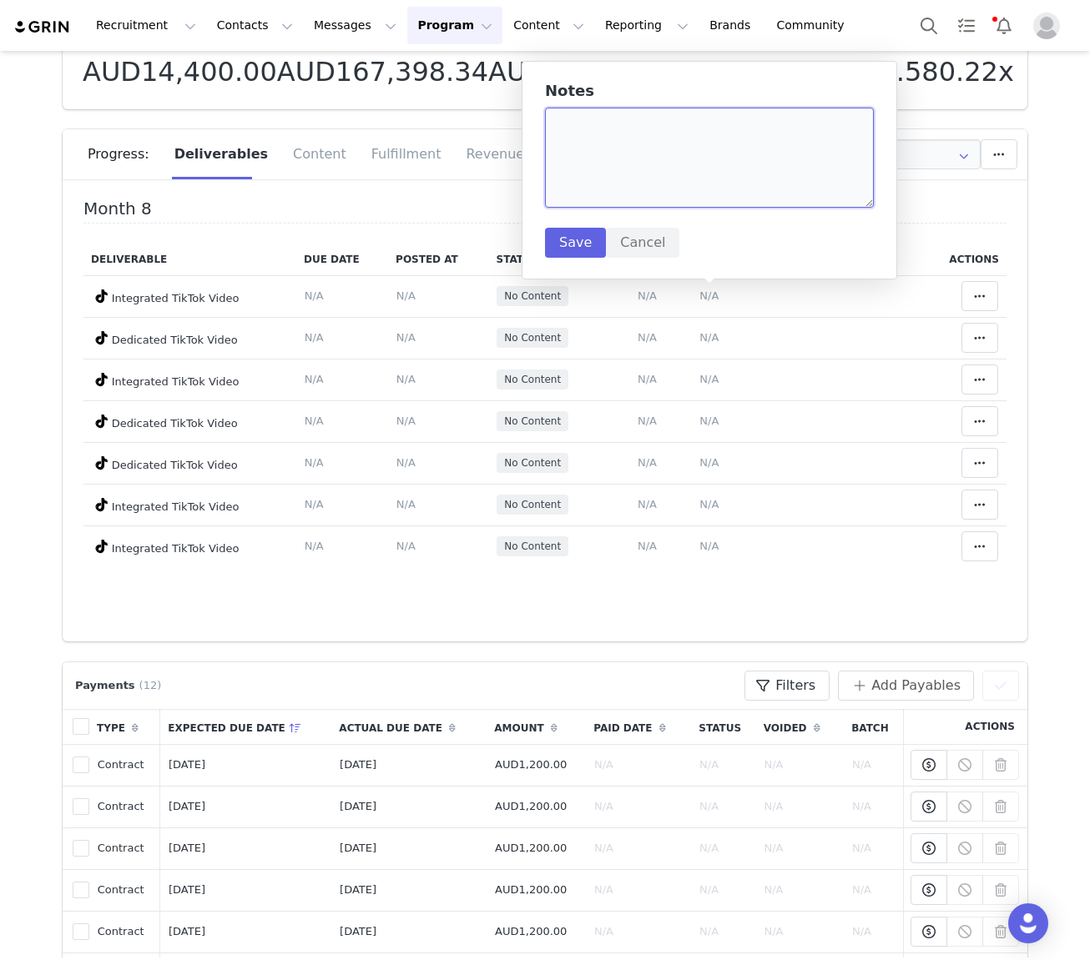
click at [733, 176] on textarea at bounding box center [709, 158] width 329 height 100
paste textarea "[URL][DOMAIN_NAME]"
type textarea "[URL][DOMAIN_NAME]"
click at [566, 249] on button "Save" at bounding box center [575, 243] width 61 height 30
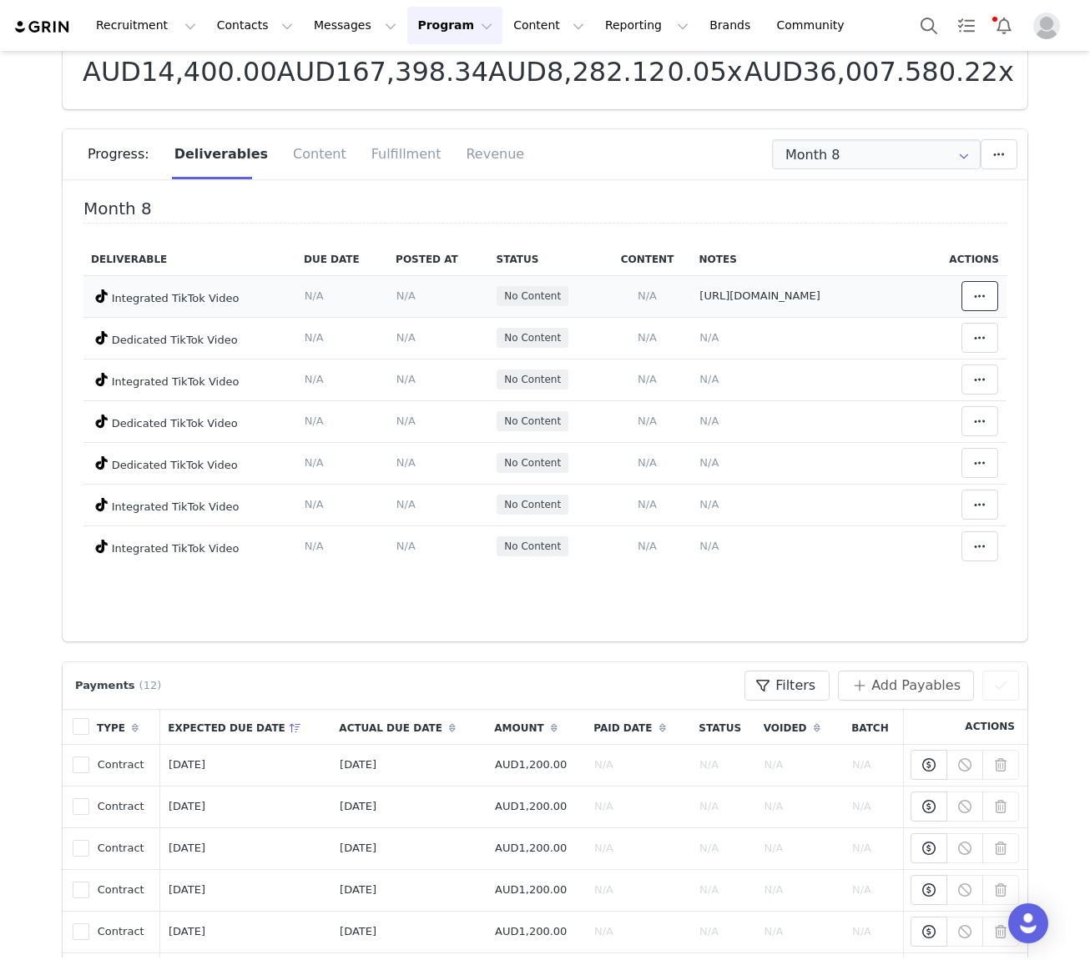
click at [773, 288] on span at bounding box center [980, 296] width 20 height 20
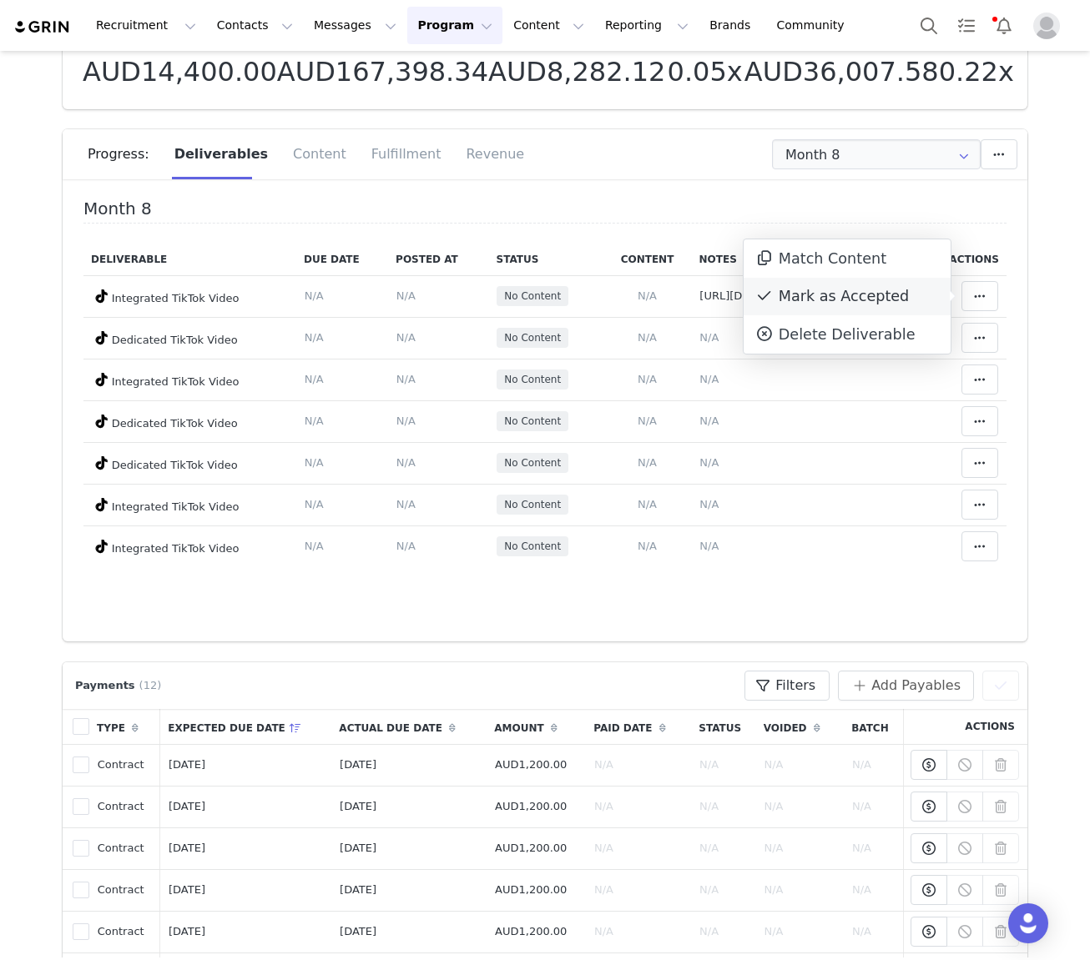
click at [773, 297] on div "Mark as Accepted" at bounding box center [847, 297] width 207 height 38
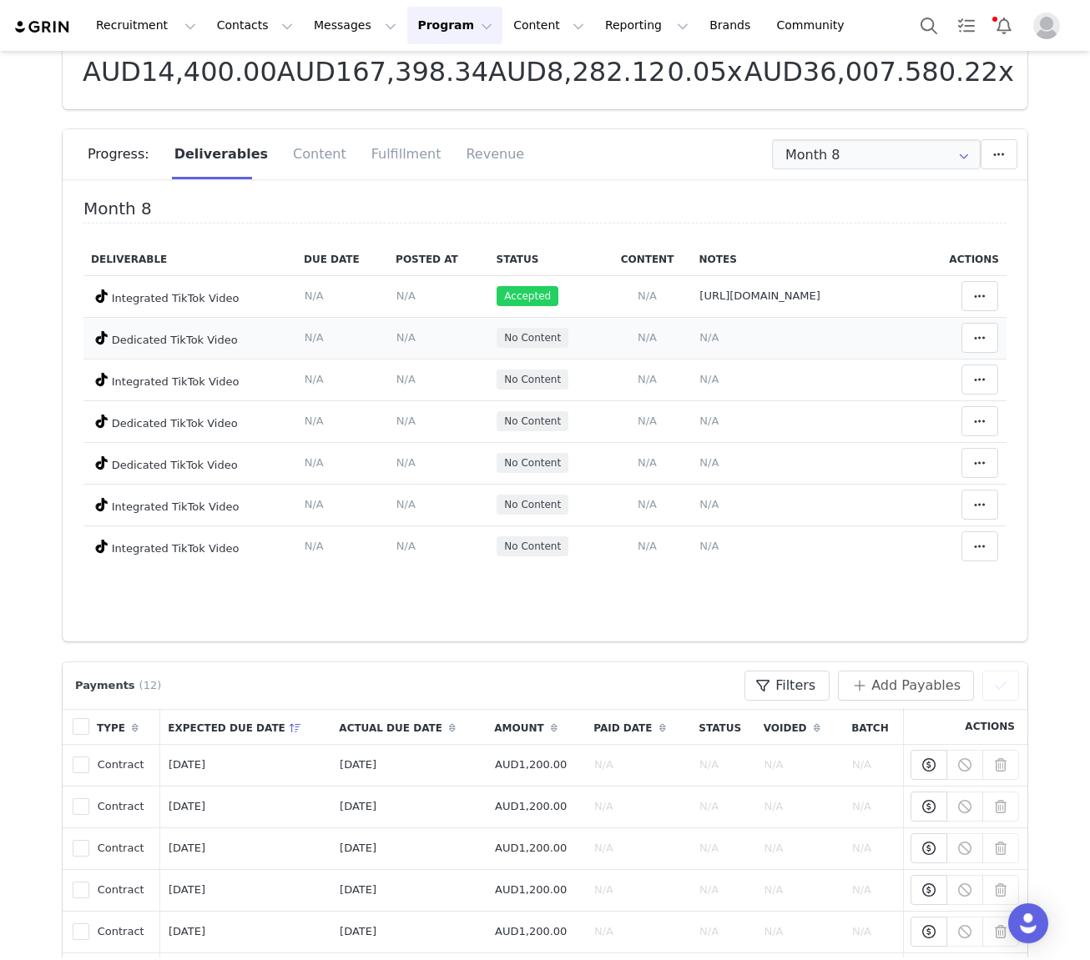
click at [649, 338] on span "N/A" at bounding box center [647, 337] width 19 height 13
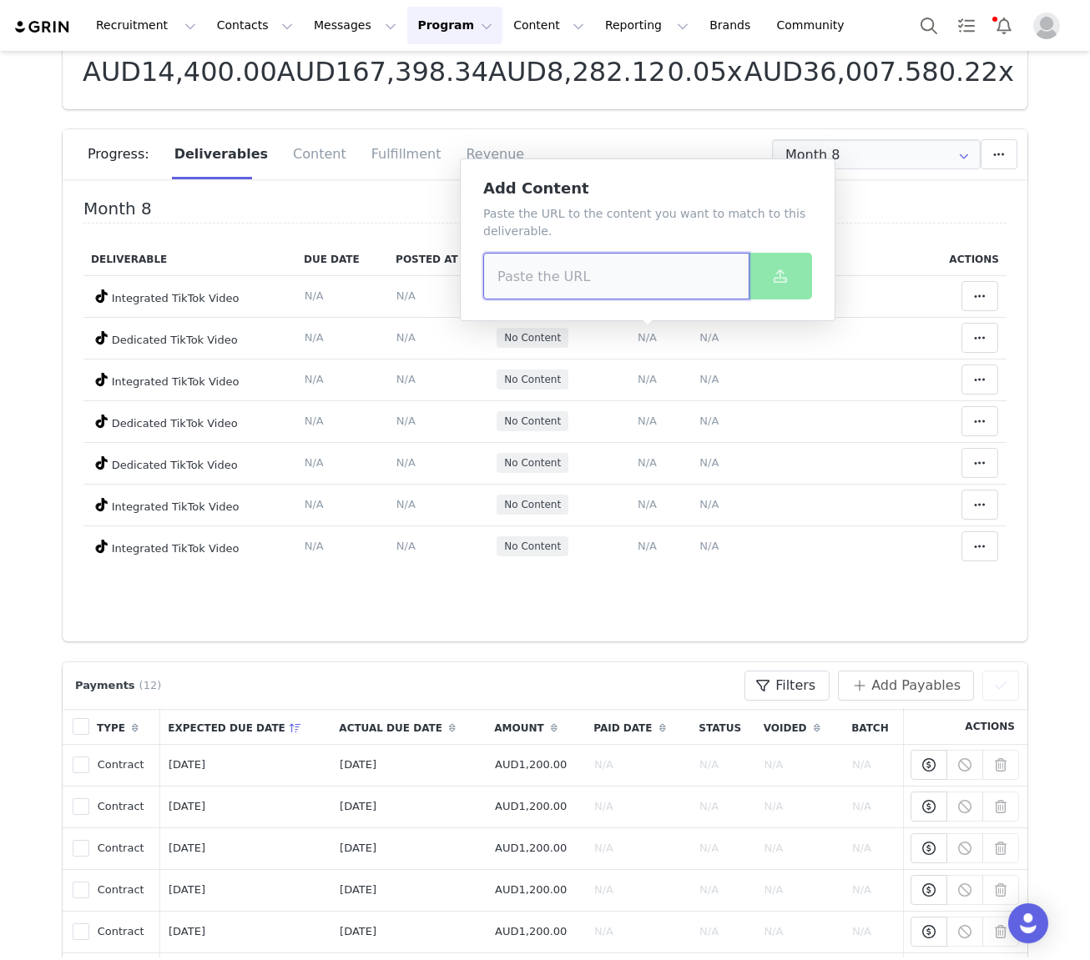
click at [589, 283] on input at bounding box center [616, 276] width 266 height 47
paste input "[URL][DOMAIN_NAME]"
type input "[URL][DOMAIN_NAME]"
click at [773, 265] on button at bounding box center [780, 276] width 63 height 47
click at [658, 374] on td "Add Content Paste the URL to the content you want to match to this deliverable.…" at bounding box center [646, 380] width 88 height 42
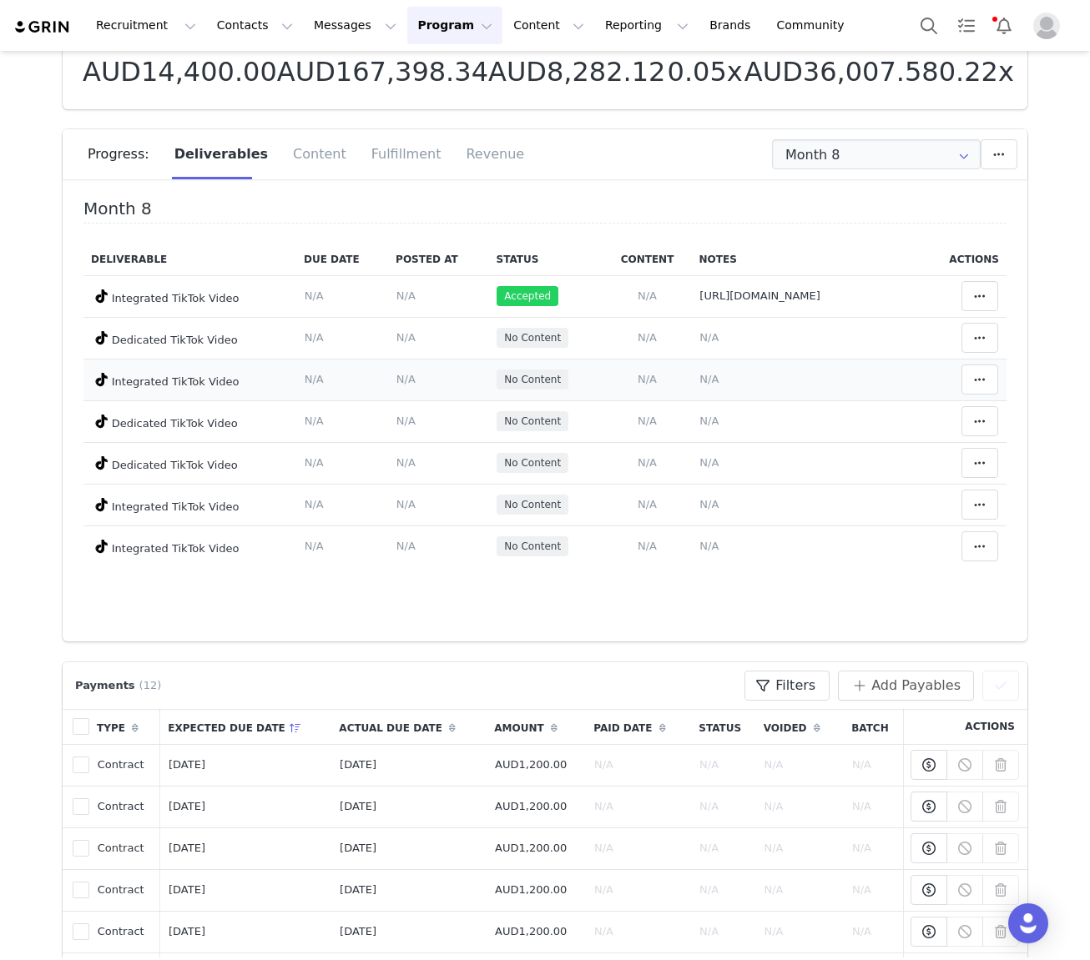
click at [643, 386] on td "Add Content Paste the URL to the content you want to match to this deliverable.…" at bounding box center [646, 380] width 88 height 42
click at [645, 381] on span "N/A" at bounding box center [647, 379] width 19 height 13
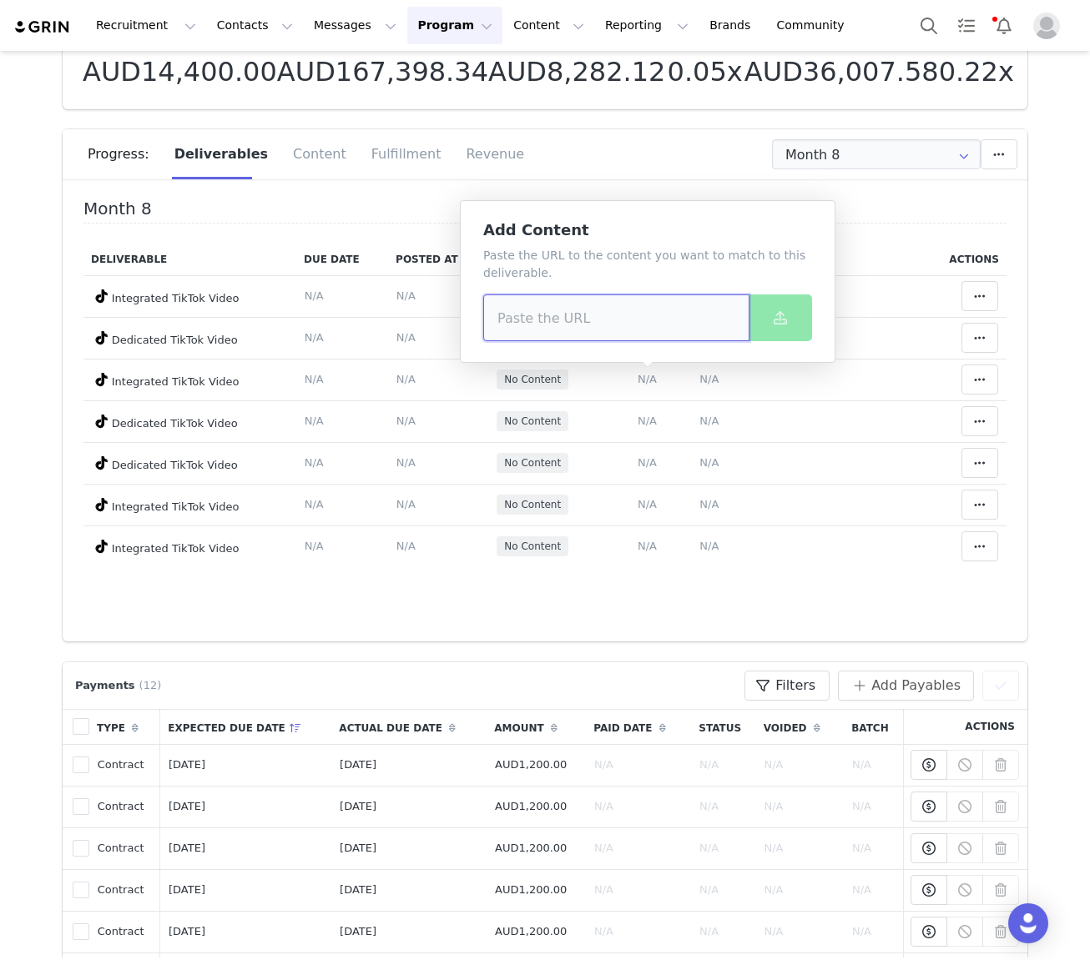
click at [597, 335] on input at bounding box center [616, 318] width 266 height 47
paste input "[URL][DOMAIN_NAME]"
type input "[URL][DOMAIN_NAME]"
click at [773, 305] on button at bounding box center [780, 318] width 63 height 47
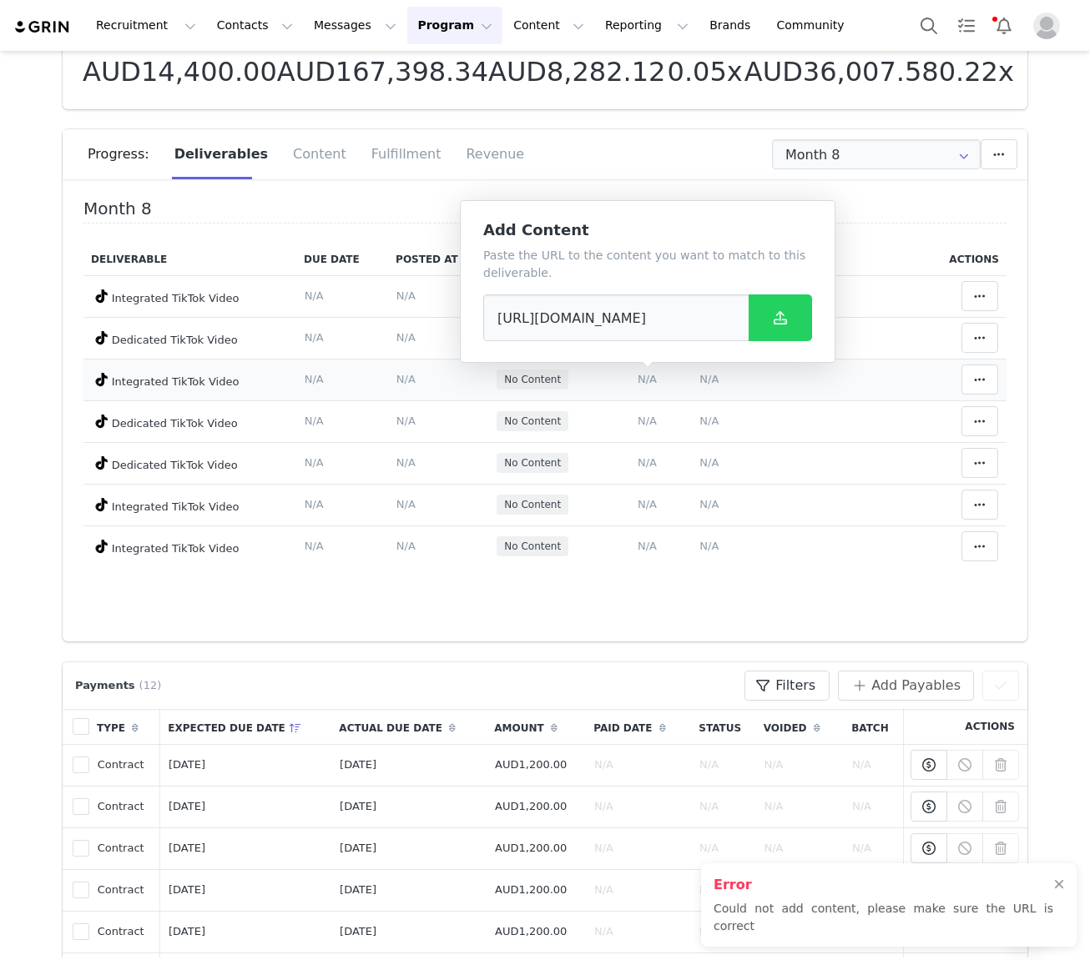
drag, startPoint x: 832, startPoint y: 385, endPoint x: 809, endPoint y: 382, distance: 23.5
click at [773, 384] on td "Notes Save Cancel N/A" at bounding box center [807, 380] width 231 height 42
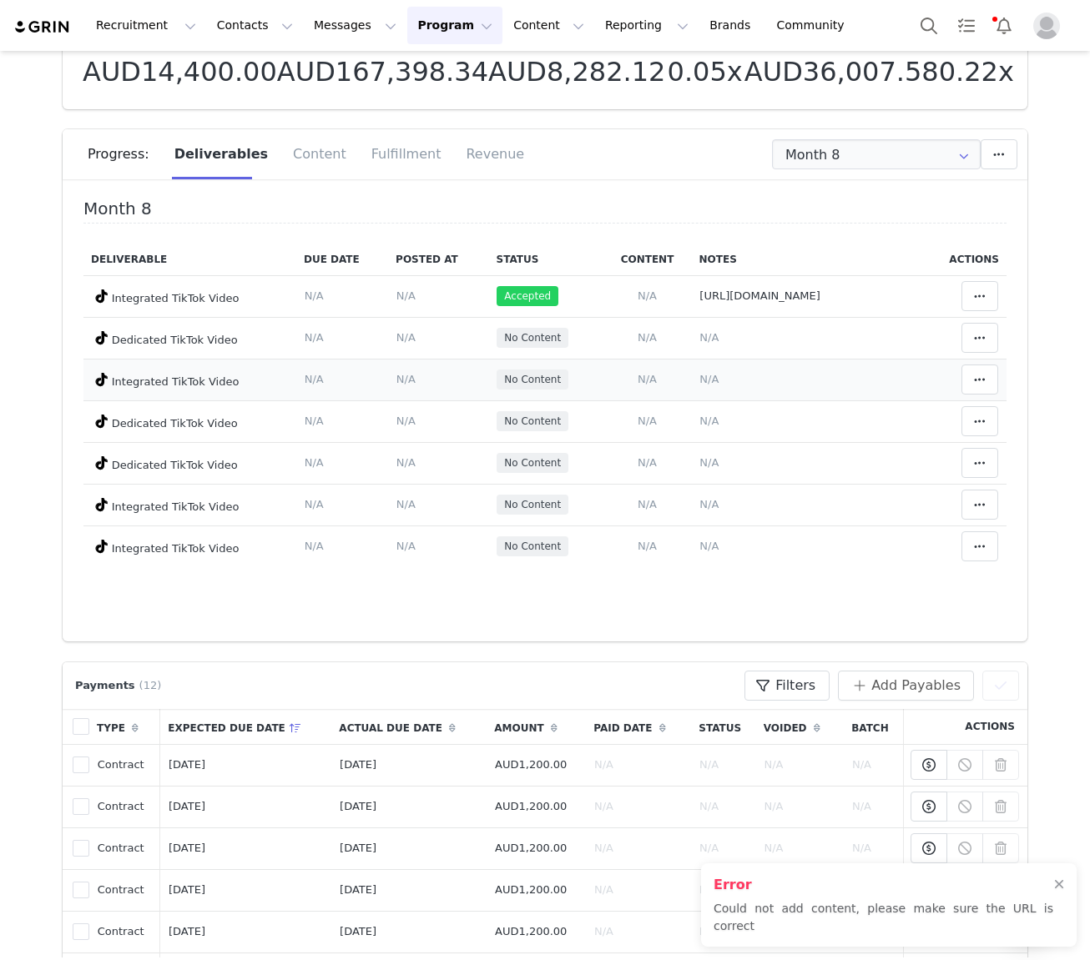
click at [709, 379] on span "N/A" at bounding box center [708, 379] width 19 height 13
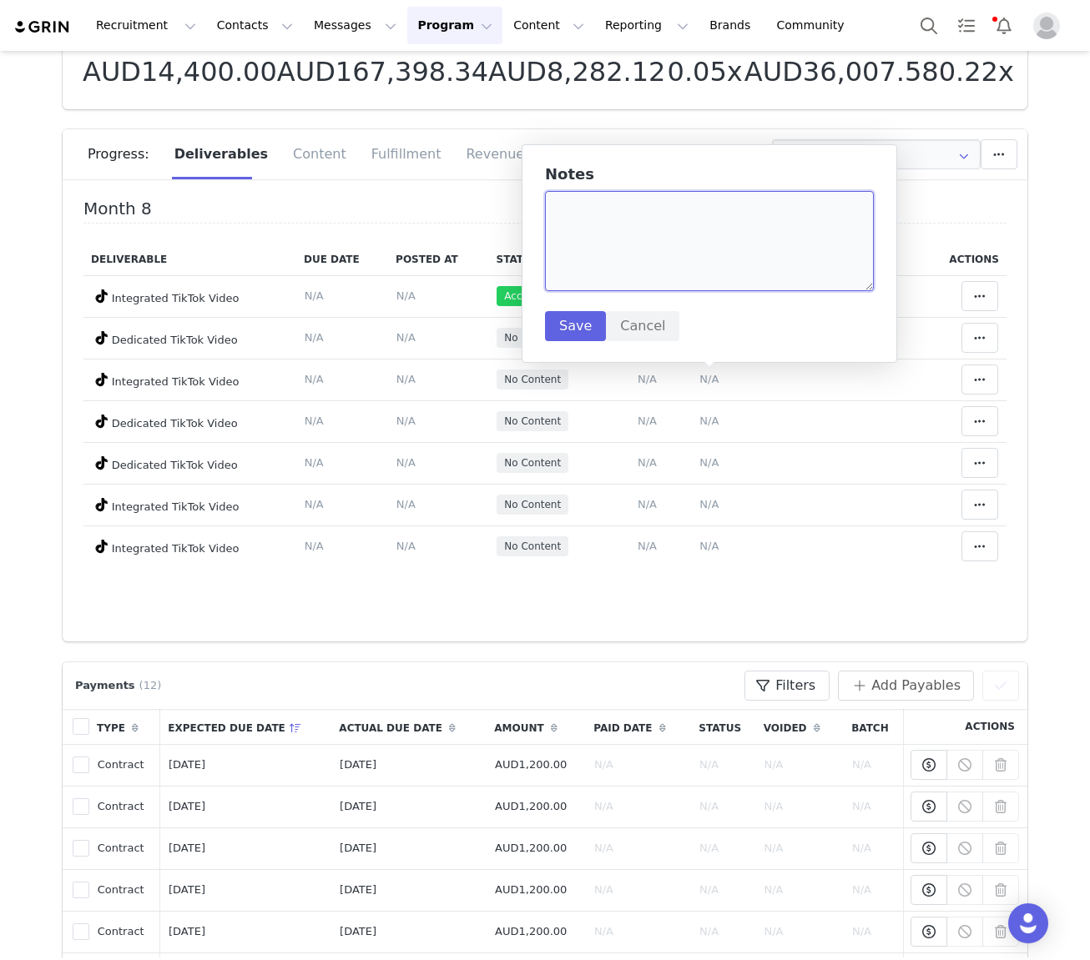
click at [691, 276] on textarea at bounding box center [709, 241] width 329 height 100
paste textarea "[URL][DOMAIN_NAME]"
type textarea "[URL][DOMAIN_NAME]"
click at [592, 322] on button "Save" at bounding box center [575, 326] width 61 height 30
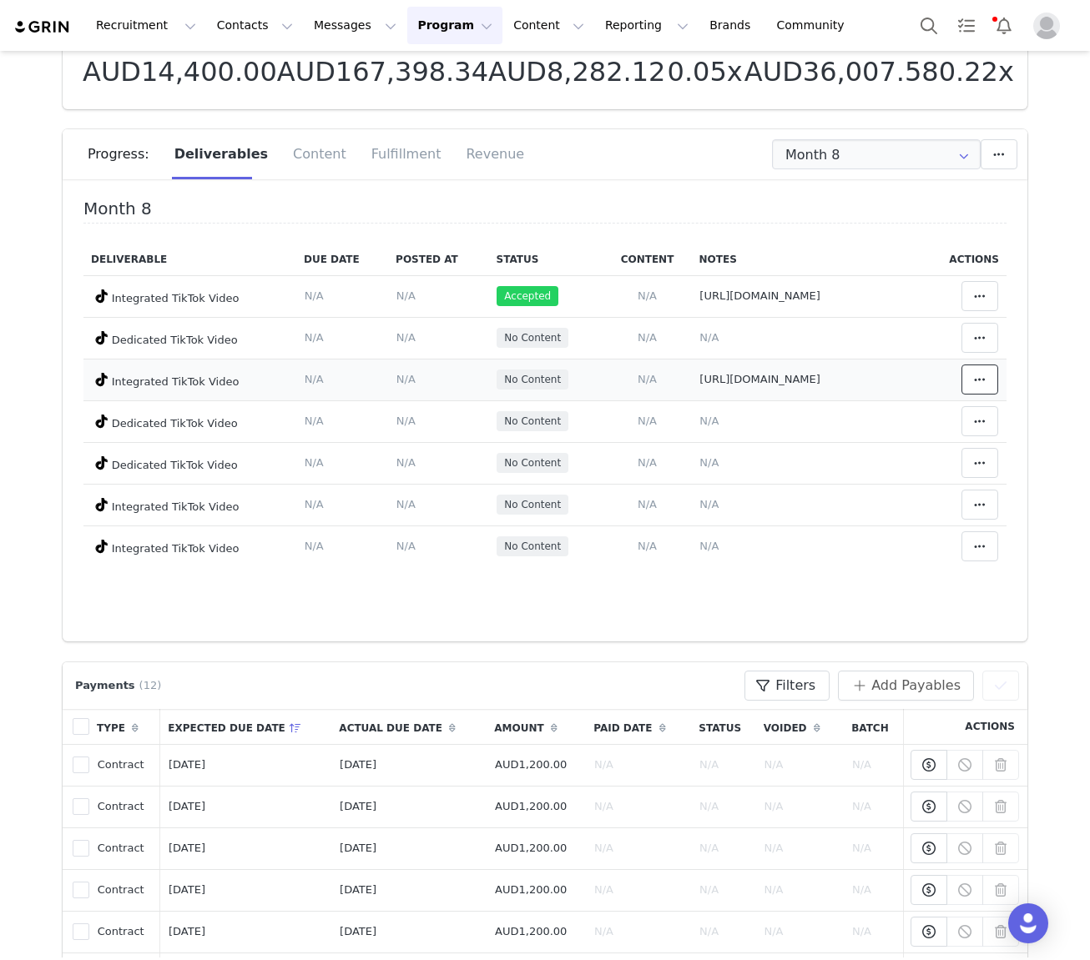
drag, startPoint x: 986, startPoint y: 379, endPoint x: 976, endPoint y: 393, distance: 17.4
click at [773, 379] on span at bounding box center [980, 380] width 20 height 20
click at [773, 379] on div "Mark as Accepted" at bounding box center [847, 380] width 207 height 38
click at [648, 507] on span "N/A" at bounding box center [647, 504] width 19 height 13
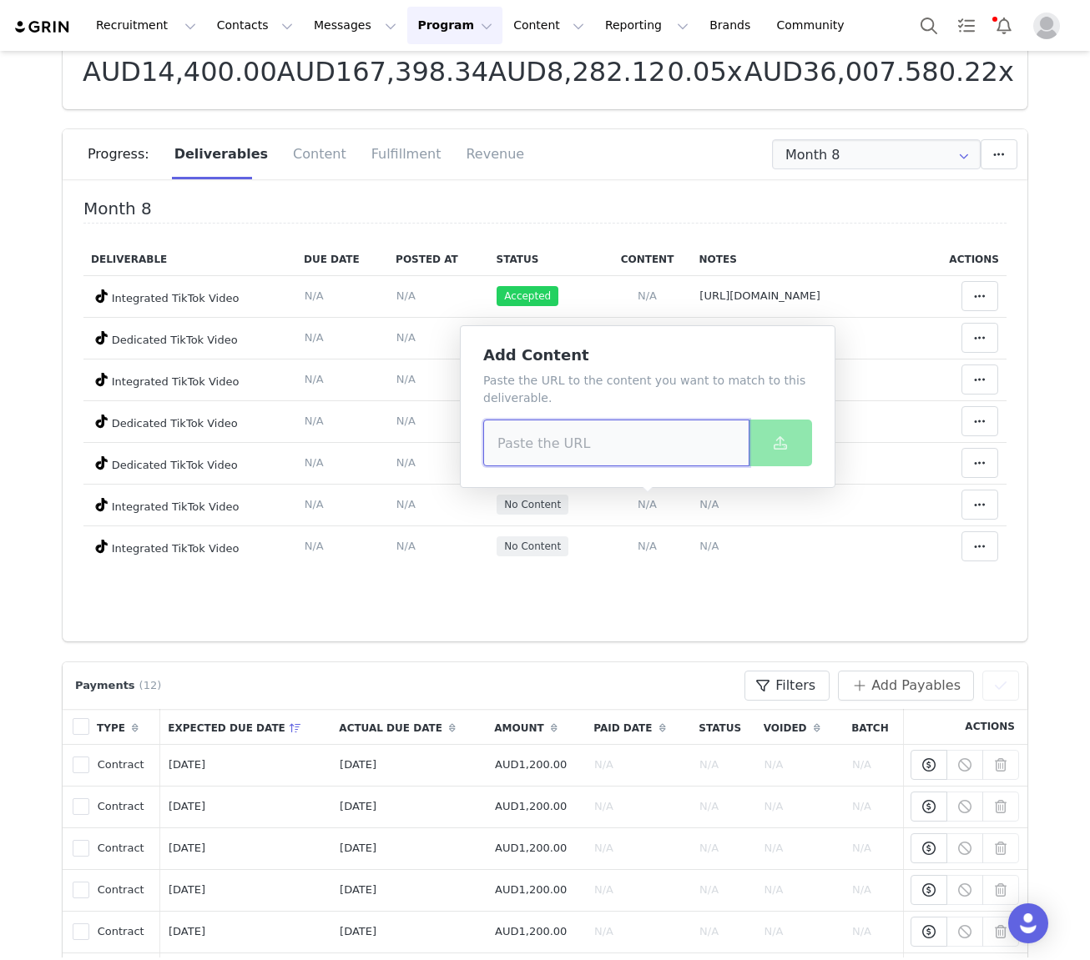
click at [602, 441] on input at bounding box center [616, 443] width 266 height 47
paste input "[URL][DOMAIN_NAME]"
type input "[URL][DOMAIN_NAME]"
click at [773, 441] on icon at bounding box center [780, 442] width 13 height 13
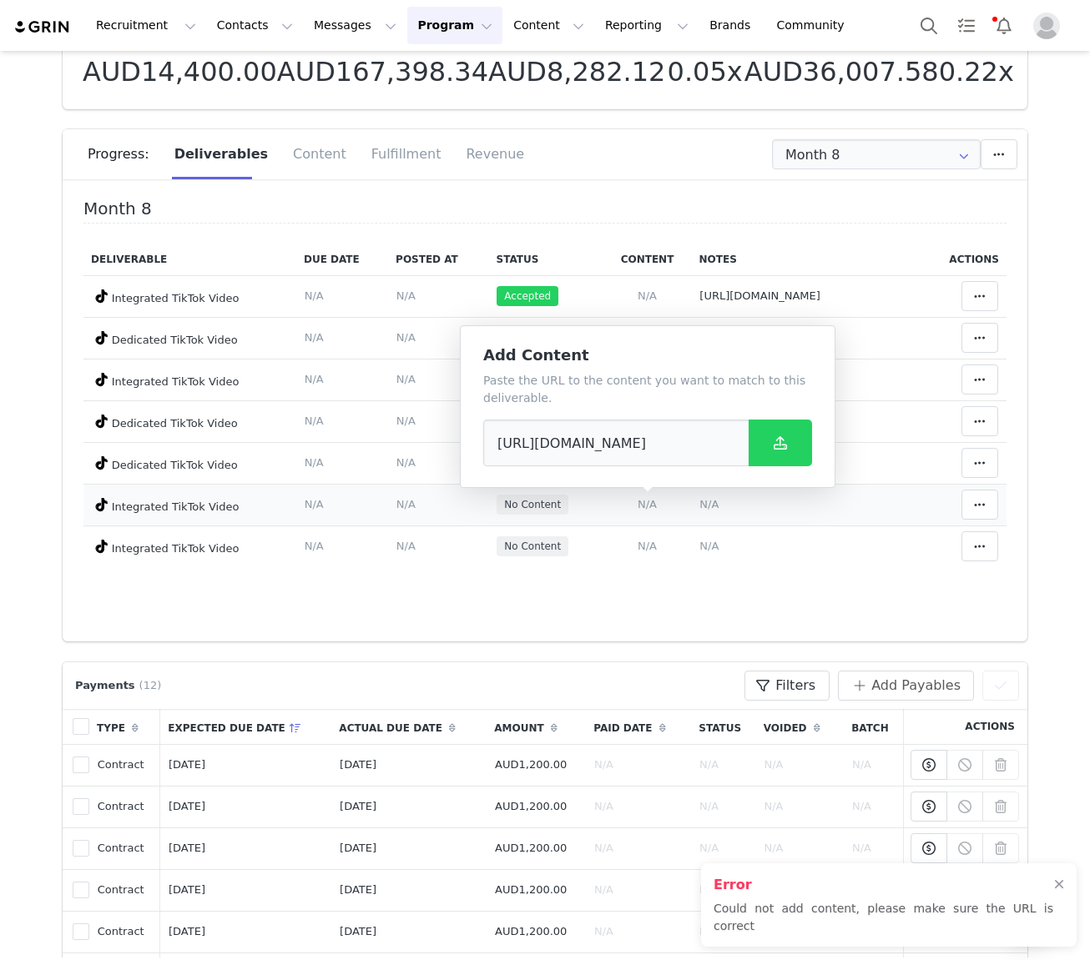
click at [711, 510] on span "N/A" at bounding box center [708, 504] width 19 height 13
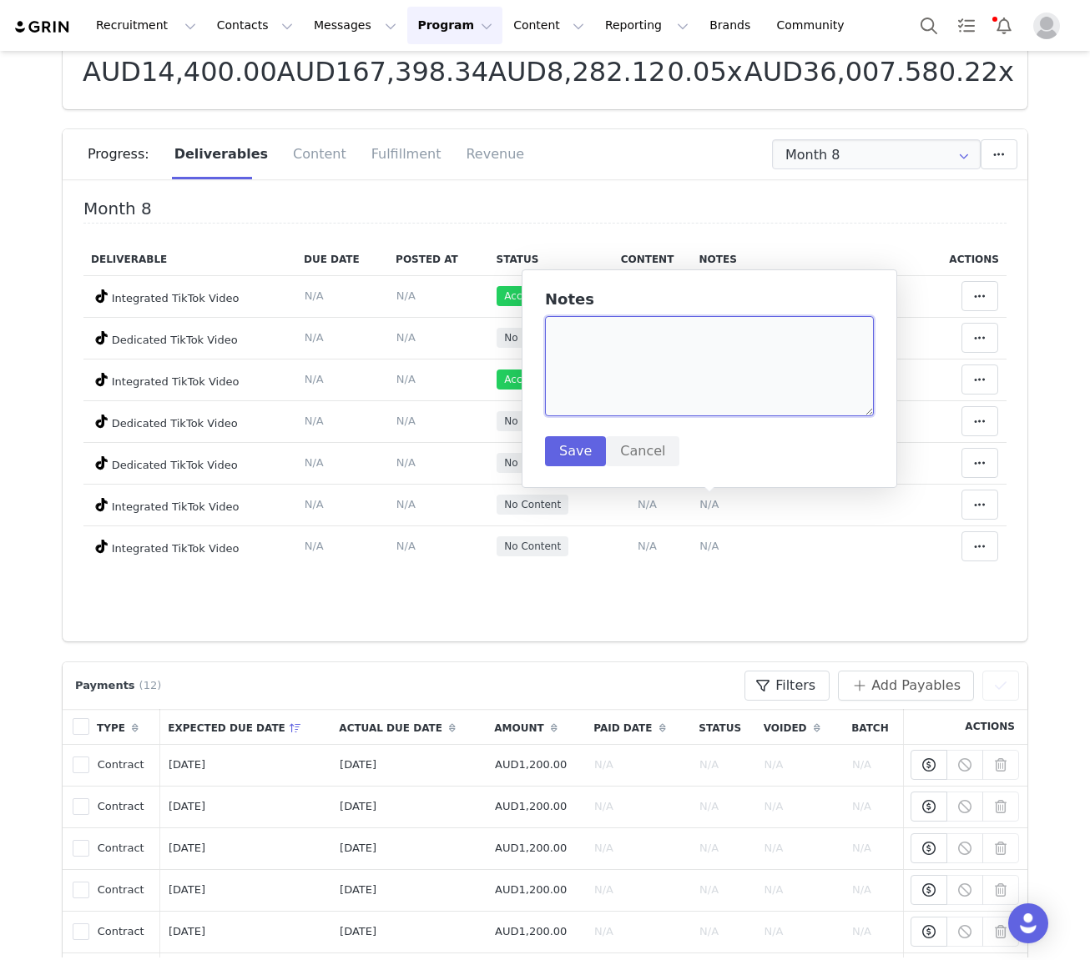
click at [677, 396] on textarea at bounding box center [709, 366] width 329 height 100
paste textarea "[URL][DOMAIN_NAME]"
type textarea "[URL][DOMAIN_NAME]"
click at [564, 451] on button "Save" at bounding box center [575, 451] width 61 height 30
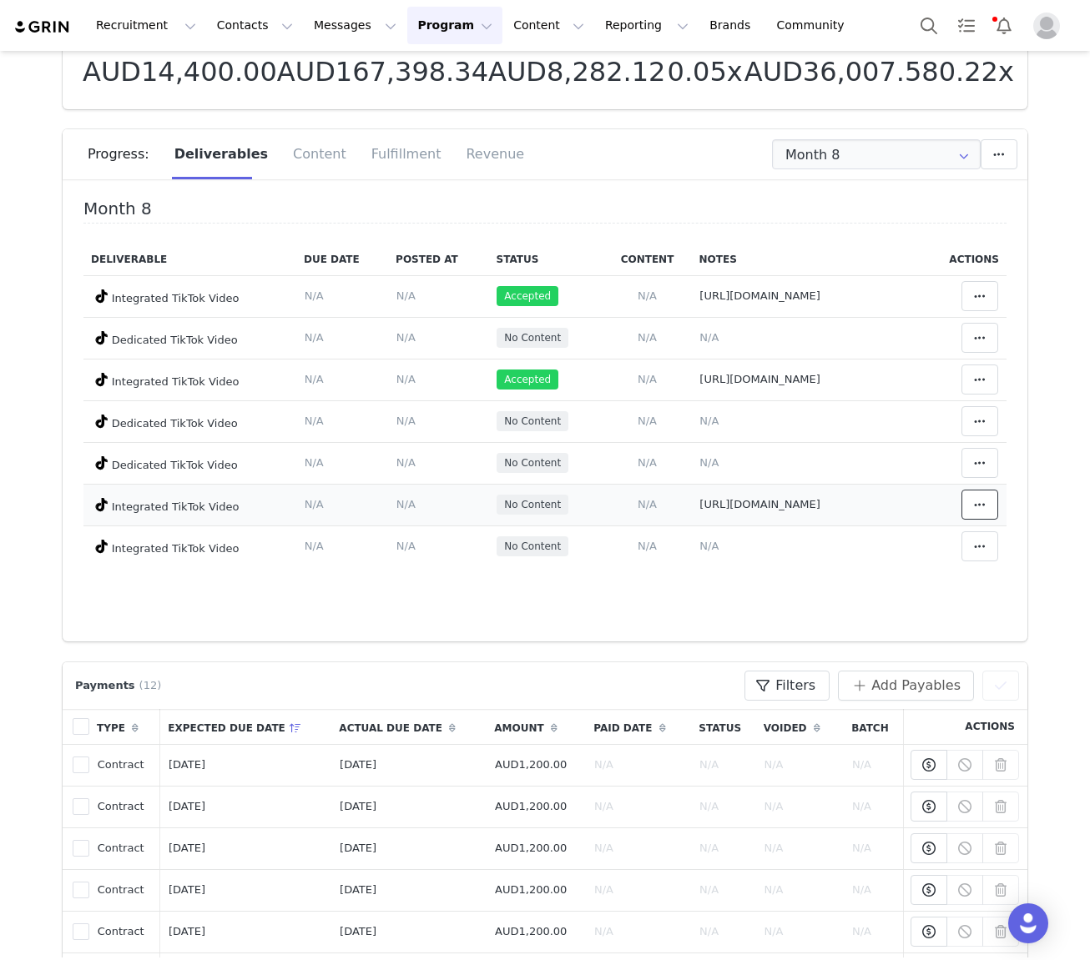
click at [773, 507] on span at bounding box center [980, 505] width 20 height 20
click at [773, 517] on div "Mark as Accepted" at bounding box center [847, 505] width 207 height 38
drag, startPoint x: 643, startPoint y: 545, endPoint x: 639, endPoint y: 553, distance: 9.3
click at [643, 545] on span "N/A" at bounding box center [647, 546] width 19 height 13
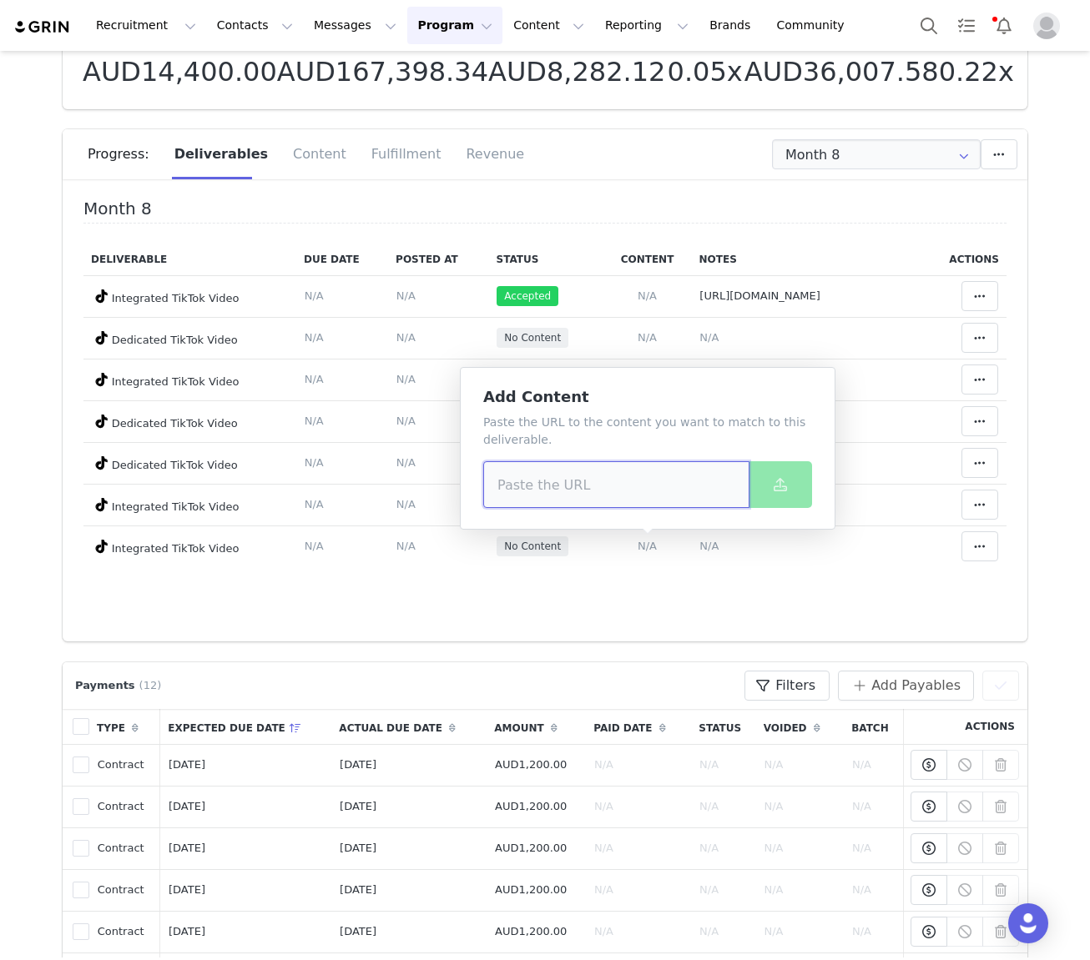
click at [594, 492] on input at bounding box center [616, 484] width 266 height 47
paste input "[URL][DOMAIN_NAME]"
type input "[URL][DOMAIN_NAME]"
click at [753, 497] on button at bounding box center [780, 484] width 63 height 47
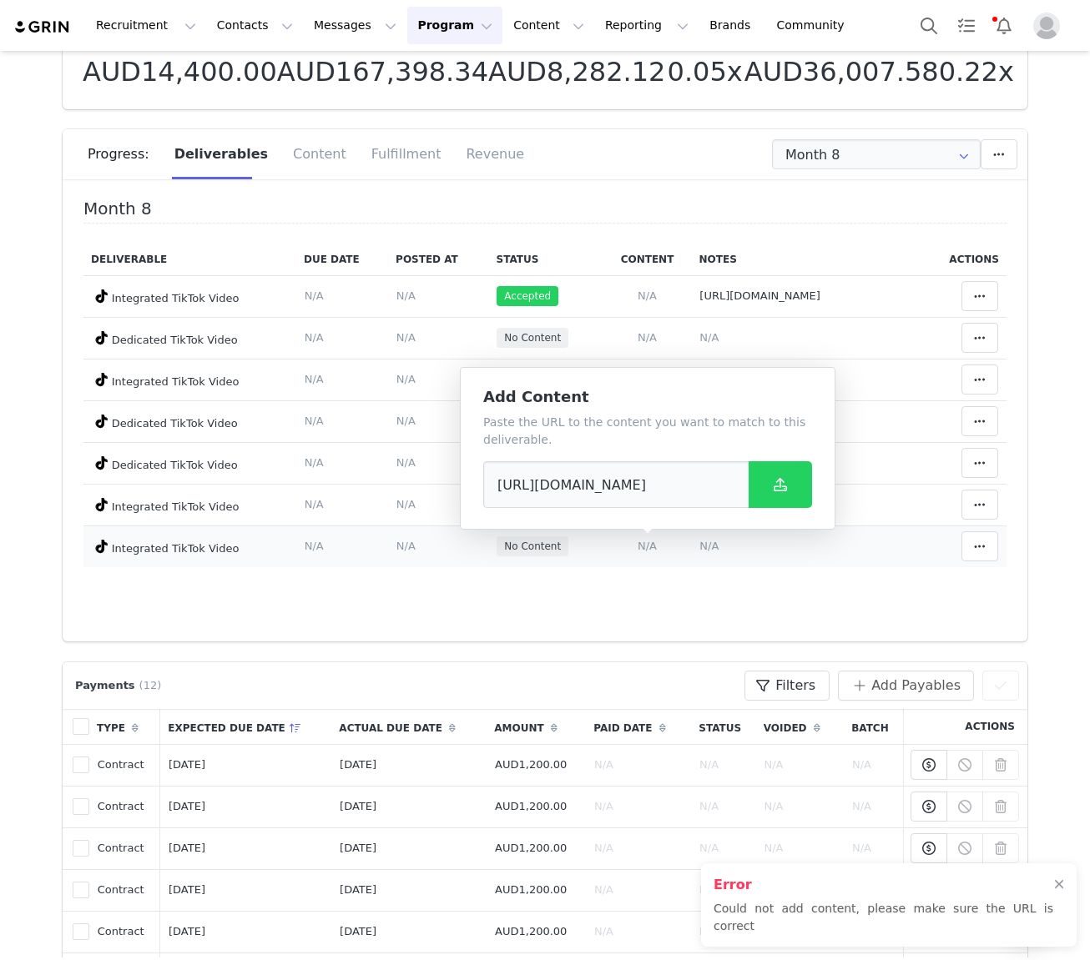
click at [705, 544] on span "N/A" at bounding box center [708, 546] width 19 height 13
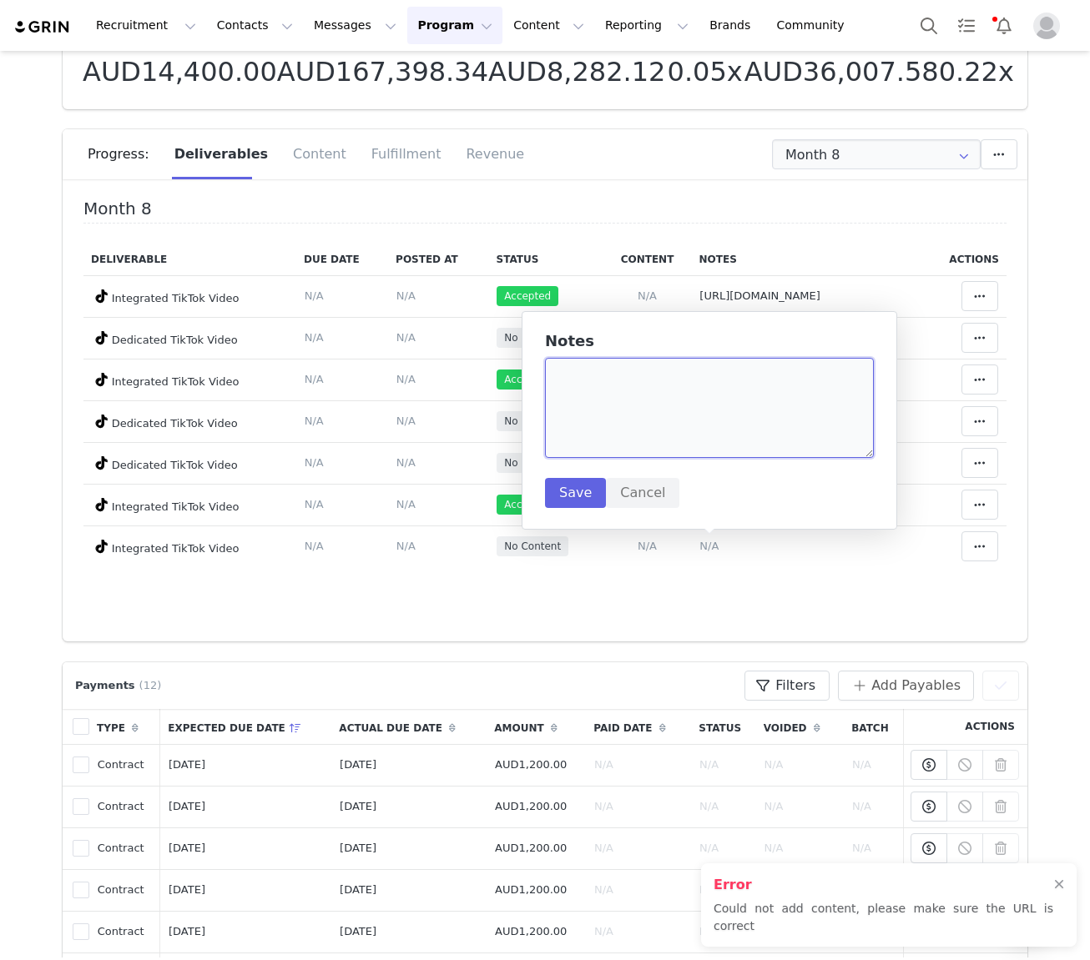
click at [694, 441] on textarea at bounding box center [709, 408] width 329 height 100
paste textarea "[URL][DOMAIN_NAME]"
type textarea "[URL][DOMAIN_NAME]"
click at [582, 489] on button "Save" at bounding box center [575, 493] width 61 height 30
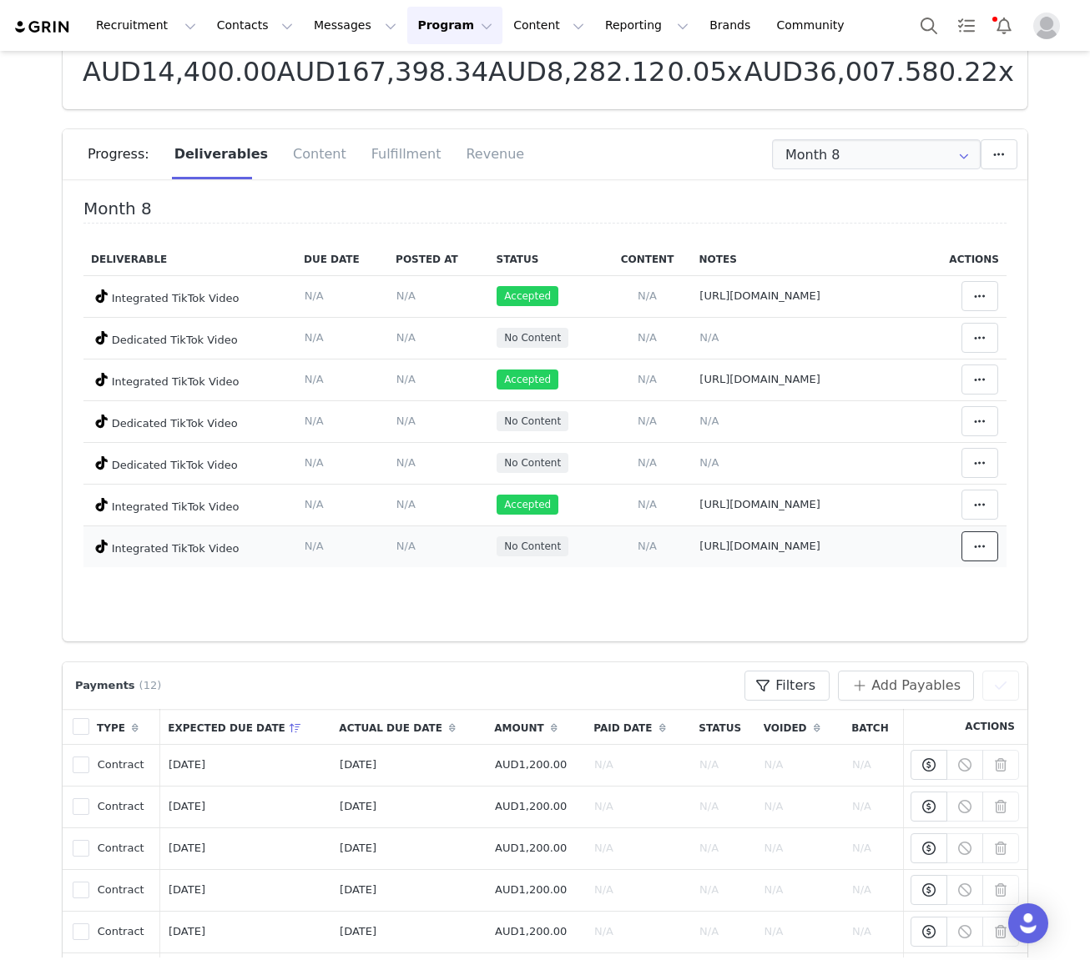
click at [773, 544] on span at bounding box center [980, 547] width 20 height 20
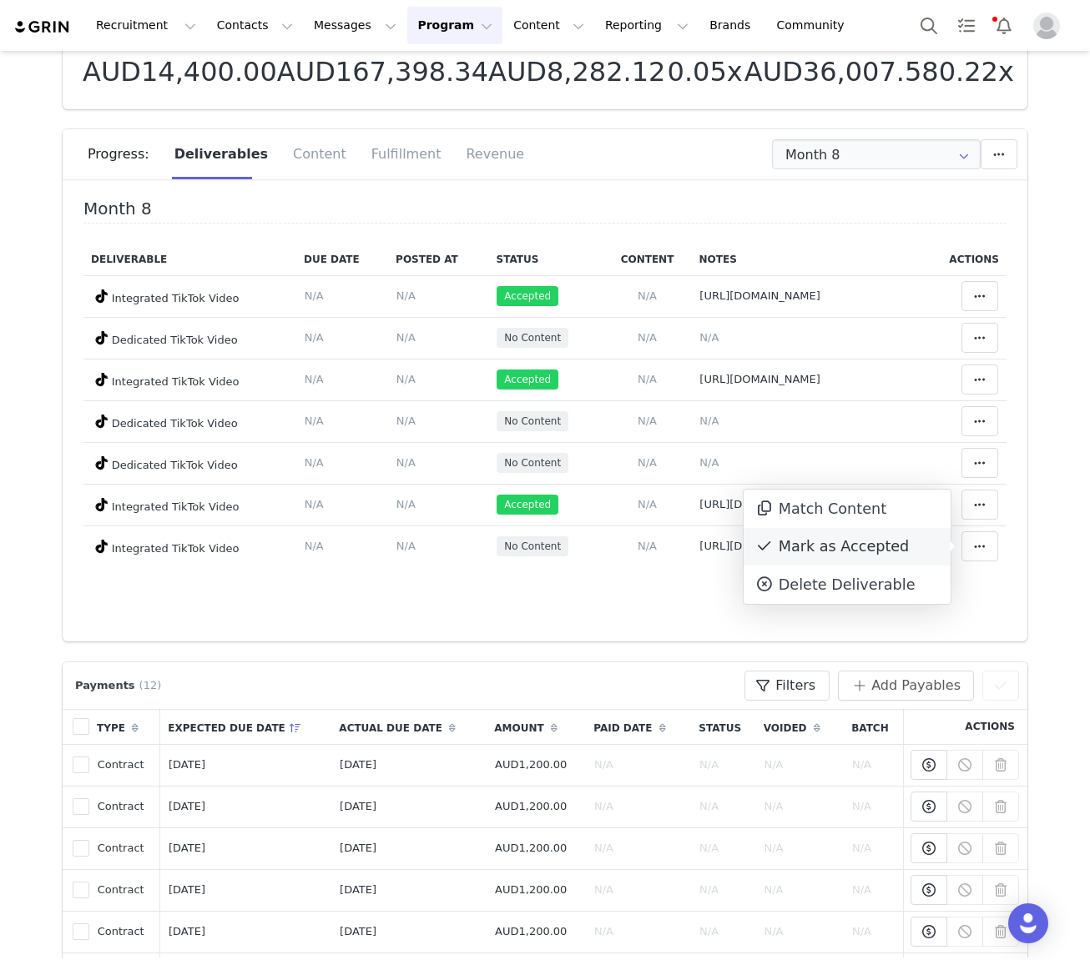
click at [773, 548] on div "Mark as Accepted" at bounding box center [847, 547] width 207 height 38
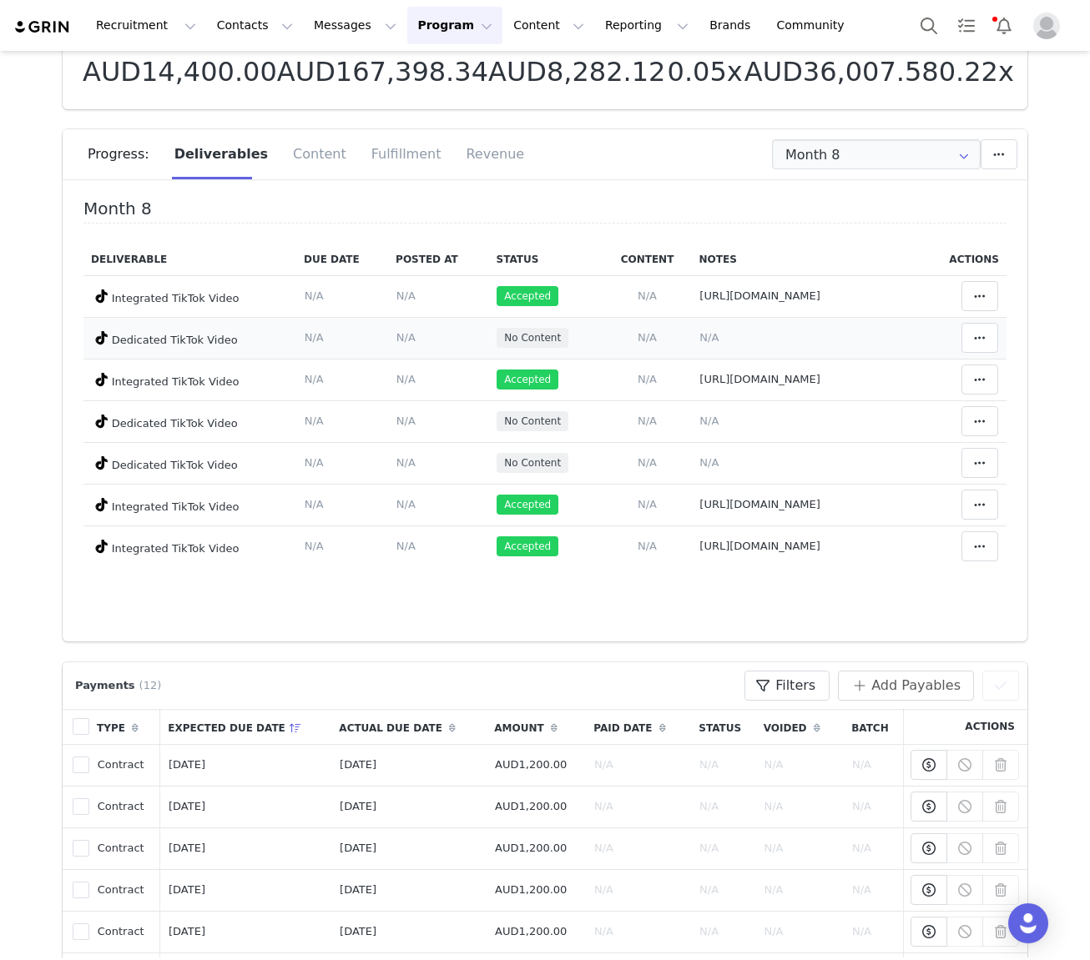
click at [635, 337] on td "N/A" at bounding box center [646, 338] width 88 height 42
click at [651, 340] on span "N/A" at bounding box center [647, 337] width 19 height 13
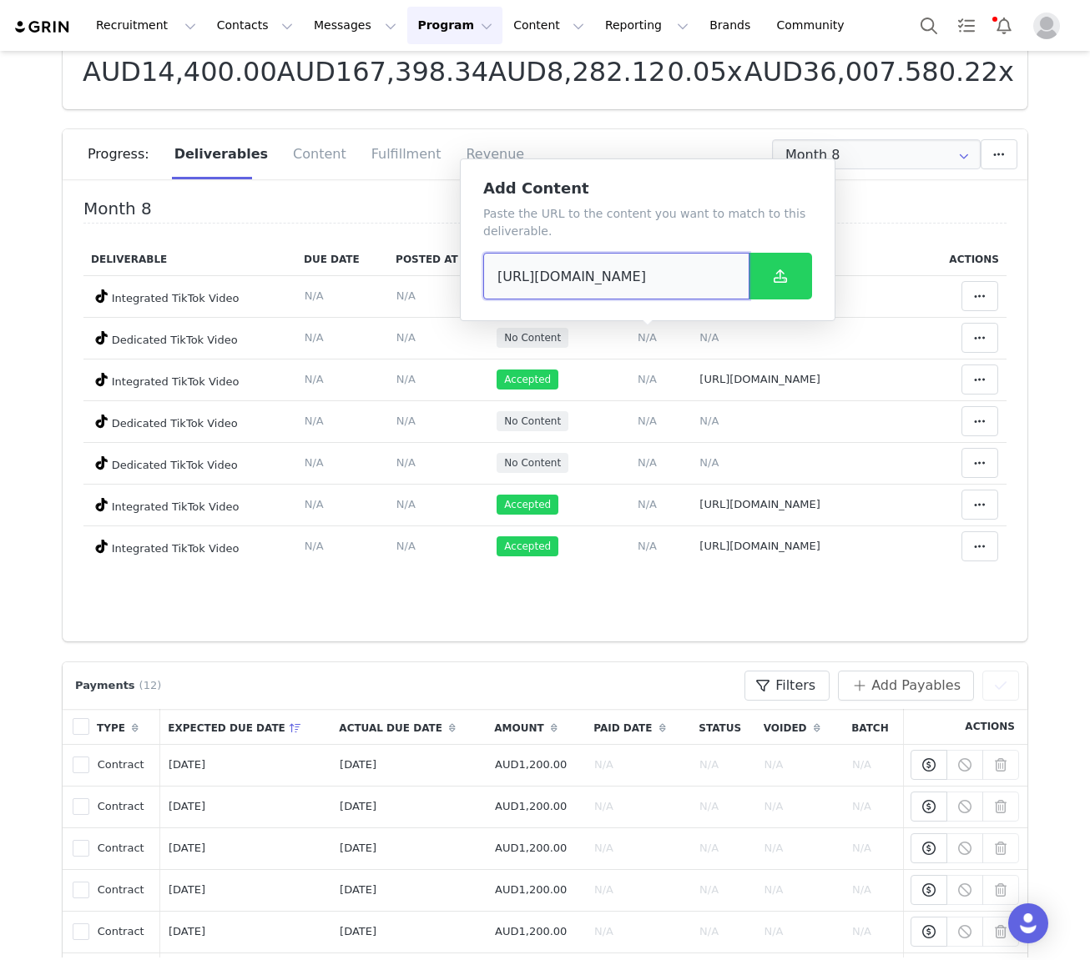
click at [582, 276] on input "[URL][DOMAIN_NAME]" at bounding box center [616, 276] width 266 height 47
paste input "Gnf3"
type input "[URL][DOMAIN_NAME]"
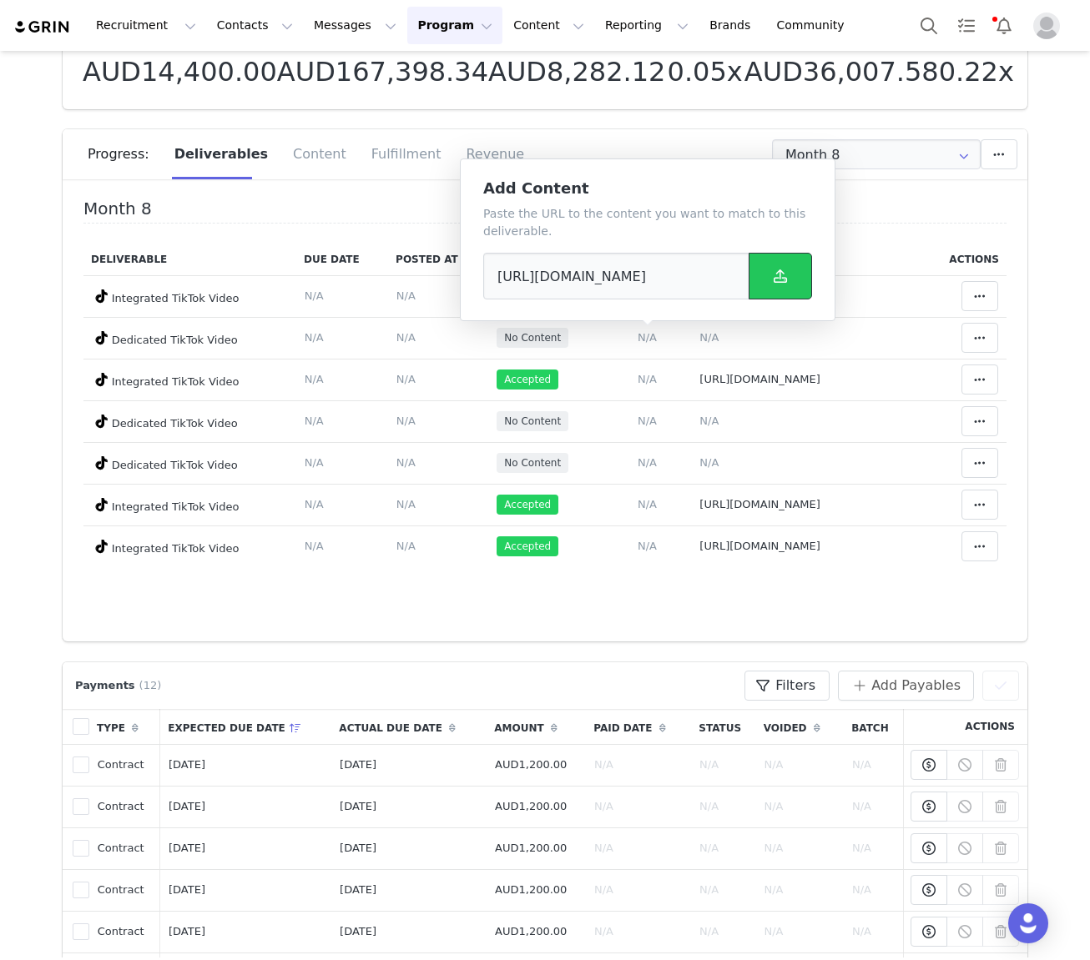
click at [767, 270] on button at bounding box center [780, 276] width 63 height 47
click at [708, 339] on span "N/A" at bounding box center [708, 337] width 19 height 13
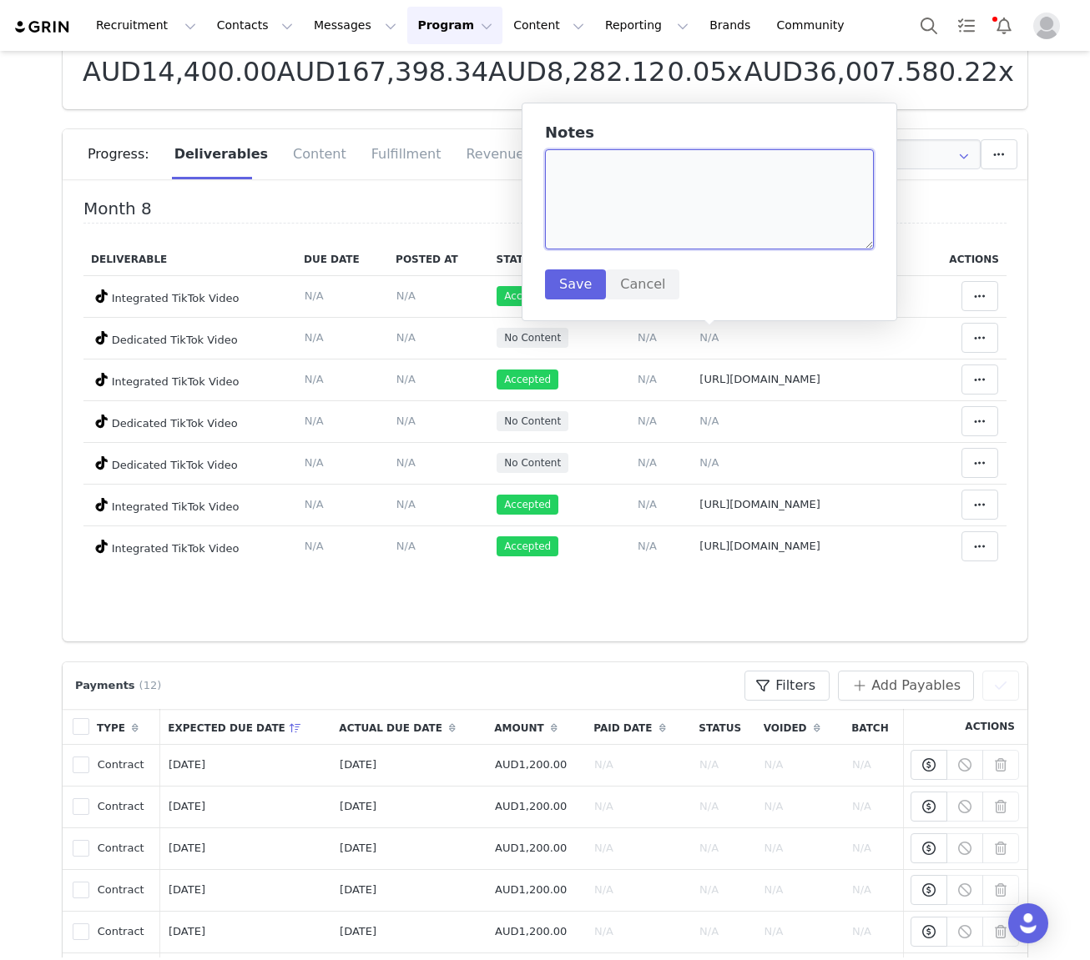
click at [673, 250] on textarea at bounding box center [709, 199] width 329 height 100
paste textarea "[URL][DOMAIN_NAME]"
type textarea "[URL][DOMAIN_NAME]"
click at [589, 275] on button "Save" at bounding box center [575, 285] width 61 height 30
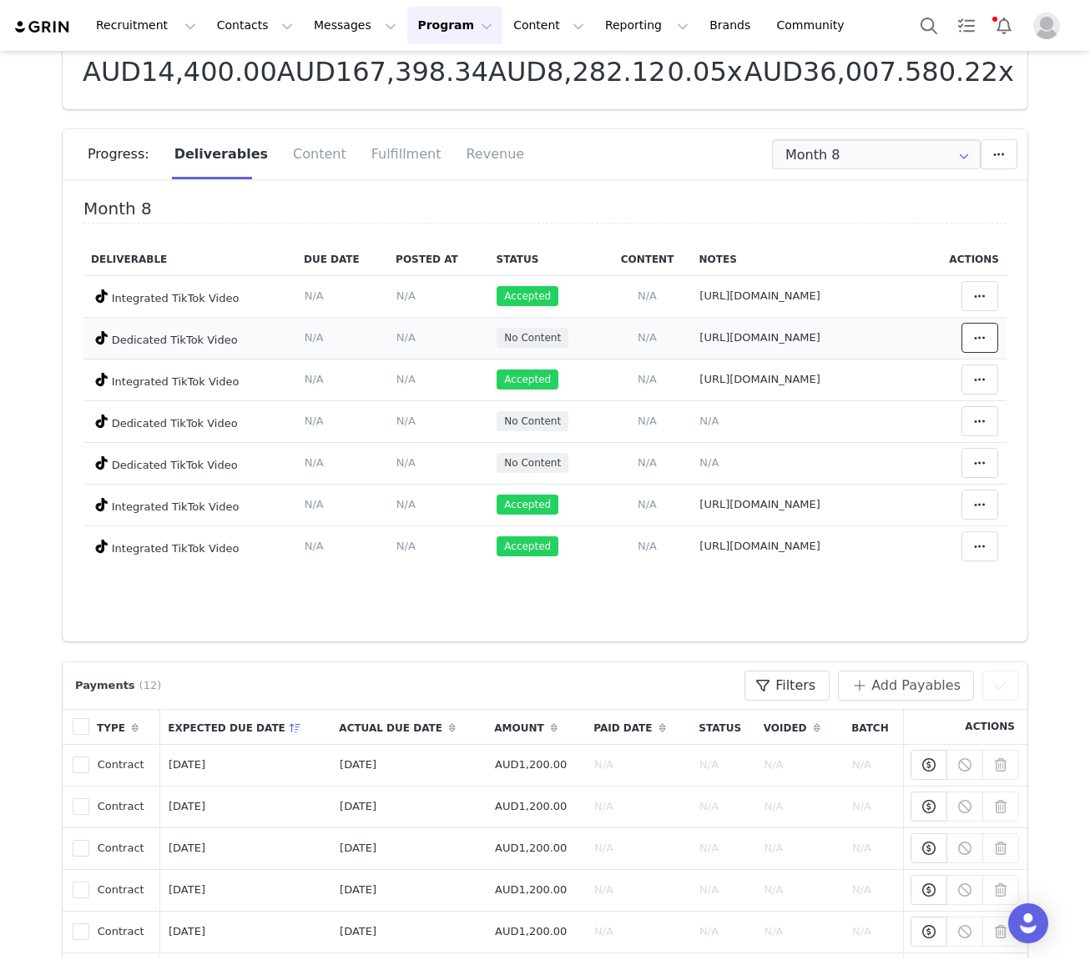
click at [773, 331] on icon at bounding box center [980, 337] width 12 height 13
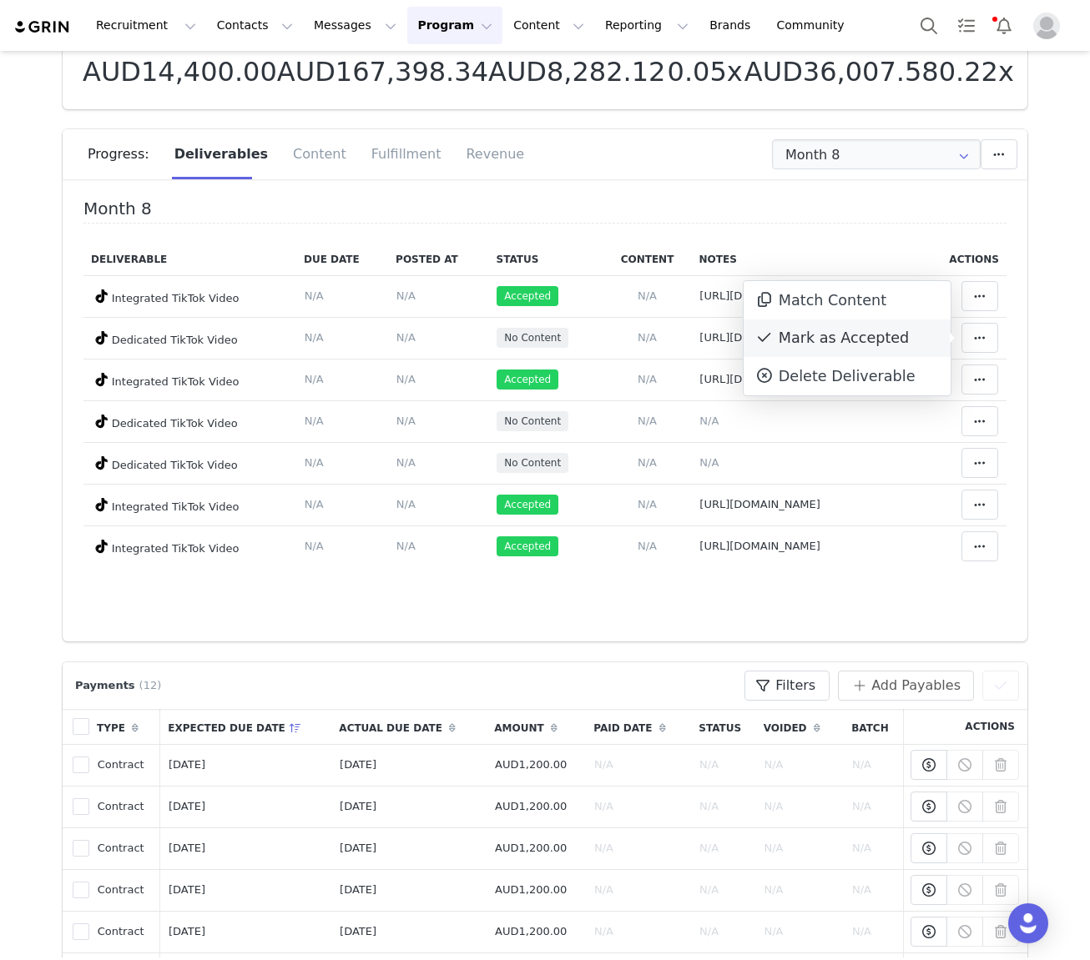
drag, startPoint x: 789, startPoint y: 341, endPoint x: 799, endPoint y: 343, distance: 9.3
click at [773, 341] on div "Mark as Accepted" at bounding box center [847, 339] width 207 height 38
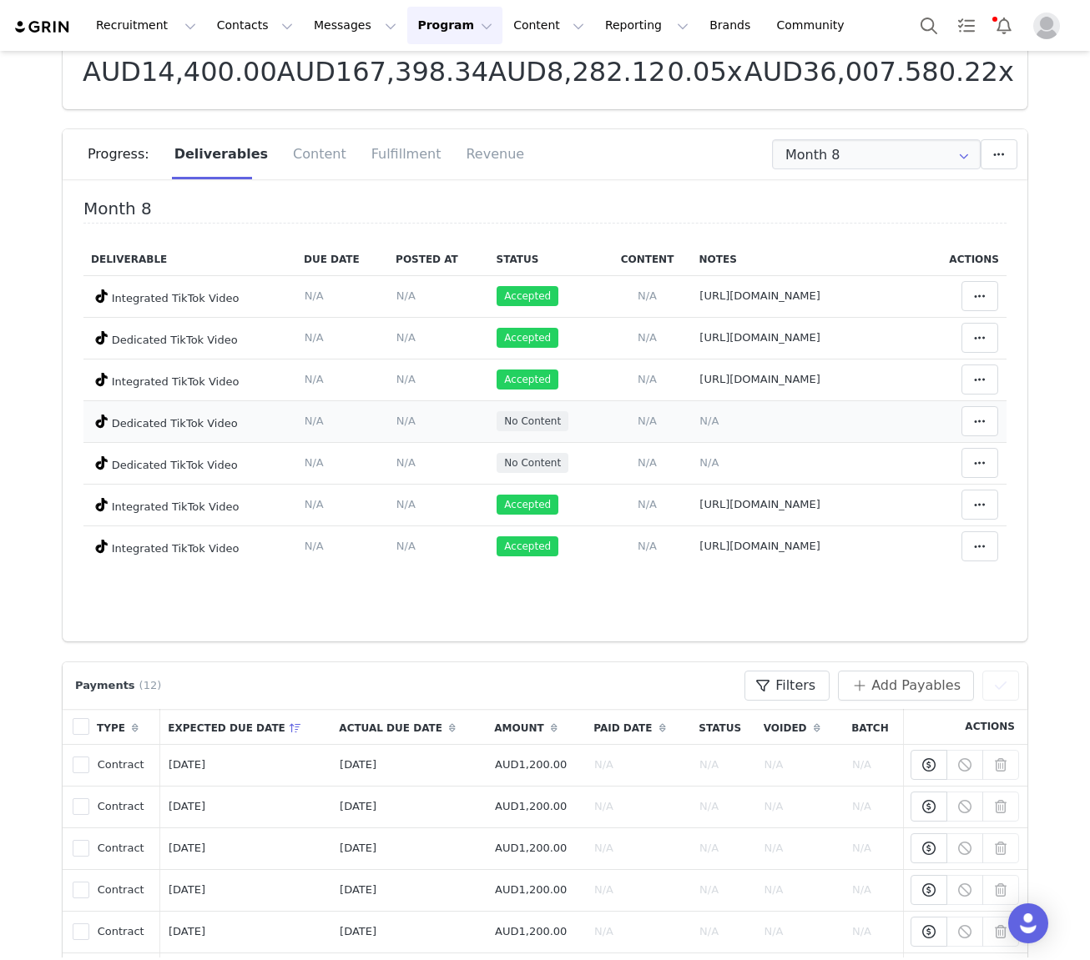
click at [648, 424] on span "N/A" at bounding box center [647, 421] width 19 height 13
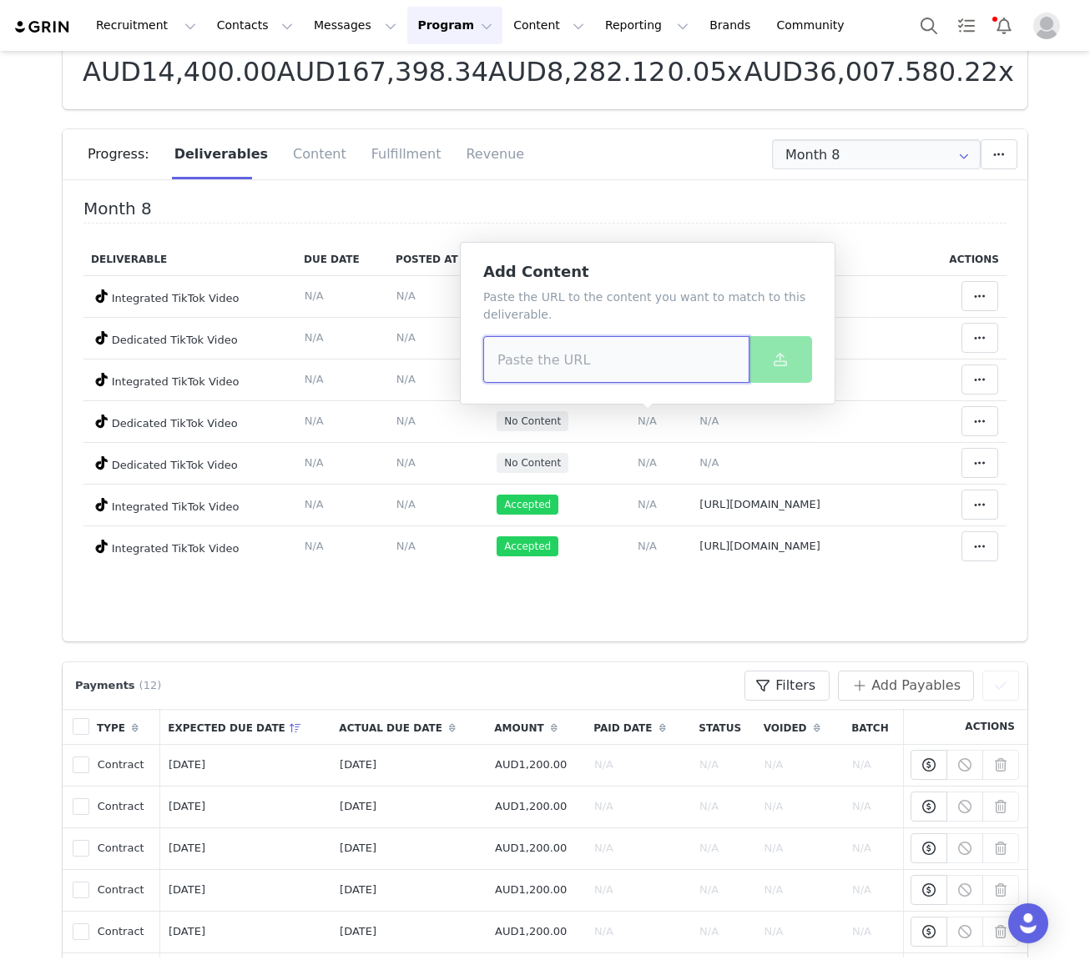
click at [588, 350] on input at bounding box center [616, 359] width 266 height 47
paste input "[URL][DOMAIN_NAME]"
type input "[URL][DOMAIN_NAME]"
click at [764, 360] on button at bounding box center [780, 359] width 63 height 47
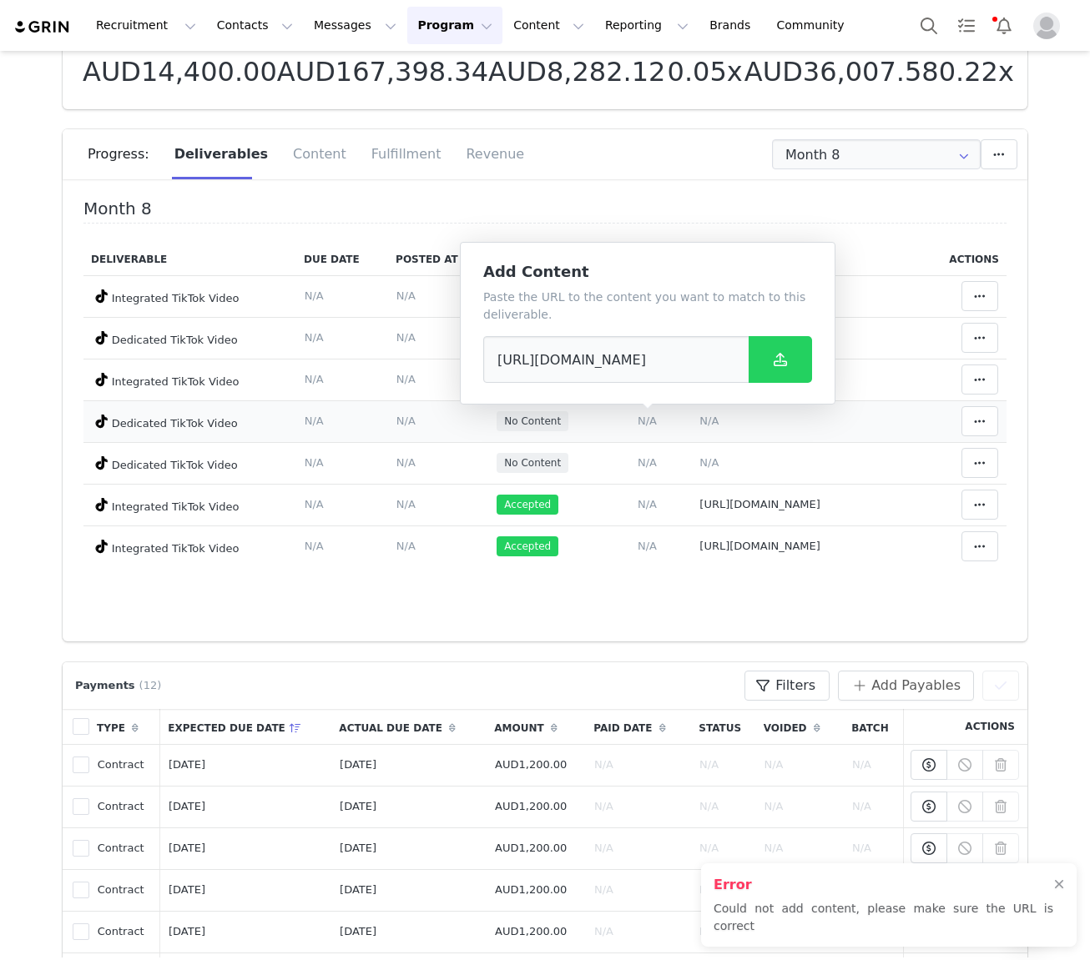
click at [713, 423] on span "N/A" at bounding box center [708, 421] width 19 height 13
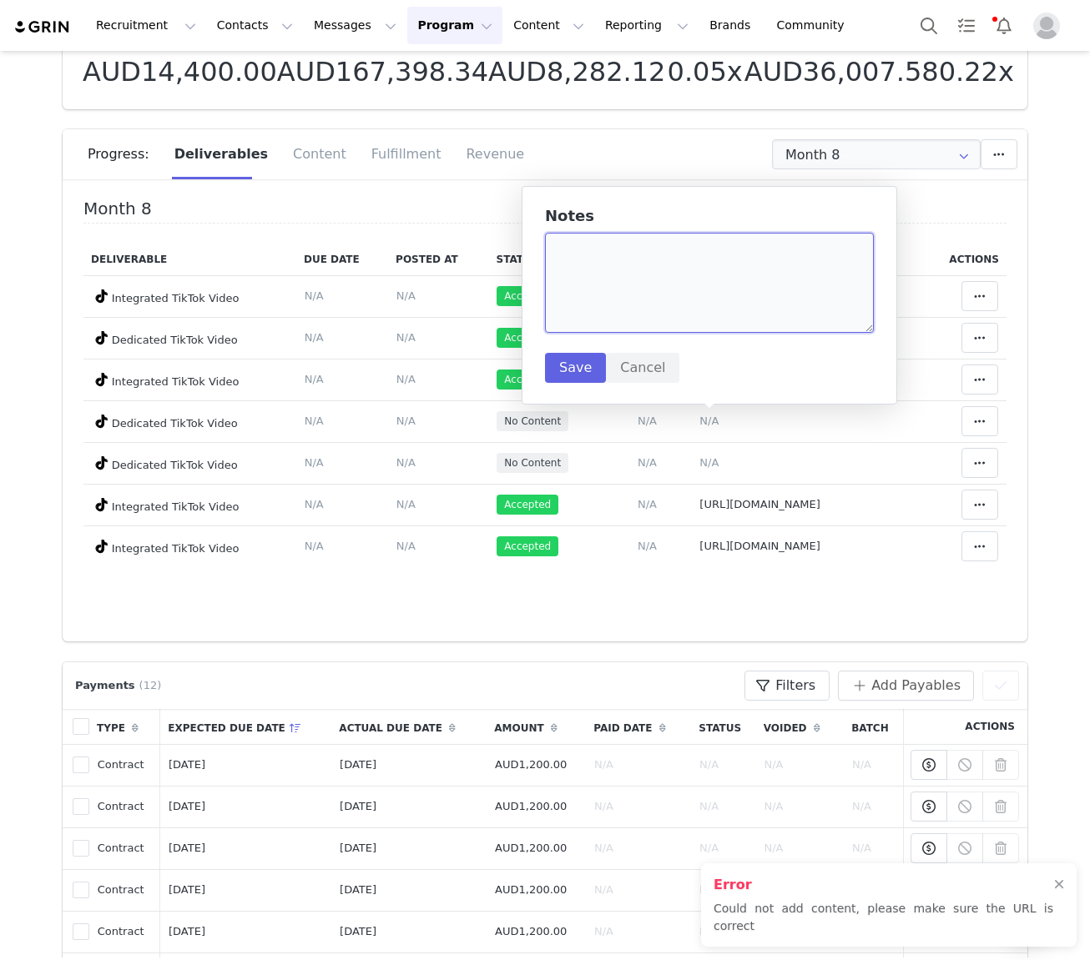
click at [665, 322] on textarea at bounding box center [709, 283] width 329 height 100
paste textarea "[URL][DOMAIN_NAME]"
type textarea "[URL][DOMAIN_NAME]"
click at [576, 368] on button "Save" at bounding box center [575, 368] width 61 height 30
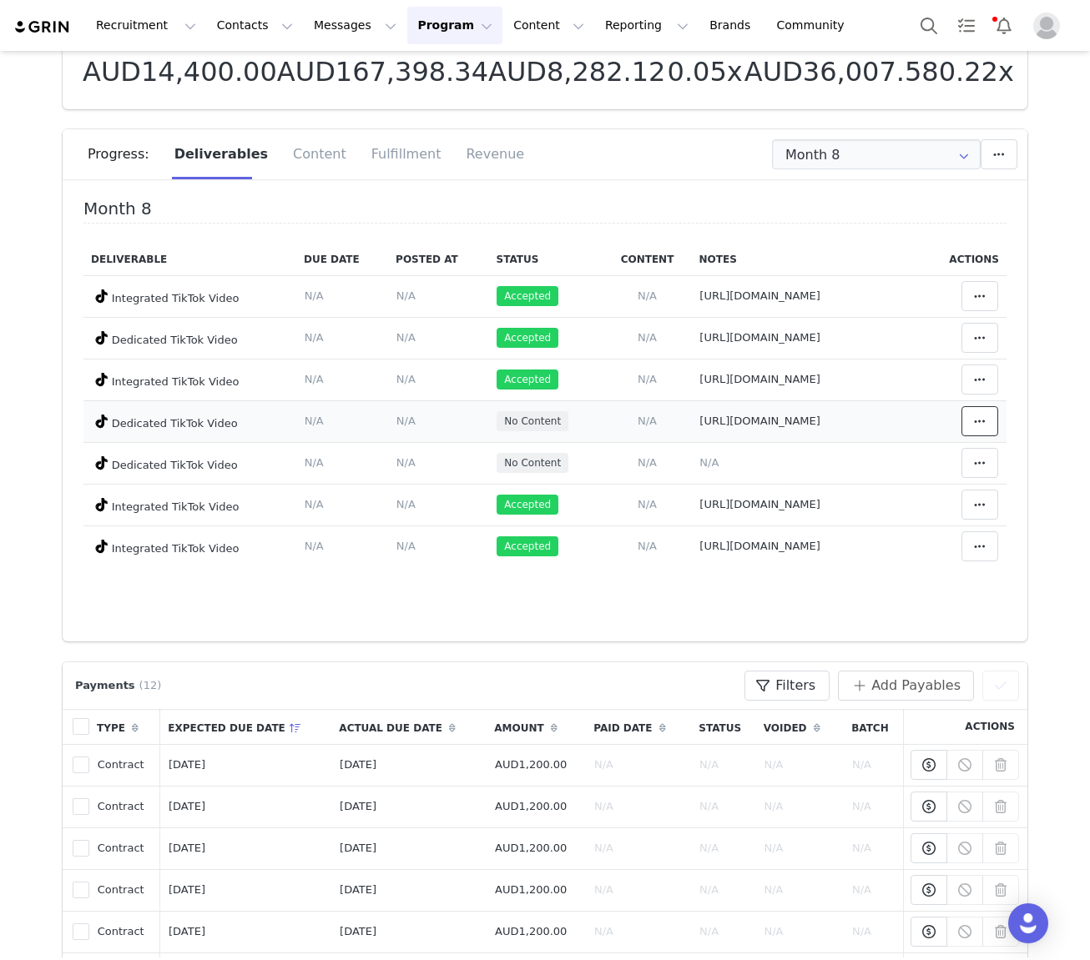
drag, startPoint x: 989, startPoint y: 417, endPoint x: 960, endPoint y: 423, distance: 29.8
click at [773, 417] on span at bounding box center [980, 421] width 20 height 20
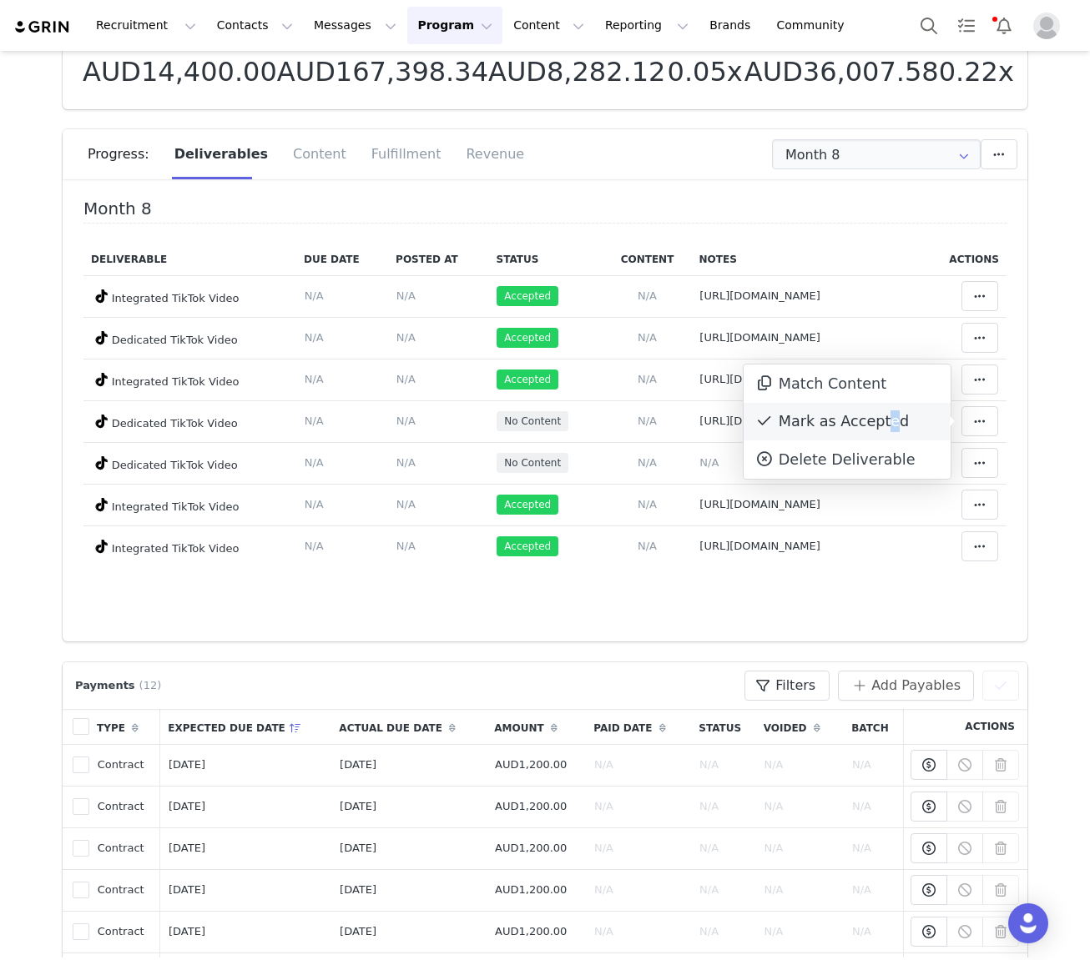
click at [773, 421] on div "Mark as Accepted" at bounding box center [847, 422] width 207 height 38
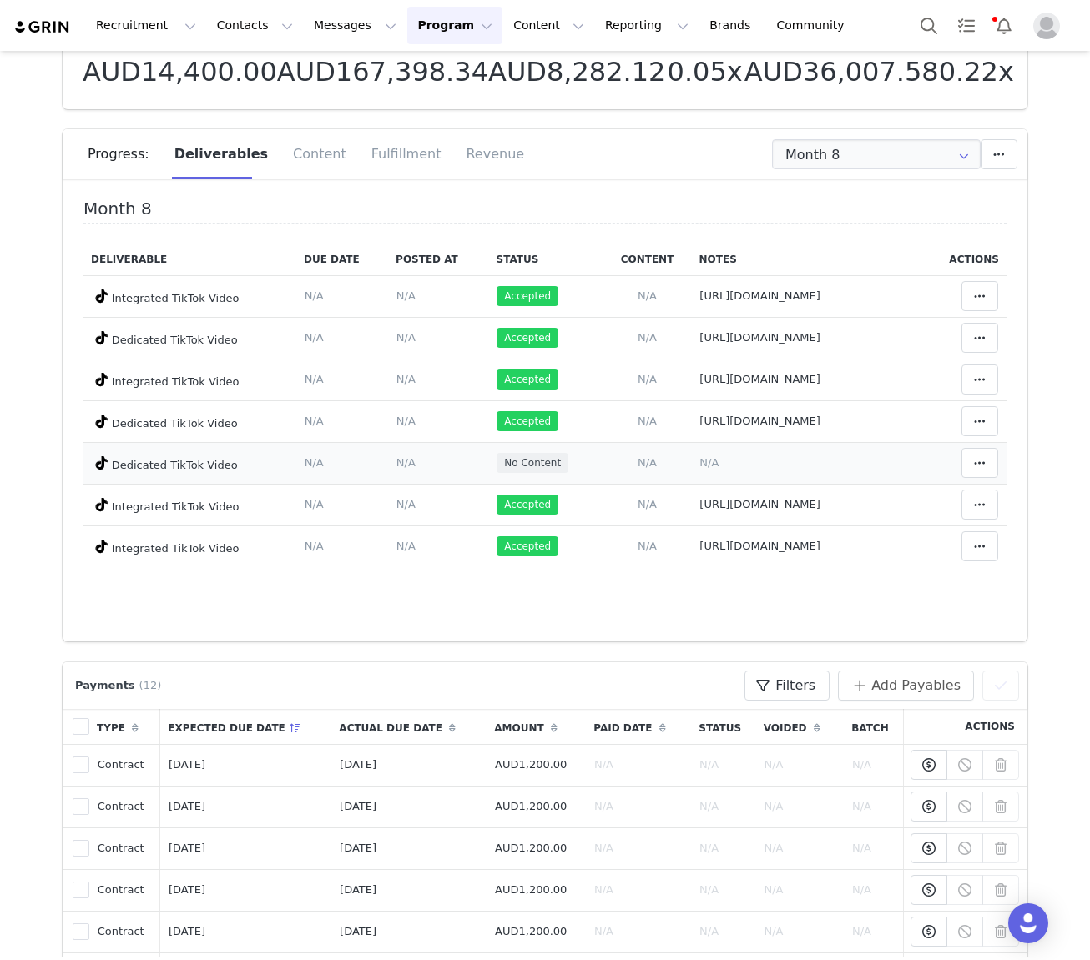
click at [718, 466] on td "Notes Save Cancel N/A" at bounding box center [807, 463] width 231 height 42
drag, startPoint x: 695, startPoint y: 458, endPoint x: 706, endPoint y: 460, distance: 11.0
click at [696, 458] on td "Notes Save Cancel N/A" at bounding box center [807, 463] width 231 height 42
drag, startPoint x: 710, startPoint y: 460, endPoint x: 711, endPoint y: 493, distance: 33.4
click at [709, 461] on span "N/A" at bounding box center [708, 462] width 19 height 13
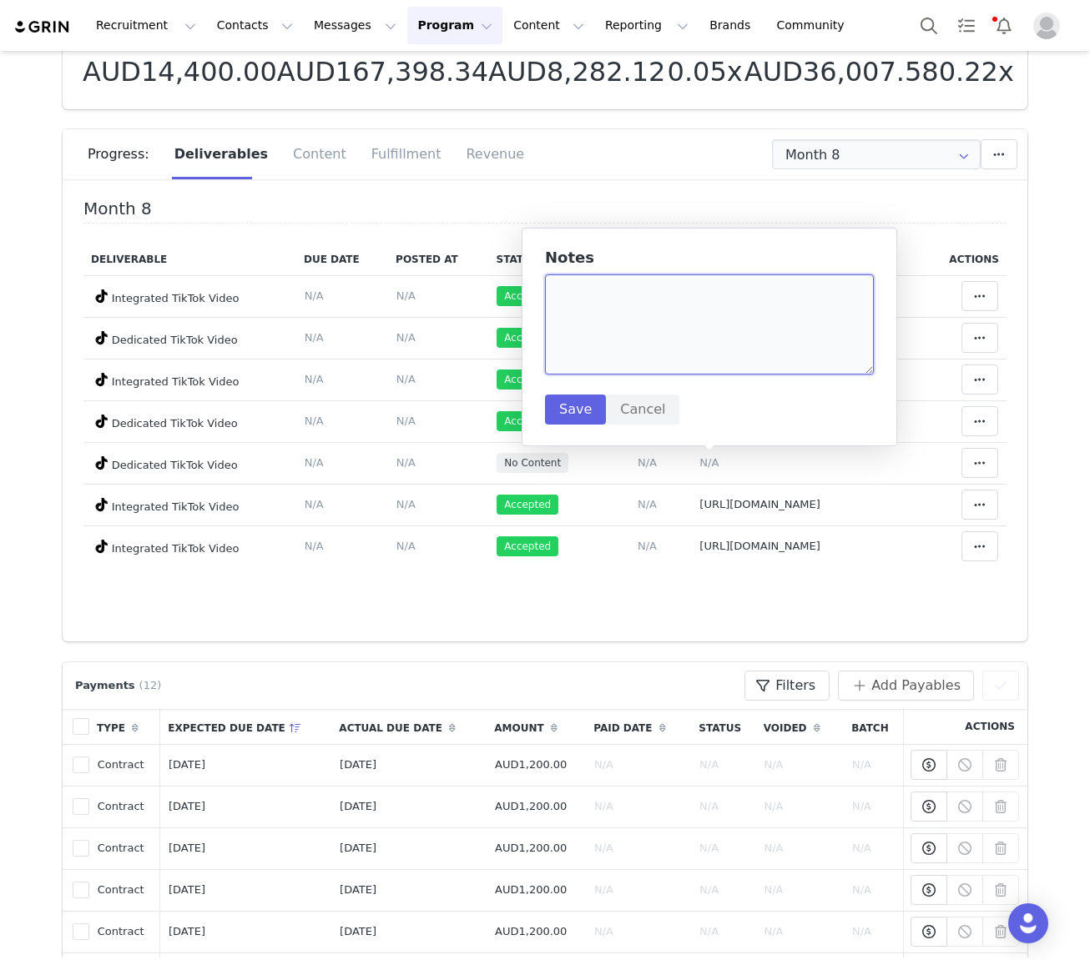
click at [650, 336] on textarea at bounding box center [709, 325] width 329 height 100
paste textarea "[URL][DOMAIN_NAME]"
type textarea "[URL][DOMAIN_NAME]"
drag, startPoint x: 565, startPoint y: 403, endPoint x: 798, endPoint y: 449, distance: 237.3
click at [565, 403] on button "Save" at bounding box center [575, 410] width 61 height 30
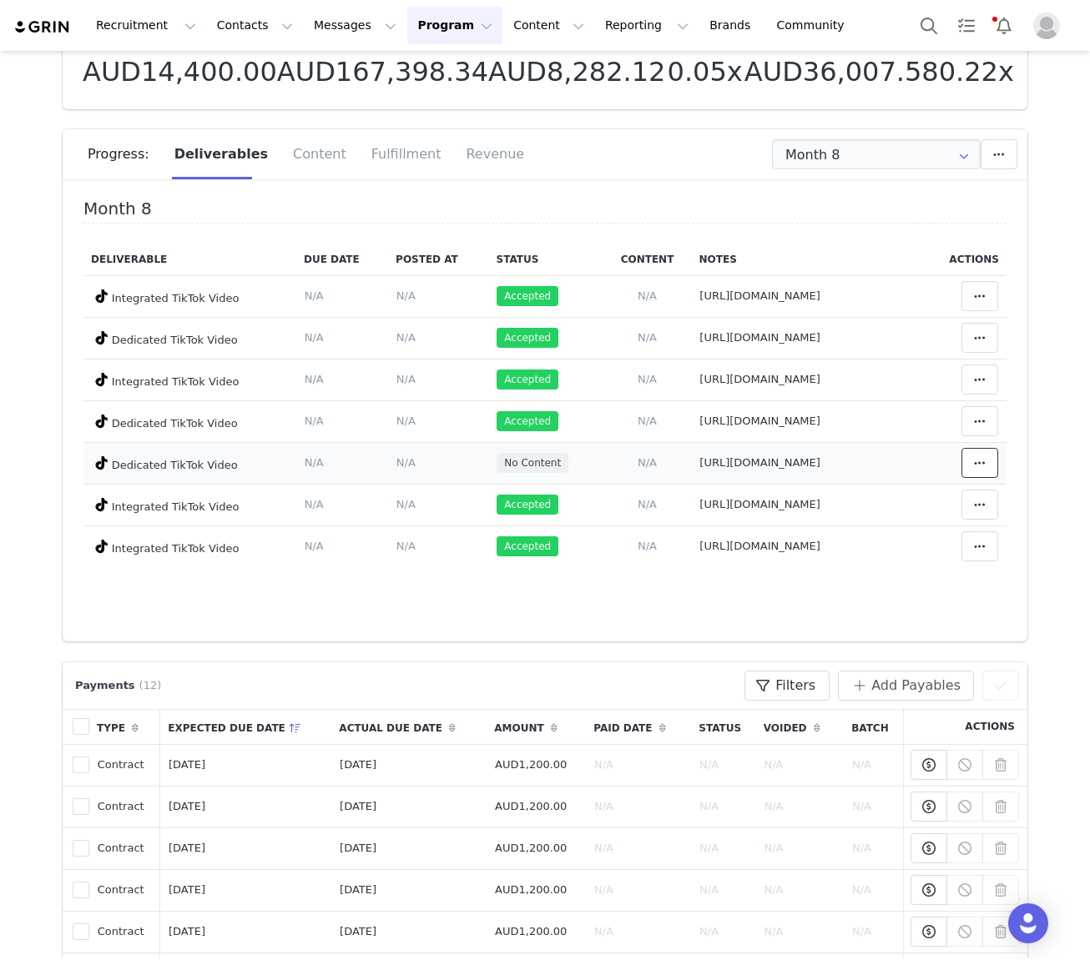
click at [773, 469] on icon at bounding box center [980, 462] width 12 height 13
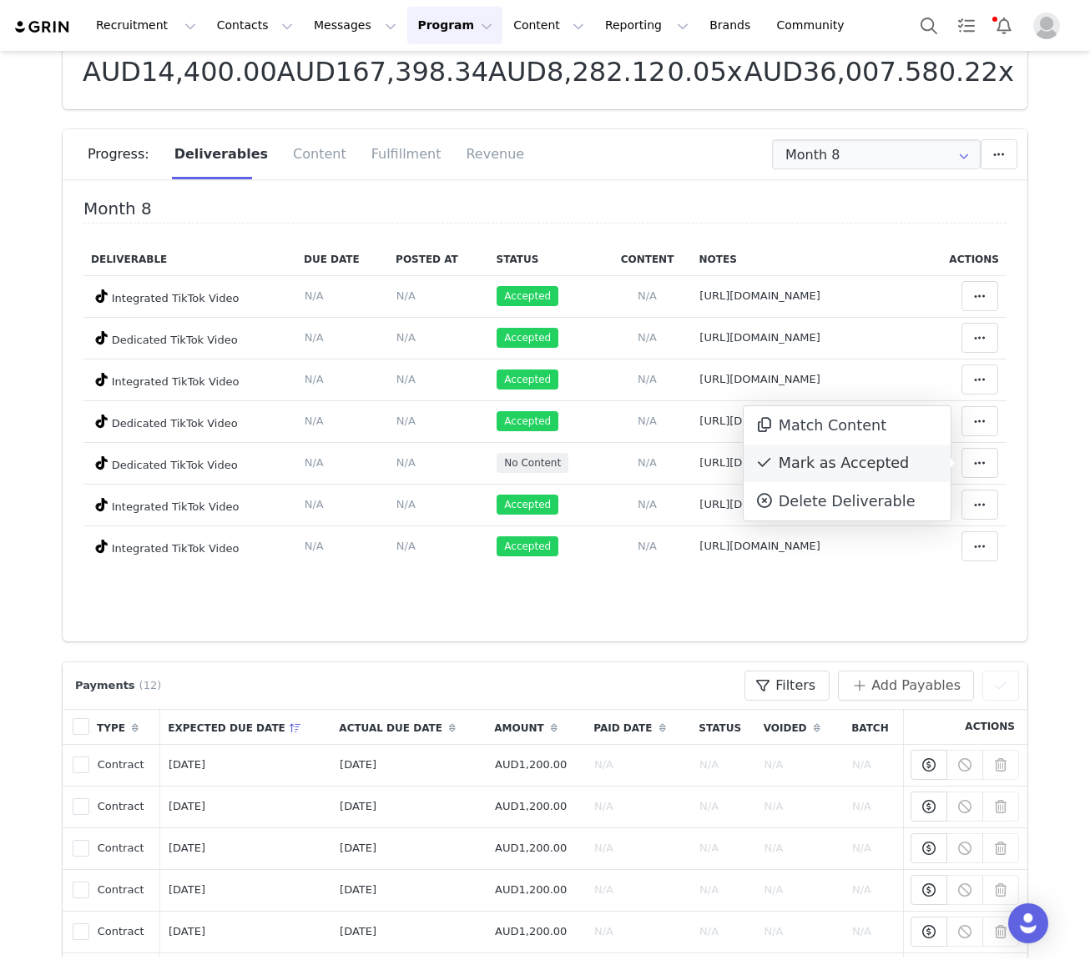
click at [773, 466] on div "Mark as Accepted" at bounding box center [847, 464] width 207 height 38
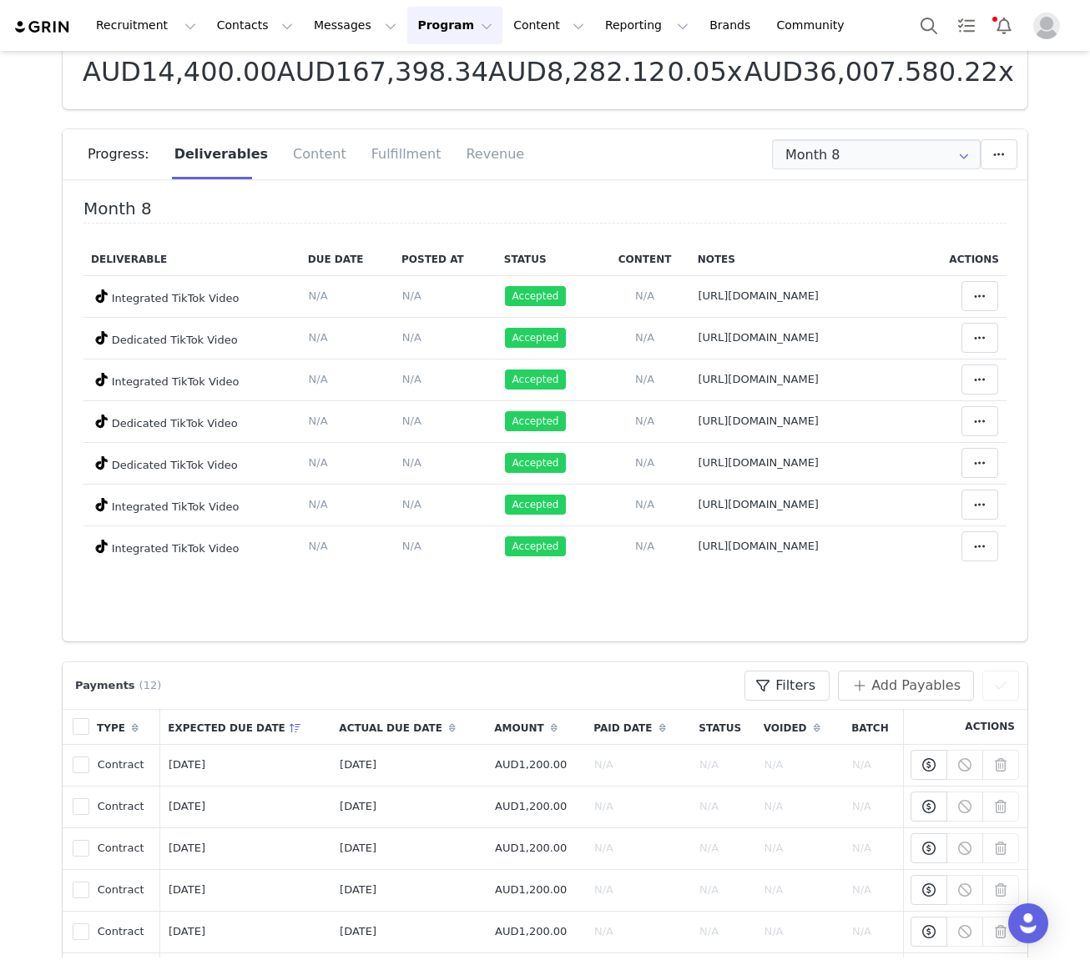
click at [507, 177] on div "Progress: Deliverables Content Fulfillment Revenue" at bounding box center [558, 154] width 940 height 50
